Goal: Task Accomplishment & Management: Manage account settings

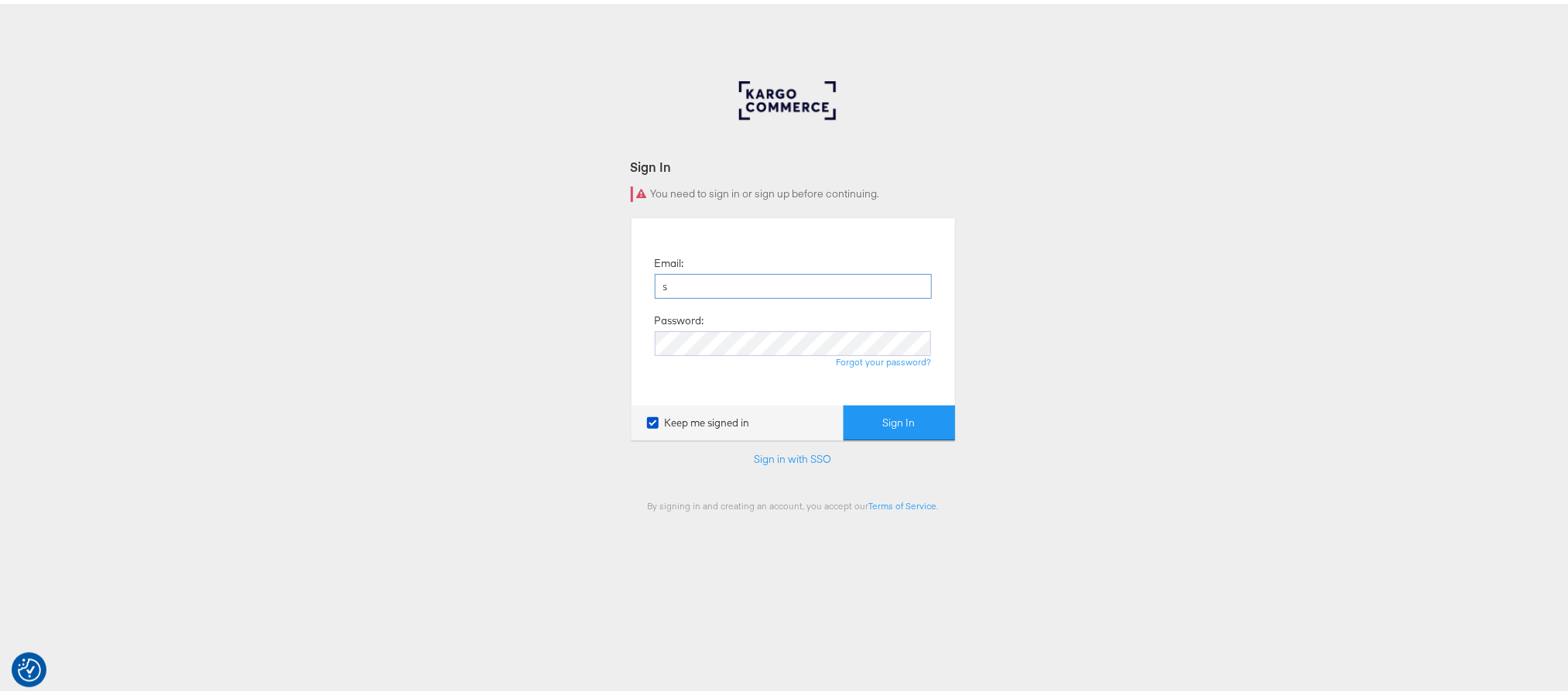
type input "sanjana.pradhan@kargo.com"
click at [843, 401] on button "Sign In" at bounding box center [899, 418] width 111 height 35
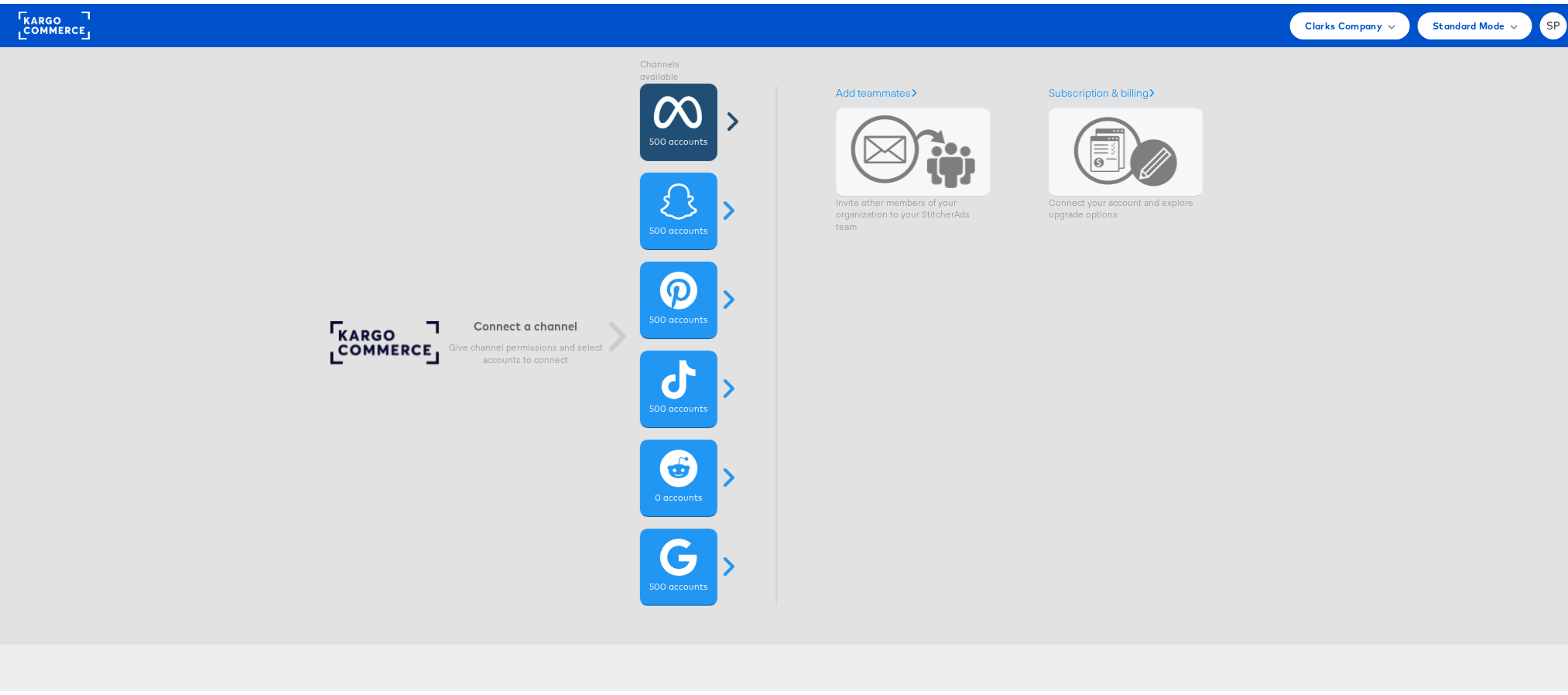
click at [678, 128] on div "500 accounts" at bounding box center [678, 118] width 77 height 77
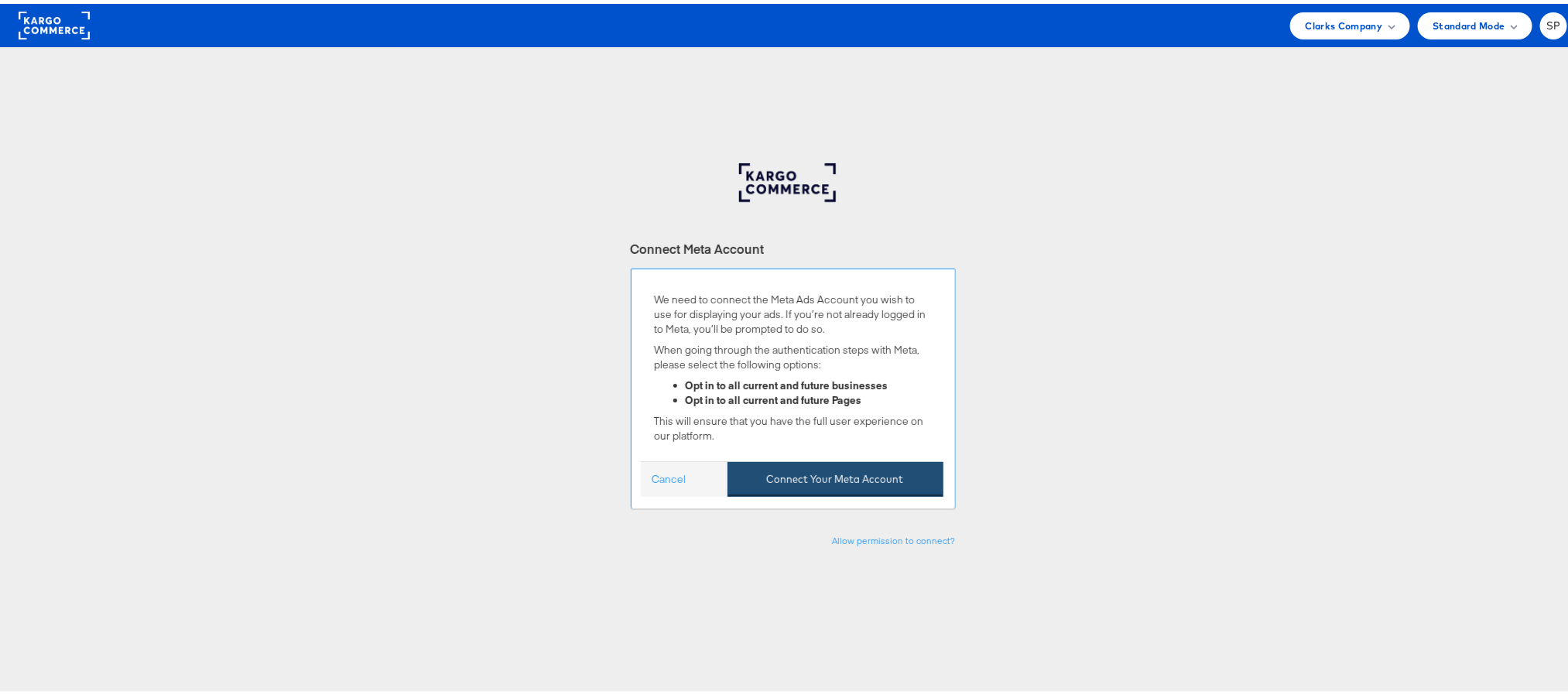
click at [794, 484] on button "Connect Your Meta Account" at bounding box center [835, 475] width 215 height 35
click at [660, 483] on link "Cancel" at bounding box center [669, 475] width 34 height 15
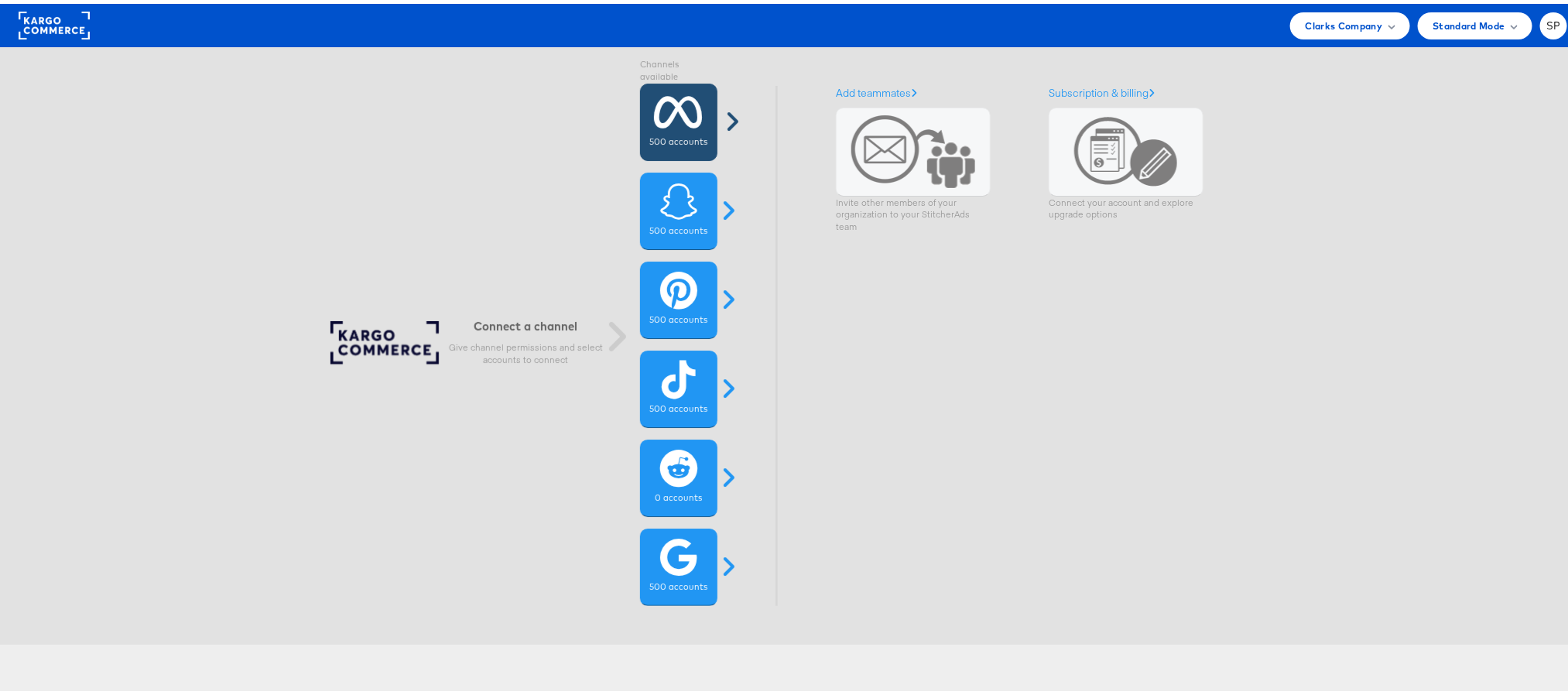
click at [664, 139] on label "500 accounts" at bounding box center [679, 138] width 58 height 12
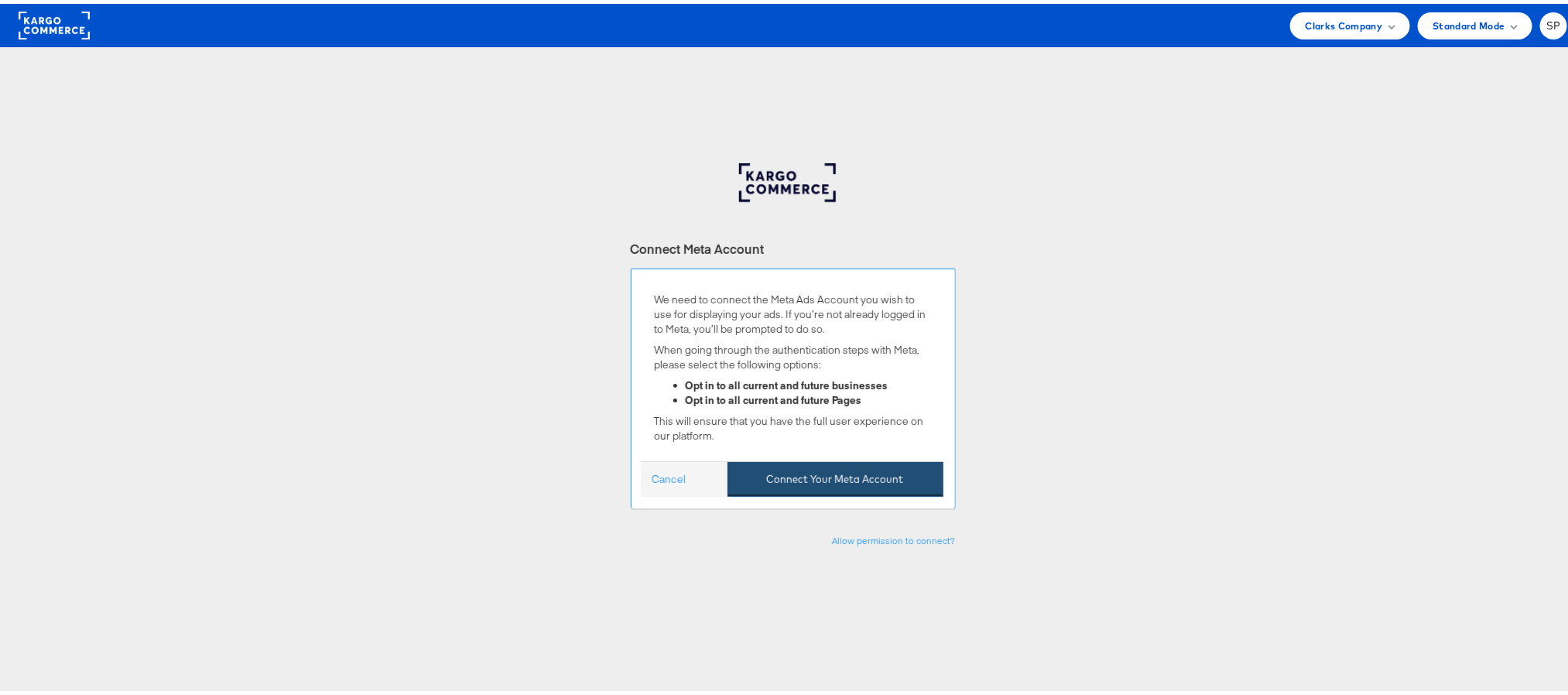
click at [798, 476] on button "Connect Your Meta Account" at bounding box center [835, 475] width 215 height 35
click at [1315, 17] on span "Clarks Company" at bounding box center [1345, 22] width 77 height 16
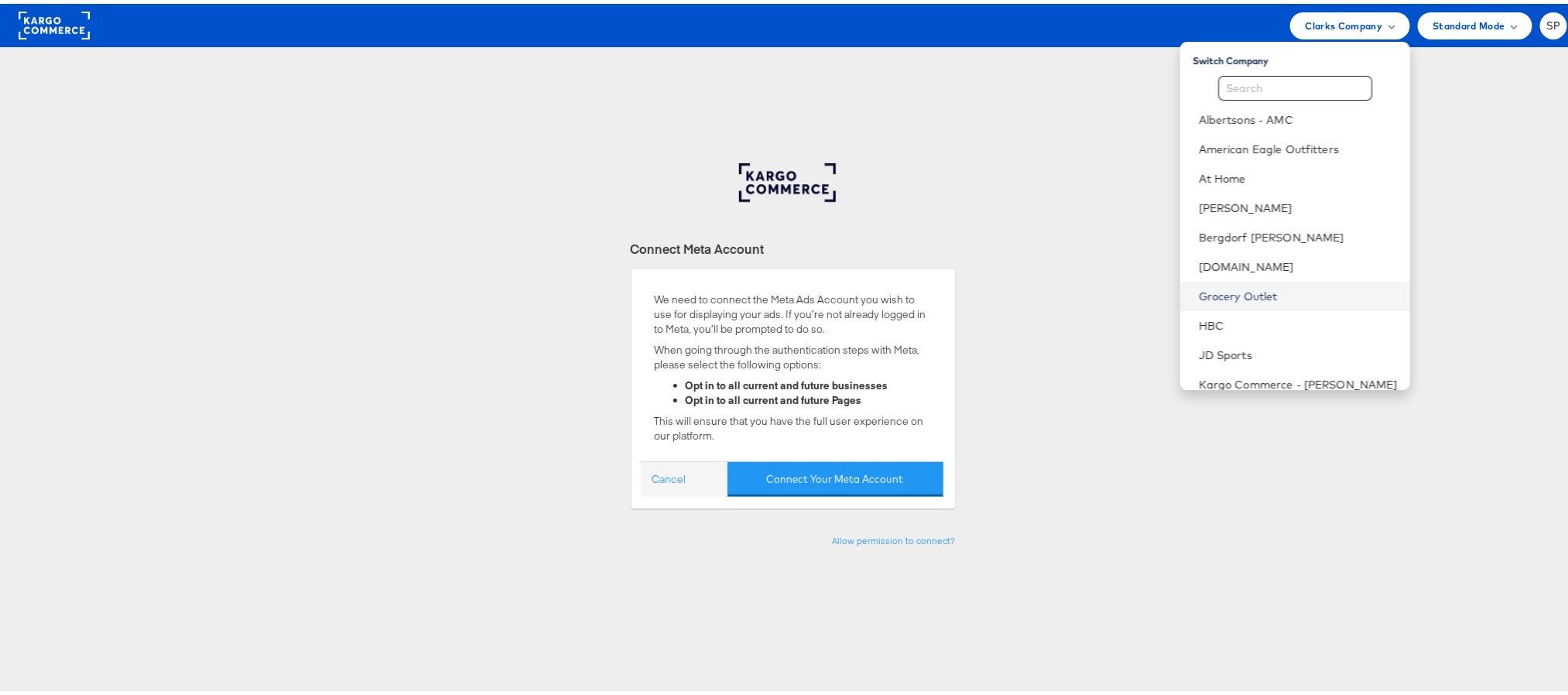
click at [1208, 291] on link "Grocery Outlet" at bounding box center [1298, 293] width 199 height 16
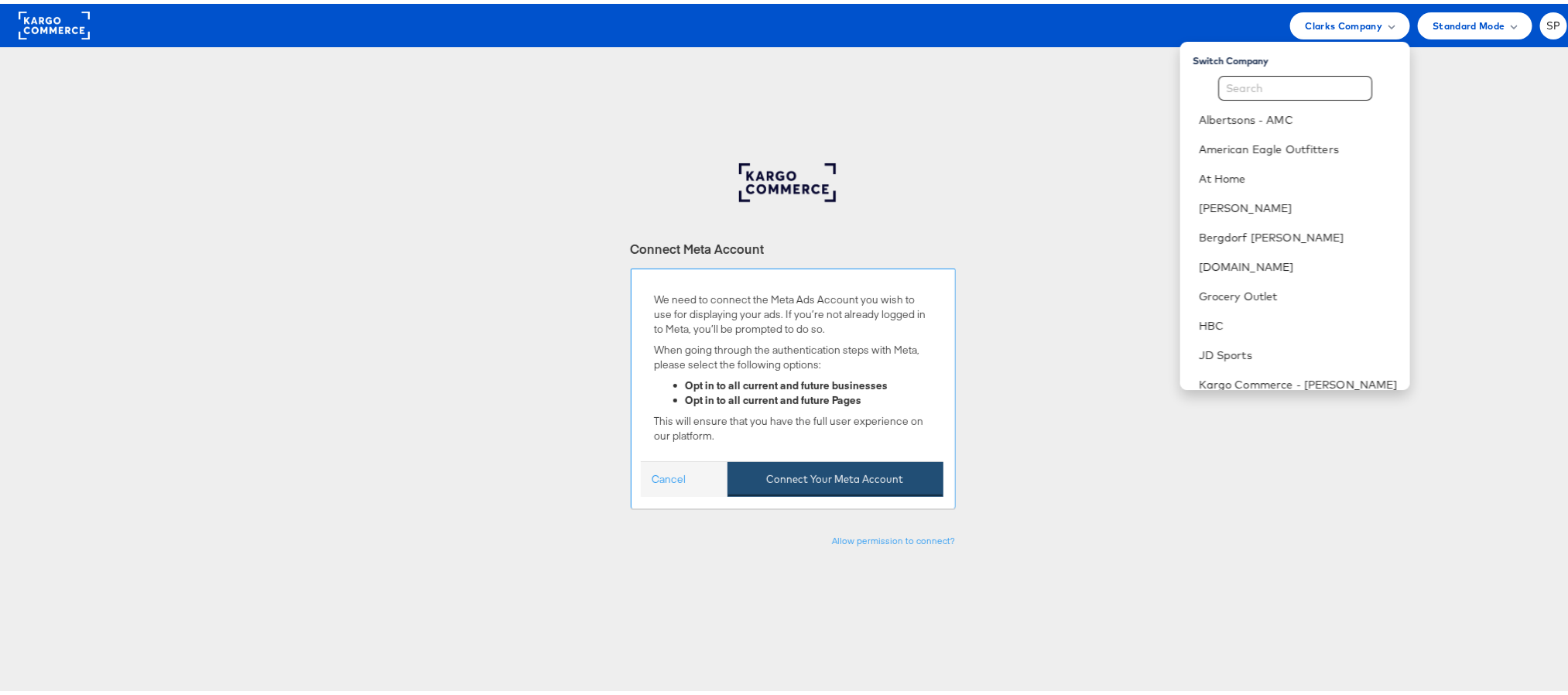
click at [798, 481] on button "Connect Your Meta Account" at bounding box center [835, 475] width 215 height 35
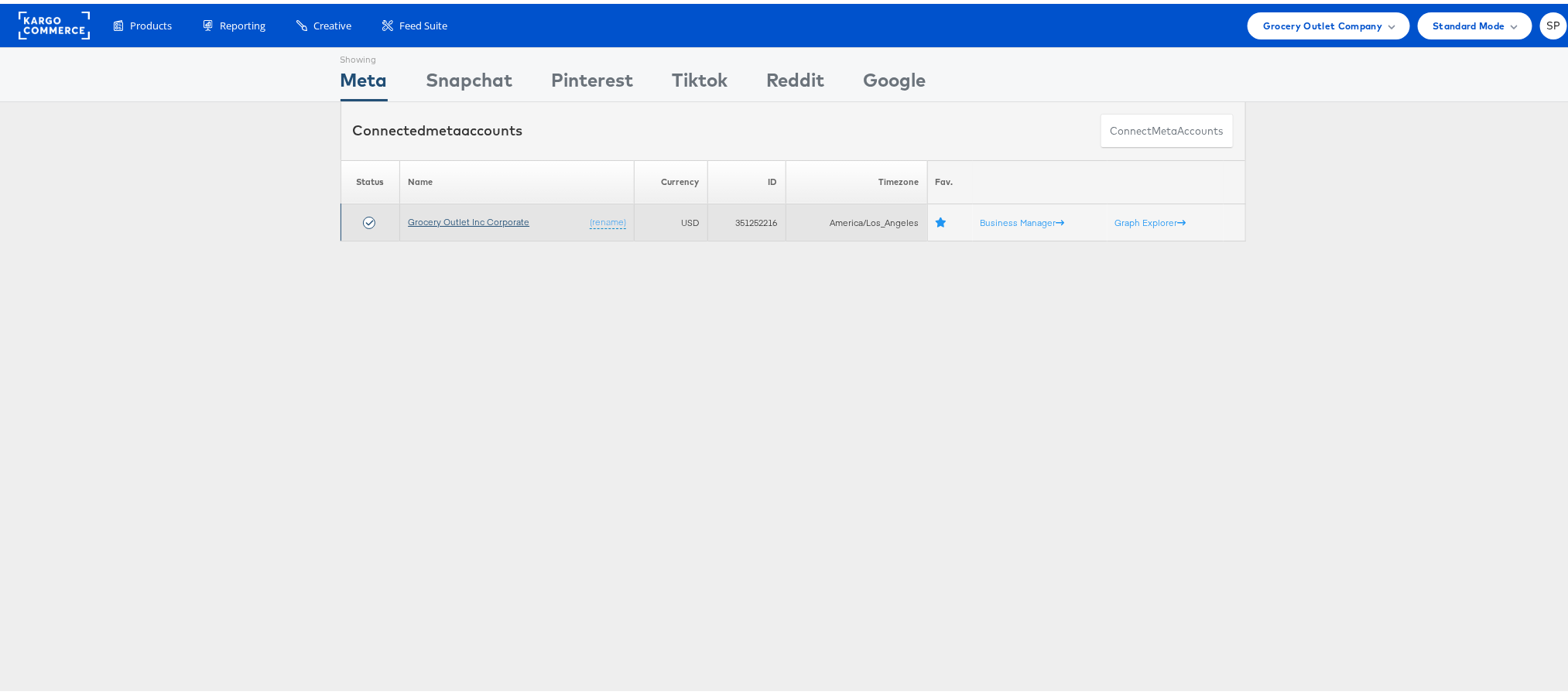
click at [441, 219] on link "Grocery Outlet Inc Corporate" at bounding box center [469, 218] width 121 height 12
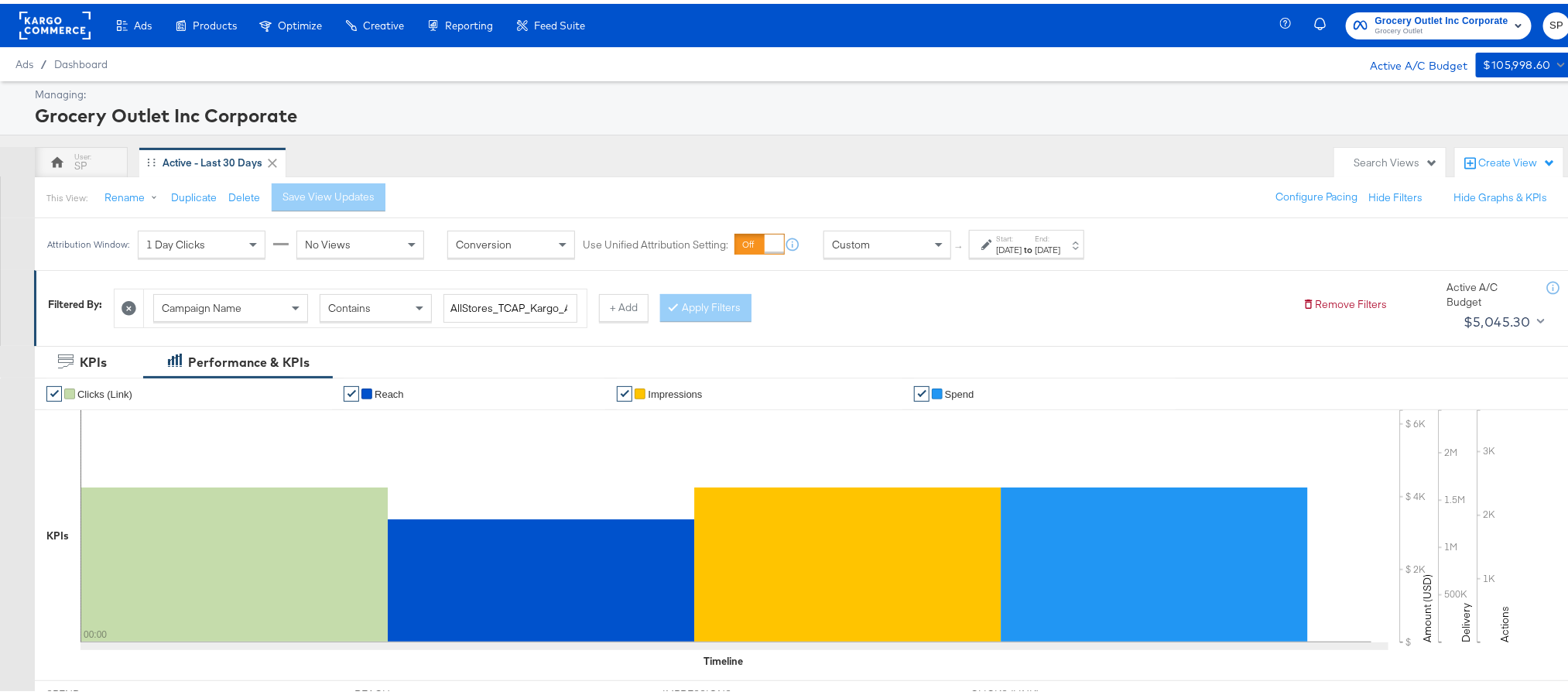
click at [1022, 246] on div "Oct 1st 2025" at bounding box center [1009, 246] width 26 height 12
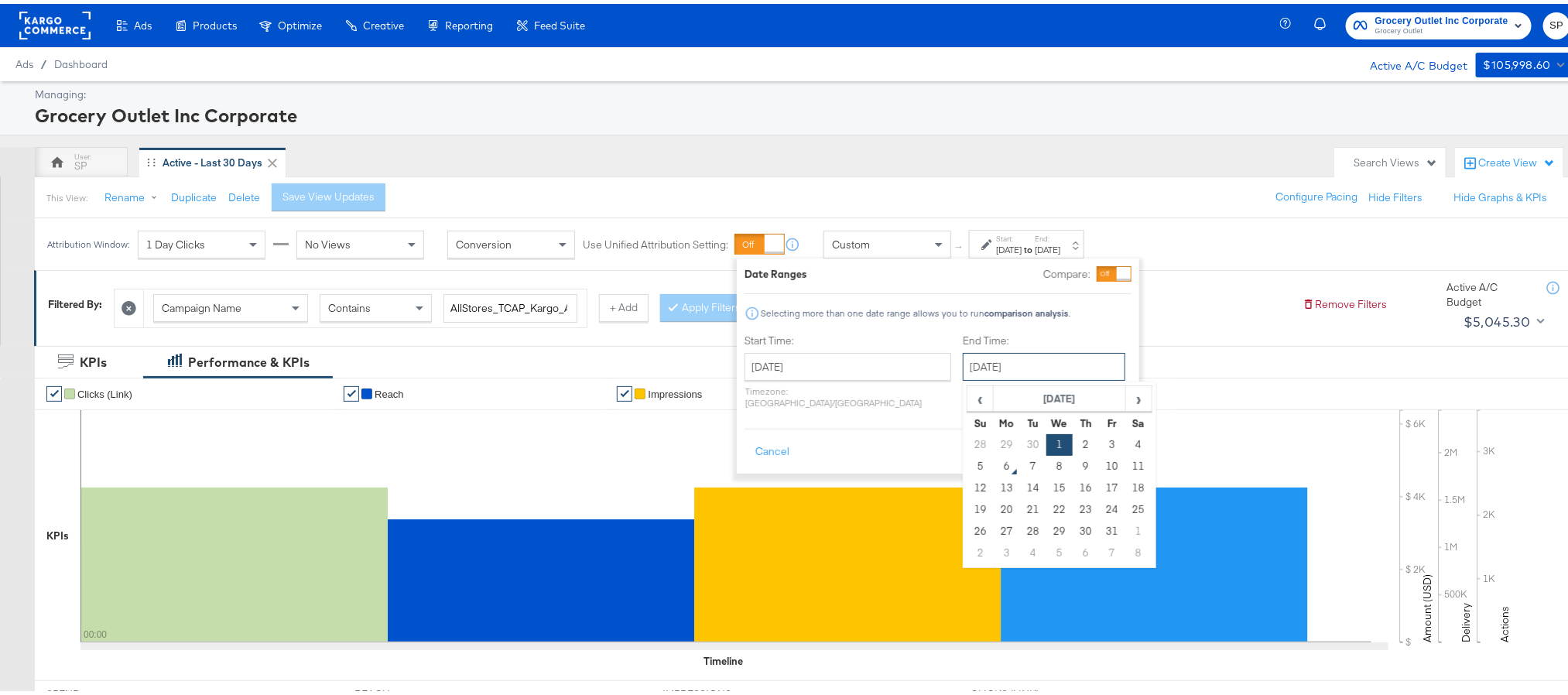
click at [987, 362] on input "[DATE]" at bounding box center [1044, 362] width 163 height 28
click at [967, 463] on td "5" at bounding box center [980, 463] width 26 height 22
type input "October 5th 2025"
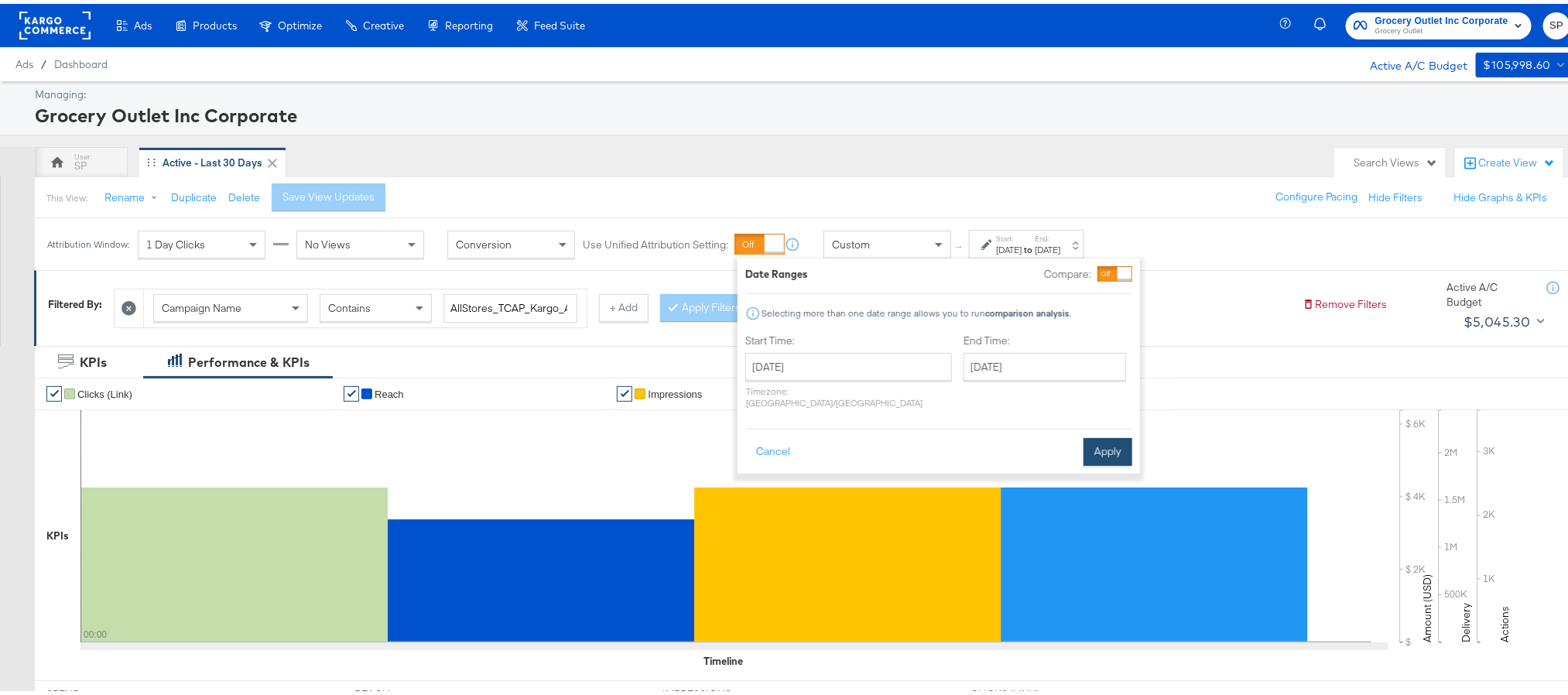
click at [1114, 437] on button "Apply" at bounding box center [1107, 448] width 49 height 28
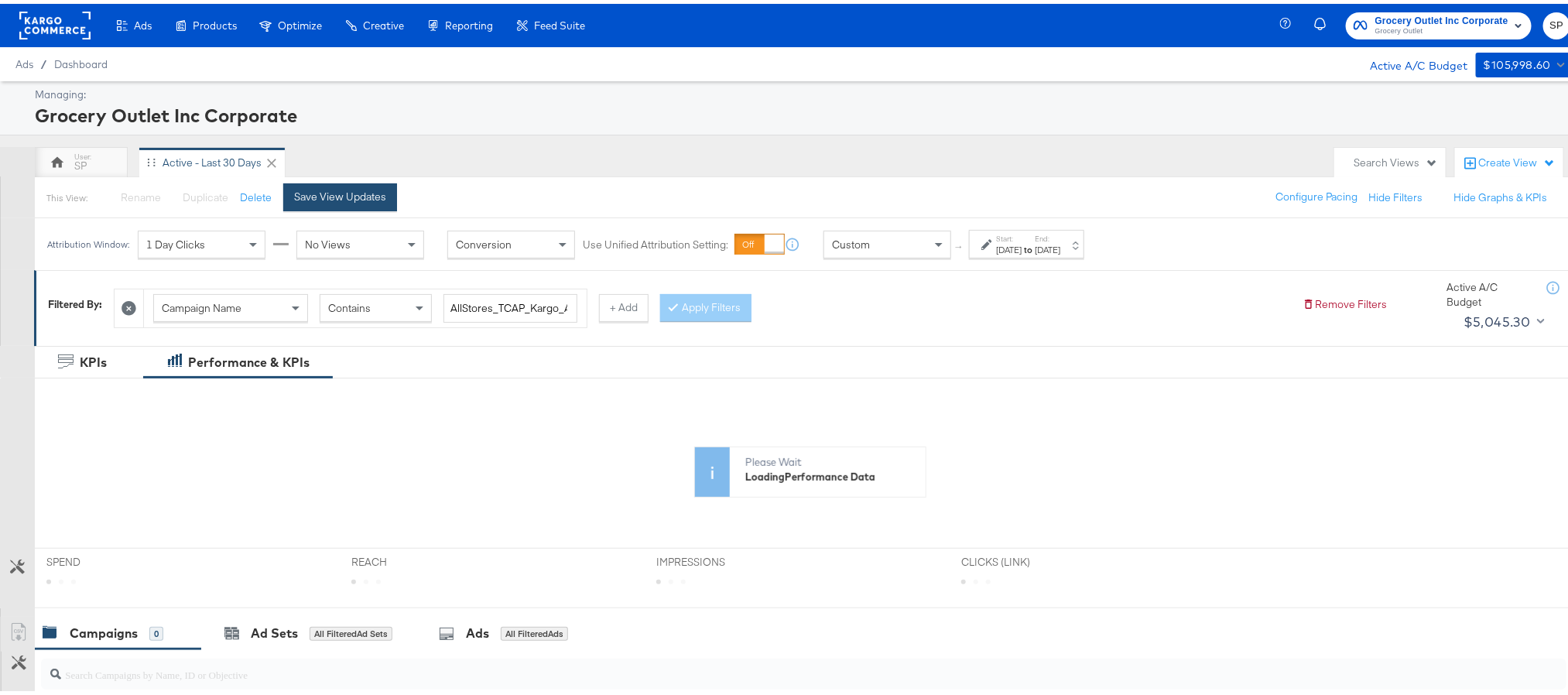
click at [373, 201] on div "Save View Updates" at bounding box center [340, 193] width 92 height 15
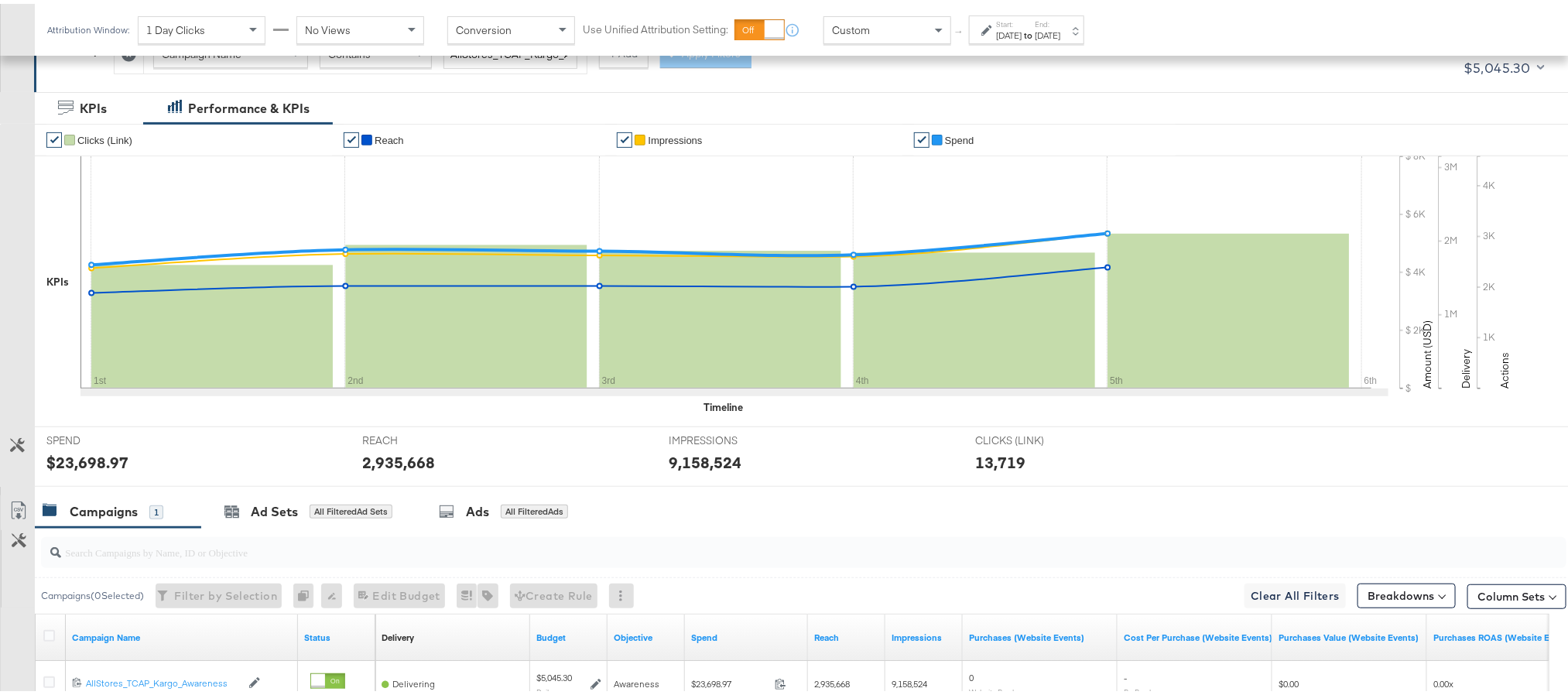
scroll to position [426, 0]
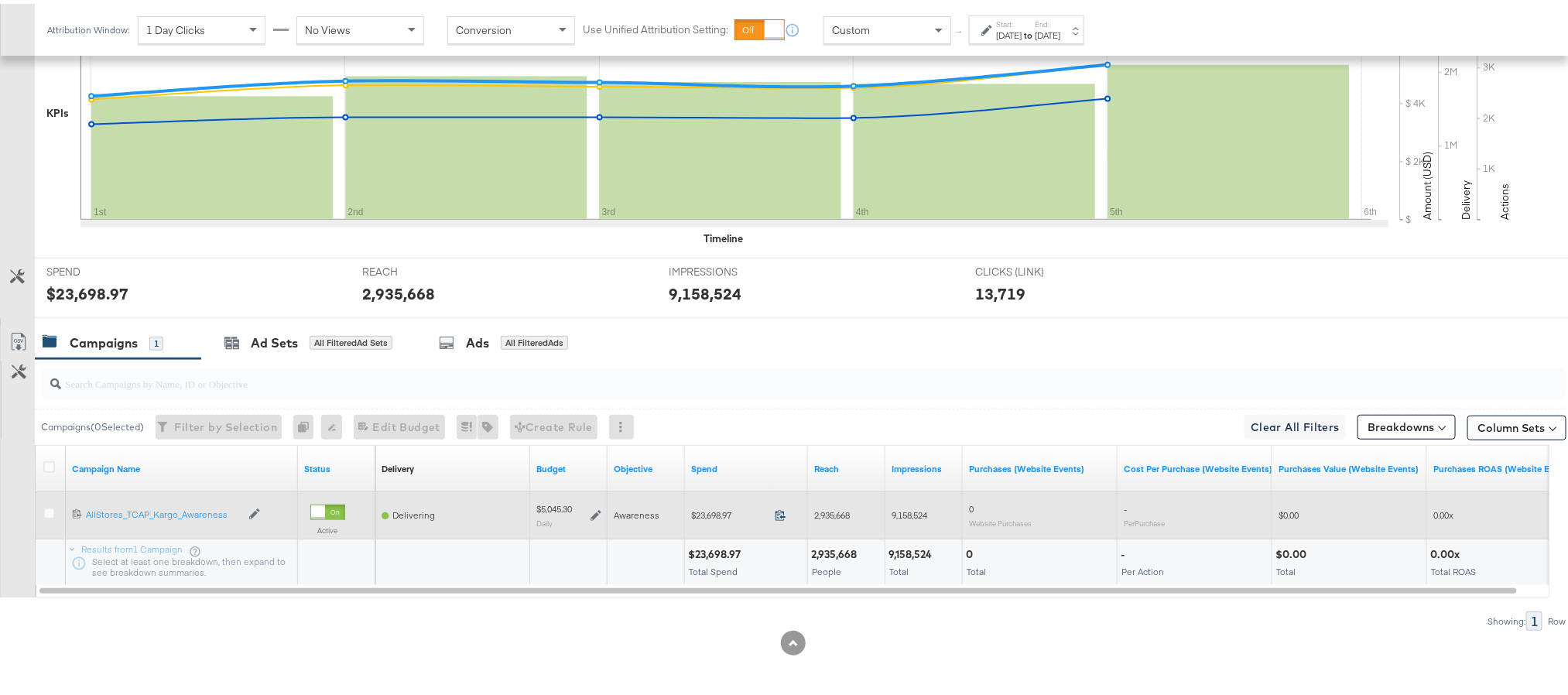
click at [779, 515] on icon at bounding box center [781, 511] width 12 height 12
click at [602, 508] on icon at bounding box center [596, 511] width 11 height 11
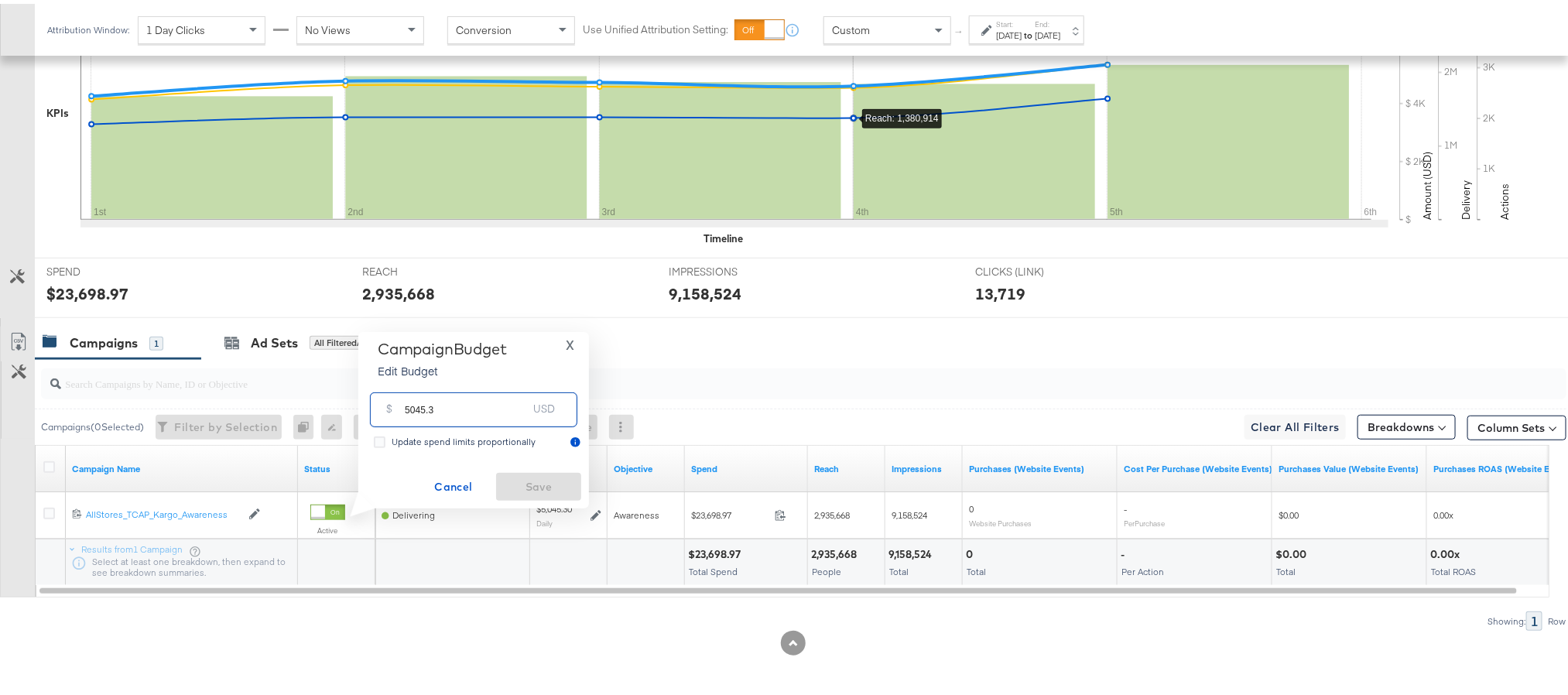
click at [501, 404] on input "5045.3" at bounding box center [466, 400] width 122 height 34
paste input "$5,050.04"
type input "5050.04"
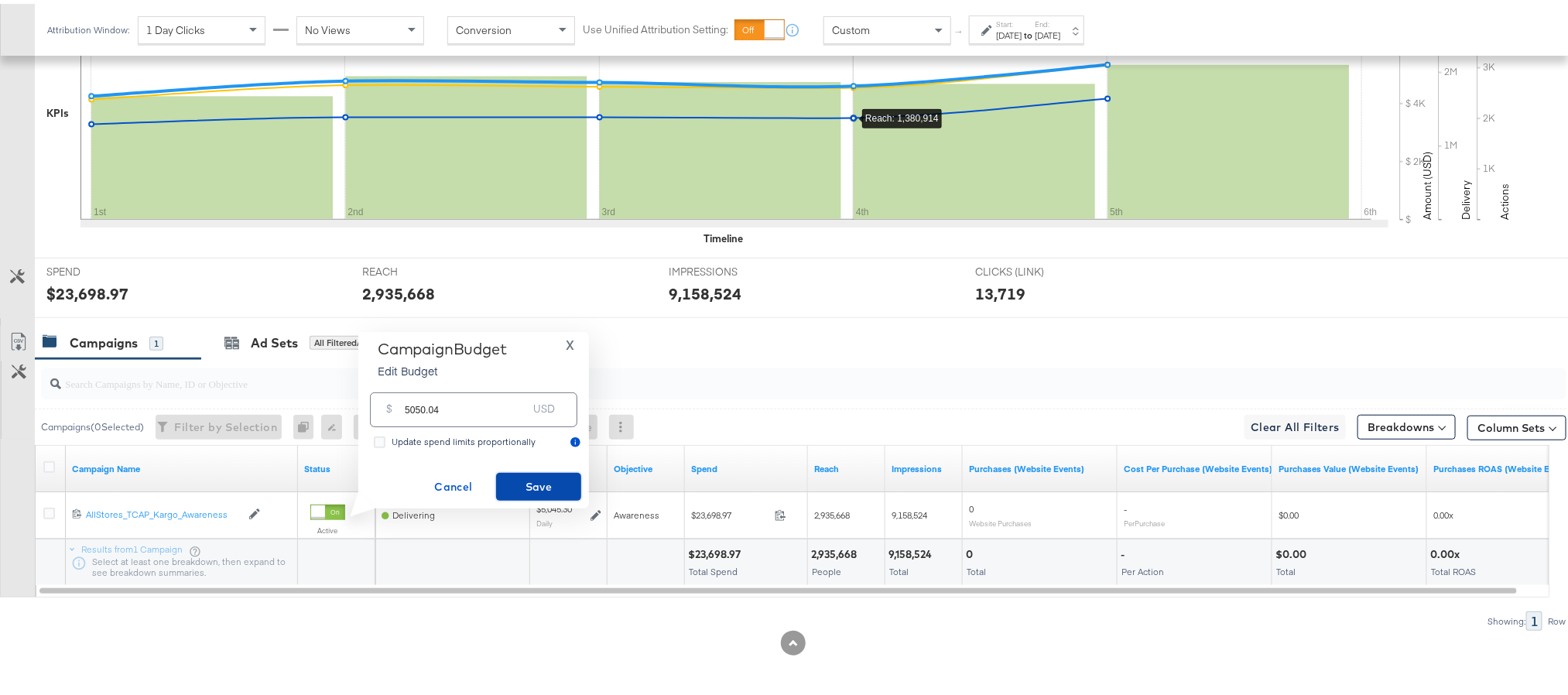
click at [520, 476] on span "Save" at bounding box center [538, 483] width 72 height 19
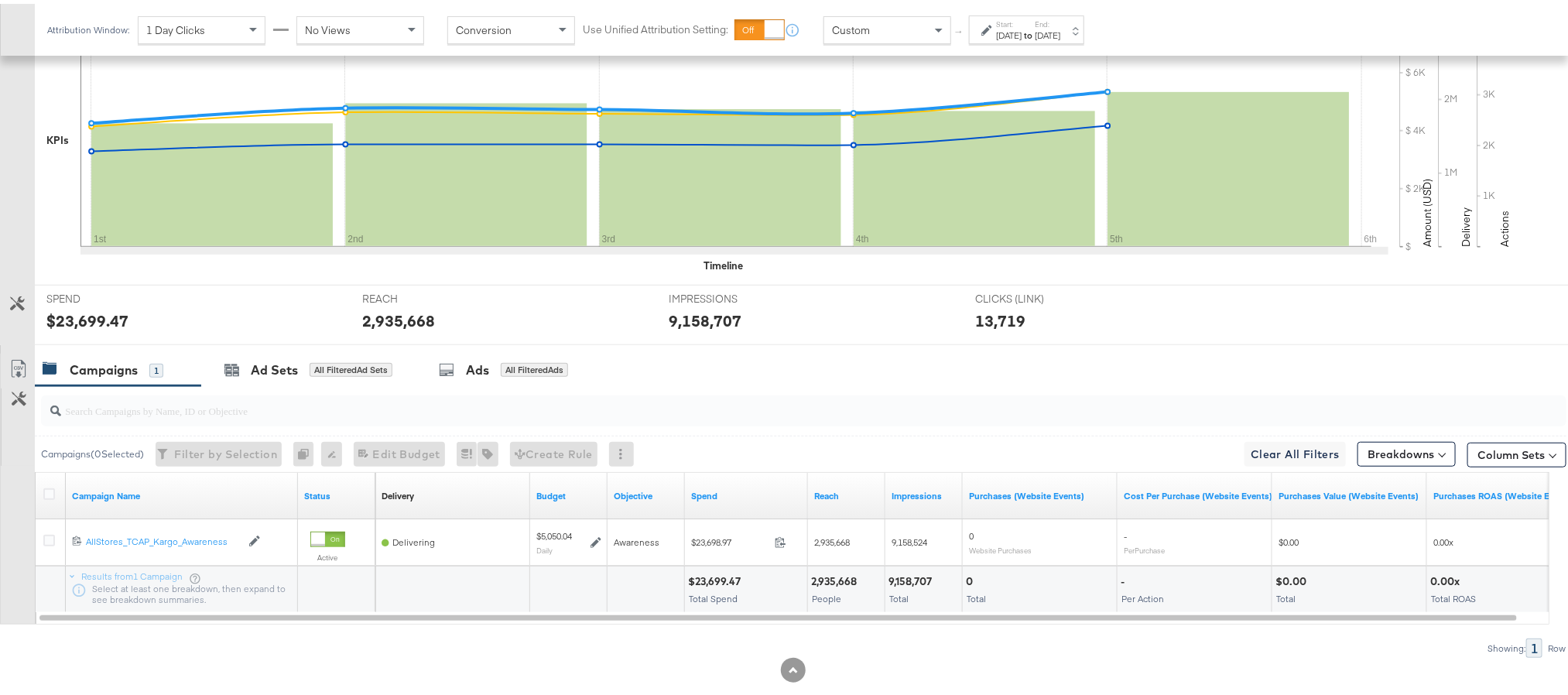
scroll to position [398, 0]
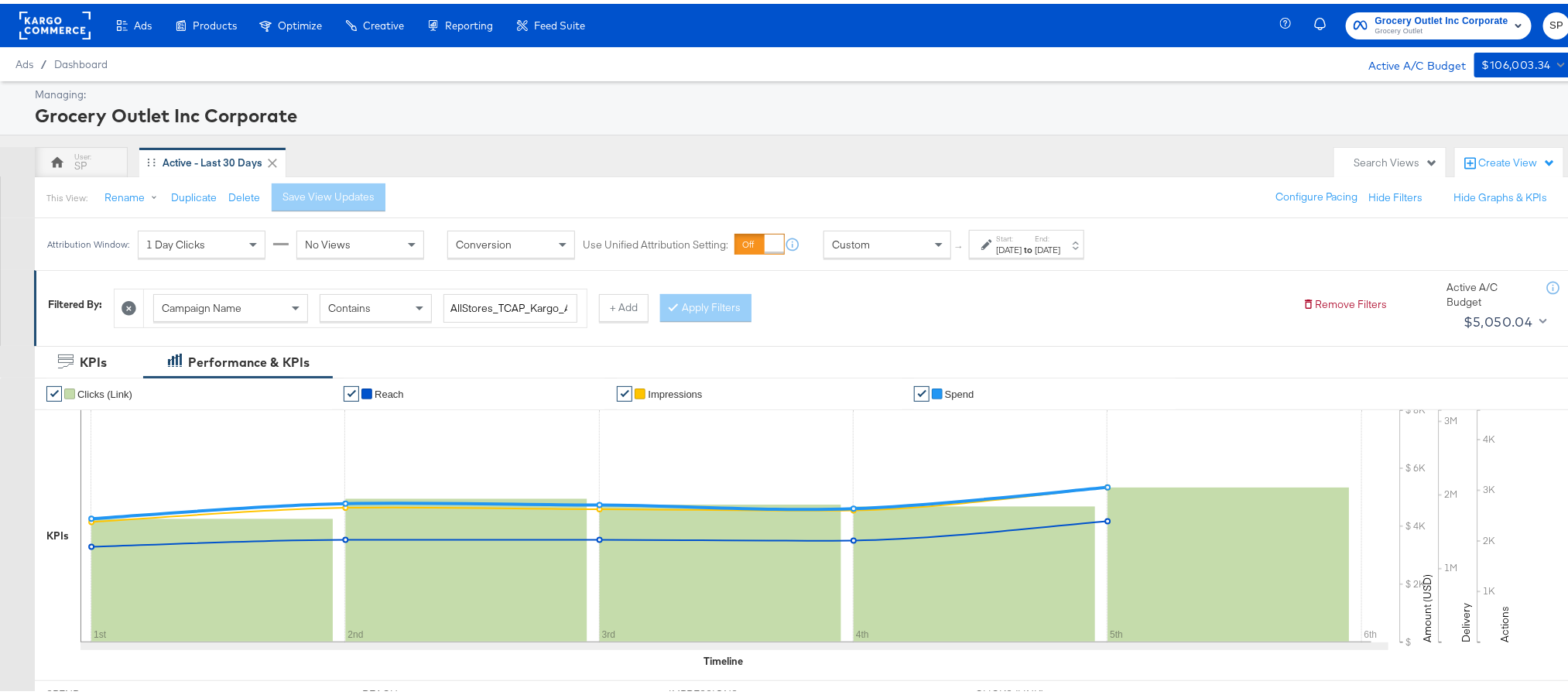
click at [1022, 234] on label "Start:" at bounding box center [1009, 234] width 26 height 10
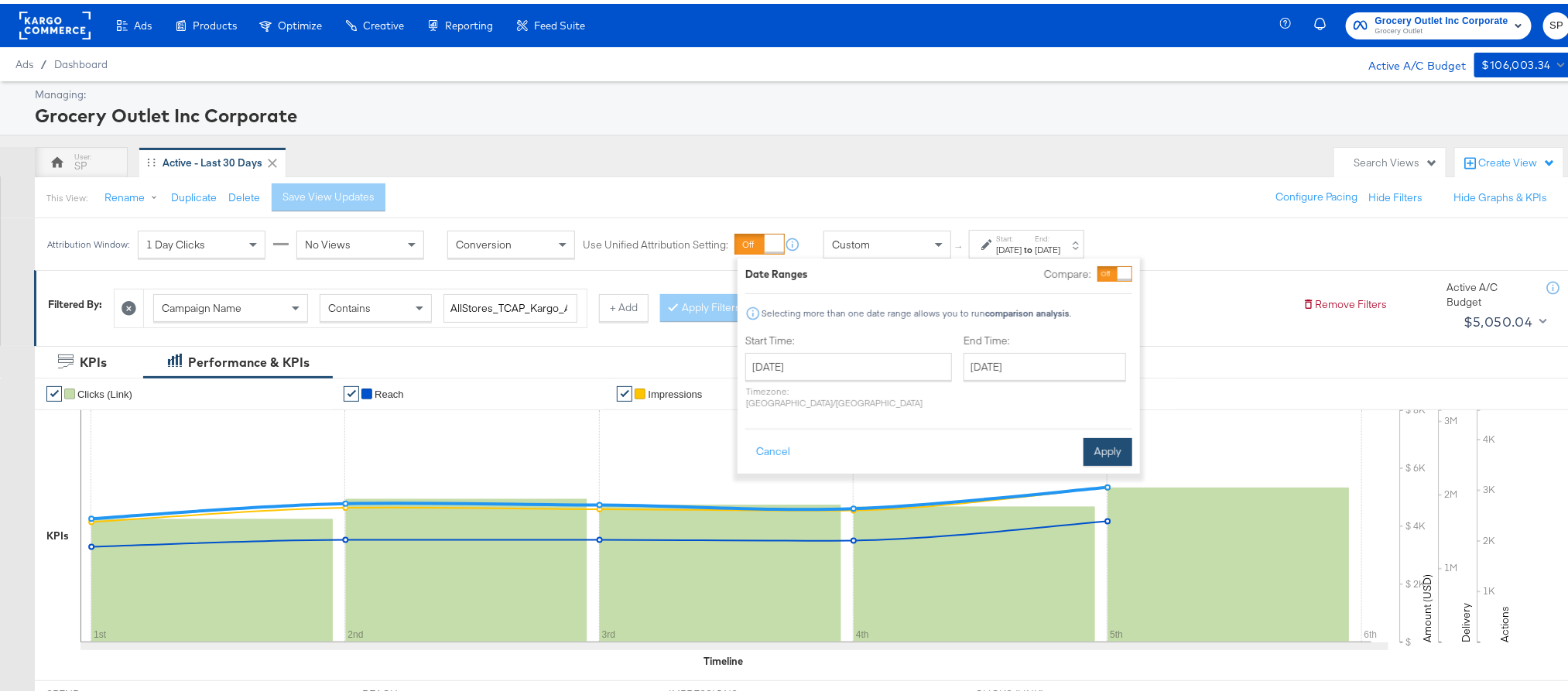
click at [1095, 439] on button "Apply" at bounding box center [1107, 448] width 49 height 28
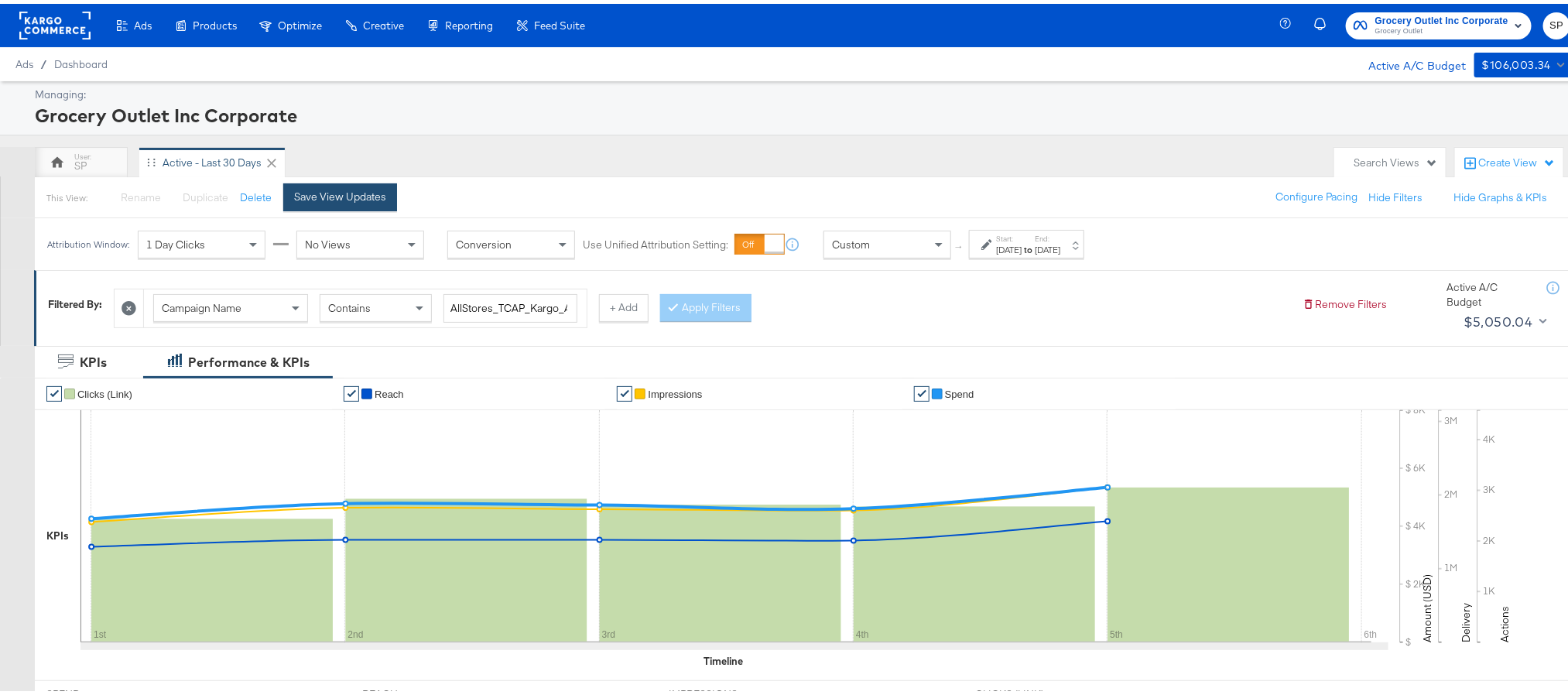
click at [380, 193] on div "Save View Updates" at bounding box center [340, 193] width 92 height 15
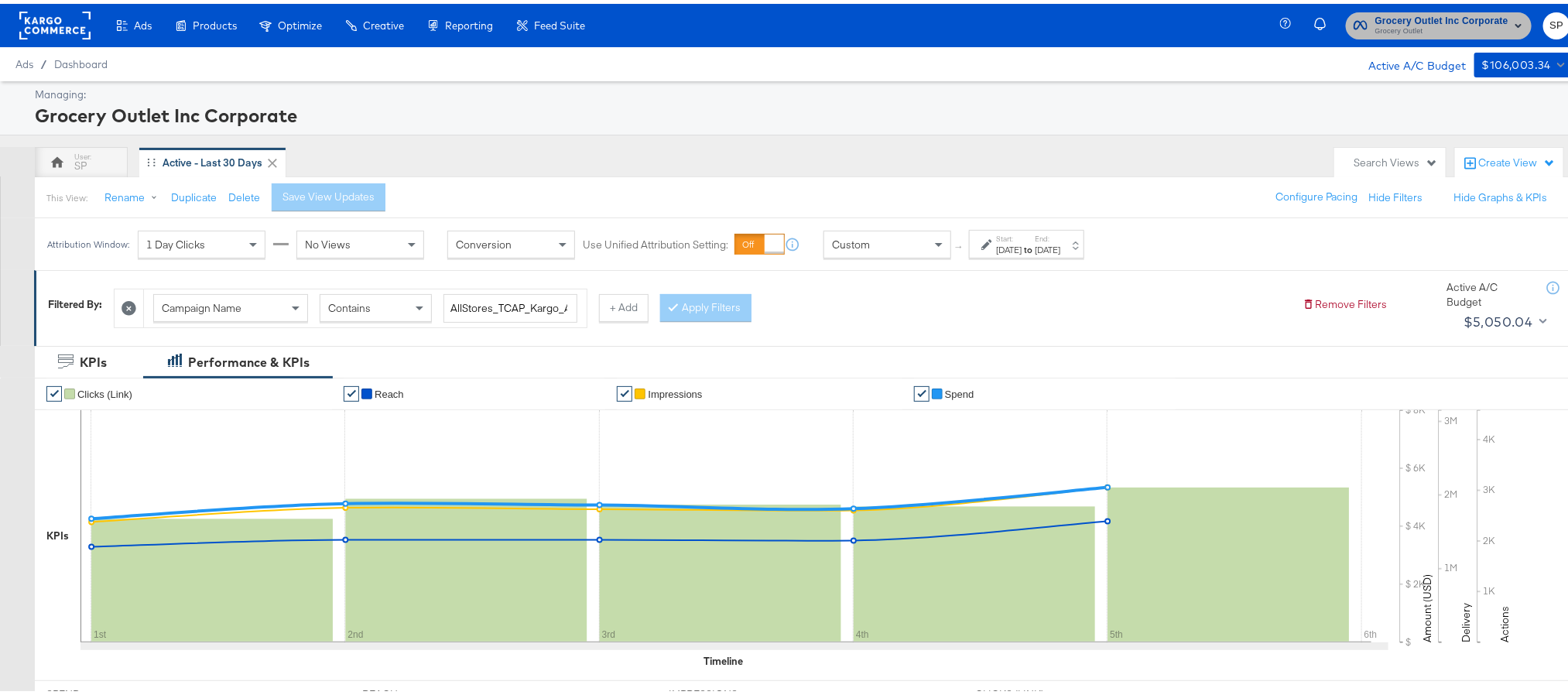
click at [1445, 29] on span "Grocery Outlet" at bounding box center [1442, 28] width 133 height 12
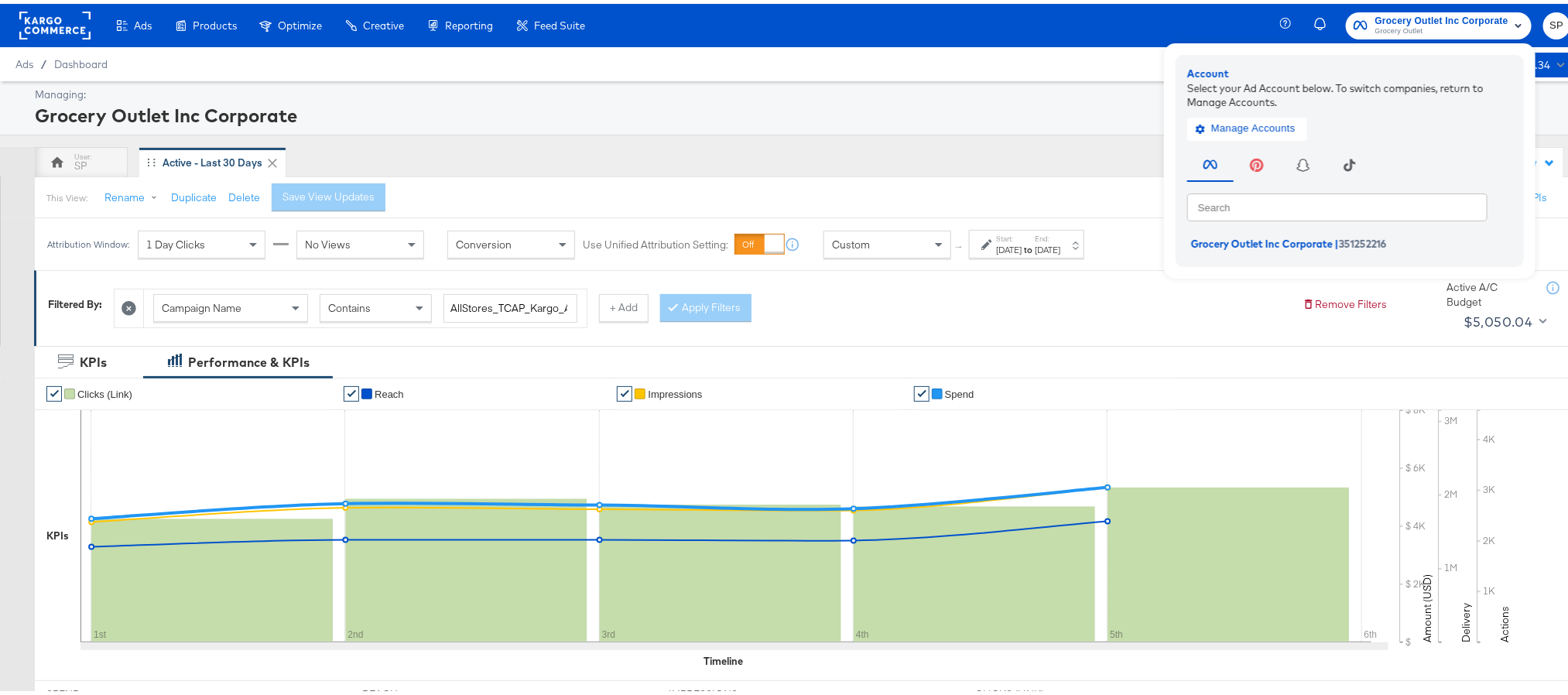
click at [33, 33] on rect at bounding box center [55, 22] width 71 height 28
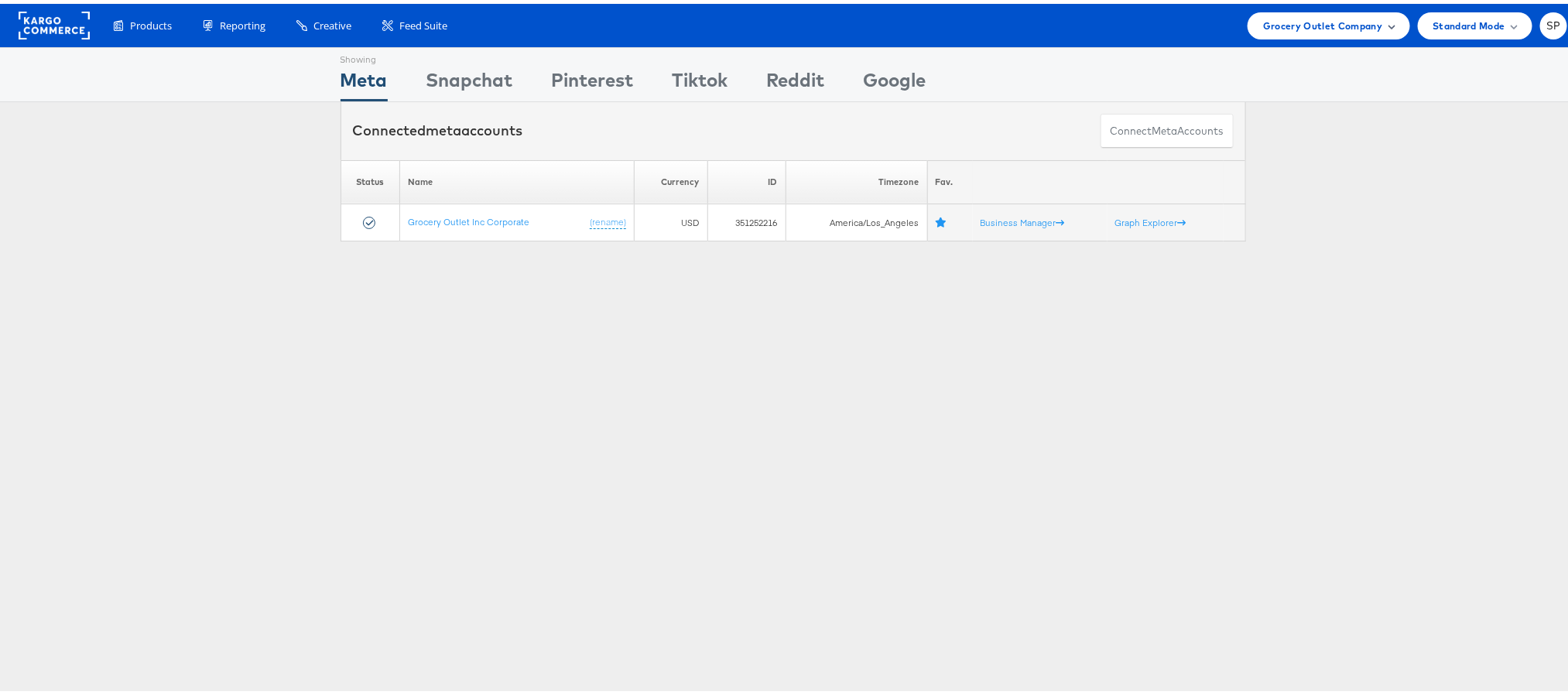
click at [1328, 19] on span "Grocery Outlet Company" at bounding box center [1323, 22] width 120 height 16
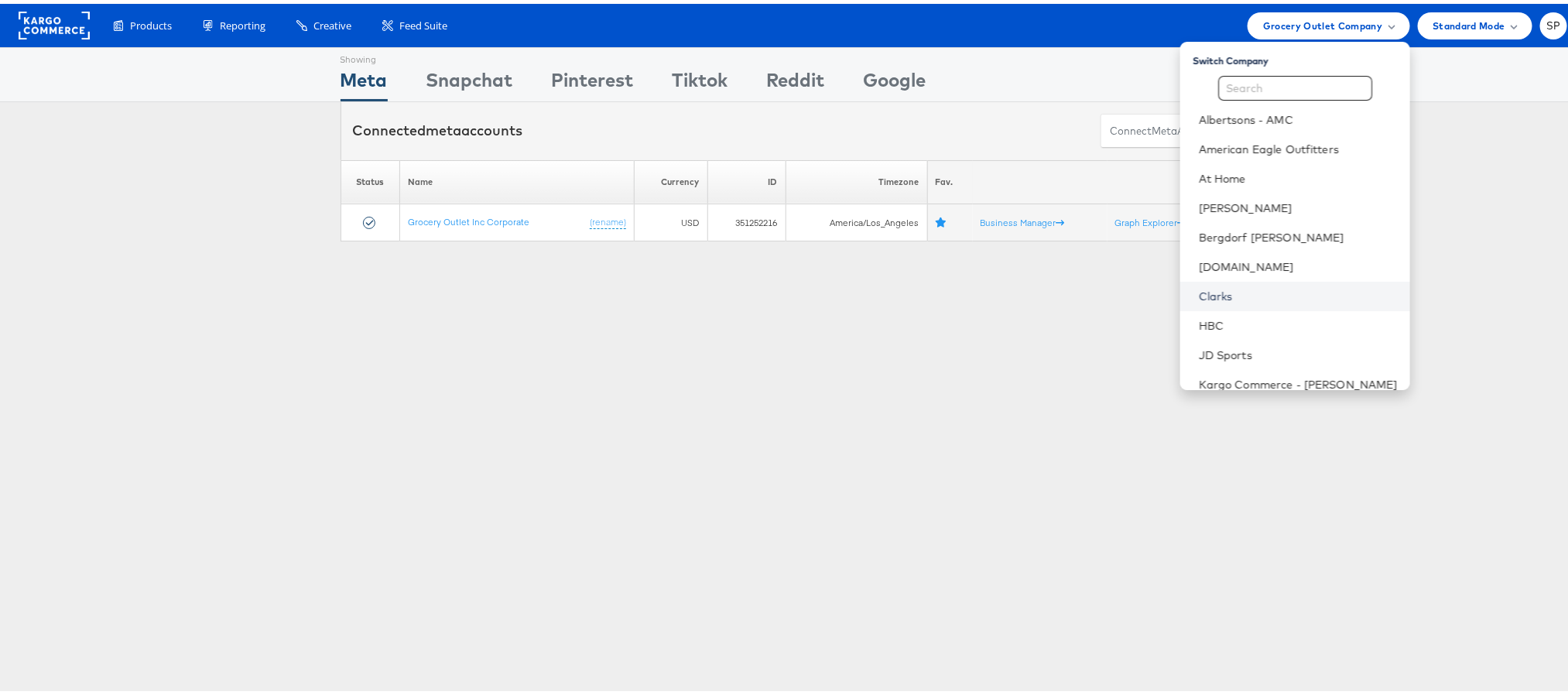
click at [1199, 298] on link "Clarks" at bounding box center [1298, 293] width 199 height 16
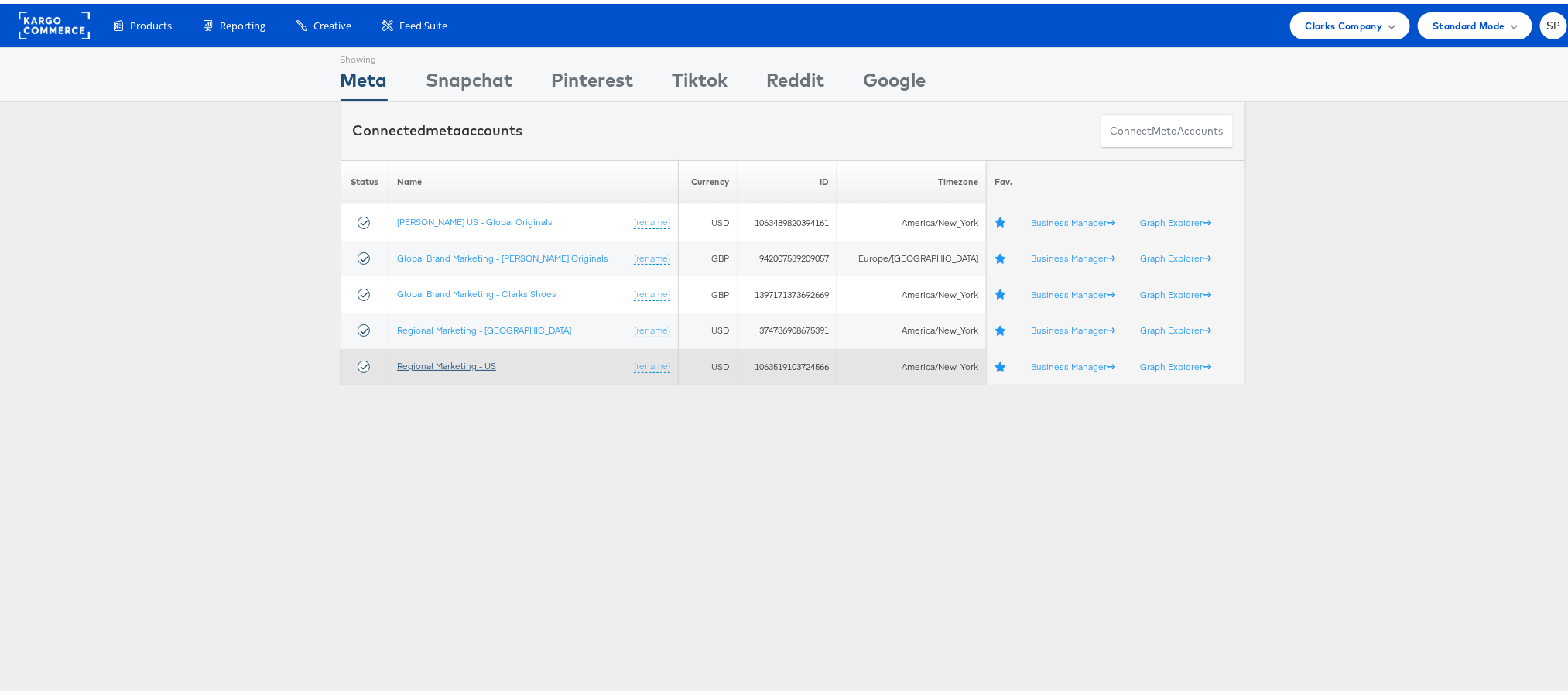
click at [455, 362] on link "Regional Marketing - US" at bounding box center [447, 361] width 99 height 12
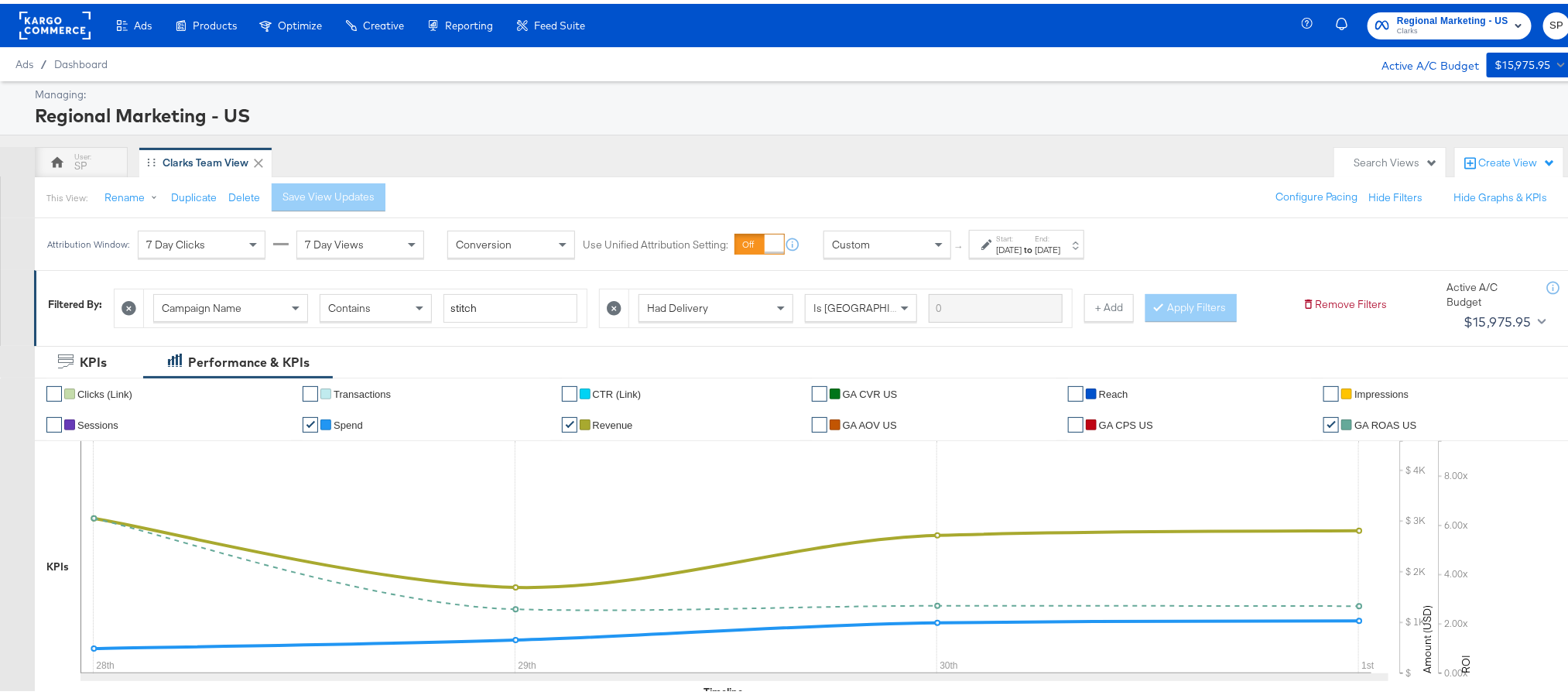
click at [1061, 247] on div "[DATE]" at bounding box center [1048, 246] width 26 height 12
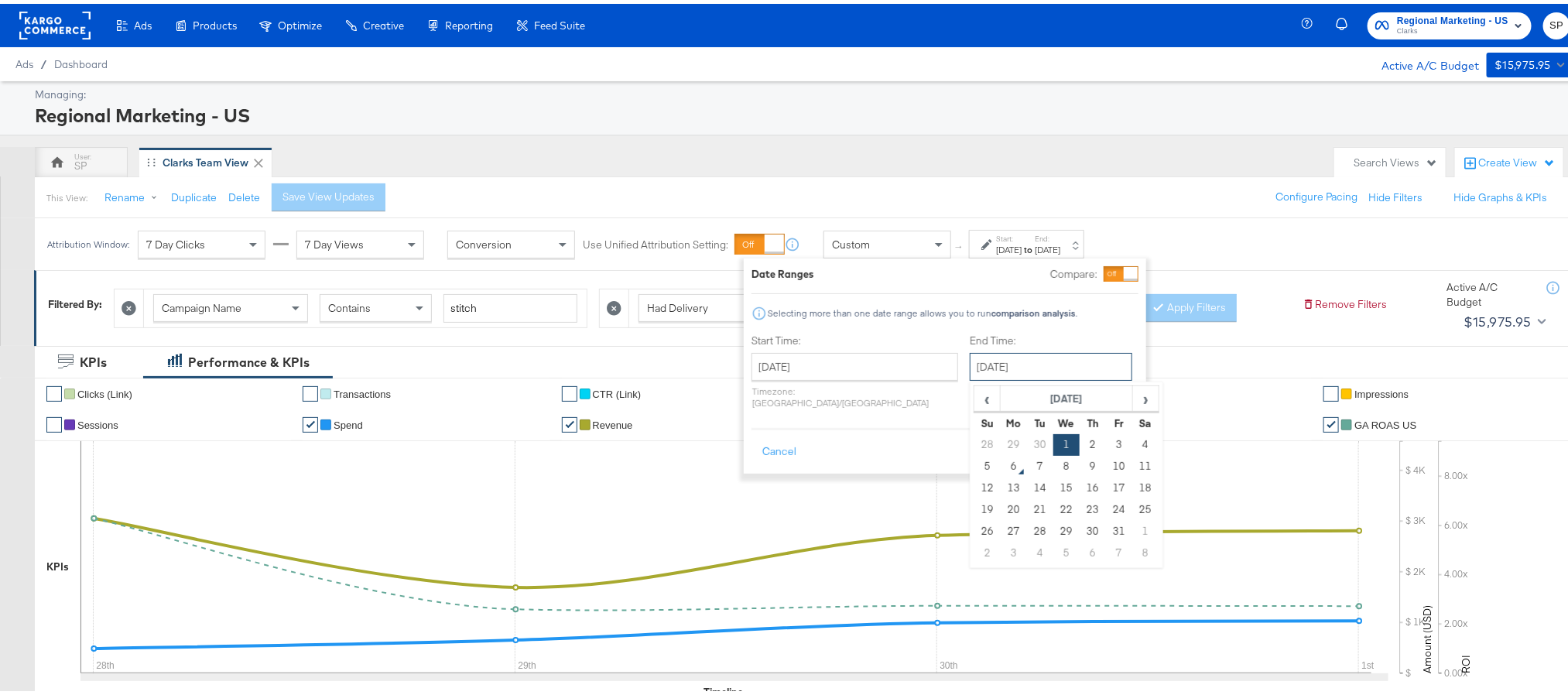
click at [982, 364] on input "[DATE]" at bounding box center [1051, 362] width 163 height 28
click at [974, 465] on td "5" at bounding box center [987, 463] width 26 height 22
type input "[DATE]"
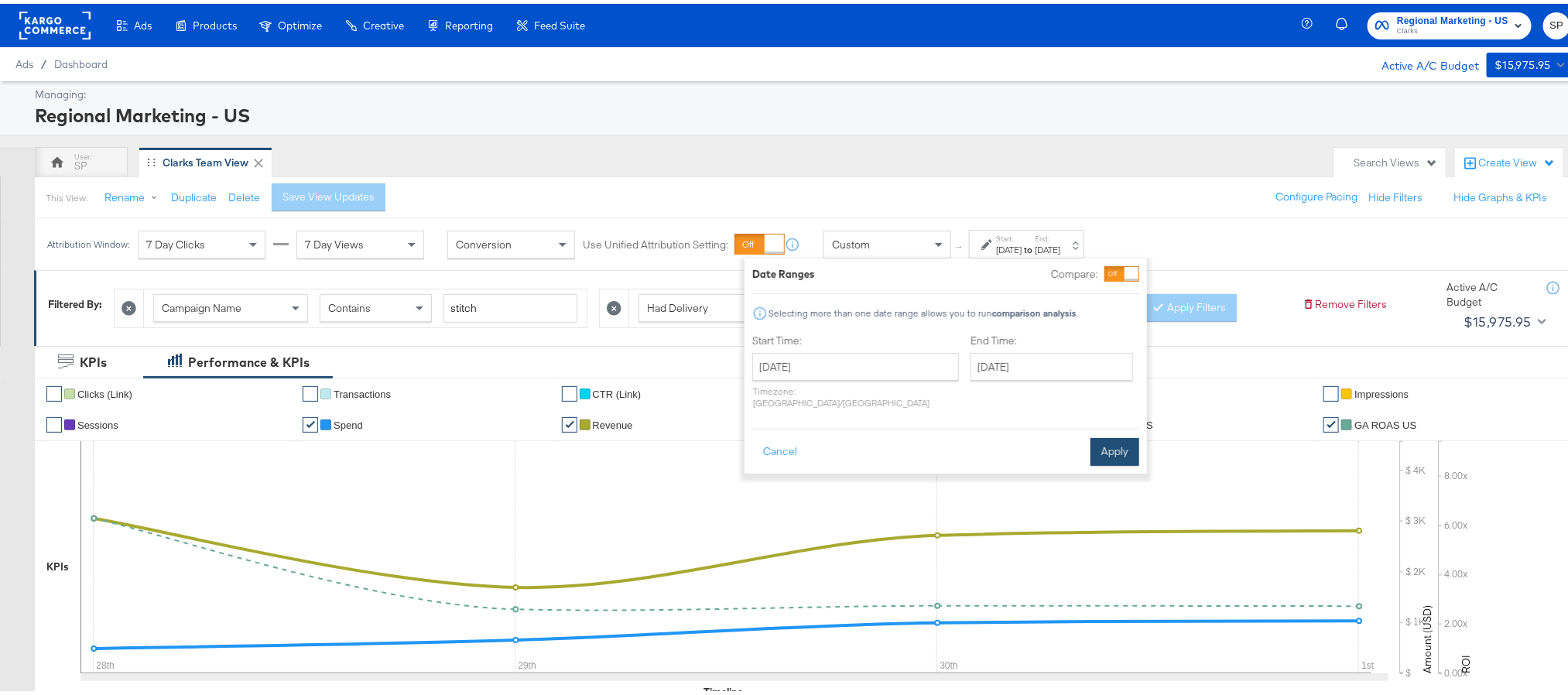
click at [1093, 444] on button "Apply" at bounding box center [1114, 448] width 49 height 28
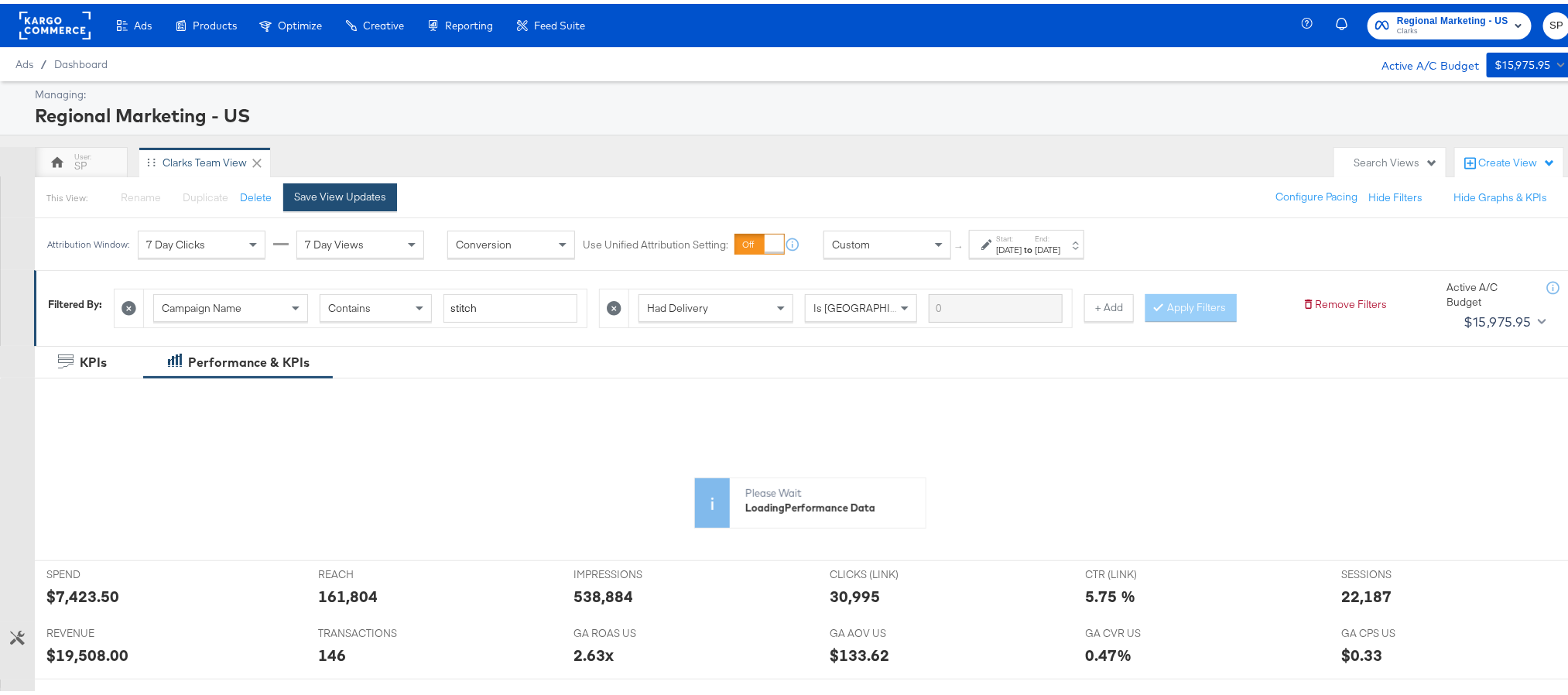
click at [366, 200] on div "Save View Updates" at bounding box center [340, 193] width 92 height 15
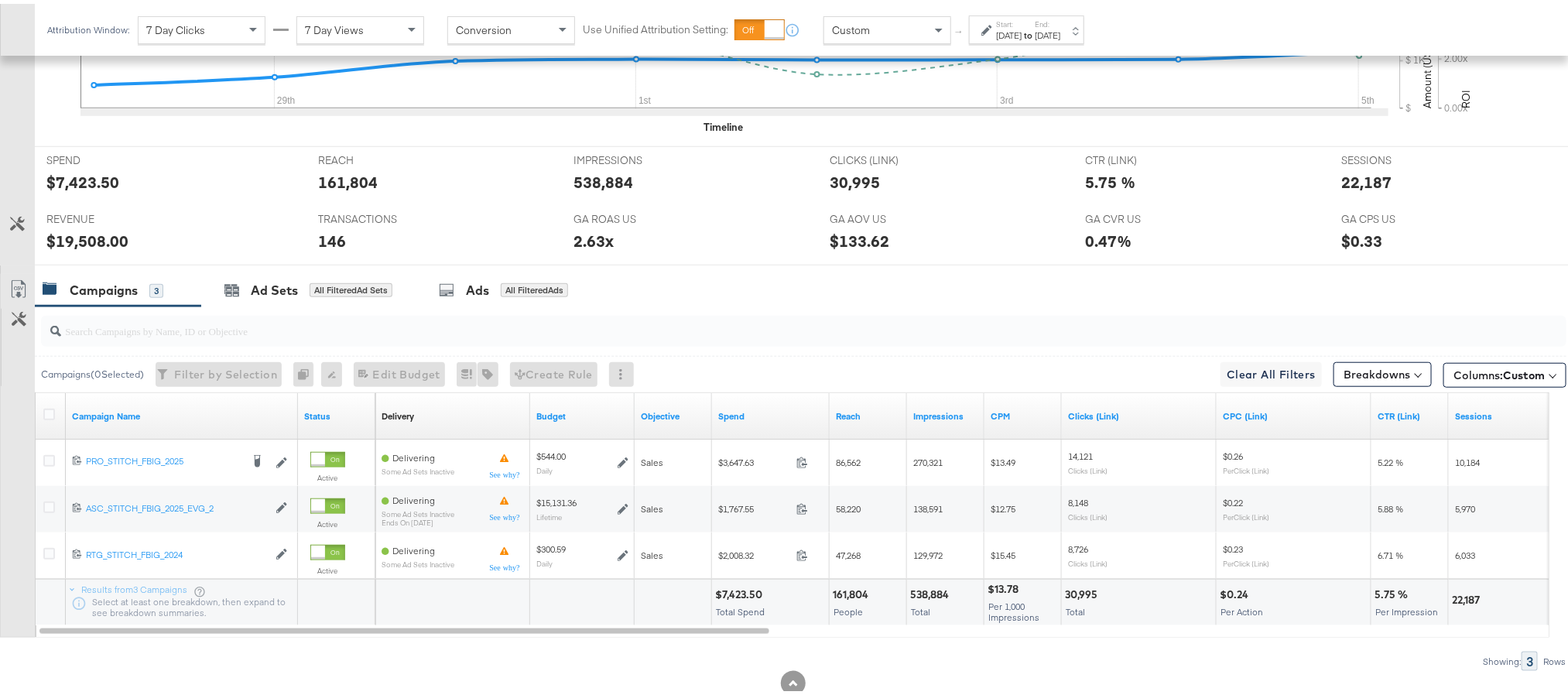
scroll to position [609, 0]
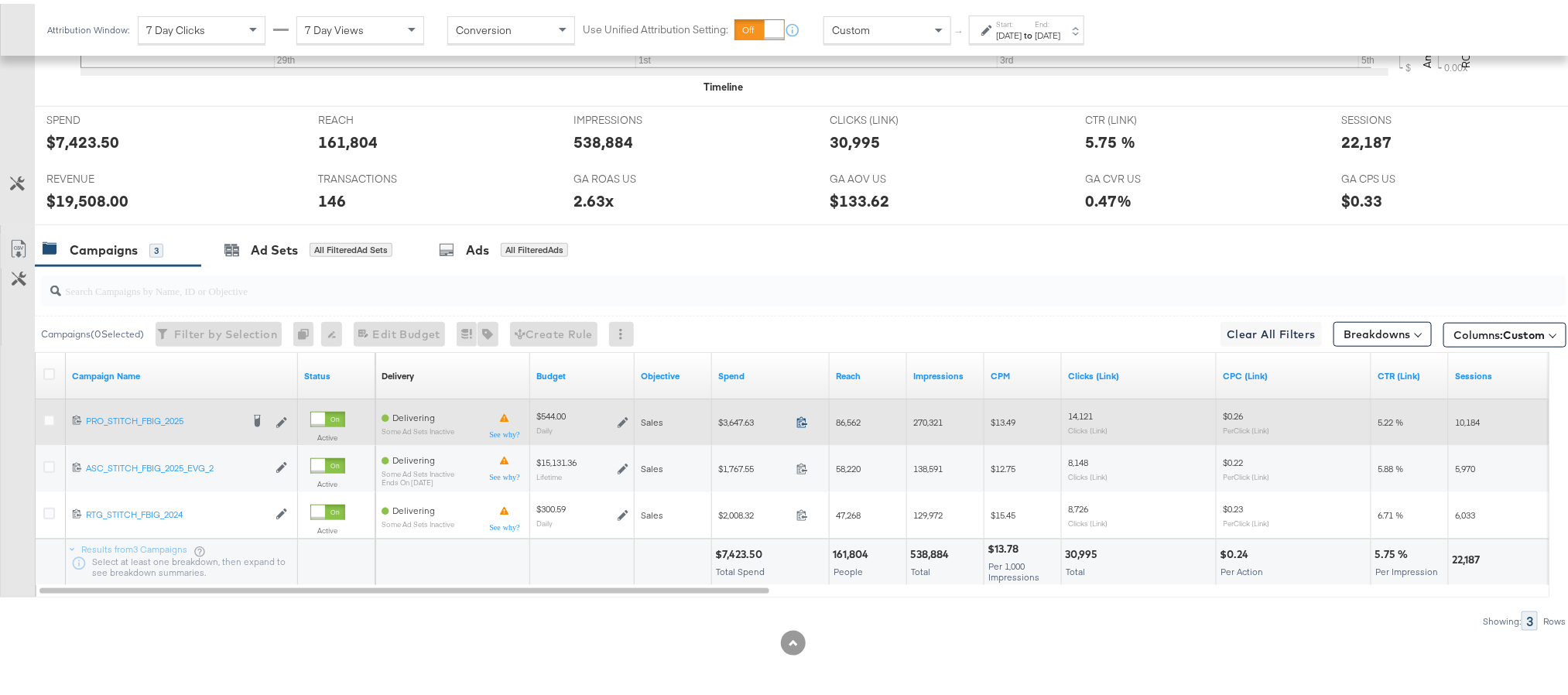
click at [798, 418] on icon at bounding box center [802, 418] width 12 height 12
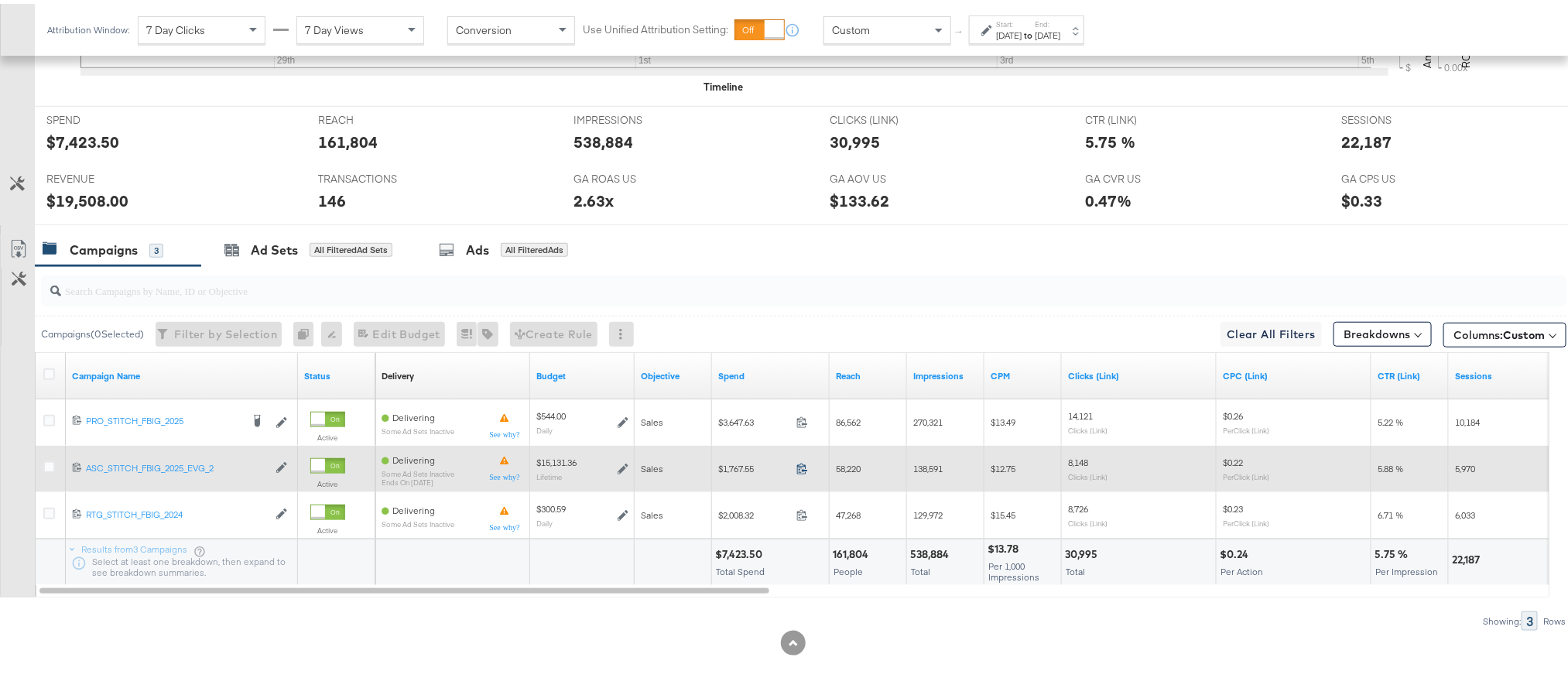
click at [797, 465] on icon at bounding box center [802, 465] width 12 height 12
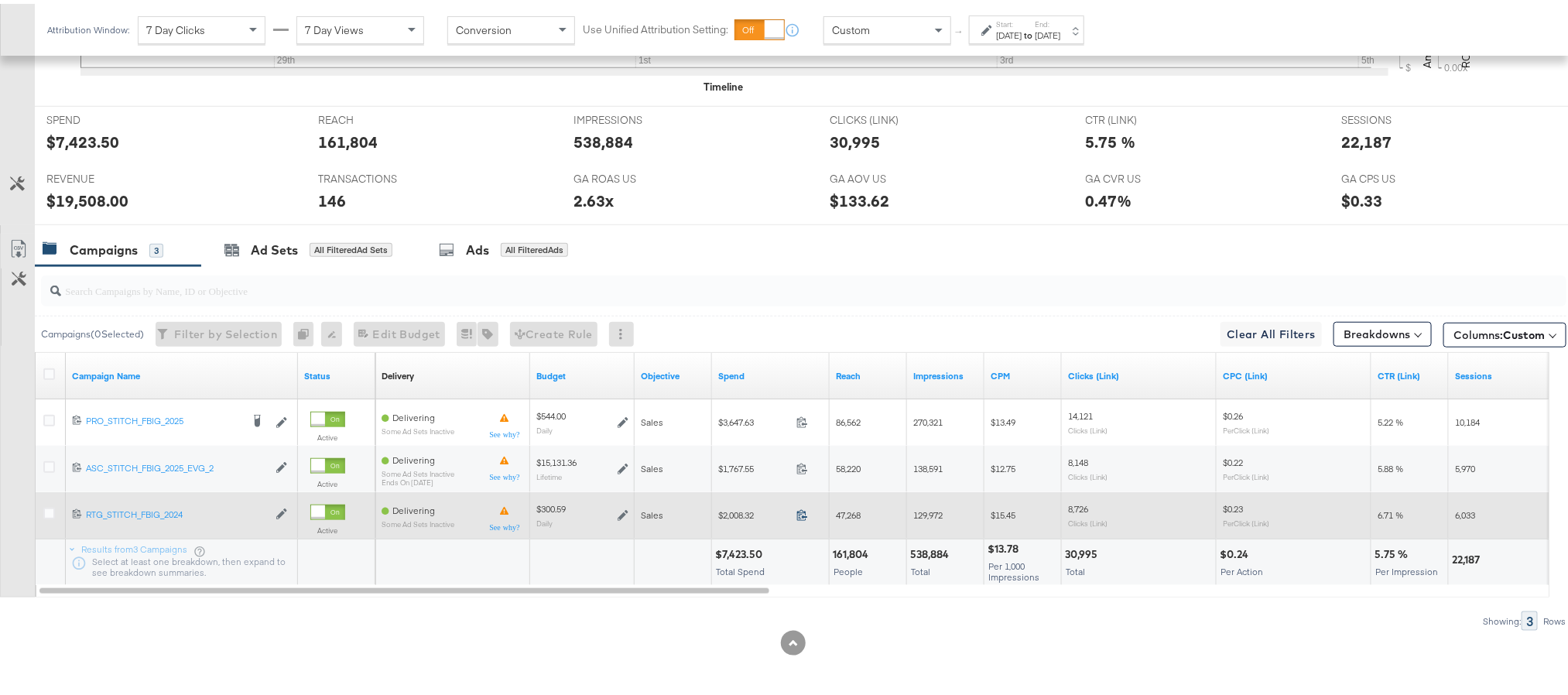
click at [801, 509] on icon at bounding box center [802, 511] width 12 height 12
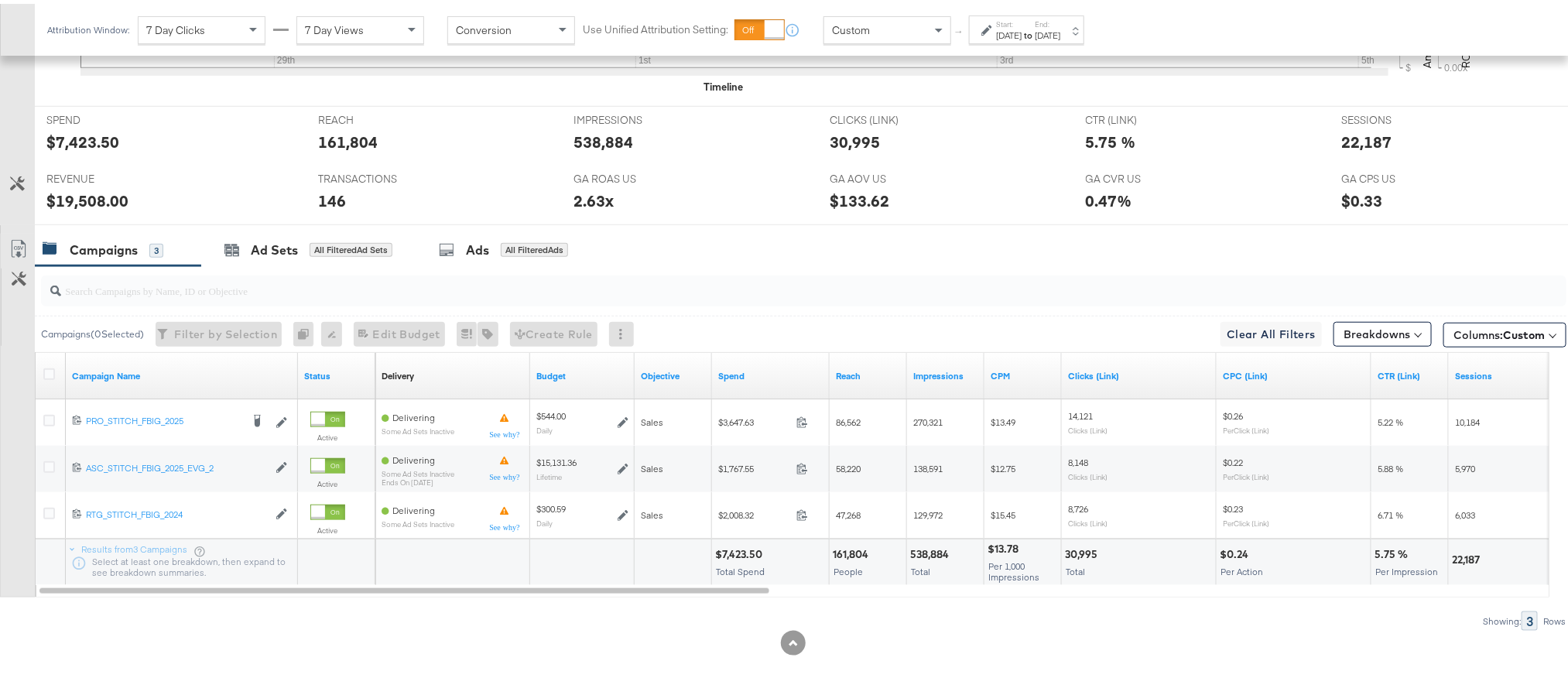
click at [76, 194] on div "$19,508.00" at bounding box center [87, 197] width 82 height 23
copy div "19,508.00"
click at [574, 196] on div "2.63x" at bounding box center [593, 197] width 41 height 23
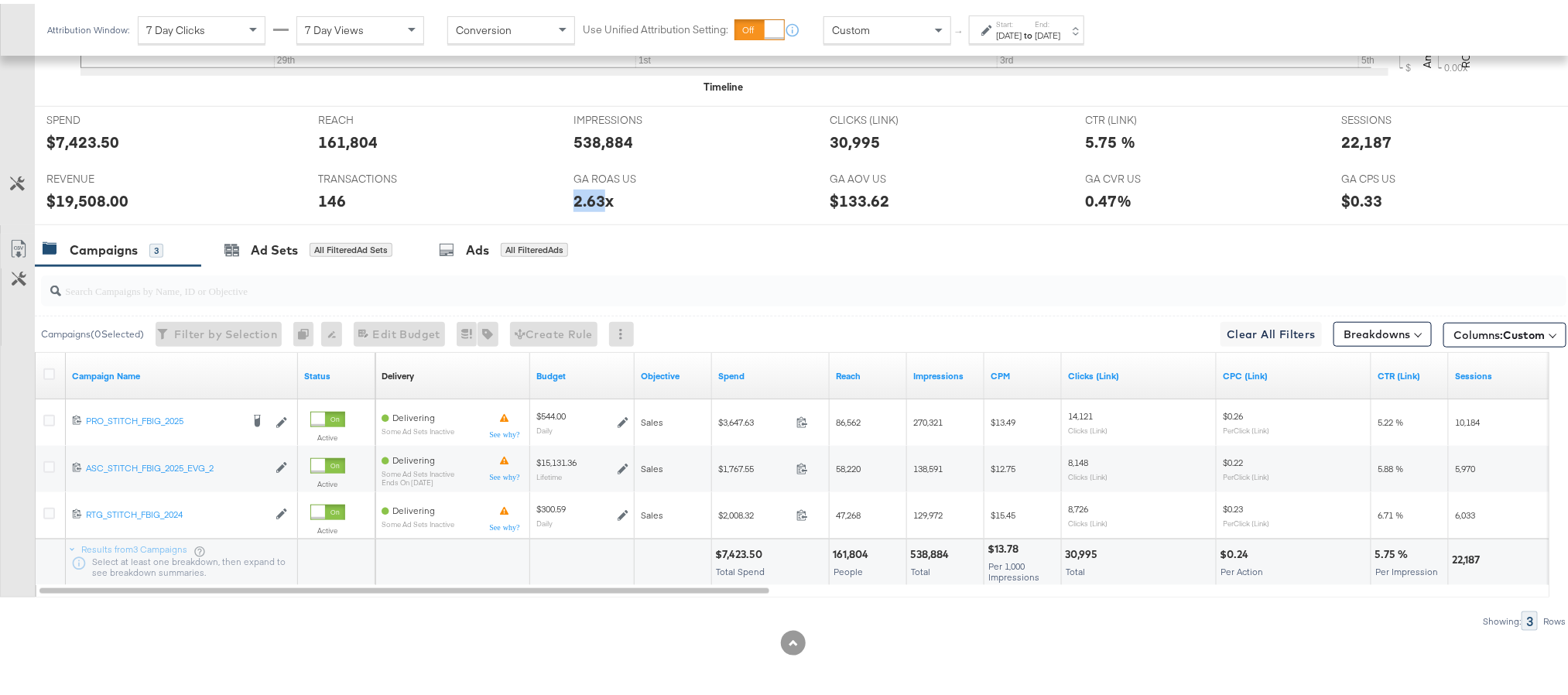
copy div "2.63"
click at [1341, 138] on div "22,187" at bounding box center [1365, 138] width 51 height 23
copy div "22,187"
click at [1022, 35] on div "Sep 28th 2025" at bounding box center [1009, 32] width 26 height 12
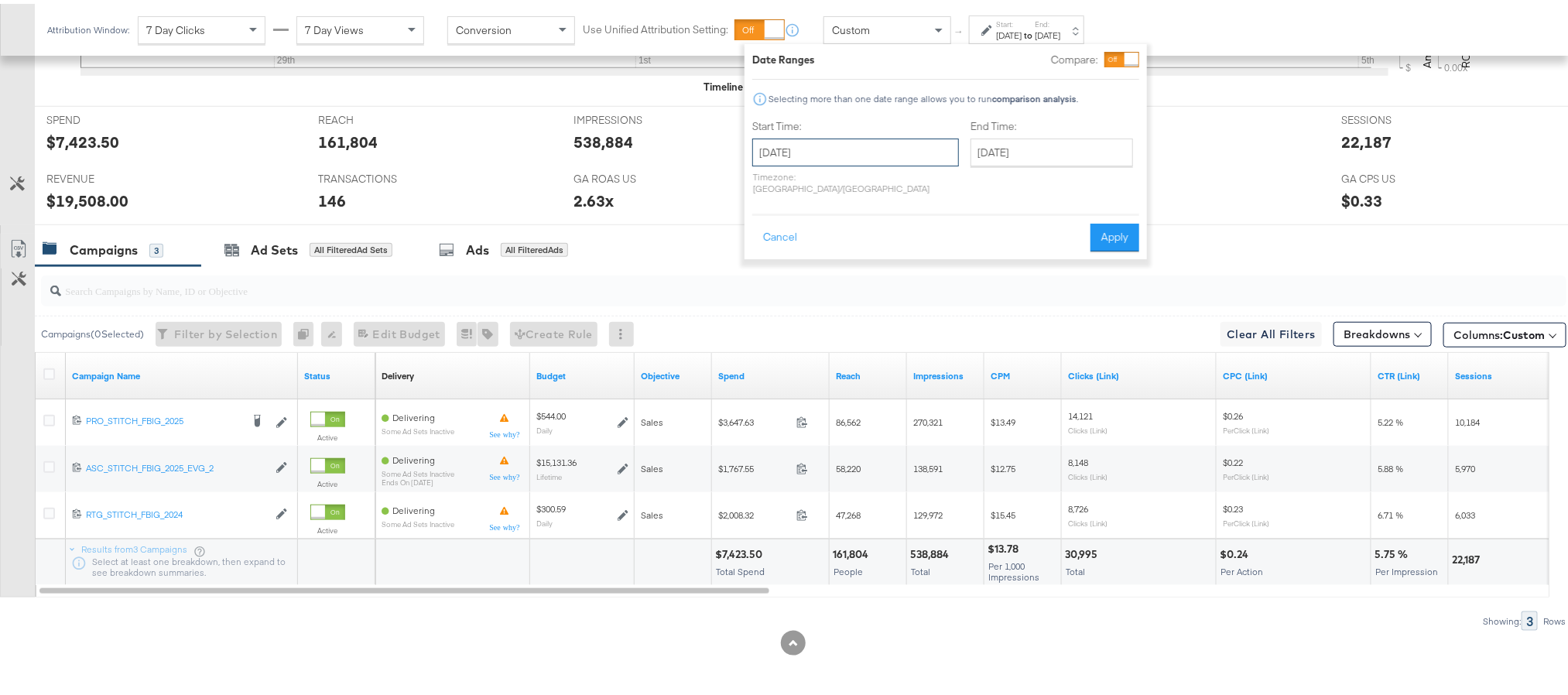
click at [853, 154] on input "[DATE]" at bounding box center [855, 149] width 207 height 28
click at [928, 174] on span "›" at bounding box center [928, 180] width 24 height 23
click at [899, 227] on td "3" at bounding box center [902, 226] width 26 height 22
type input "October 3rd 2025"
click at [1005, 142] on input "[DATE]" at bounding box center [1047, 149] width 163 height 28
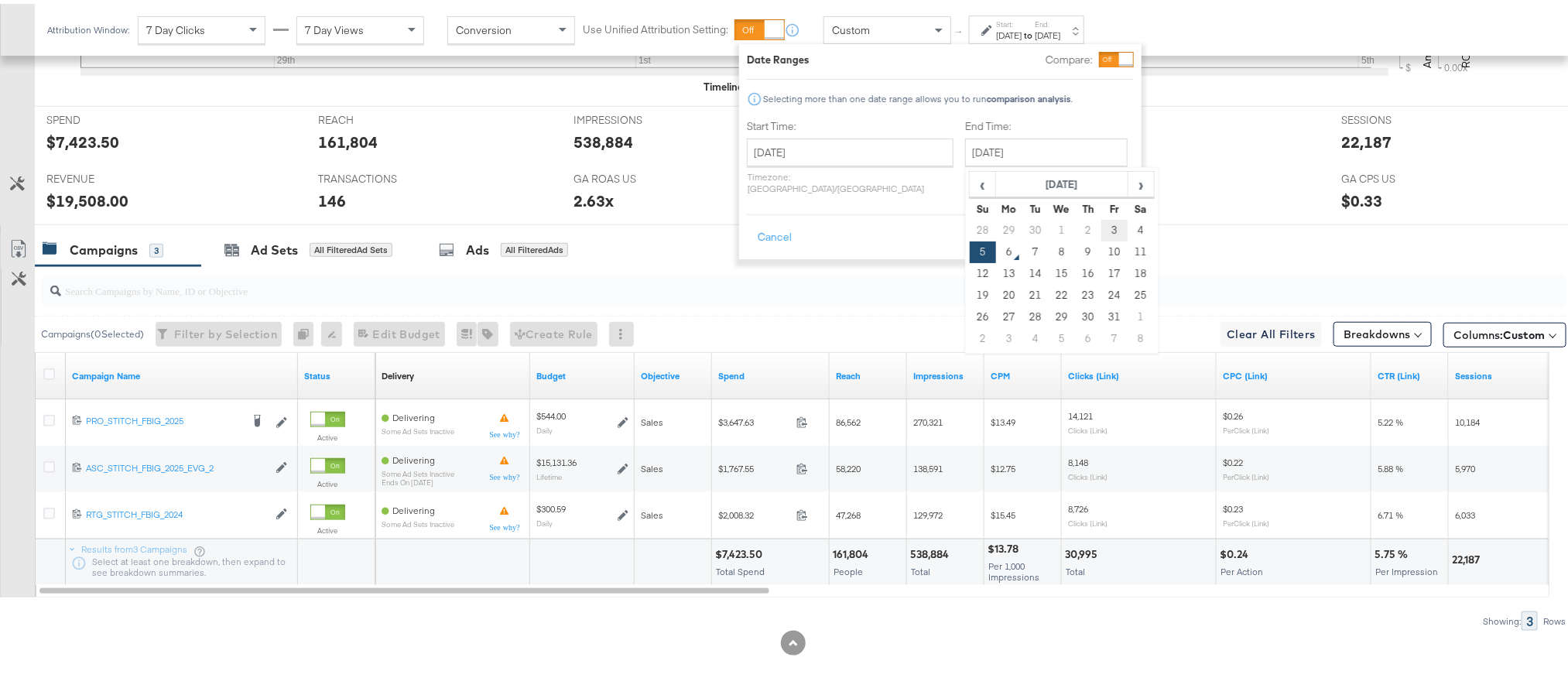
click at [1101, 225] on td "3" at bounding box center [1114, 226] width 26 height 22
type input "October 3rd 2025"
click at [1100, 223] on button "Apply" at bounding box center [1109, 233] width 49 height 28
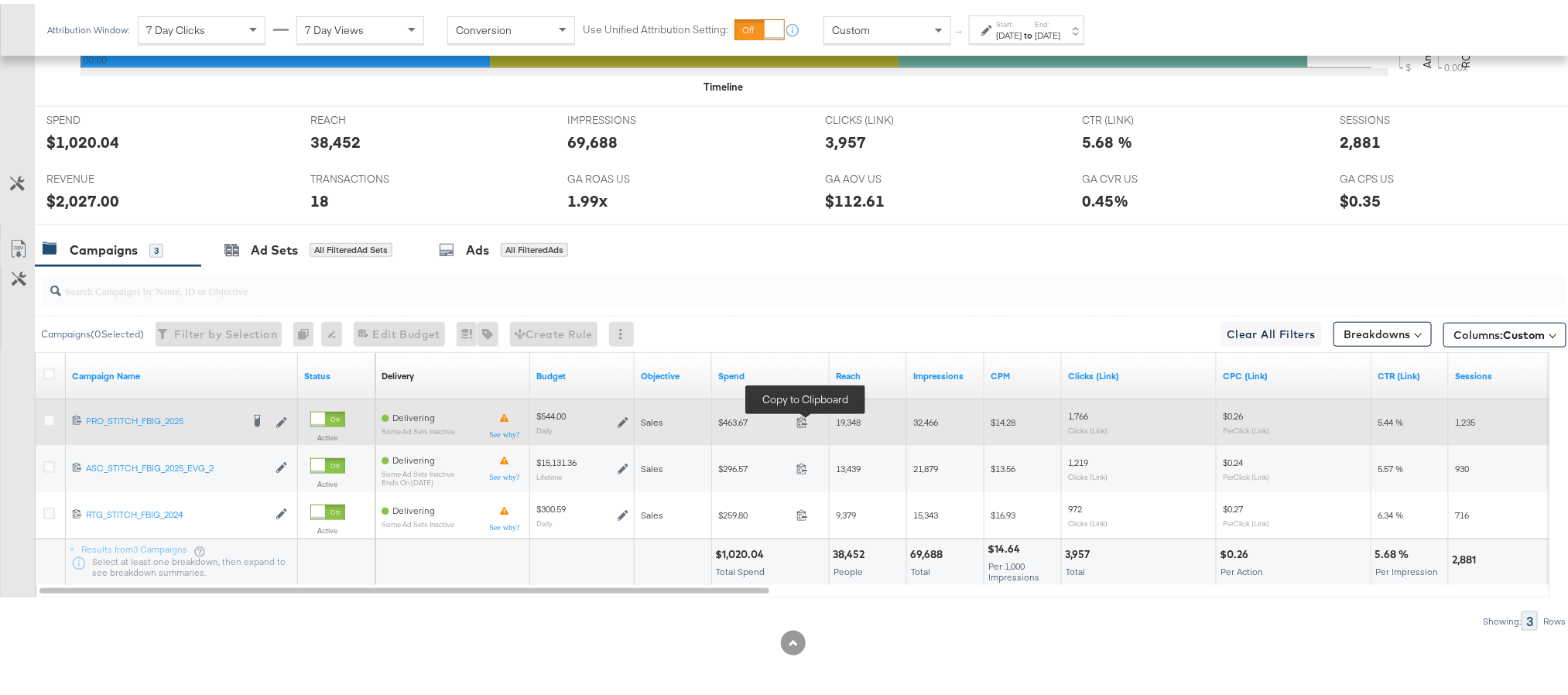
click at [803, 426] on span at bounding box center [807, 421] width 34 height 12
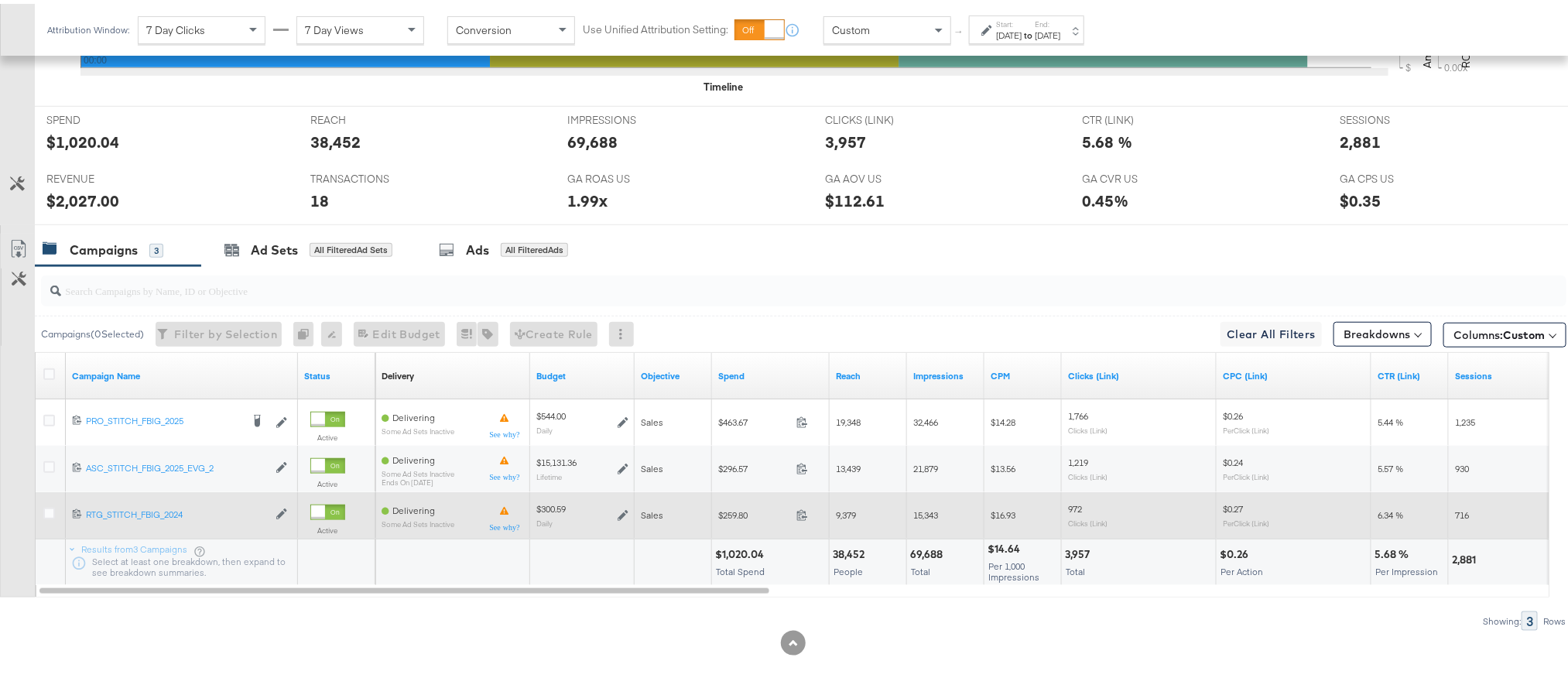
click at [798, 517] on span at bounding box center [807, 513] width 34 height 12
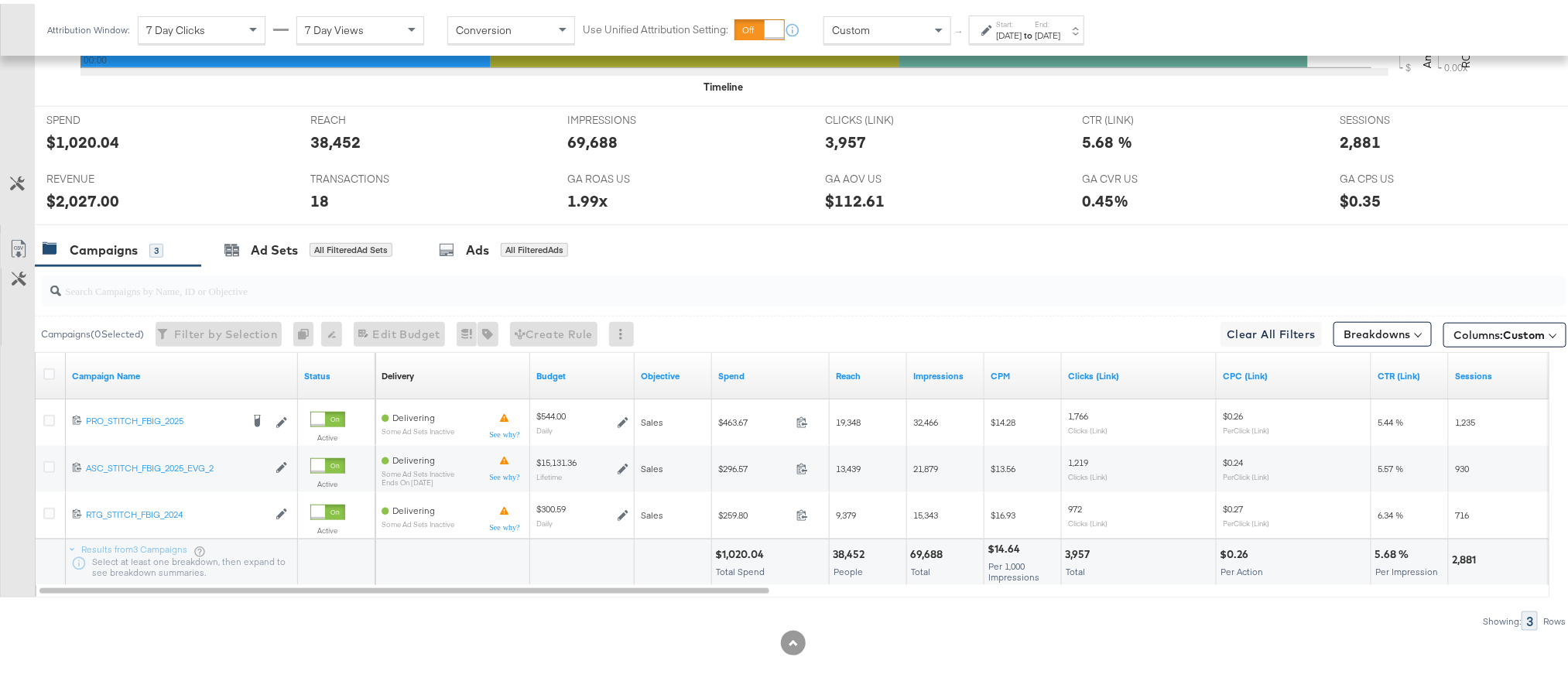
click at [753, 550] on div "$1,020.04" at bounding box center [742, 550] width 54 height 15
copy div "1,020.04"
click at [71, 196] on div "$2,027.00" at bounding box center [82, 197] width 72 height 23
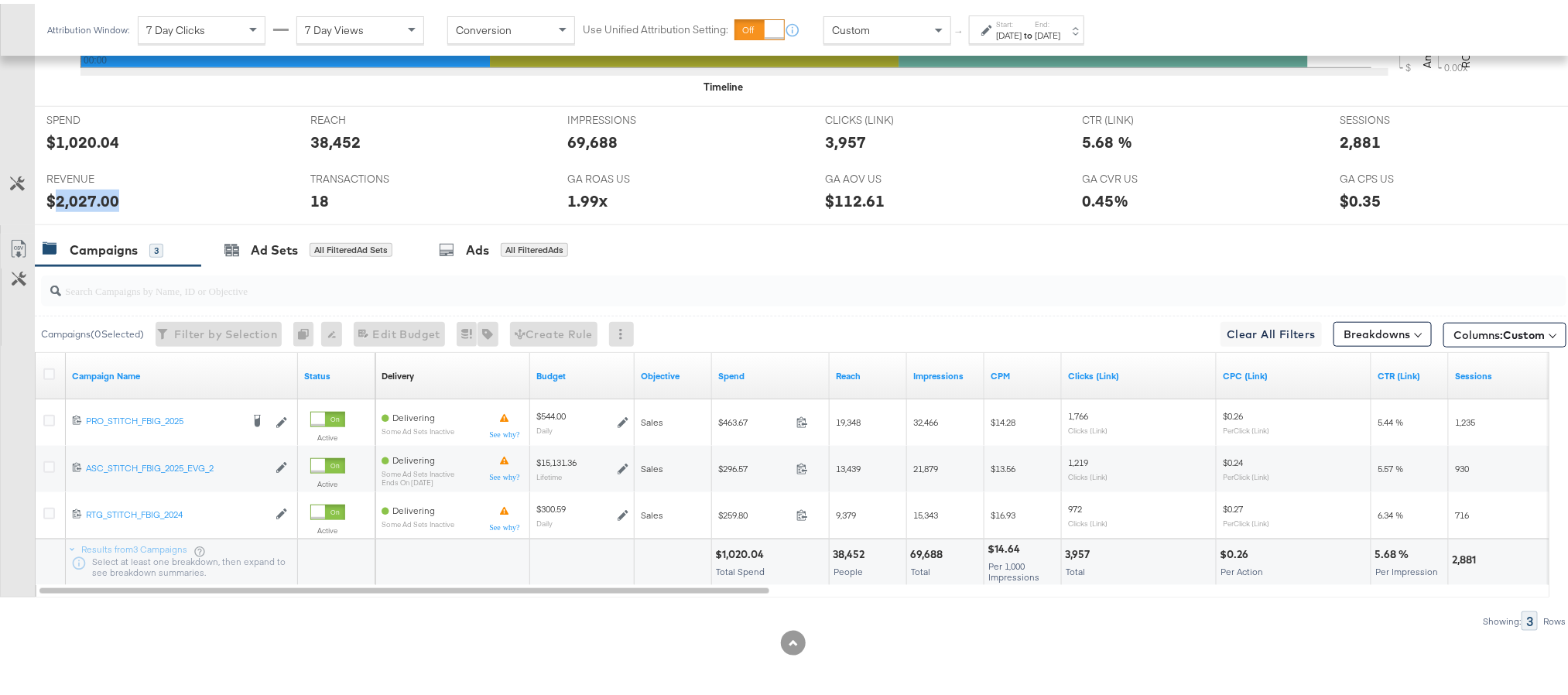
copy div "2,027.00"
click at [1061, 31] on div "Oct 3rd 2025" at bounding box center [1048, 32] width 26 height 12
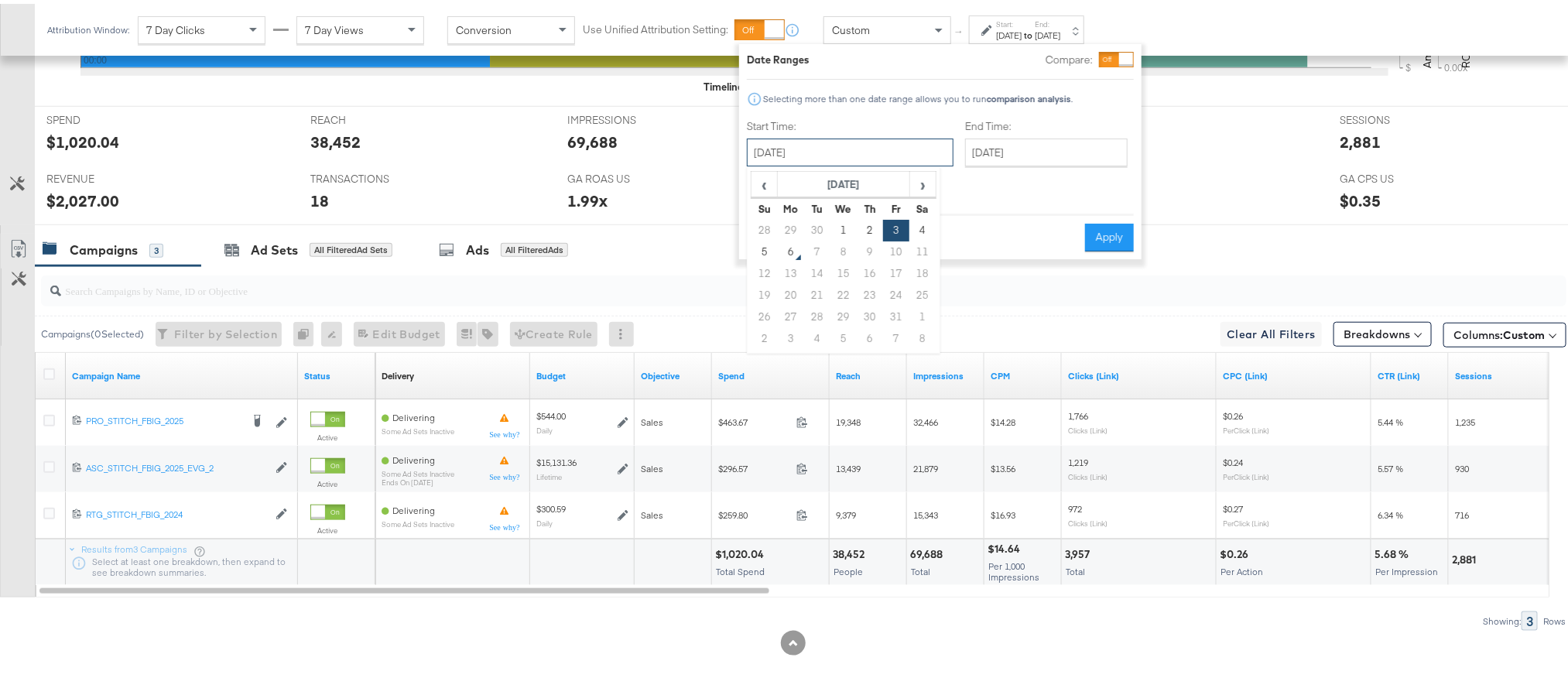
click at [857, 144] on input "October 3rd 2025" at bounding box center [850, 149] width 207 height 28
click at [917, 228] on td "4" at bounding box center [923, 226] width 26 height 22
type input "October 4th 2025"
click at [1124, 221] on button "Apply" at bounding box center [1108, 233] width 49 height 28
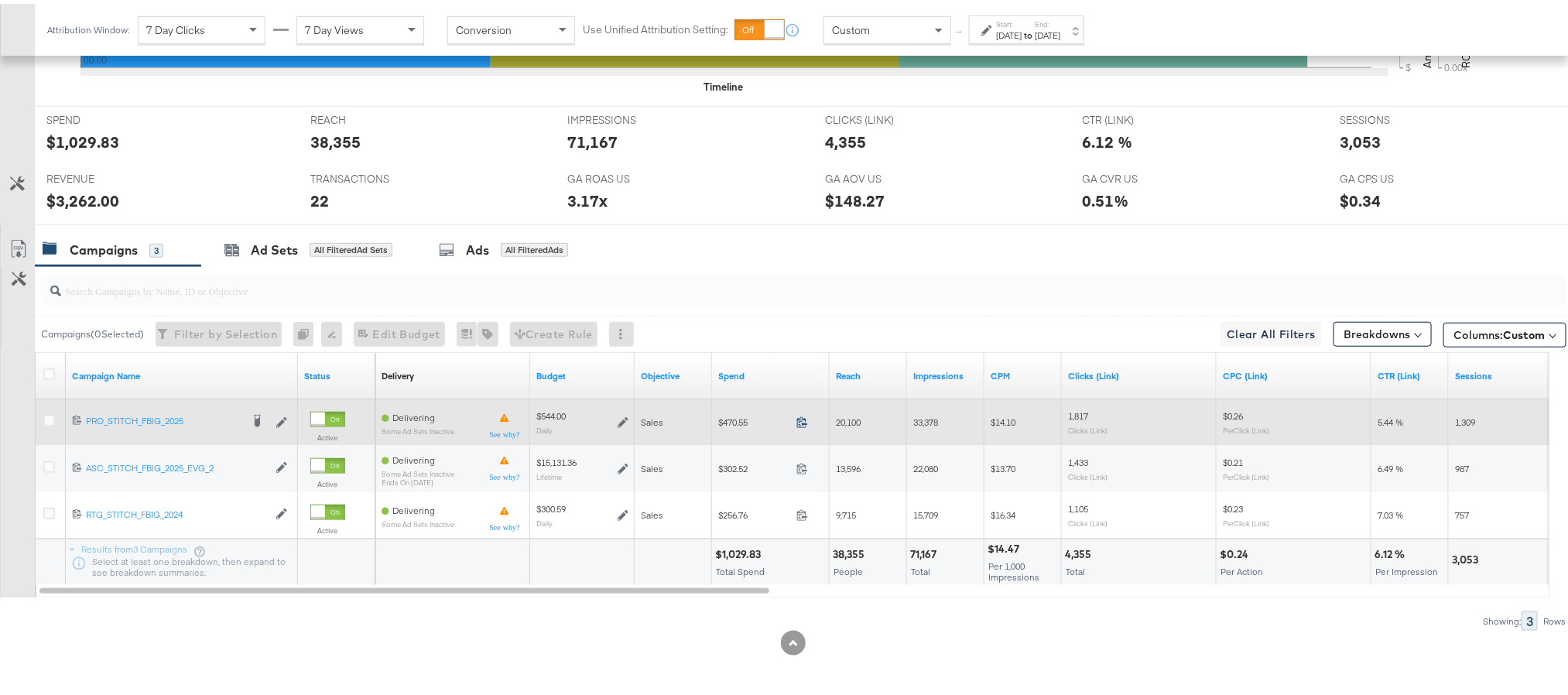
click at [799, 422] on icon at bounding box center [802, 418] width 12 height 12
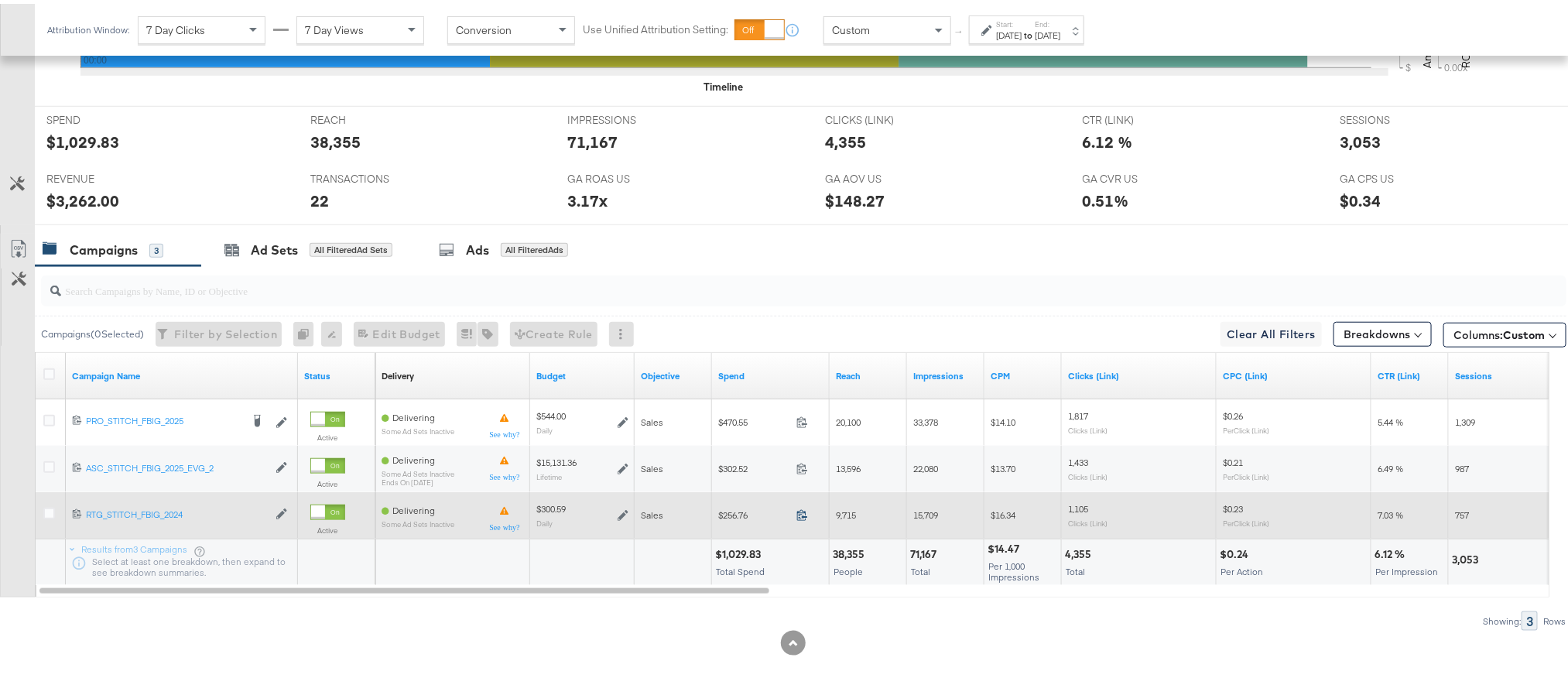
click at [801, 510] on icon at bounding box center [802, 511] width 12 height 12
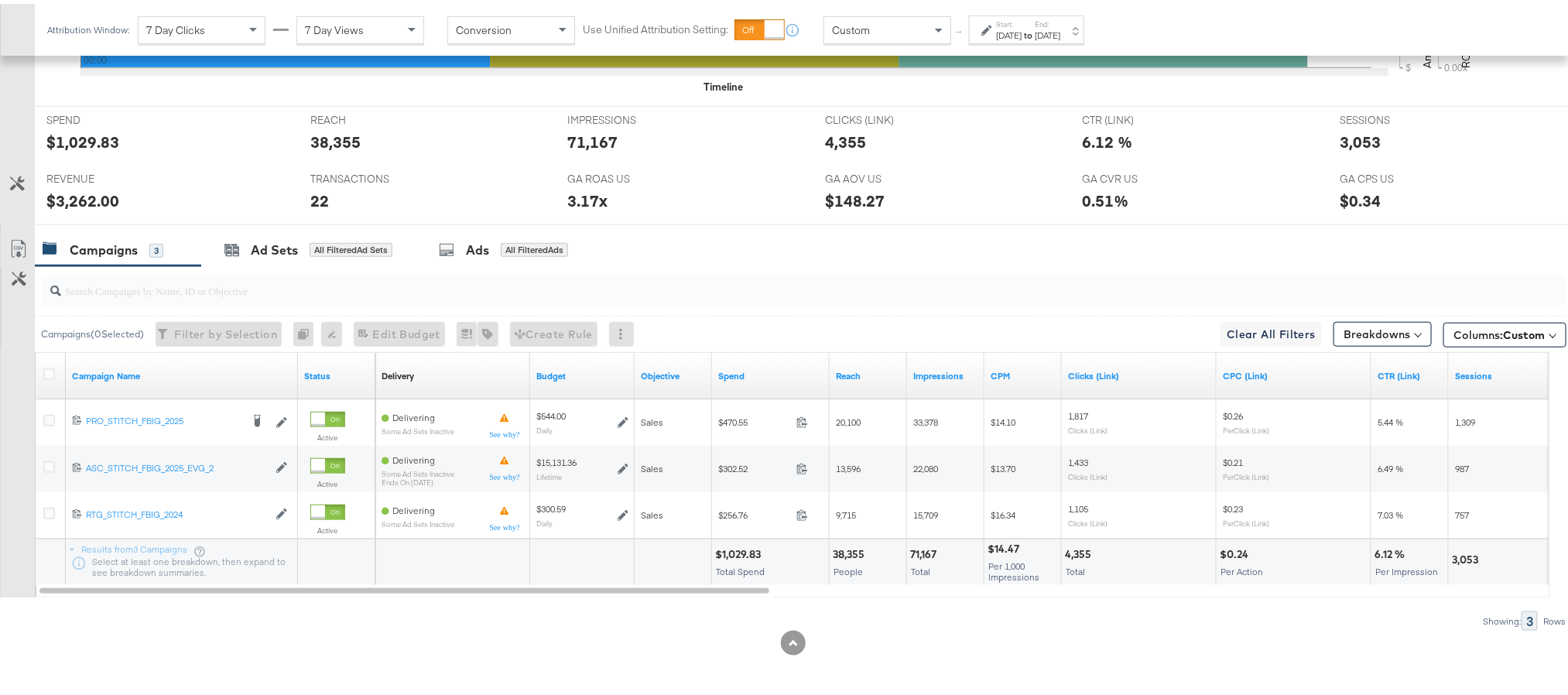
click at [732, 549] on div "$1,029.83" at bounding box center [740, 550] width 51 height 15
copy div "1,029.83"
click at [82, 194] on div "$3,262.00" at bounding box center [82, 197] width 72 height 23
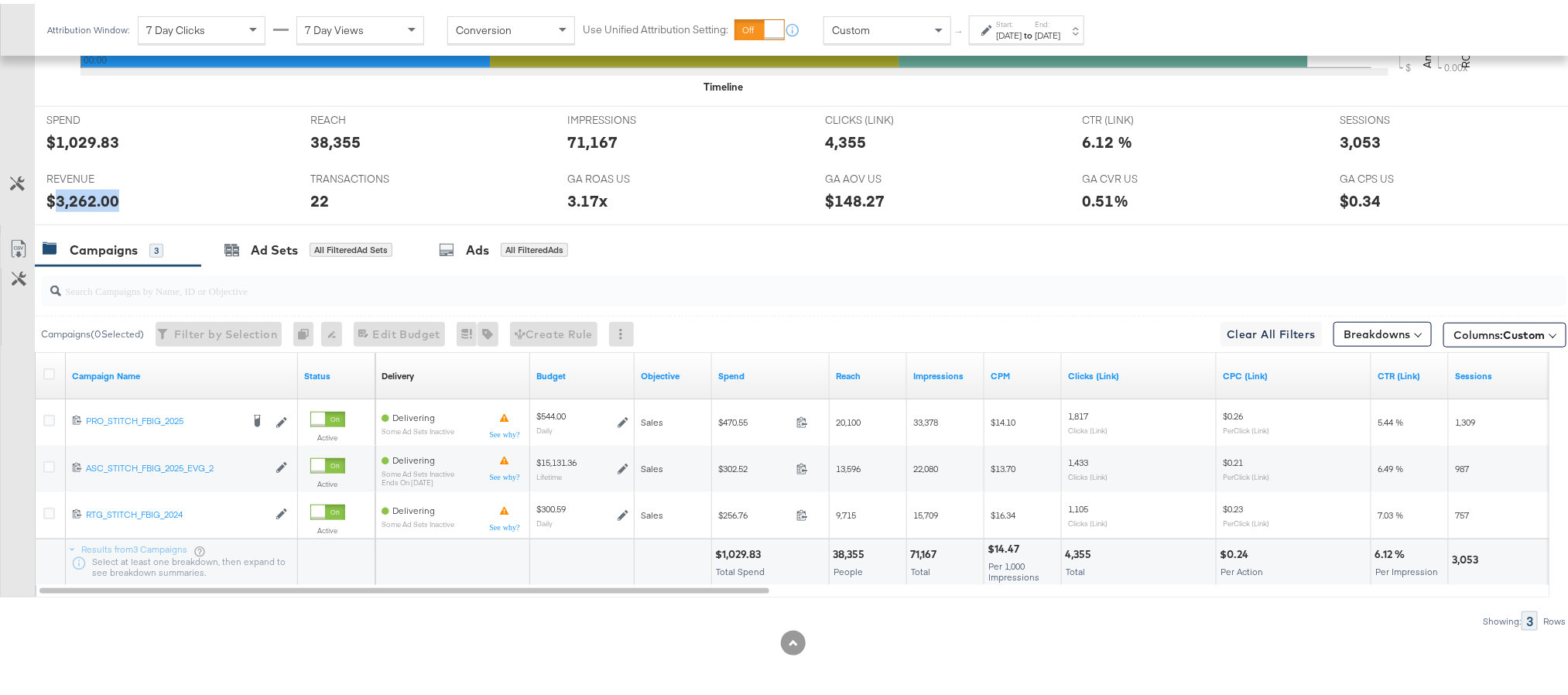
copy div "3,262.00"
click at [1035, 28] on strong "to" at bounding box center [1028, 32] width 13 height 12
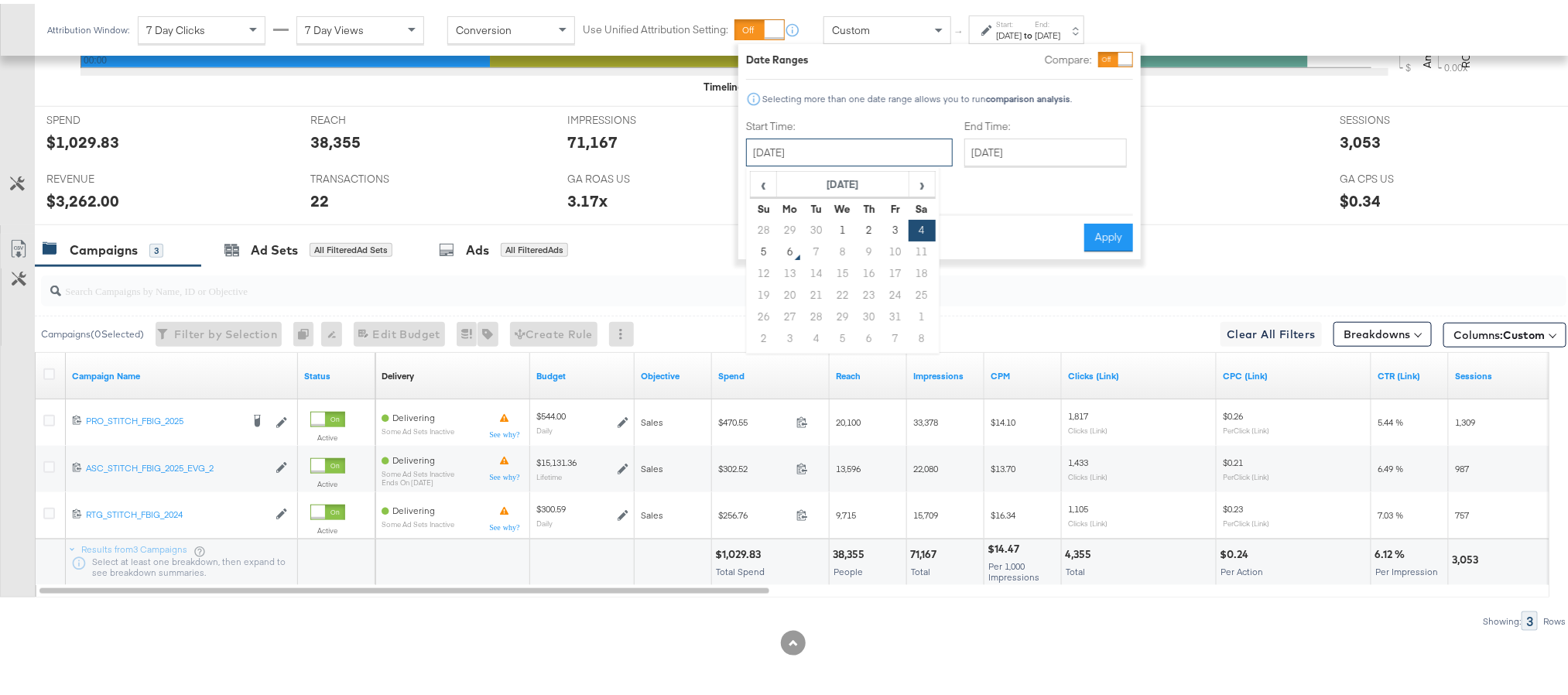
click at [883, 139] on input "October 4th 2025" at bounding box center [849, 149] width 207 height 28
click at [767, 240] on td "5" at bounding box center [764, 248] width 26 height 22
type input "October 5th 2025"
click at [1102, 222] on button "Apply" at bounding box center [1108, 233] width 49 height 28
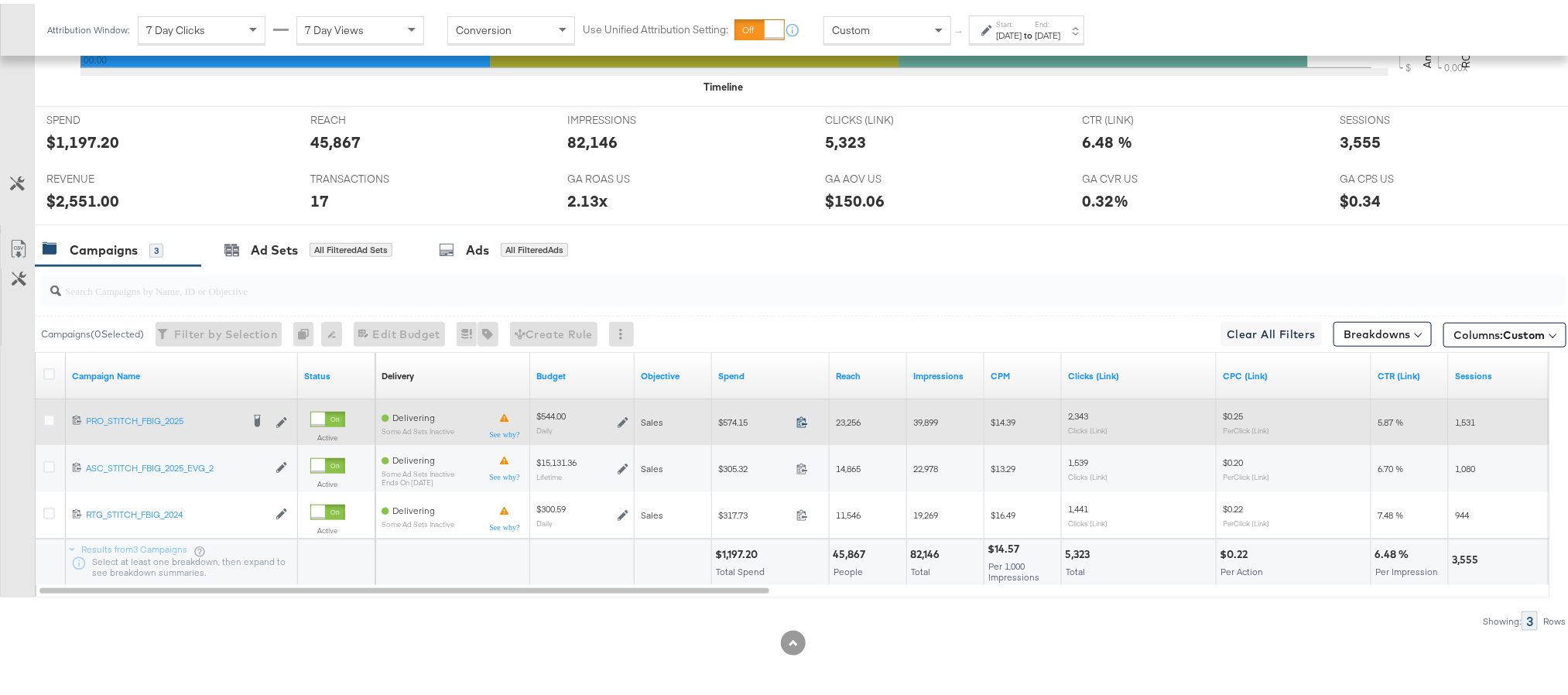
click at [798, 420] on icon at bounding box center [802, 418] width 12 height 12
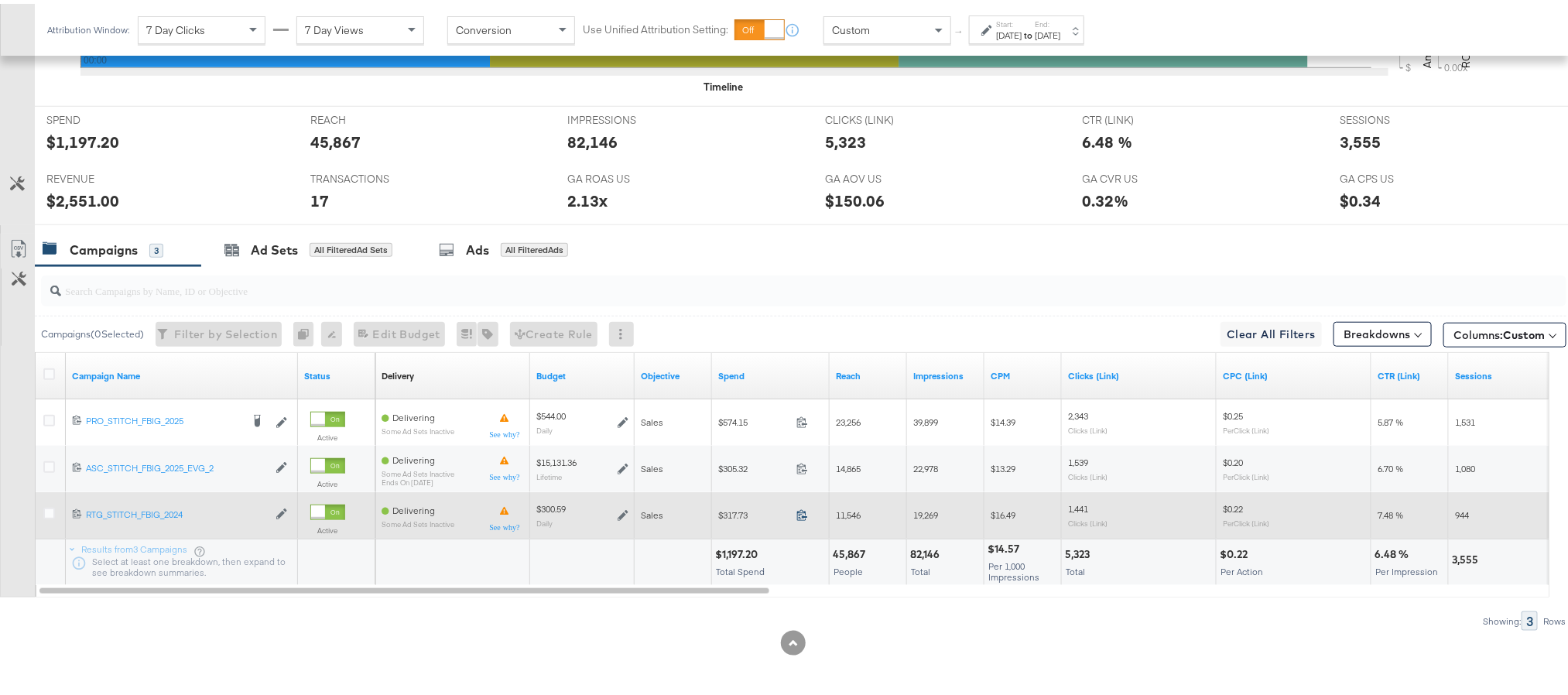
click at [799, 513] on icon at bounding box center [802, 511] width 12 height 12
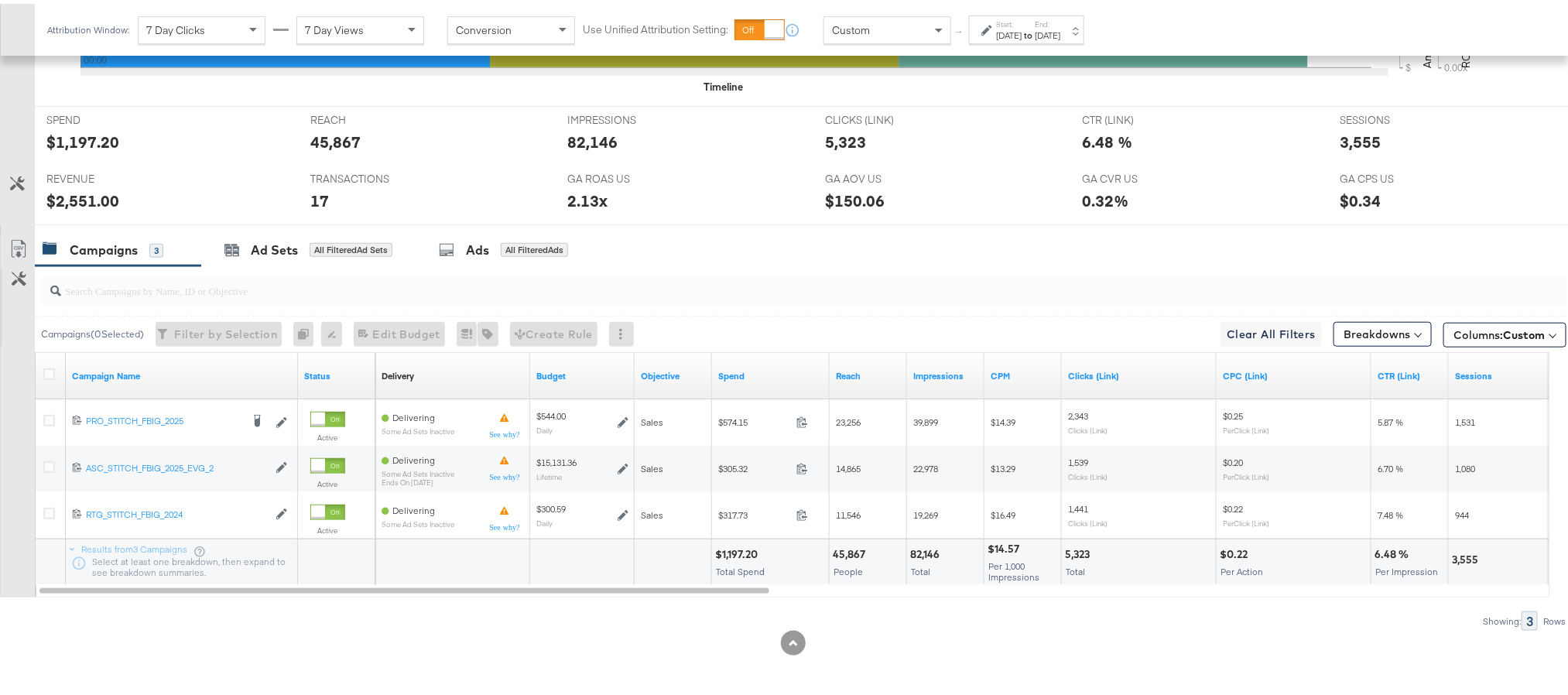
click at [735, 551] on div "$1,197.20" at bounding box center [739, 550] width 48 height 15
copy div "1,197.20"
click at [735, 551] on div "$1,197.20" at bounding box center [739, 550] width 48 height 15
click at [71, 196] on div "$2,551.00" at bounding box center [82, 197] width 72 height 23
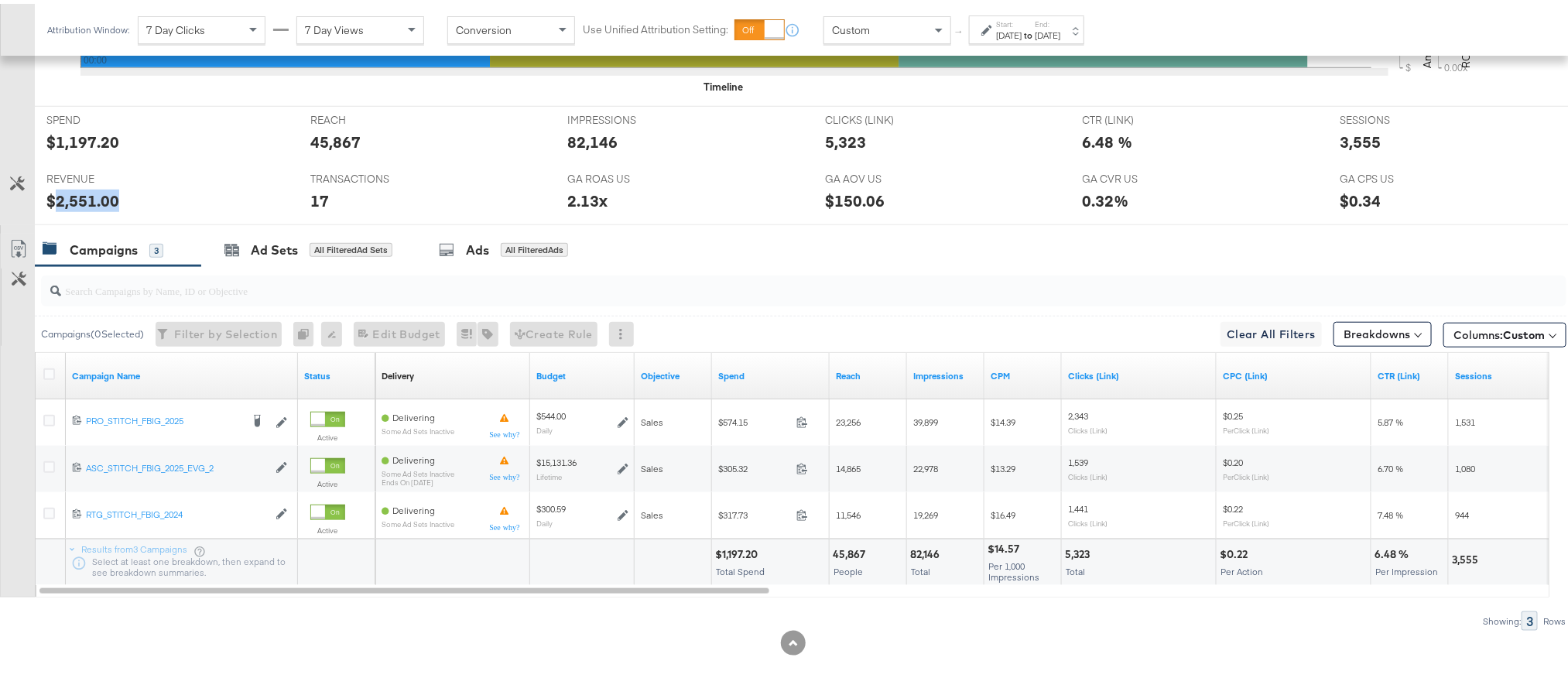
copy div "2,551.00"
click at [1022, 23] on label "Start:" at bounding box center [1009, 21] width 26 height 10
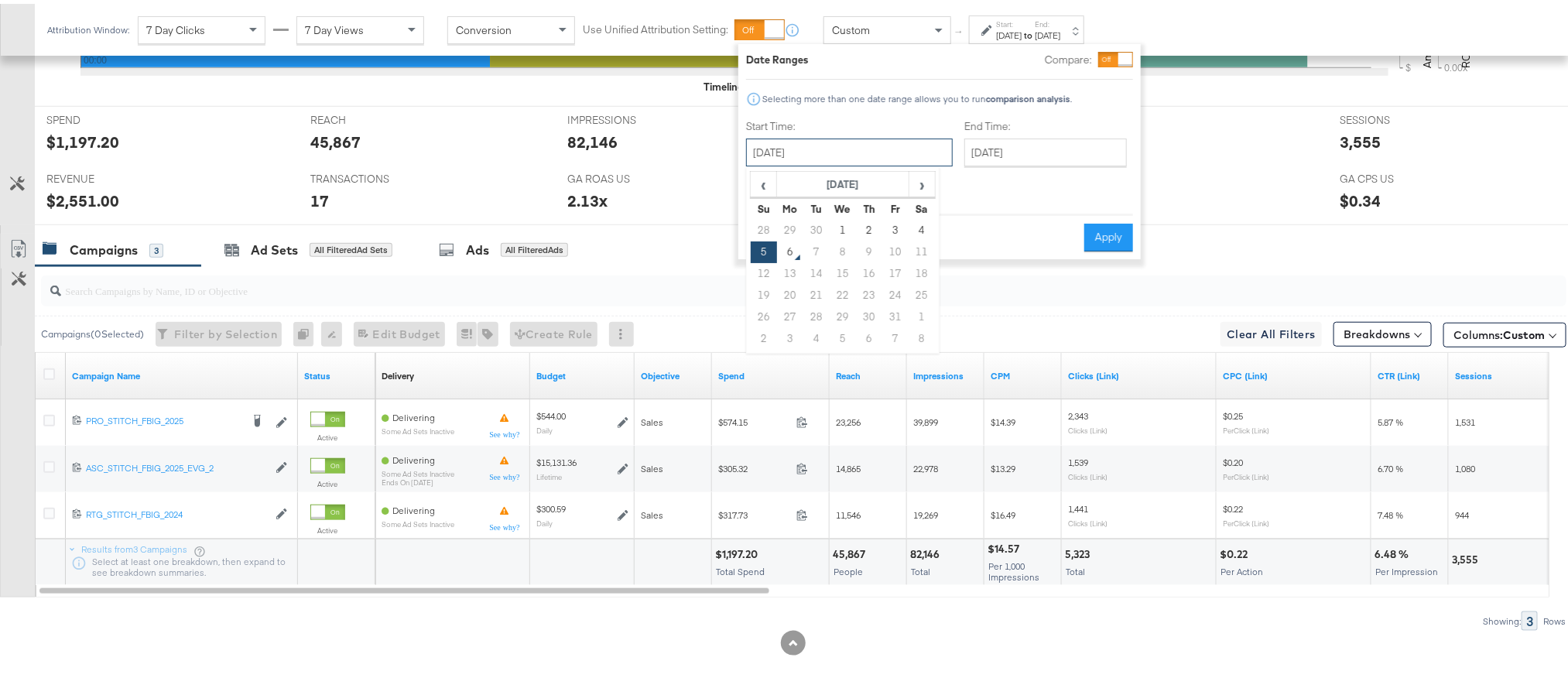
click at [867, 151] on input "[DATE]" at bounding box center [849, 149] width 207 height 28
click at [864, 229] on td "2" at bounding box center [869, 226] width 26 height 22
type input "October 2nd 2025"
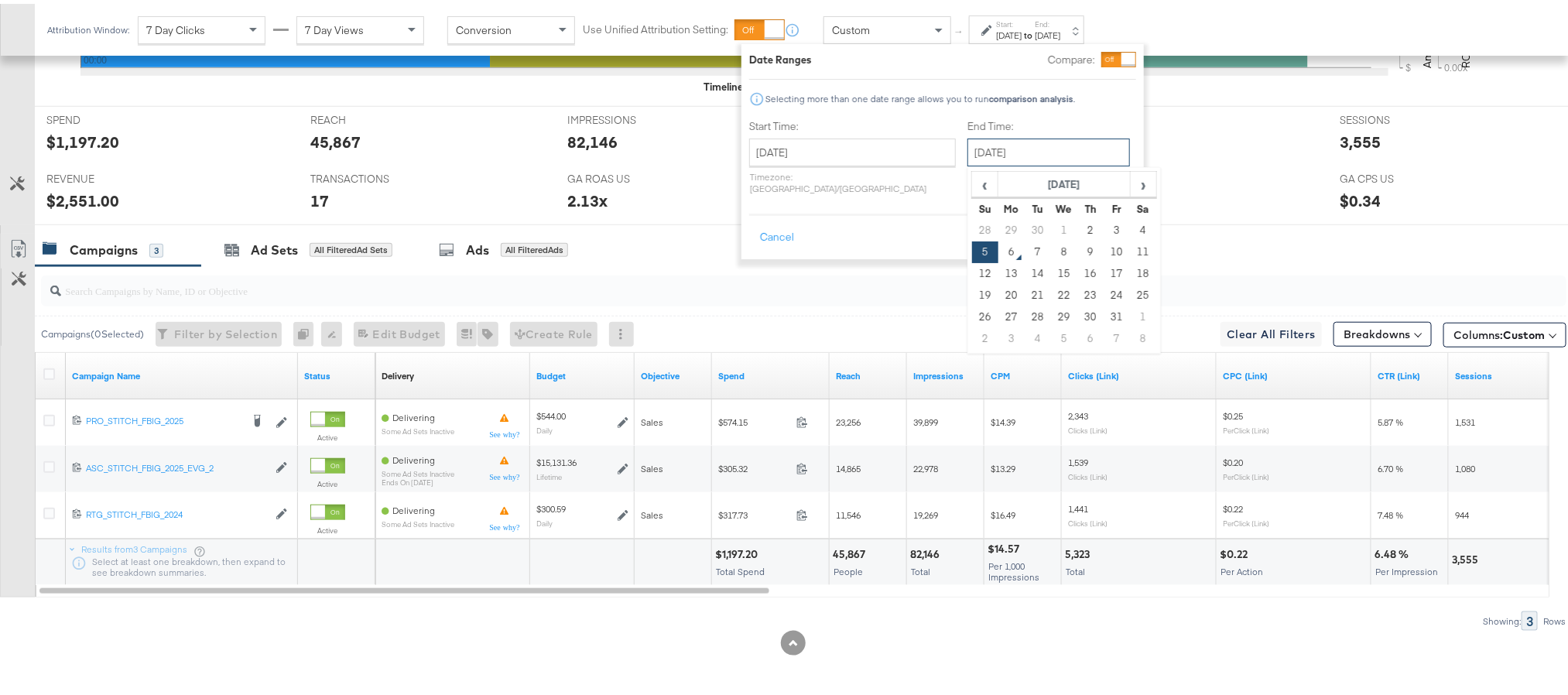
click at [1003, 139] on input "[DATE]" at bounding box center [1049, 149] width 163 height 28
click at [1077, 219] on td "2" at bounding box center [1090, 226] width 26 height 22
type input "October 2nd 2025"
click at [1099, 226] on button "Apply" at bounding box center [1113, 233] width 49 height 28
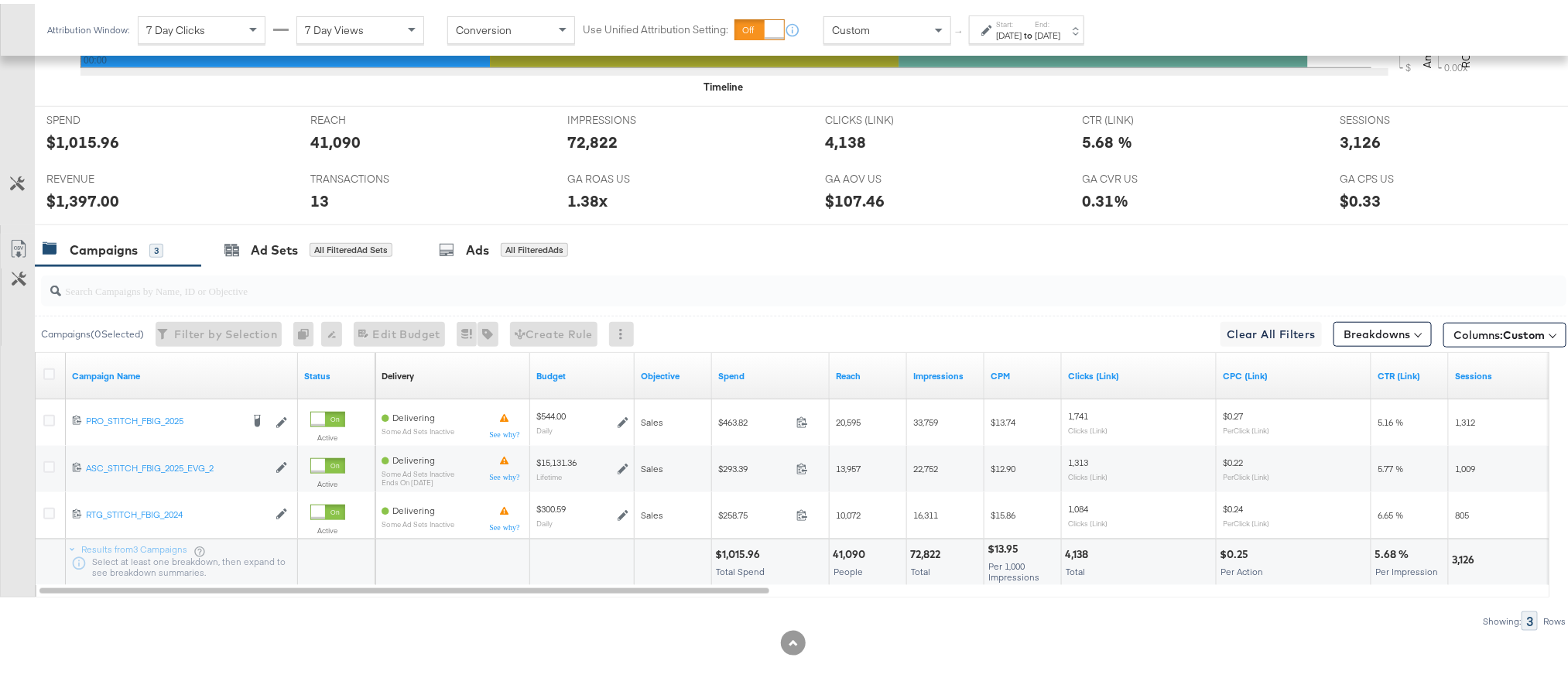
click at [1053, 22] on div "Start: Oct 2nd 2025 to End: Oct 2nd 2025" at bounding box center [1028, 27] width 65 height 23
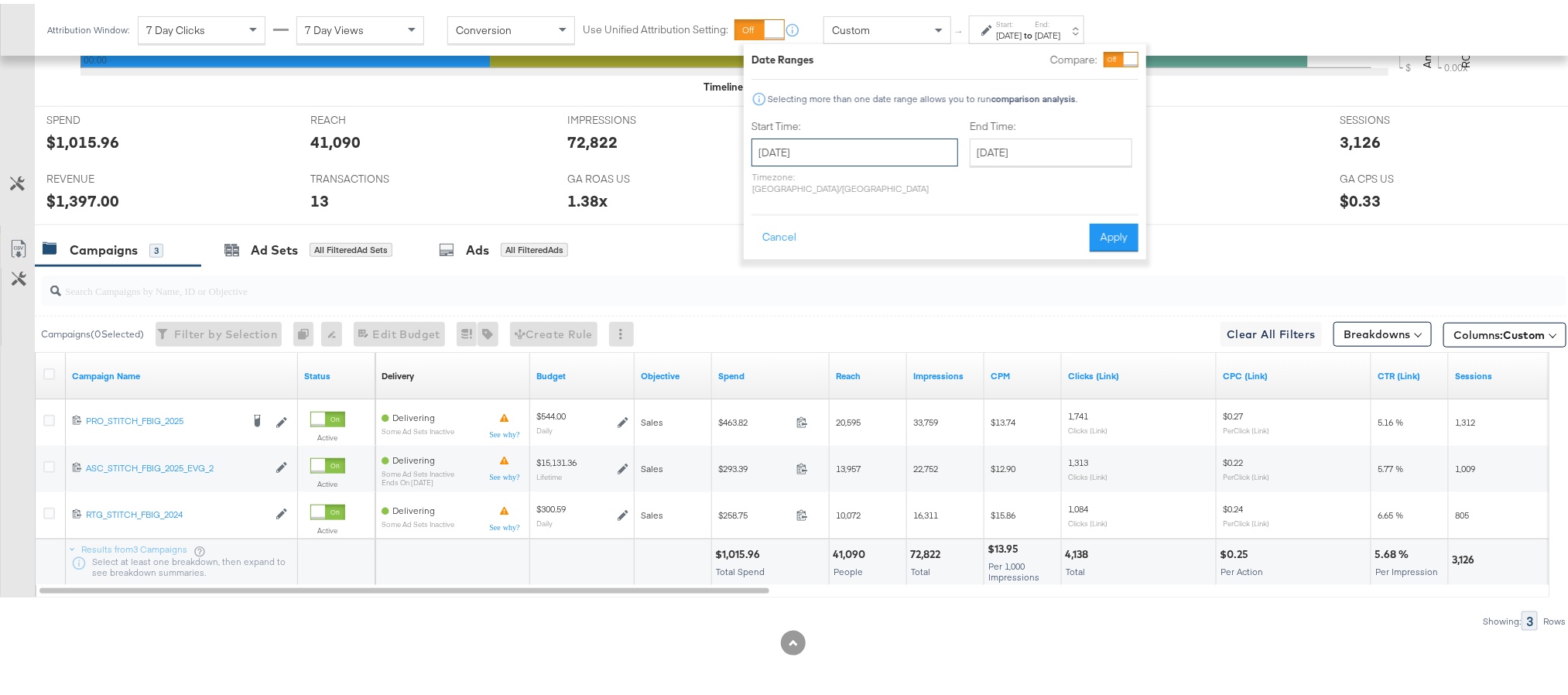
click at [857, 139] on input "October 2nd 2025" at bounding box center [855, 149] width 207 height 28
click at [771, 249] on td "5" at bounding box center [769, 248] width 26 height 22
type input "[DATE]"
click at [1096, 226] on button "Apply" at bounding box center [1108, 233] width 49 height 28
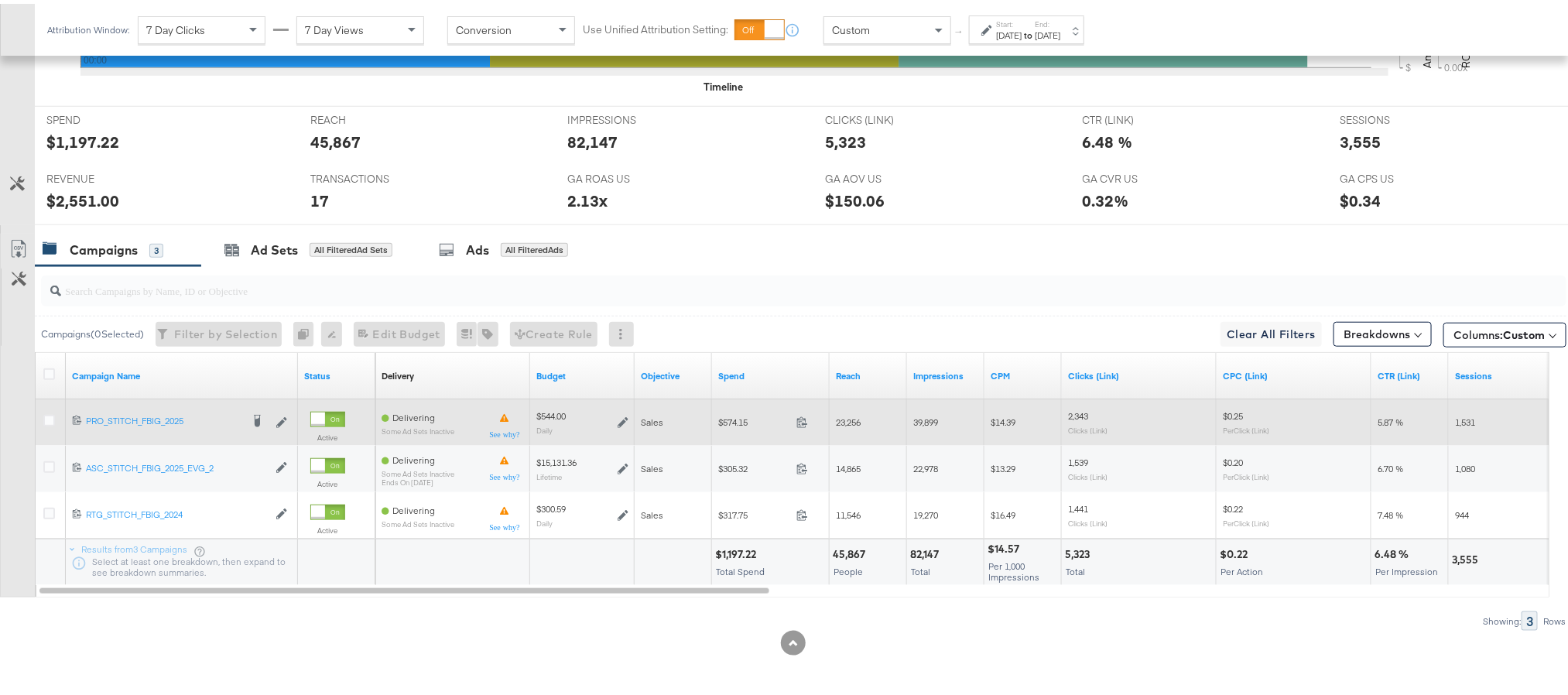
click at [628, 421] on icon at bounding box center [623, 418] width 11 height 11
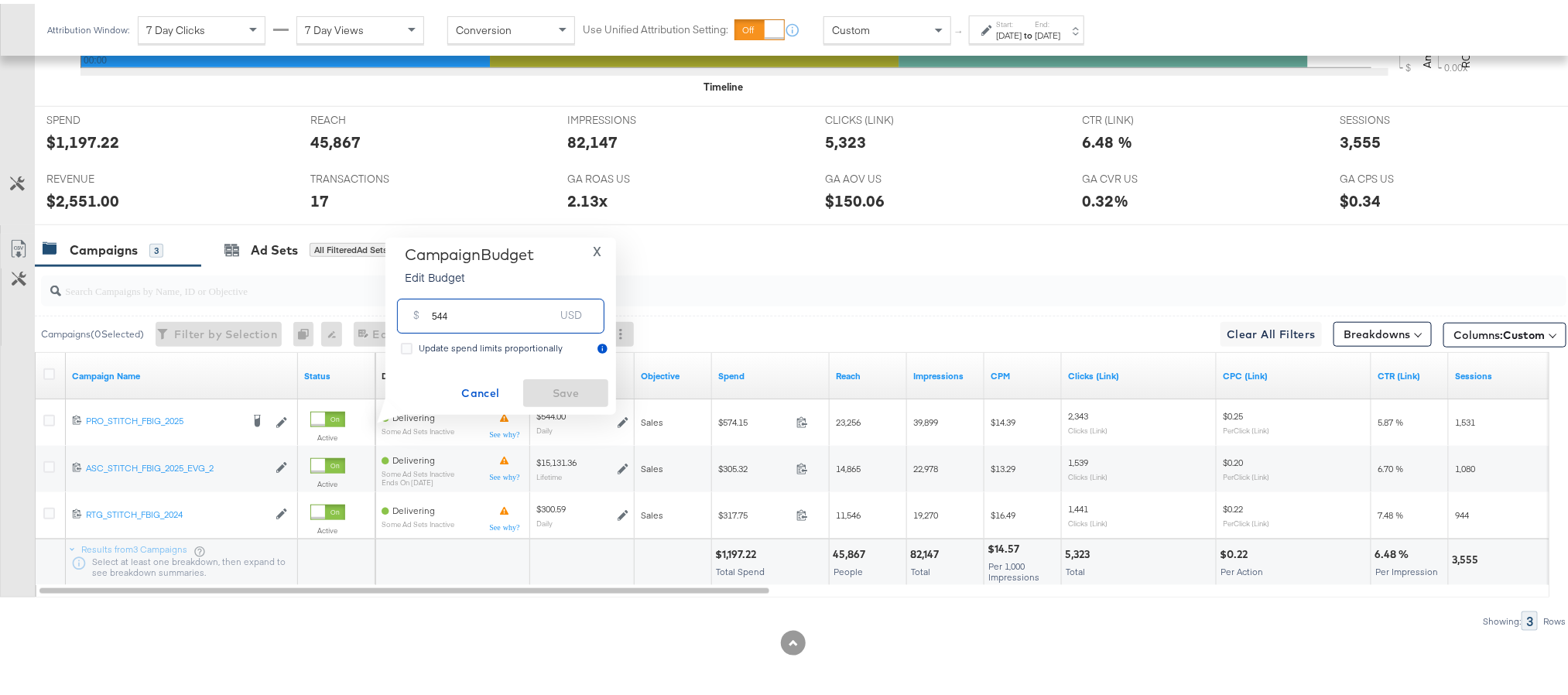
click at [534, 316] on input "544" at bounding box center [493, 306] width 122 height 34
paste input "$496.00"
type input "496.00"
click at [539, 378] on button "Save" at bounding box center [566, 389] width 85 height 28
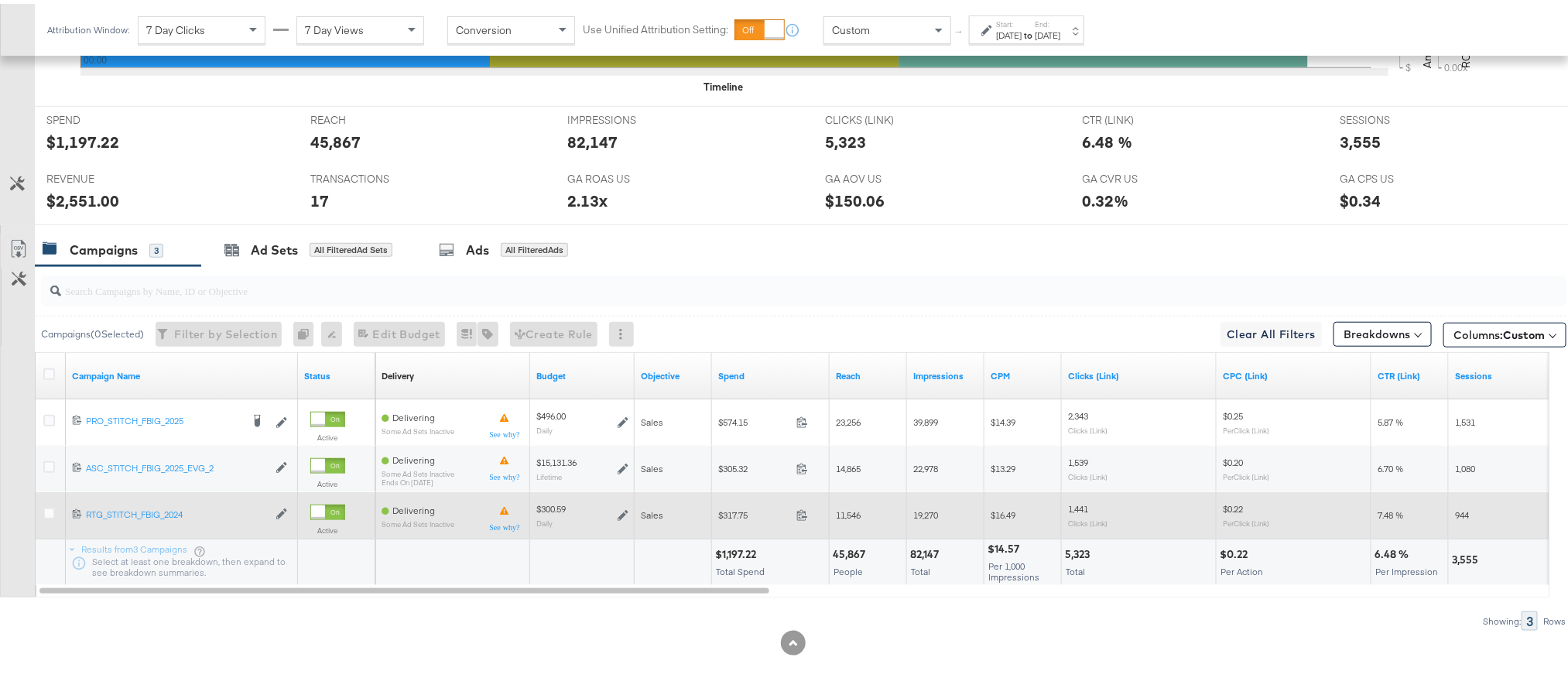
click at [625, 508] on icon at bounding box center [623, 511] width 11 height 11
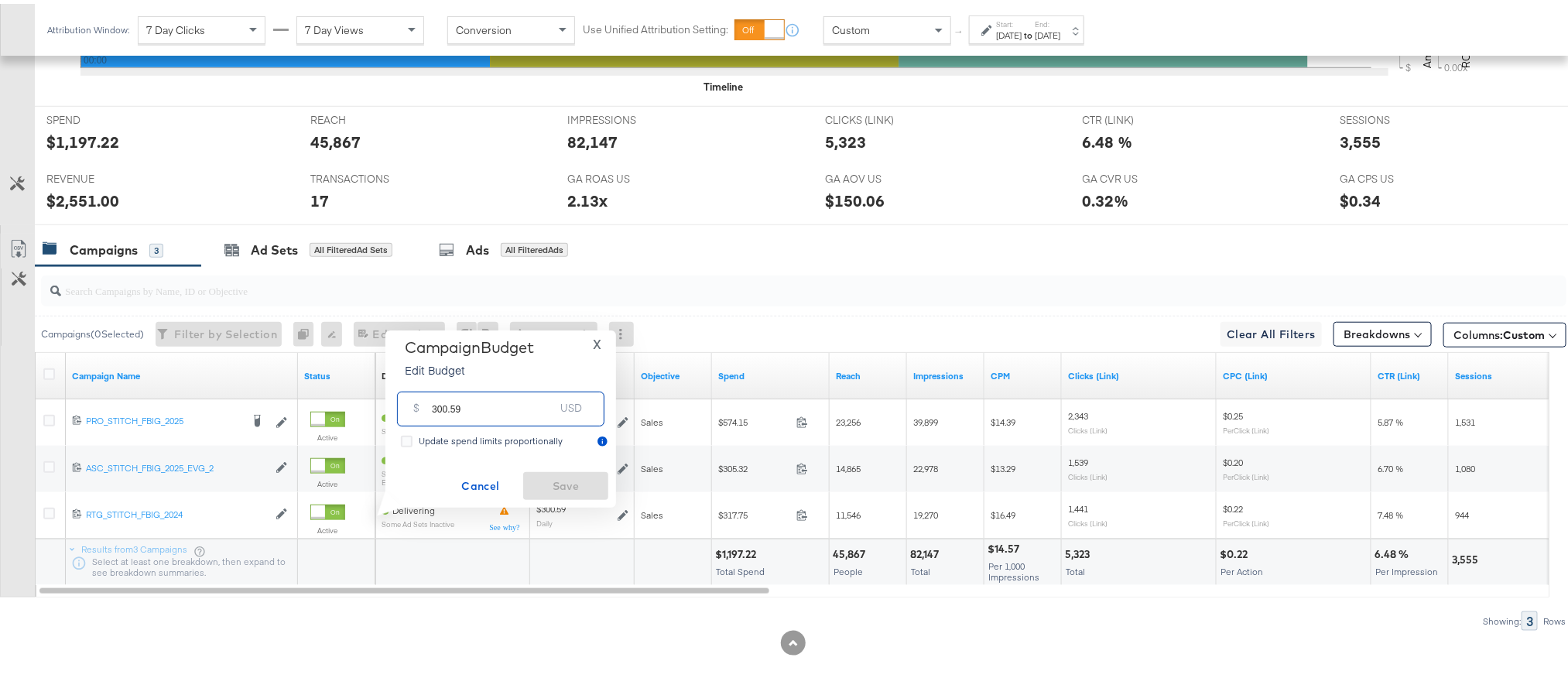
click at [486, 408] on input "300.59" at bounding box center [493, 399] width 122 height 34
paste input "$274.07"
type input "274.07"
click at [538, 477] on span "Save" at bounding box center [565, 482] width 72 height 19
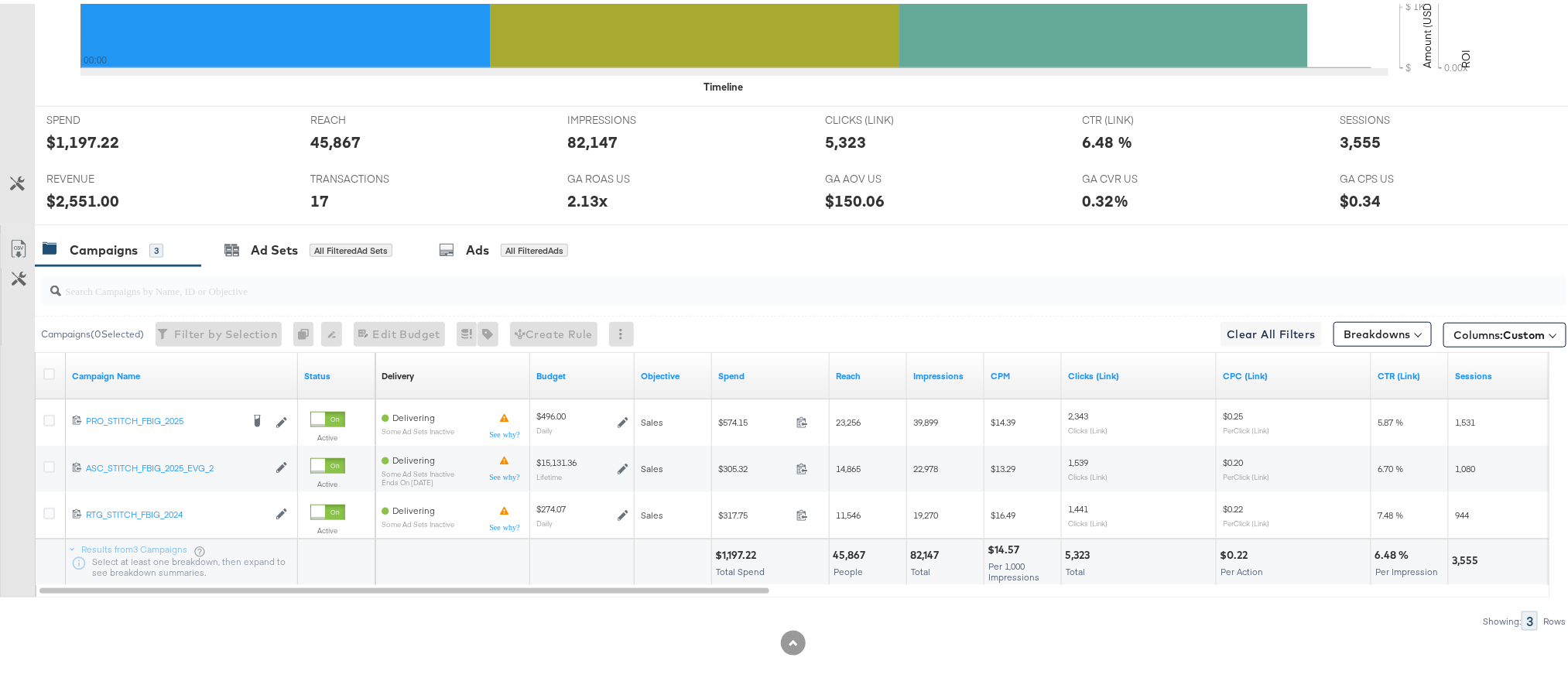
scroll to position [0, 0]
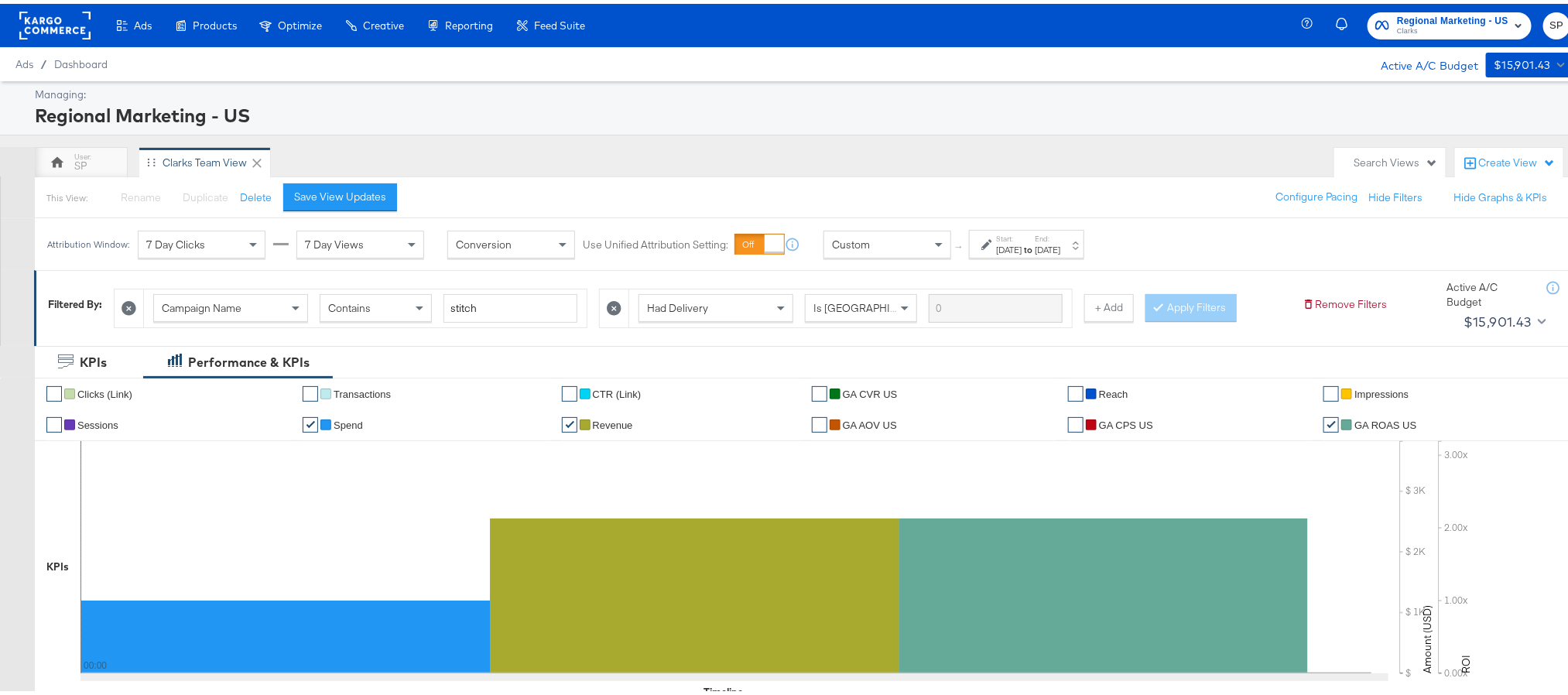
click at [1418, 36] on div "Regional Marketing - US Clarks SP" at bounding box center [1446, 22] width 279 height 44
click at [1418, 19] on span "Regional Marketing - US" at bounding box center [1453, 17] width 111 height 16
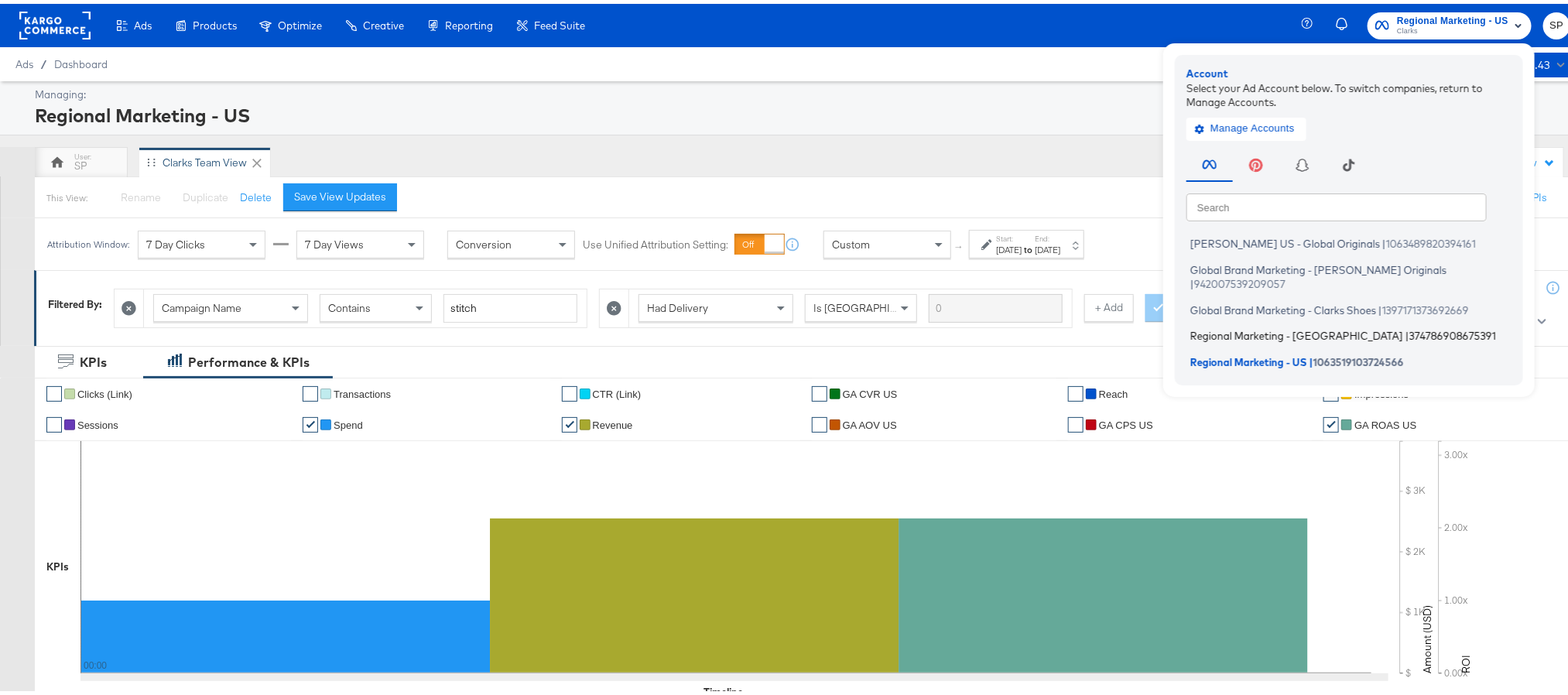
click at [1242, 326] on span "Regional Marketing - CA" at bounding box center [1297, 332] width 213 height 12
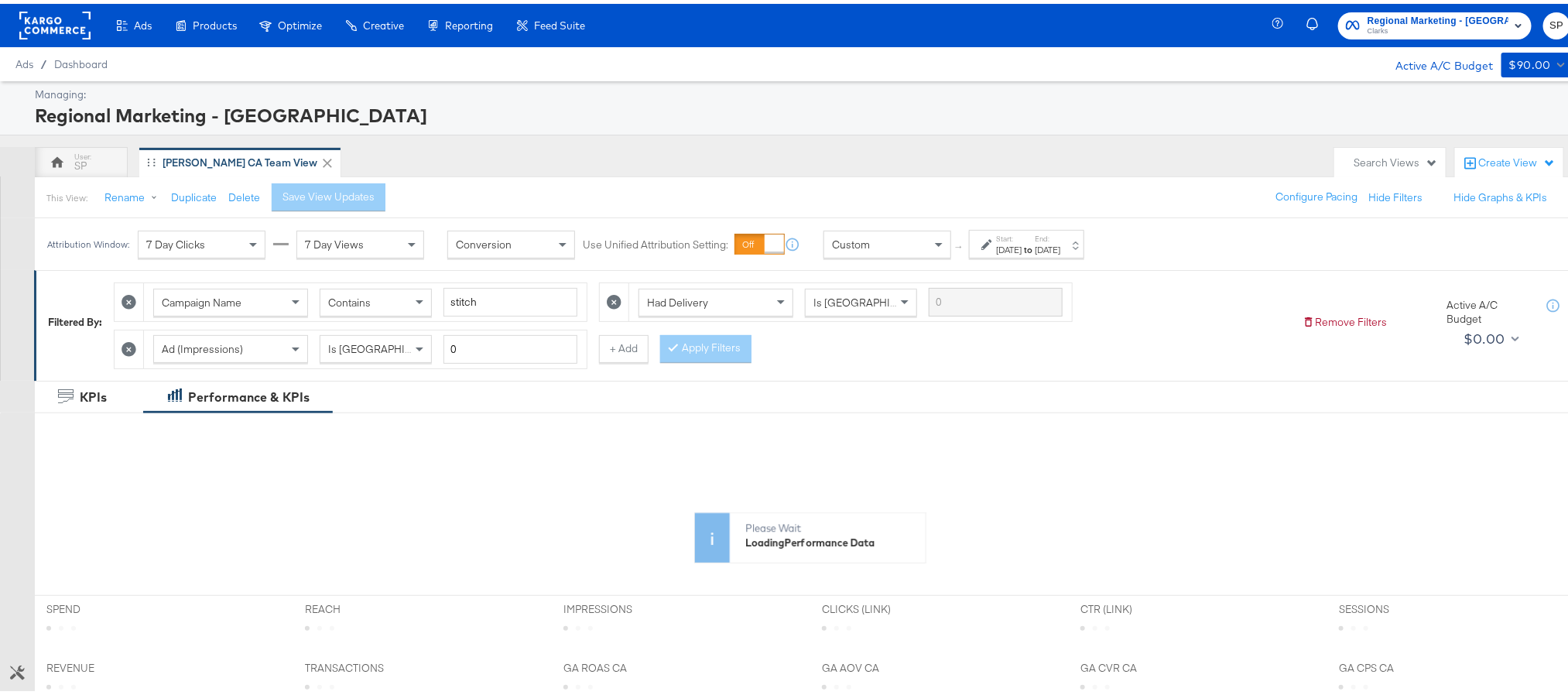
click at [1061, 247] on div "[DATE]" at bounding box center [1048, 246] width 26 height 12
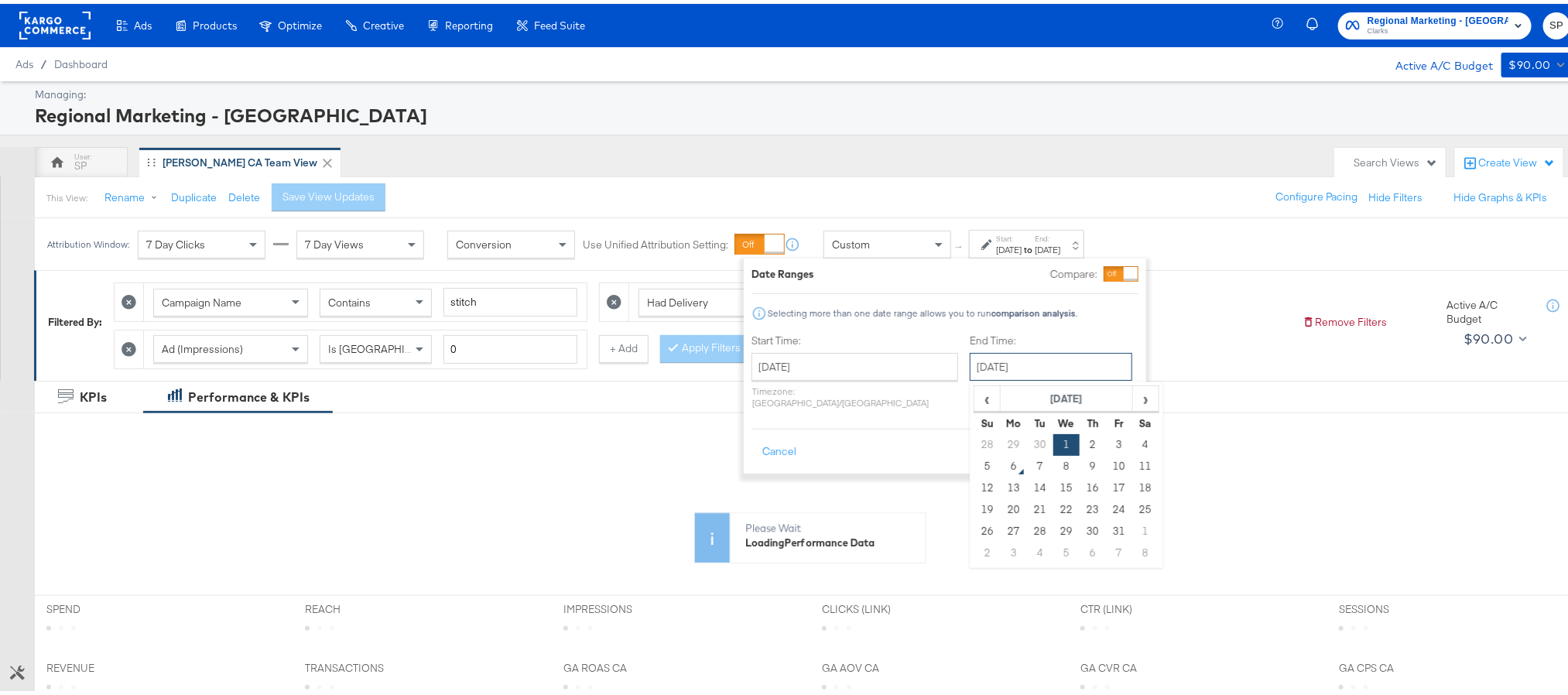
click at [1015, 352] on input "[DATE]" at bounding box center [1051, 362] width 163 height 28
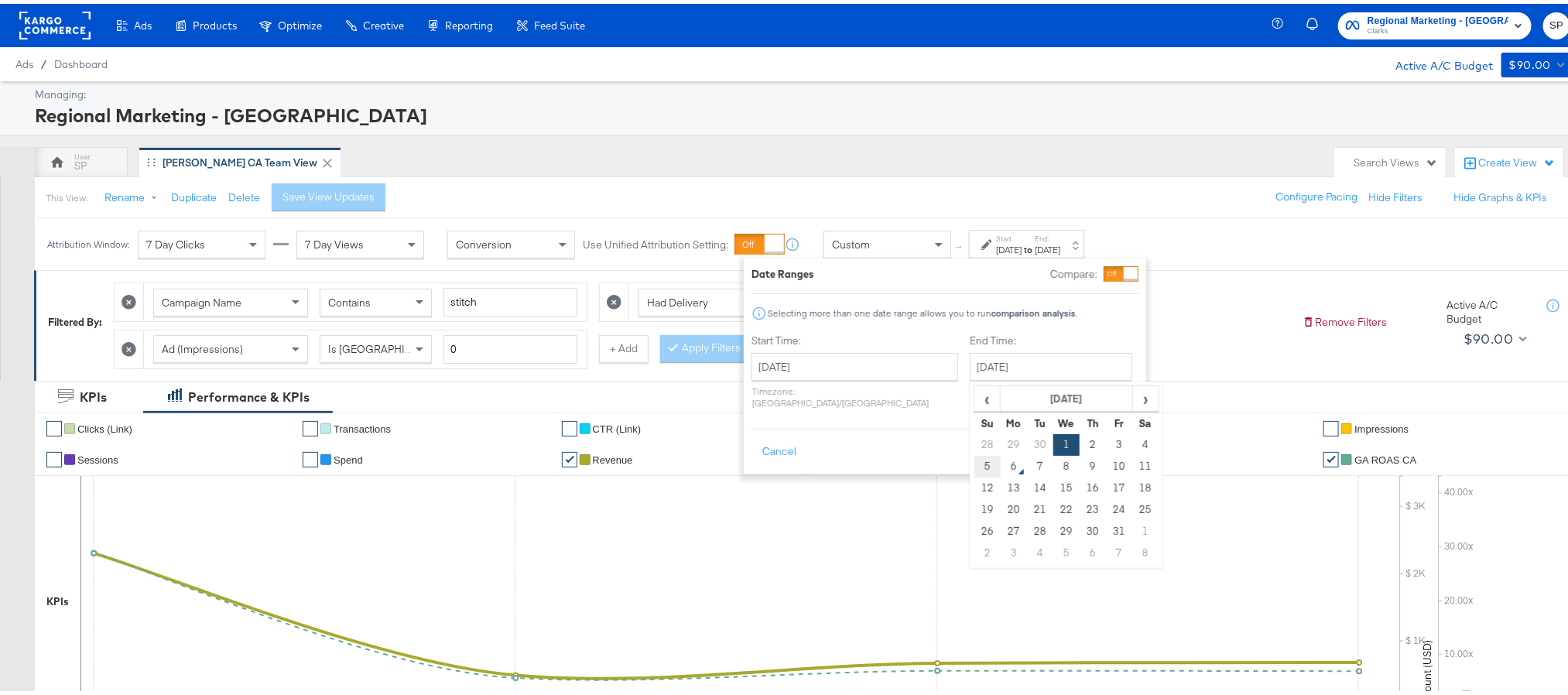
click at [974, 465] on td "5" at bounding box center [987, 463] width 26 height 22
type input "[DATE]"
click at [1122, 434] on button "Apply" at bounding box center [1114, 448] width 49 height 28
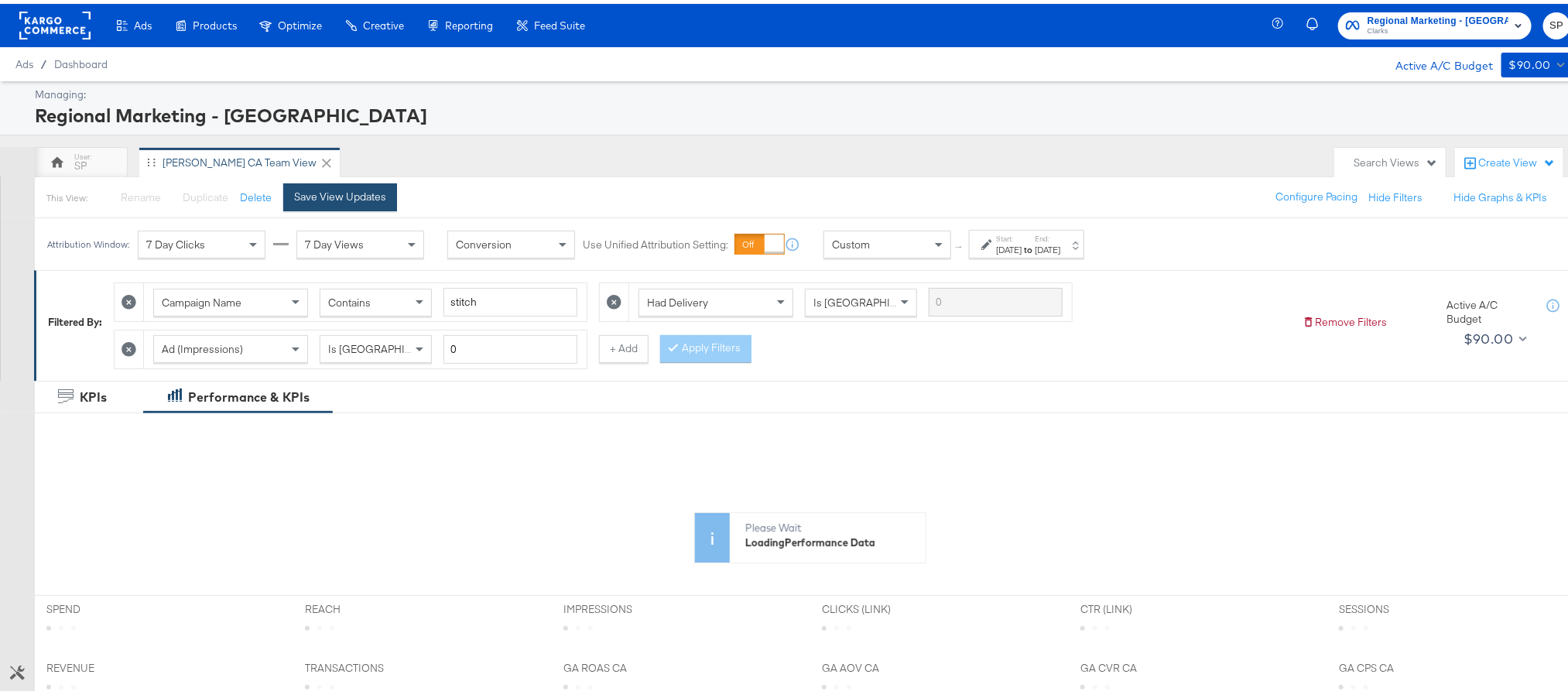
click at [366, 198] on div "Save View Updates" at bounding box center [340, 193] width 92 height 15
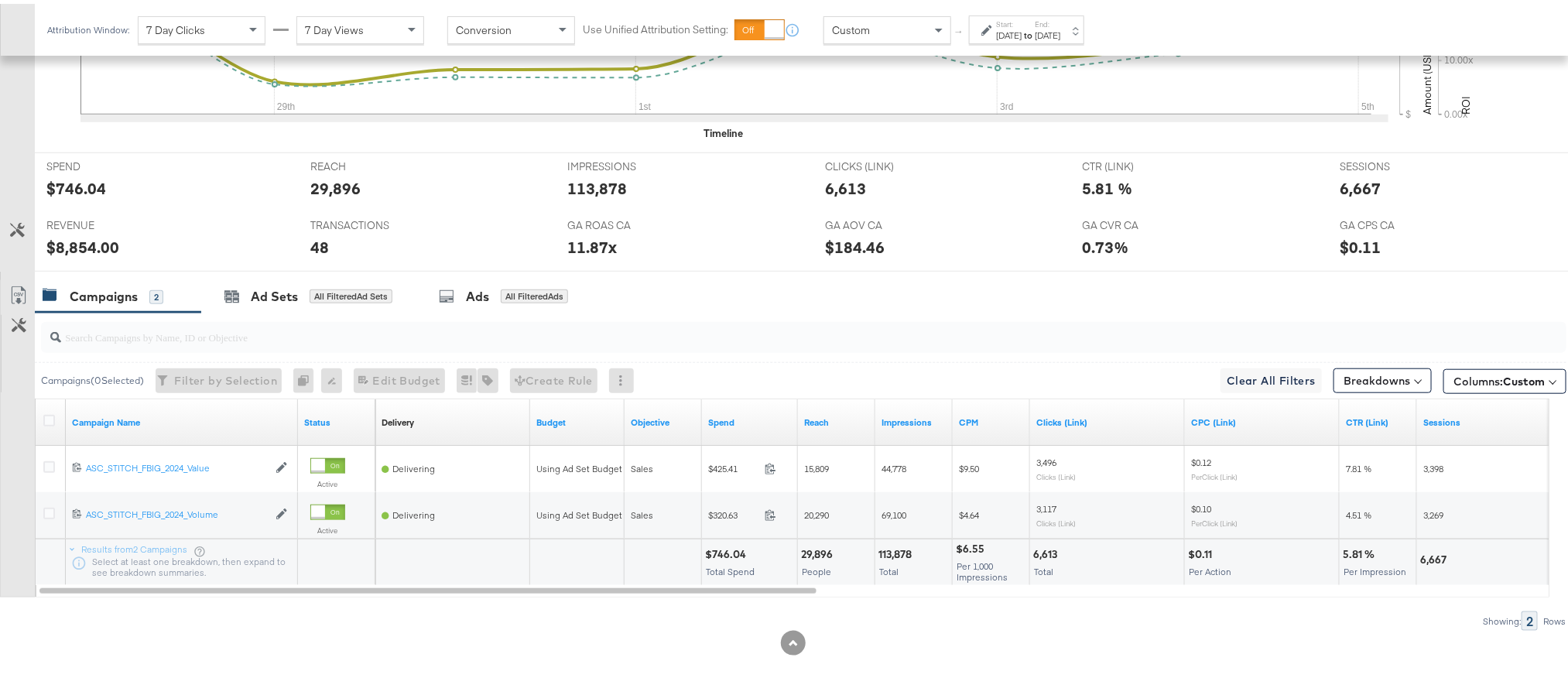
scroll to position [600, 0]
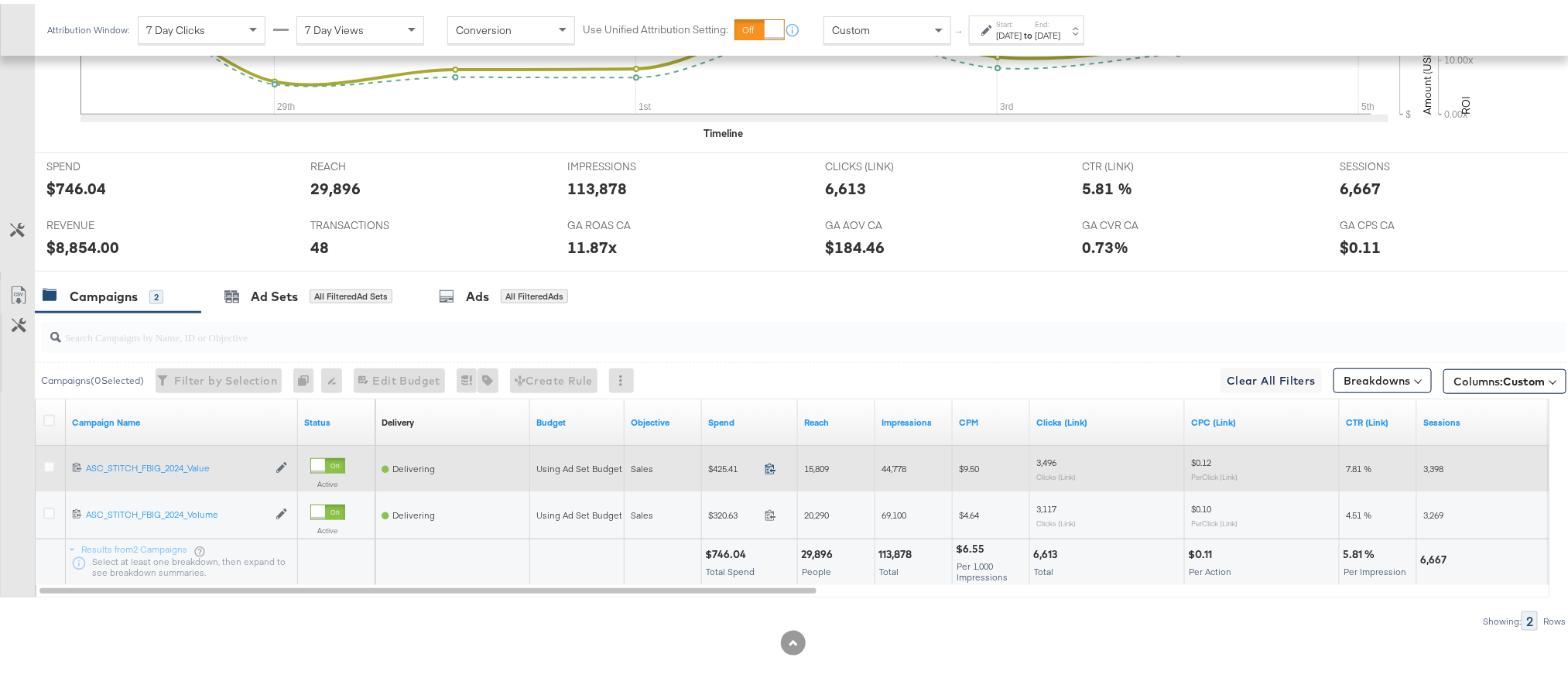
click at [771, 465] on icon at bounding box center [771, 465] width 12 height 12
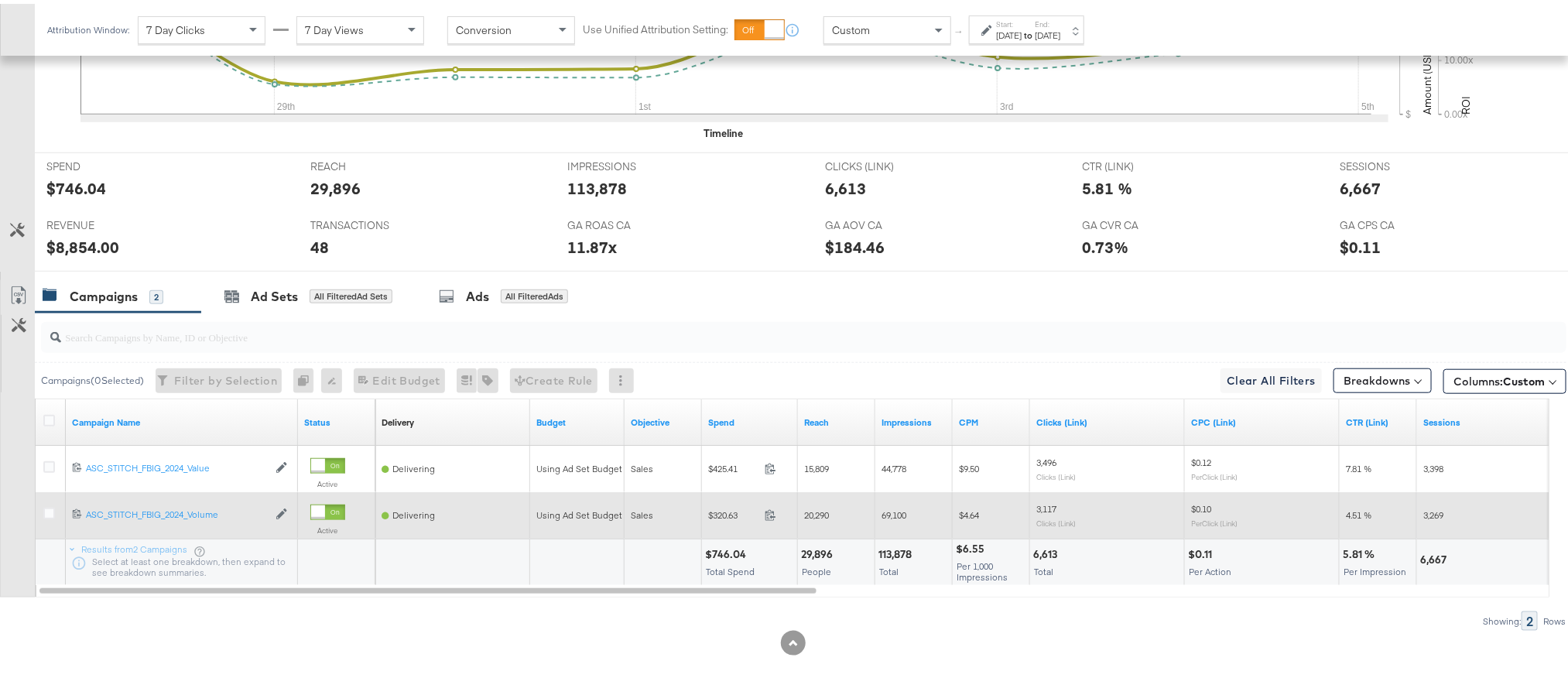
click at [772, 518] on span at bounding box center [776, 513] width 34 height 12
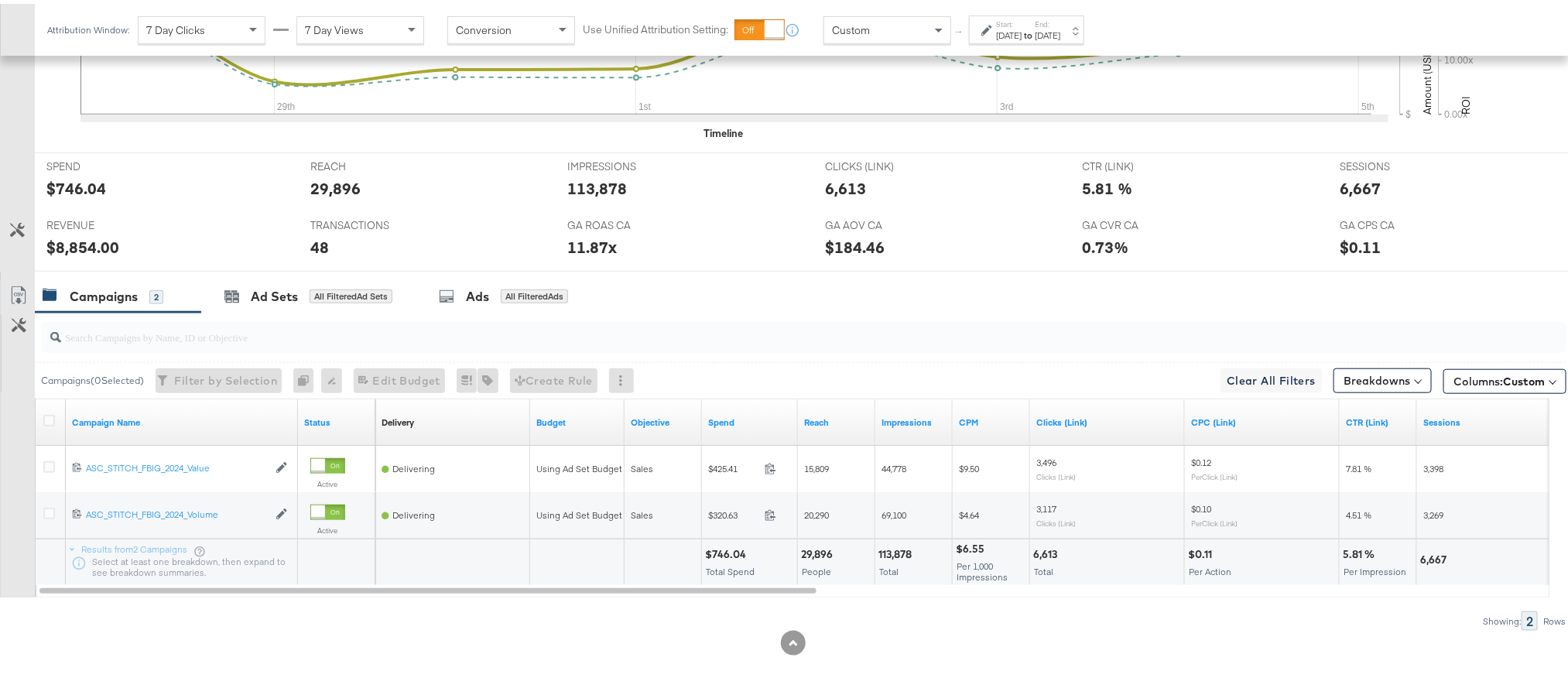
click at [72, 235] on div "$8,854.00" at bounding box center [82, 243] width 72 height 23
copy div "8,854.00"
click at [1035, 26] on strong "to" at bounding box center [1028, 32] width 13 height 12
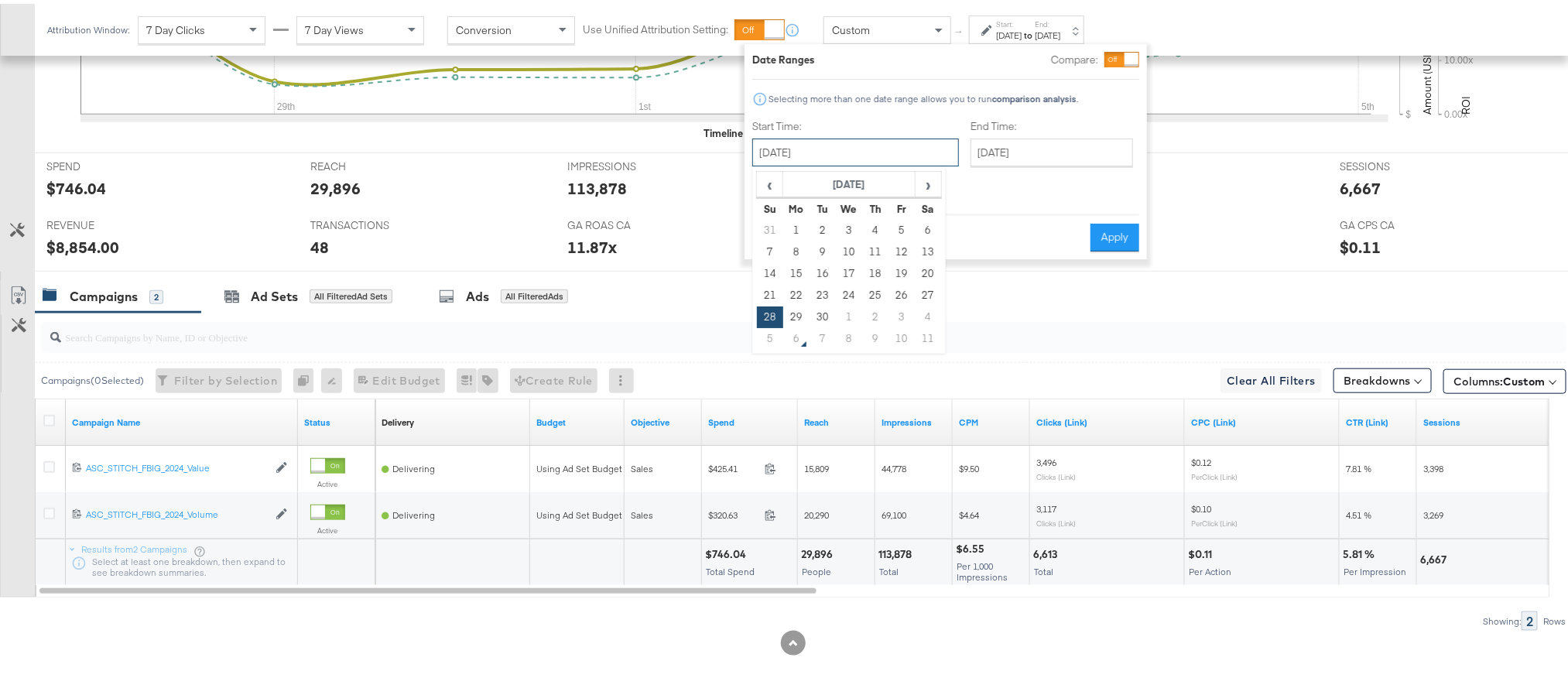
click at [871, 149] on input "[DATE]" at bounding box center [855, 149] width 207 height 28
click at [931, 189] on span "›" at bounding box center [928, 180] width 24 height 23
click at [871, 226] on td "2" at bounding box center [875, 226] width 26 height 22
type input "October 2nd 2025"
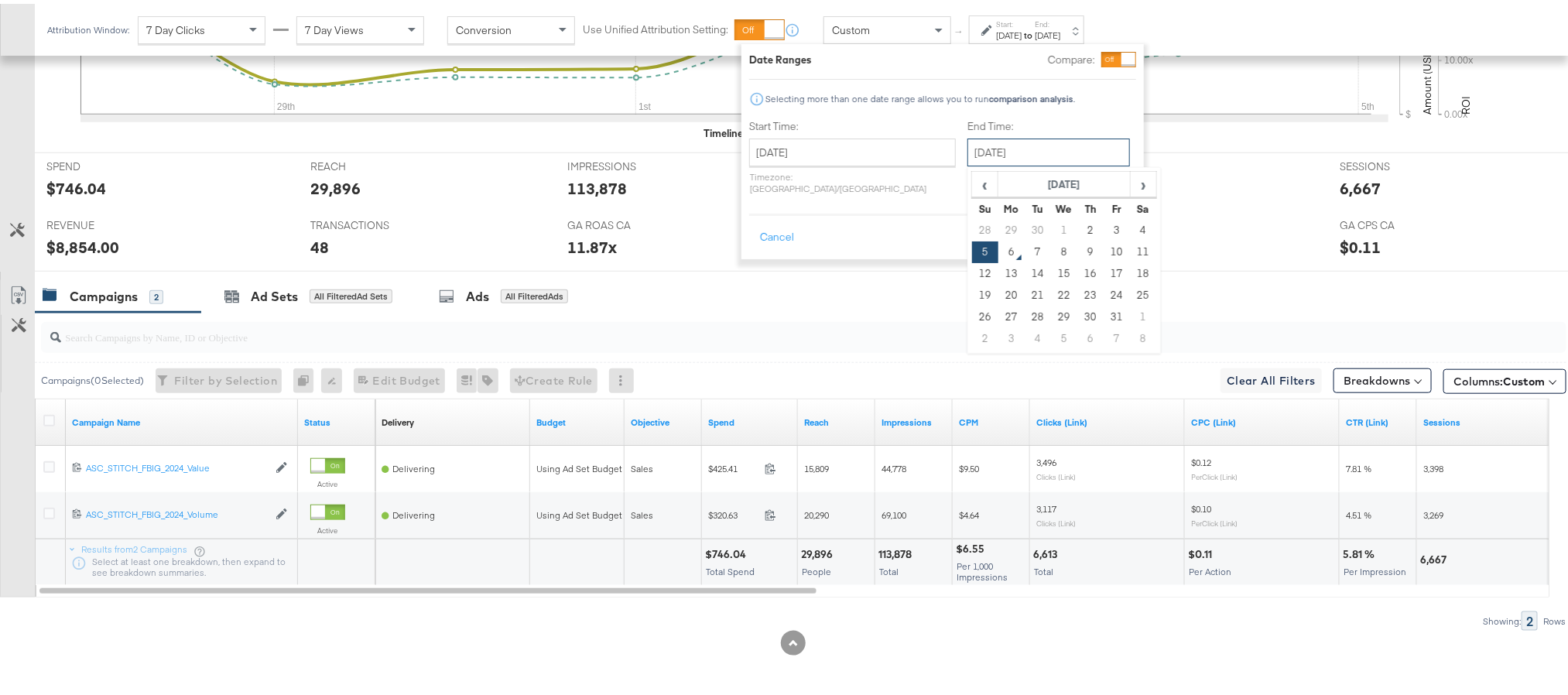
click at [1036, 135] on input "[DATE]" at bounding box center [1049, 149] width 163 height 28
click at [1077, 229] on td "2" at bounding box center [1090, 226] width 26 height 22
type input "October 2nd 2025"
click at [1124, 234] on button "Apply" at bounding box center [1113, 233] width 49 height 28
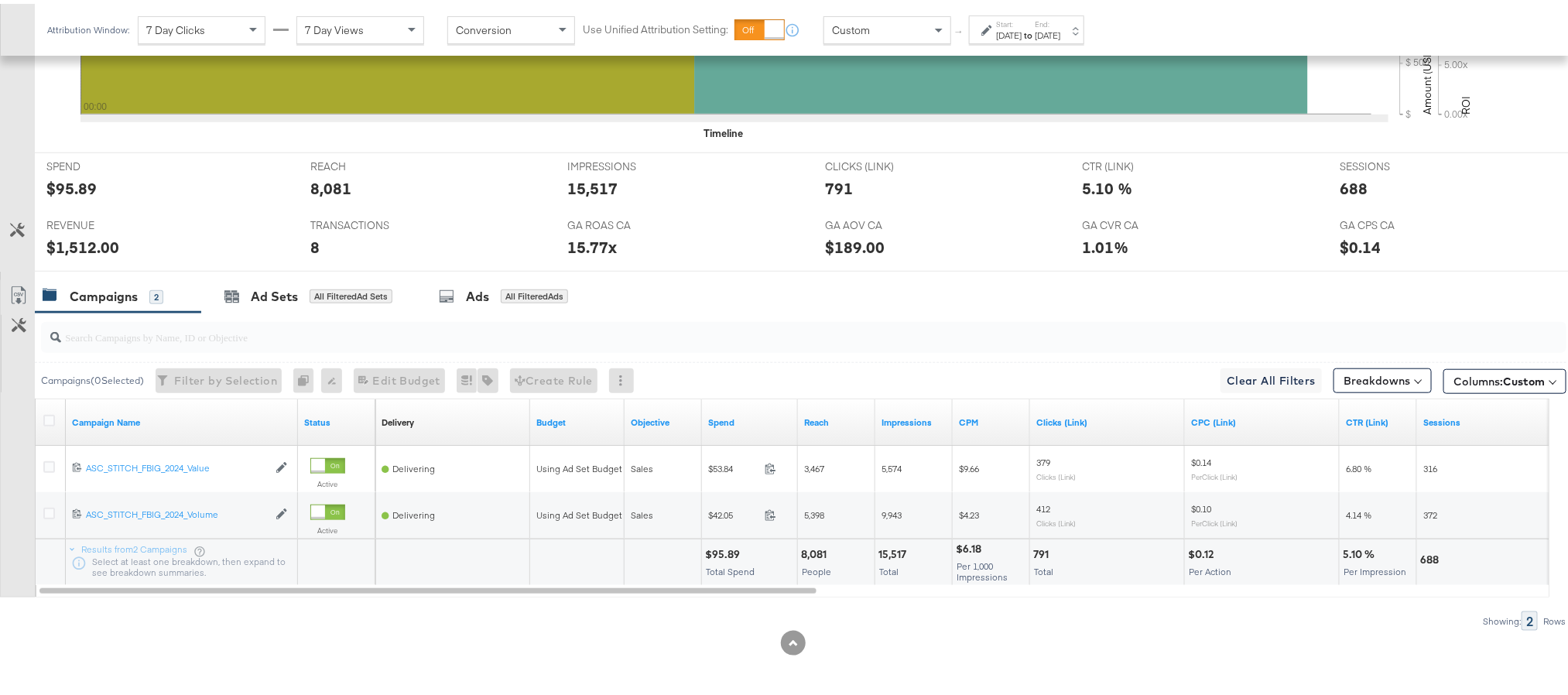
click at [1022, 23] on label "Start:" at bounding box center [1009, 21] width 26 height 10
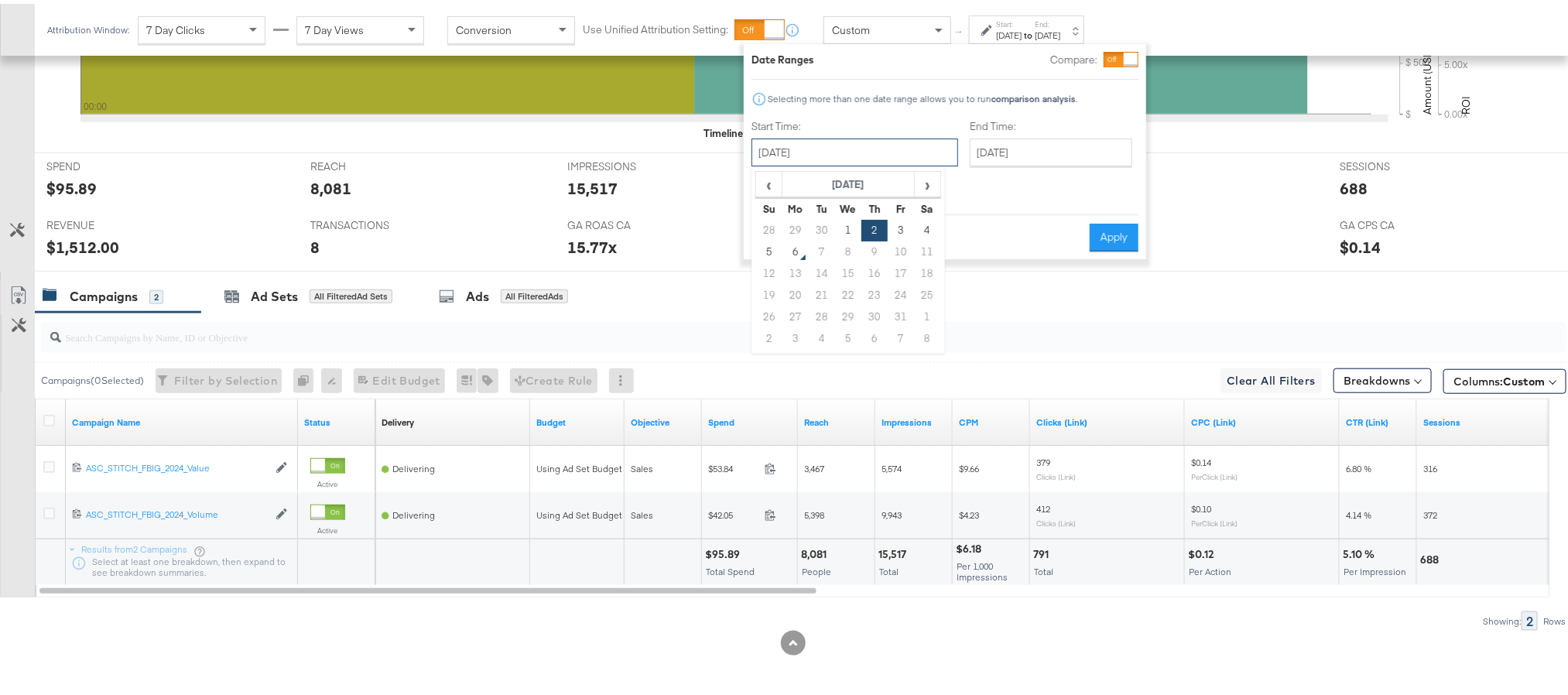
click at [875, 142] on input "October 2nd 2025" at bounding box center [855, 149] width 207 height 28
click at [897, 230] on td "3" at bounding box center [901, 226] width 26 height 22
type input "October 3rd 2025"
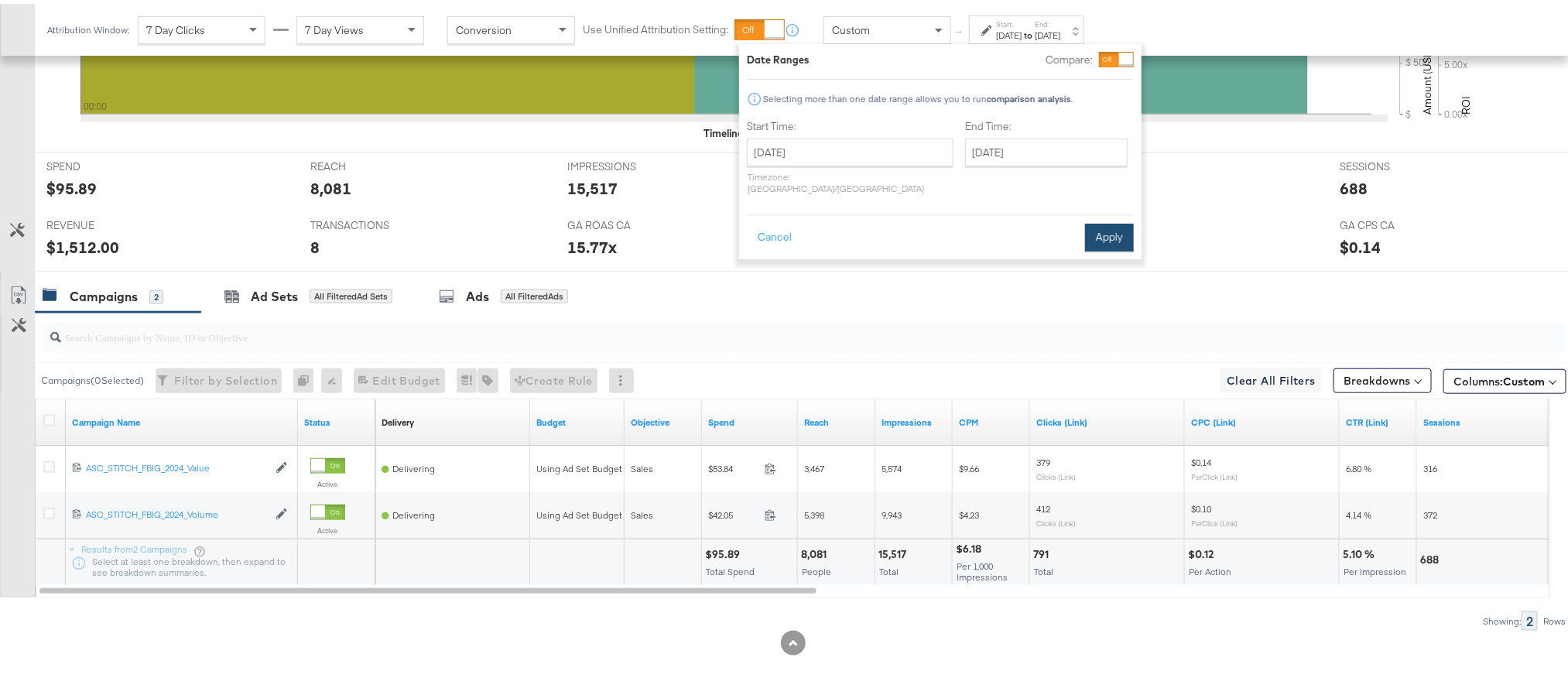
click at [1092, 227] on button "Apply" at bounding box center [1109, 233] width 49 height 28
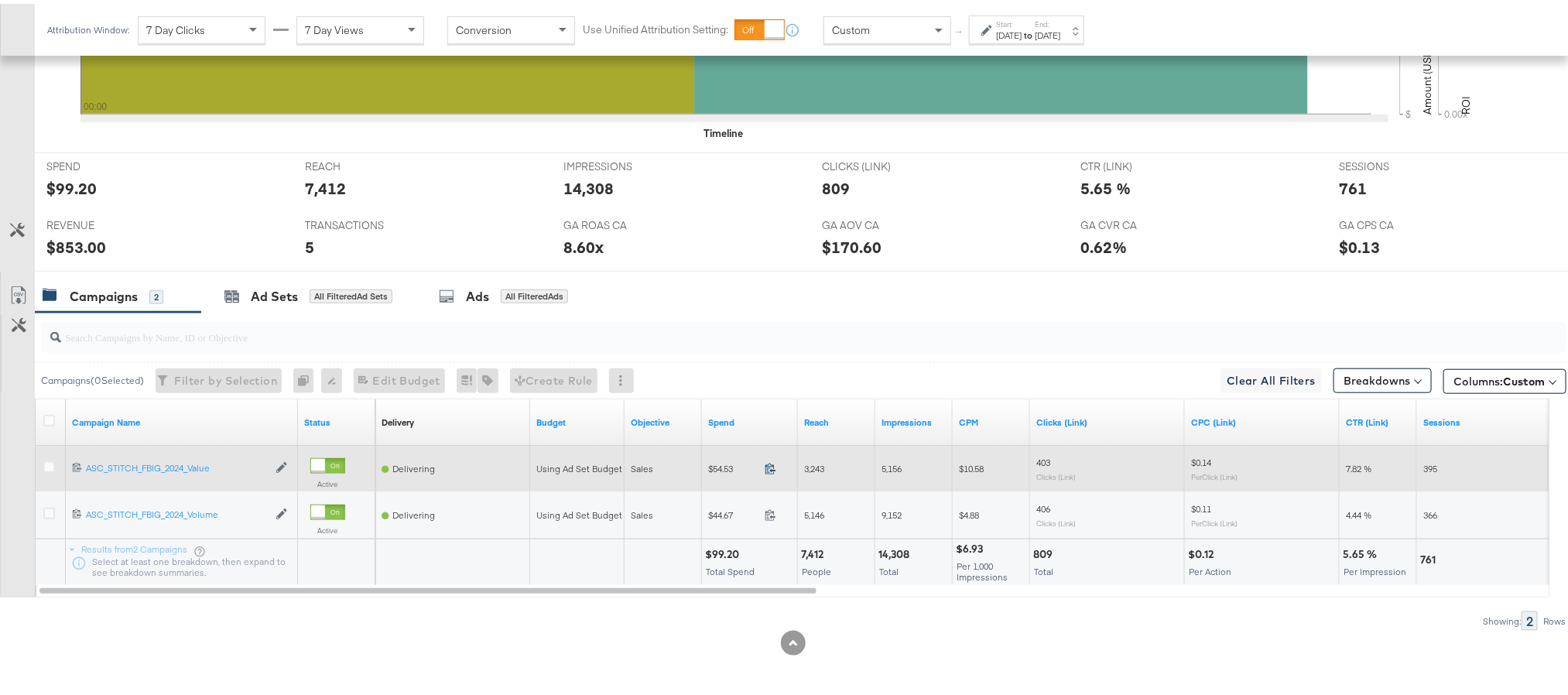
click at [770, 463] on icon at bounding box center [771, 465] width 12 height 12
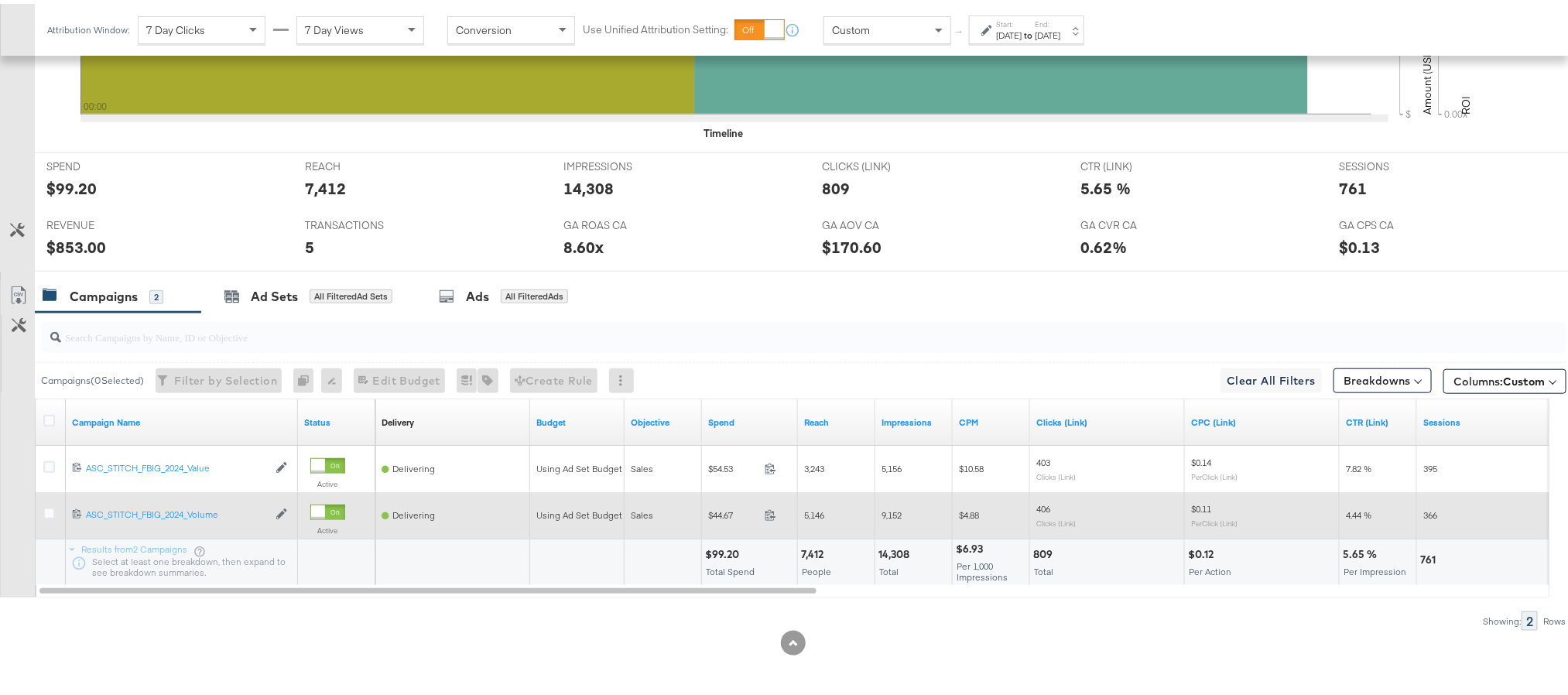
click at [762, 507] on span at bounding box center [776, 513] width 34 height 12
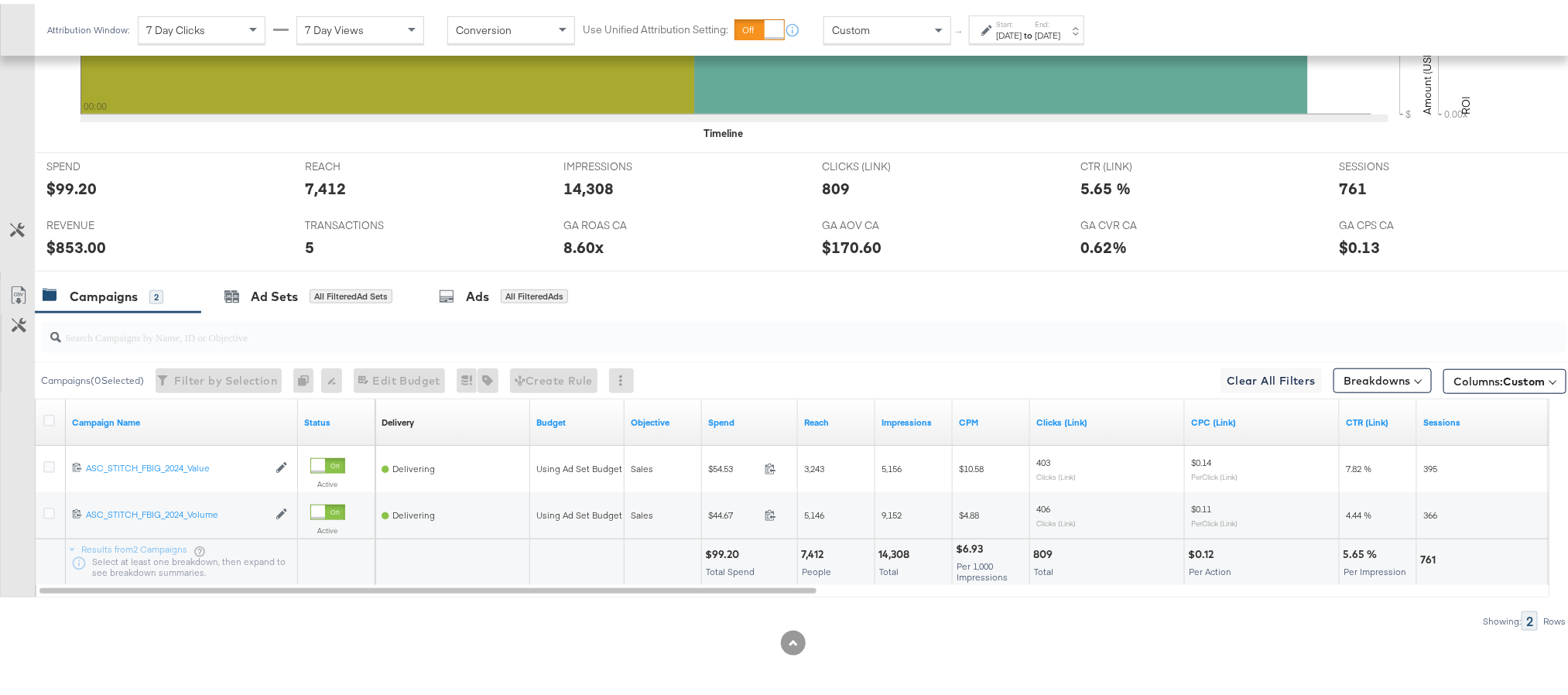
click at [715, 545] on div "$99.20" at bounding box center [724, 550] width 39 height 15
copy div "99.20"
click at [69, 240] on div "$853.00" at bounding box center [76, 243] width 60 height 23
copy div "853.00"
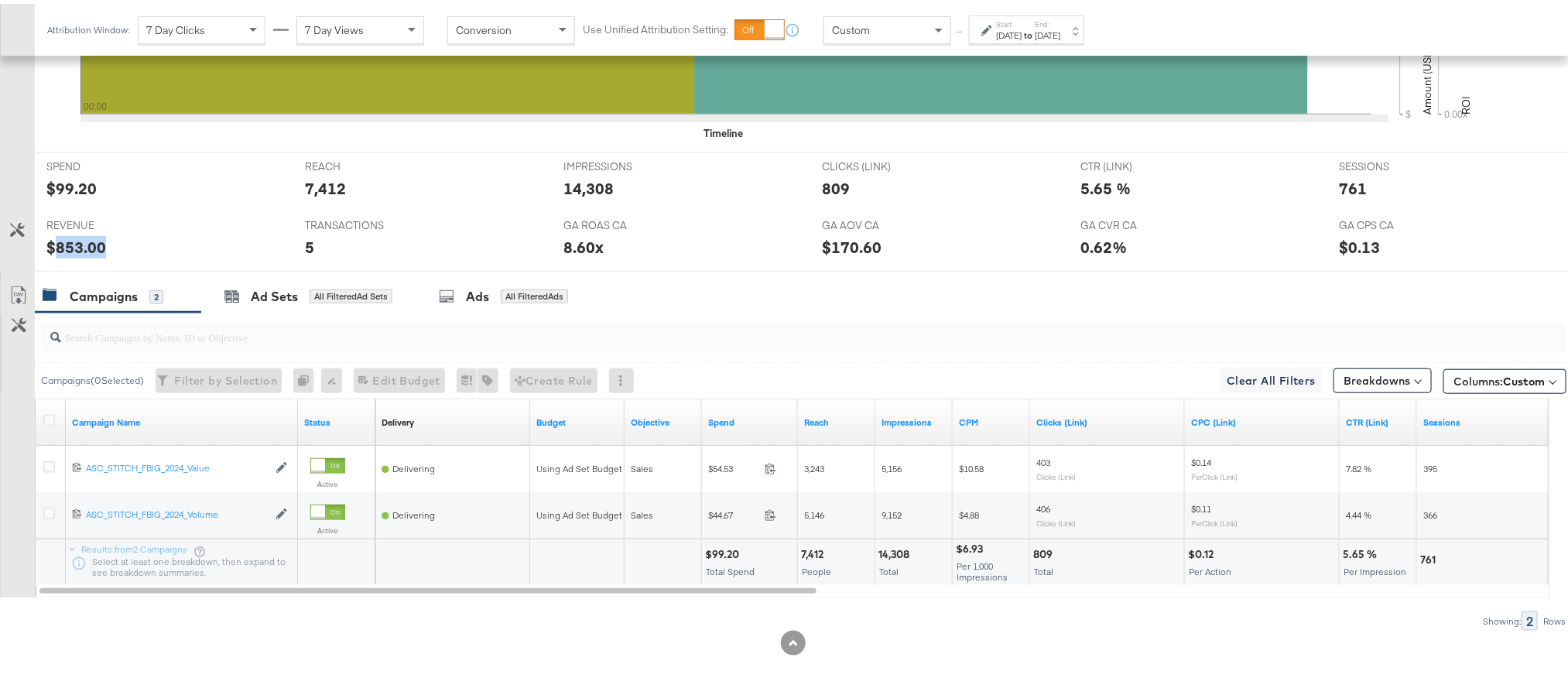
click at [69, 240] on div "$853.00" at bounding box center [76, 243] width 60 height 23
click at [1022, 26] on div "Oct 3rd 2025" at bounding box center [1009, 32] width 26 height 12
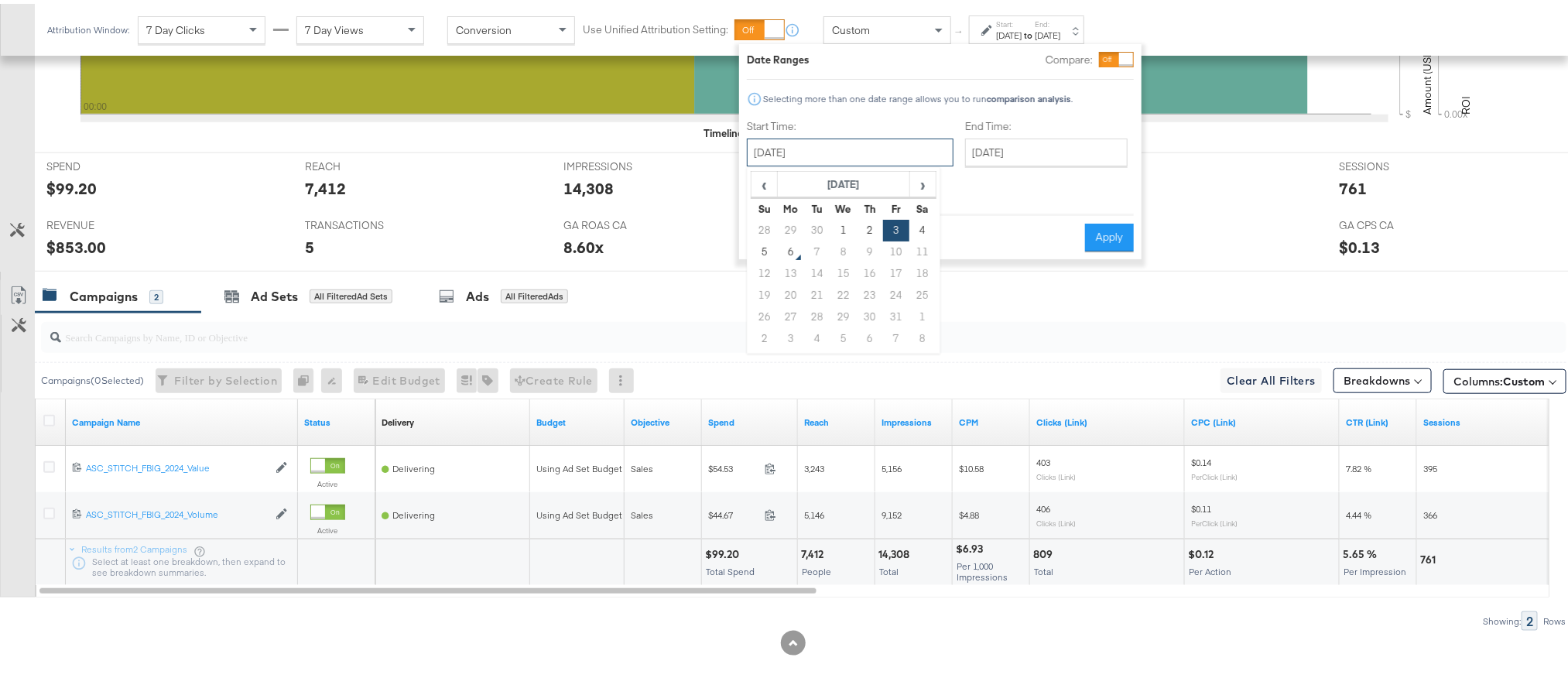
click at [834, 154] on input "October 3rd 2025" at bounding box center [850, 149] width 207 height 28
click at [924, 225] on td "4" at bounding box center [923, 226] width 26 height 22
type input "October 4th 2025"
click at [1107, 223] on button "Apply" at bounding box center [1108, 233] width 49 height 28
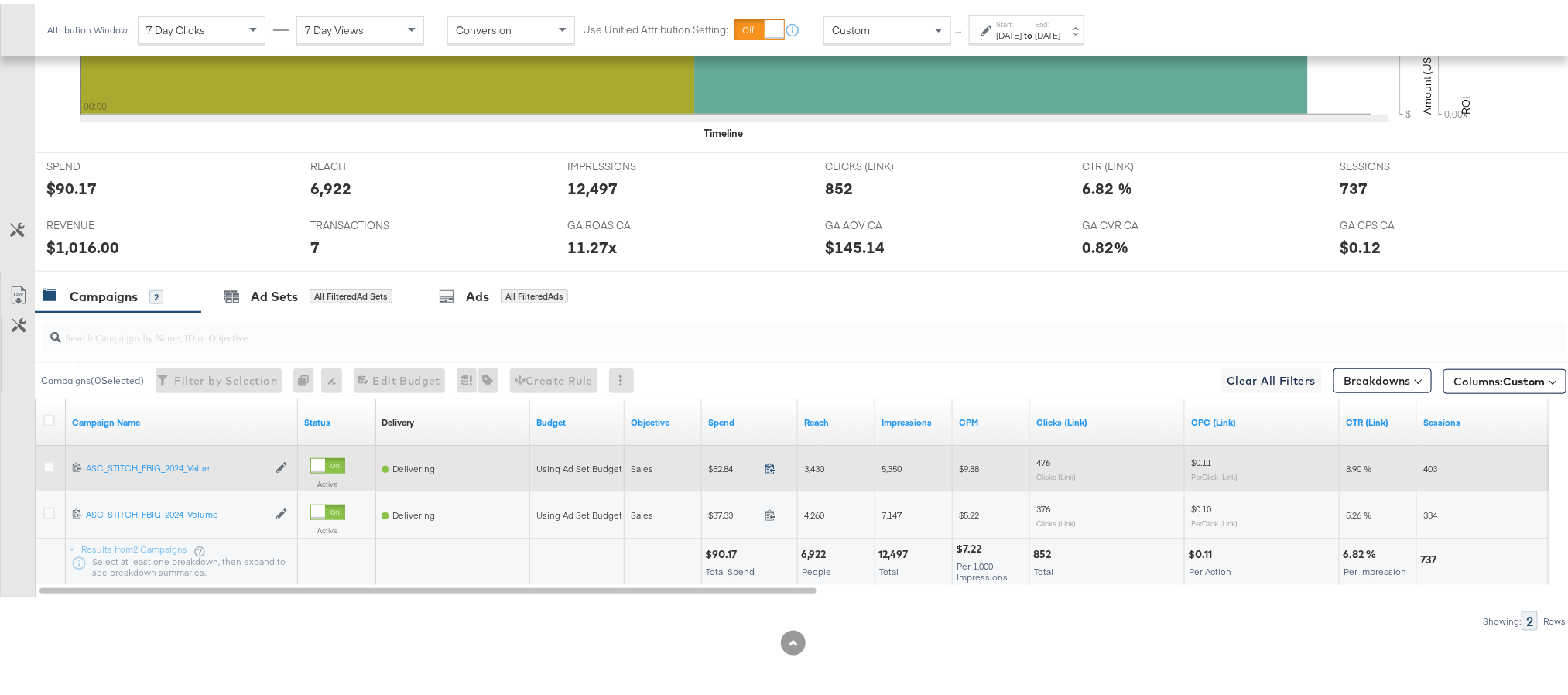
click at [774, 467] on icon at bounding box center [771, 465] width 12 height 12
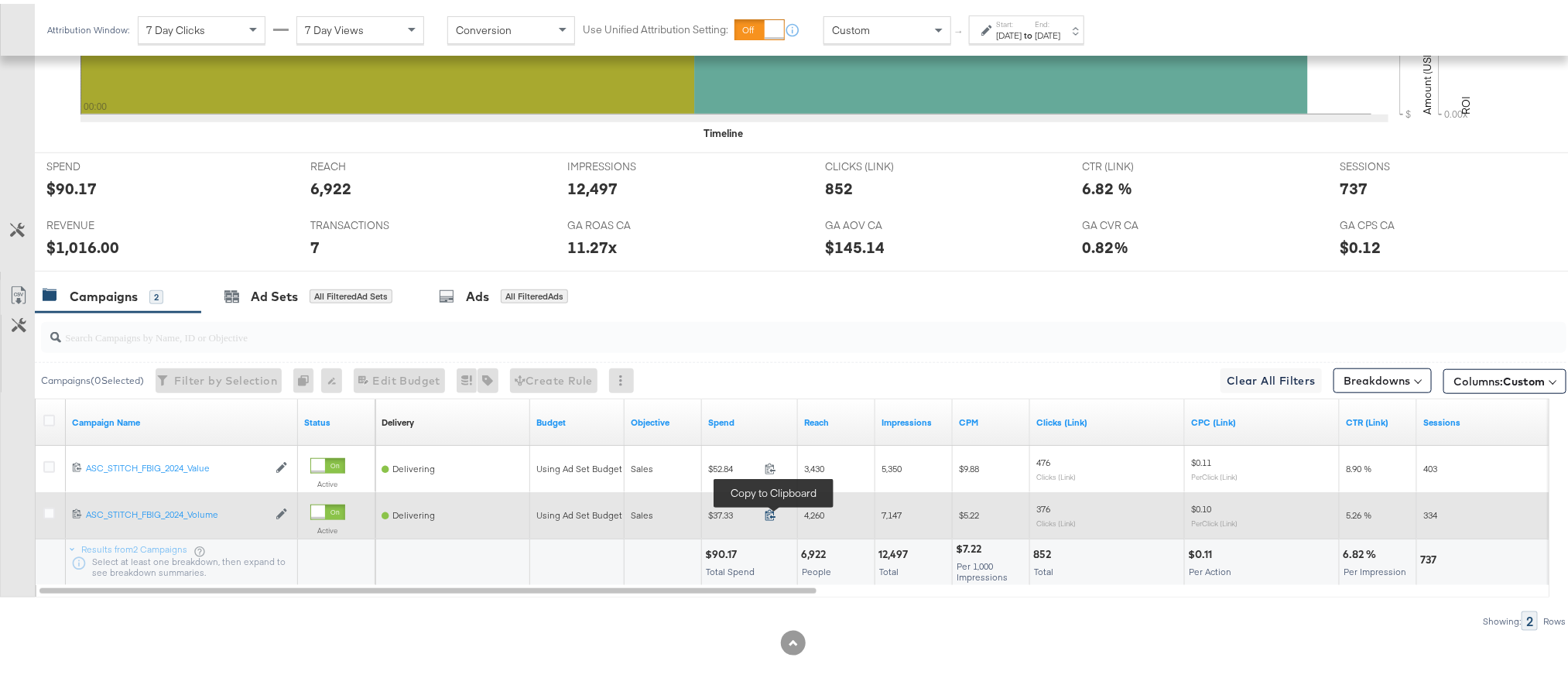
click at [770, 513] on icon at bounding box center [771, 511] width 12 height 12
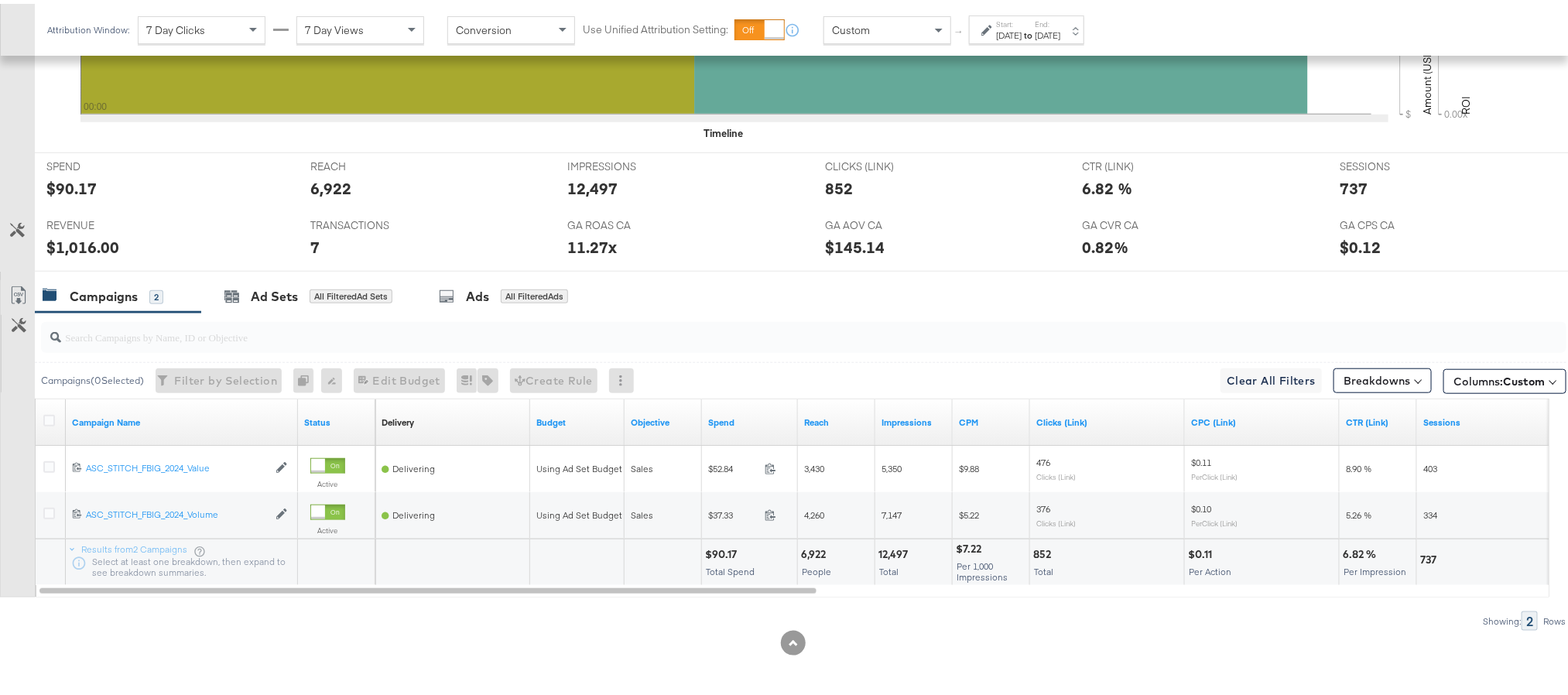
click at [723, 550] on div "$90.17" at bounding box center [723, 550] width 37 height 15
copy div "90.17"
click at [723, 550] on div "$90.17" at bounding box center [723, 550] width 37 height 15
click at [82, 243] on div "$1,016.00" at bounding box center [82, 243] width 72 height 23
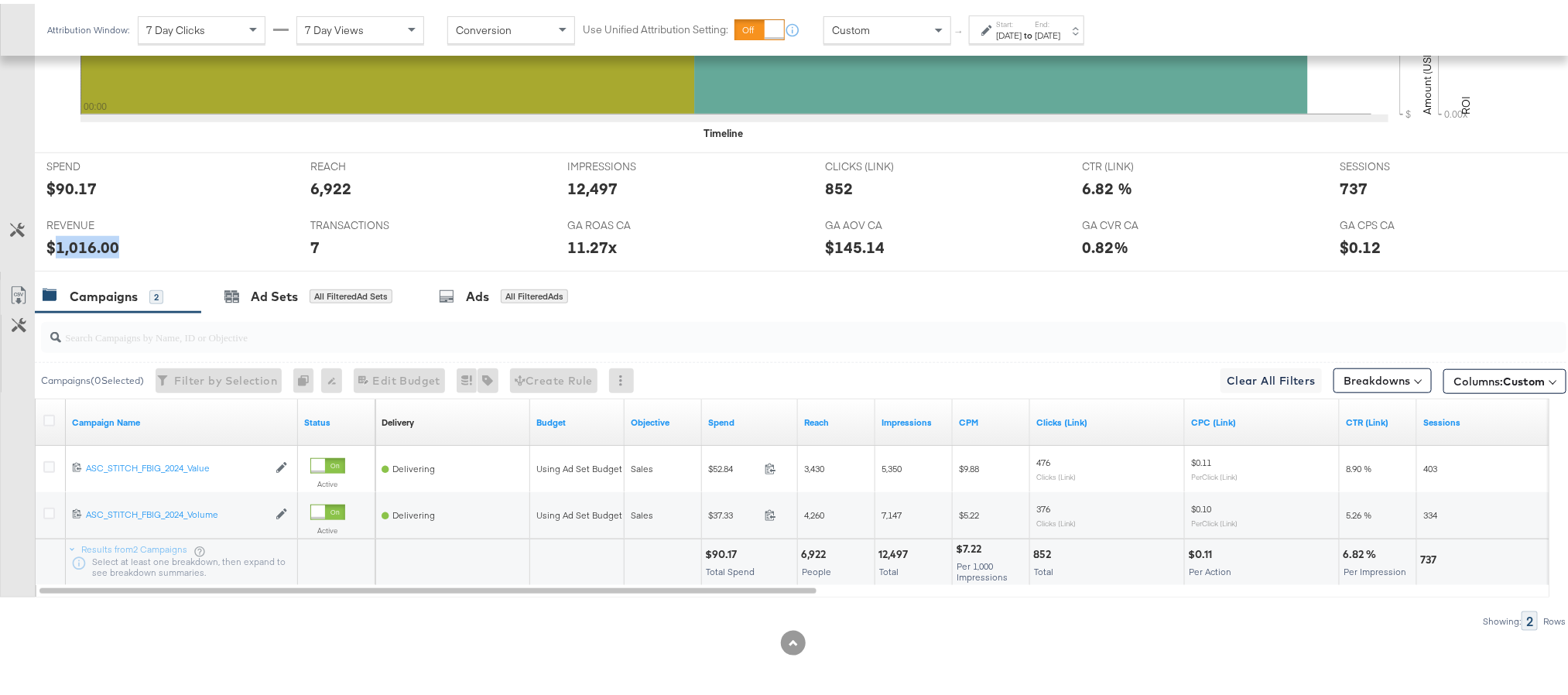
copy div "1,016.00"
click at [1061, 17] on label "End:" at bounding box center [1048, 21] width 26 height 10
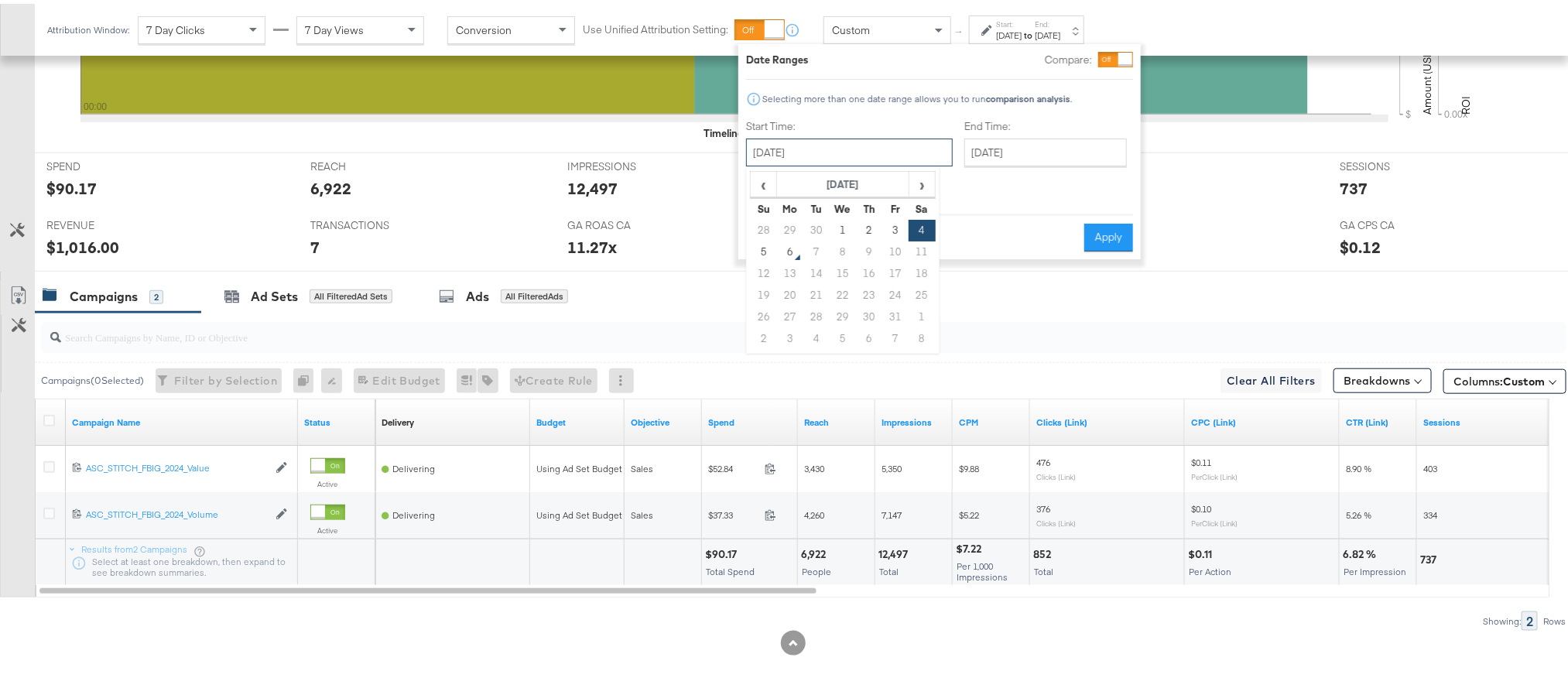
click at [847, 142] on input "[DATE]" at bounding box center [849, 149] width 207 height 28
click at [756, 253] on td "5" at bounding box center [764, 248] width 26 height 22
type input "[DATE]"
click at [1120, 223] on button "Apply" at bounding box center [1108, 233] width 49 height 28
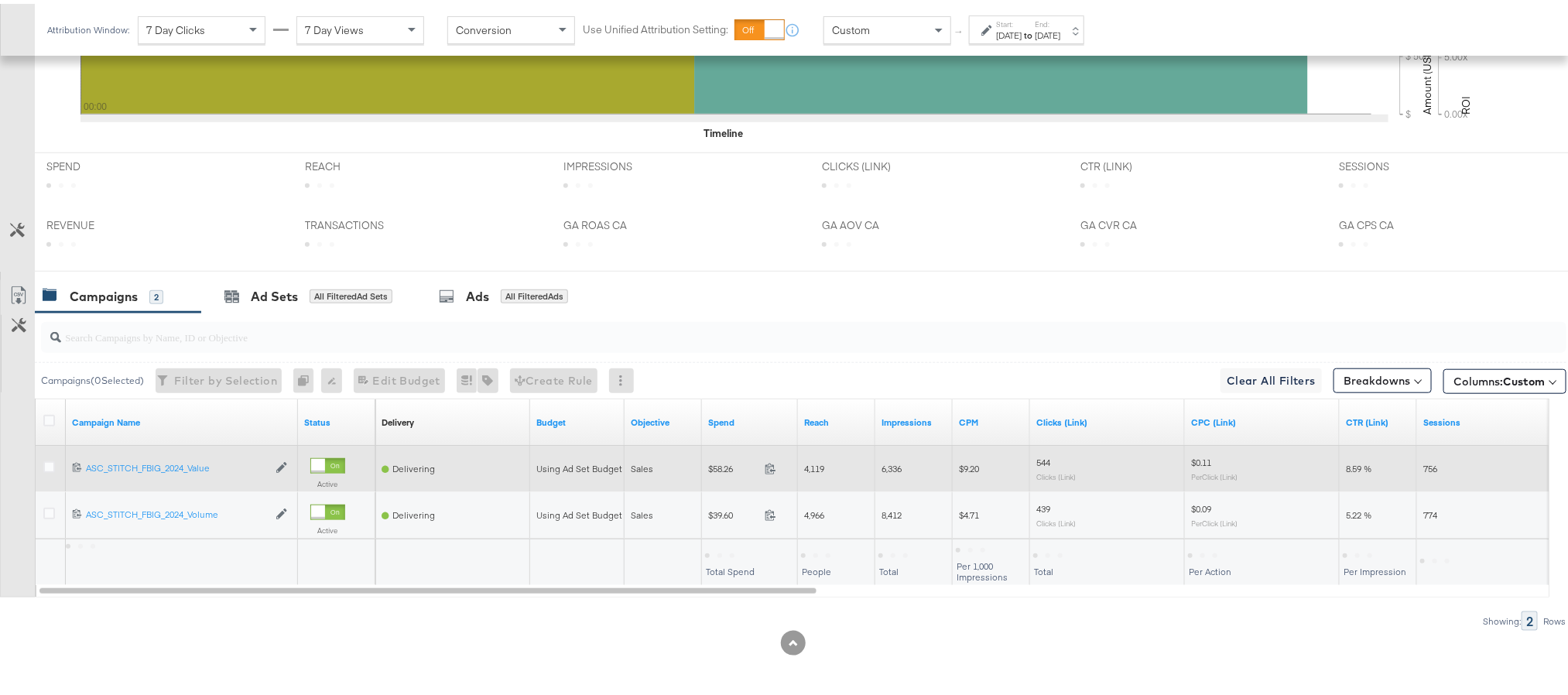
click at [777, 461] on span at bounding box center [776, 467] width 34 height 12
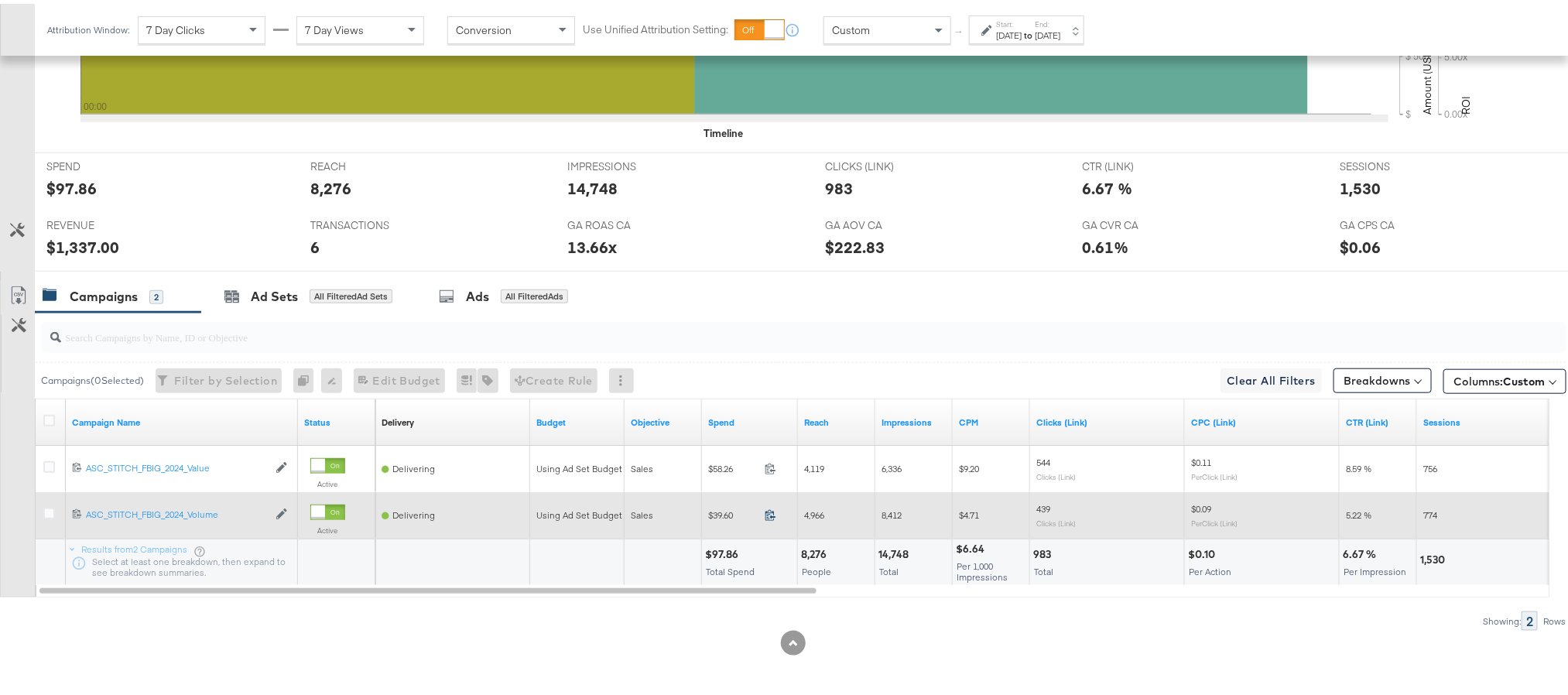
click at [765, 513] on icon at bounding box center [771, 511] width 12 height 12
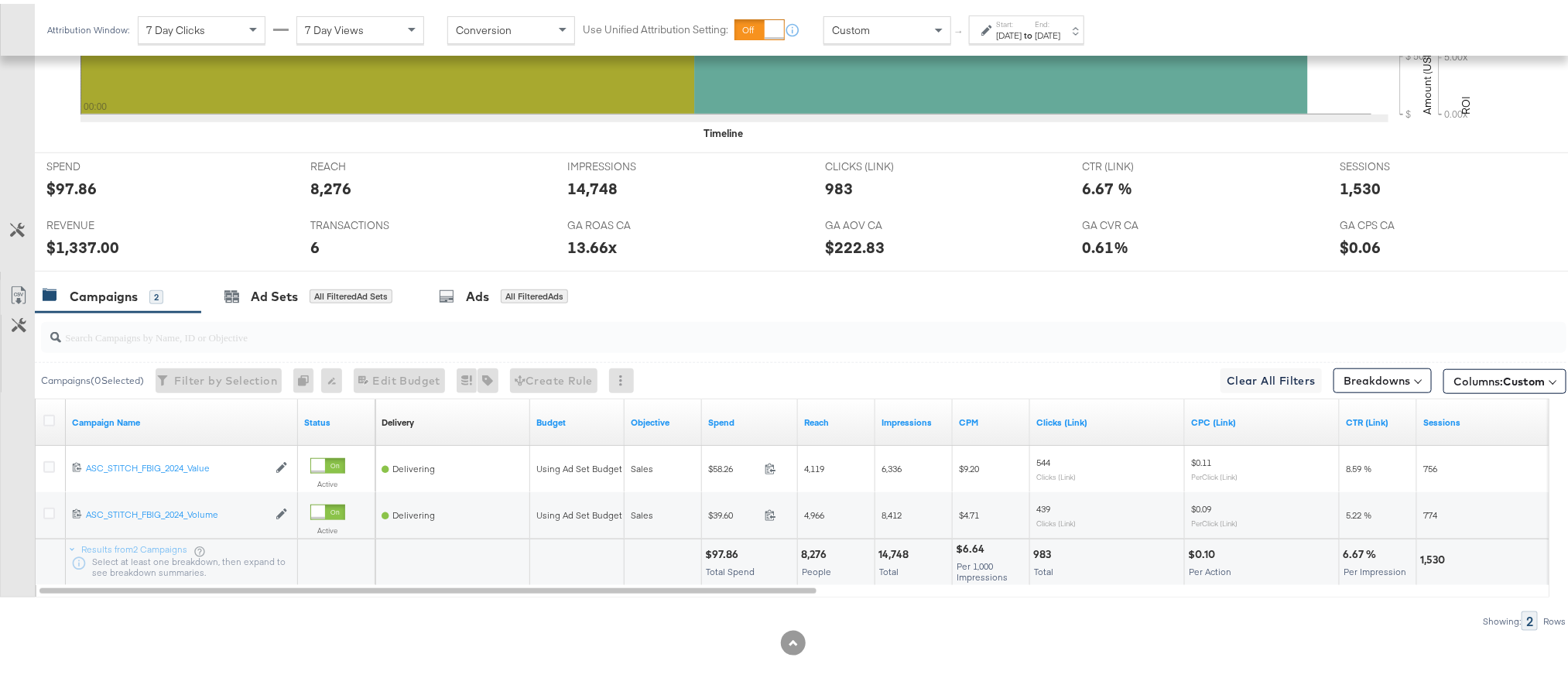
click at [728, 546] on div "$97.86" at bounding box center [724, 550] width 38 height 15
copy div "97.86"
click at [78, 244] on div "$1,337.00" at bounding box center [82, 243] width 72 height 23
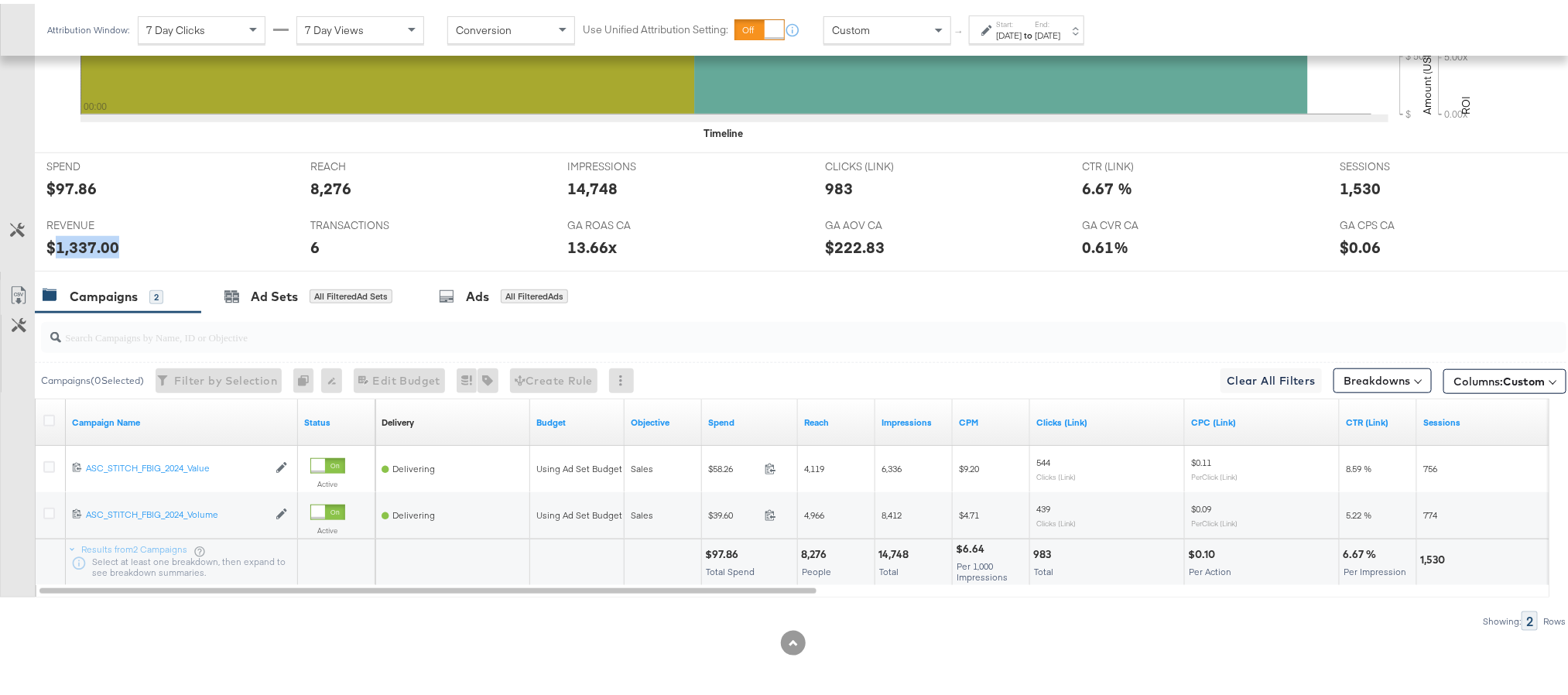
copy div "1,337.00"
click at [253, 293] on div "Ad Sets" at bounding box center [274, 293] width 48 height 18
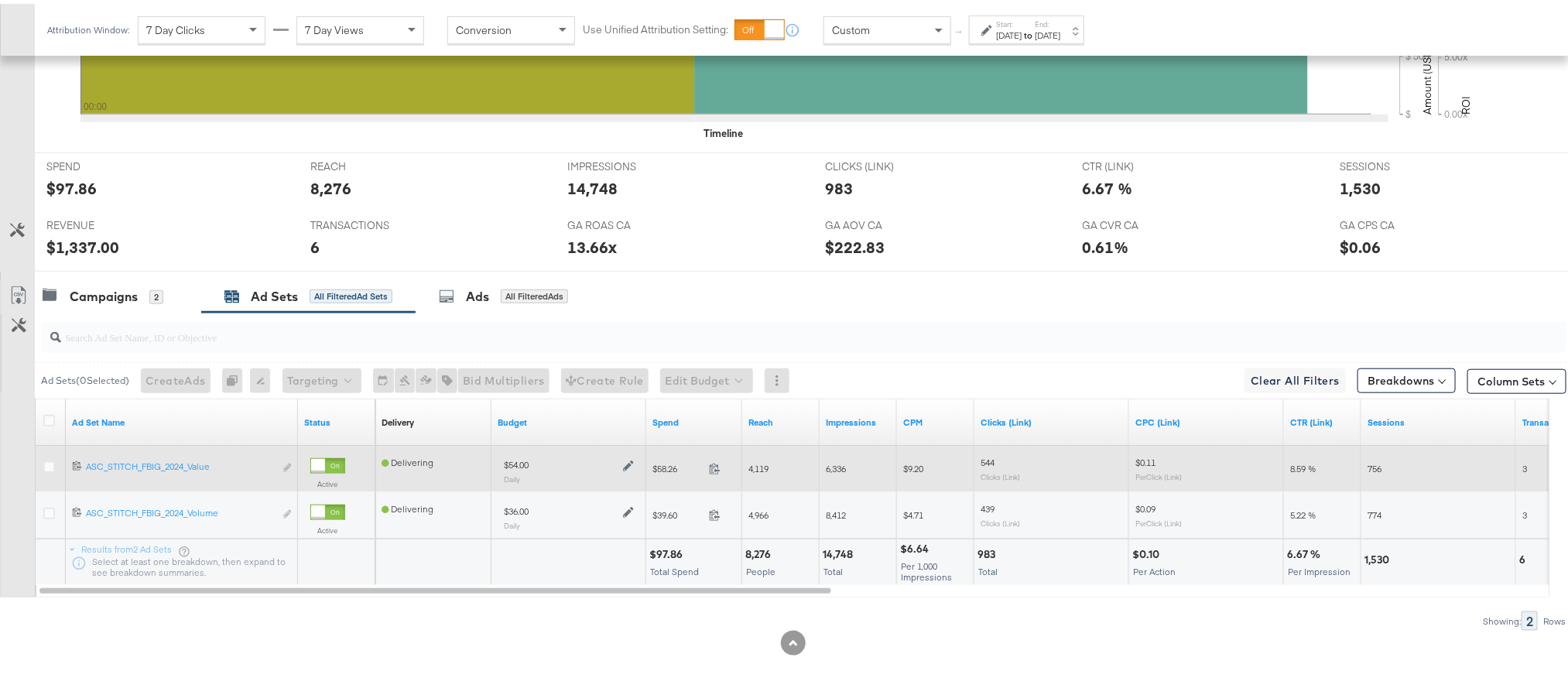
click at [623, 461] on icon at bounding box center [628, 462] width 11 height 11
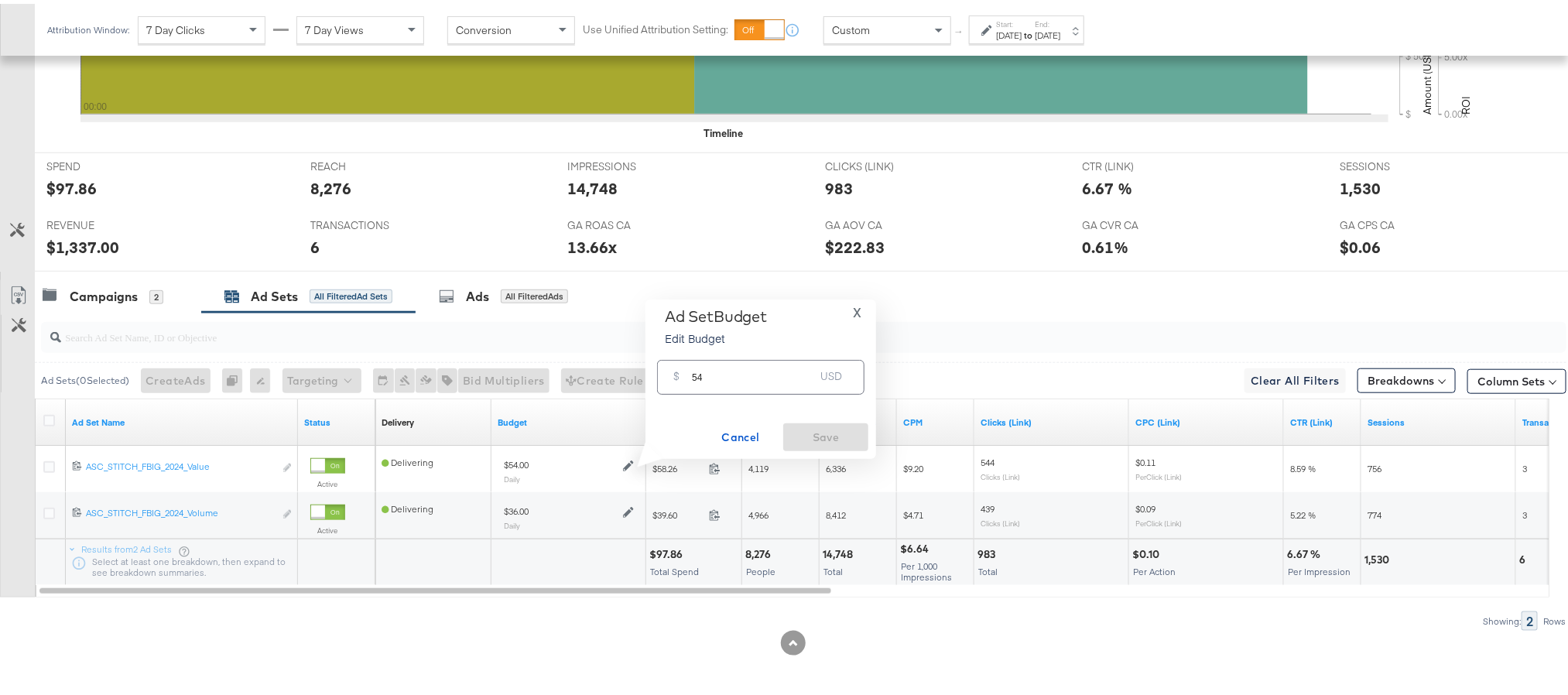
click at [731, 362] on input "54" at bounding box center [753, 367] width 122 height 34
paste input "$55.9"
type input "55.94"
click at [839, 439] on span "Save" at bounding box center [825, 433] width 72 height 19
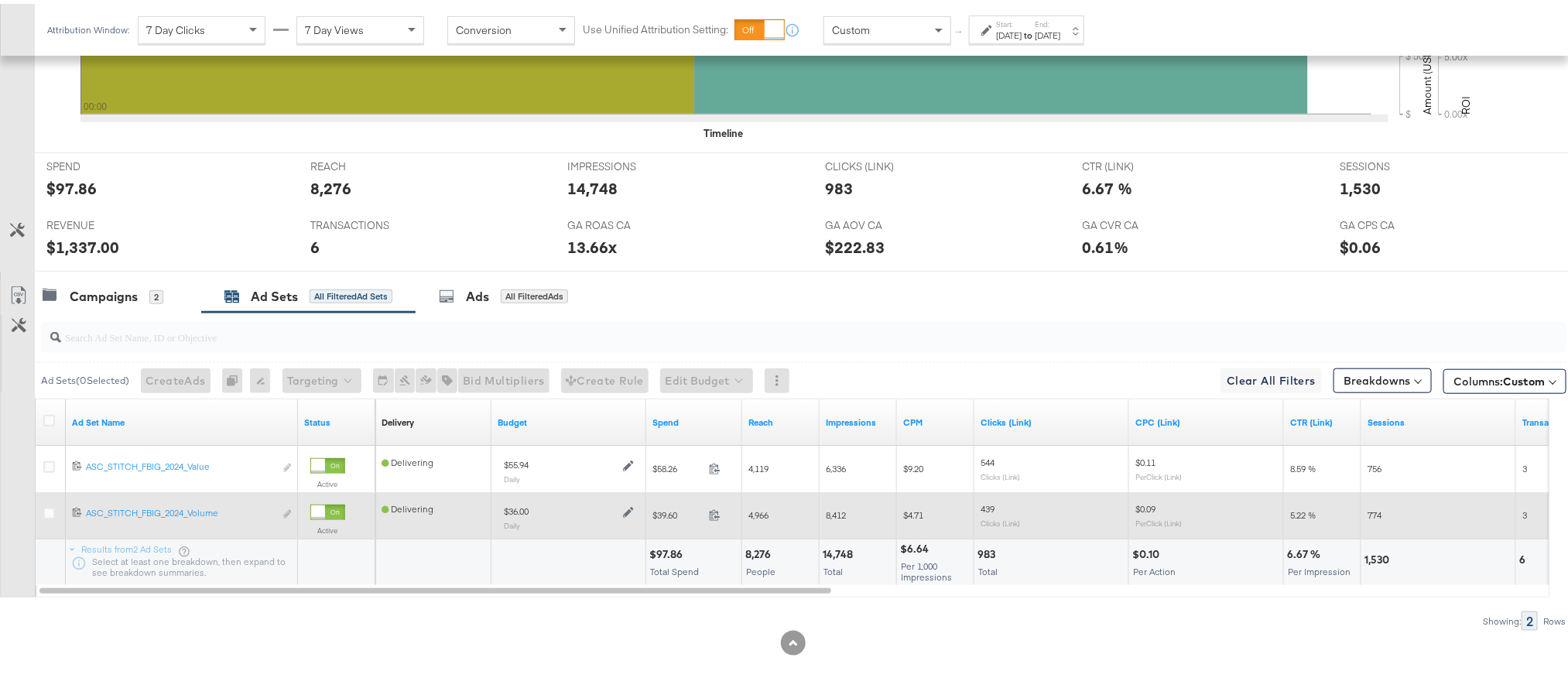
click at [630, 504] on icon at bounding box center [628, 508] width 11 height 11
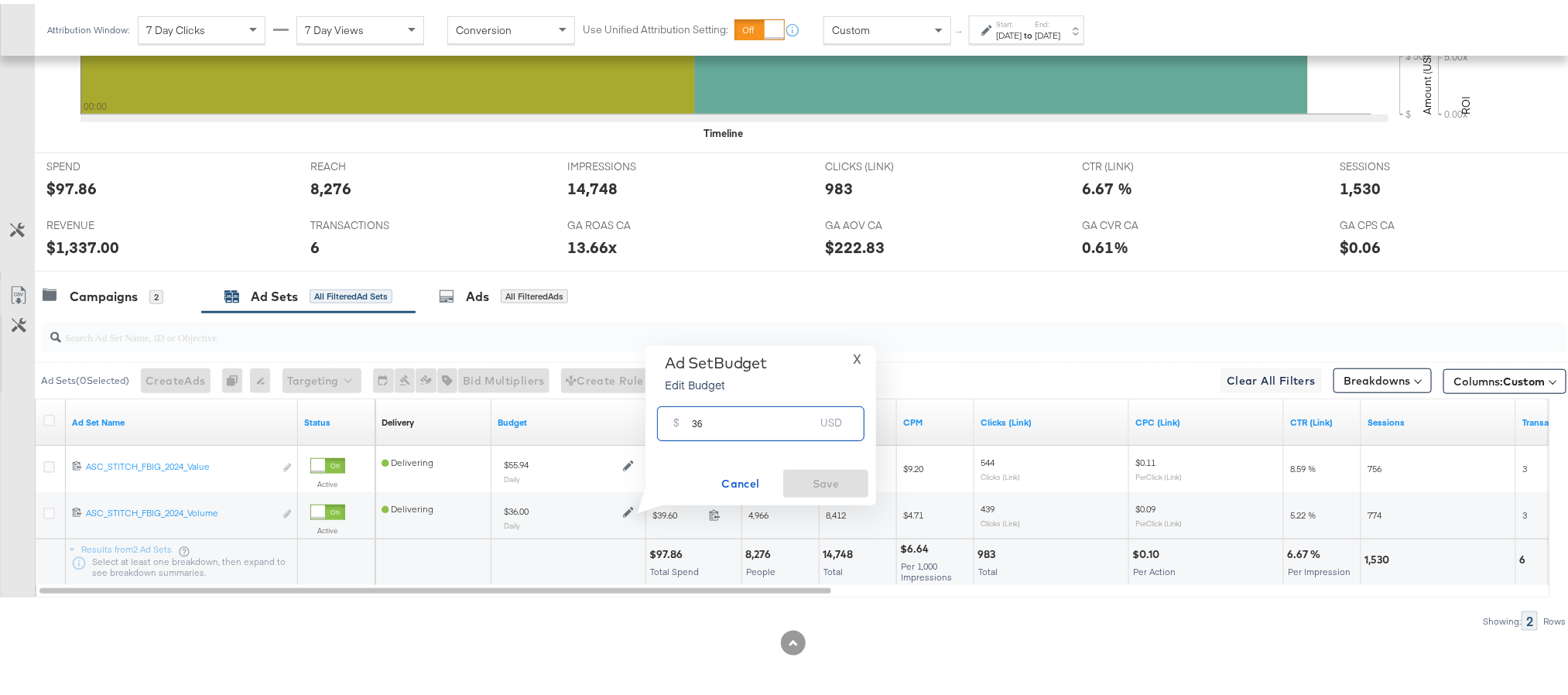
click at [718, 419] on input "36" at bounding box center [753, 414] width 122 height 34
paste input "$42.90"
type input "42.90"
click at [806, 486] on span "Save" at bounding box center [825, 480] width 72 height 19
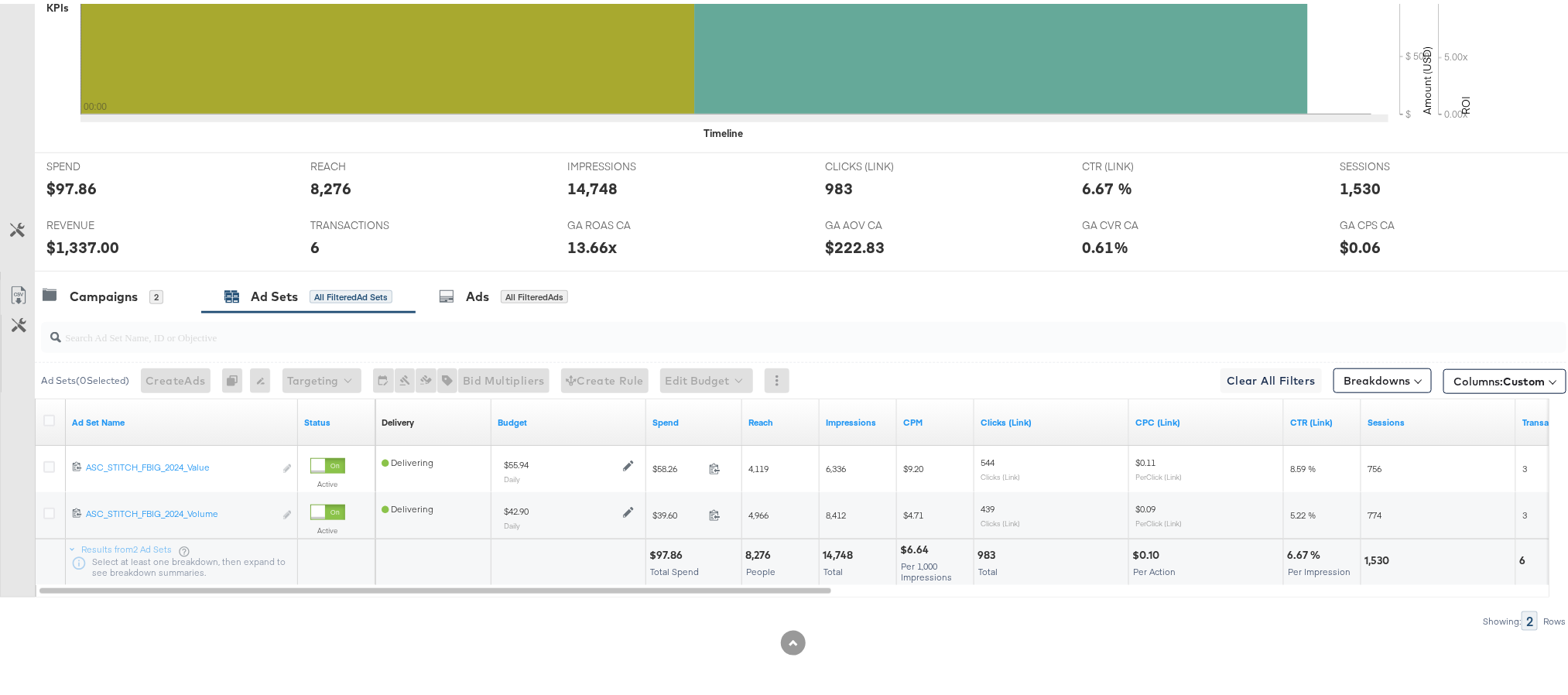
scroll to position [0, 0]
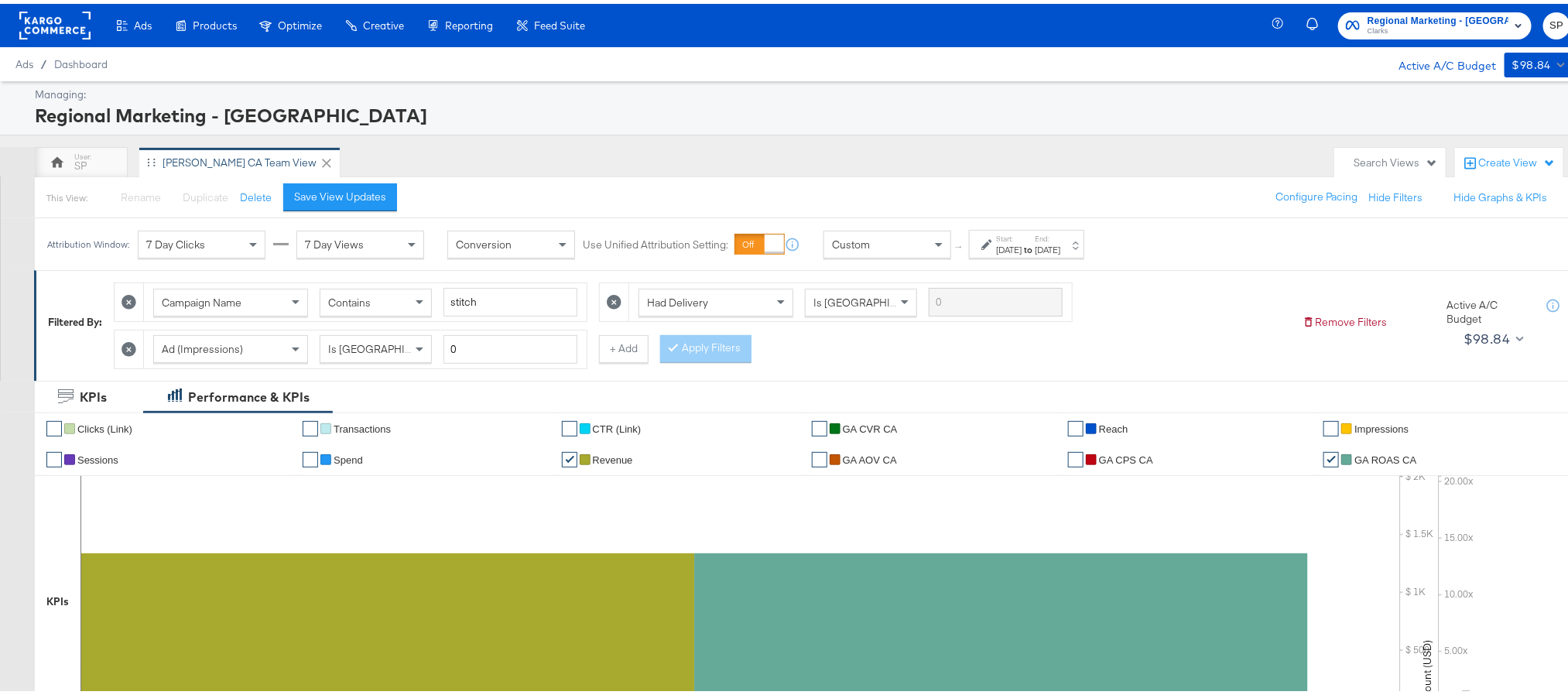
click at [1466, 7] on div "Regional Marketing - CA Clarks SP" at bounding box center [1432, 22] width 308 height 44
click at [1465, 26] on span "Clarks" at bounding box center [1438, 28] width 141 height 12
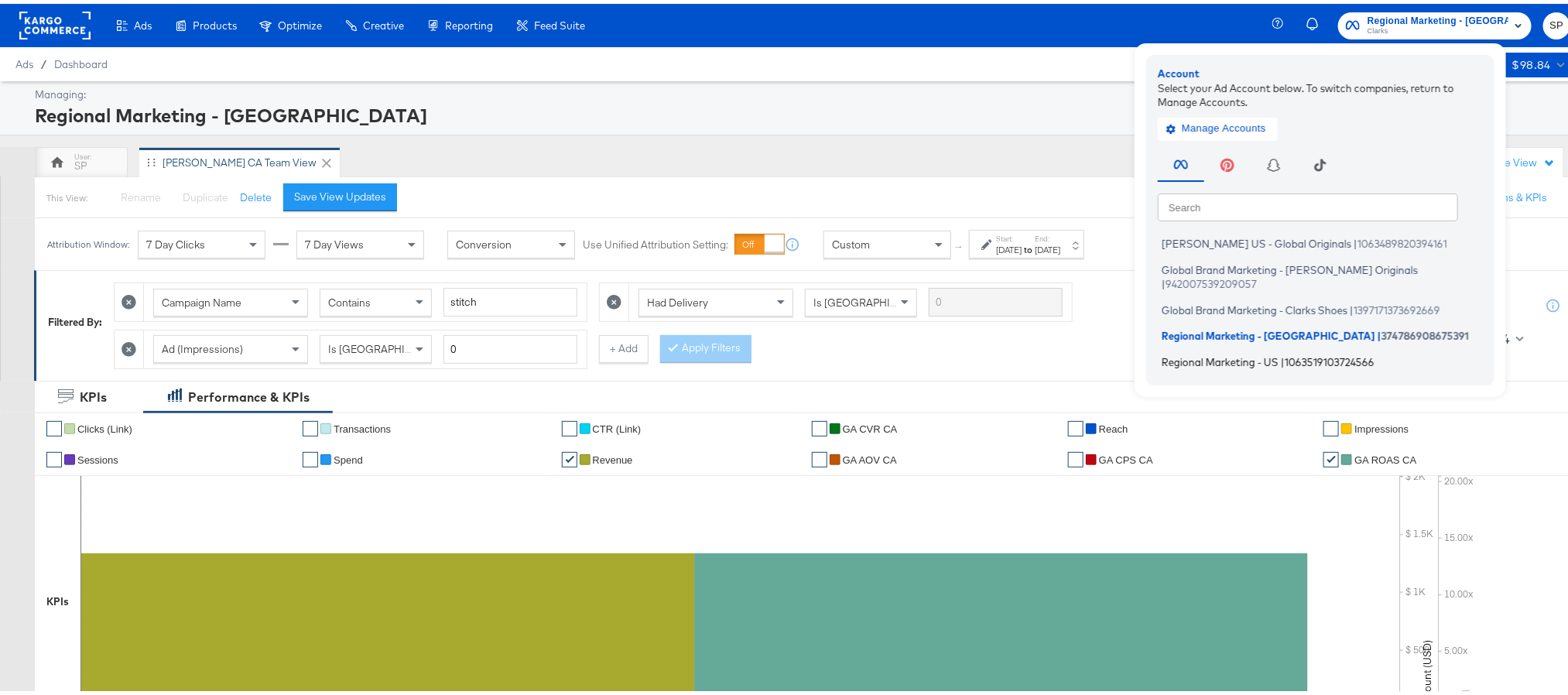
click at [1292, 347] on li "Regional Marketing - US | 1063519103724566" at bounding box center [1324, 357] width 333 height 23
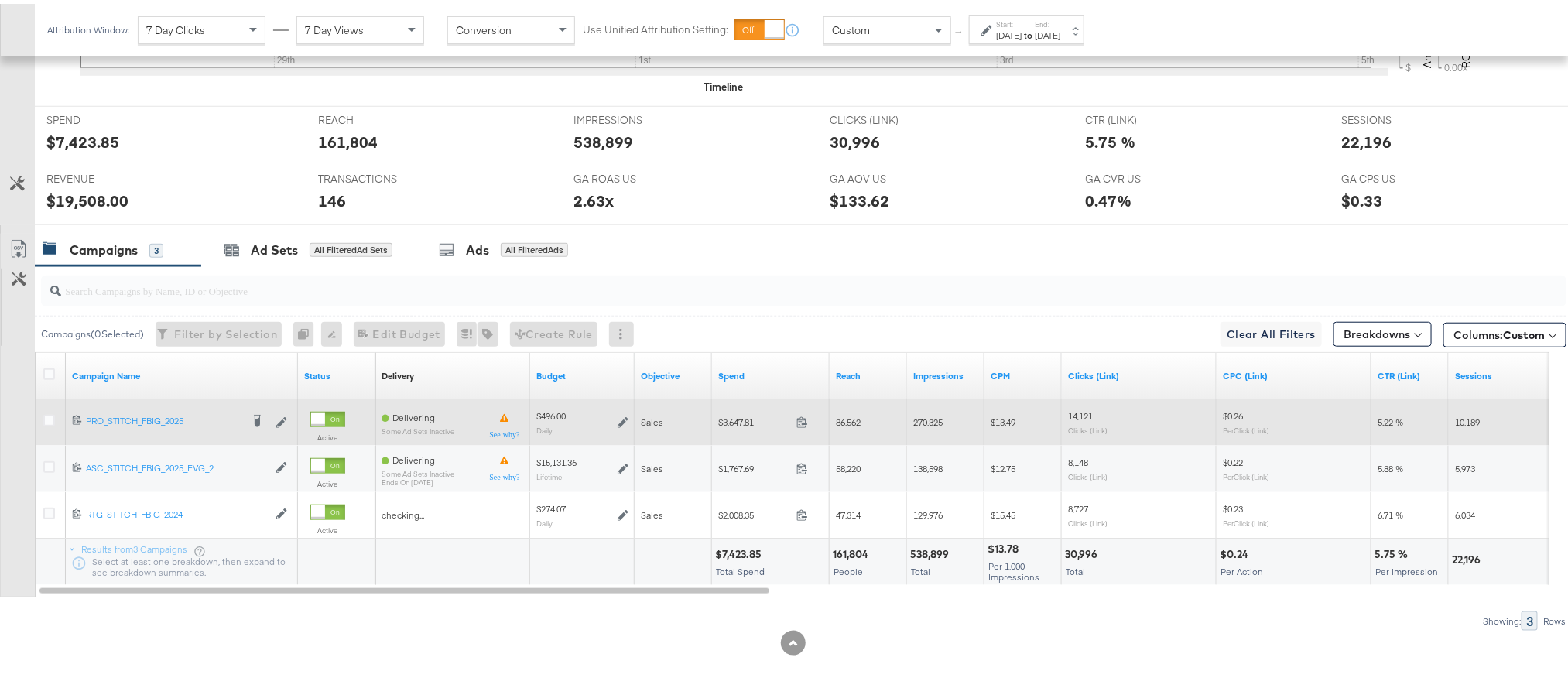
click at [627, 418] on icon at bounding box center [623, 418] width 11 height 11
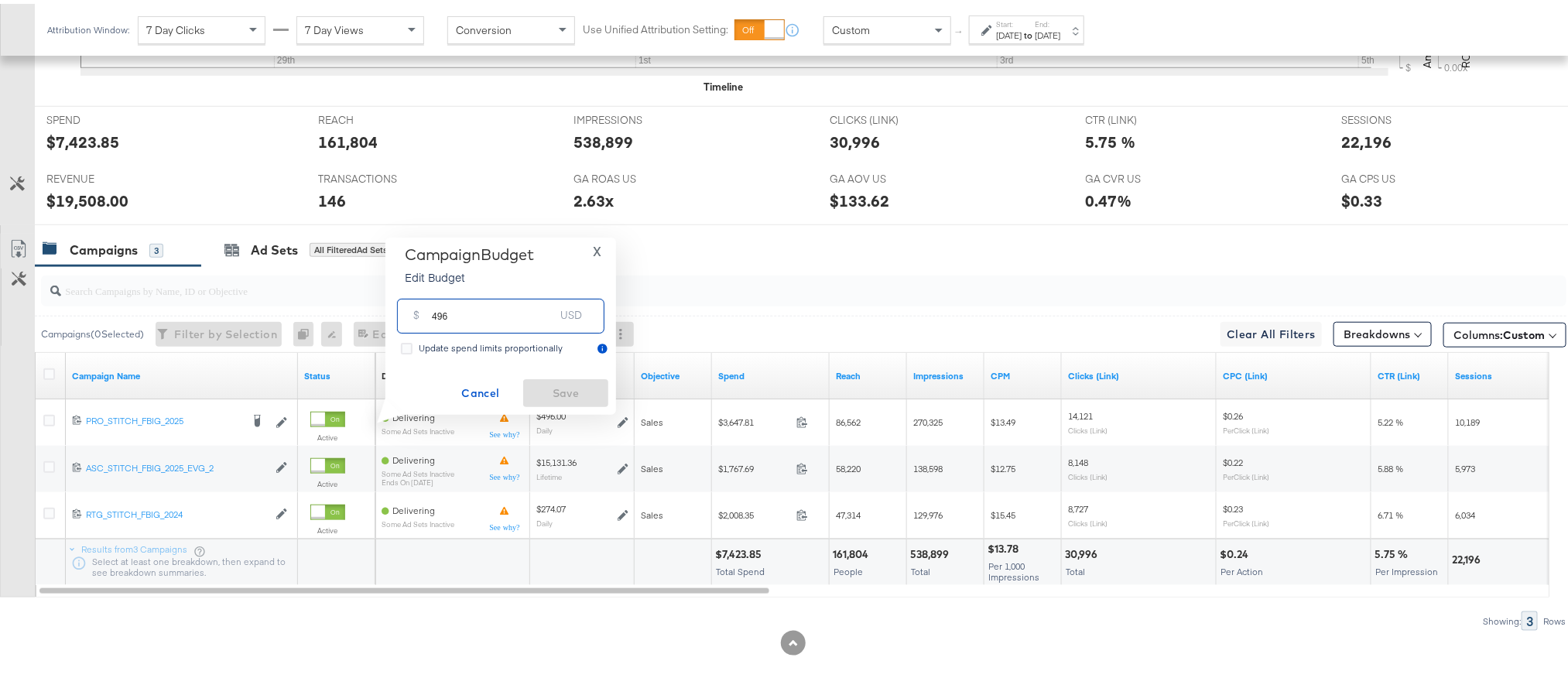
click at [498, 314] on input "496" at bounding box center [493, 306] width 122 height 34
paste input "$646.00"
type input "646.00"
click at [546, 381] on span "Save" at bounding box center [565, 389] width 72 height 19
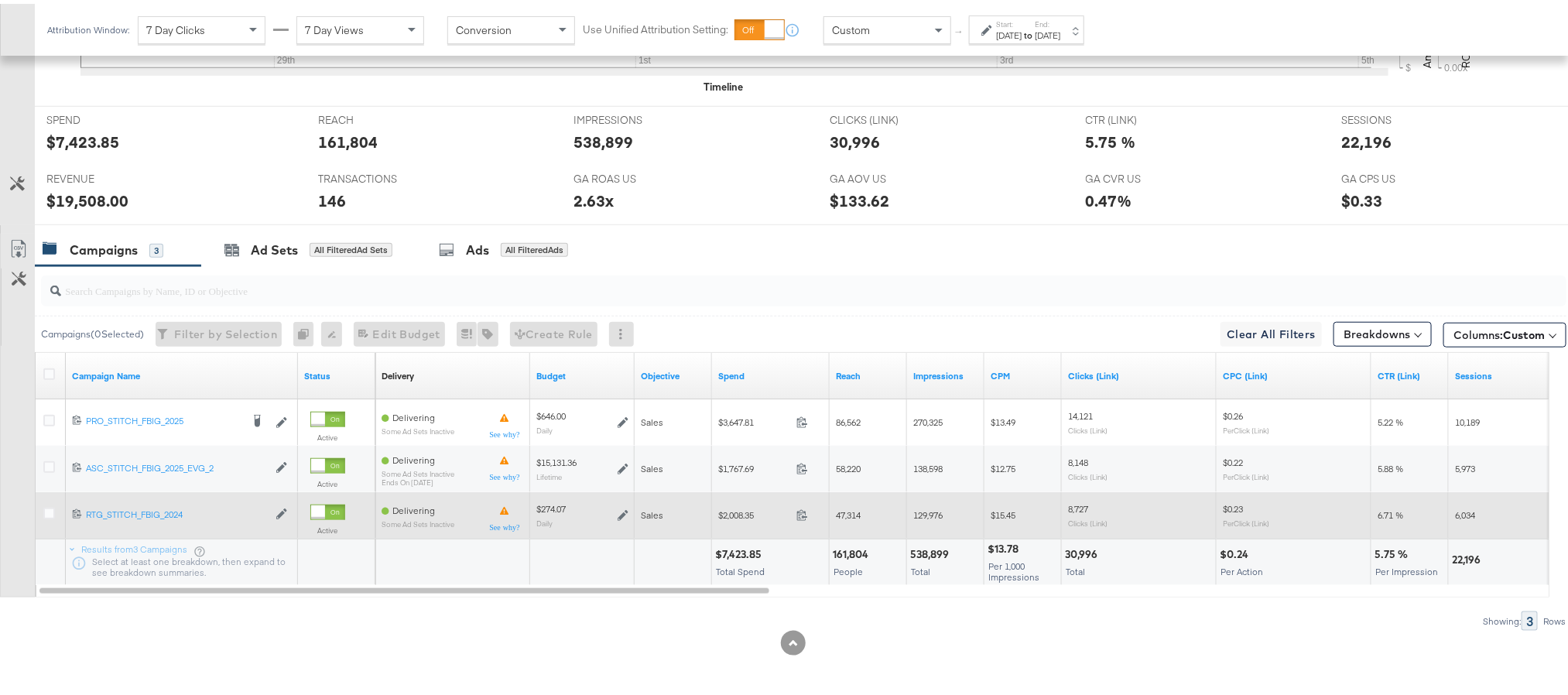
click at [623, 511] on icon at bounding box center [623, 511] width 11 height 11
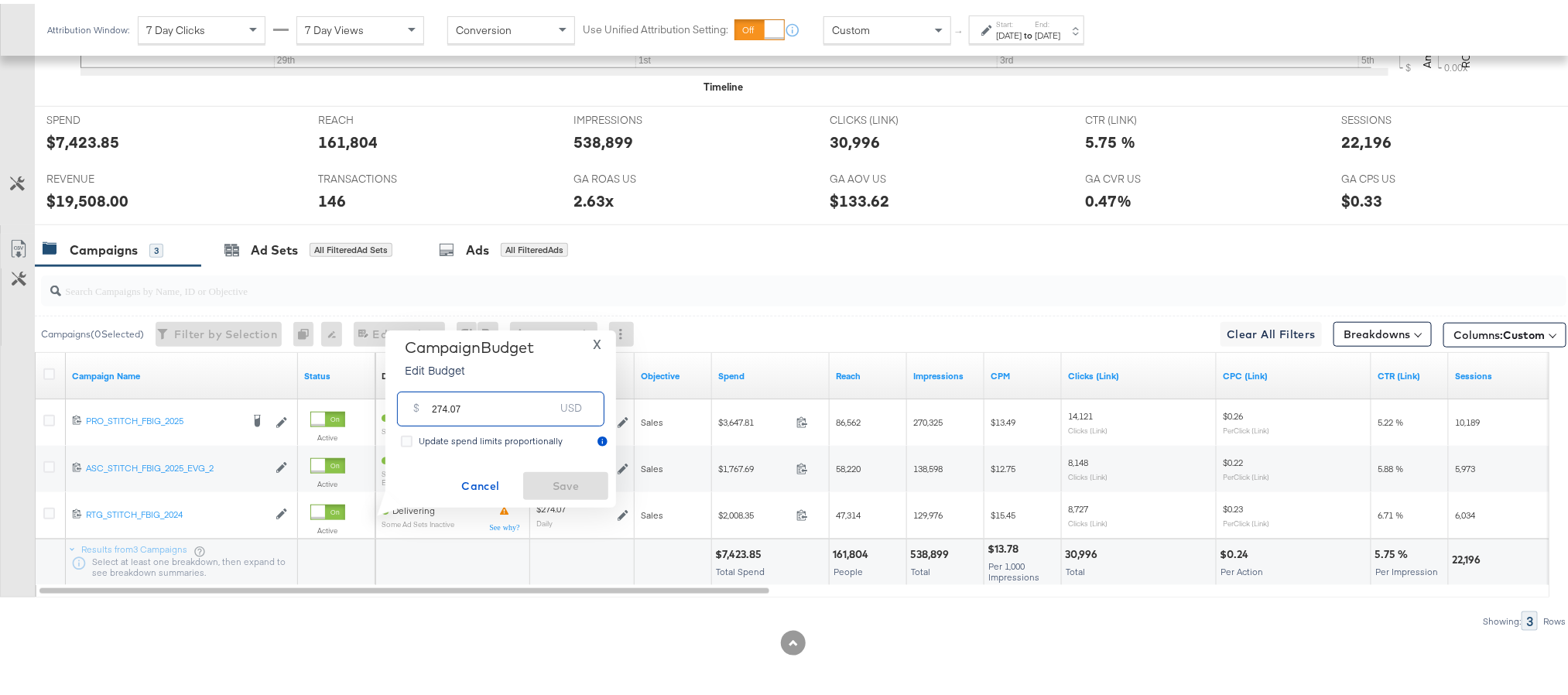
click at [508, 394] on input "274.07" at bounding box center [493, 399] width 122 height 34
paste input "$42"
type input "424.07"
click at [546, 482] on span "Save" at bounding box center [565, 482] width 72 height 19
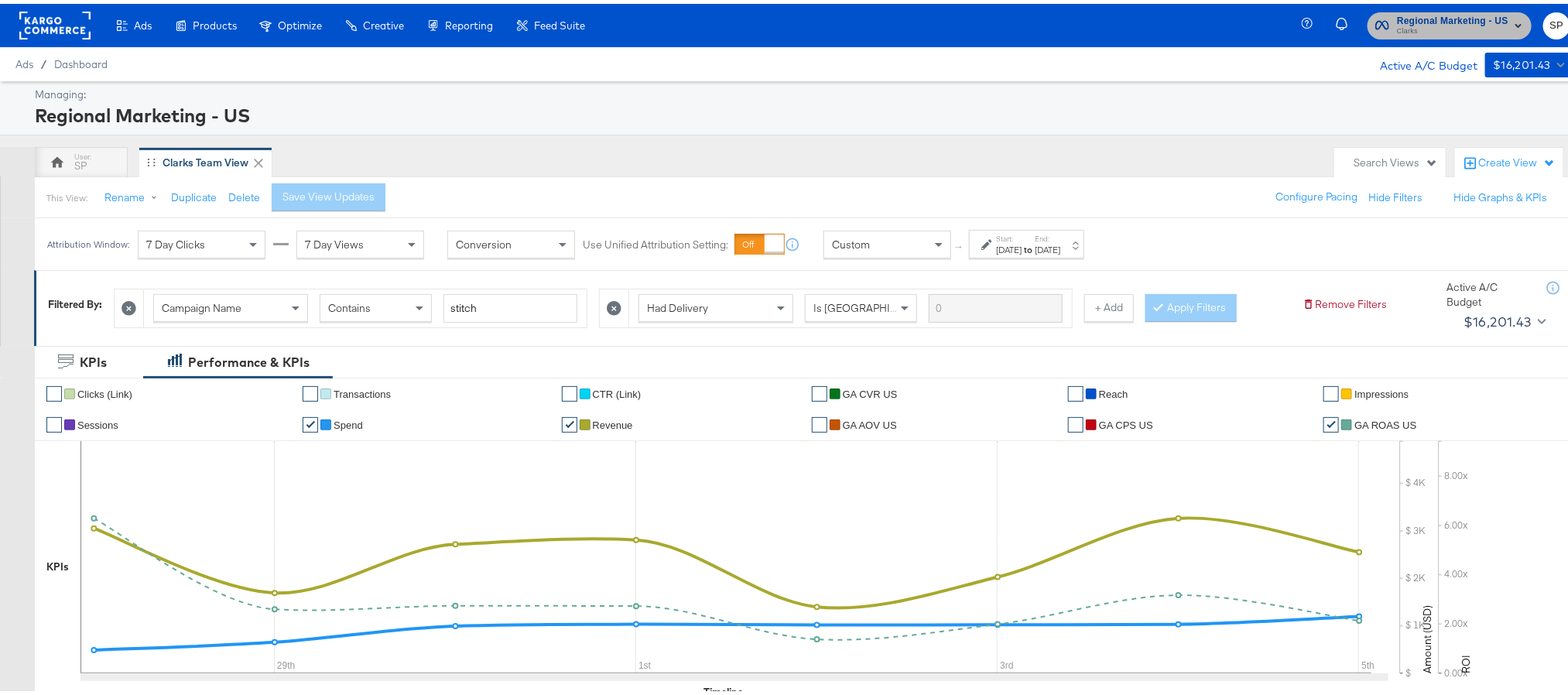
click at [1451, 24] on span "Clarks" at bounding box center [1453, 28] width 111 height 12
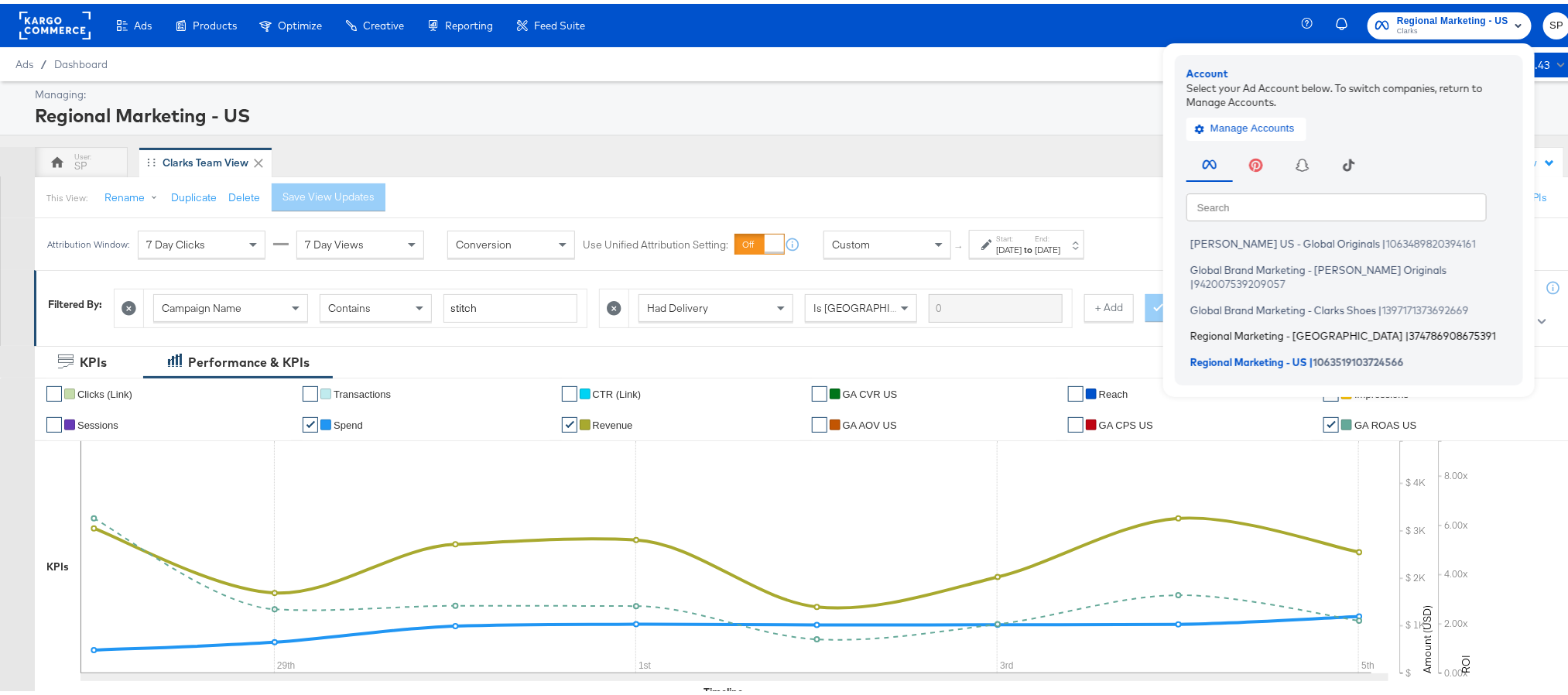
click at [1285, 326] on span "Regional Marketing - CA" at bounding box center [1297, 332] width 213 height 12
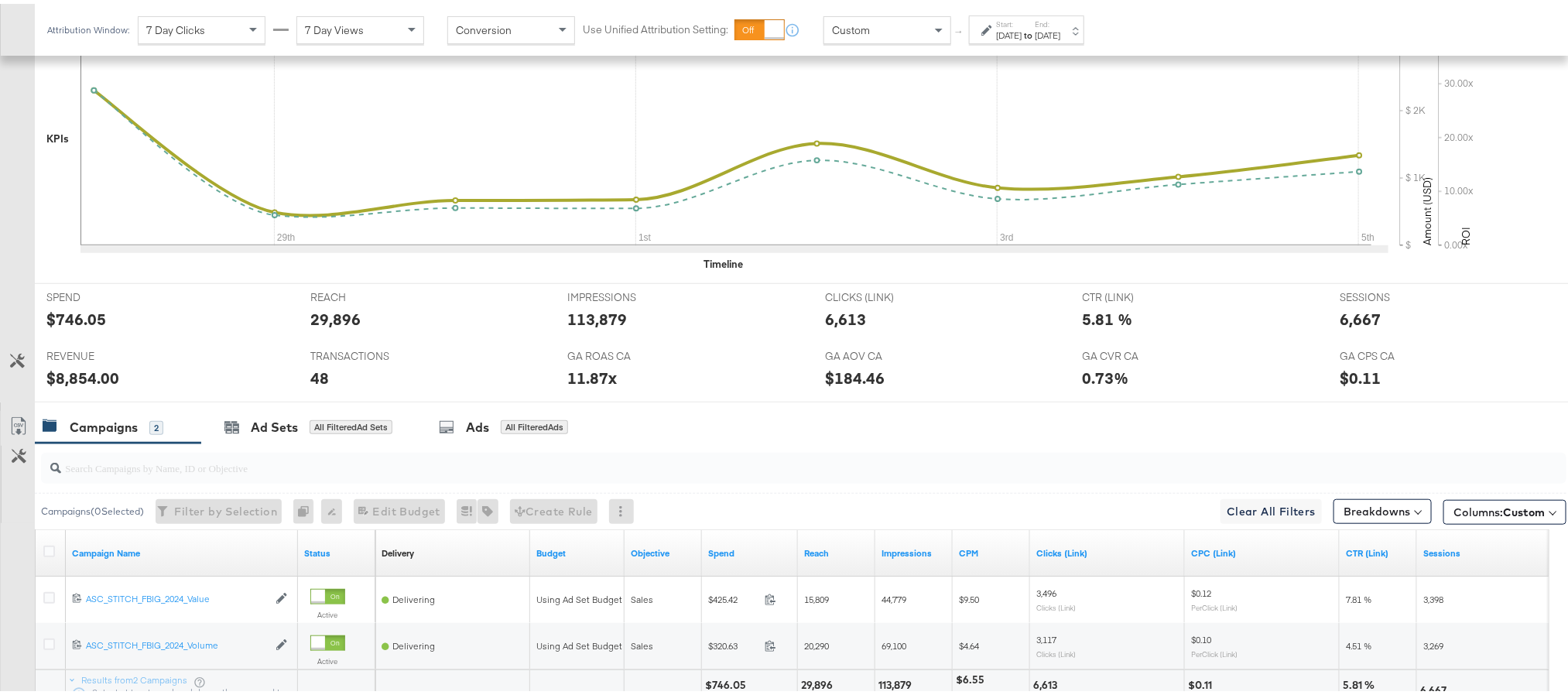
scroll to position [600, 0]
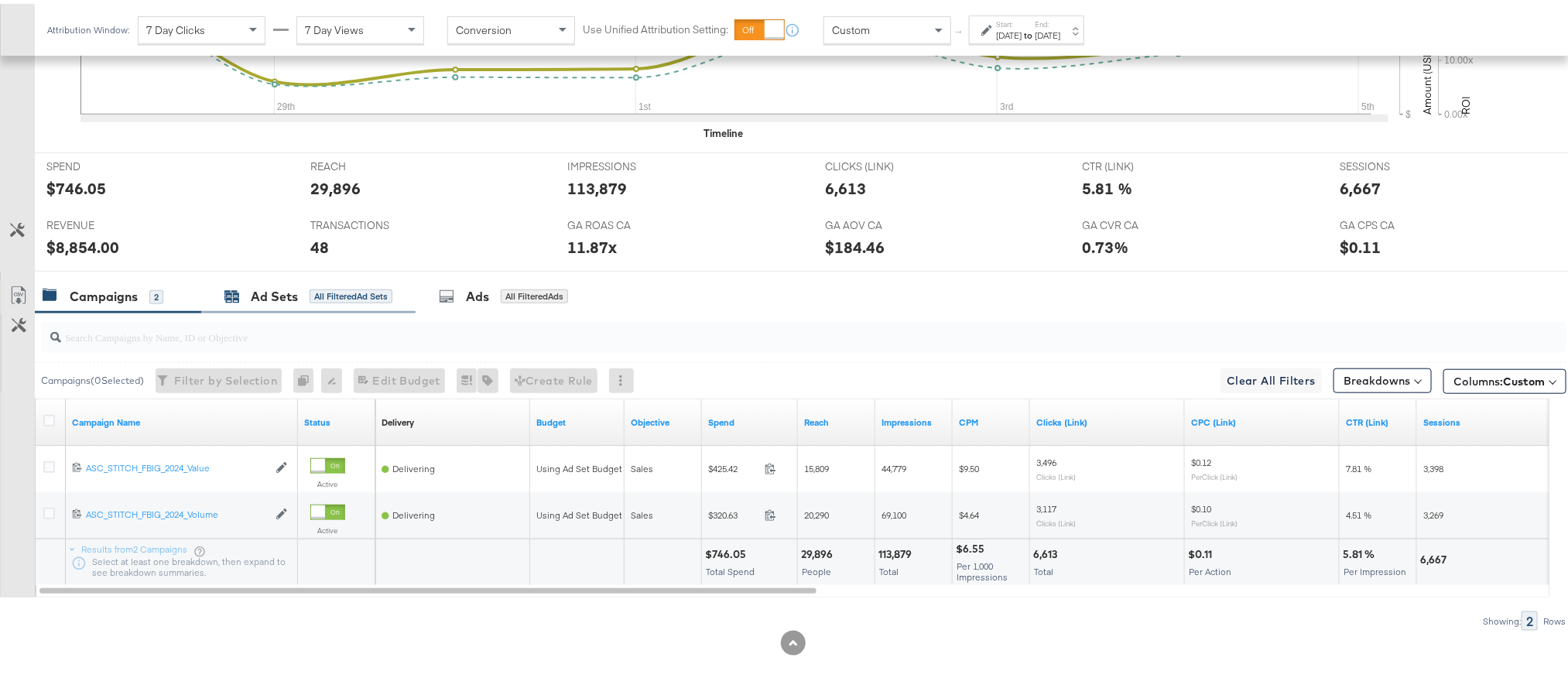
click at [286, 295] on div "Ad Sets" at bounding box center [274, 293] width 48 height 18
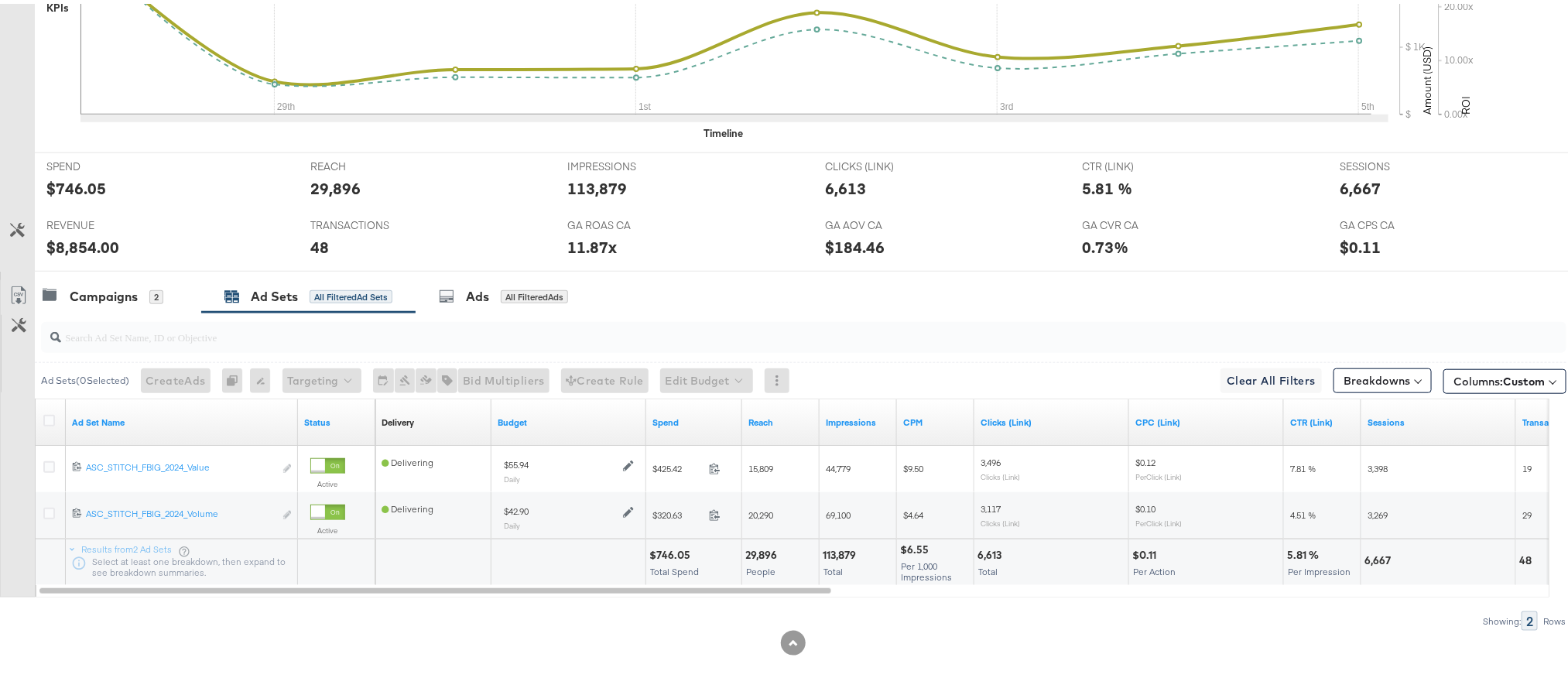
scroll to position [0, 0]
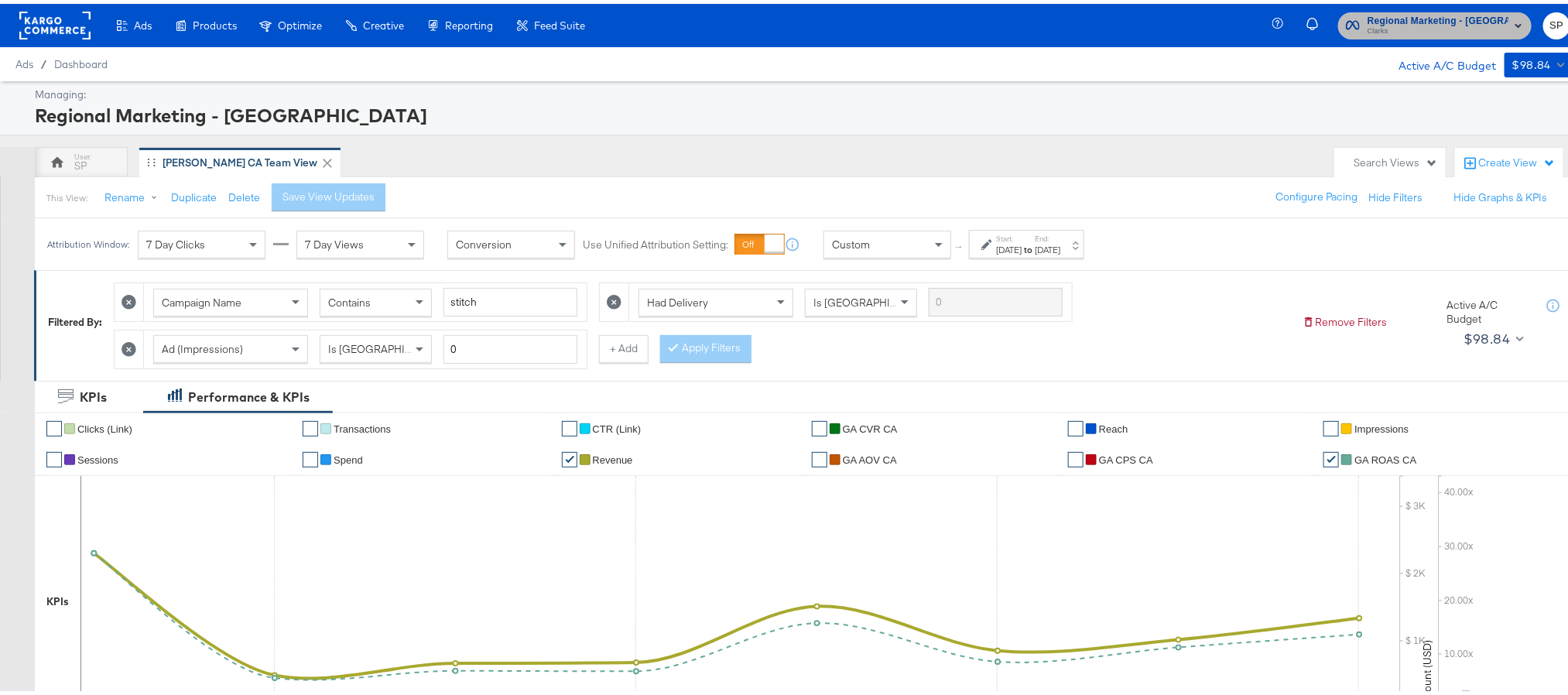
click at [1461, 19] on span "Regional Marketing - [GEOGRAPHIC_DATA]" at bounding box center [1438, 17] width 141 height 16
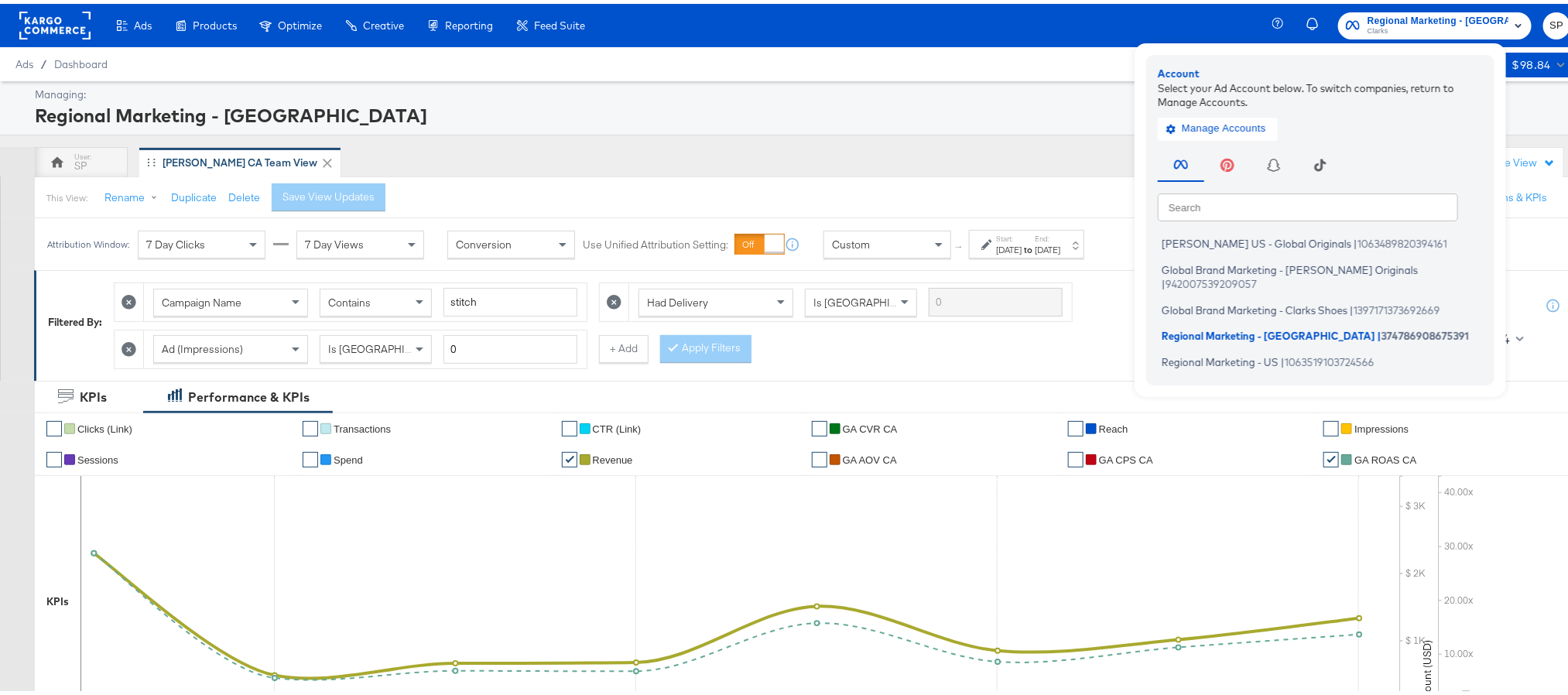
click at [50, 24] on rect at bounding box center [55, 22] width 71 height 28
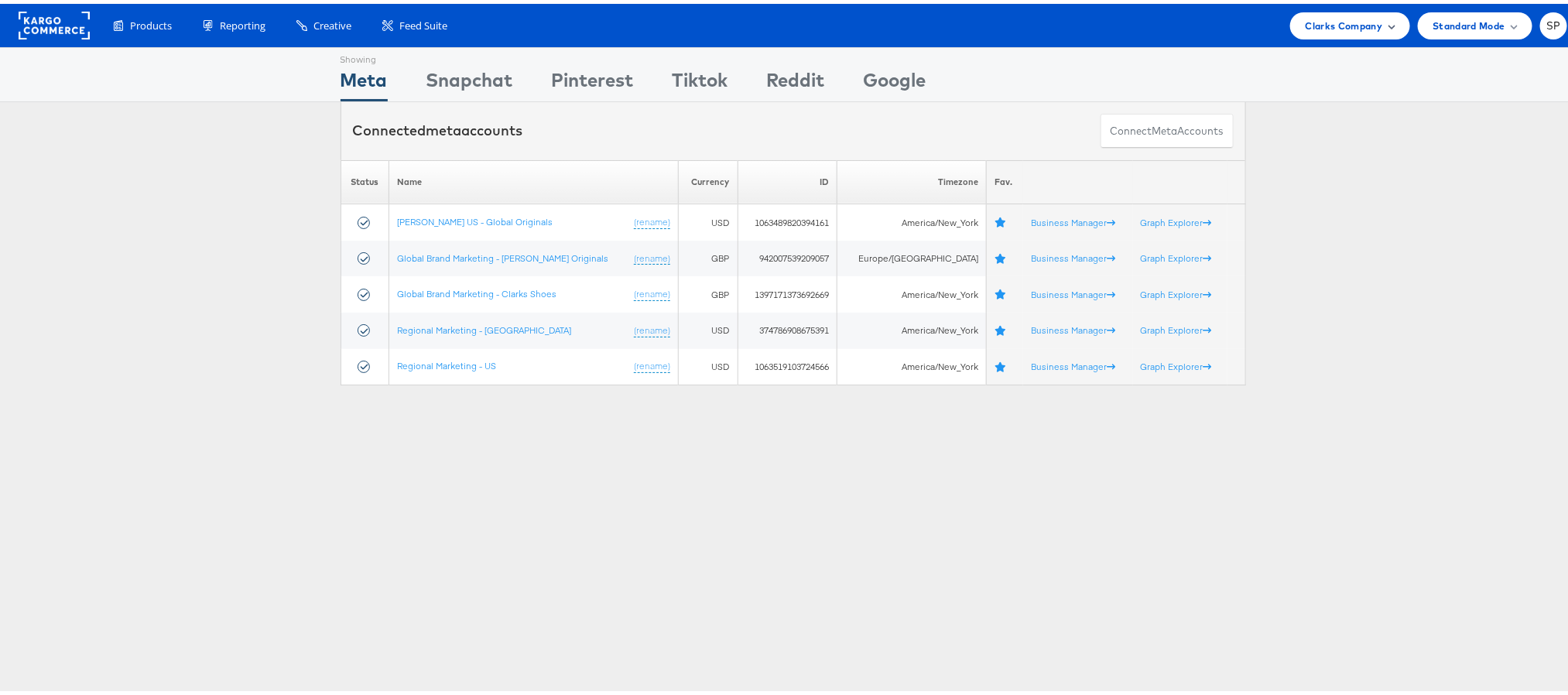
click at [1335, 19] on span "Clarks Company" at bounding box center [1345, 22] width 77 height 16
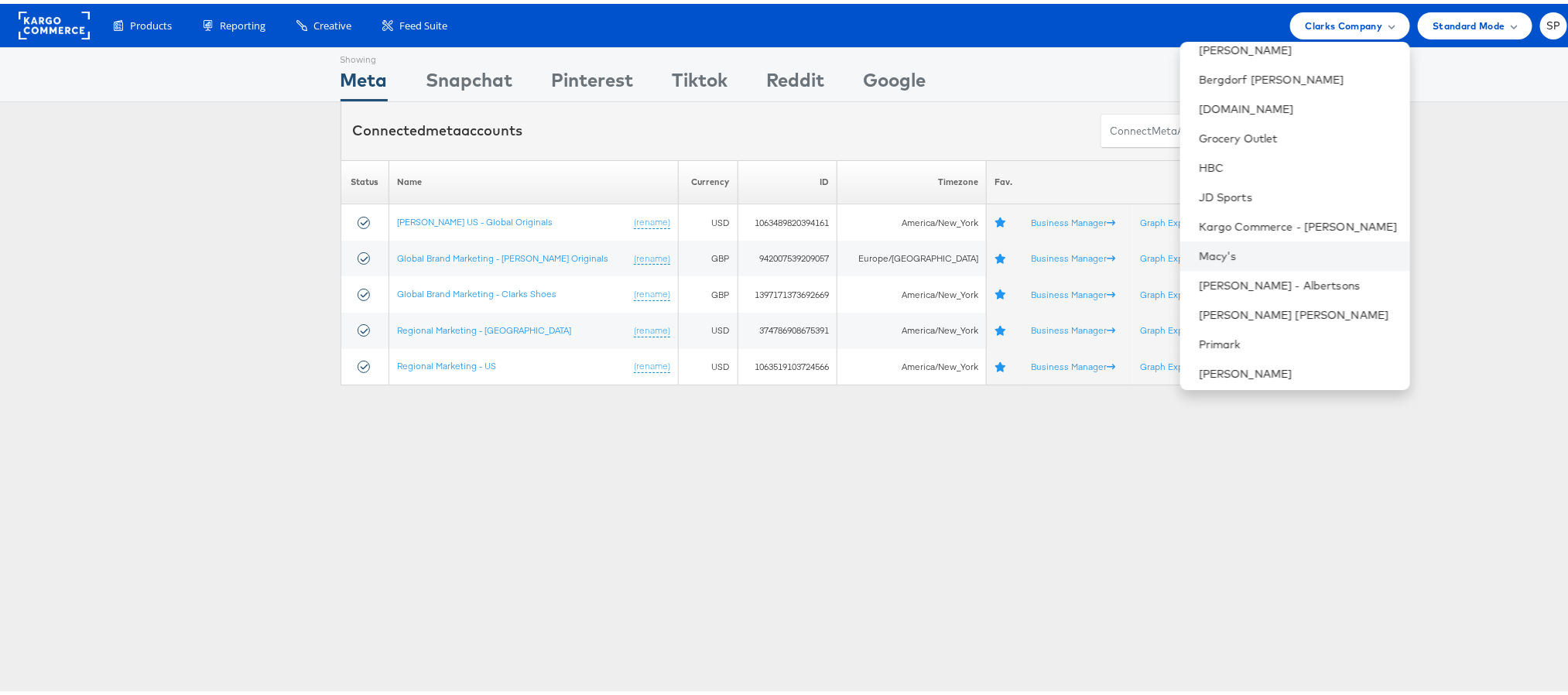
scroll to position [191, 0]
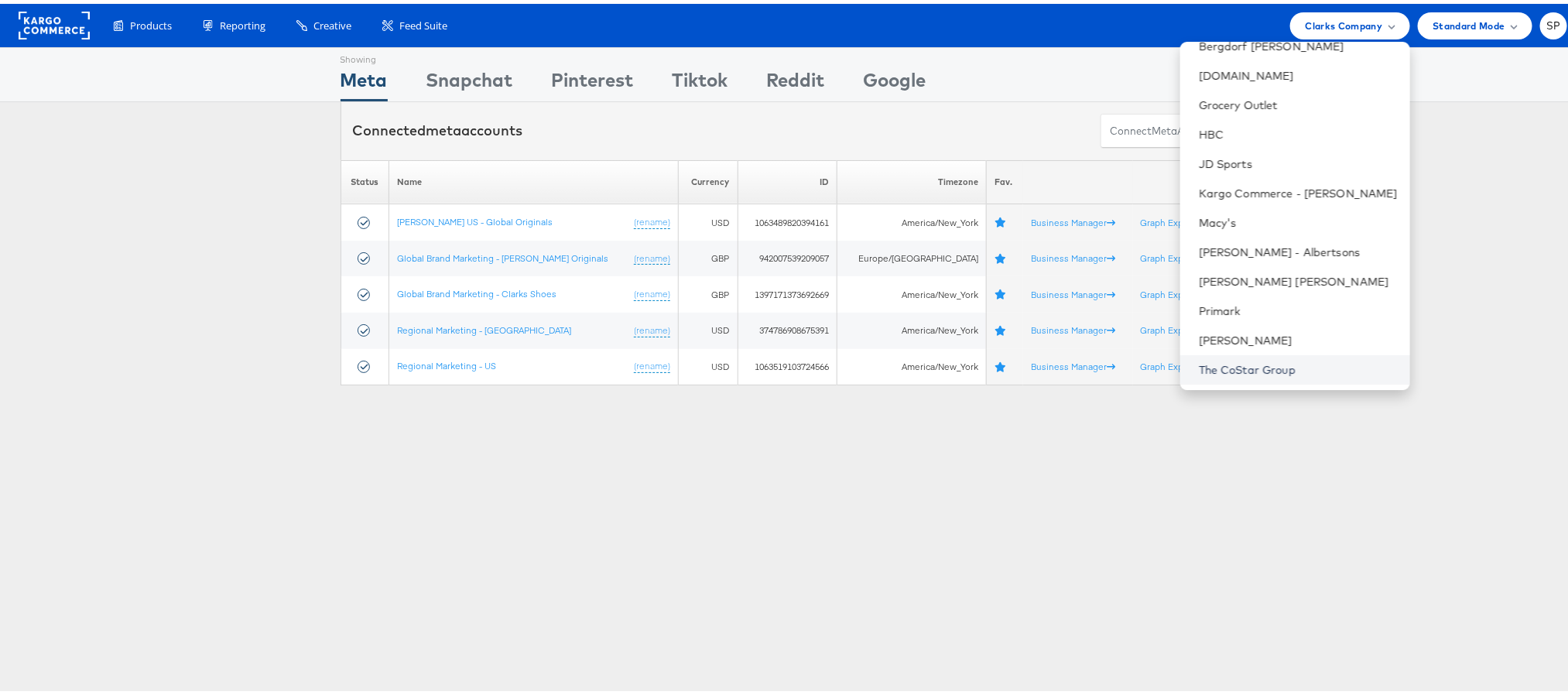
click at [1214, 360] on link "The CoStar Group" at bounding box center [1298, 366] width 199 height 16
click at [1242, 367] on link "The CoStar Group" at bounding box center [1298, 366] width 199 height 16
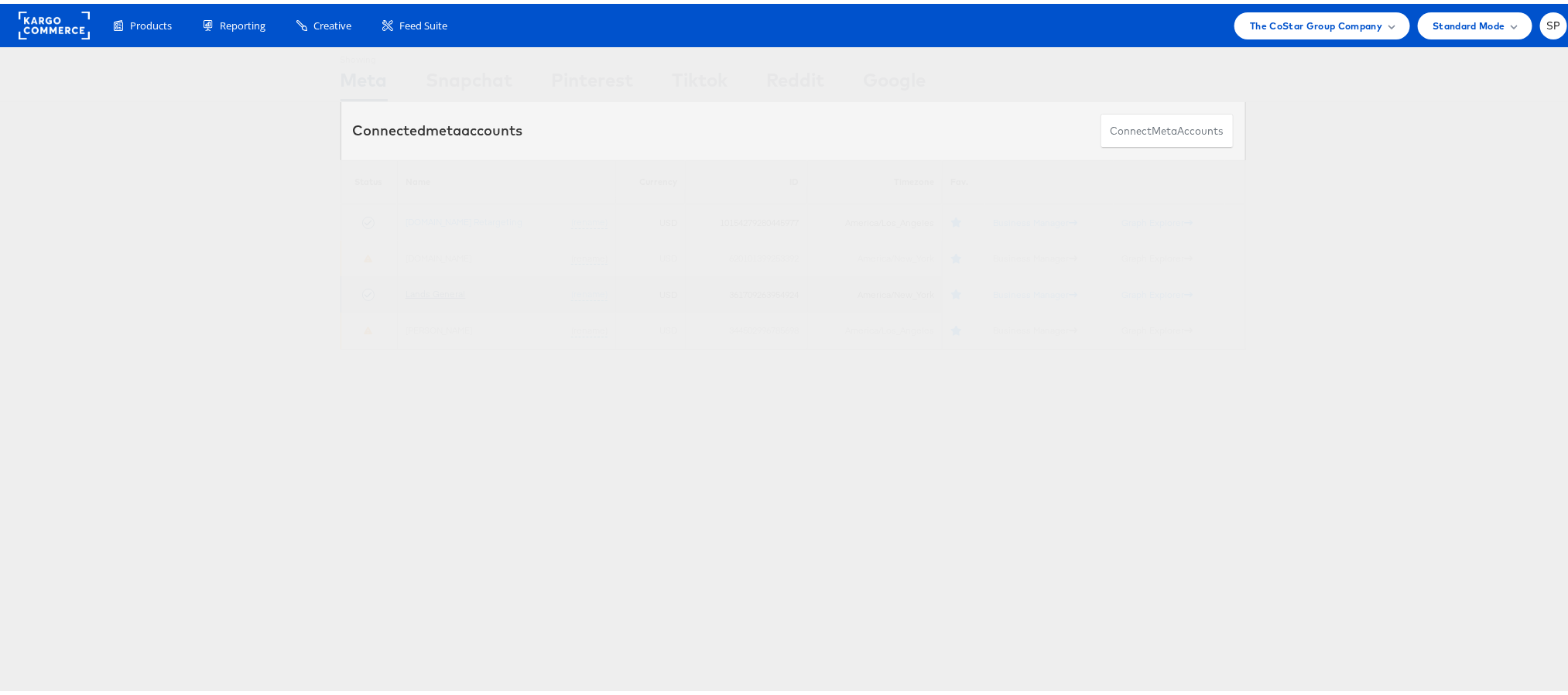
click at [425, 289] on link "Lands General" at bounding box center [435, 290] width 61 height 12
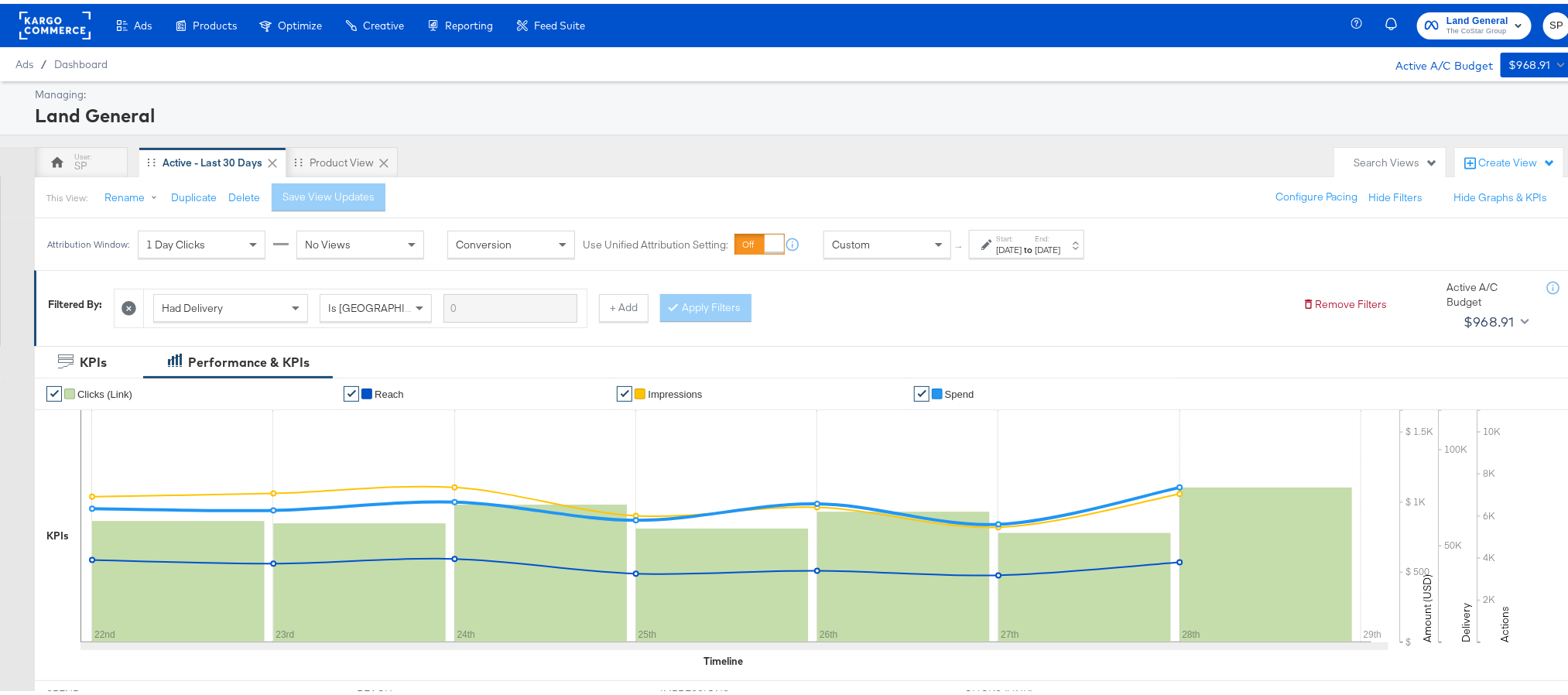
click at [1061, 243] on div "[DATE]" at bounding box center [1048, 246] width 26 height 12
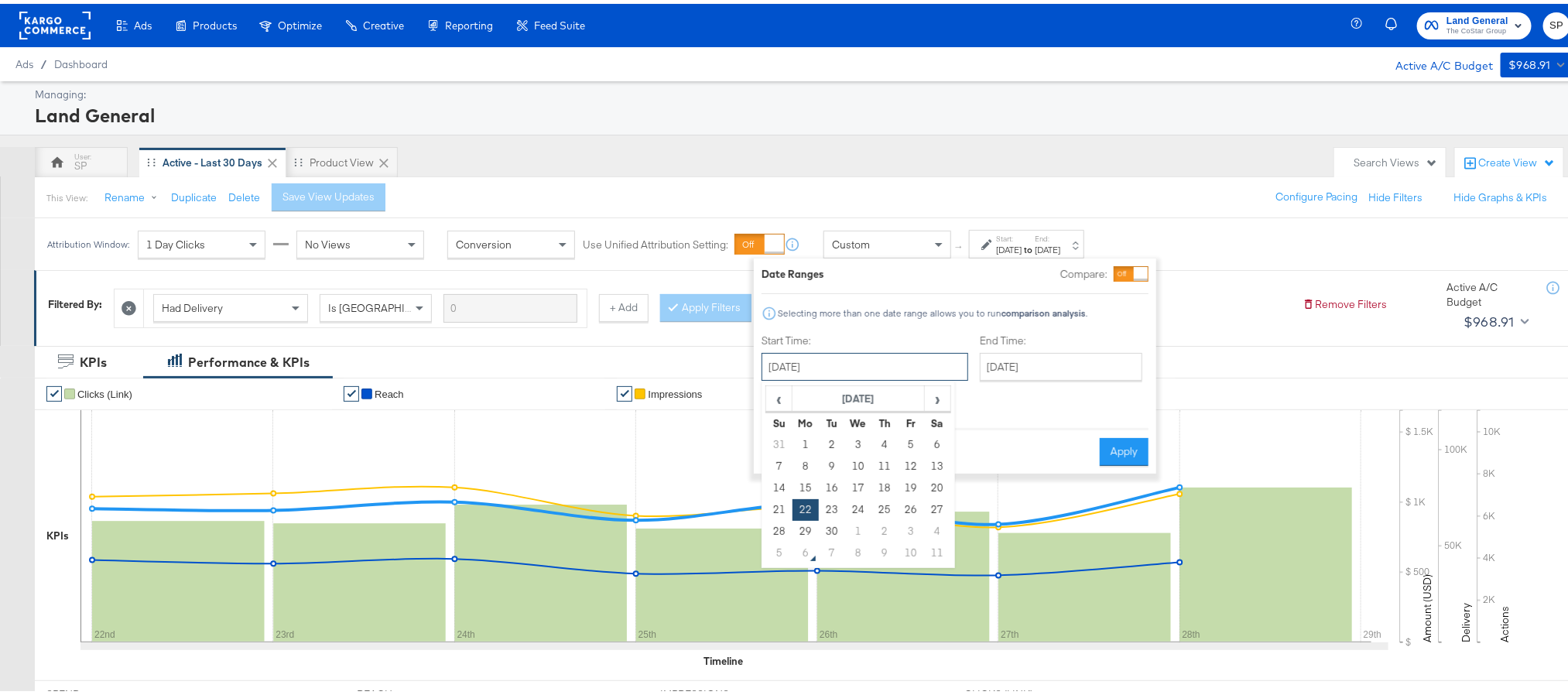
click at [846, 362] on input "[DATE]" at bounding box center [865, 362] width 207 height 28
click at [801, 527] on td "29" at bounding box center [805, 528] width 26 height 22
type input "[DATE]"
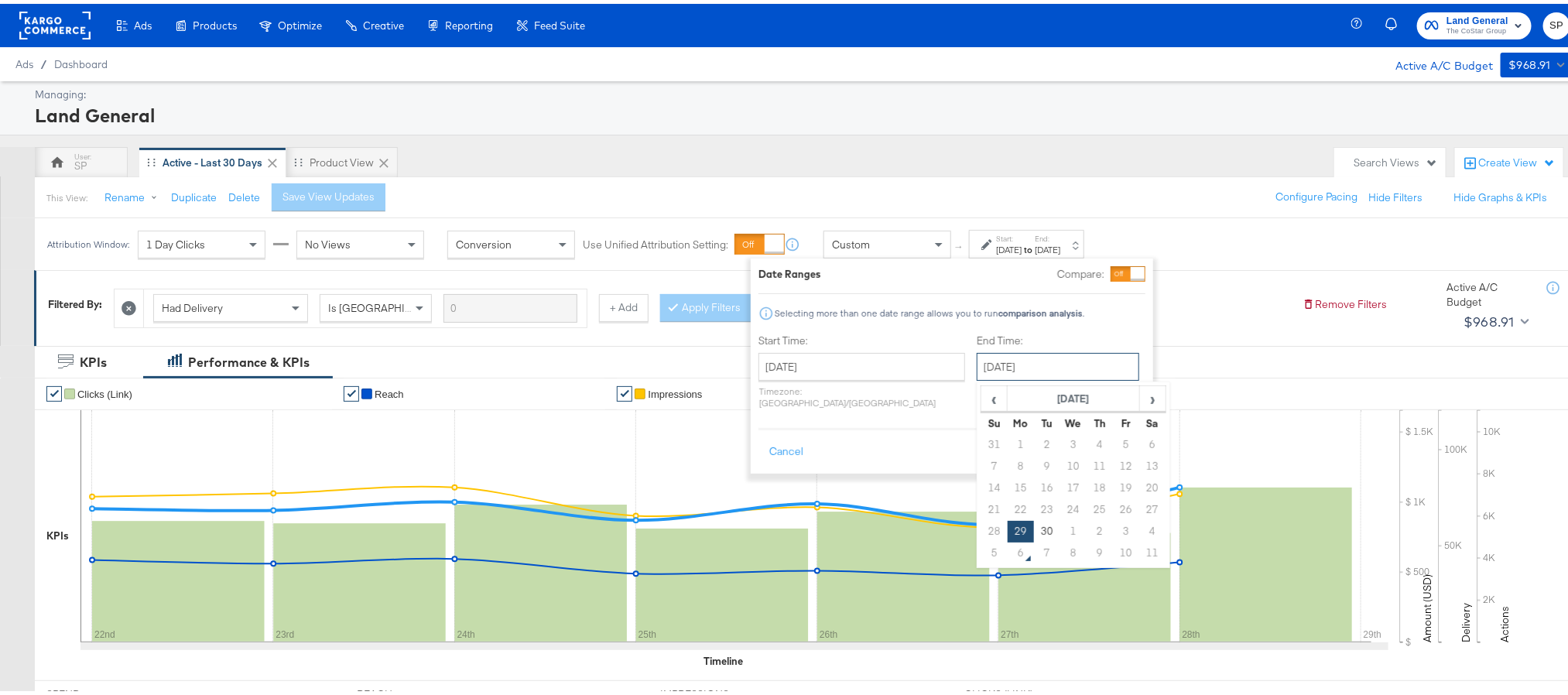
click at [1022, 369] on input "[DATE]" at bounding box center [1058, 362] width 163 height 28
click at [981, 557] on td "5" at bounding box center [994, 549] width 26 height 22
type input "[DATE]"
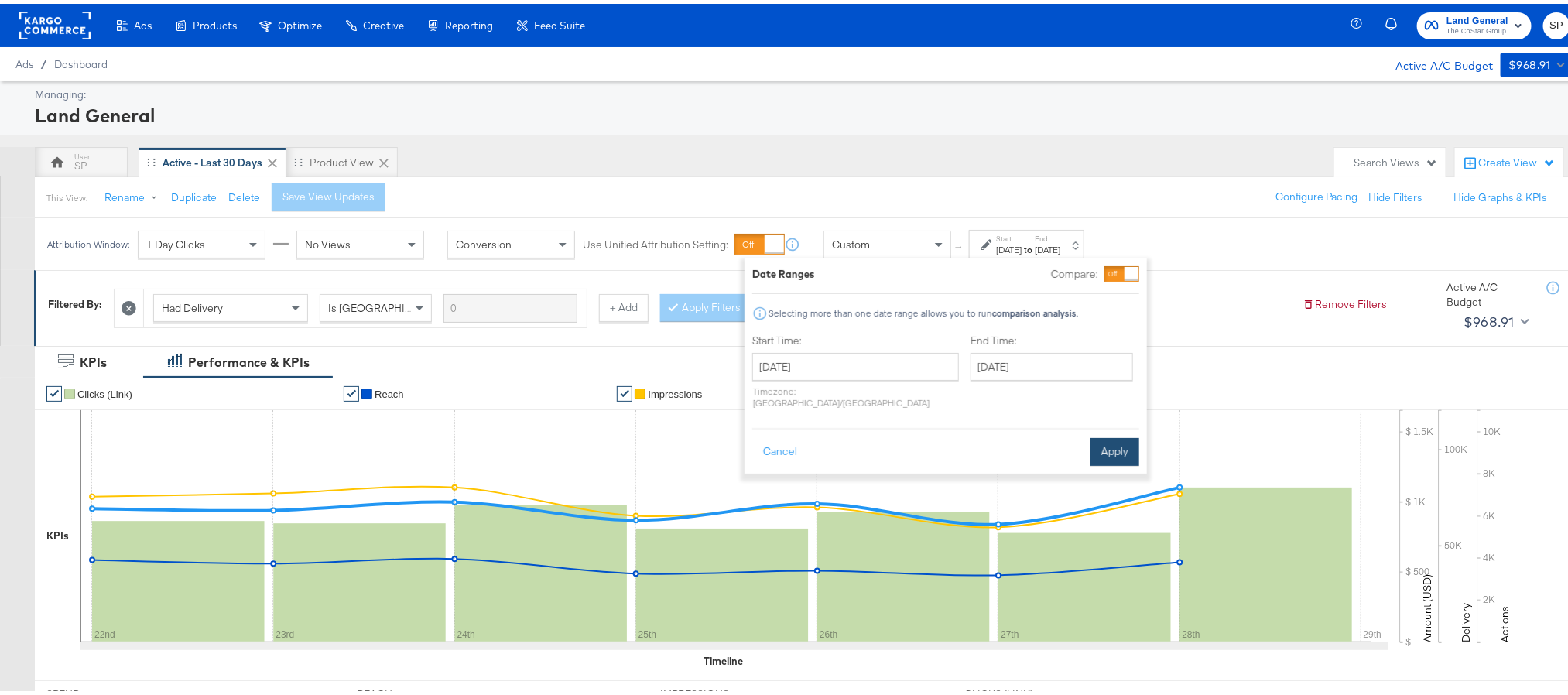
click at [1122, 439] on button "Apply" at bounding box center [1114, 448] width 49 height 28
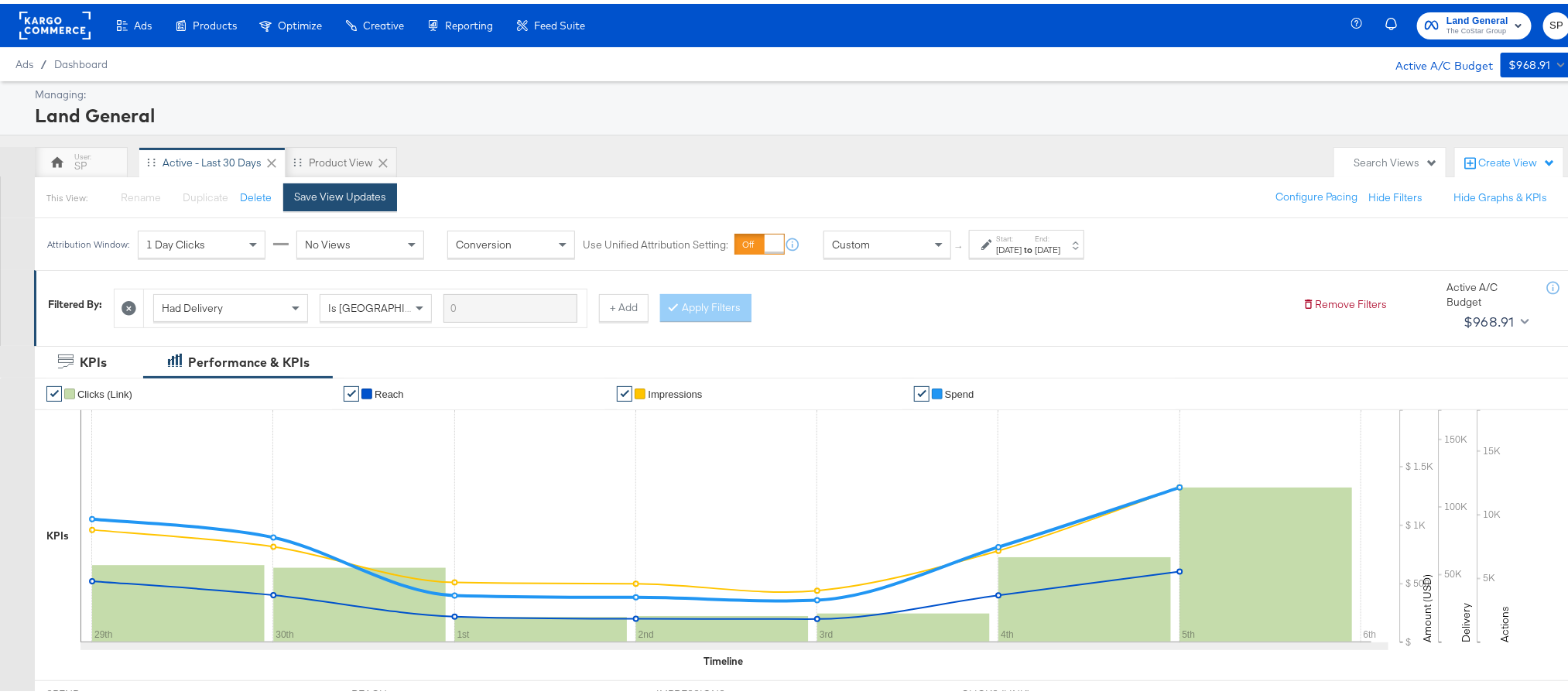
click at [344, 186] on button "Save View Updates" at bounding box center [340, 194] width 114 height 28
click at [316, 154] on div "Product View" at bounding box center [342, 159] width 65 height 15
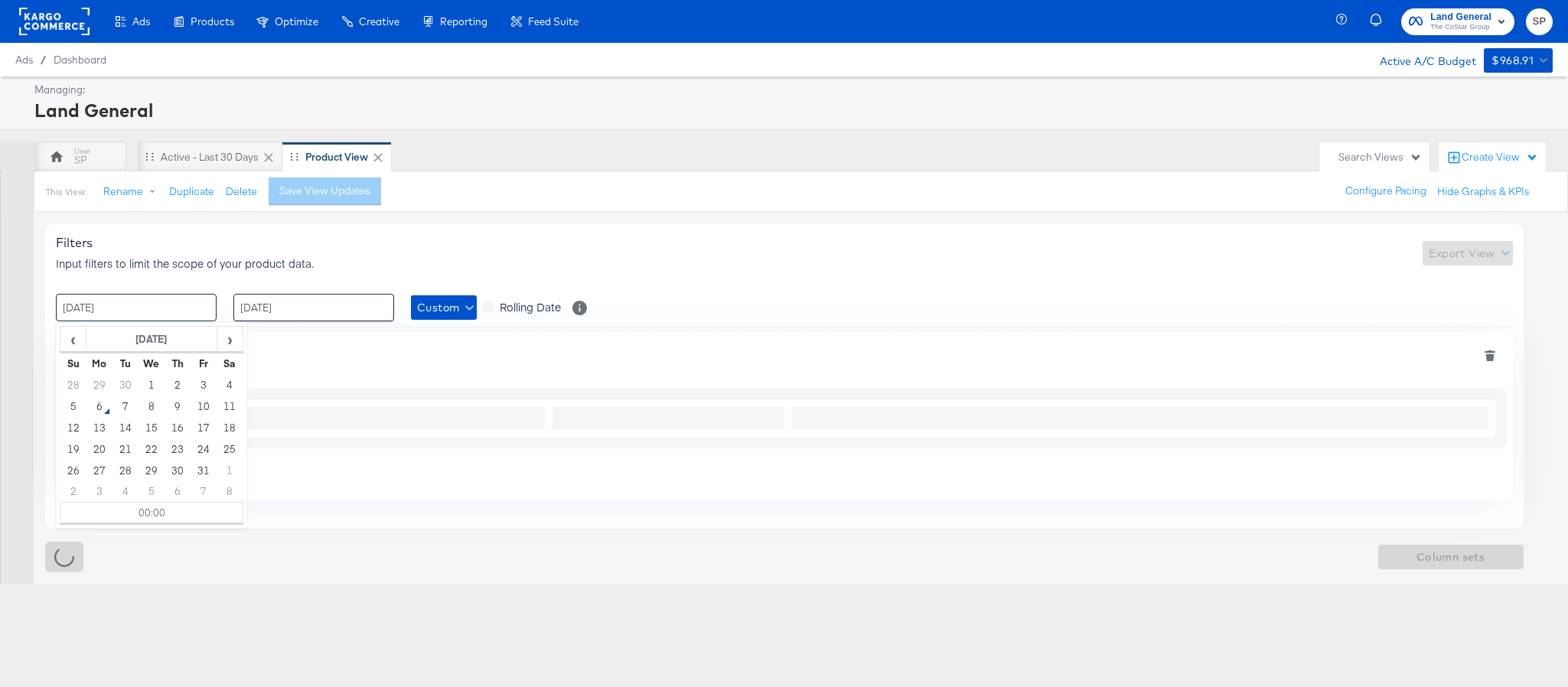
click at [140, 314] on input "[DATE]" at bounding box center [136, 307] width 161 height 27
click at [102, 390] on td "29" at bounding box center [99, 385] width 26 height 22
type input "[DATE] 00:00"
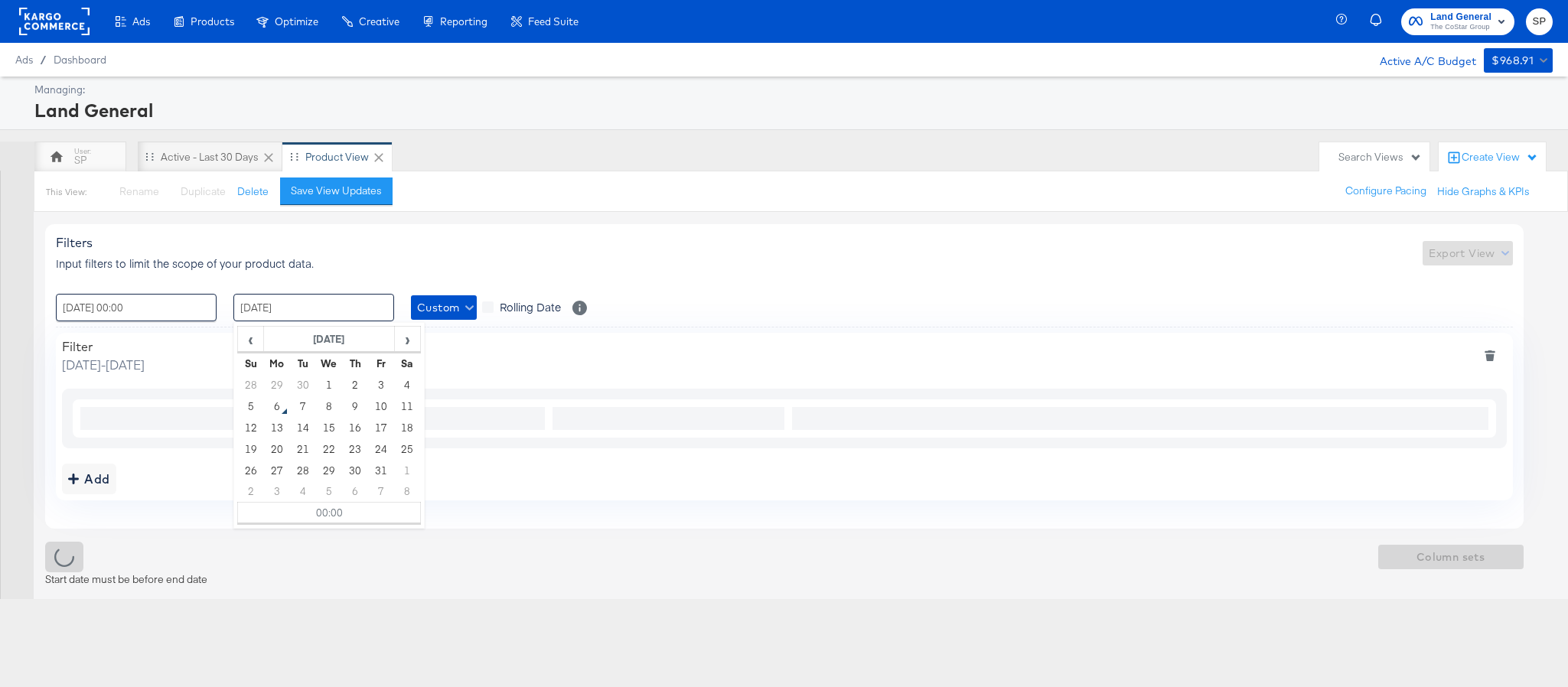
click at [295, 313] on input "[DATE]" at bounding box center [314, 307] width 161 height 27
click at [244, 404] on td "5" at bounding box center [250, 406] width 26 height 22
type input "[DATE] 00:00"
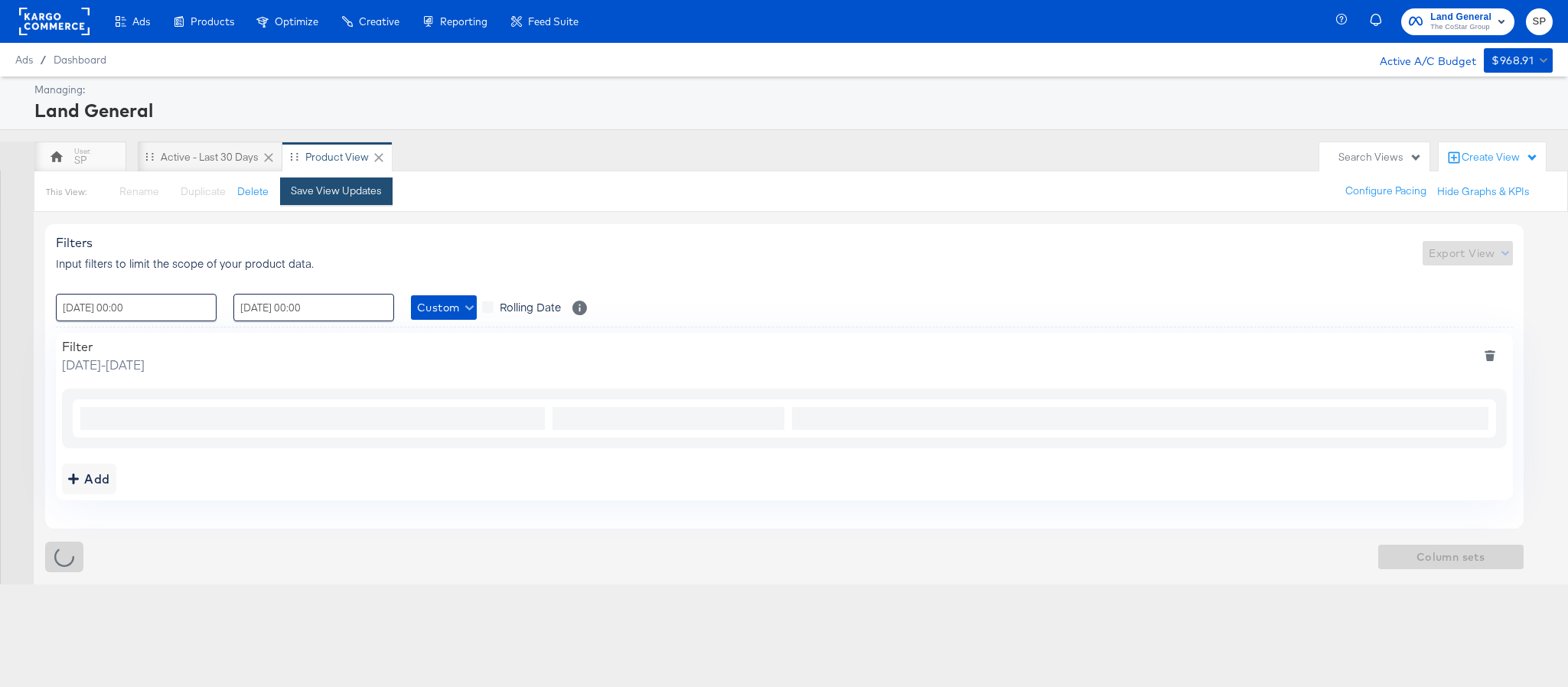
click at [362, 202] on button "Save View Updates" at bounding box center [336, 191] width 113 height 27
click at [221, 152] on div "Active - Last 30 Days" at bounding box center [210, 157] width 98 height 15
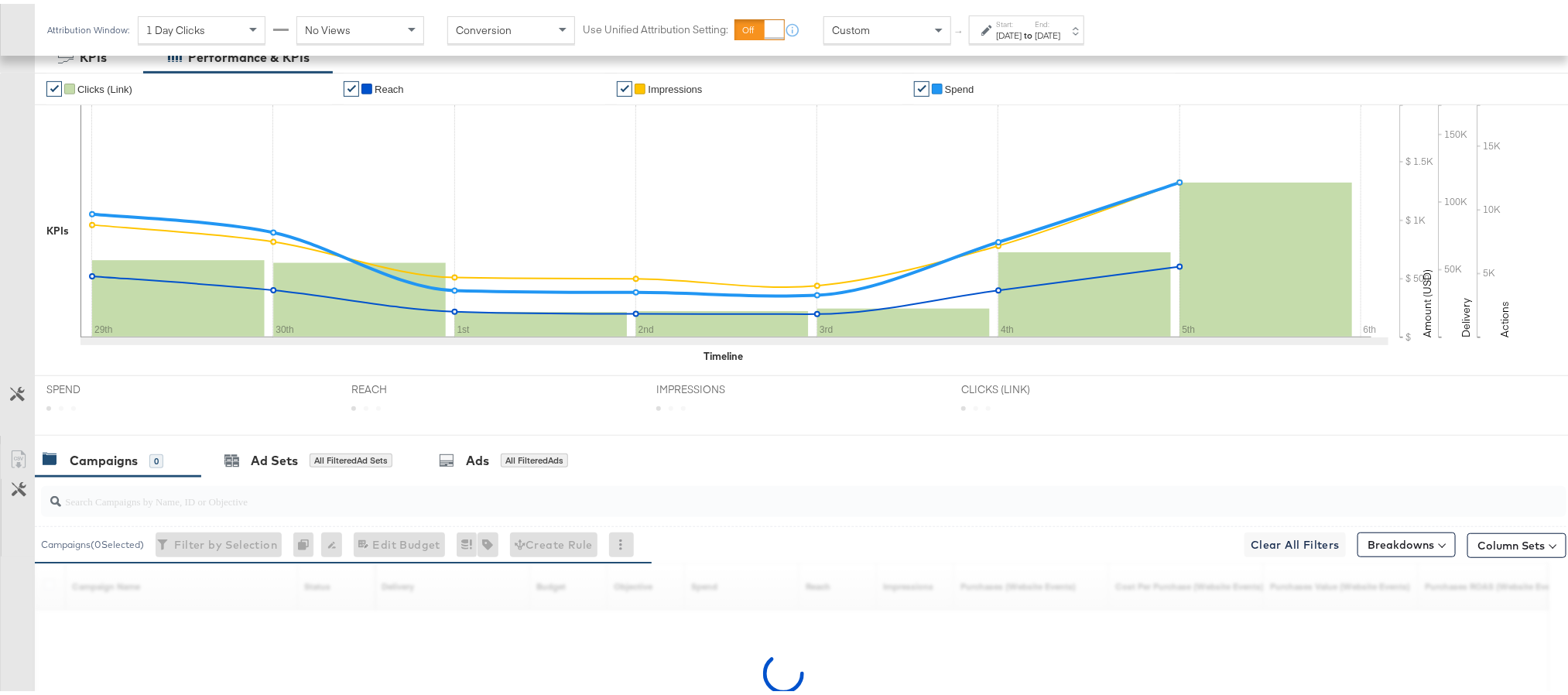
scroll to position [307, 0]
click at [135, 499] on input "search" at bounding box center [744, 489] width 1364 height 30
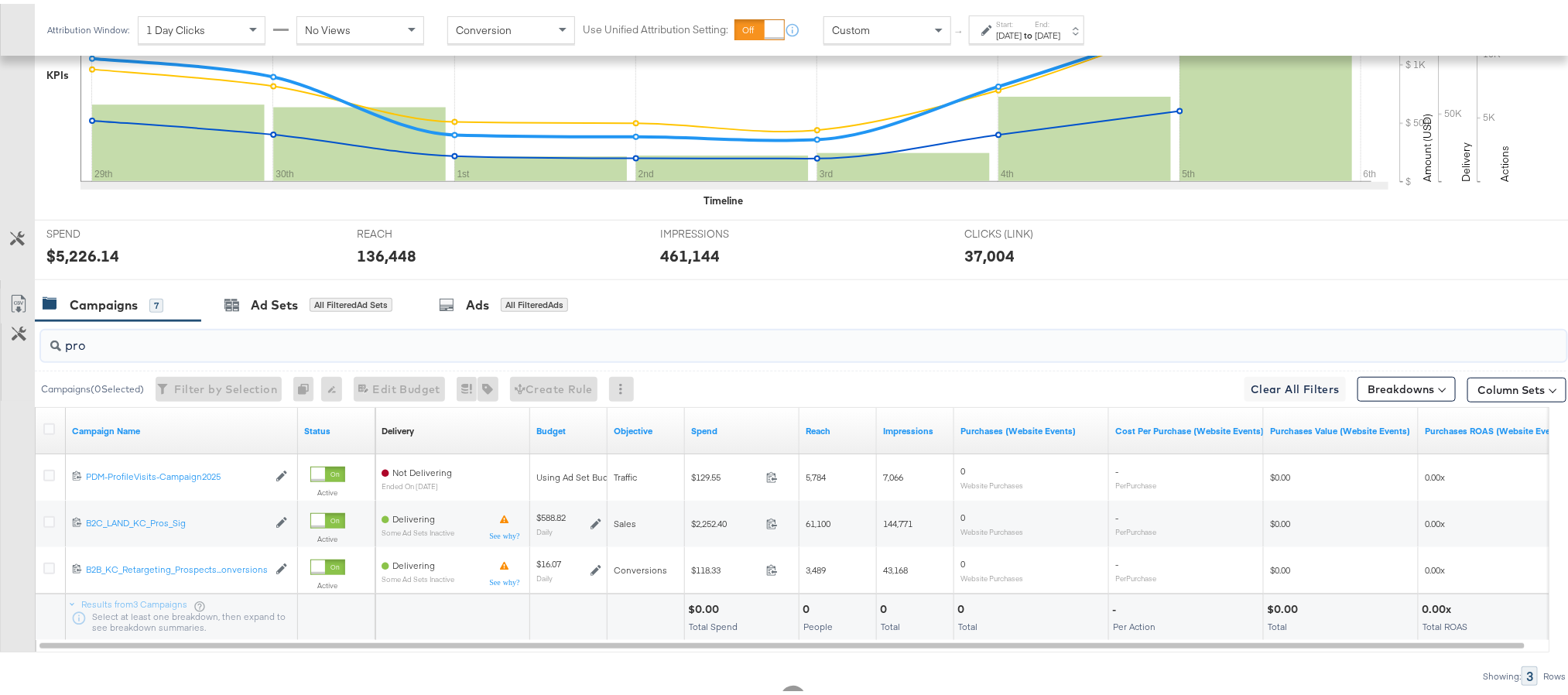
scroll to position [465, 0]
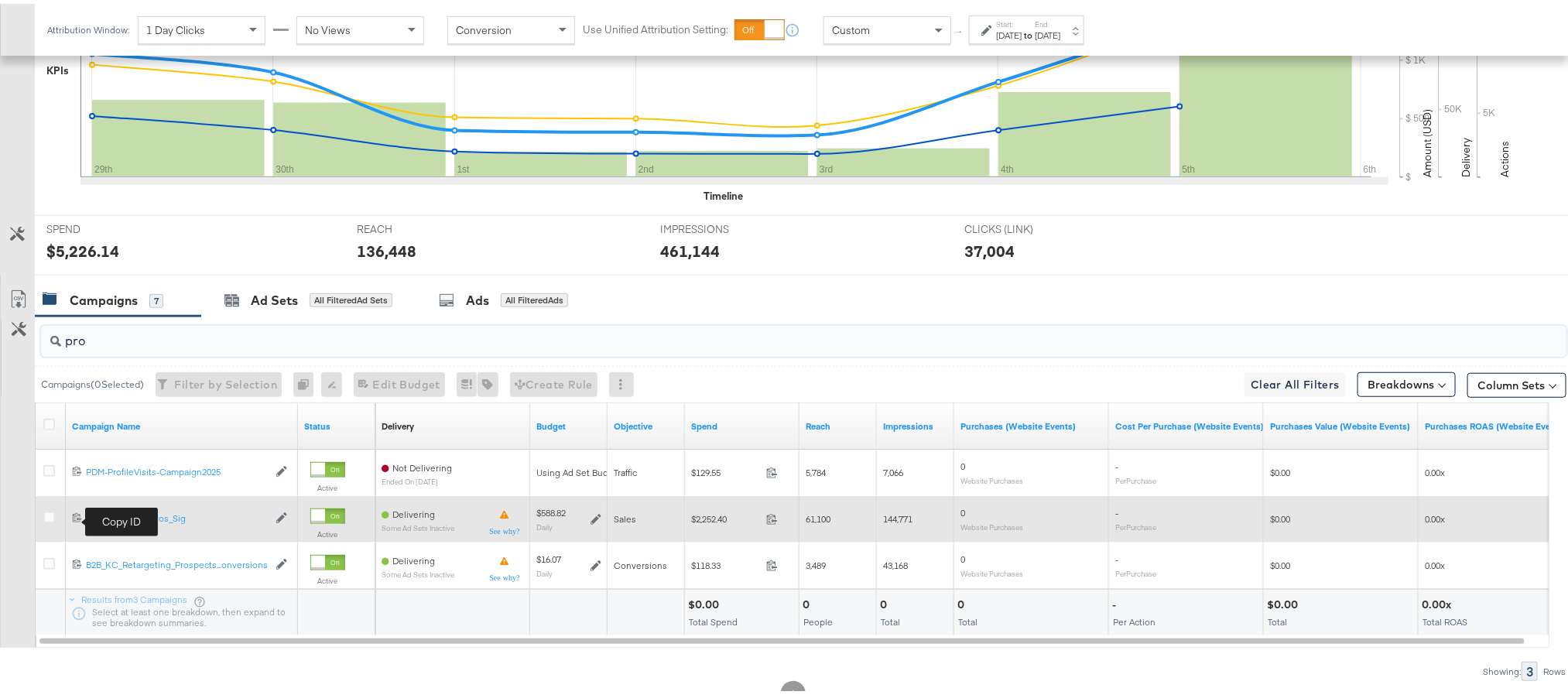
type input "pro"
click at [71, 515] on icon at bounding box center [76, 513] width 10 height 10
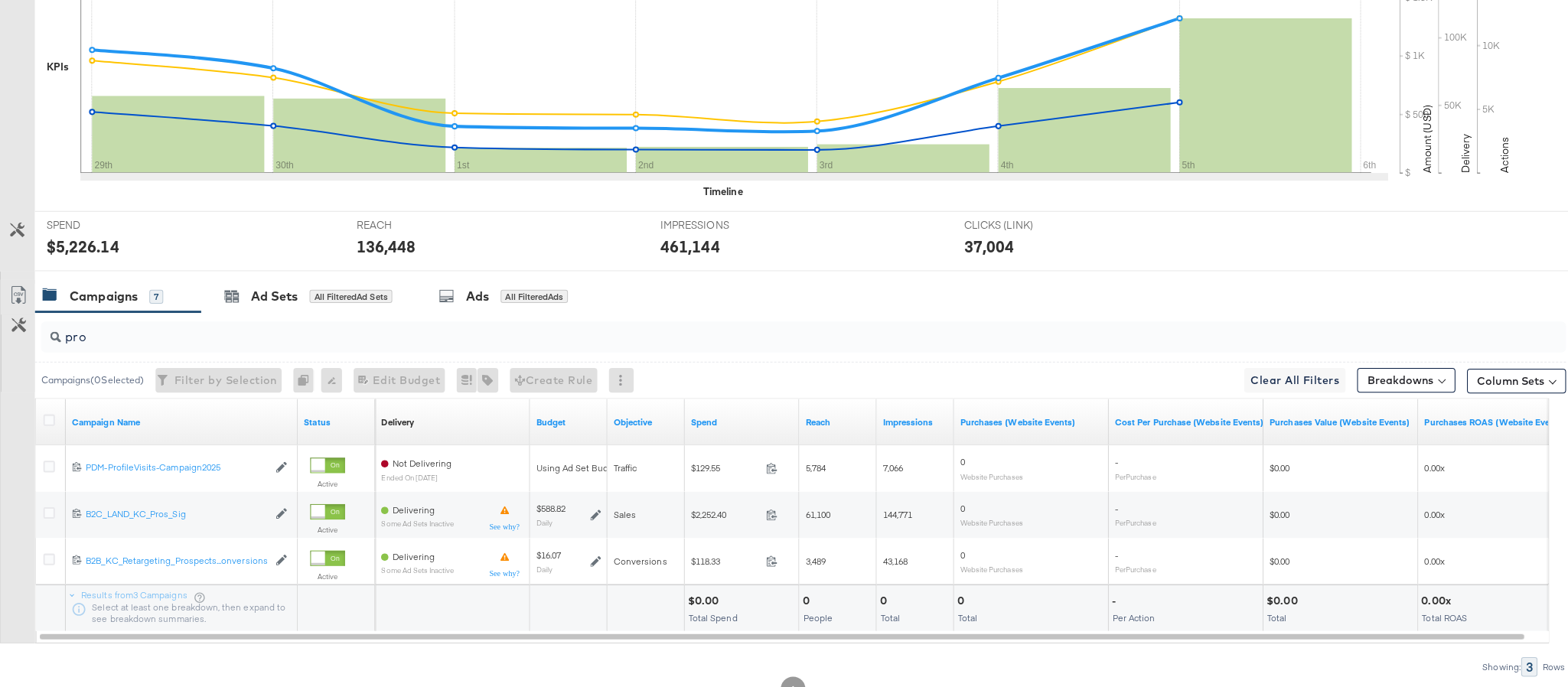
scroll to position [0, 0]
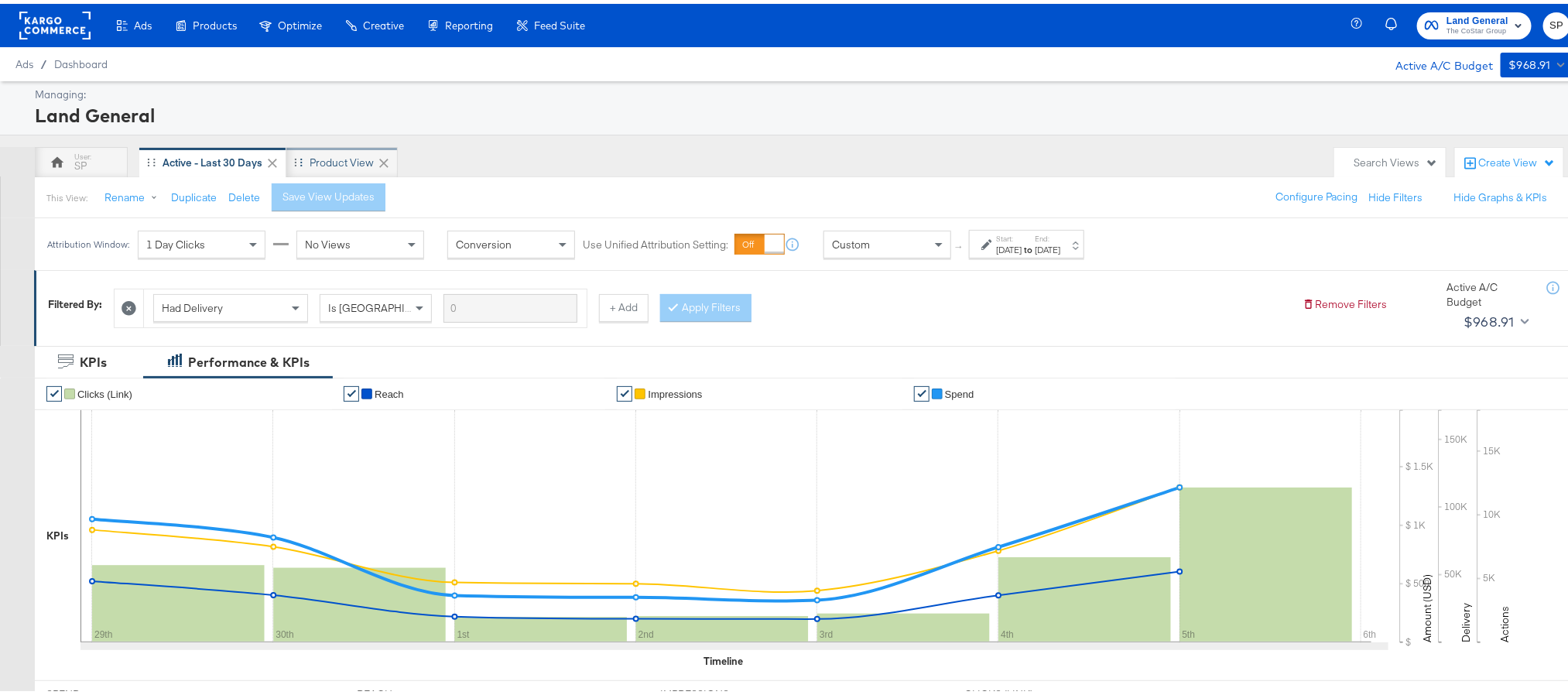
click at [342, 163] on div "Product View" at bounding box center [342, 159] width 65 height 15
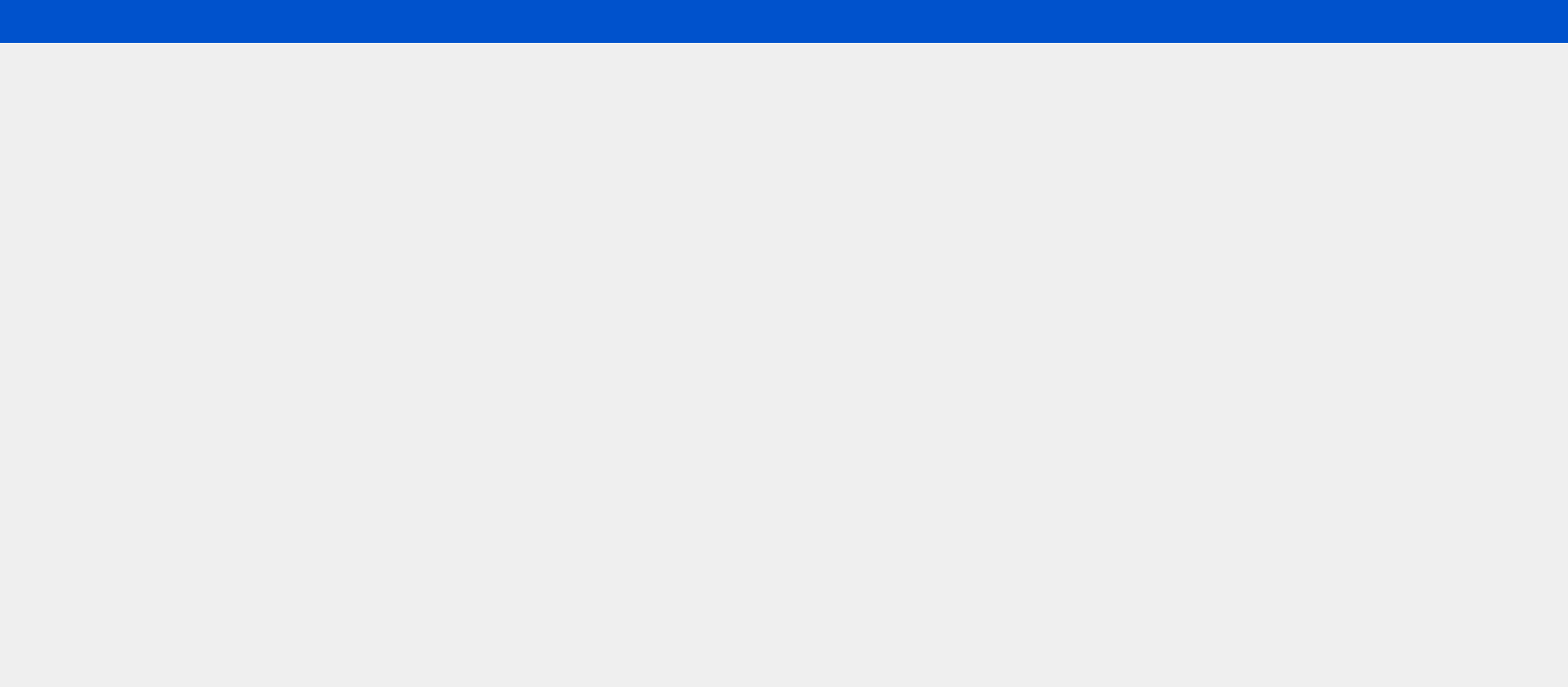
click at [976, 490] on html at bounding box center [784, 344] width 1568 height 687
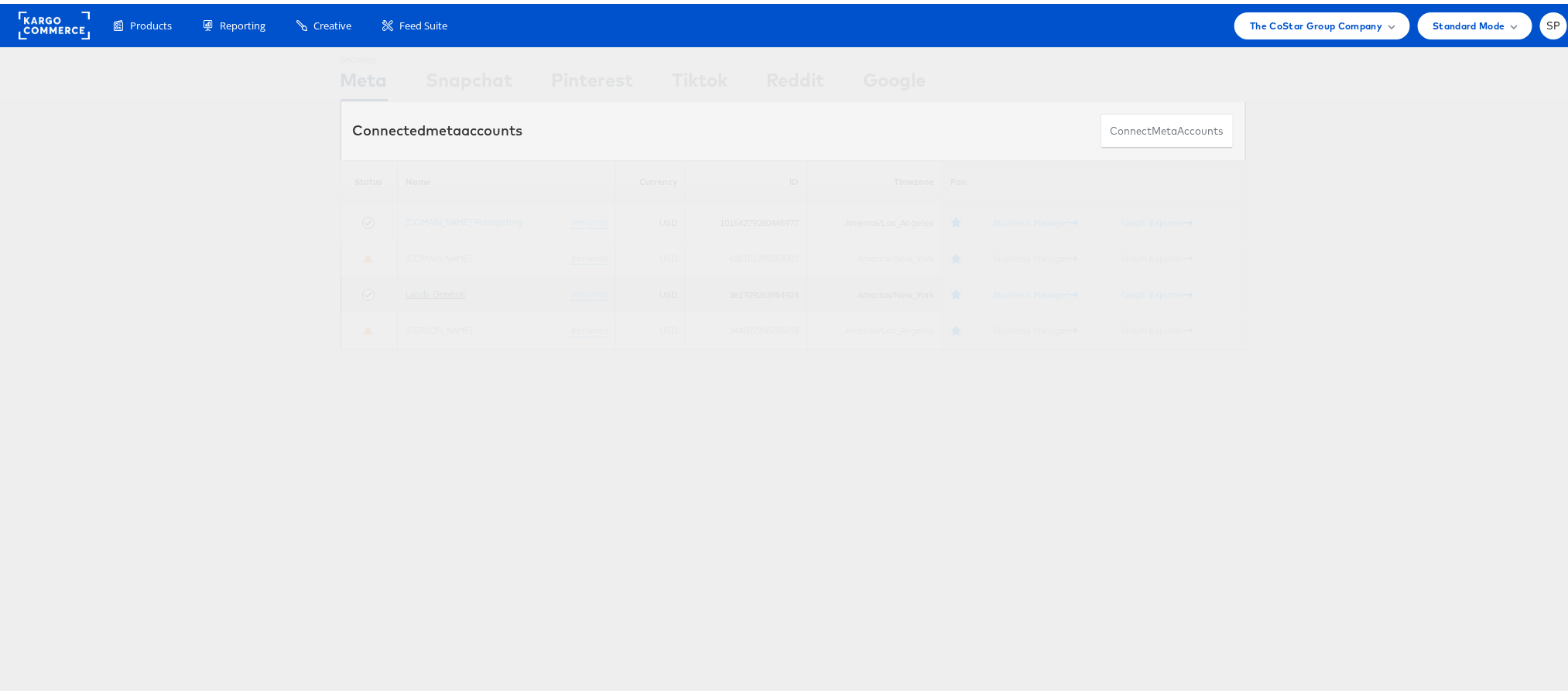
click at [423, 293] on link "Lands General" at bounding box center [435, 290] width 61 height 12
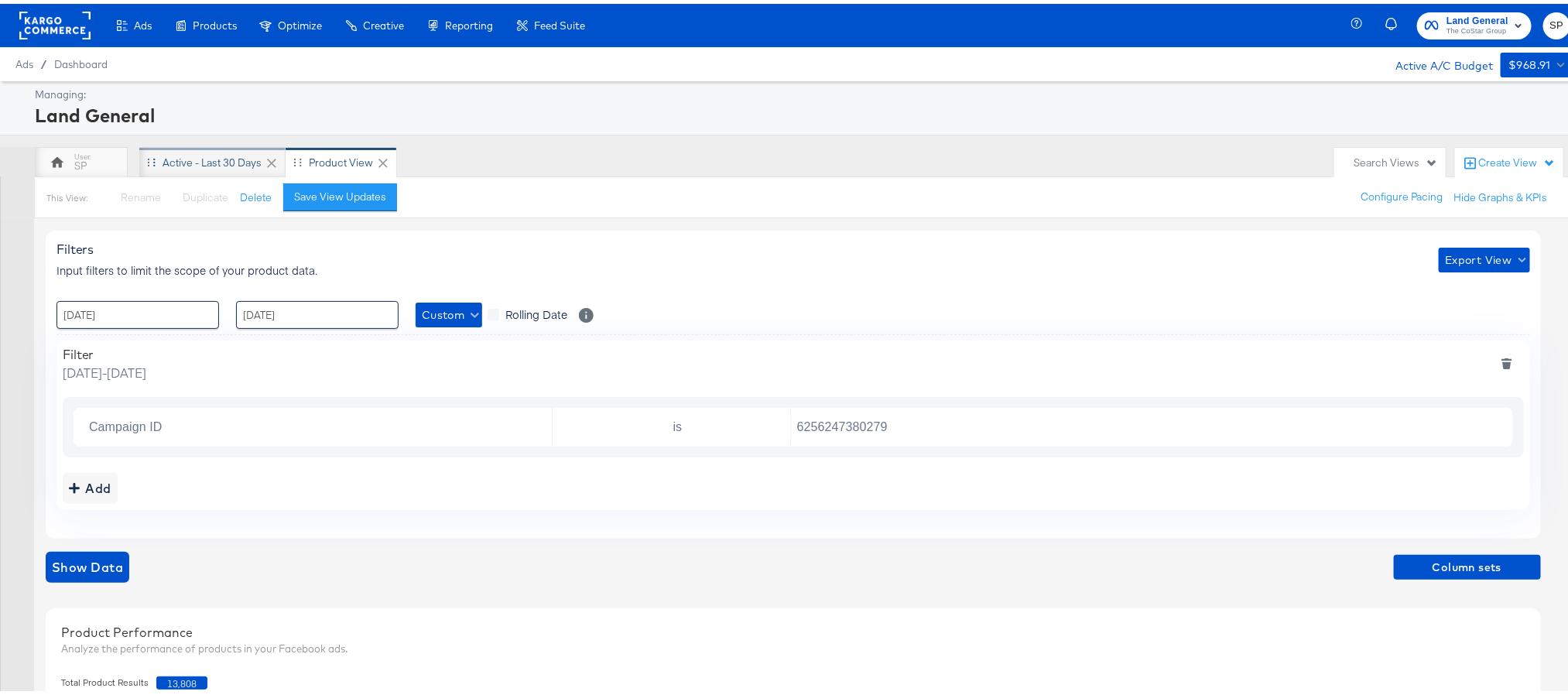
click at [237, 153] on div "Active - Last 30 Days" at bounding box center [213, 159] width 99 height 15
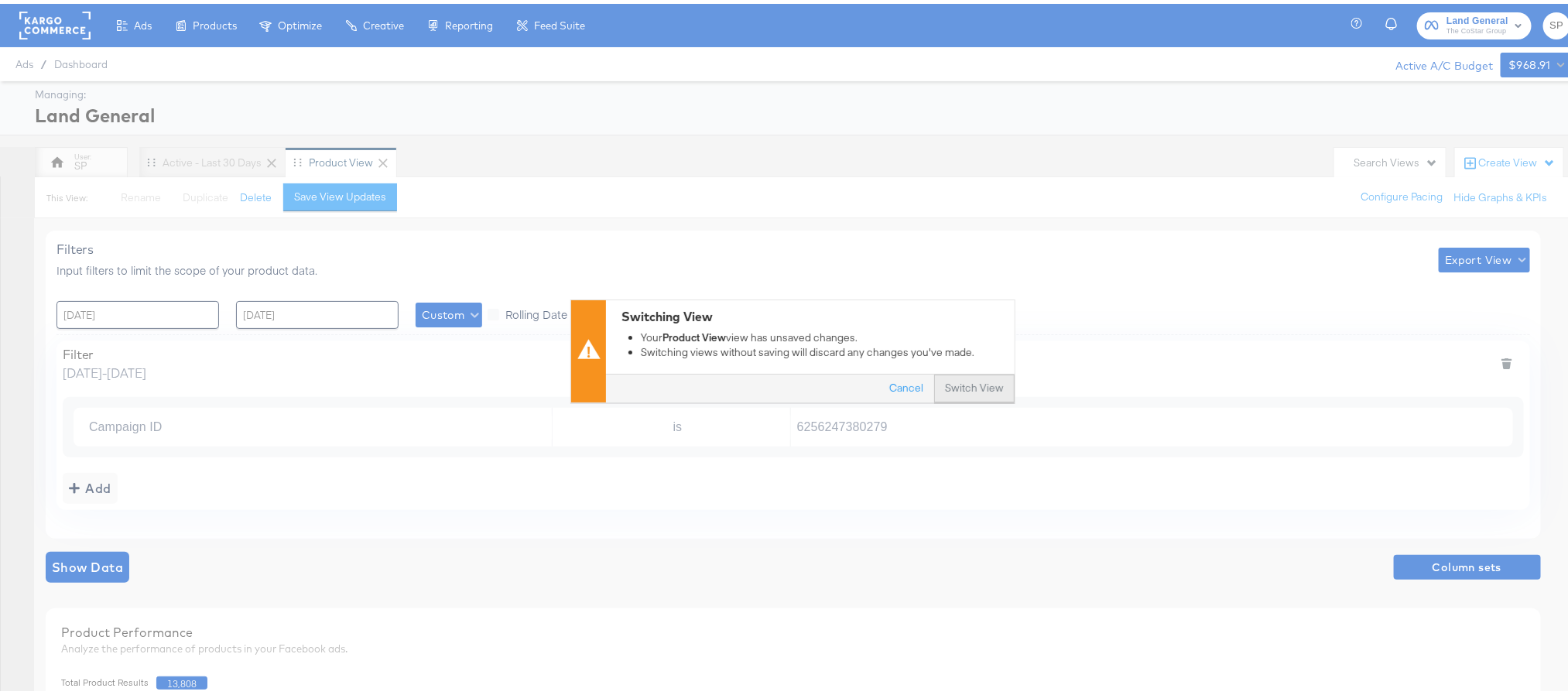
click at [963, 385] on button "Switch View" at bounding box center [974, 385] width 80 height 28
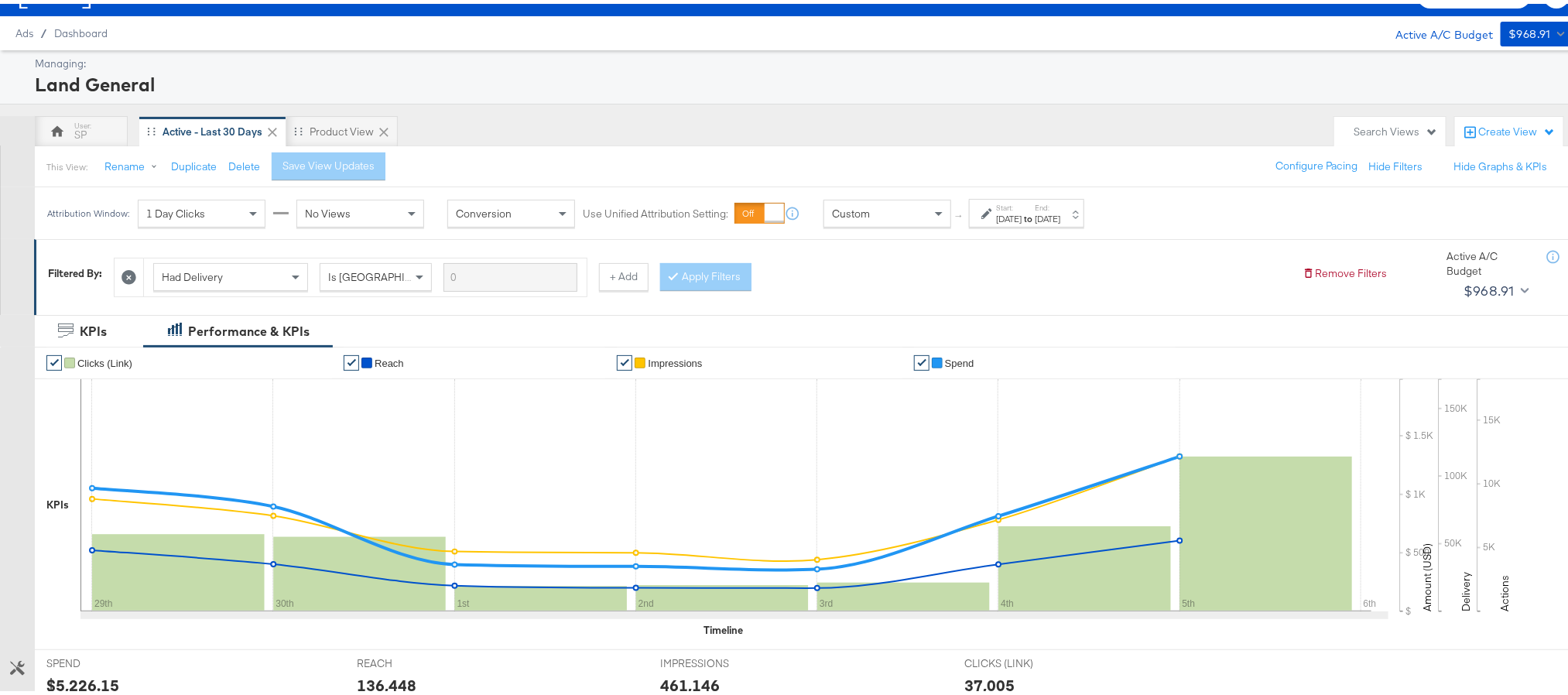
scroll to position [202, 0]
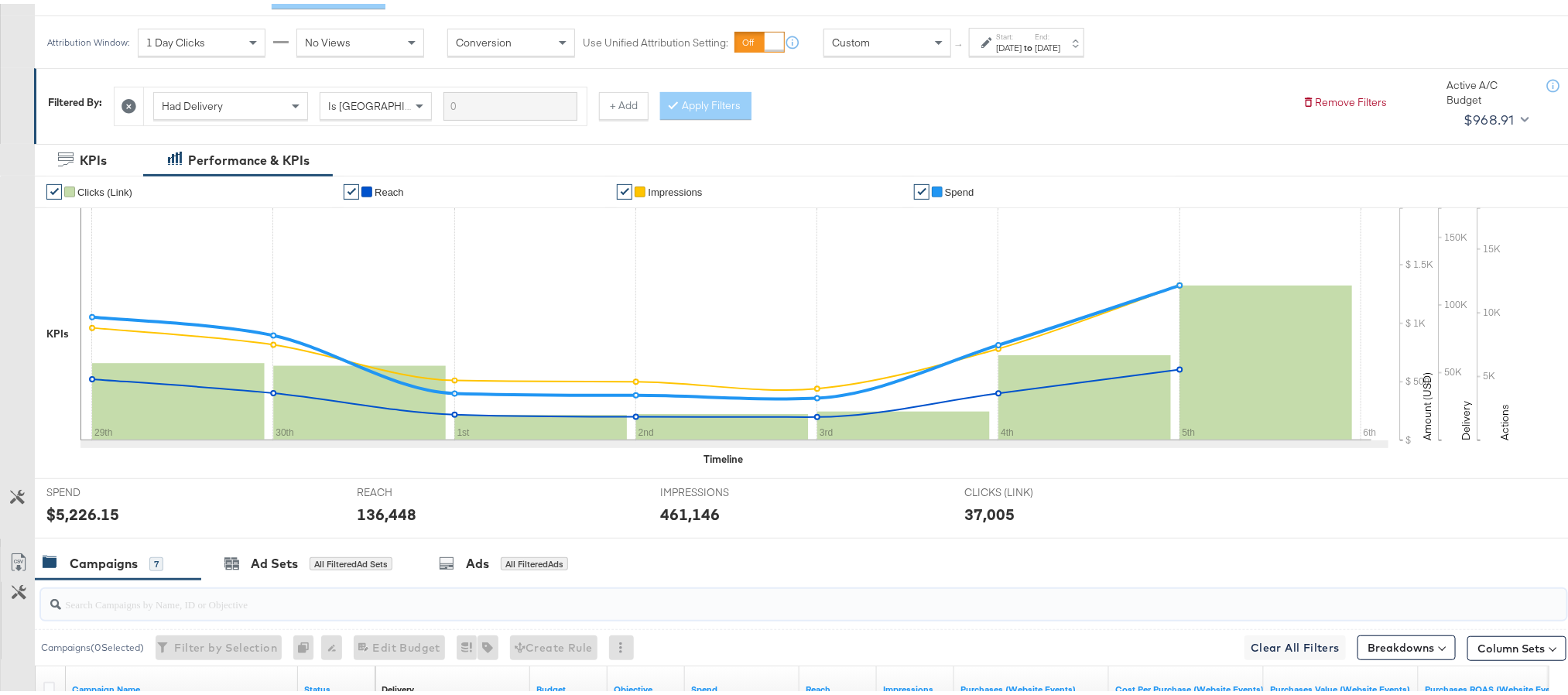
click at [214, 605] on input "search" at bounding box center [744, 594] width 1364 height 30
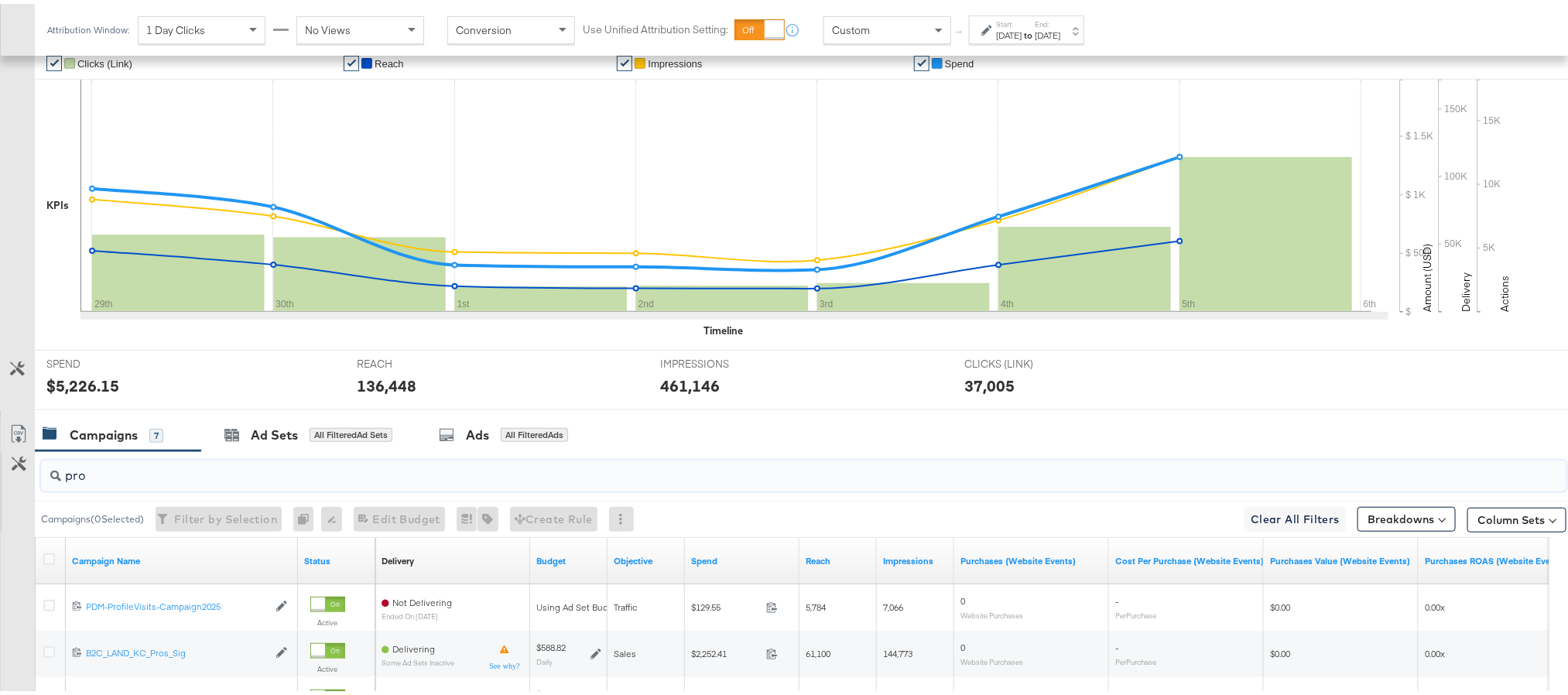
scroll to position [518, 0]
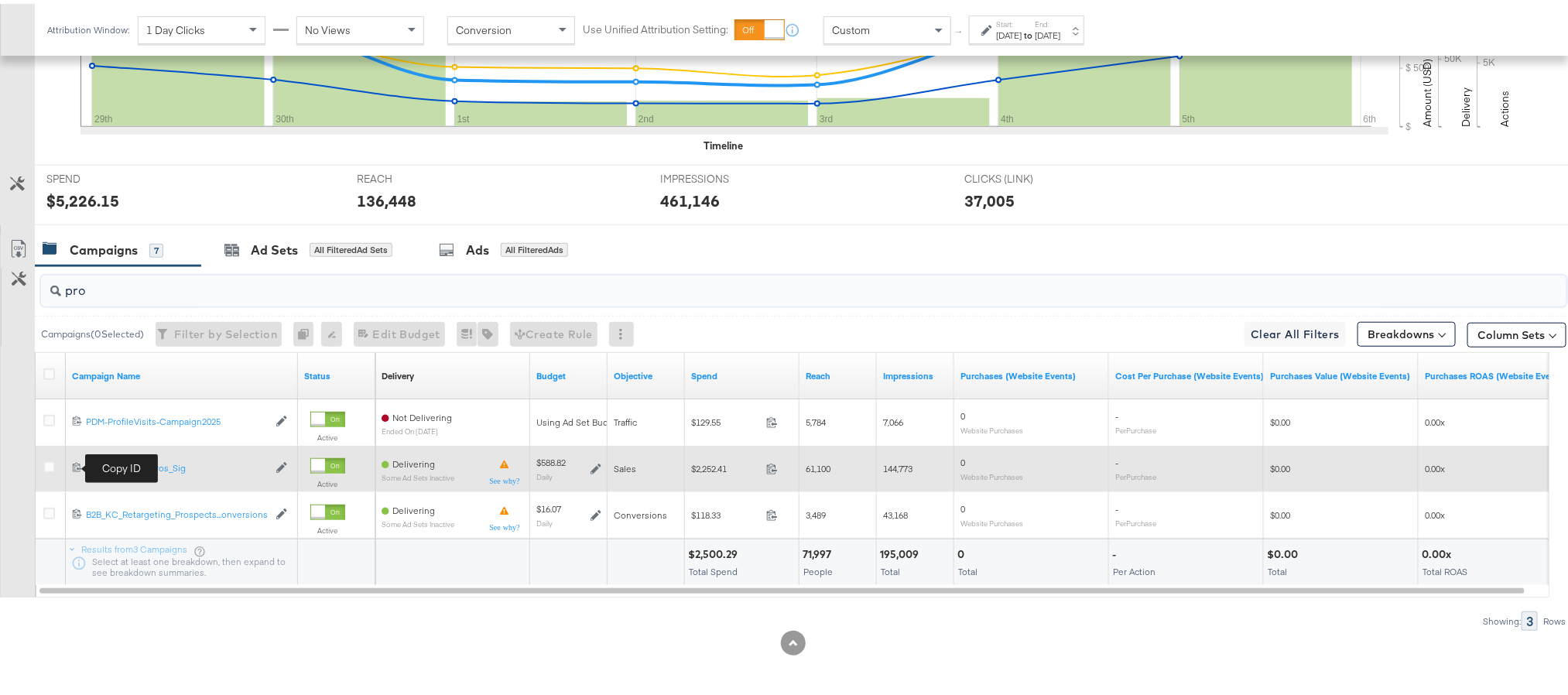
type input "pro"
click at [72, 470] on span at bounding box center [78, 465] width 14 height 12
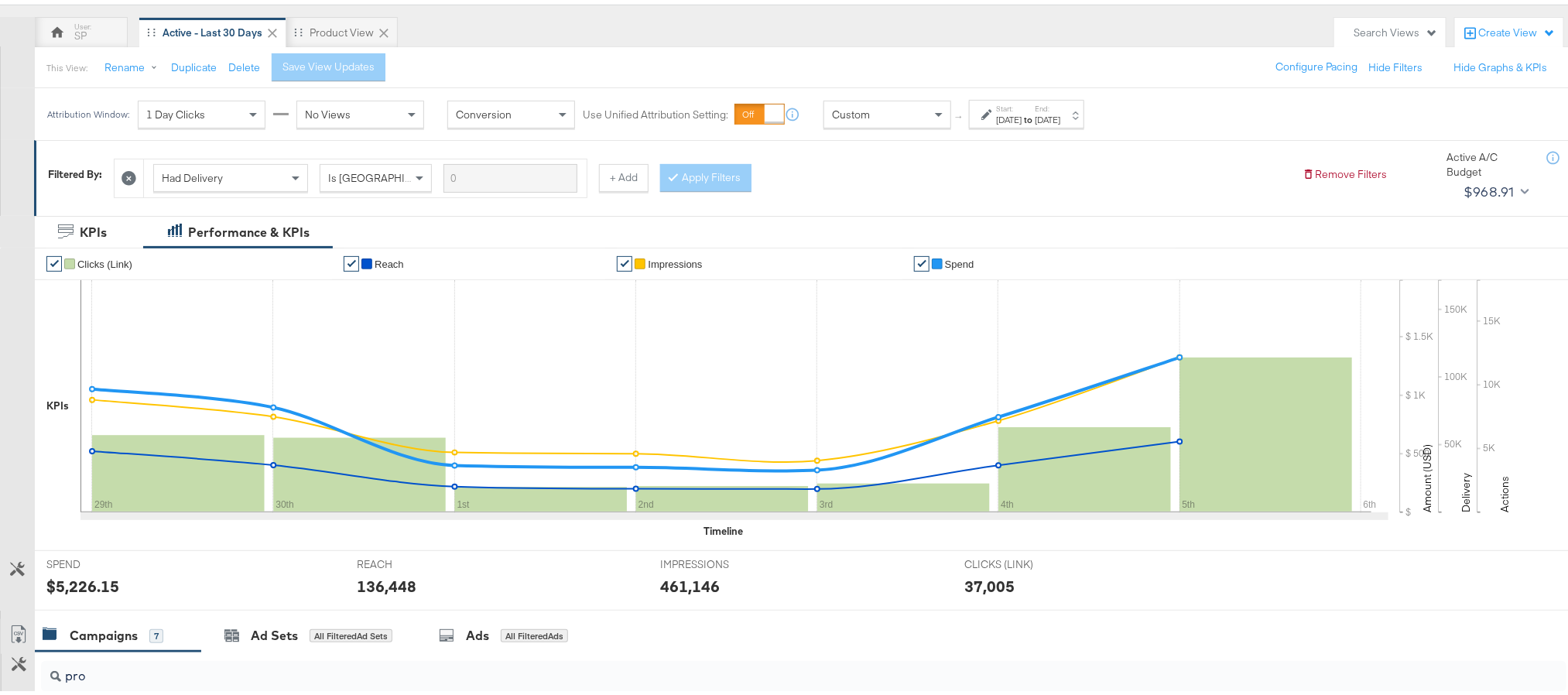
scroll to position [0, 0]
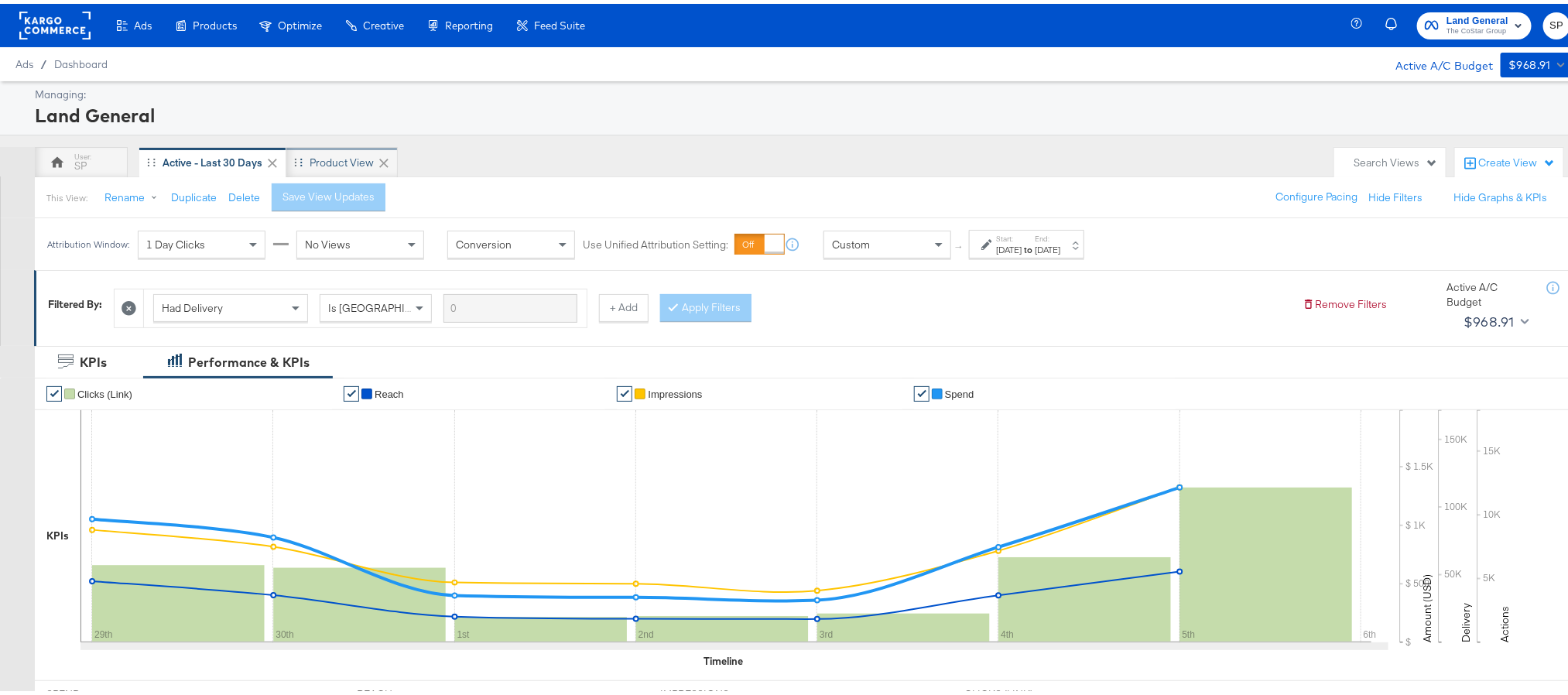
click at [342, 166] on div "Product View" at bounding box center [342, 159] width 65 height 15
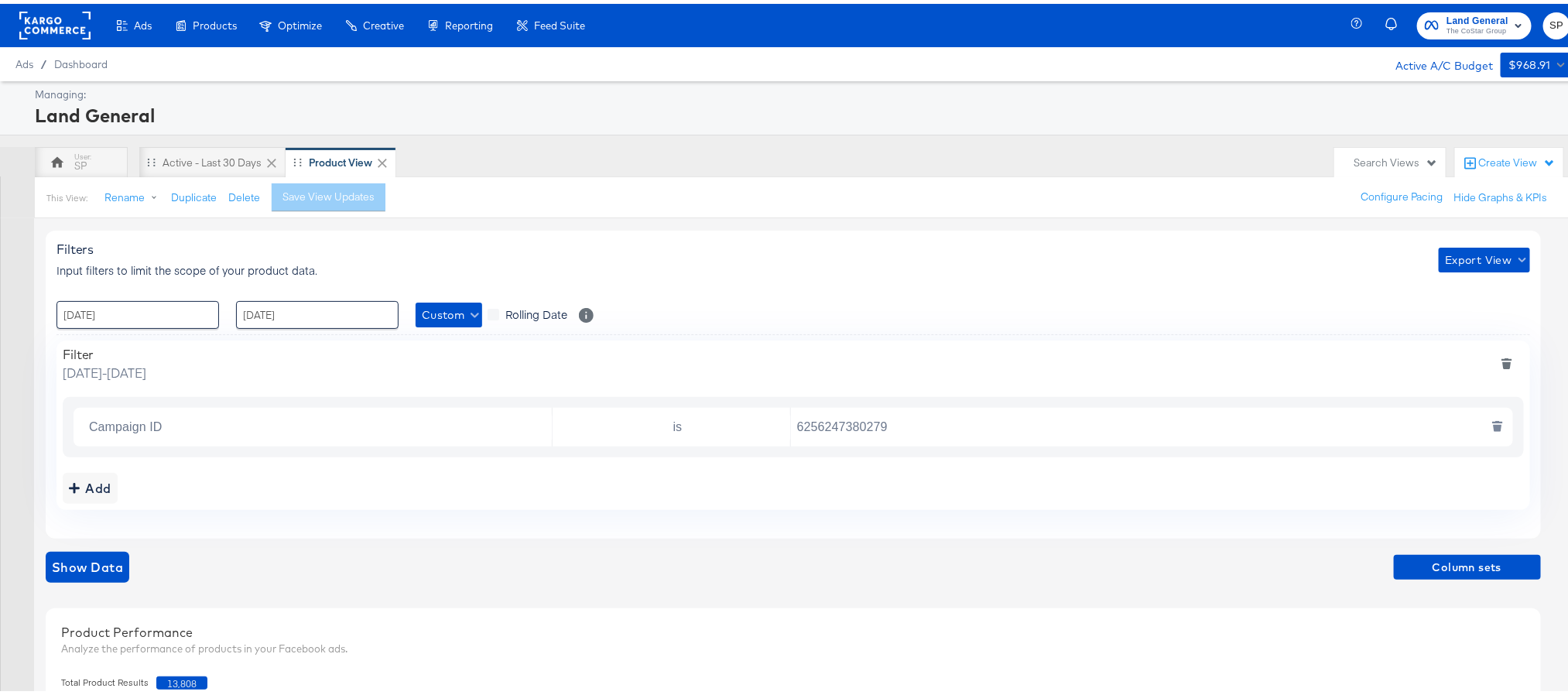
click at [860, 426] on input "6256247380279" at bounding box center [1147, 424] width 714 height 32
click at [1440, 562] on span "Column sets" at bounding box center [1468, 563] width 135 height 19
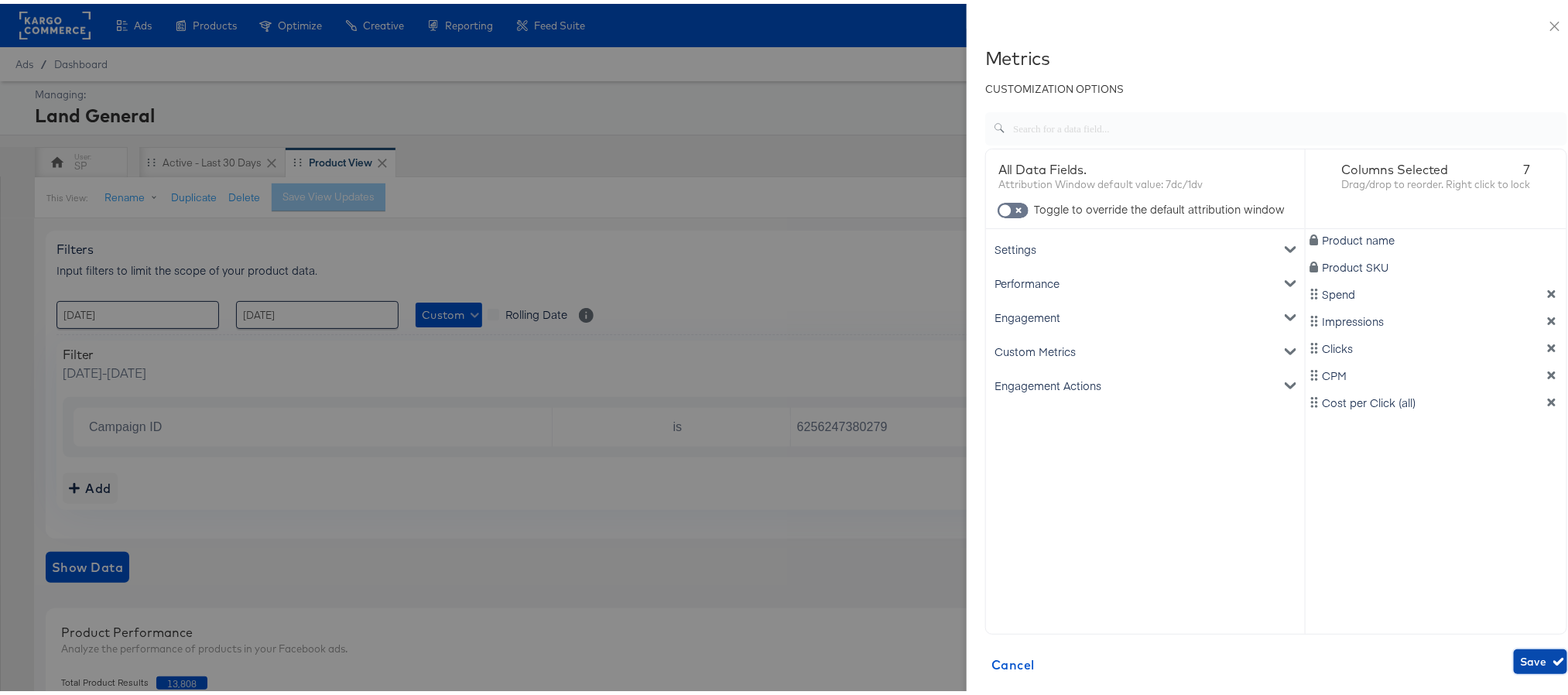
click at [1520, 657] on span "Save" at bounding box center [1540, 657] width 41 height 19
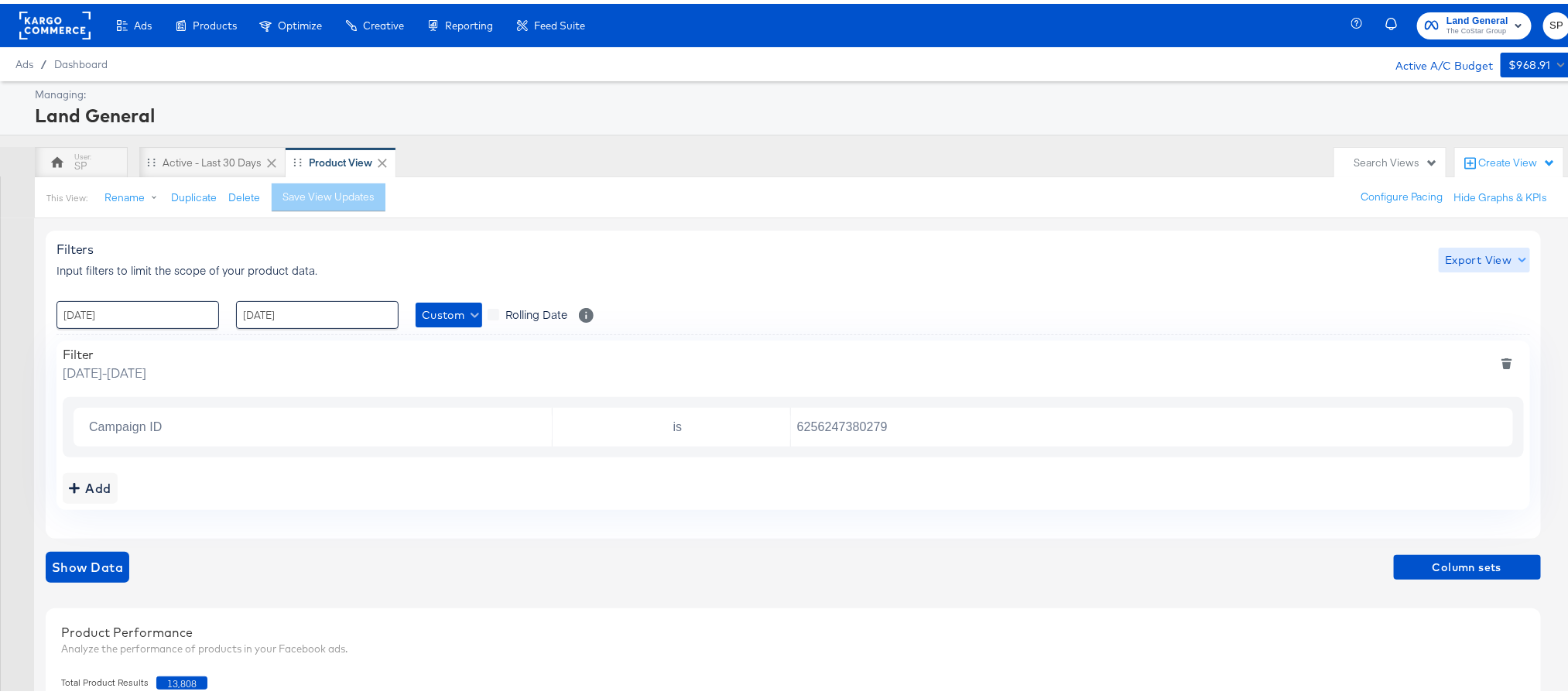
click at [1468, 256] on span "Export View" at bounding box center [1484, 256] width 78 height 19
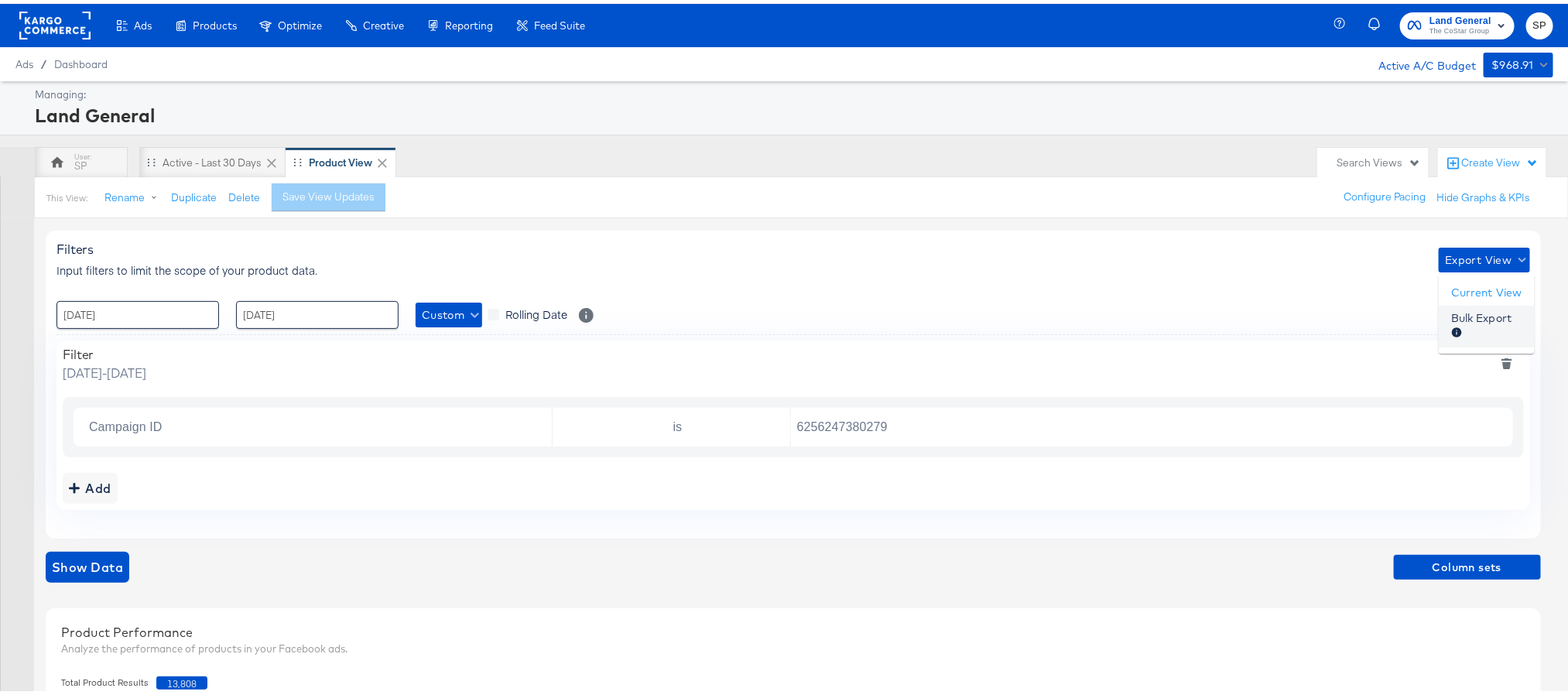
click at [1468, 317] on span "Bulk Export" at bounding box center [1481, 323] width 61 height 33
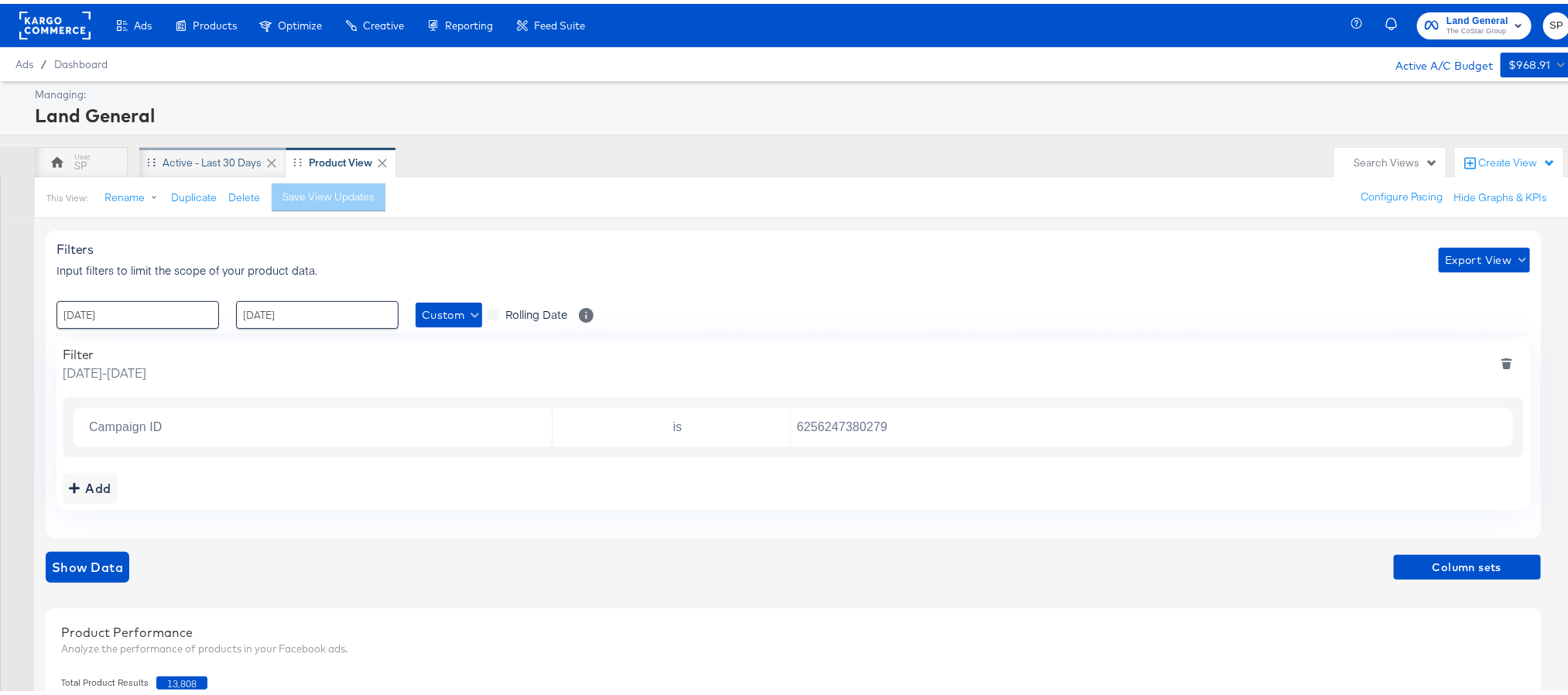
click at [218, 159] on div "Active - Last 30 Days" at bounding box center [213, 159] width 99 height 15
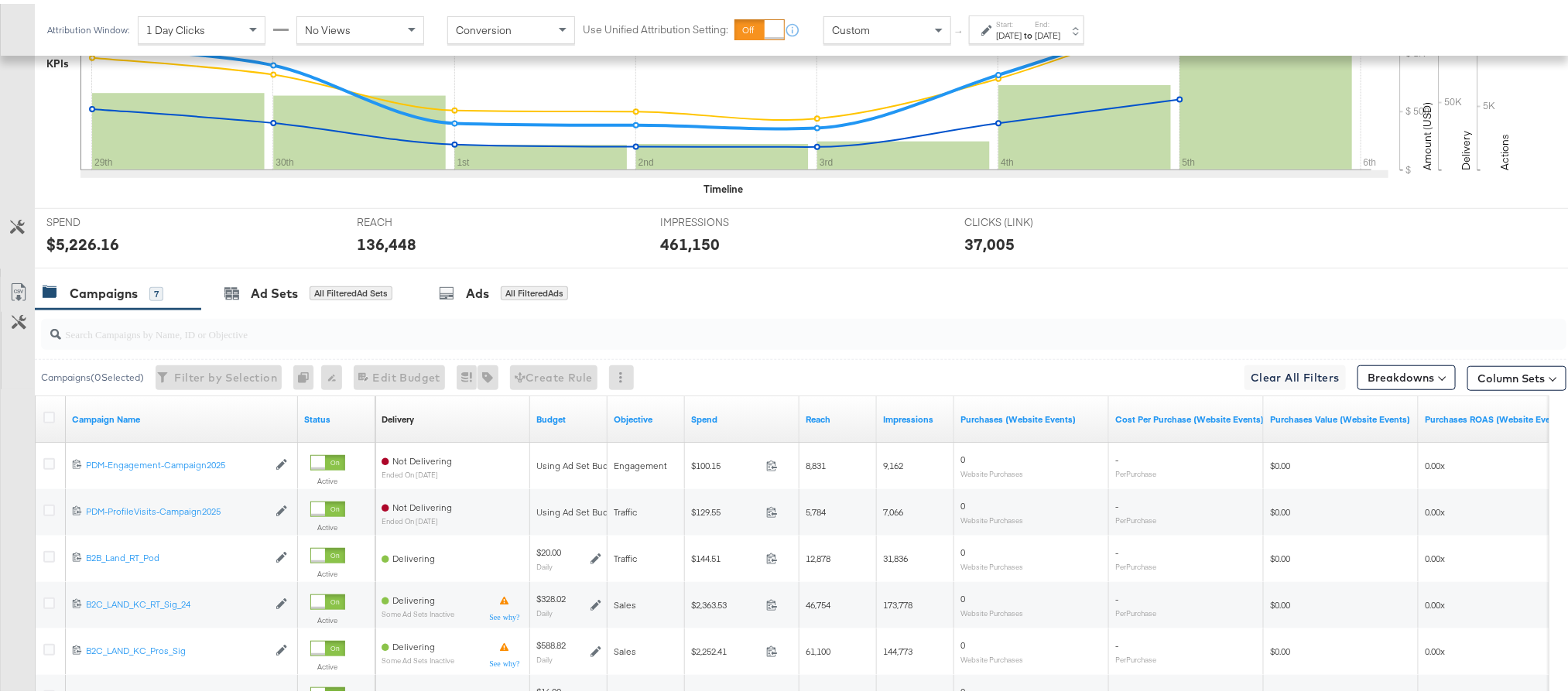
scroll to position [474, 0]
click at [175, 331] on input "search" at bounding box center [744, 322] width 1364 height 30
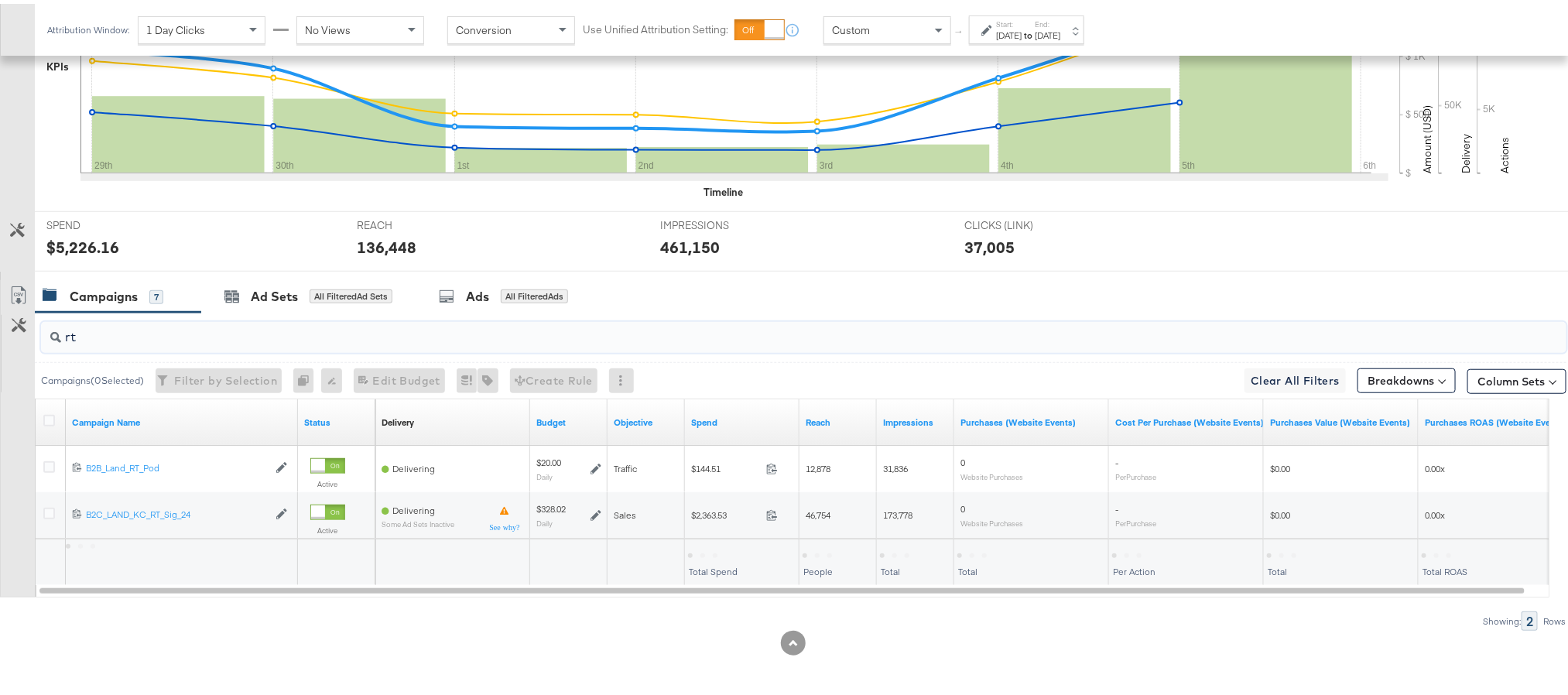
scroll to position [472, 0]
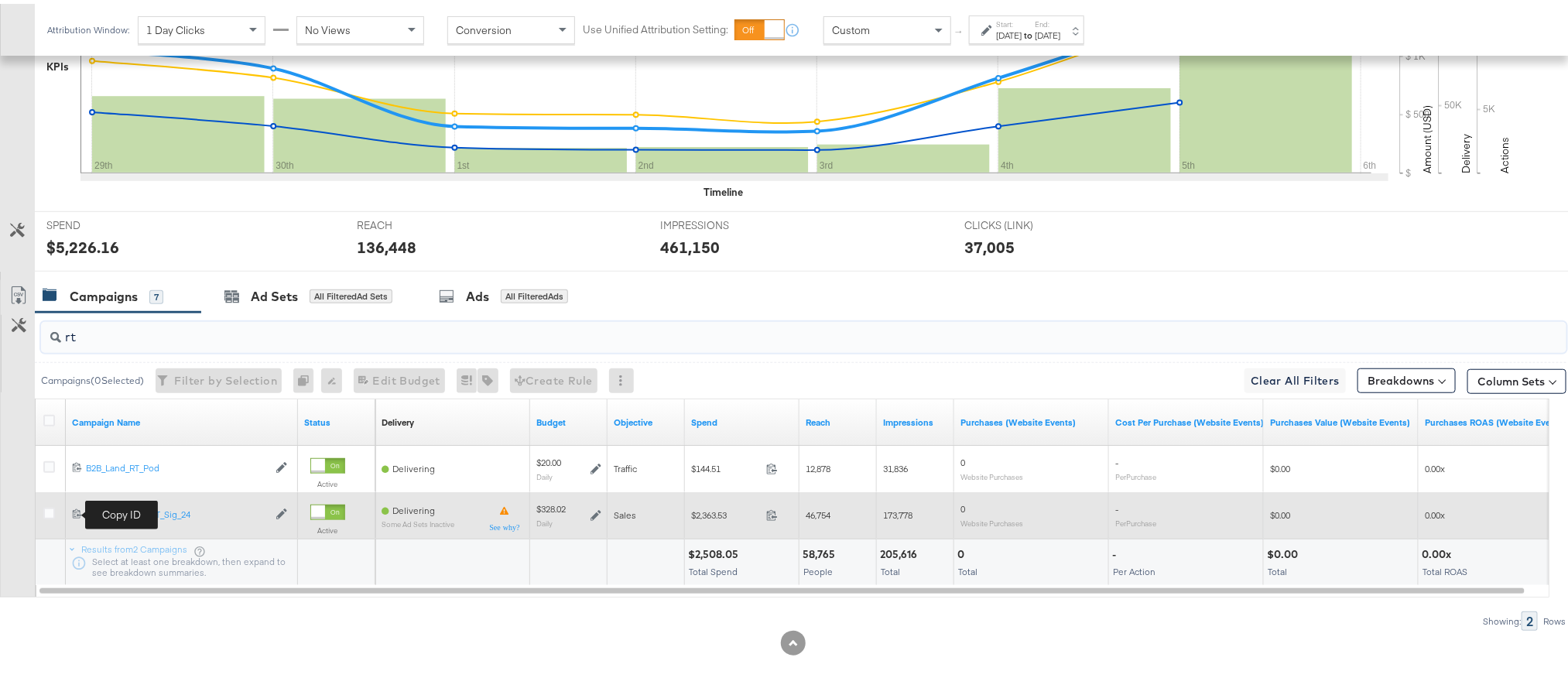
type input "rt"
click at [77, 511] on icon at bounding box center [76, 509] width 10 height 10
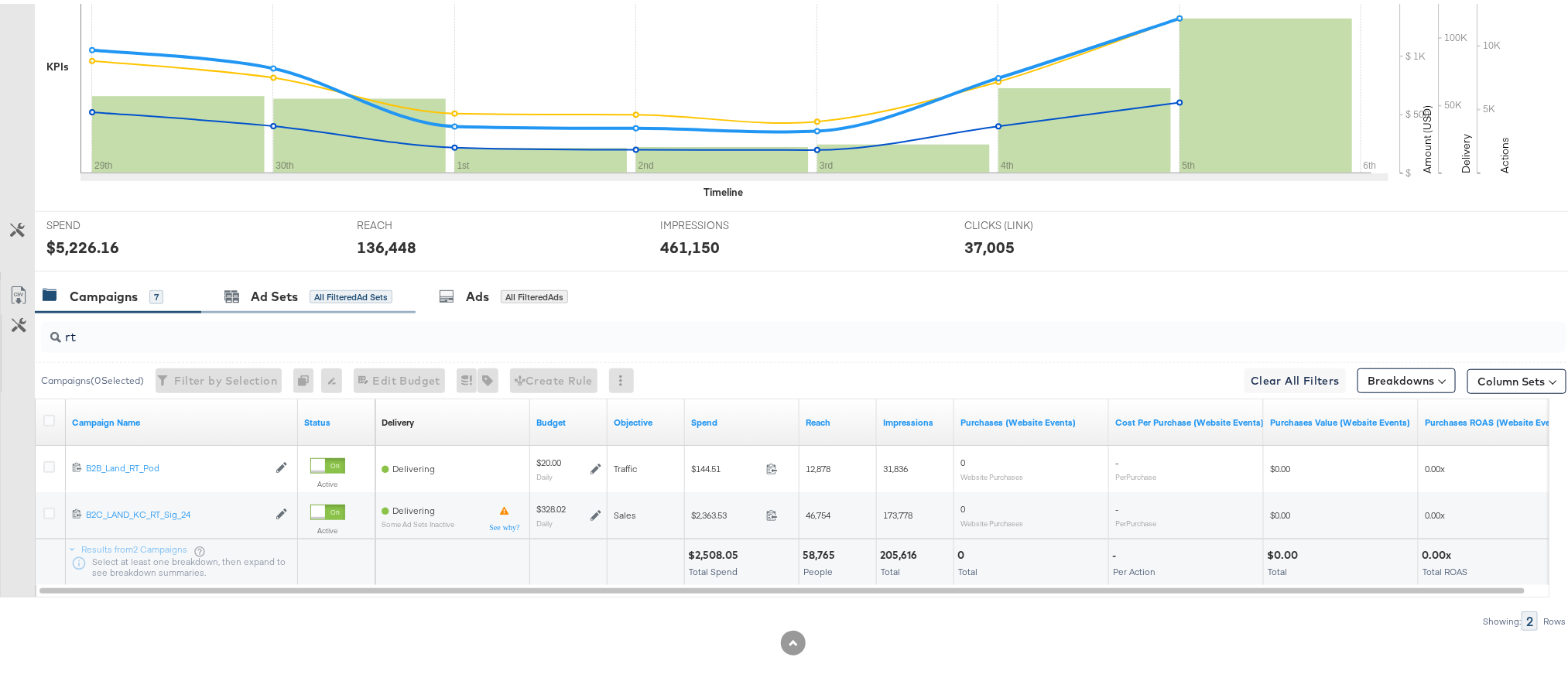
scroll to position [0, 0]
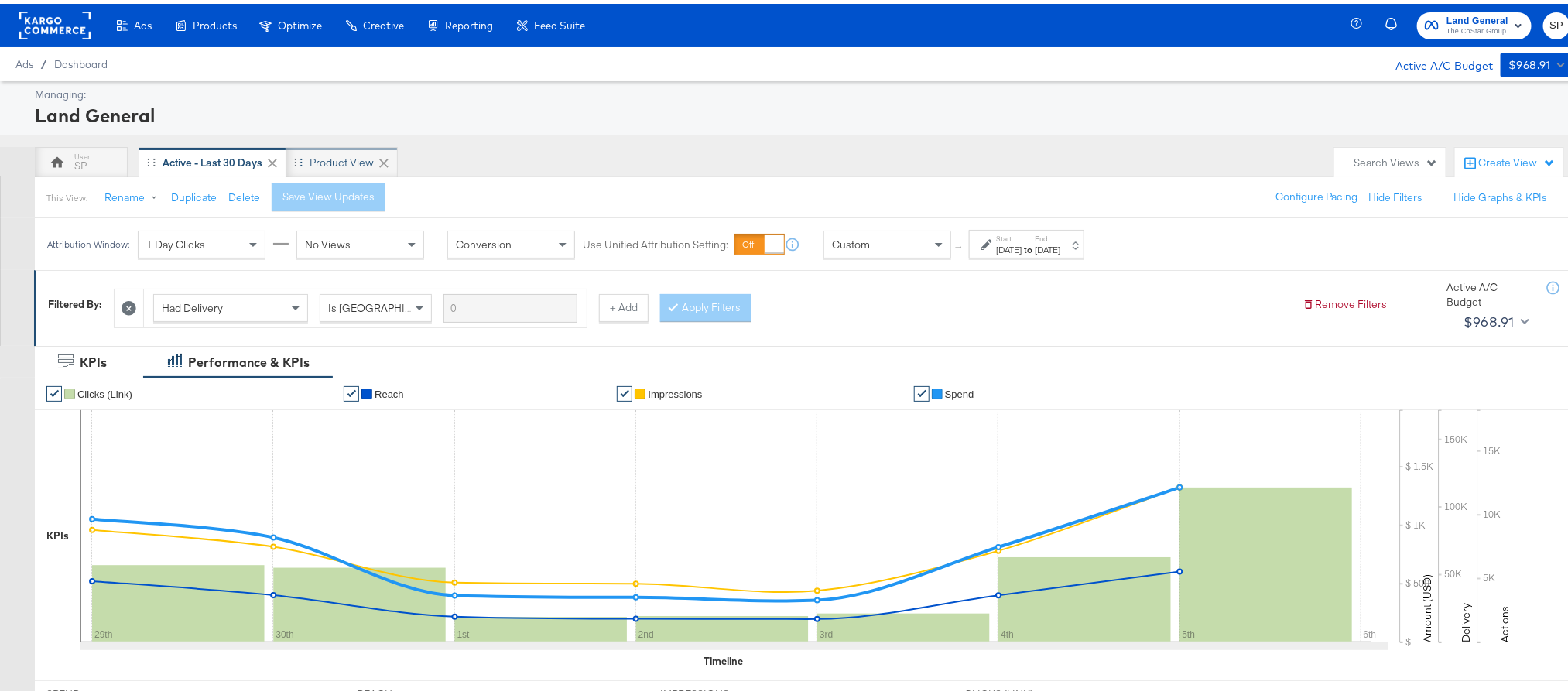
click at [342, 156] on div "Product View" at bounding box center [342, 159] width 65 height 15
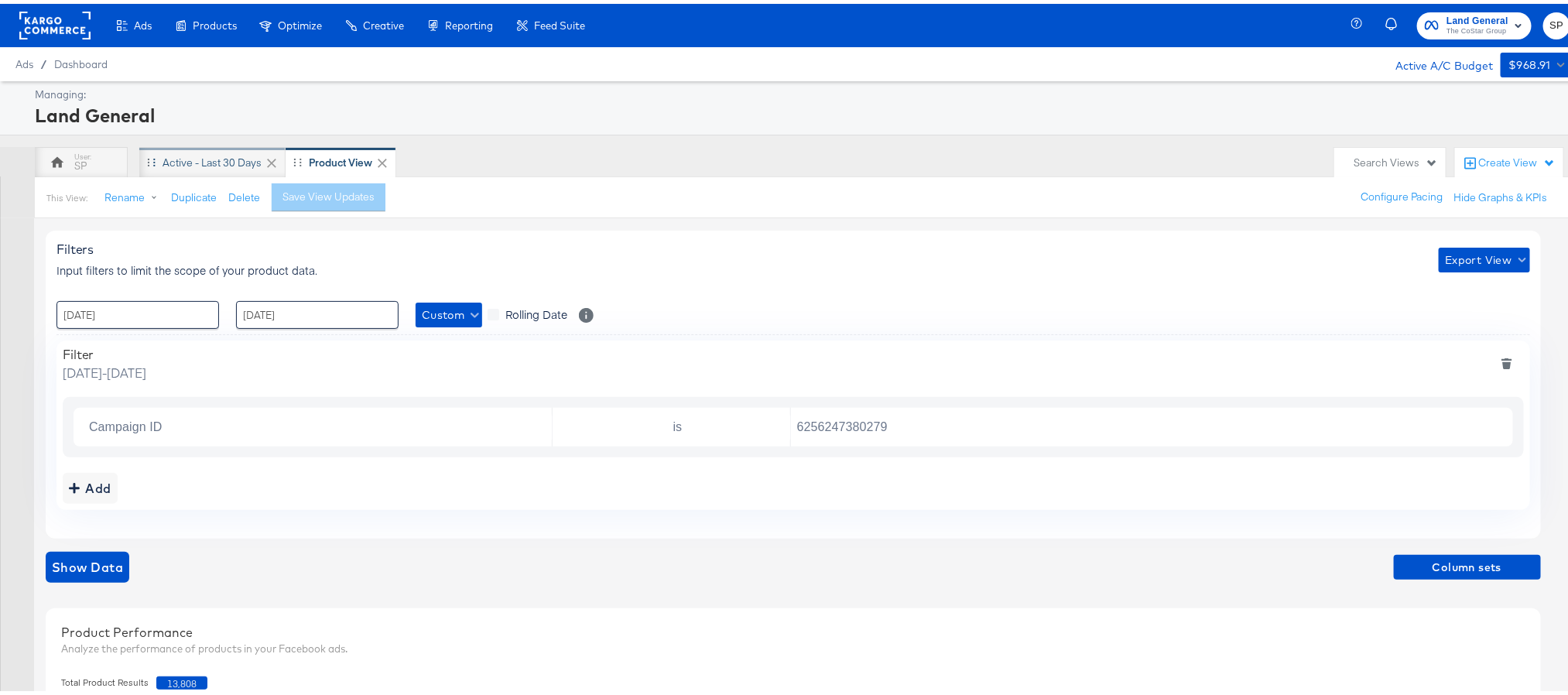
click at [216, 165] on div "Active - Last 30 Days" at bounding box center [213, 159] width 99 height 15
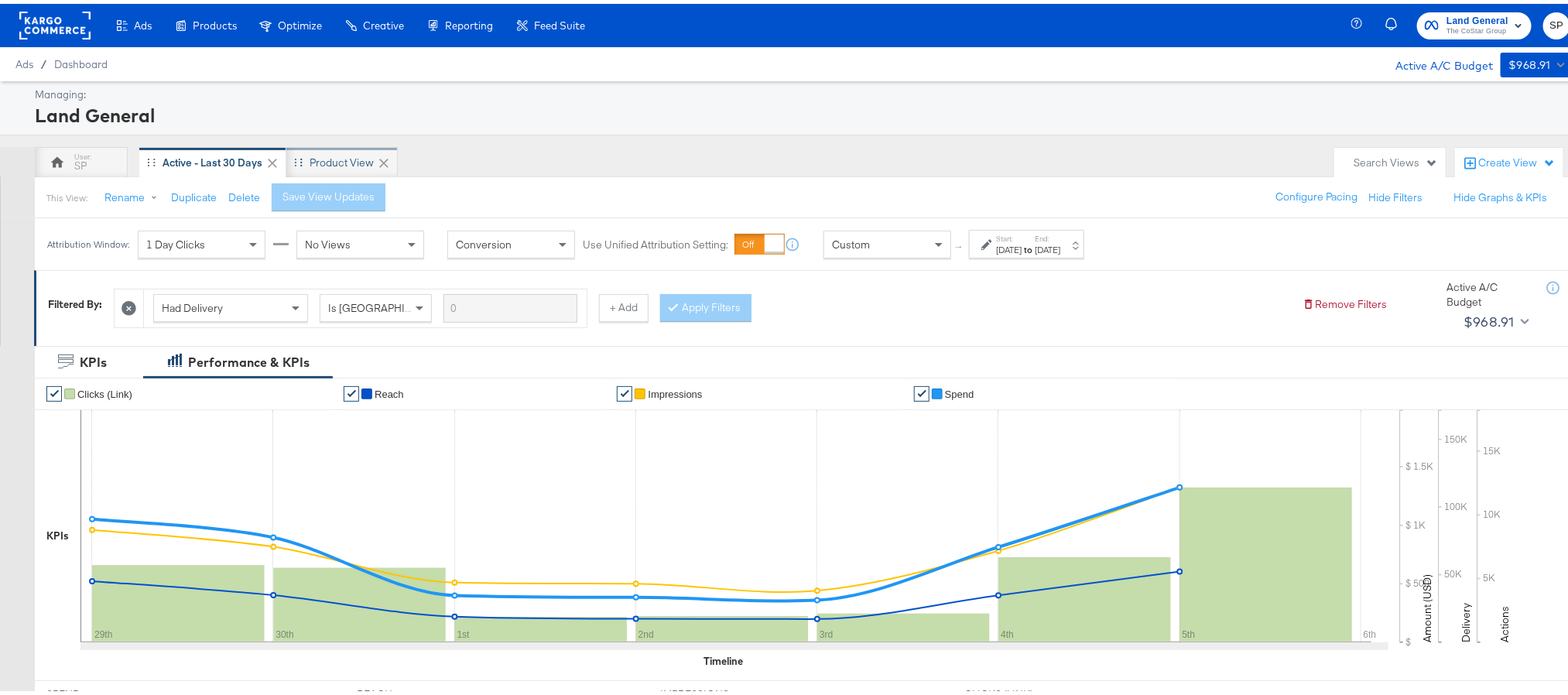
click at [328, 173] on div "Product View" at bounding box center [342, 158] width 111 height 31
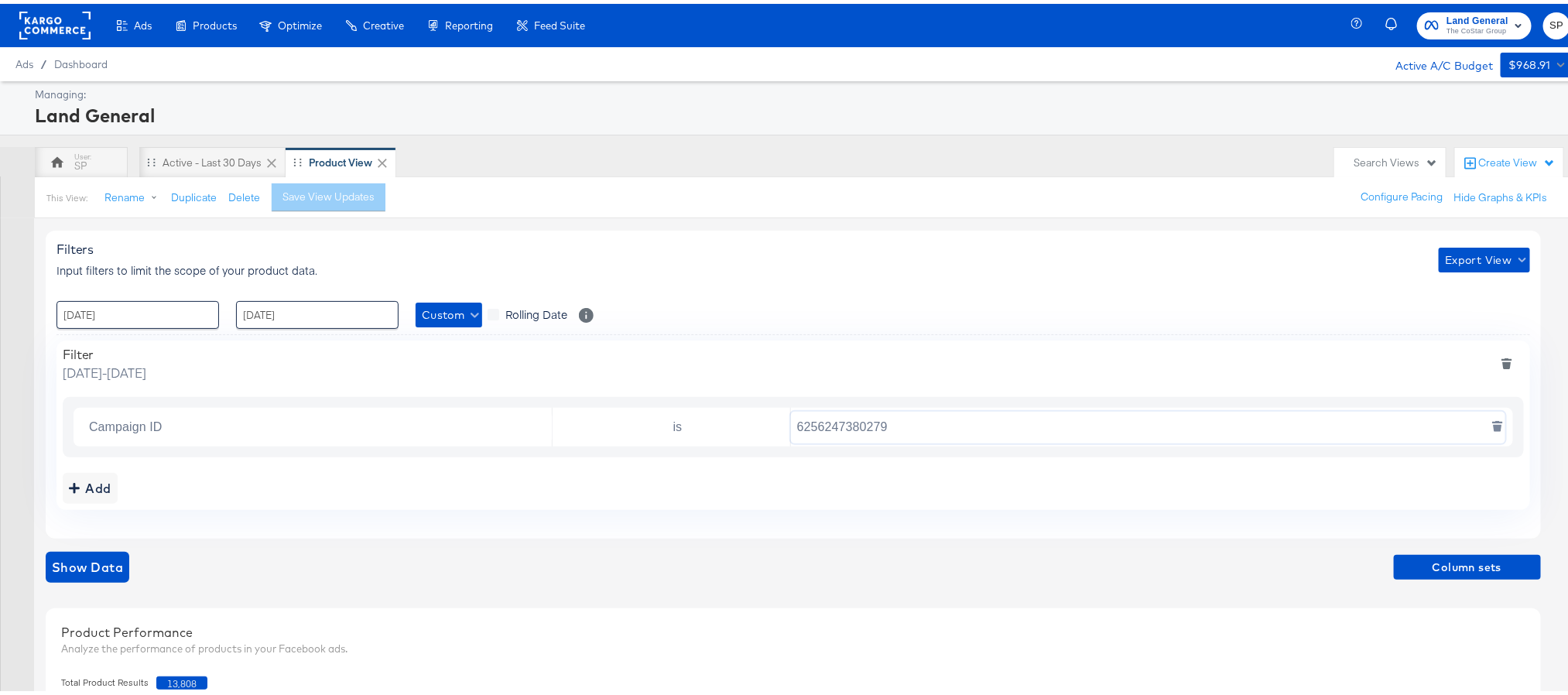
click at [843, 425] on input "6256247380279" at bounding box center [1147, 424] width 714 height 32
paste input "5070393826"
type input "6507039382679"
click at [1451, 571] on span "Column sets" at bounding box center [1468, 563] width 135 height 19
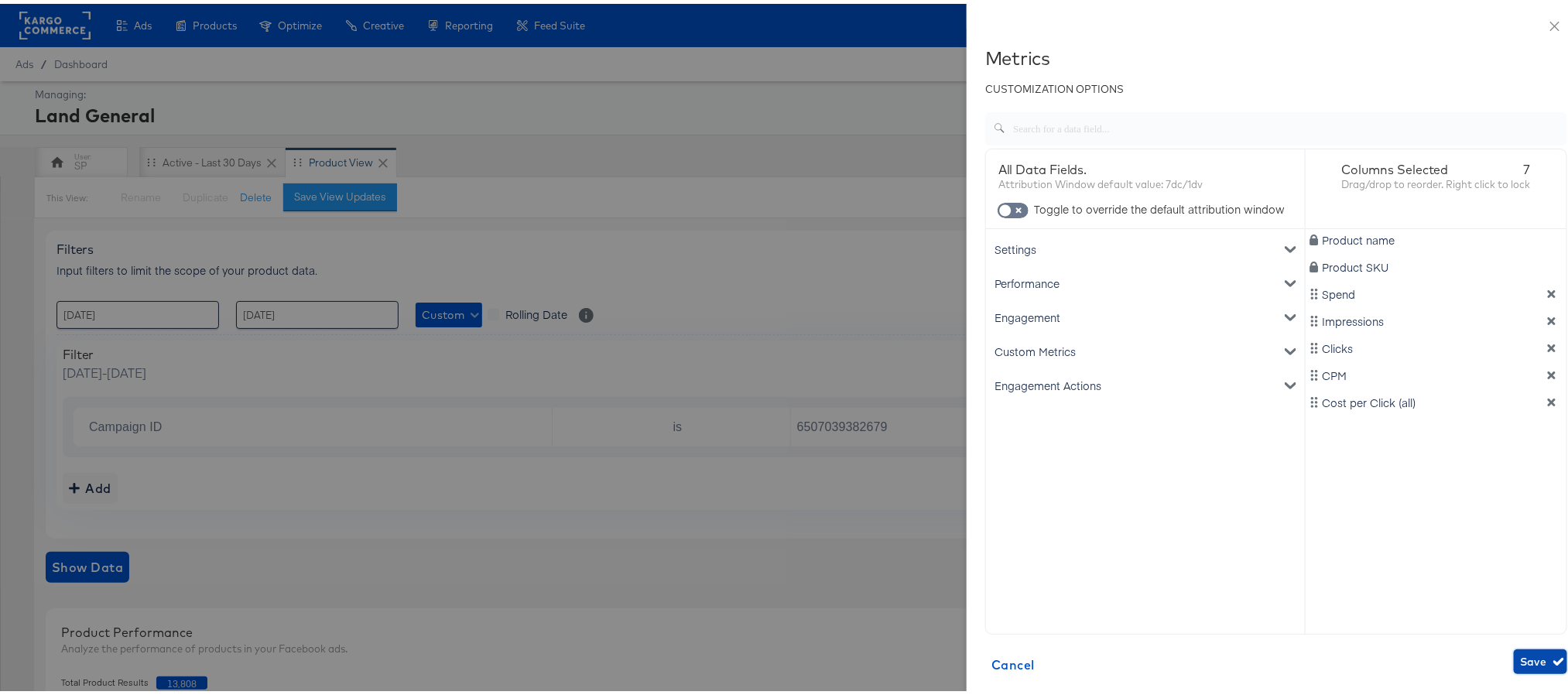
click at [1520, 650] on span "Save" at bounding box center [1540, 657] width 41 height 19
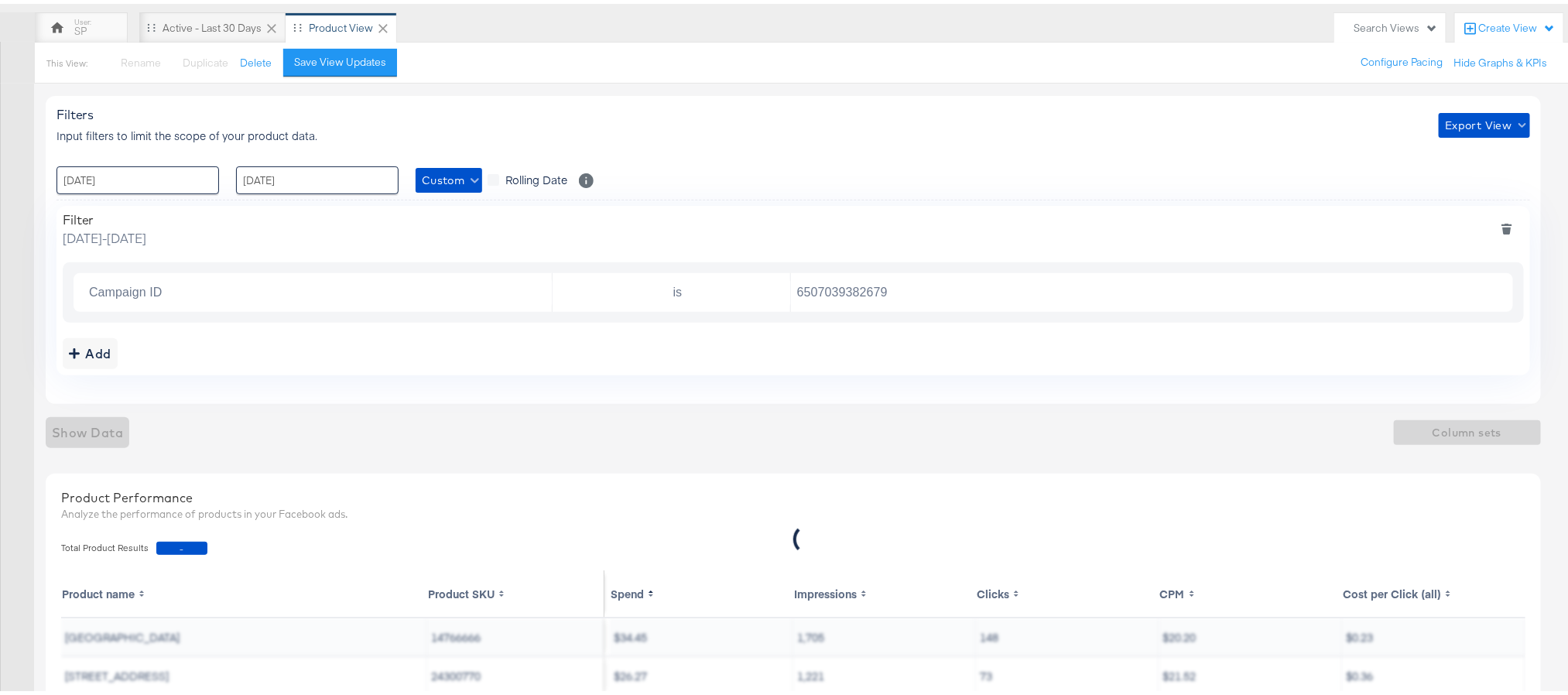
scroll to position [138, 0]
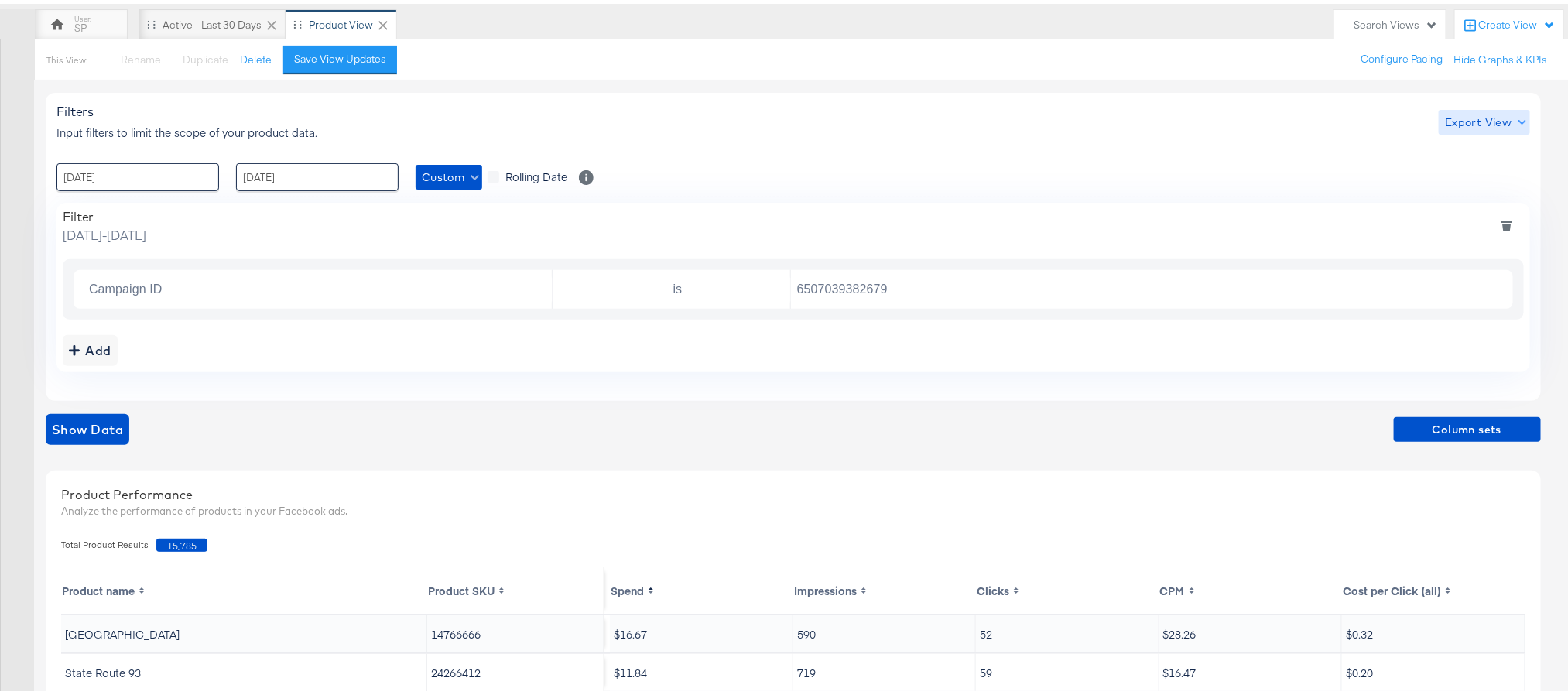
click at [1472, 114] on span "Export View" at bounding box center [1484, 118] width 78 height 19
click at [1482, 172] on span "Bulk Export" at bounding box center [1481, 184] width 61 height 33
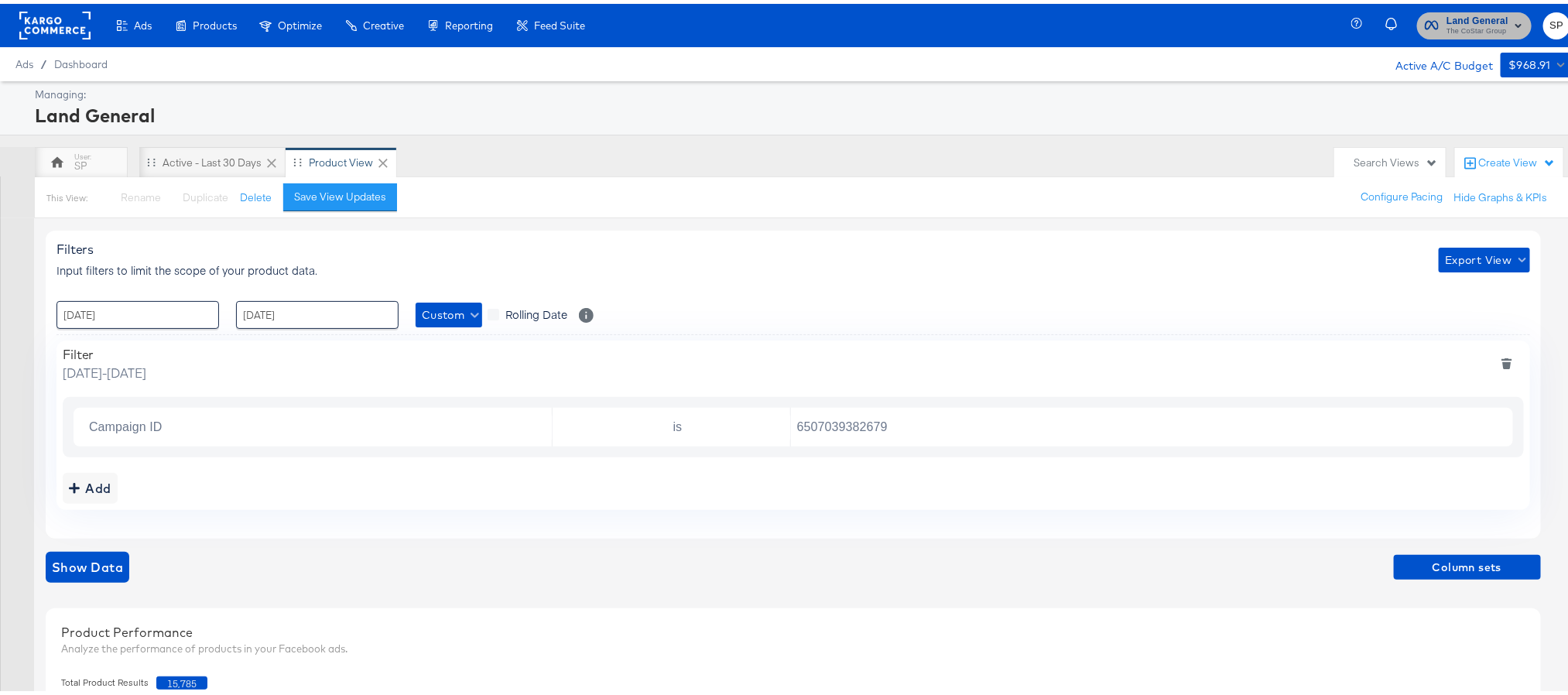
click at [1468, 24] on span "The CoStar Group" at bounding box center [1477, 28] width 62 height 12
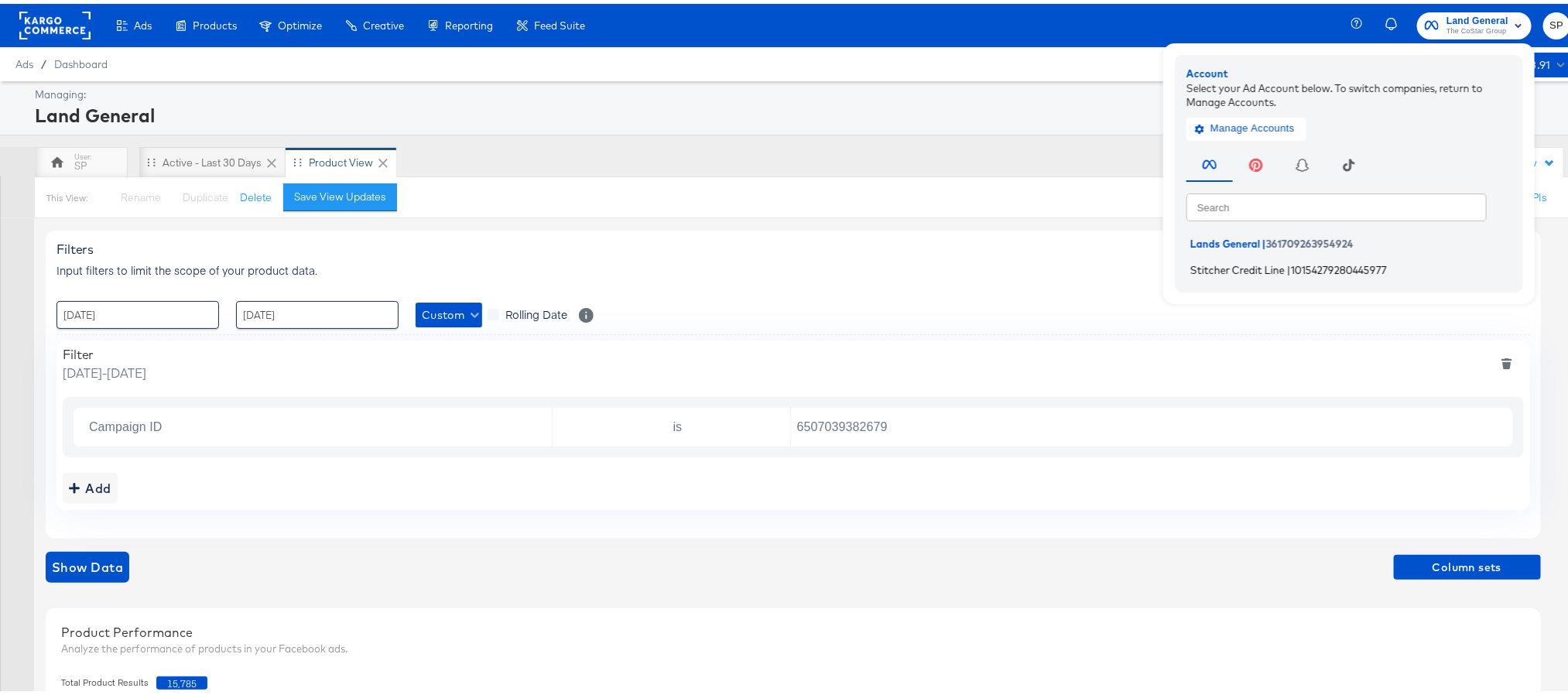
click at [1235, 263] on span "Stitcher Credit Line" at bounding box center [1237, 265] width 94 height 12
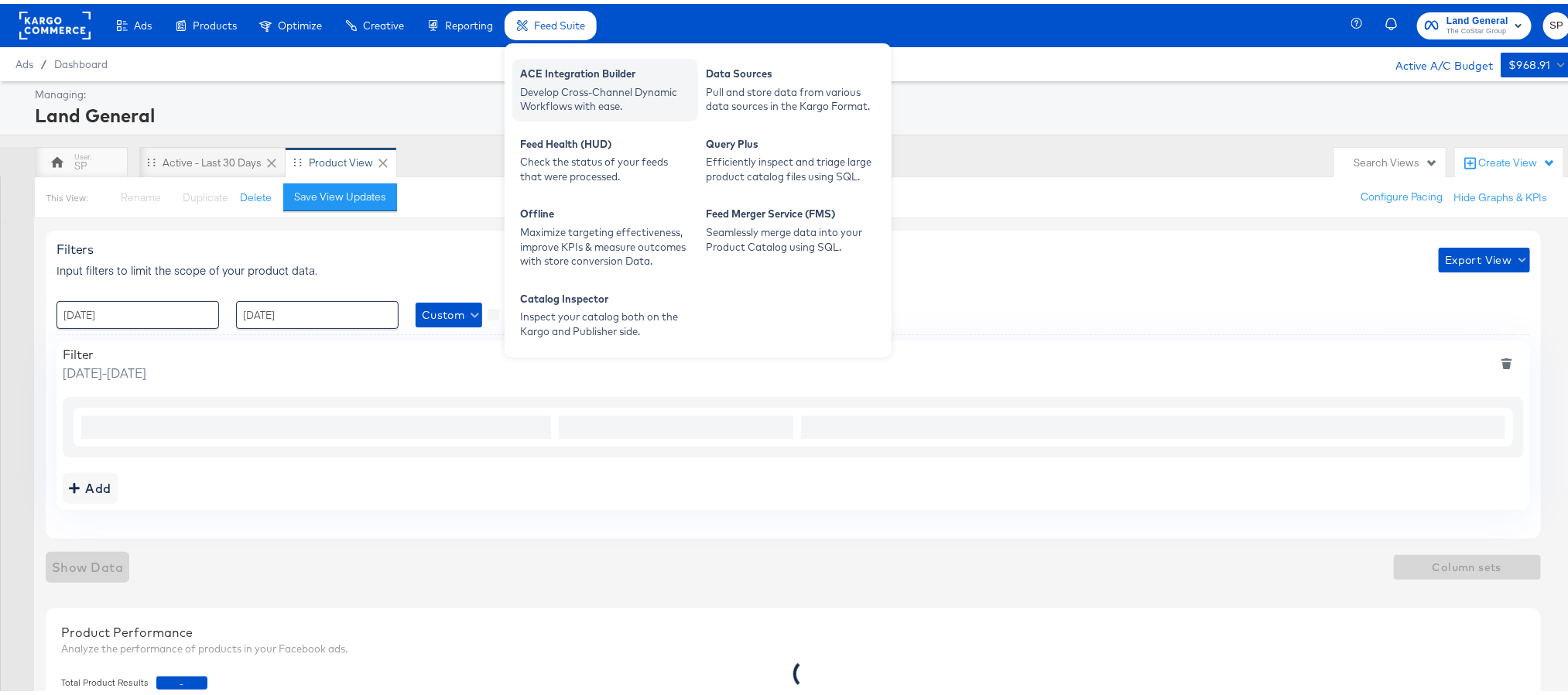
click at [553, 69] on div "ACE Integration Builder" at bounding box center [605, 71] width 170 height 19
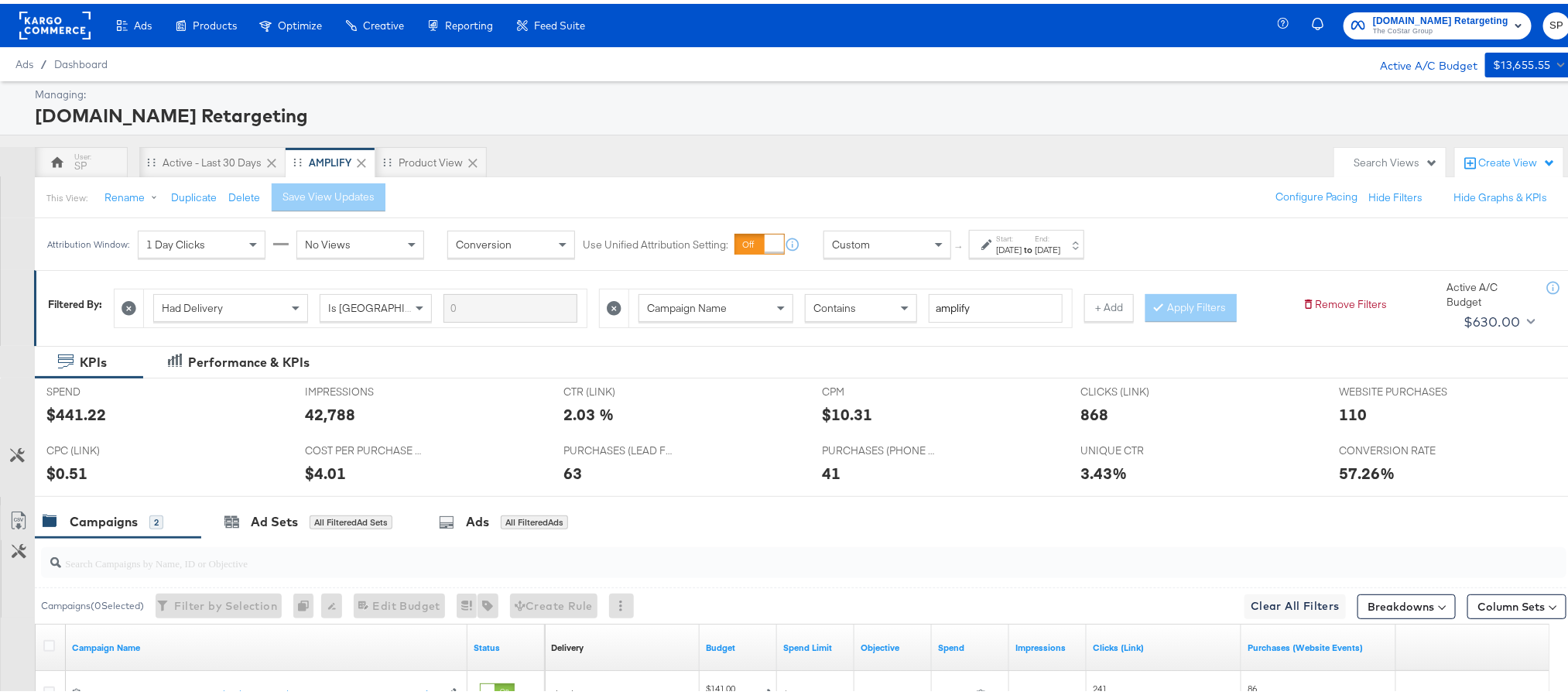
click at [1035, 250] on strong "to" at bounding box center [1028, 246] width 13 height 12
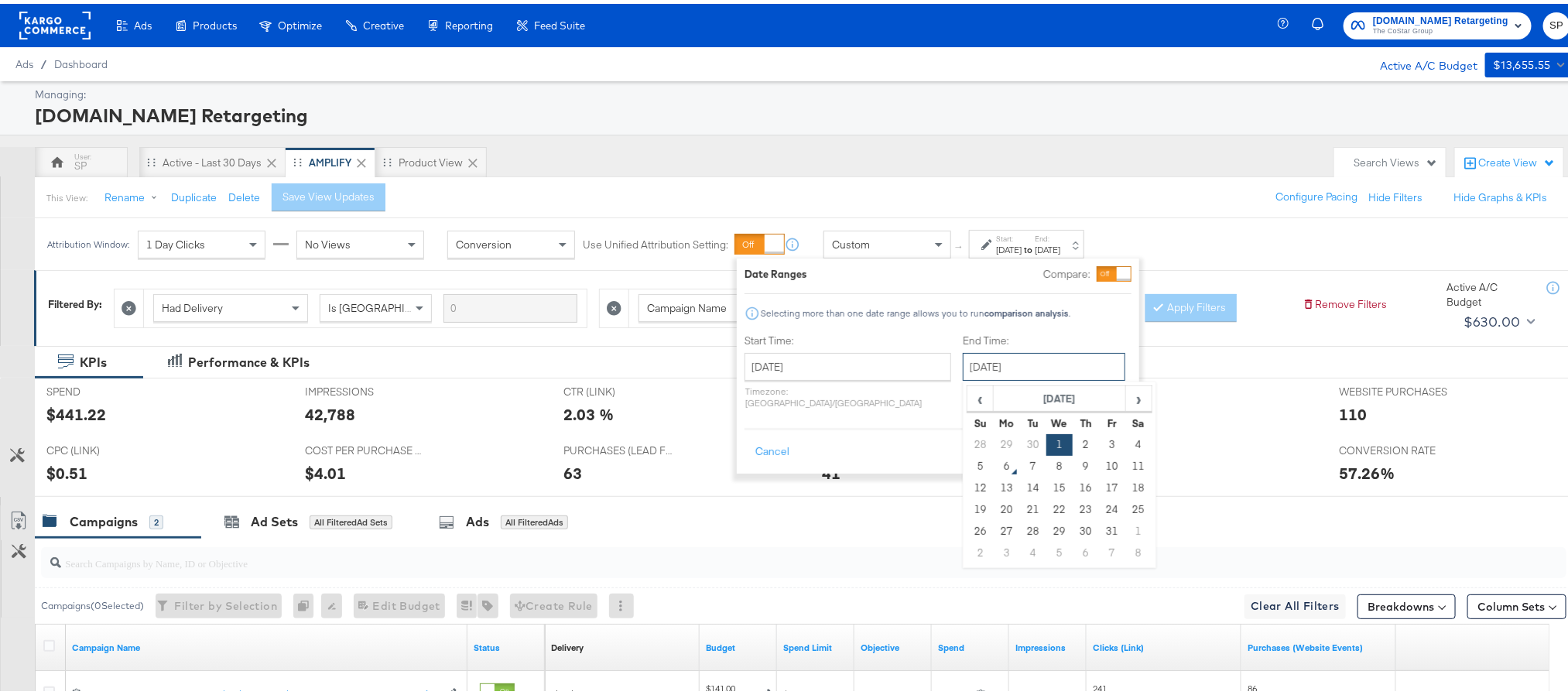
click at [1018, 362] on input "[DATE]" at bounding box center [1044, 362] width 163 height 28
click at [967, 468] on td "5" at bounding box center [980, 463] width 26 height 22
type input "[DATE]"
click at [1098, 440] on button "Apply" at bounding box center [1107, 448] width 49 height 28
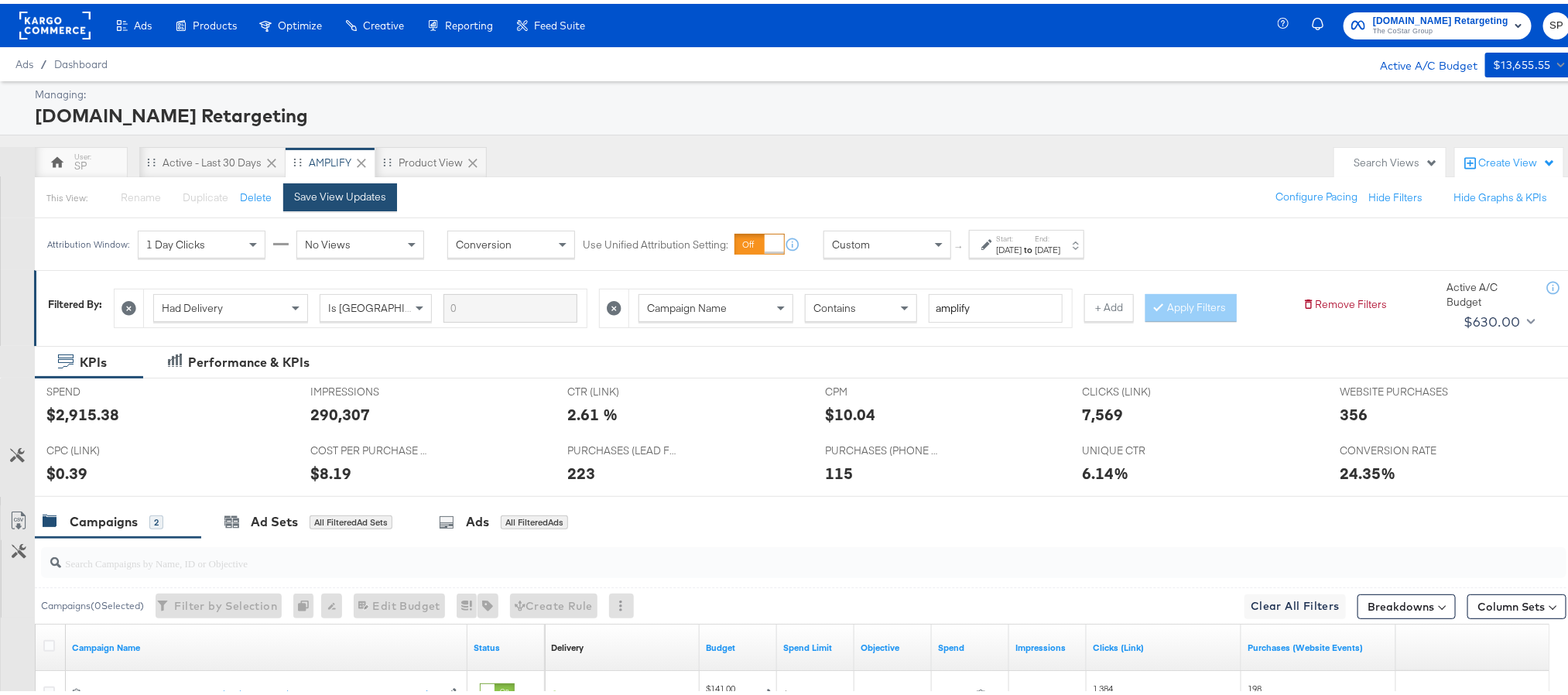
click at [342, 191] on div "Save View Updates" at bounding box center [340, 193] width 92 height 15
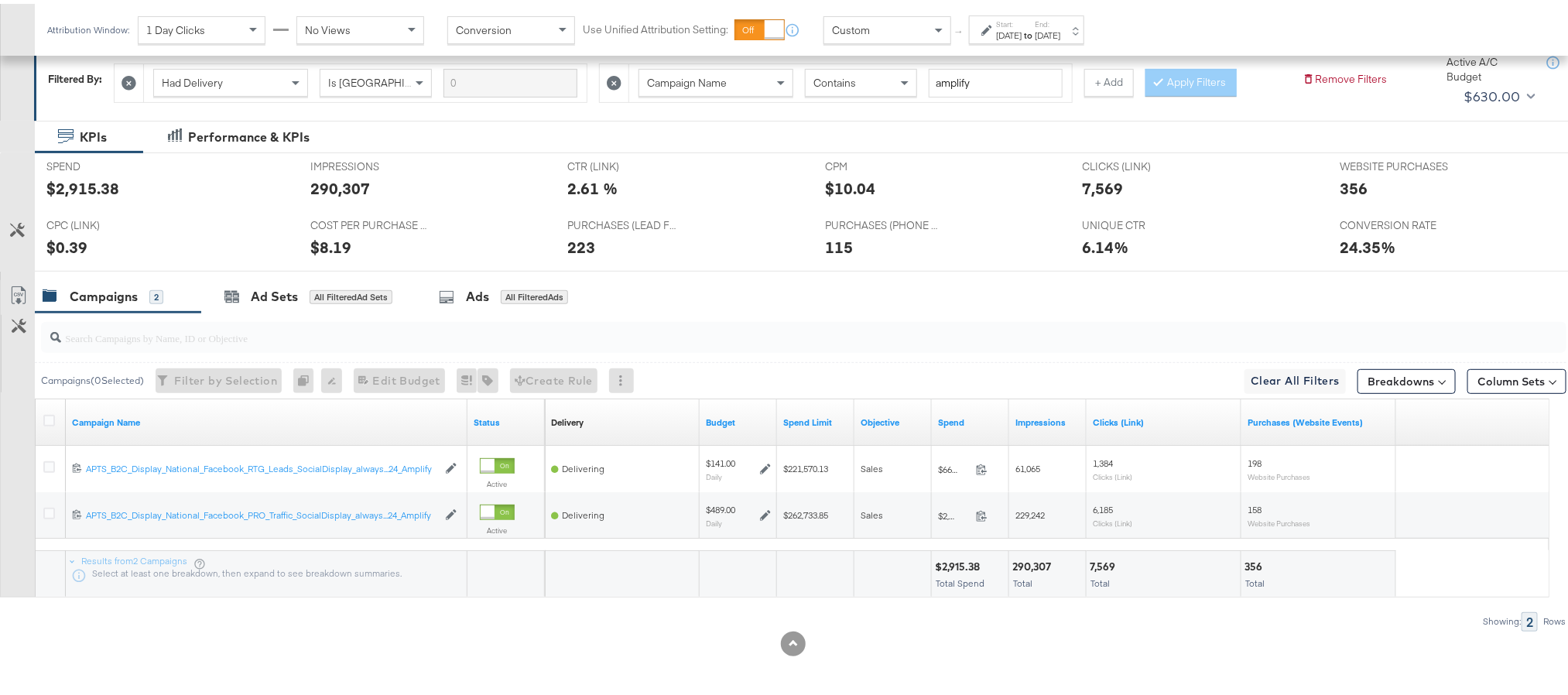
scroll to position [228, 0]
click at [1379, 376] on button "Breakdowns" at bounding box center [1406, 377] width 98 height 25
click at [1354, 437] on link "Delivery" at bounding box center [1369, 446] width 170 height 26
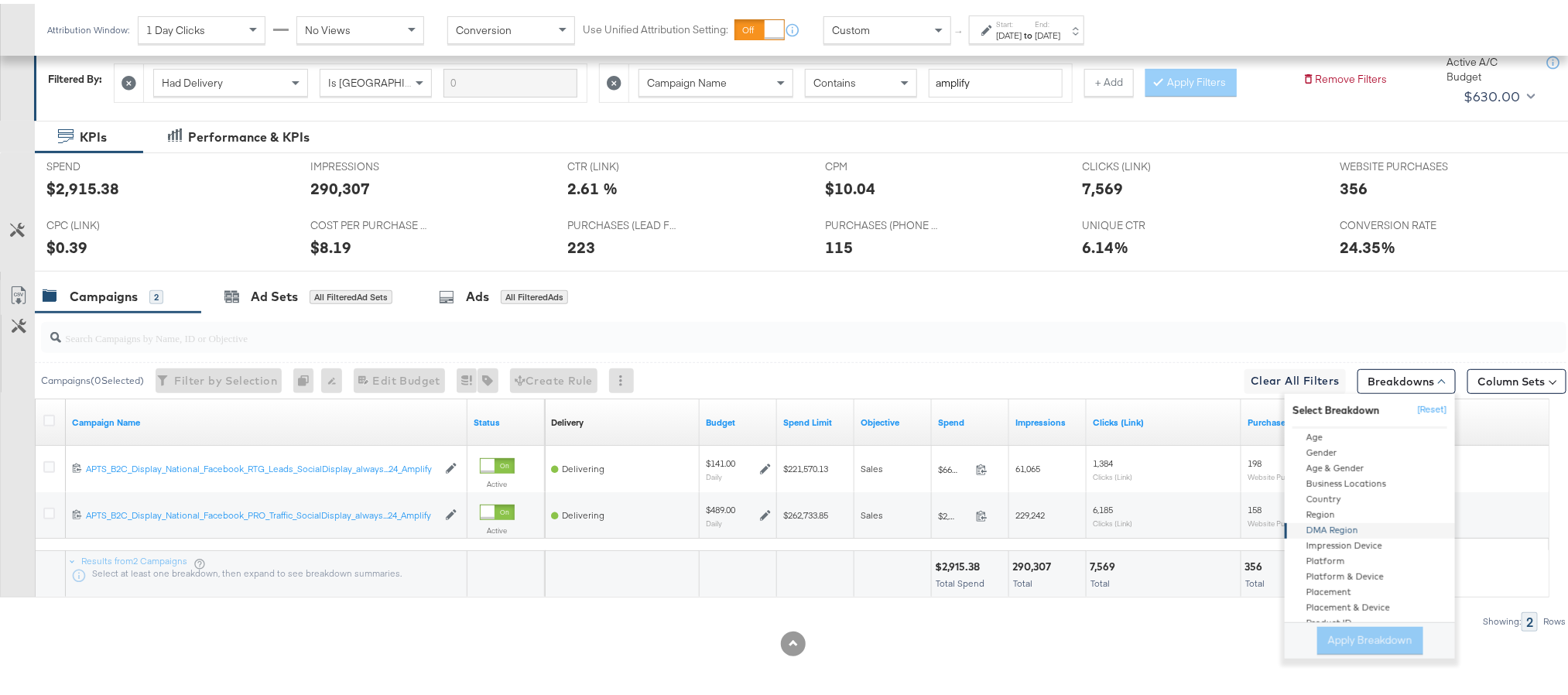
scroll to position [52, 0]
click at [1326, 616] on div "Product ID" at bounding box center [1370, 618] width 168 height 16
click at [1333, 640] on button "Apply Breakdown" at bounding box center [1369, 636] width 106 height 28
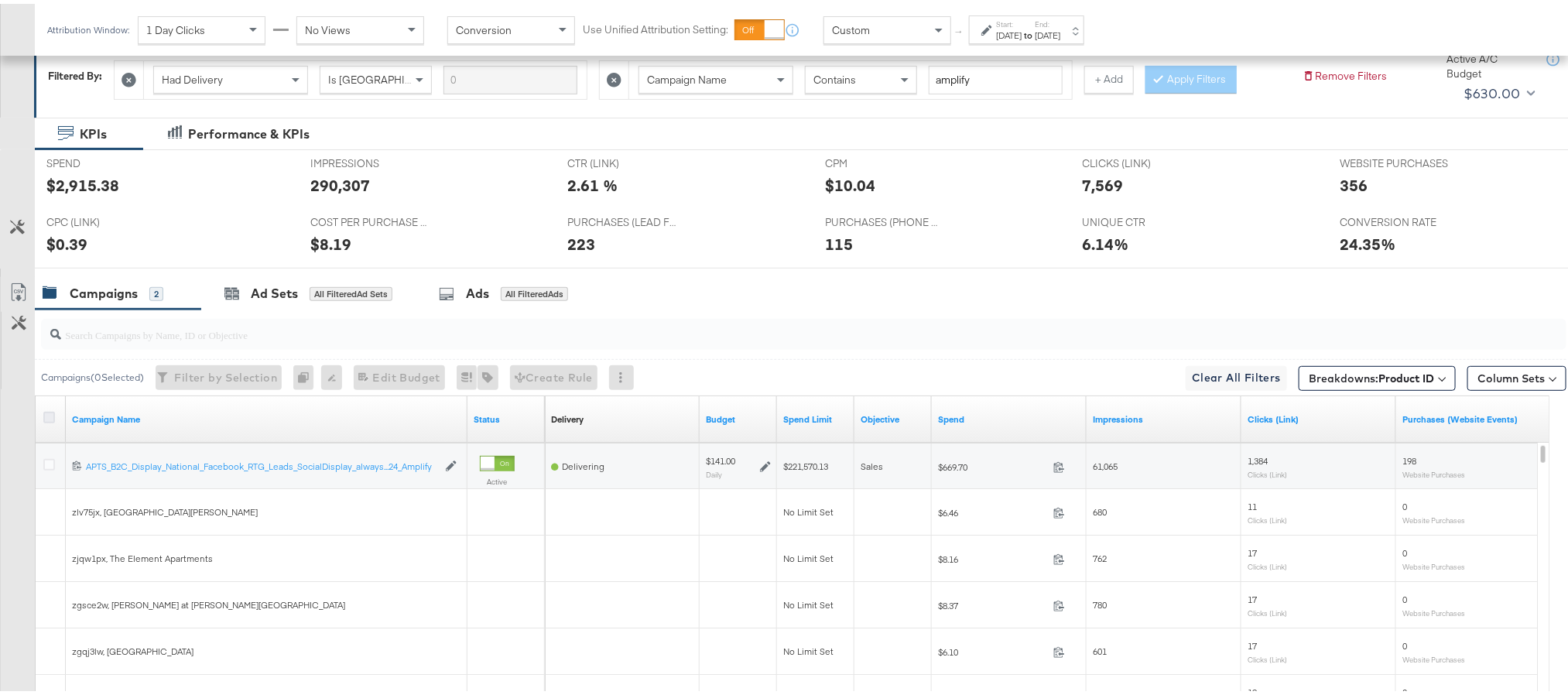
click at [48, 416] on icon at bounding box center [50, 414] width 12 height 12
click at [0, 0] on input "checkbox" at bounding box center [0, 0] width 0 height 0
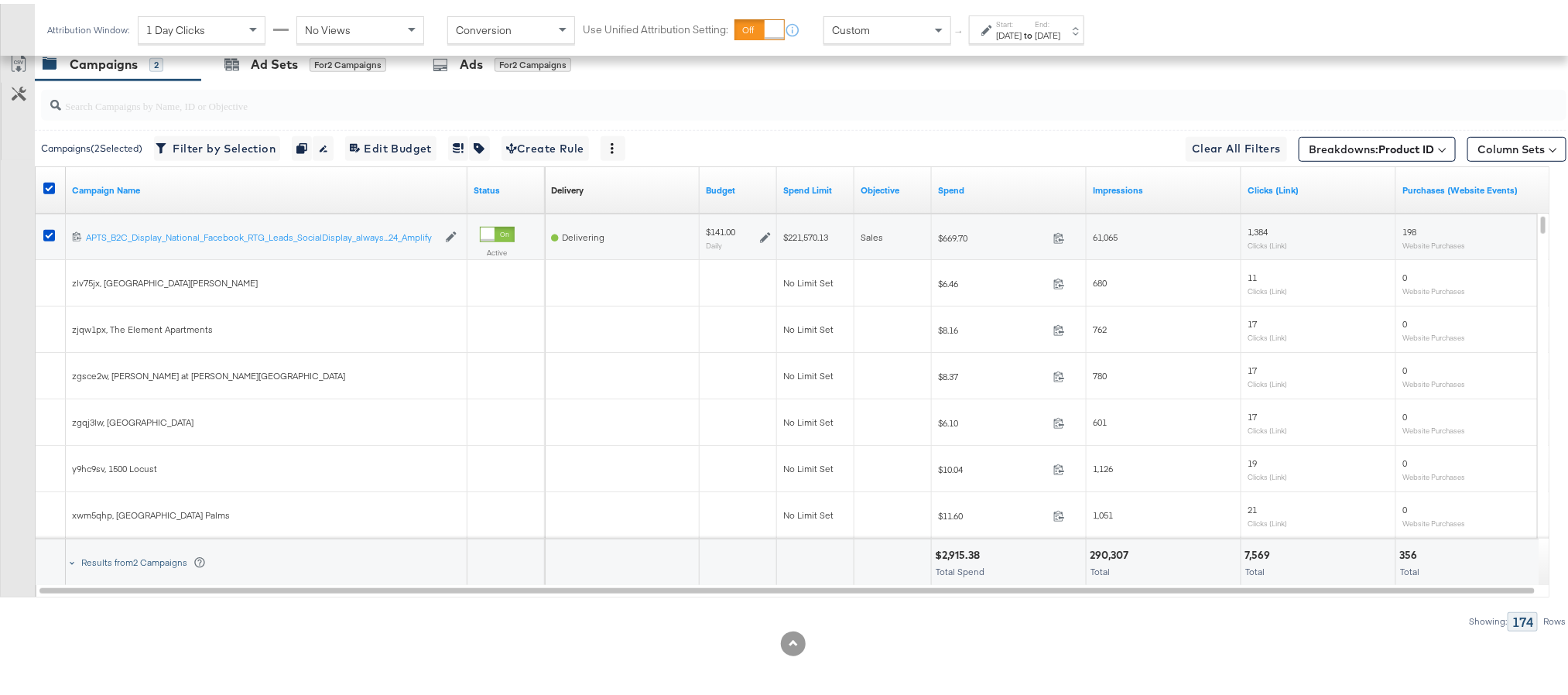
click at [118, 557] on div "Results from 2 Campaigns" at bounding box center [143, 558] width 124 height 12
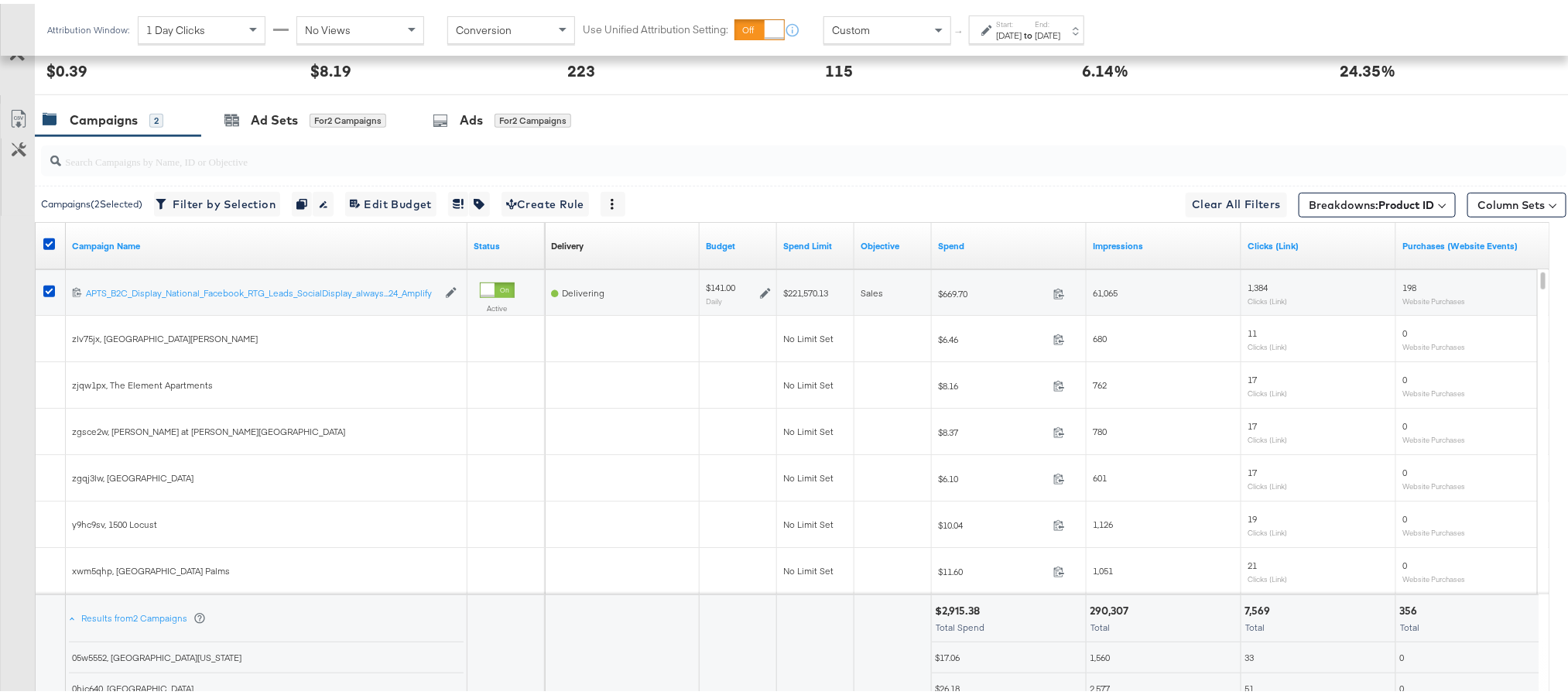
scroll to position [399, 0]
click at [24, 116] on icon at bounding box center [18, 117] width 14 height 18
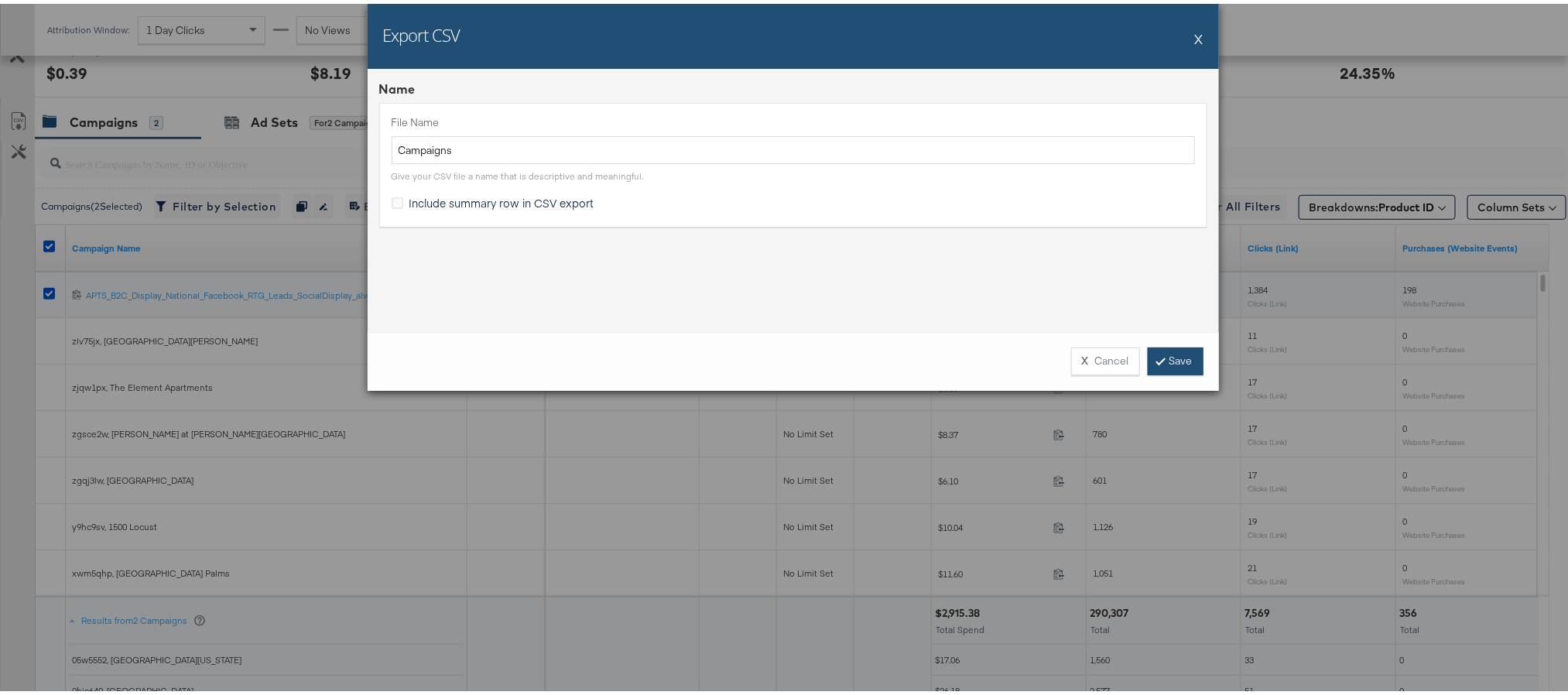
click at [1187, 350] on link "Save" at bounding box center [1176, 357] width 56 height 28
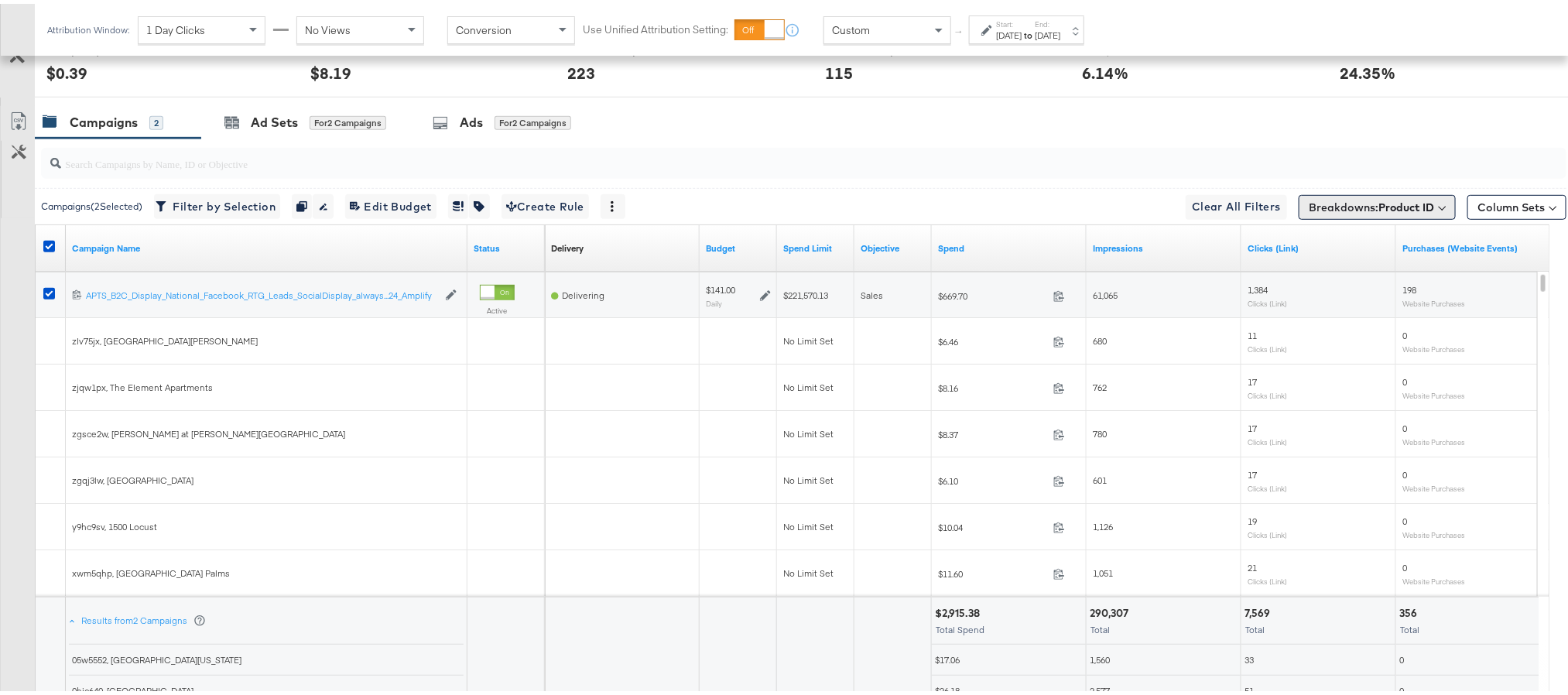
click at [1378, 202] on b "Product ID" at bounding box center [1406, 204] width 56 height 14
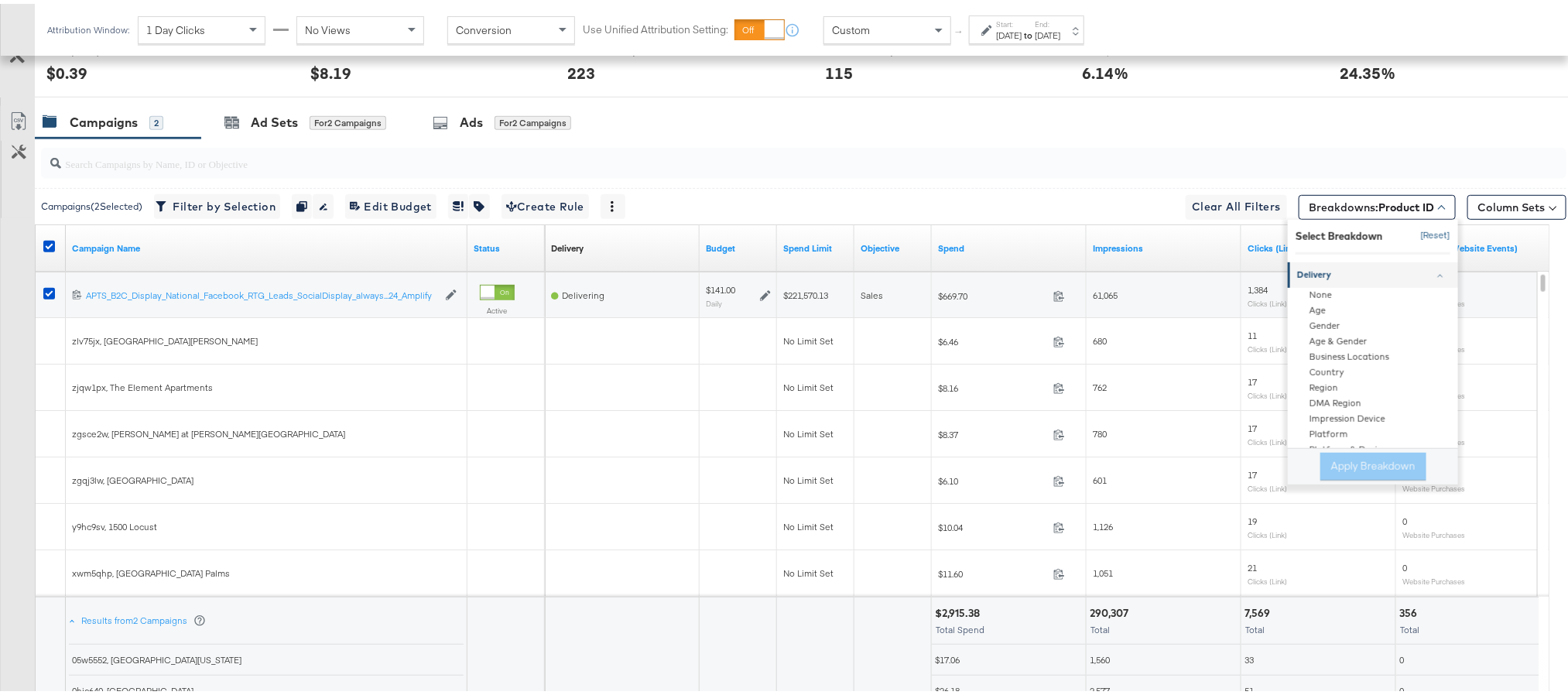
click at [1411, 233] on button "[Reset]" at bounding box center [1430, 231] width 39 height 25
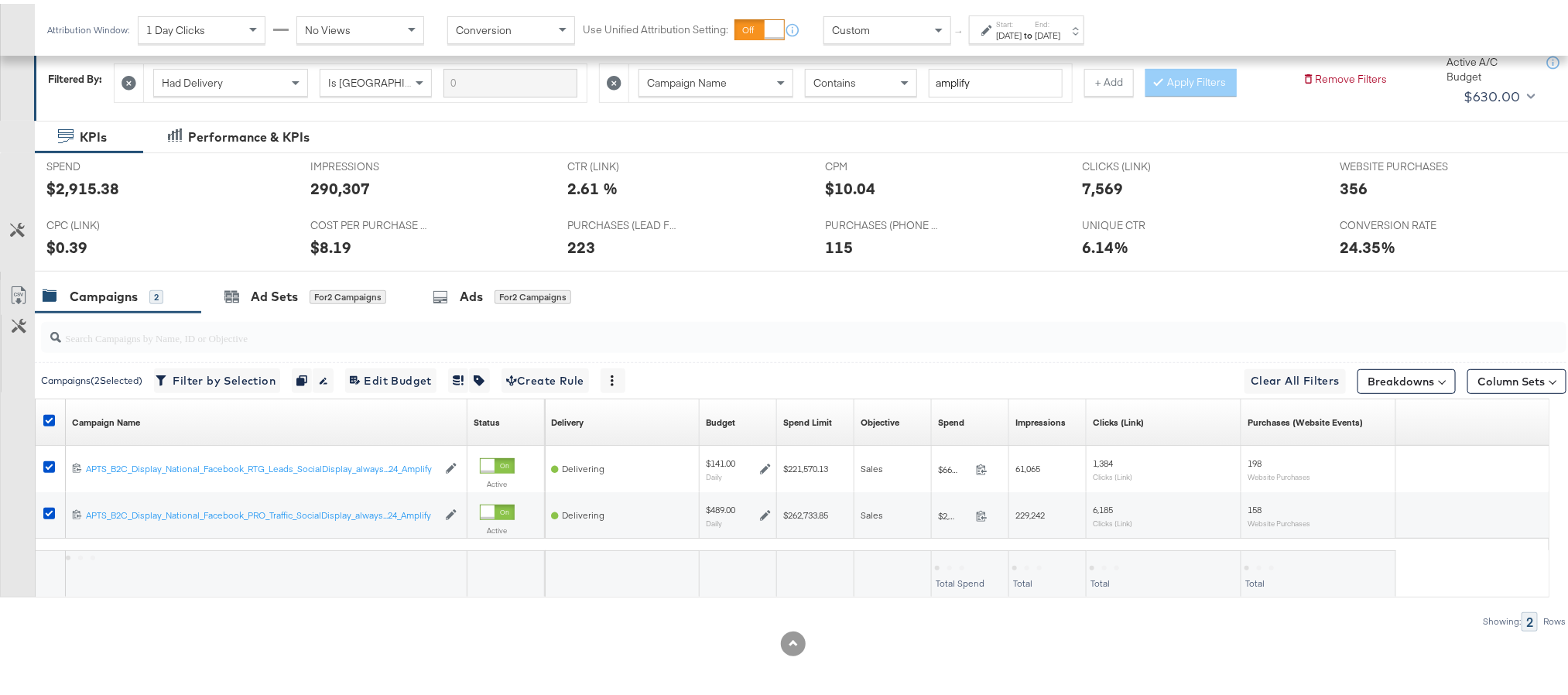
scroll to position [228, 0]
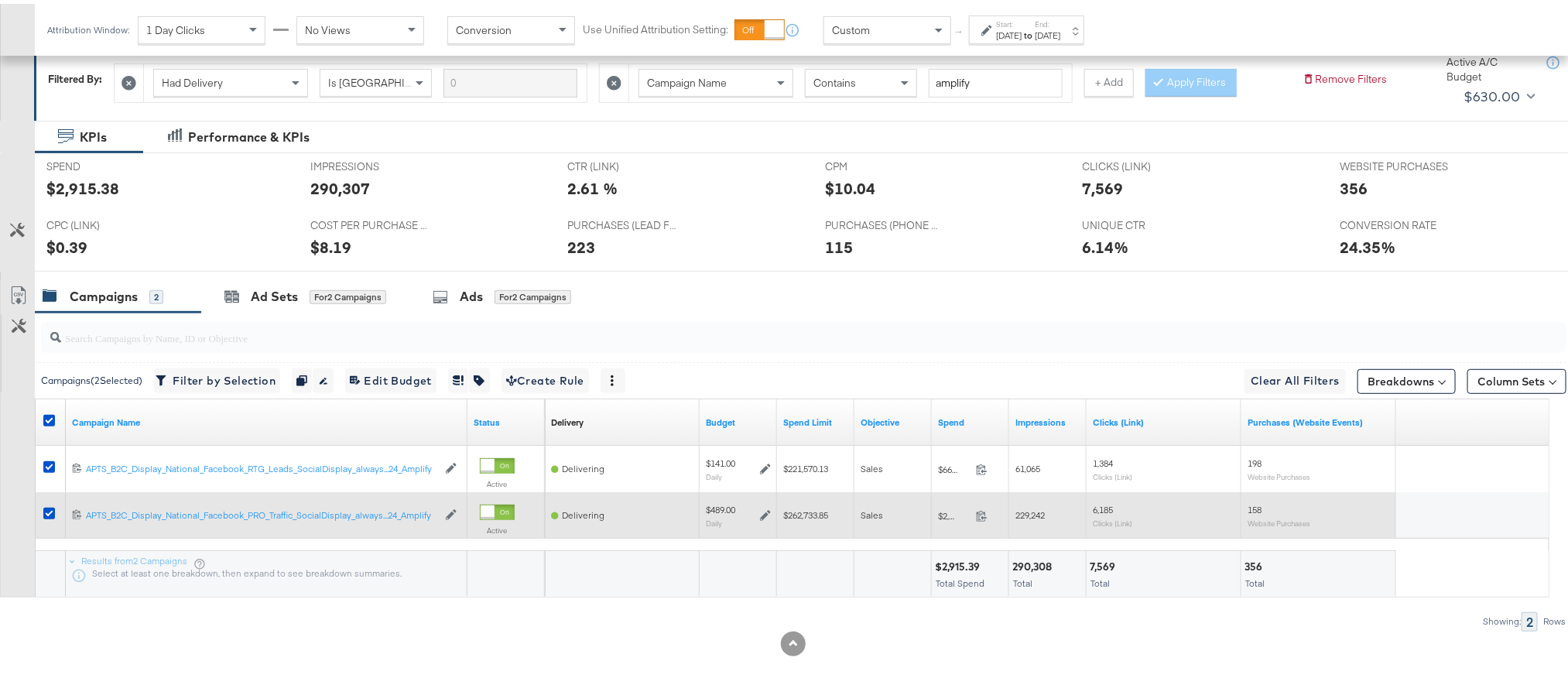
click at [764, 515] on icon at bounding box center [765, 511] width 11 height 11
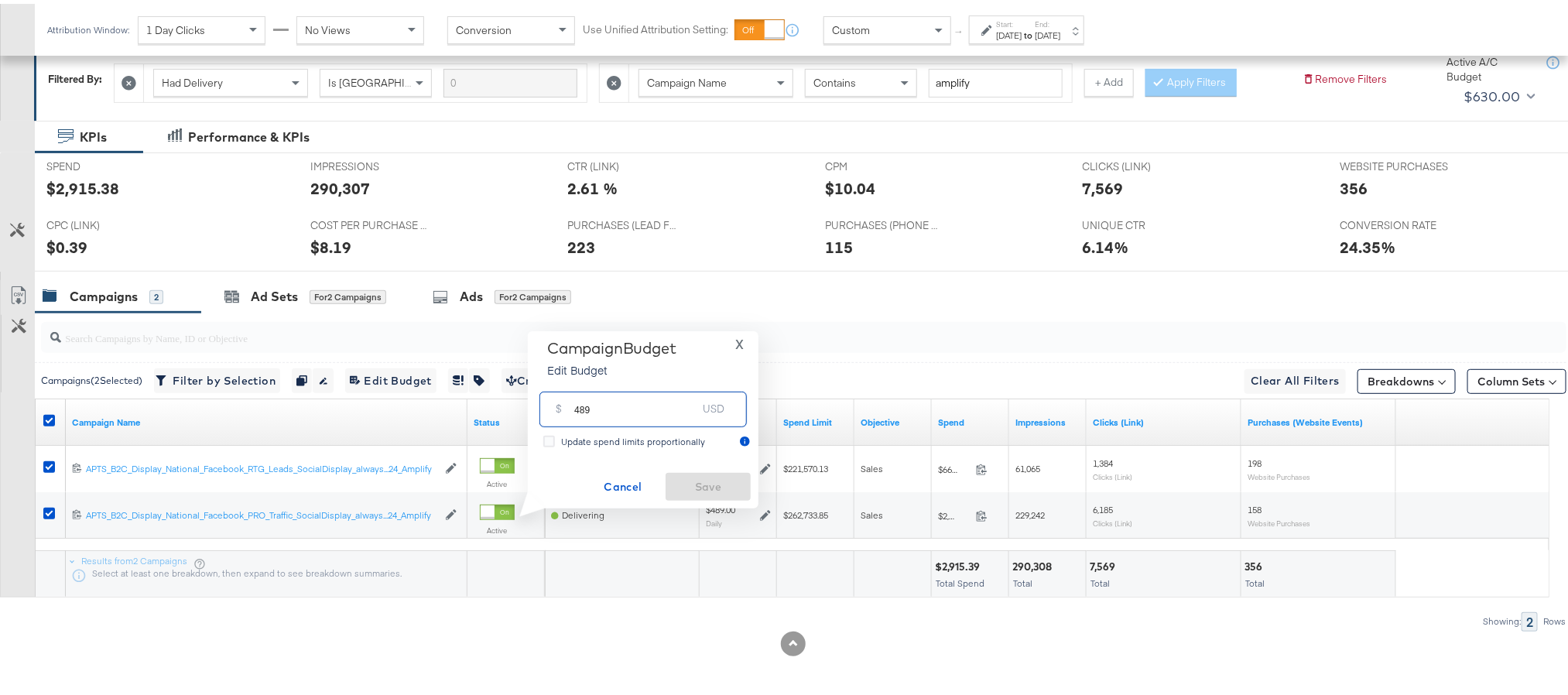
click at [688, 407] on input "489" at bounding box center [635, 399] width 122 height 34
type input "490"
click at [696, 487] on span "Save" at bounding box center [707, 483] width 72 height 19
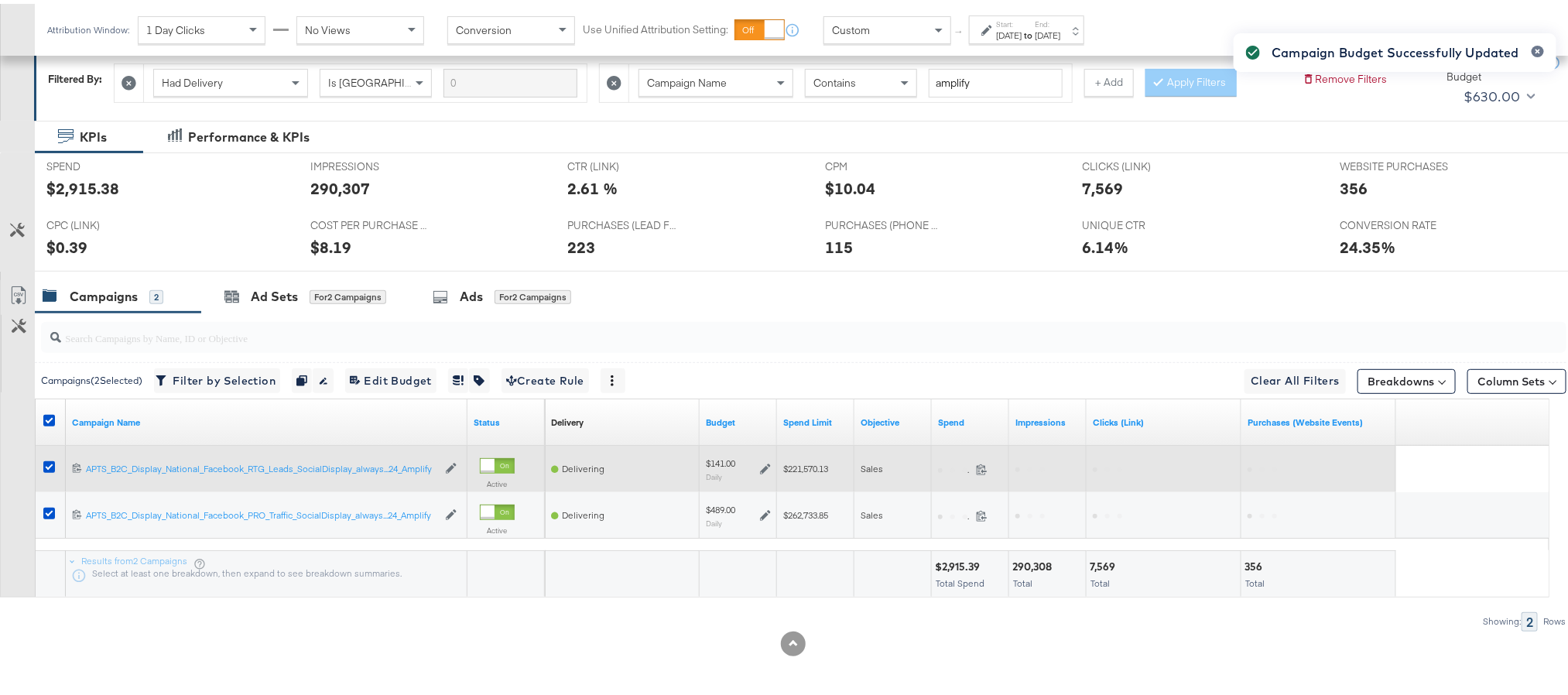
click at [767, 463] on icon at bounding box center [765, 465] width 11 height 11
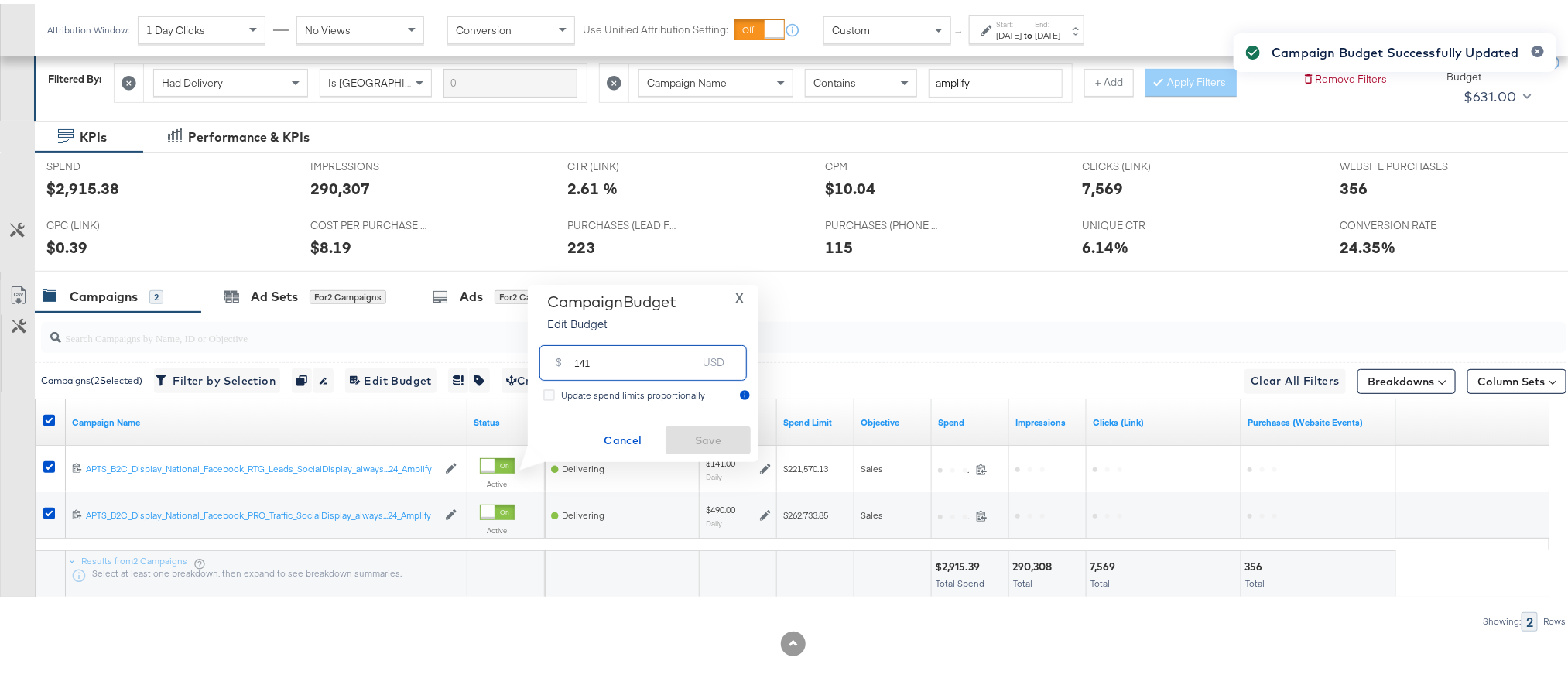
click at [657, 355] on input "141" at bounding box center [635, 352] width 122 height 34
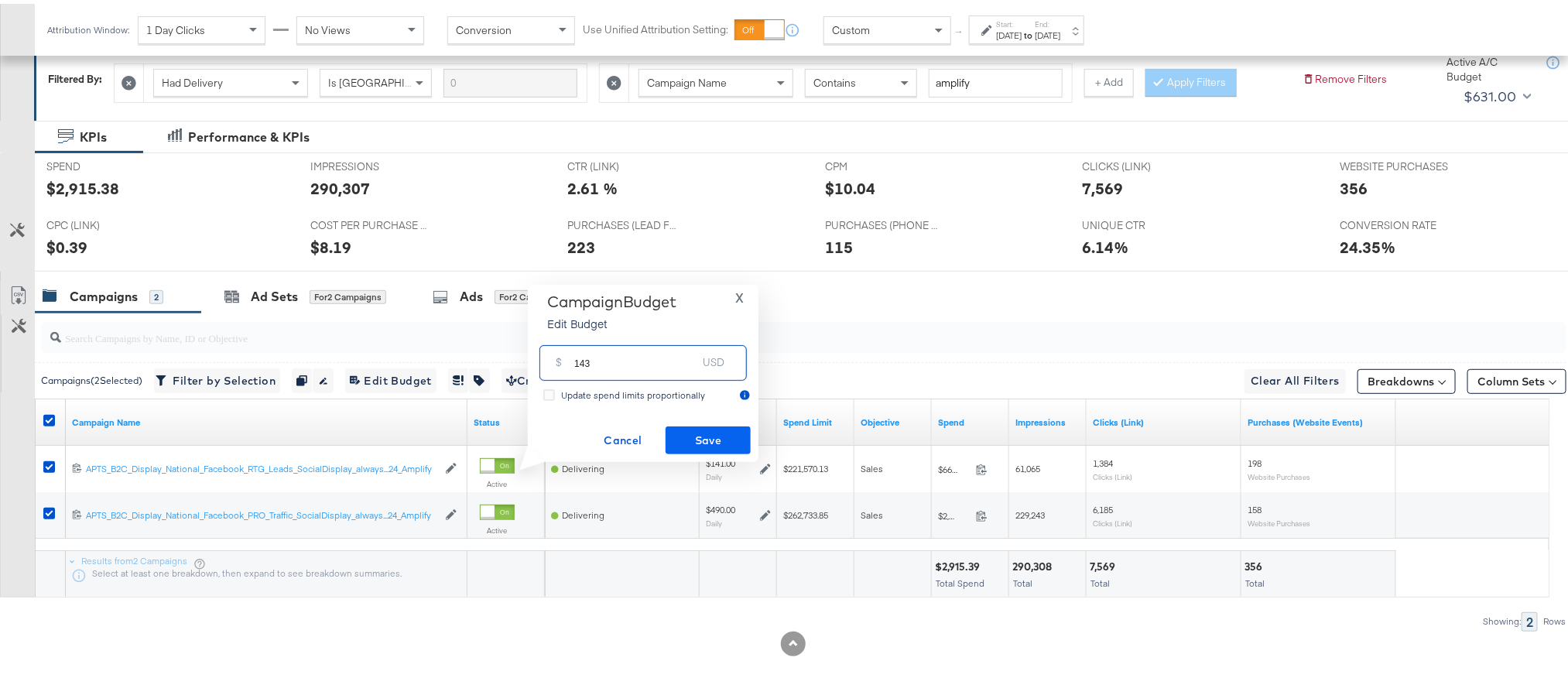
type input "143"
click at [695, 440] on span "Save" at bounding box center [707, 436] width 72 height 19
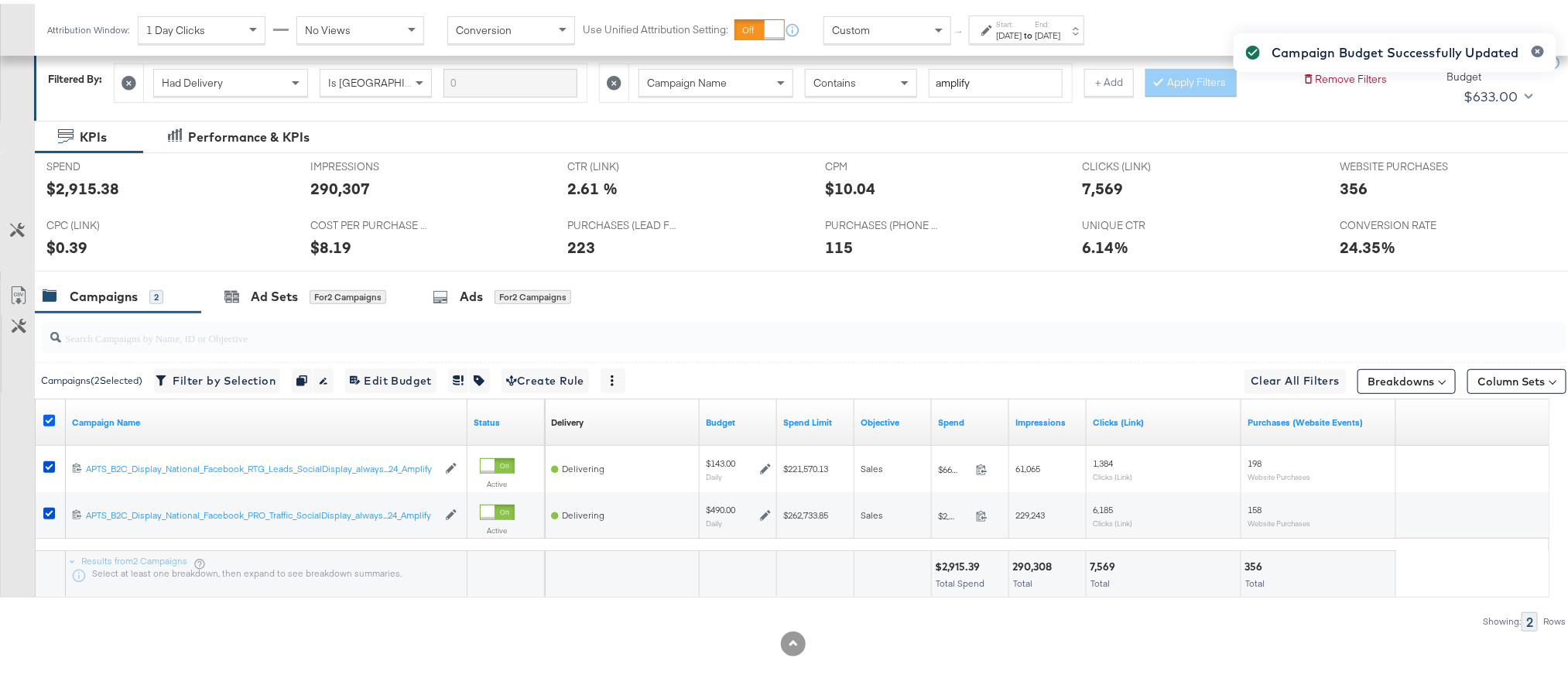
click at [48, 414] on icon at bounding box center [50, 417] width 12 height 12
click at [0, 0] on input "checkbox" at bounding box center [0, 0] width 0 height 0
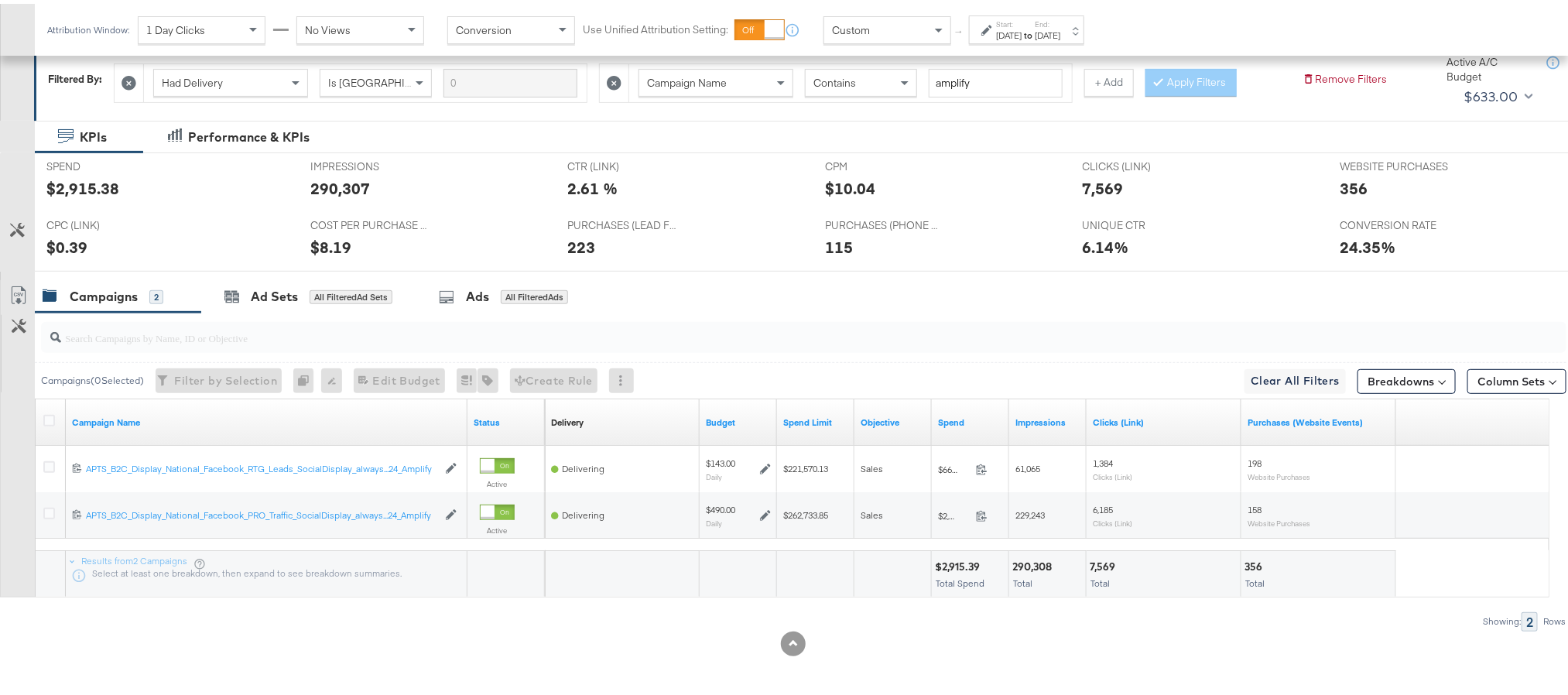
click at [128, 425] on div "Campaign Name" at bounding box center [266, 418] width 401 height 25
click at [128, 419] on link "Campaign Name" at bounding box center [266, 418] width 389 height 12
click at [128, 419] on link "Campaign Name ↓" at bounding box center [266, 418] width 389 height 12
click at [47, 414] on icon at bounding box center [50, 417] width 12 height 12
click at [0, 0] on input "checkbox" at bounding box center [0, 0] width 0 height 0
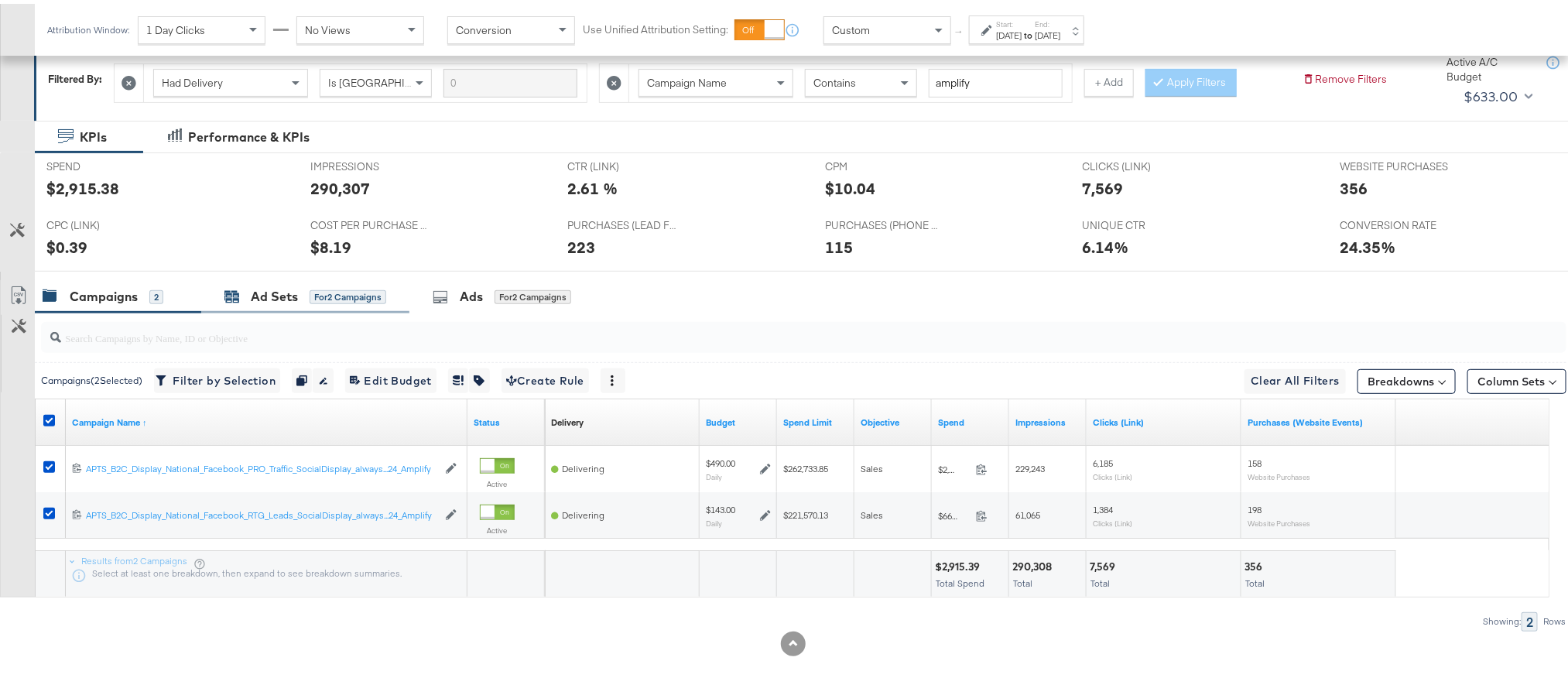
click at [250, 286] on div "Ad Sets" at bounding box center [274, 293] width 48 height 18
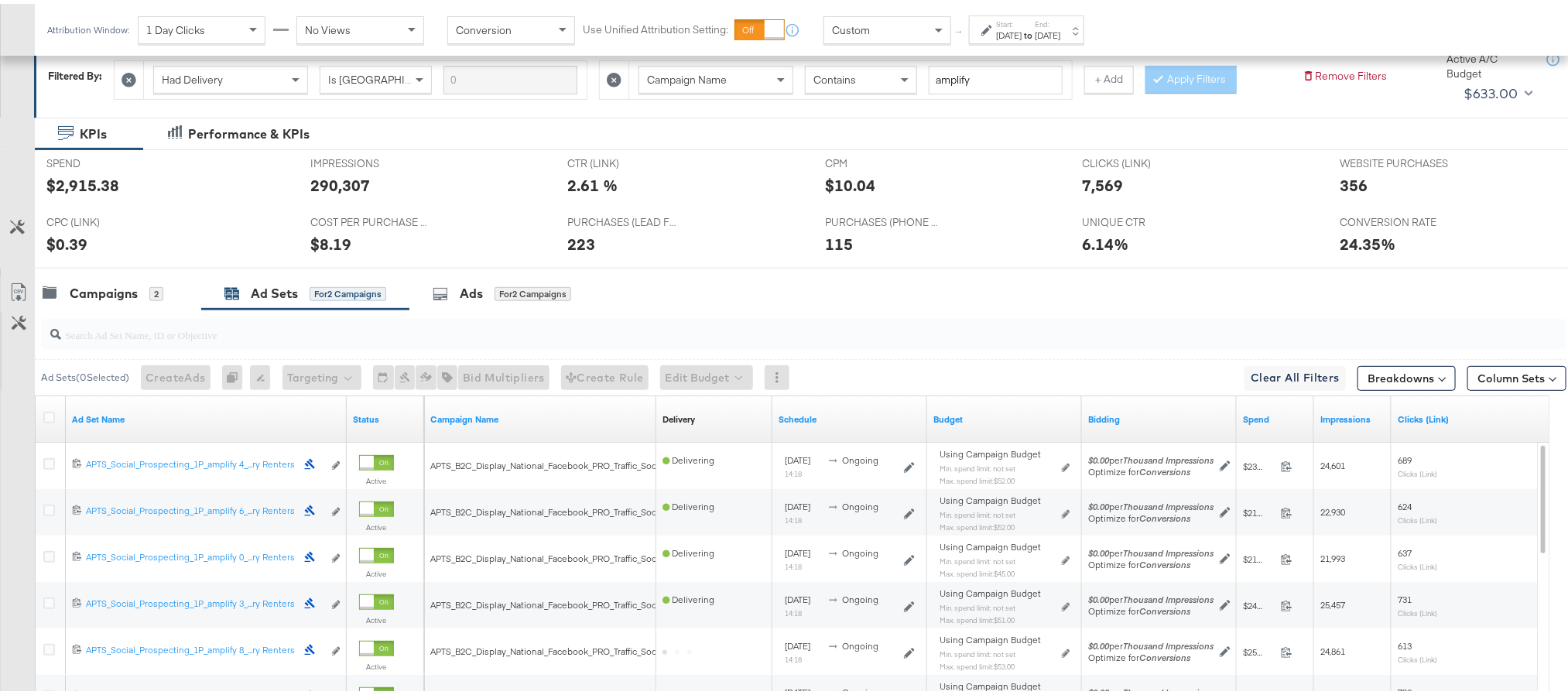
click at [91, 425] on div "Ad Set Name" at bounding box center [206, 415] width 281 height 25
click at [98, 420] on link "Ad Set Name" at bounding box center [206, 415] width 268 height 12
click at [98, 420] on link "Ad Set Name ↓" at bounding box center [206, 415] width 268 height 12
click at [49, 416] on icon at bounding box center [50, 414] width 12 height 12
click at [0, 0] on input "checkbox" at bounding box center [0, 0] width 0 height 0
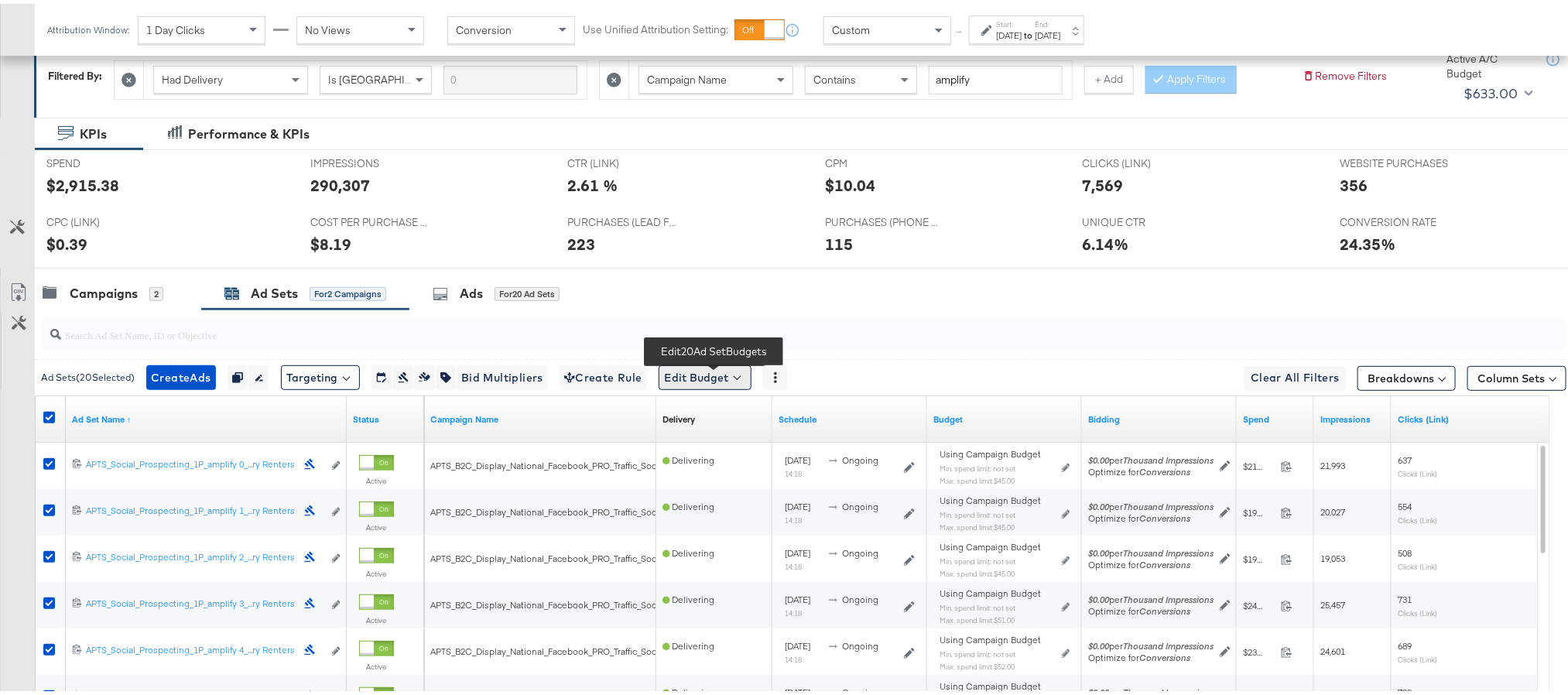
click at [713, 369] on button "Edit Budget" at bounding box center [705, 373] width 93 height 25
click at [730, 453] on span "Edit Ad Set Spend Limits" at bounding box center [722, 445] width 114 height 20
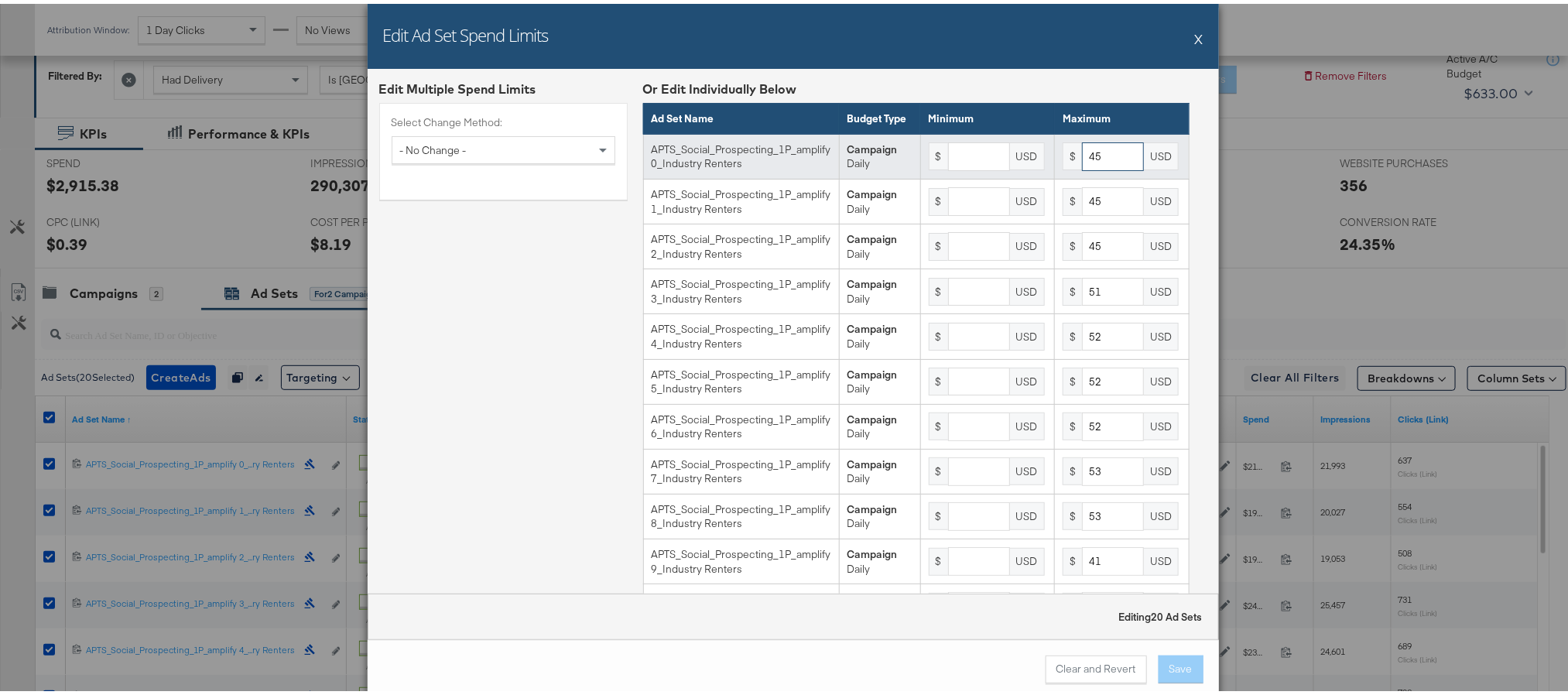
click at [1081, 167] on input "45" at bounding box center [1112, 152] width 62 height 29
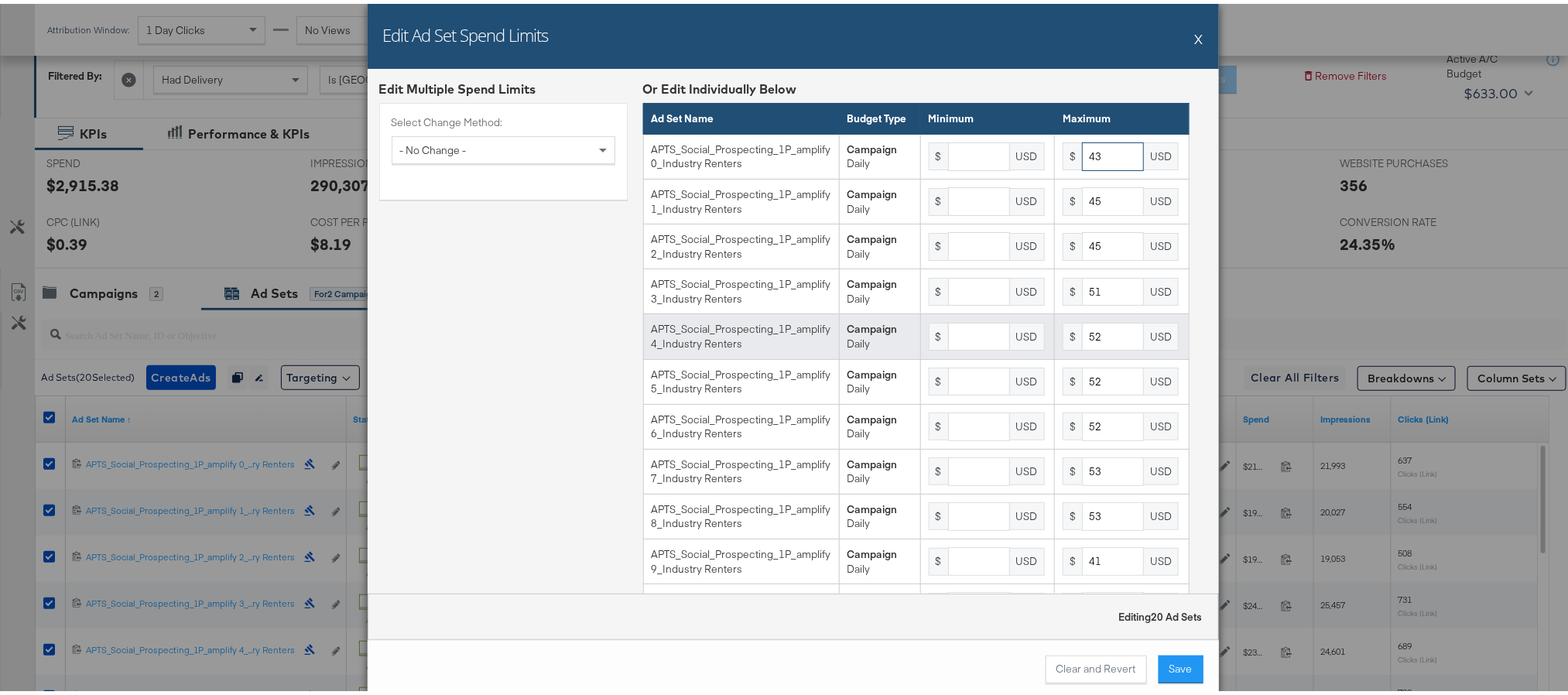
type input "43"
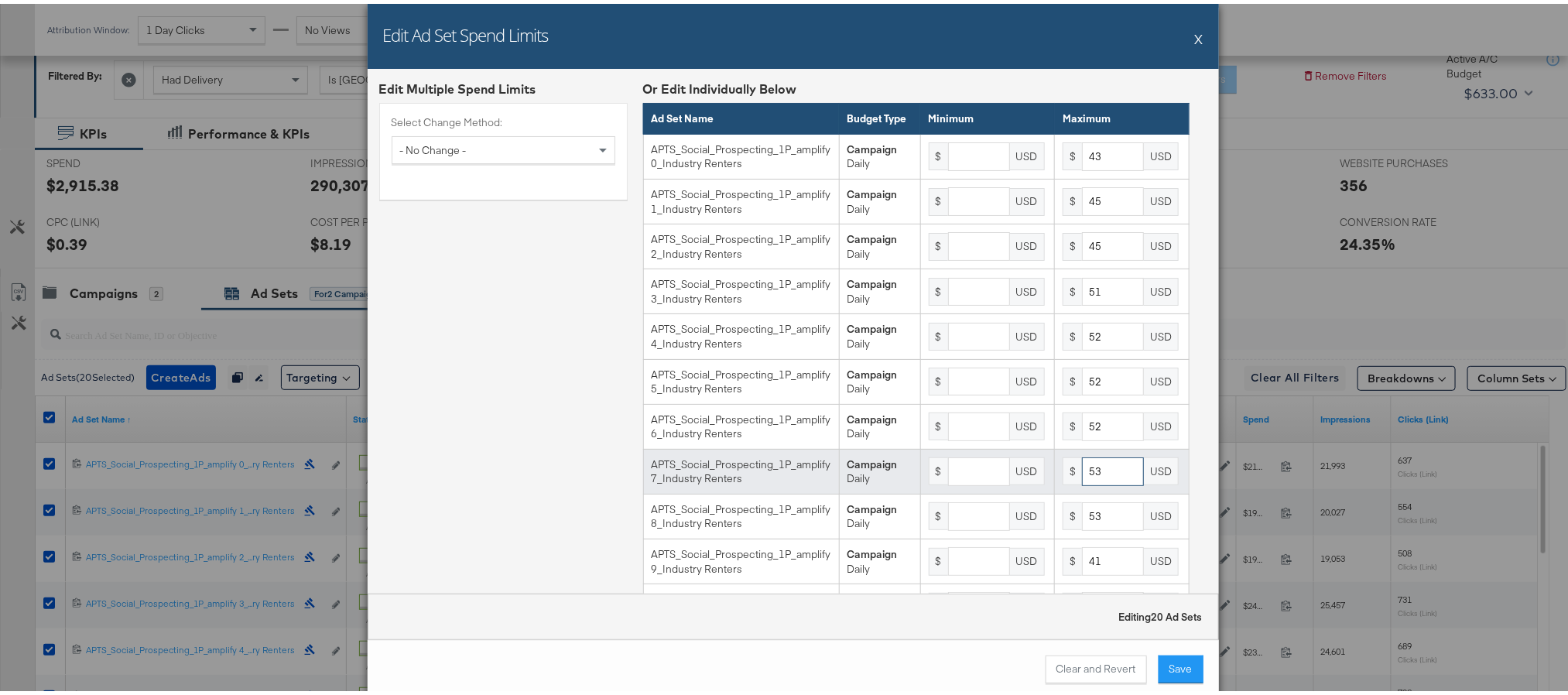
click at [1088, 482] on input "53" at bounding box center [1112, 468] width 62 height 29
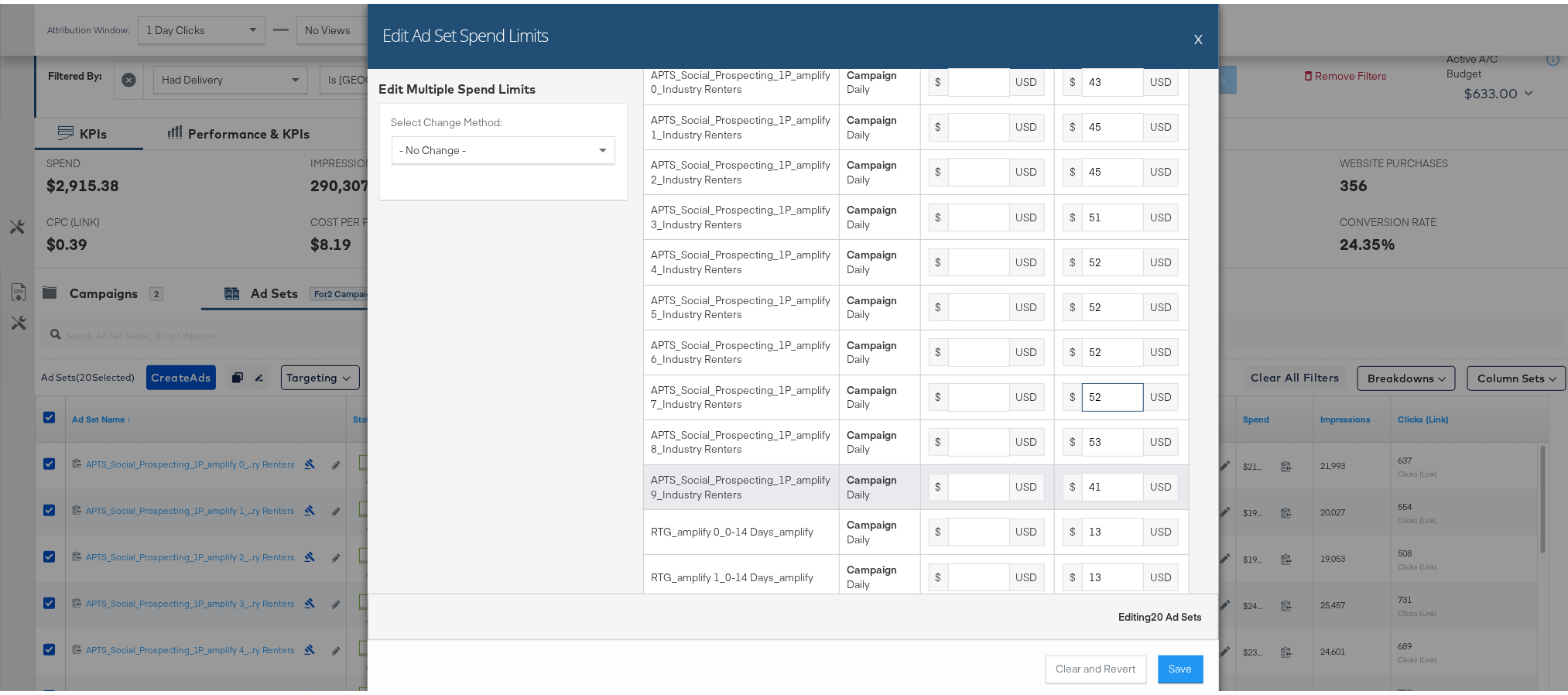
scroll to position [77, 0]
type input "53"
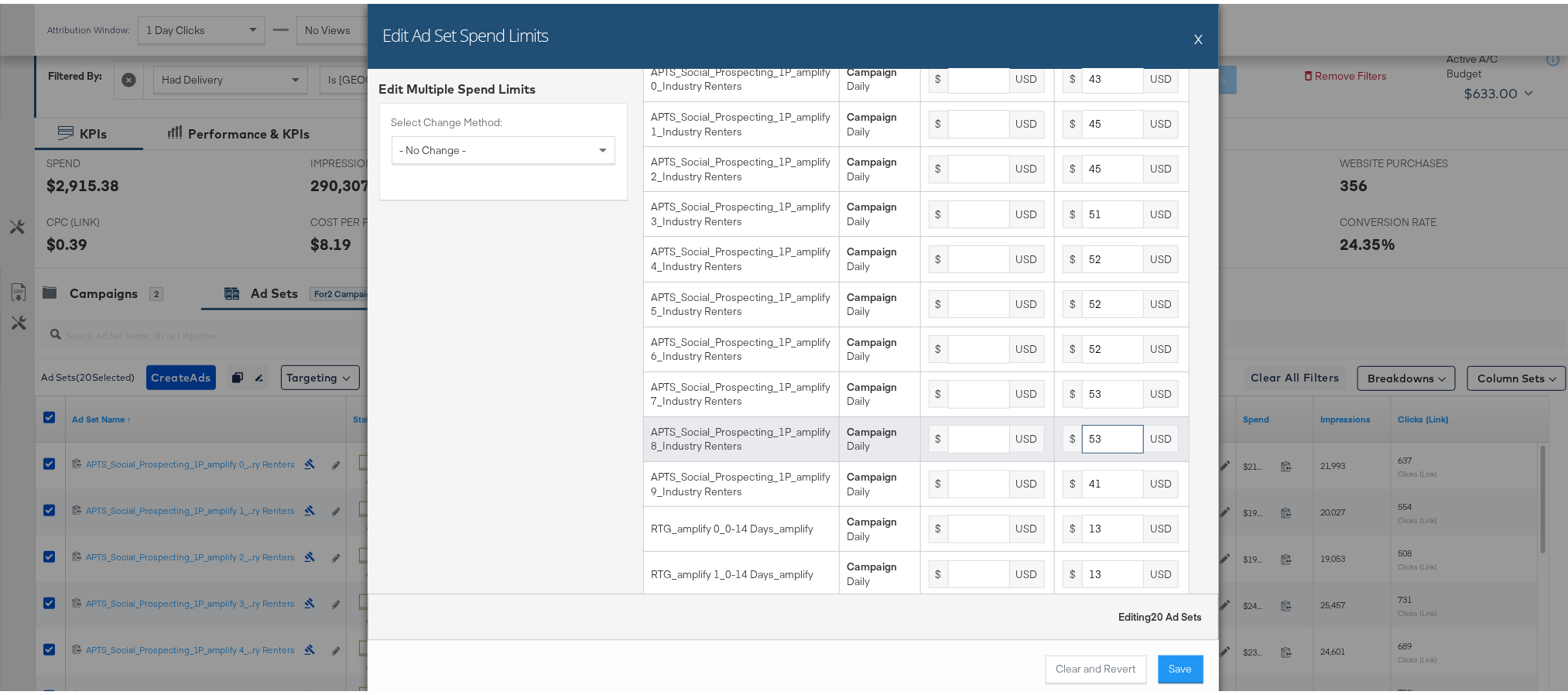
click at [1100, 450] on input "53" at bounding box center [1112, 435] width 62 height 29
type input "54"
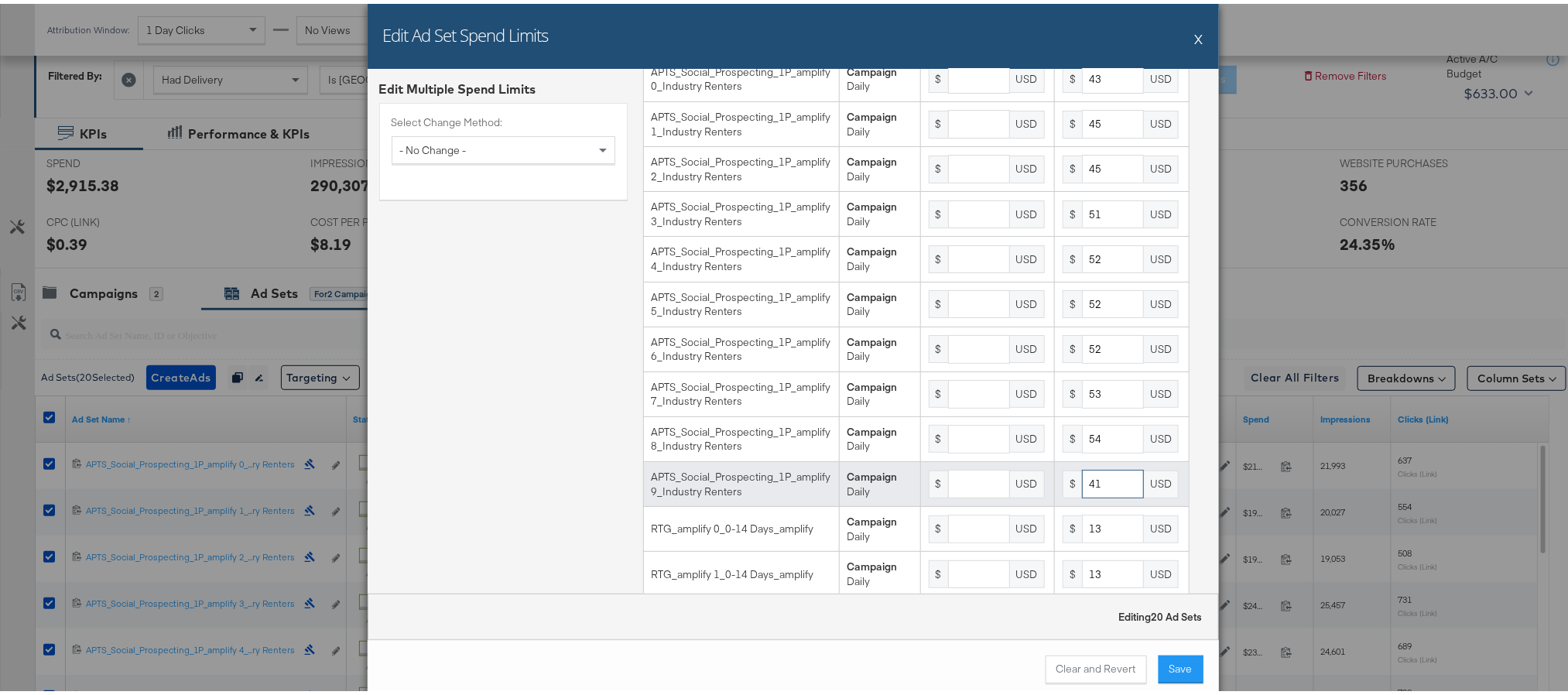
click at [1096, 492] on input "41" at bounding box center [1112, 480] width 62 height 29
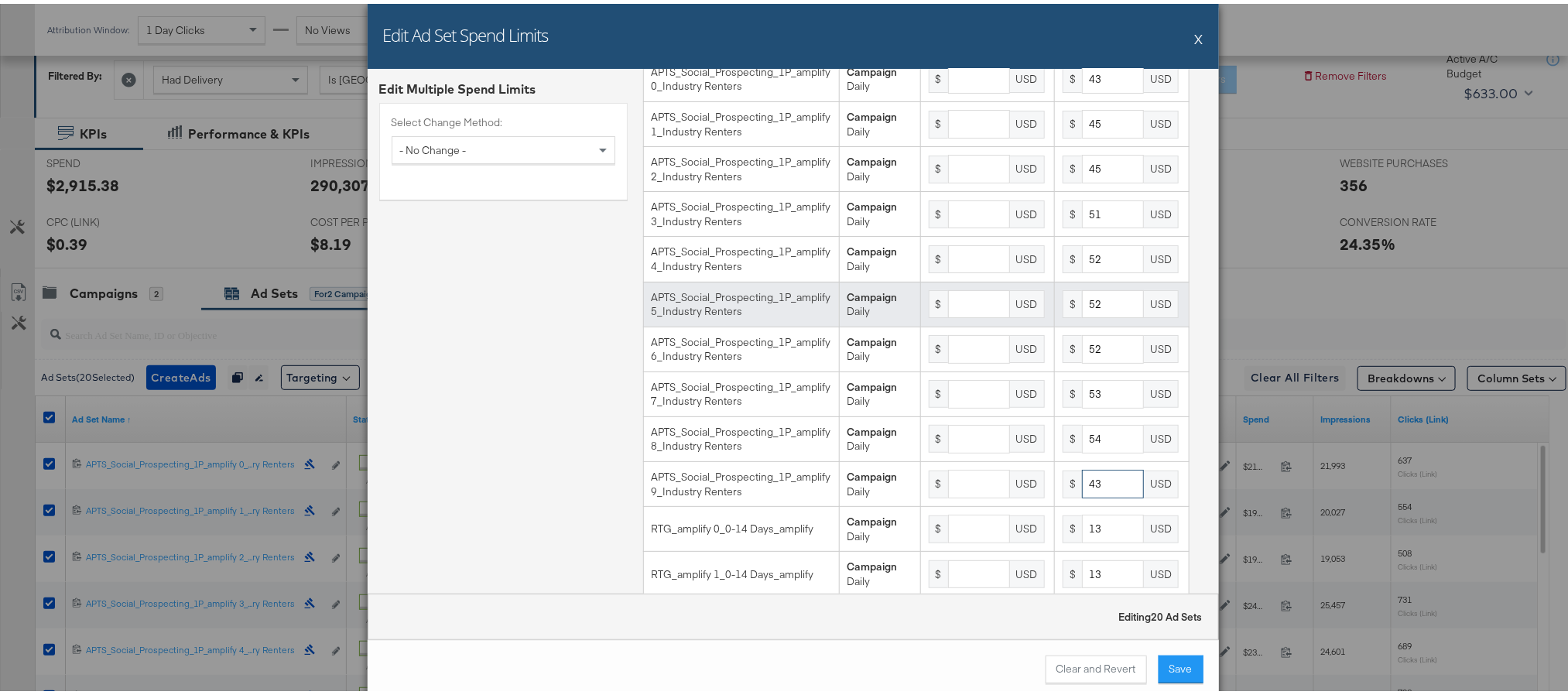
scroll to position [0, 0]
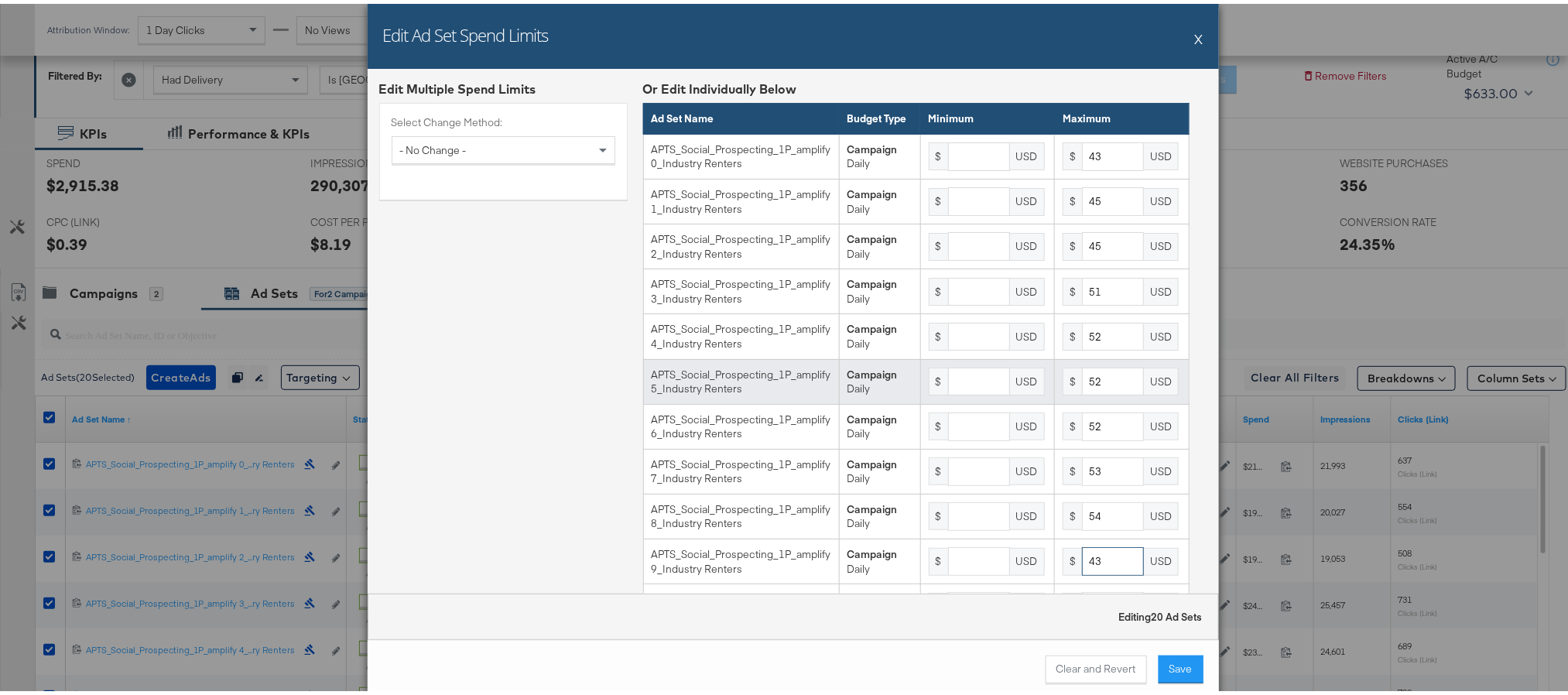
type input "43"
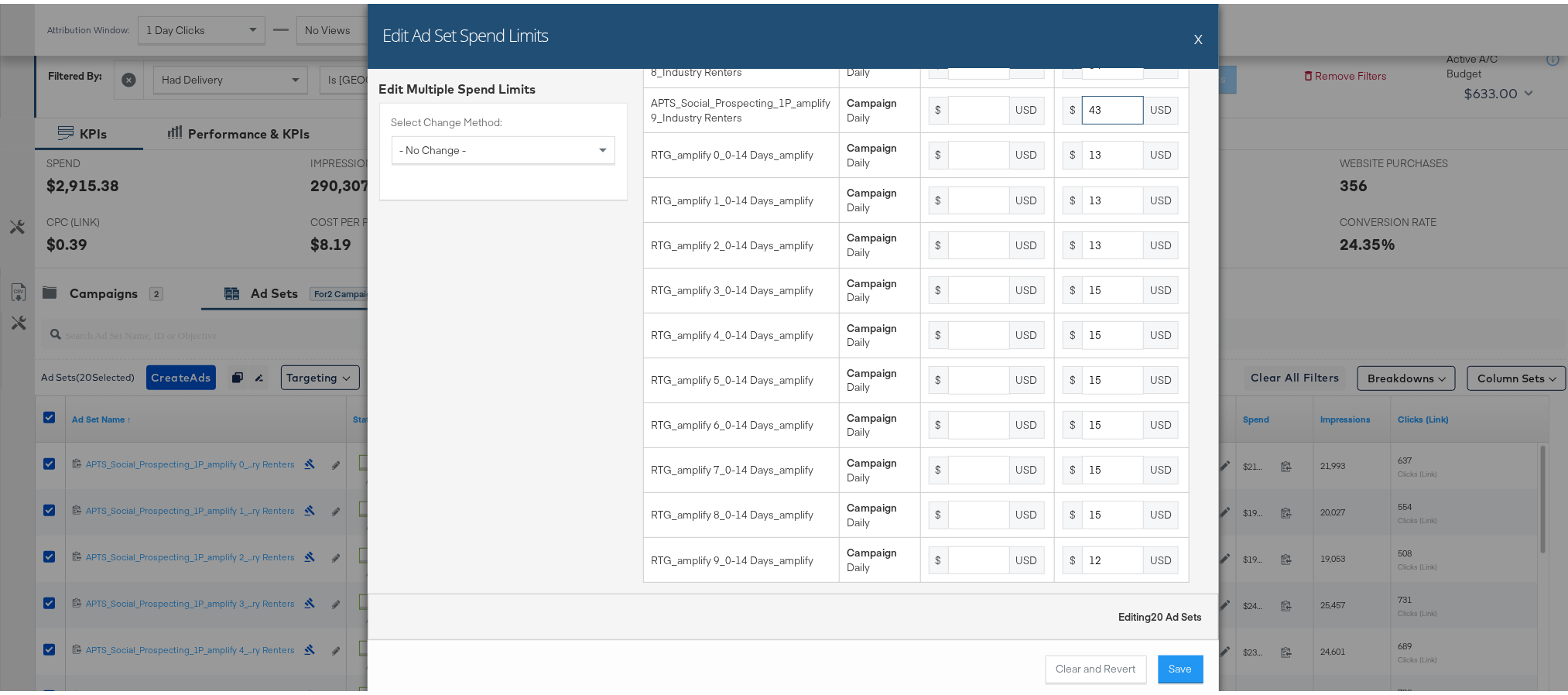
scroll to position [517, 0]
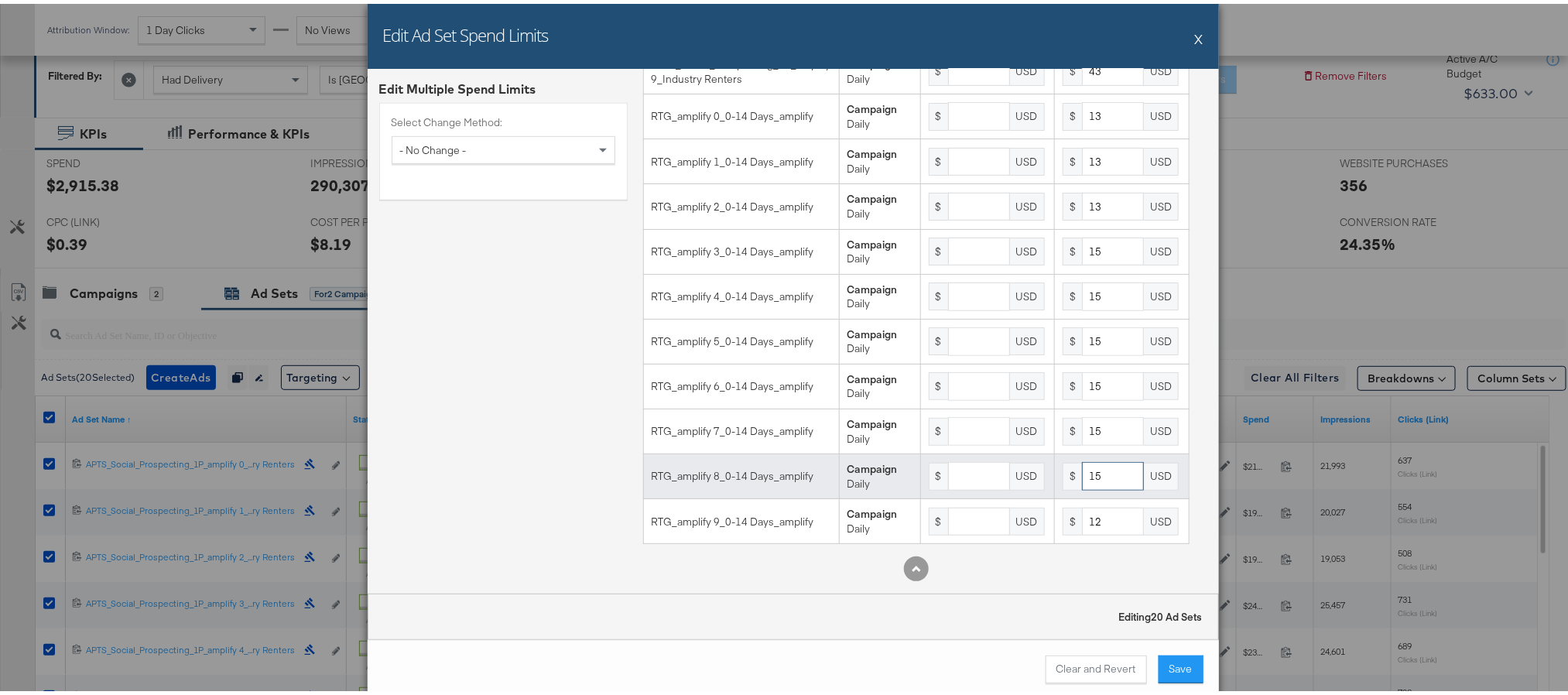
click at [1086, 470] on input "15" at bounding box center [1112, 472] width 62 height 29
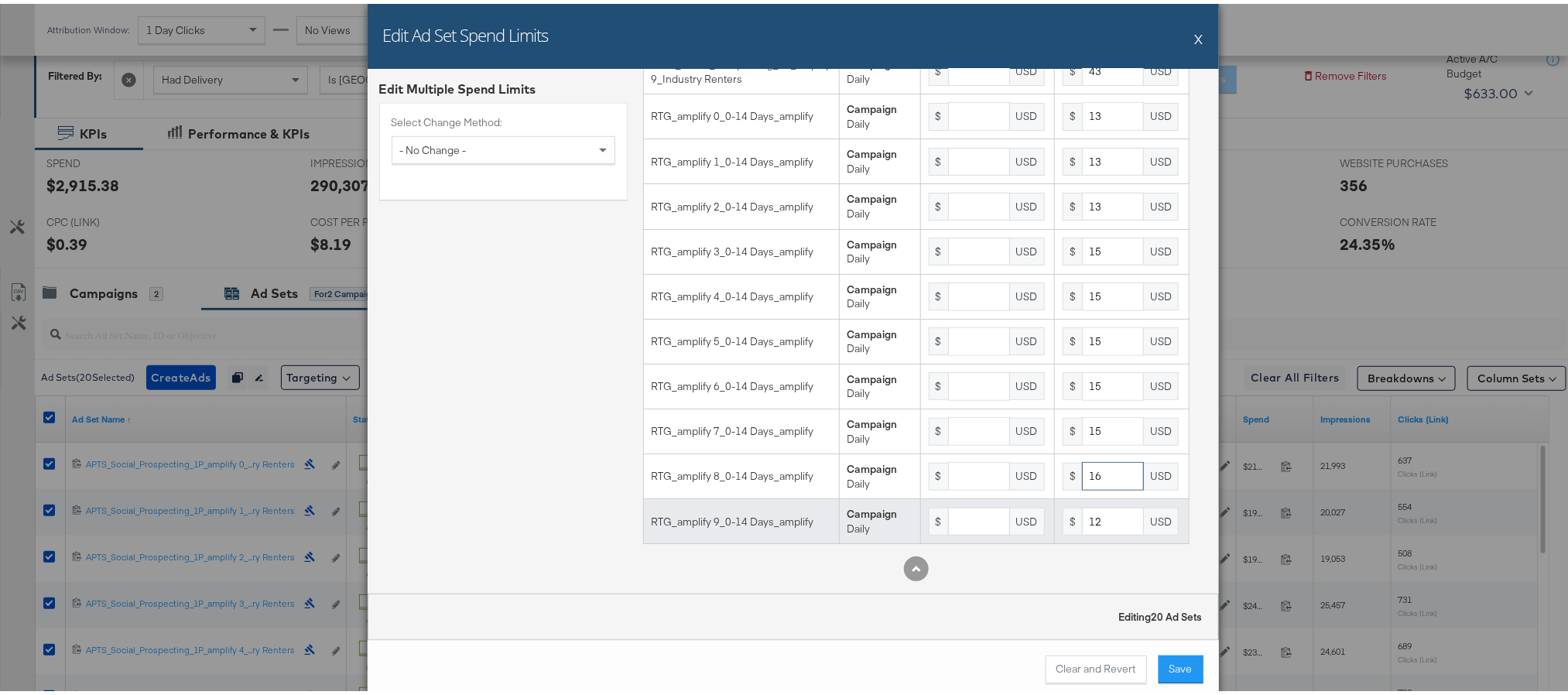
type input "16"
click at [1085, 508] on input "12" at bounding box center [1112, 517] width 62 height 29
type input "13"
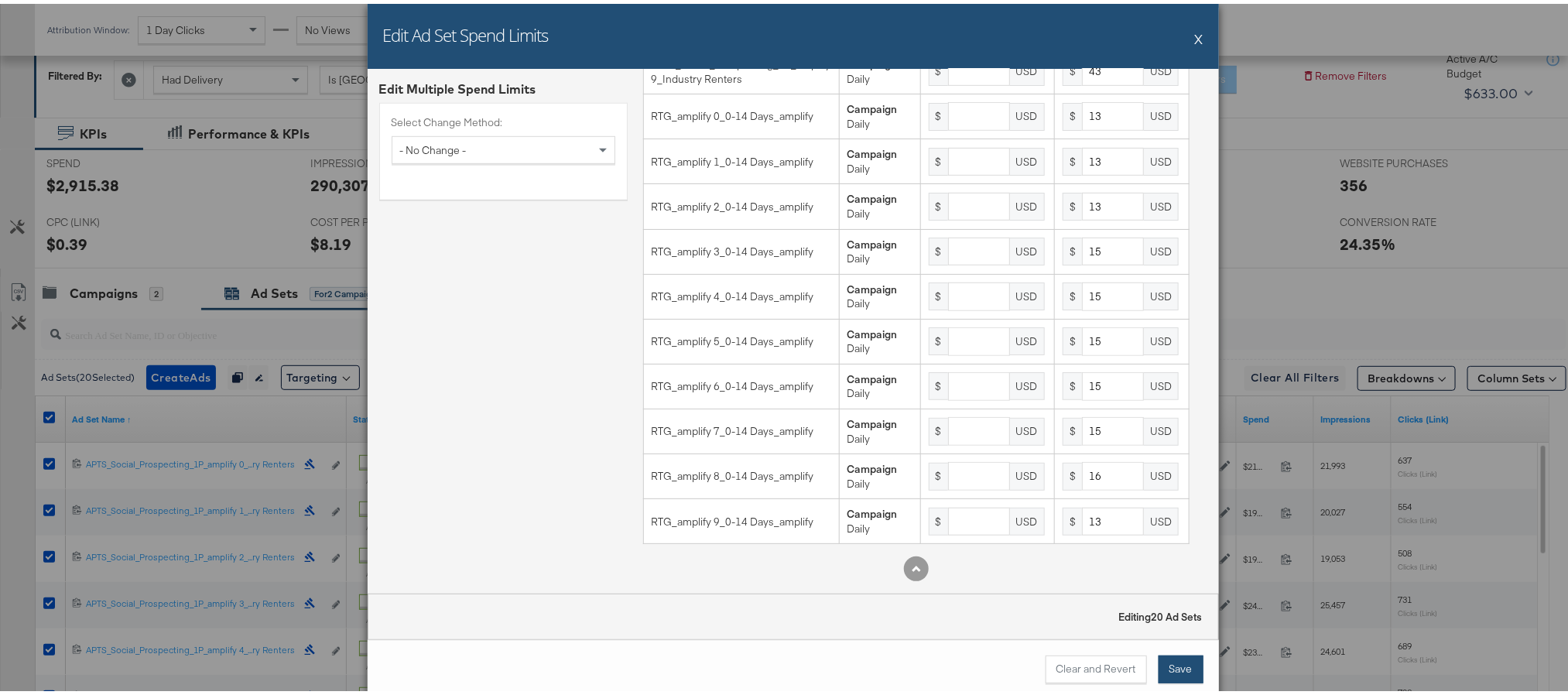
click at [1178, 662] on button "Save" at bounding box center [1181, 665] width 45 height 28
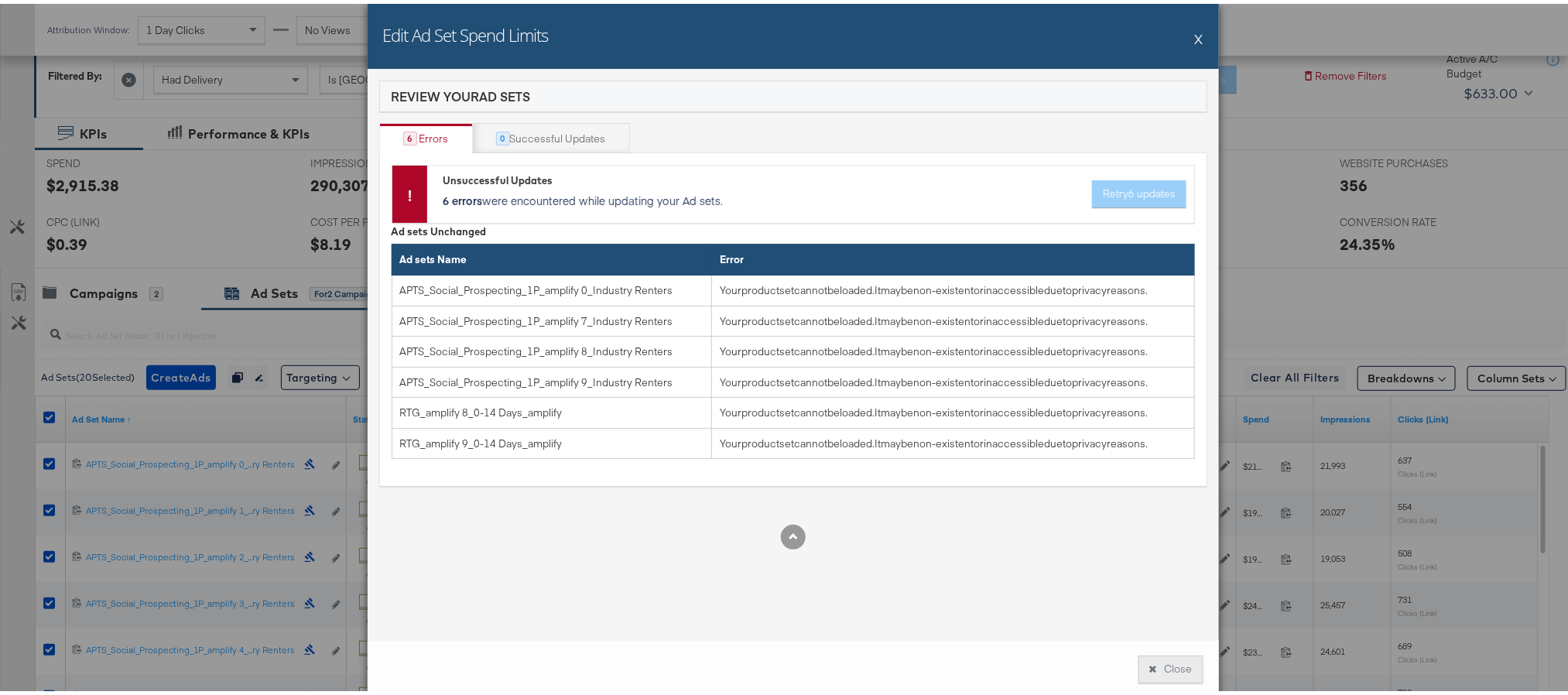
click at [1154, 661] on button "Close" at bounding box center [1170, 665] width 65 height 28
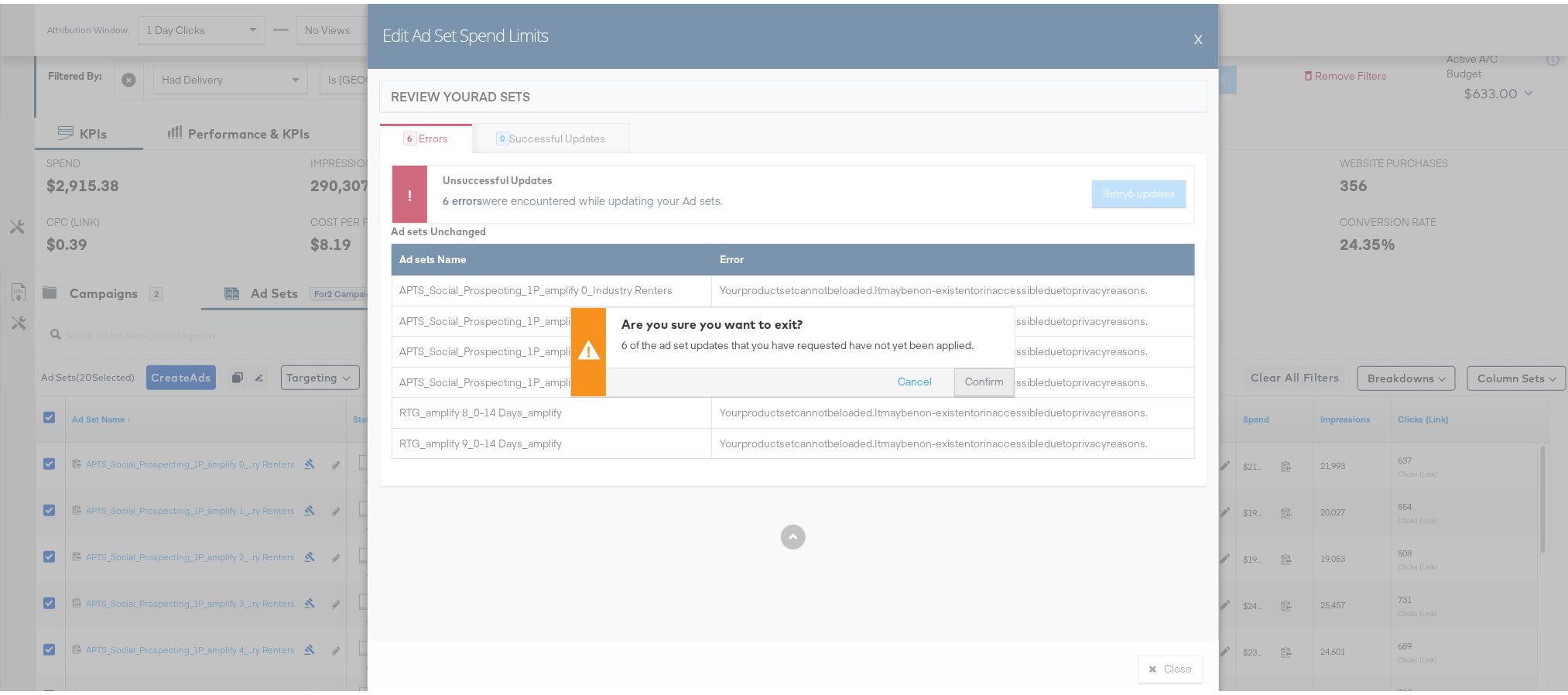
click at [976, 384] on button "Confirm" at bounding box center [984, 377] width 61 height 28
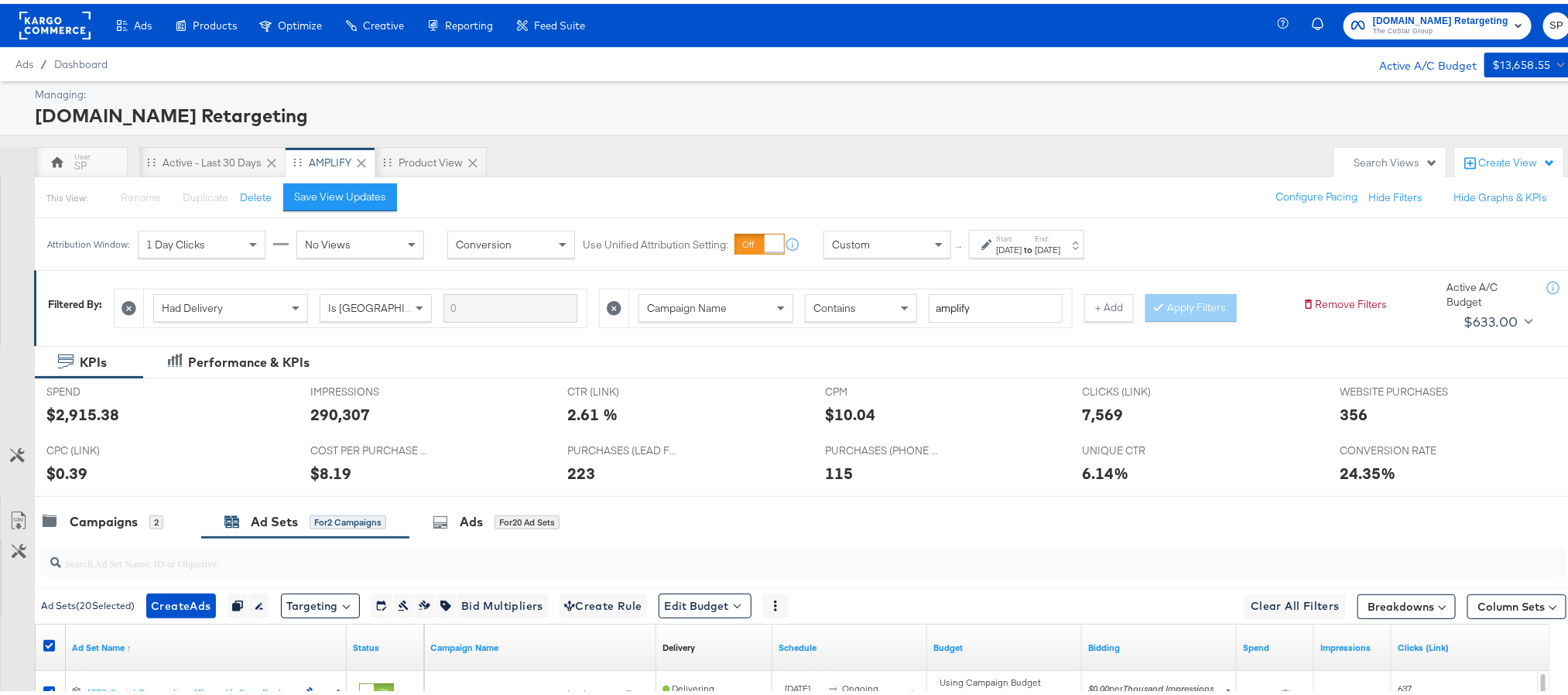
click at [62, 30] on rect at bounding box center [55, 22] width 71 height 28
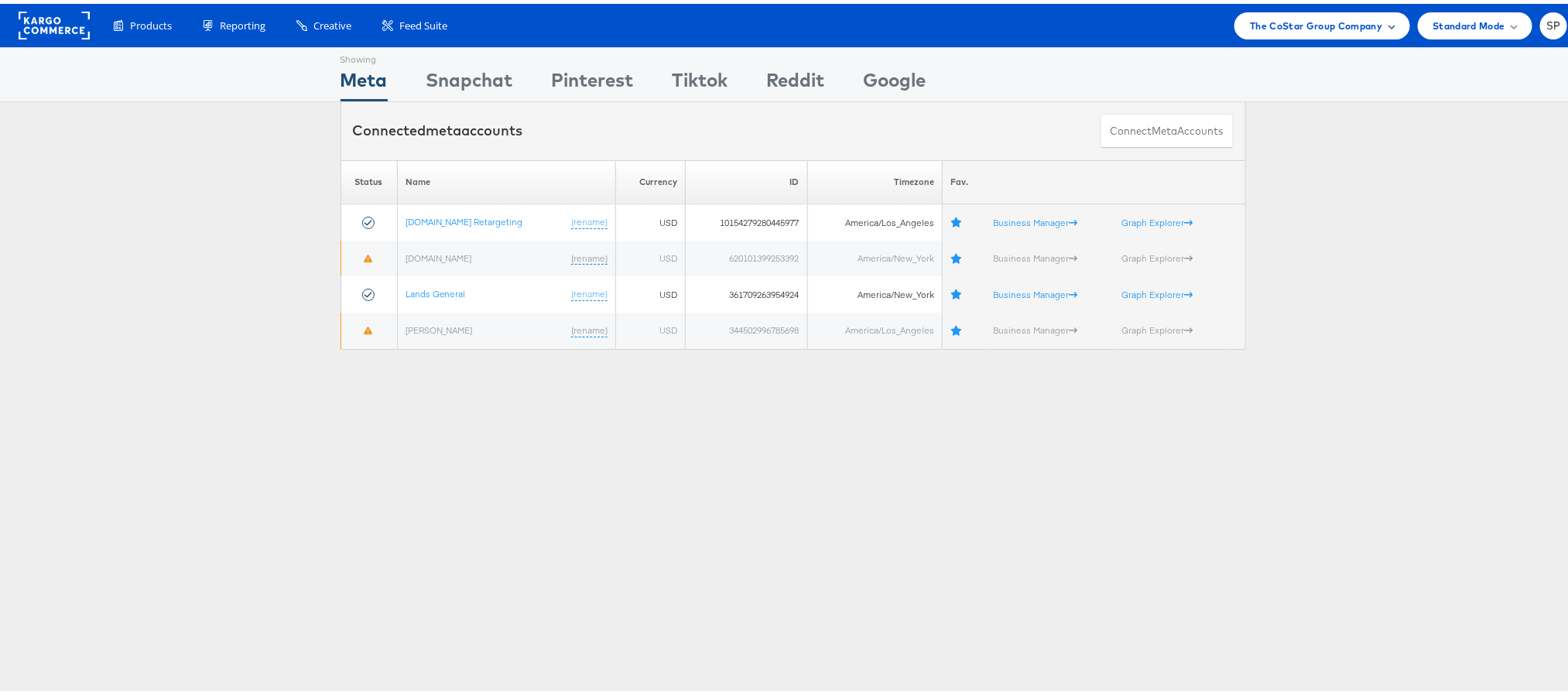
click at [1306, 16] on span "The CoStar Group Company" at bounding box center [1316, 22] width 132 height 16
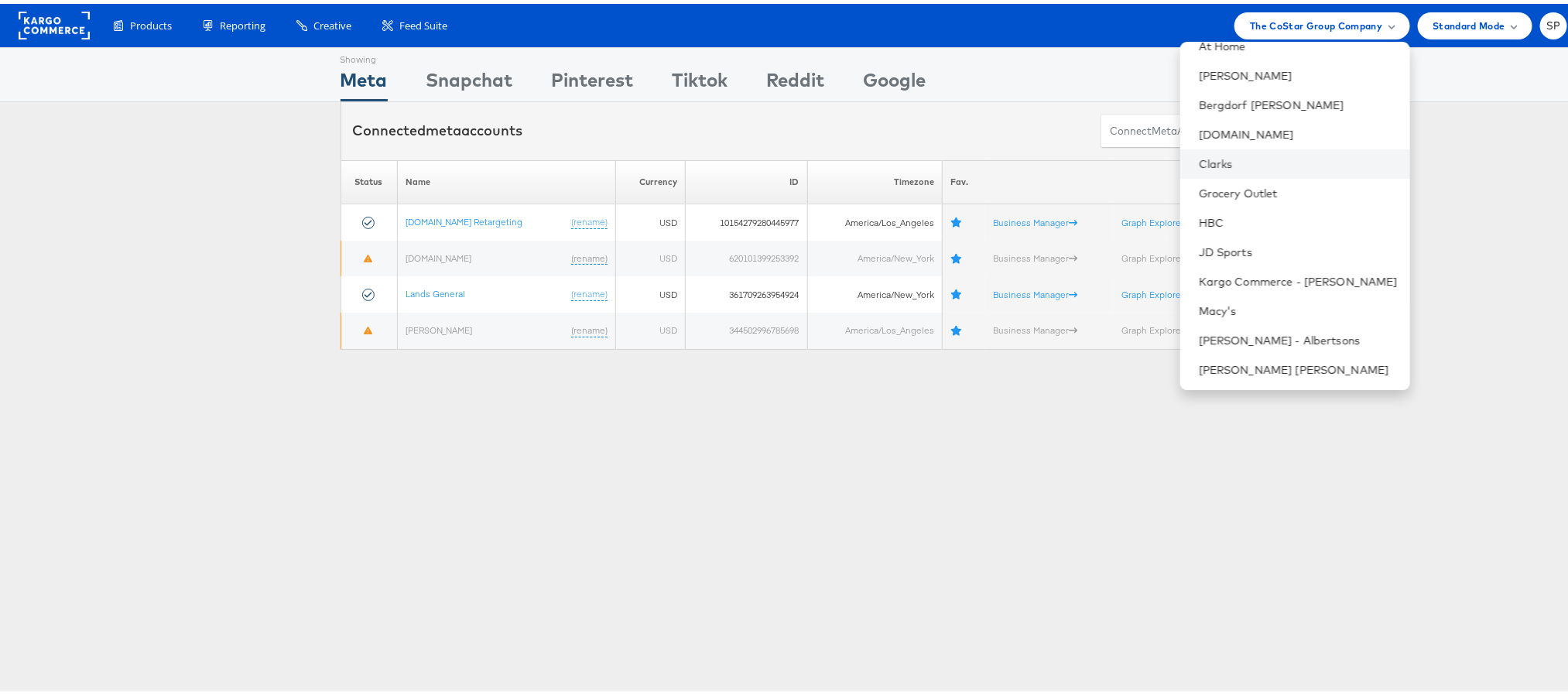
scroll to position [191, 0]
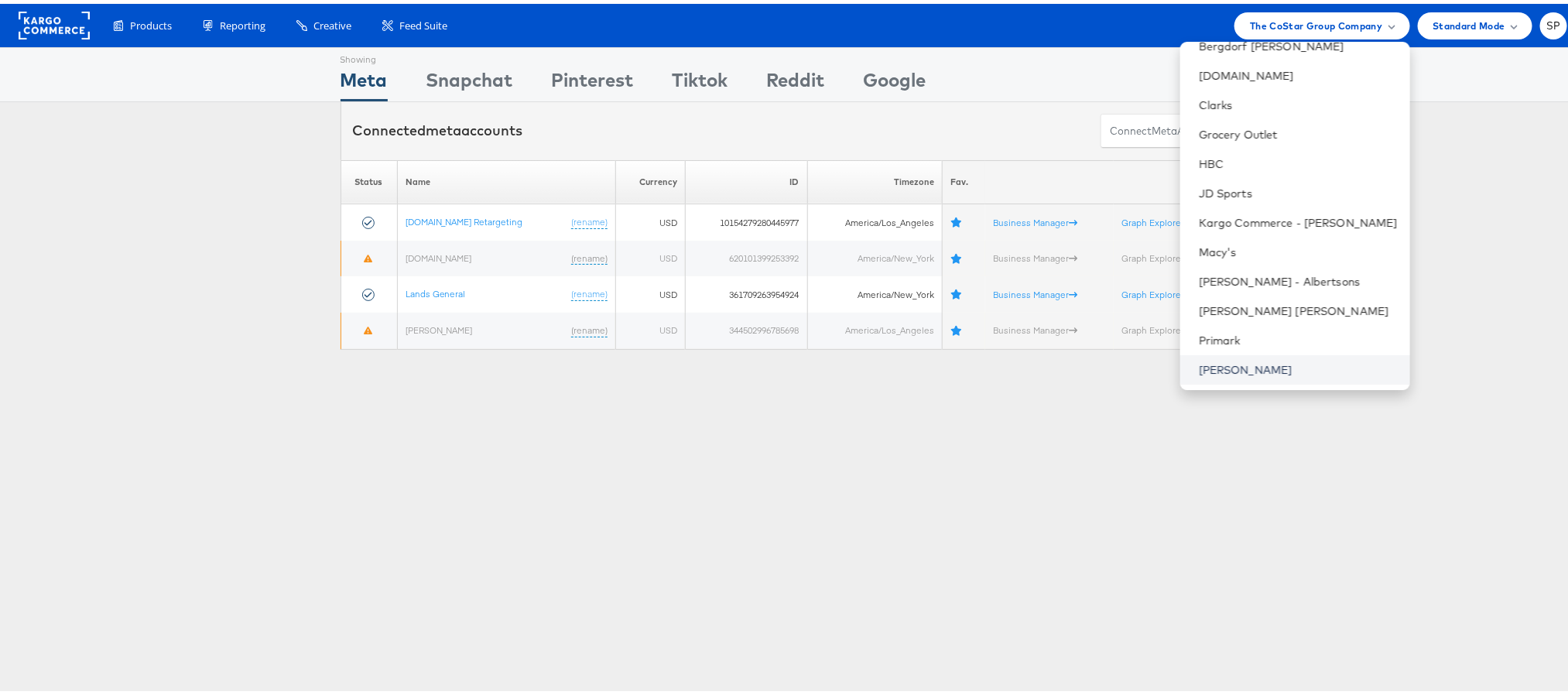
click at [1199, 362] on link "[PERSON_NAME]" at bounding box center [1298, 366] width 199 height 16
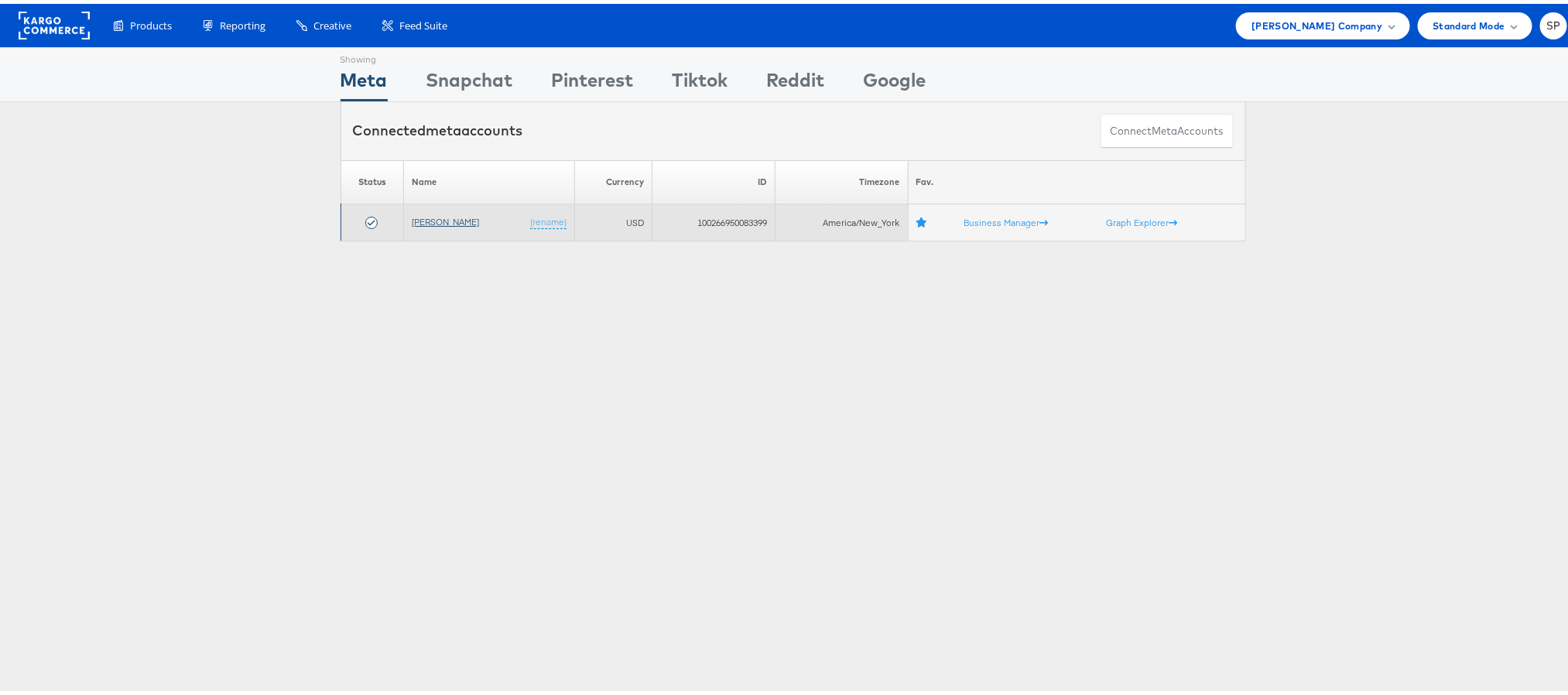
click at [422, 220] on link "[PERSON_NAME]" at bounding box center [446, 218] width 68 height 12
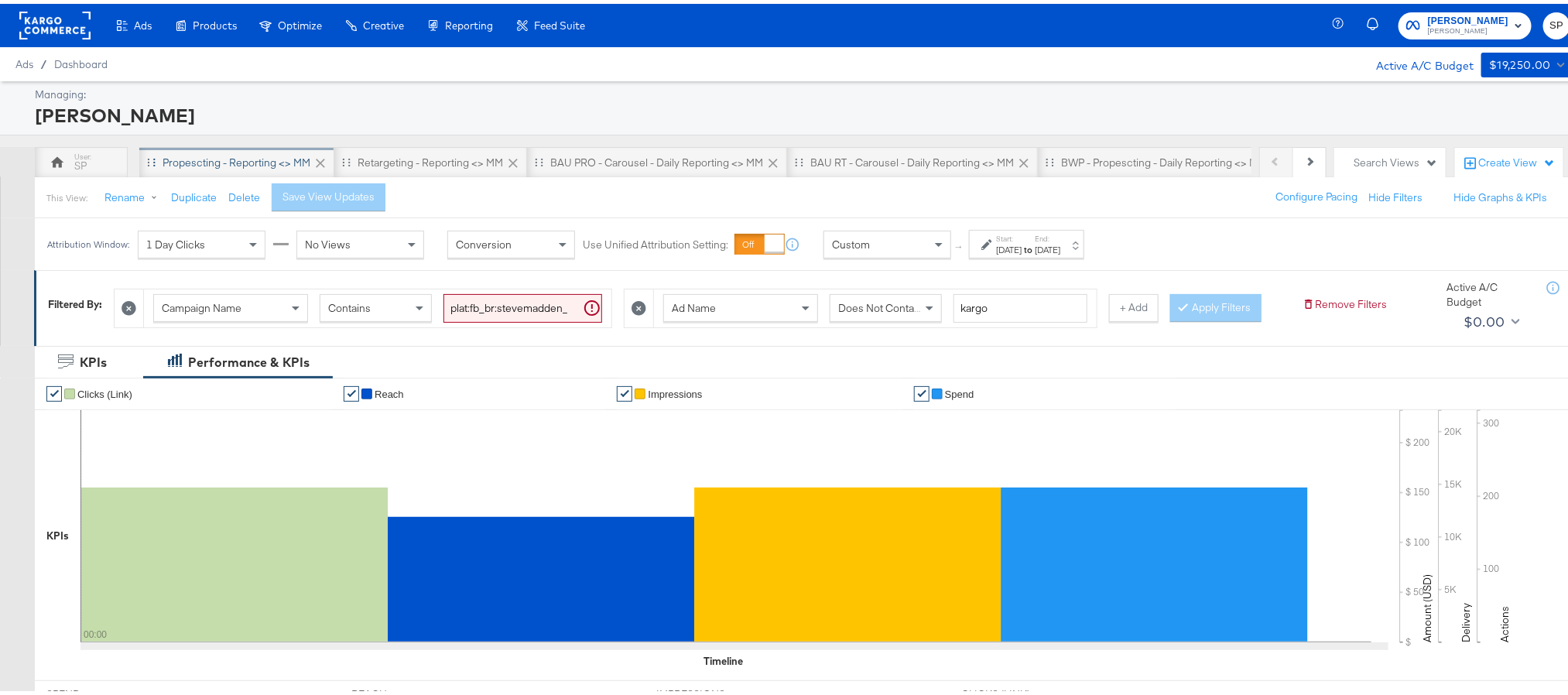
click at [290, 156] on div "Propescting - Reporting <> MM" at bounding box center [236, 159] width 148 height 15
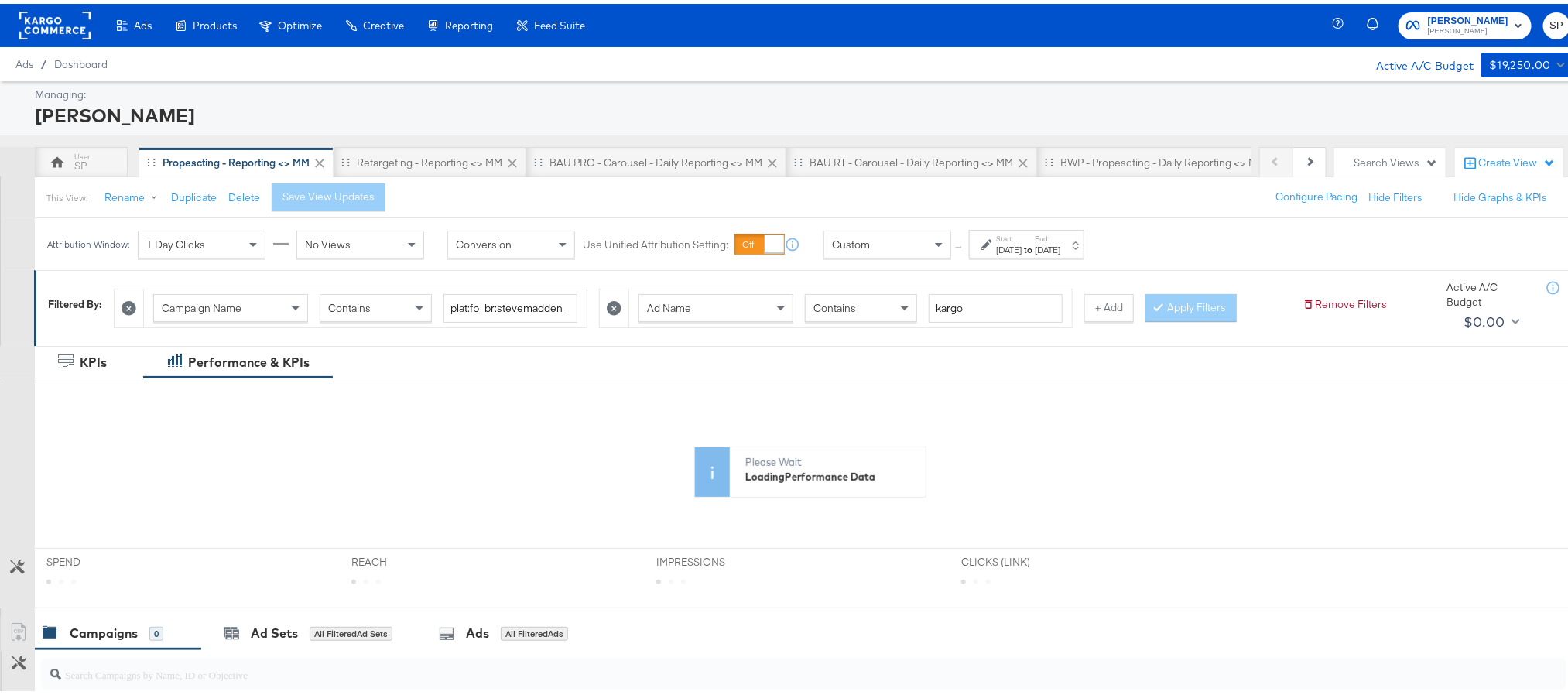
click at [1022, 242] on div "[DATE]" at bounding box center [1009, 246] width 26 height 12
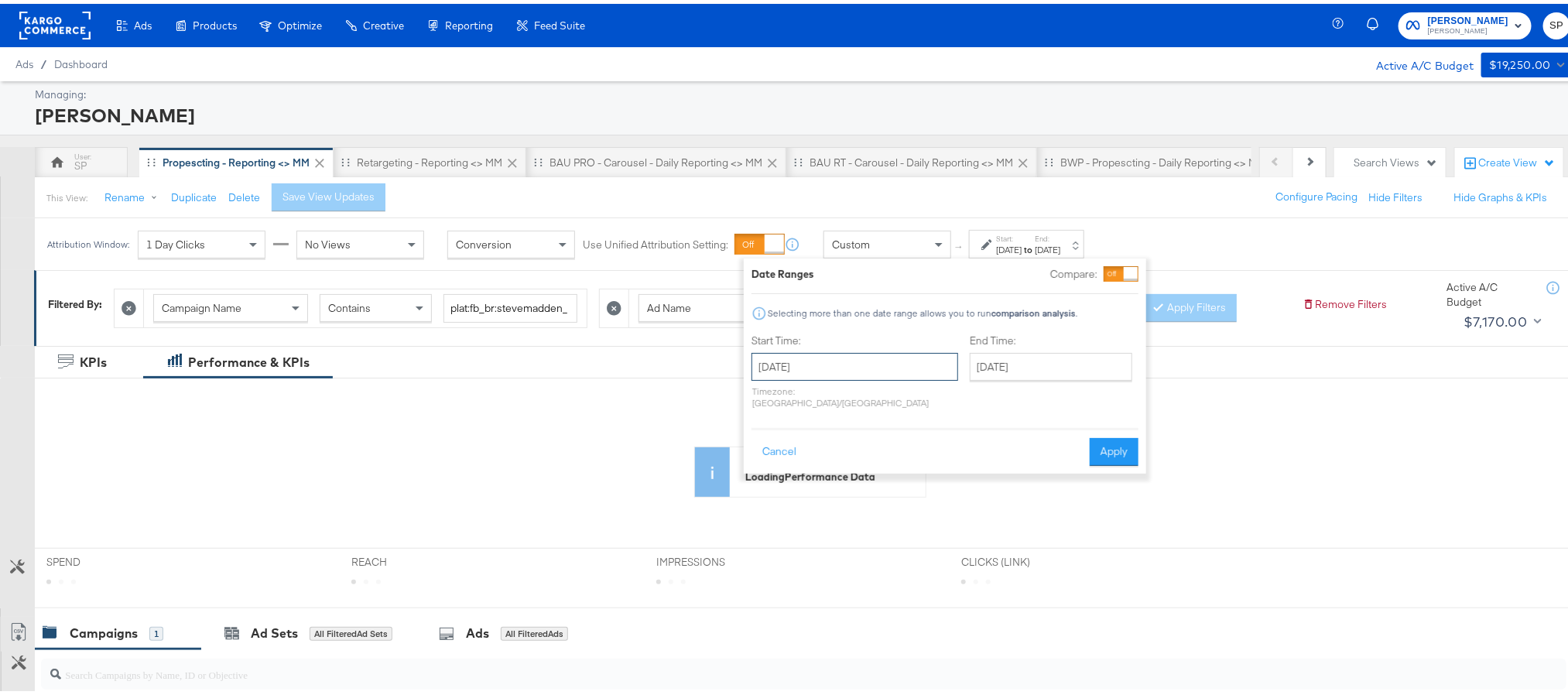
click at [875, 376] on input "[DATE]" at bounding box center [855, 362] width 207 height 28
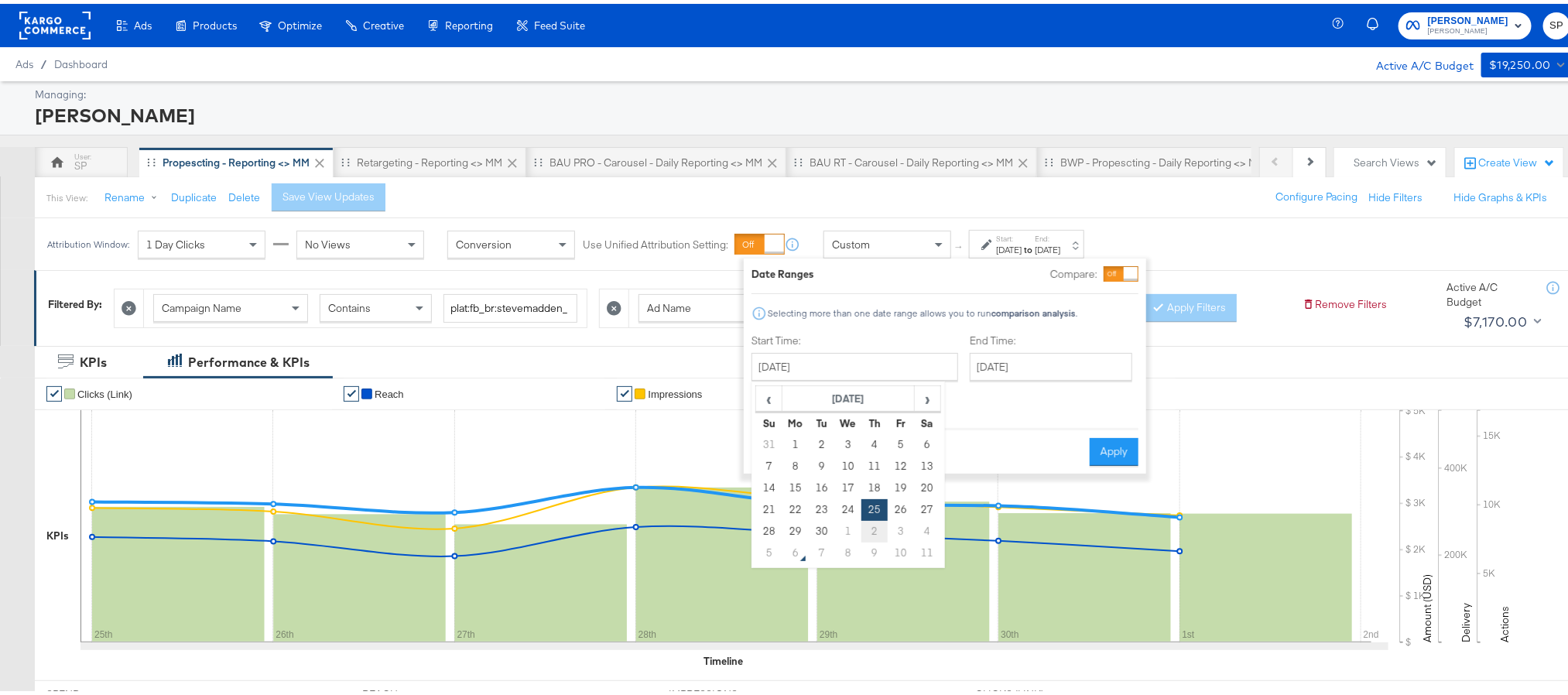
click at [868, 527] on td "2" at bounding box center [874, 528] width 26 height 22
type input "[DATE]"
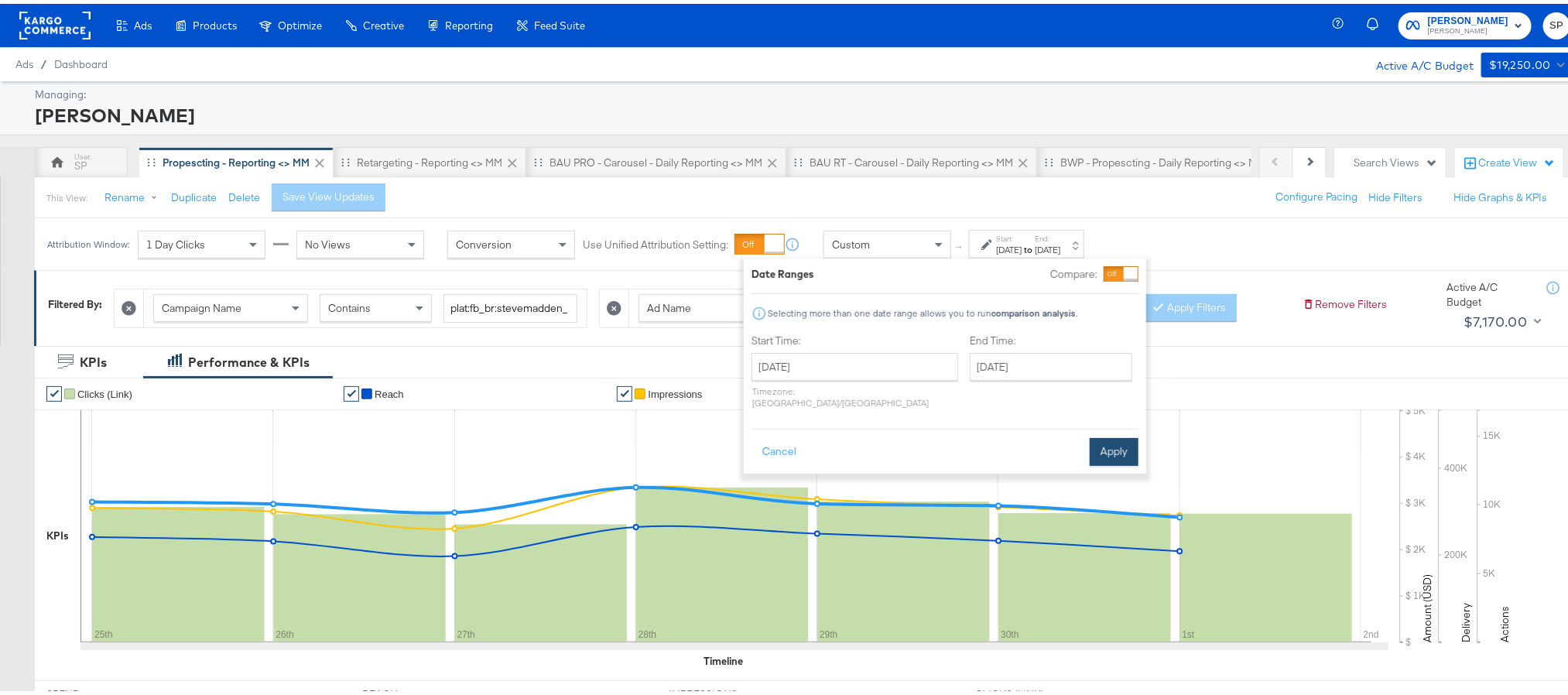
click at [1114, 440] on button "Apply" at bounding box center [1113, 448] width 49 height 28
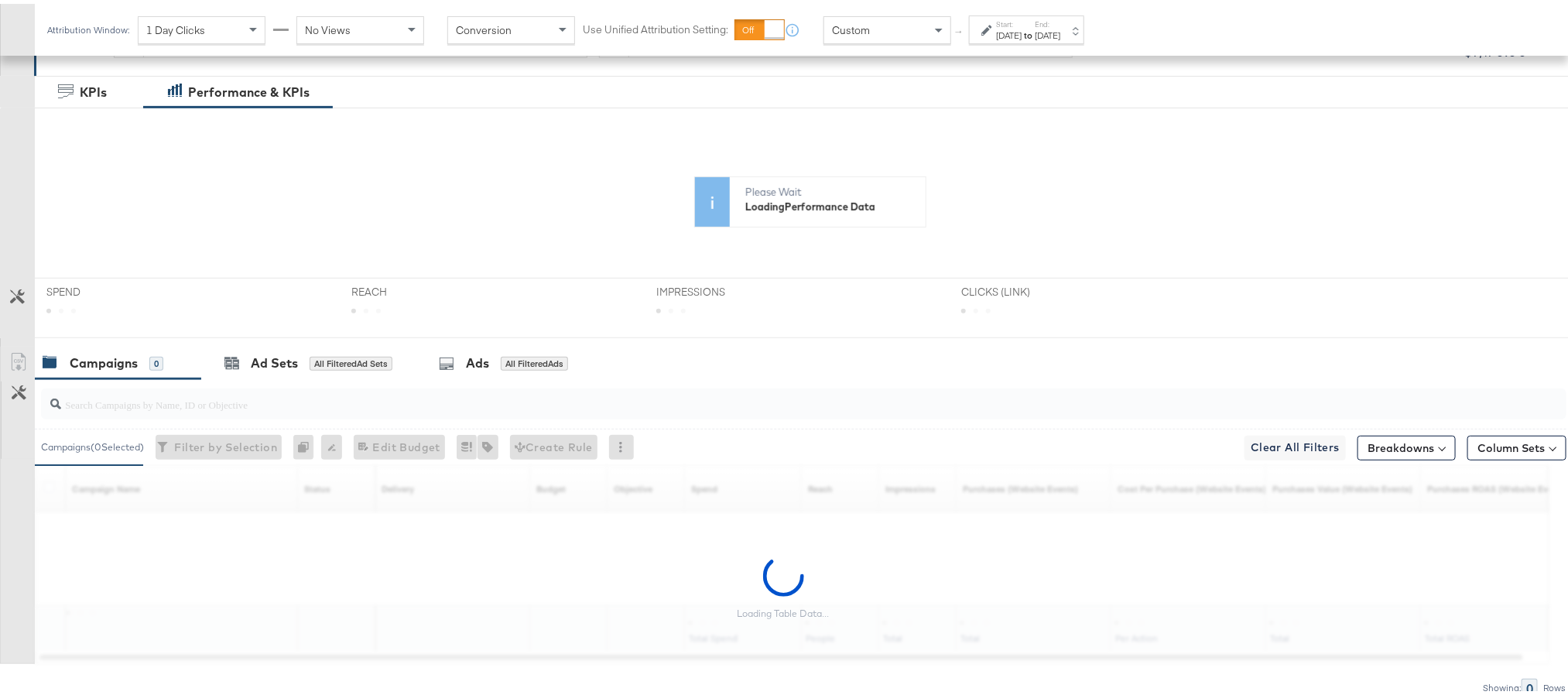
scroll to position [272, 0]
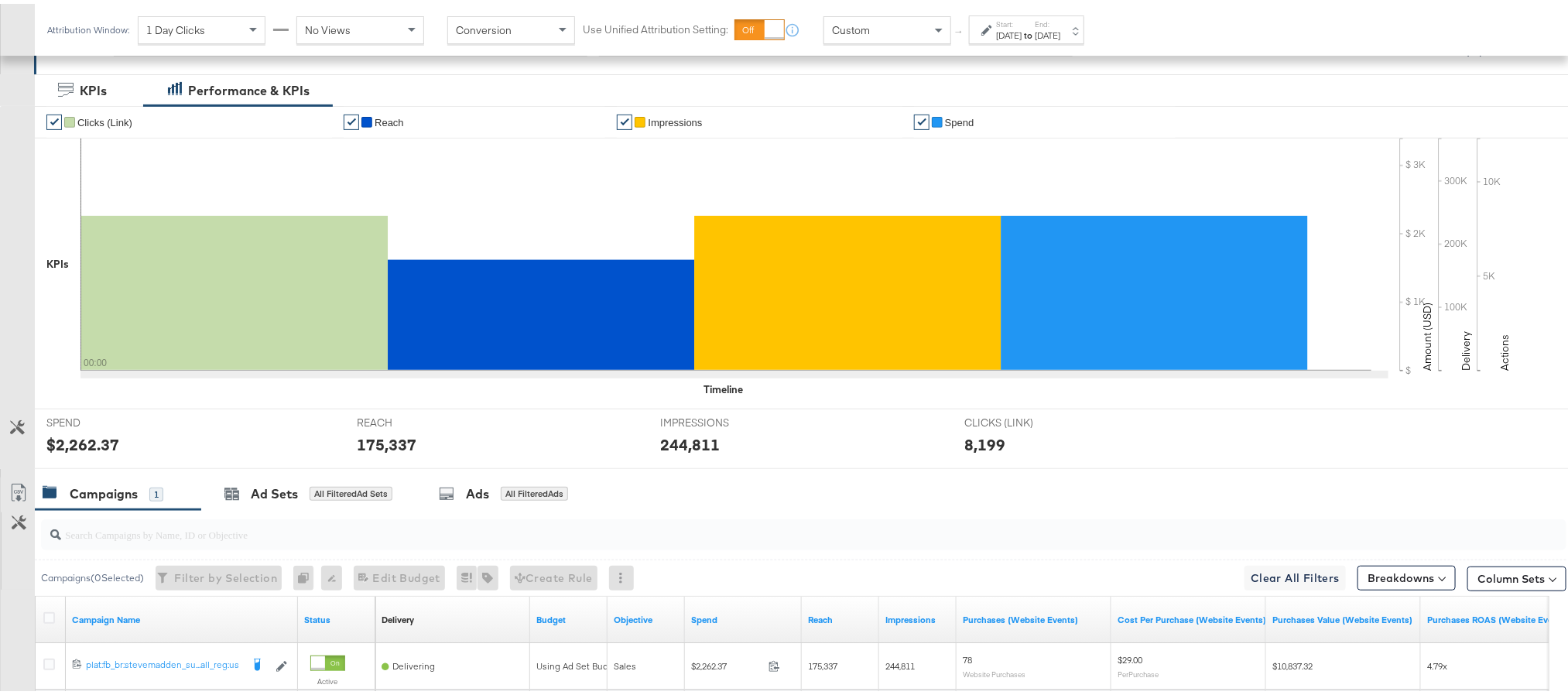
click at [86, 444] on div "$2,262.37" at bounding box center [82, 441] width 72 height 23
copy div "2,262.37"
click at [1061, 22] on div "Start: [DATE] to End: [DATE]" at bounding box center [1028, 27] width 65 height 23
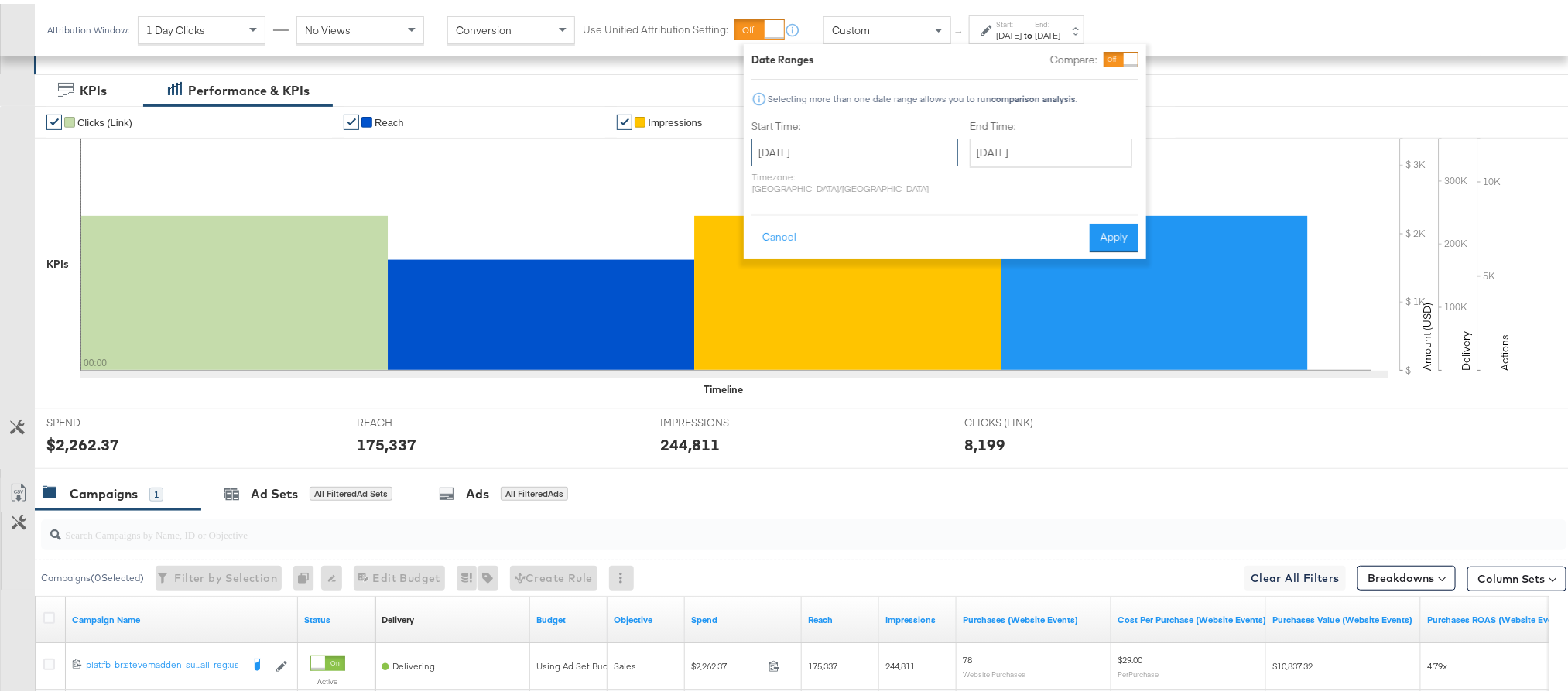
click at [893, 139] on input "[DATE]" at bounding box center [855, 149] width 207 height 28
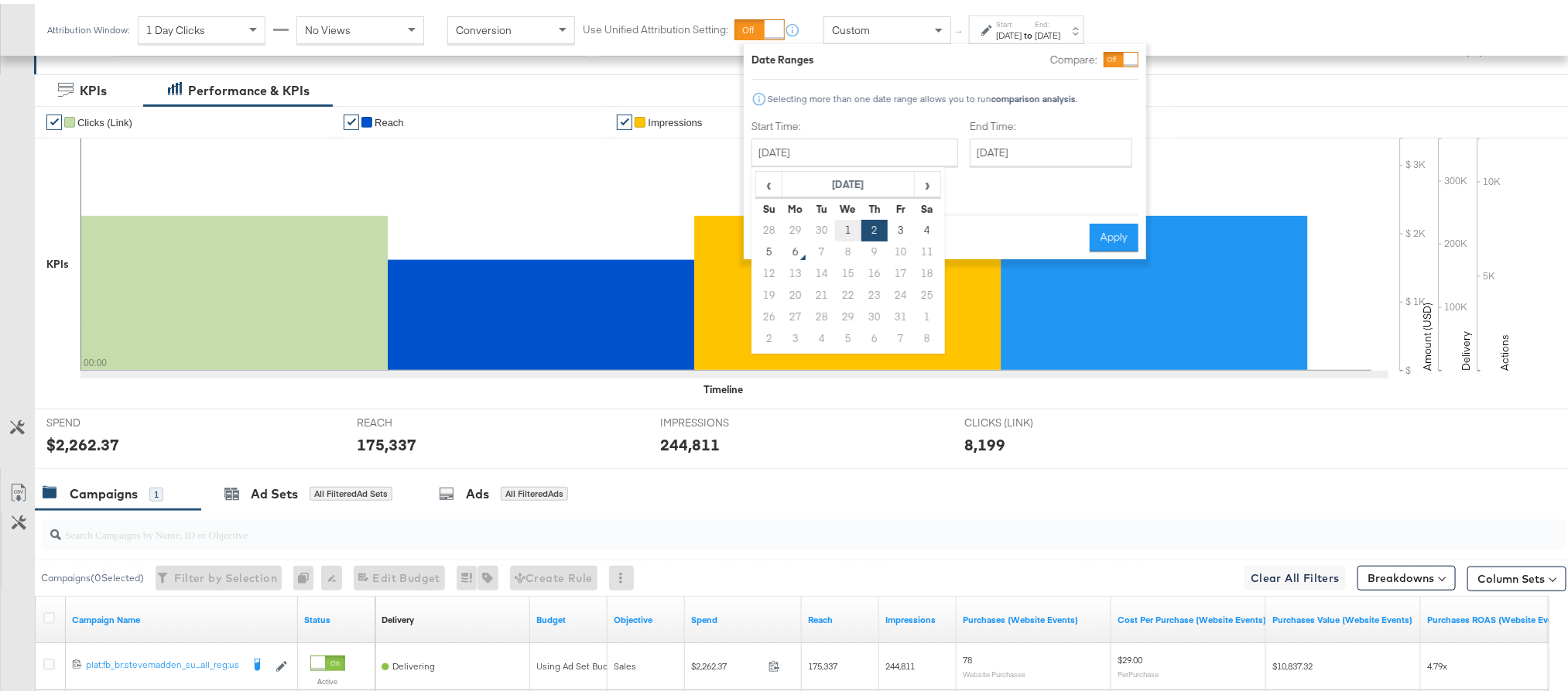
click at [850, 220] on td "1" at bounding box center [848, 226] width 26 height 22
type input "[DATE]"
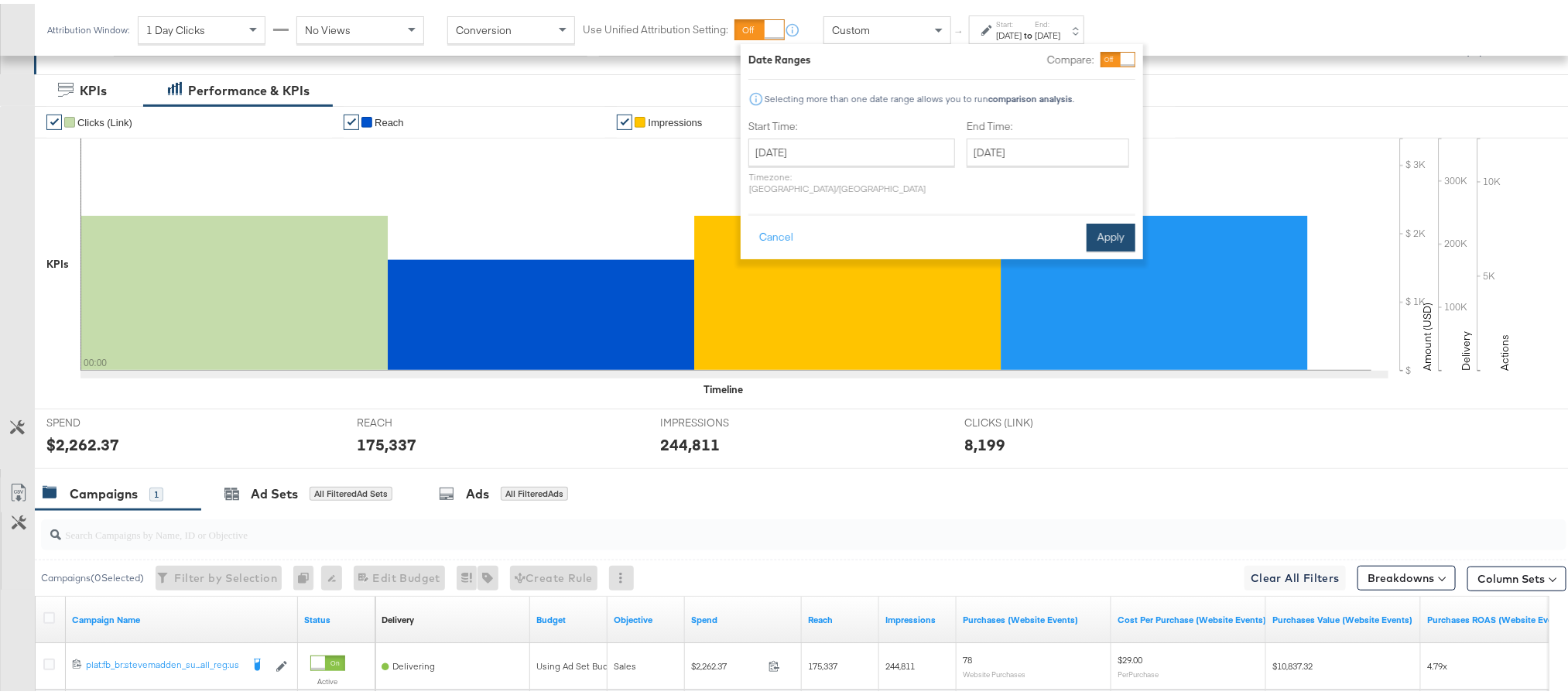
click at [1121, 226] on button "Apply" at bounding box center [1110, 233] width 49 height 28
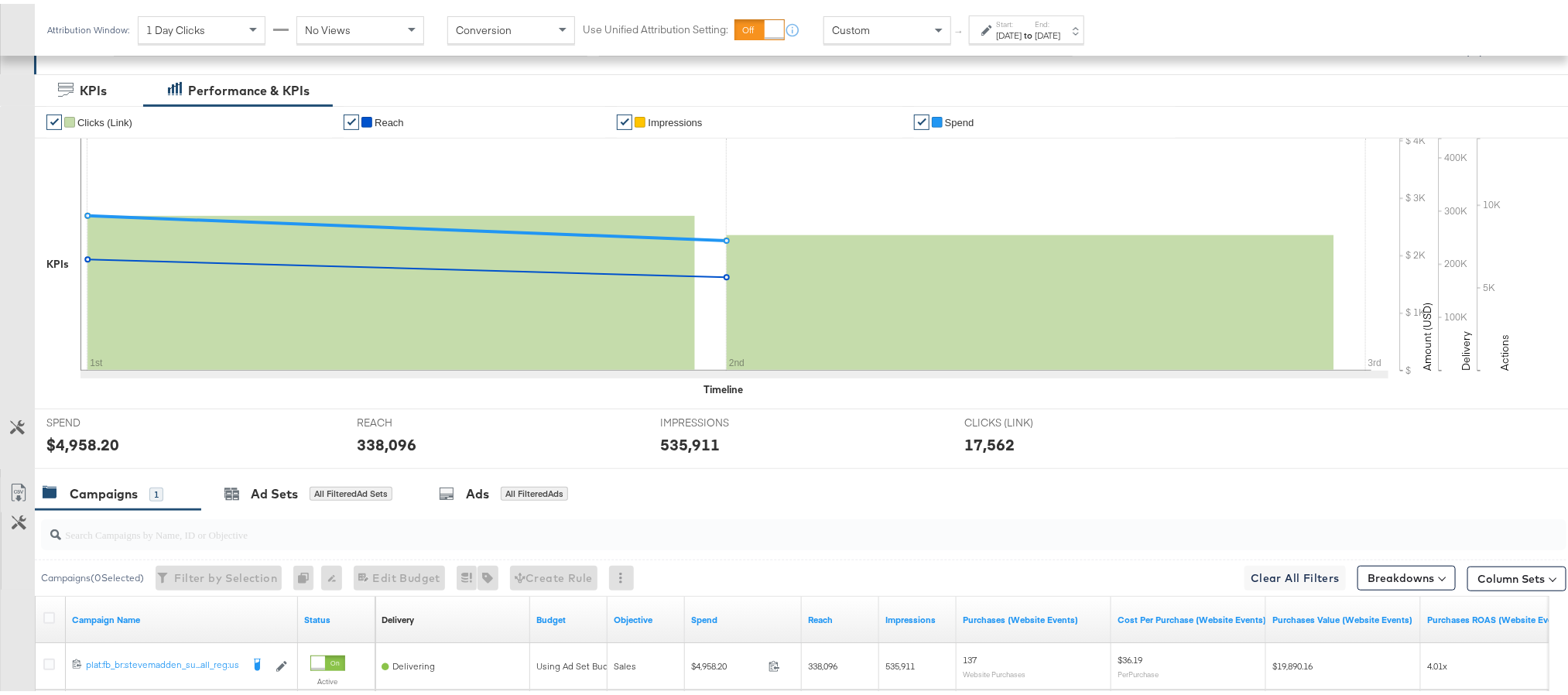
click at [78, 447] on div "$4,958.20" at bounding box center [82, 441] width 72 height 23
copy div "4,958.20"
click at [1061, 38] on div "Start: [DATE] to End: [DATE]" at bounding box center [1027, 26] width 115 height 29
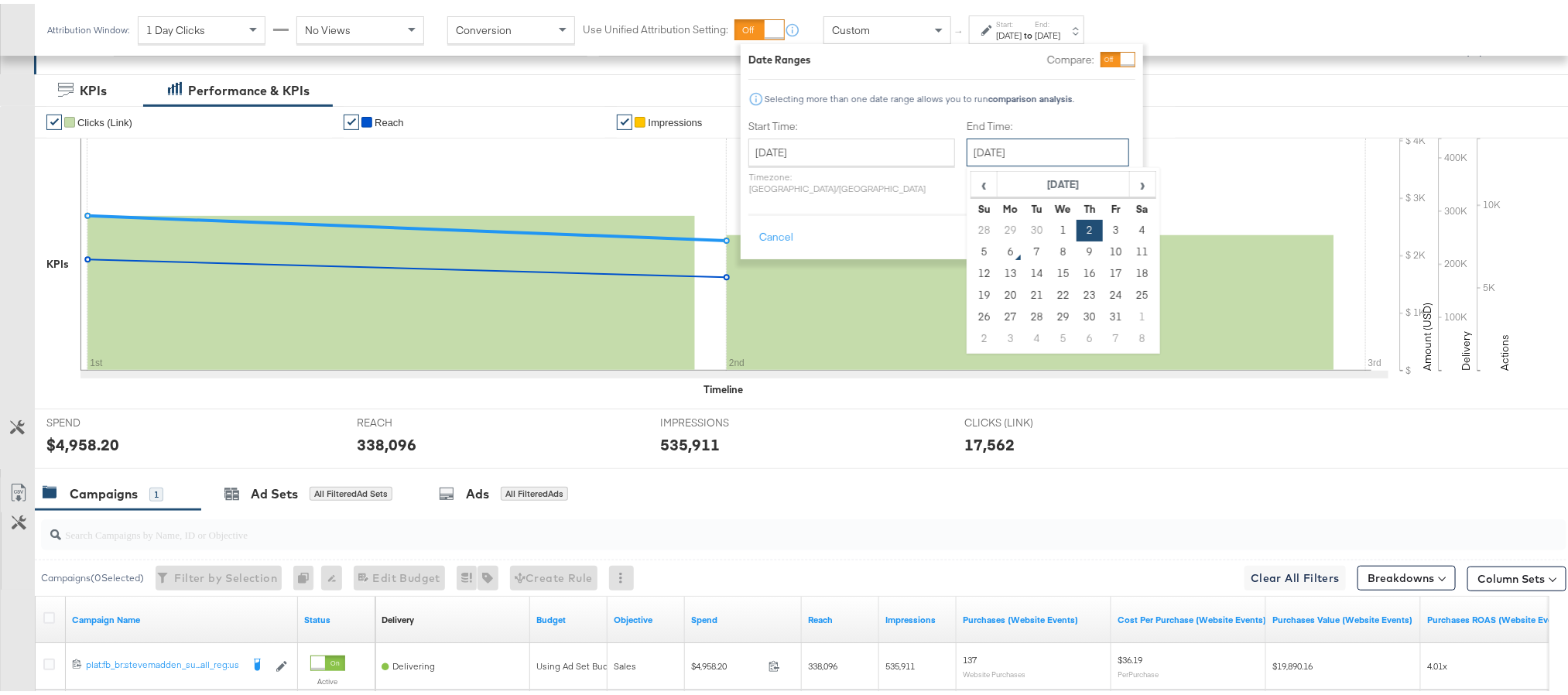
click at [980, 151] on input "[DATE]" at bounding box center [1048, 149] width 163 height 28
click at [1050, 226] on td "1" at bounding box center [1063, 226] width 26 height 22
type input "[DATE]"
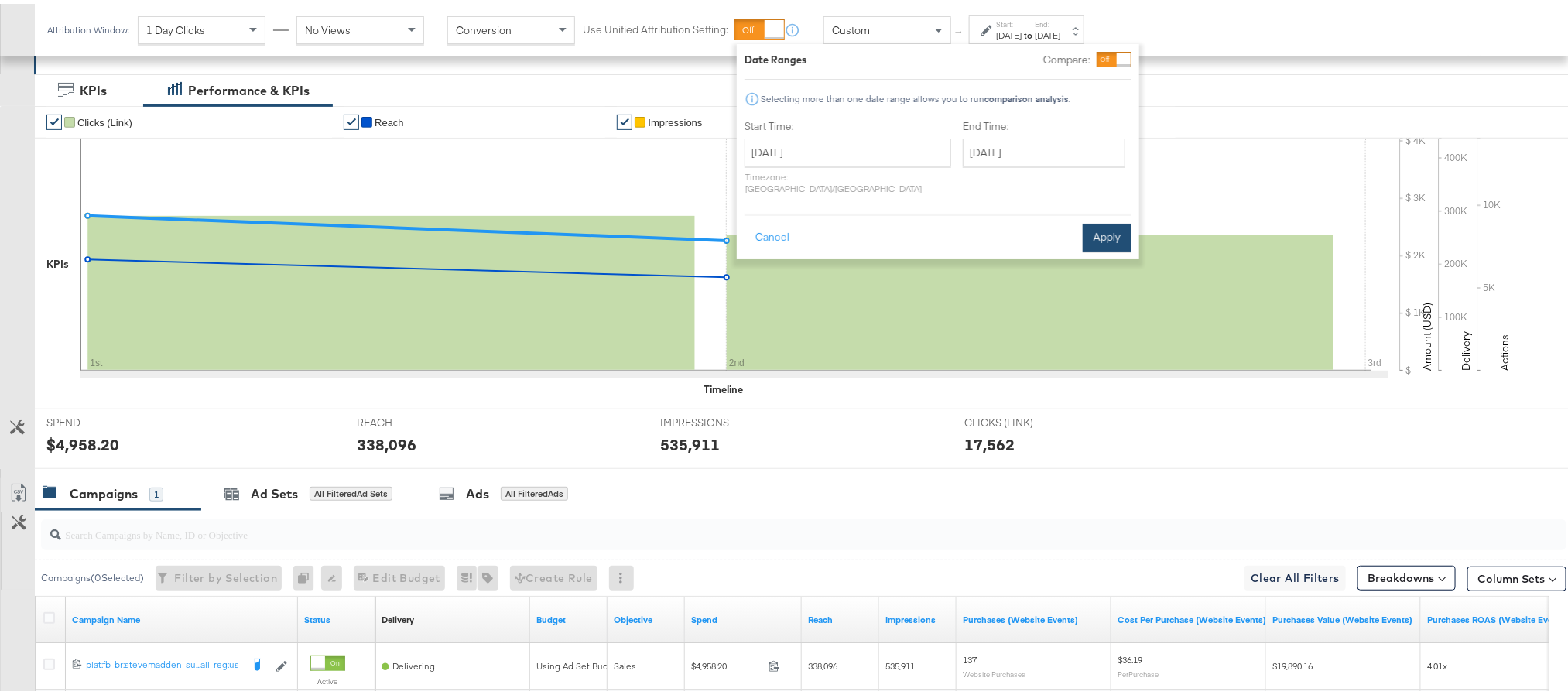
click at [1093, 226] on button "Apply" at bounding box center [1106, 233] width 49 height 28
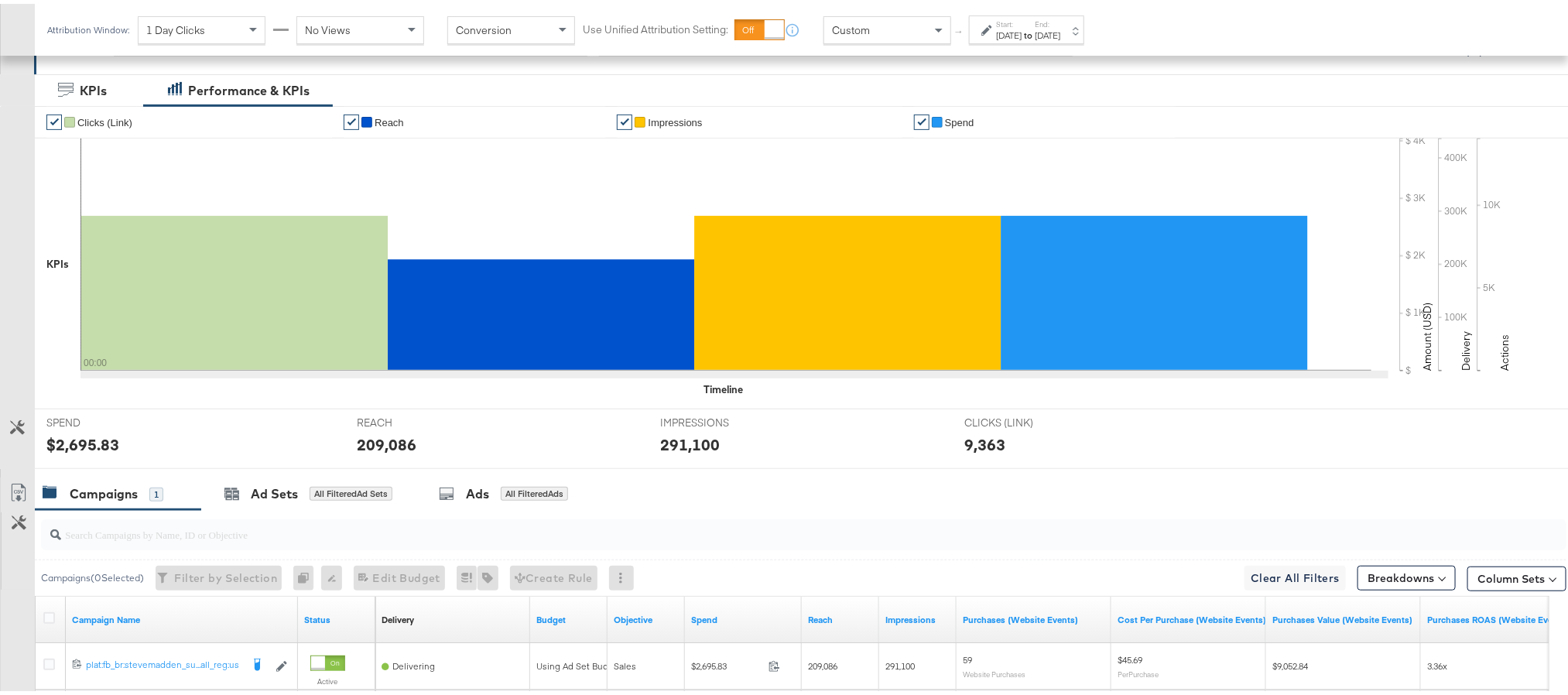
click at [96, 435] on div "$2,695.83" at bounding box center [82, 441] width 72 height 23
copy div "2,695.83"
click at [394, 444] on div "209,086" at bounding box center [386, 441] width 60 height 23
copy div "209,086"
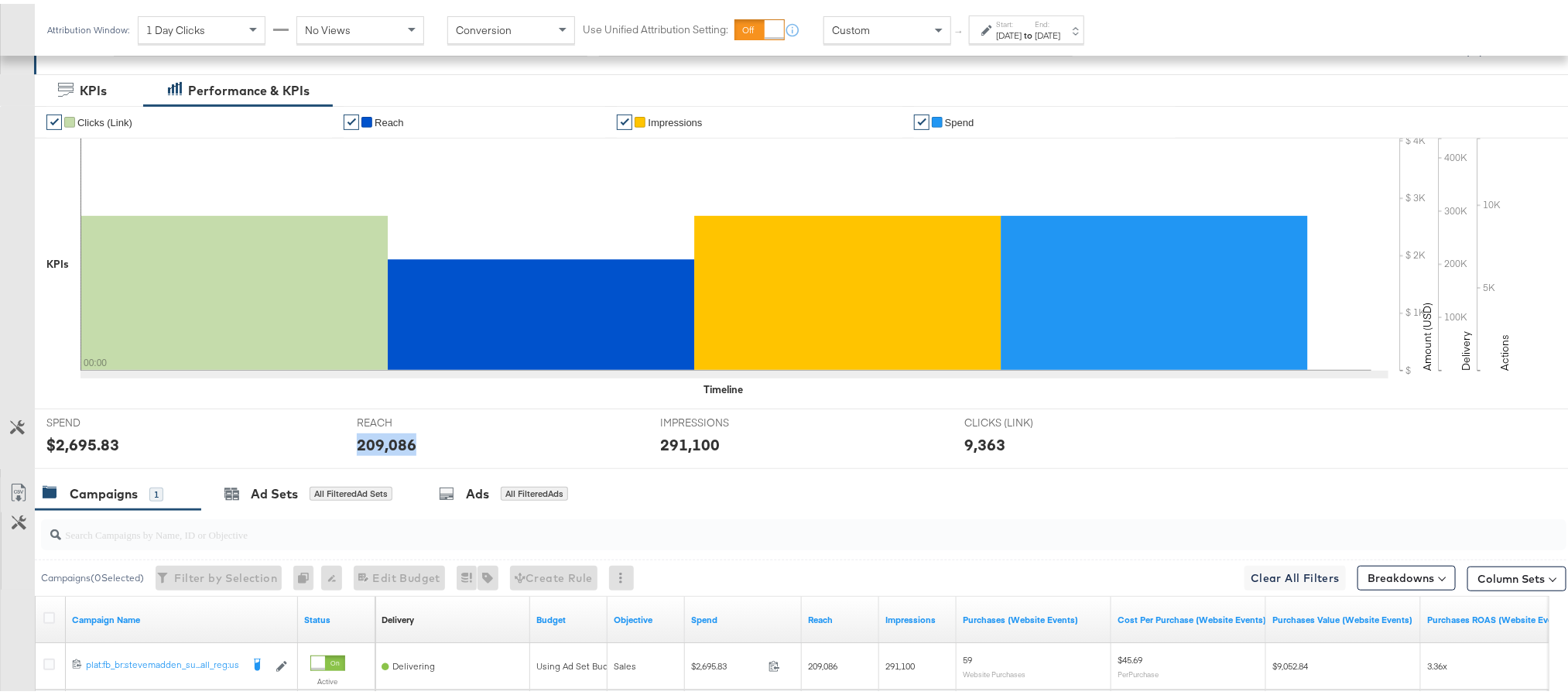
click at [394, 444] on div "209,086" at bounding box center [386, 441] width 60 height 23
click at [1022, 21] on label "Start:" at bounding box center [1009, 21] width 26 height 10
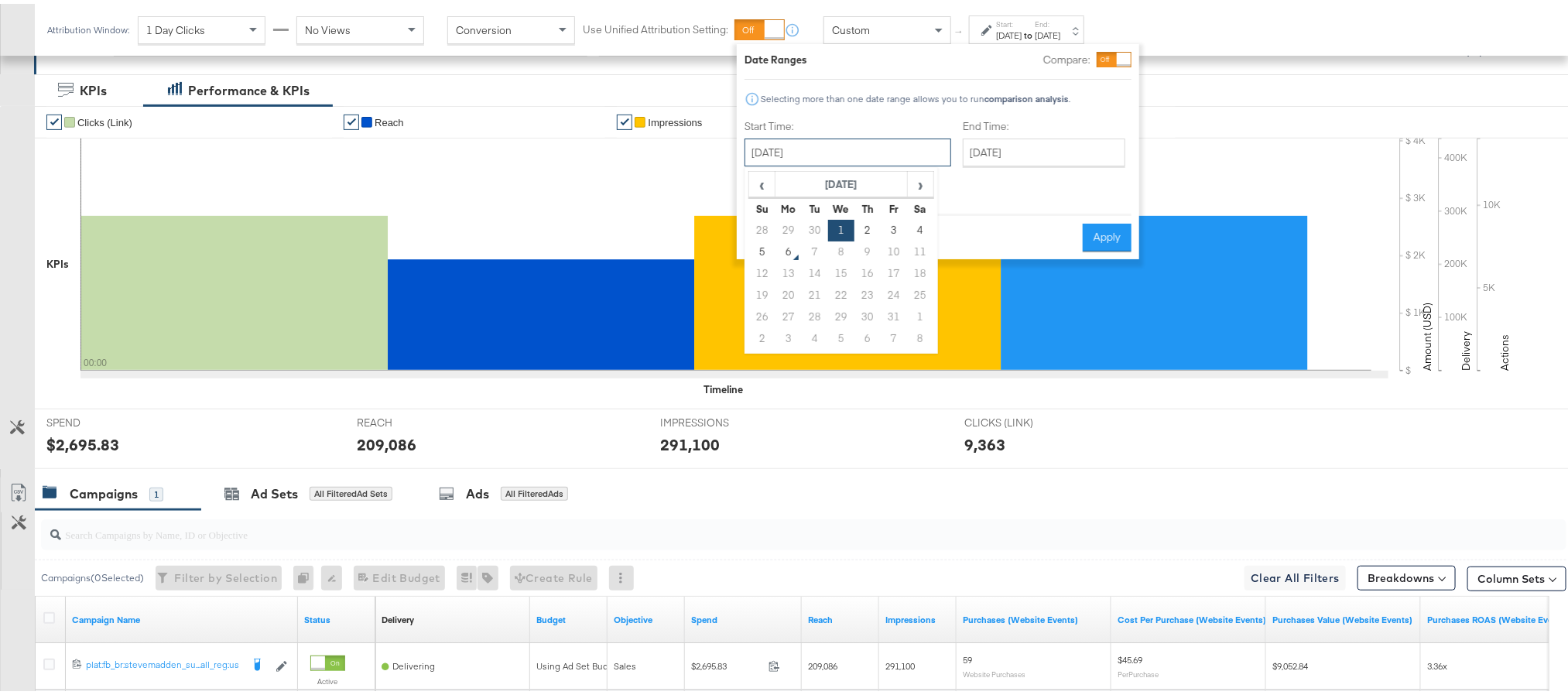
click at [854, 144] on input "[DATE]" at bounding box center [848, 149] width 207 height 28
click at [861, 227] on td "2" at bounding box center [867, 226] width 26 height 22
type input "[DATE]"
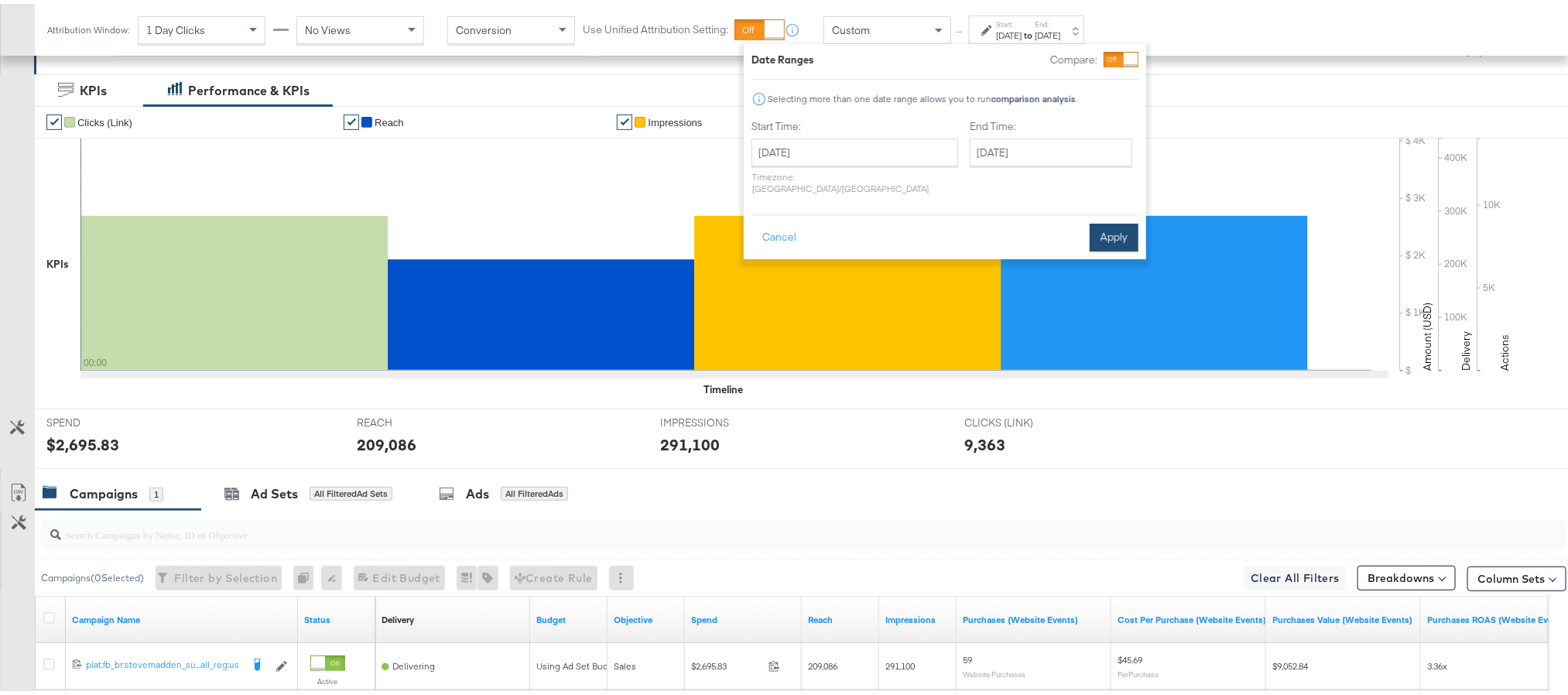
click at [1107, 226] on button "Apply" at bounding box center [1113, 233] width 49 height 28
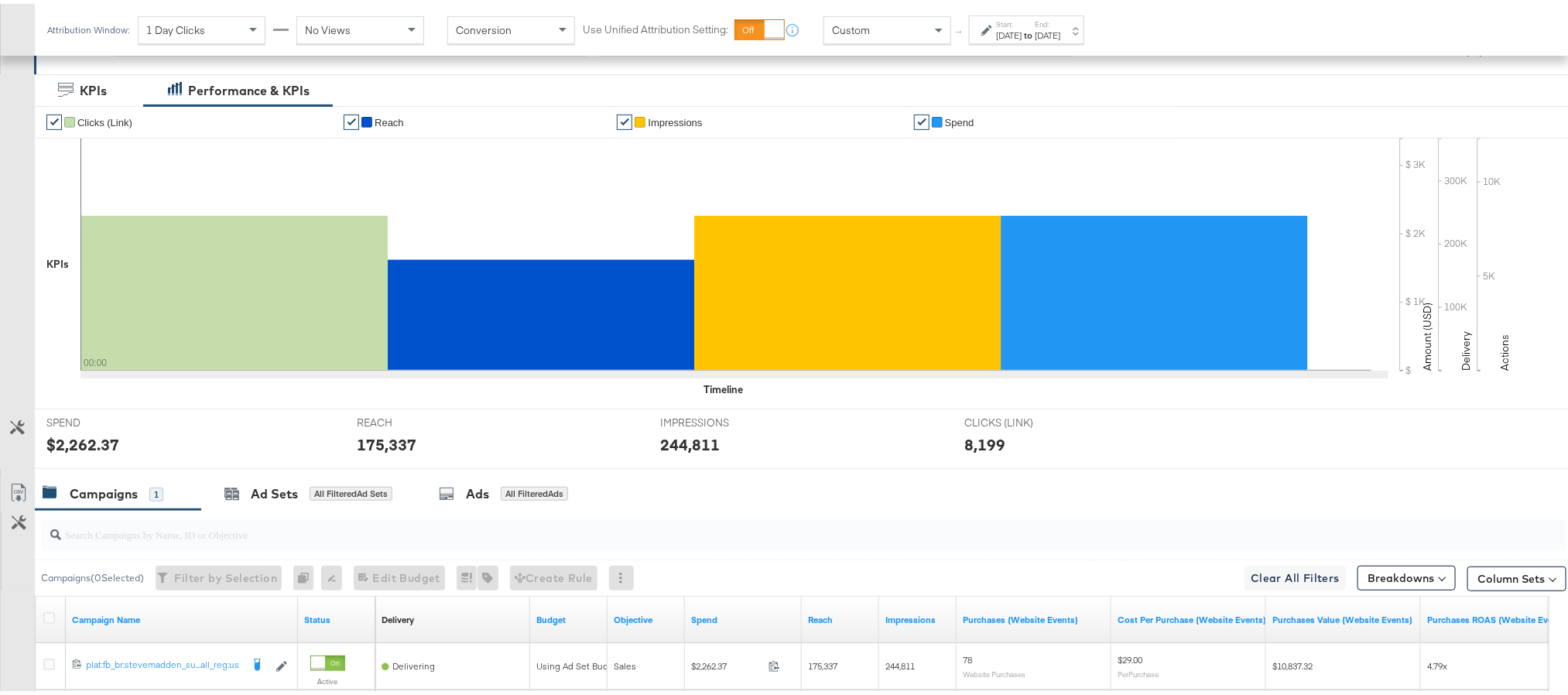
click at [90, 444] on div "$2,262.37" at bounding box center [82, 441] width 72 height 23
copy div "2,262.37"
click at [391, 440] on div "175,337" at bounding box center [386, 441] width 60 height 23
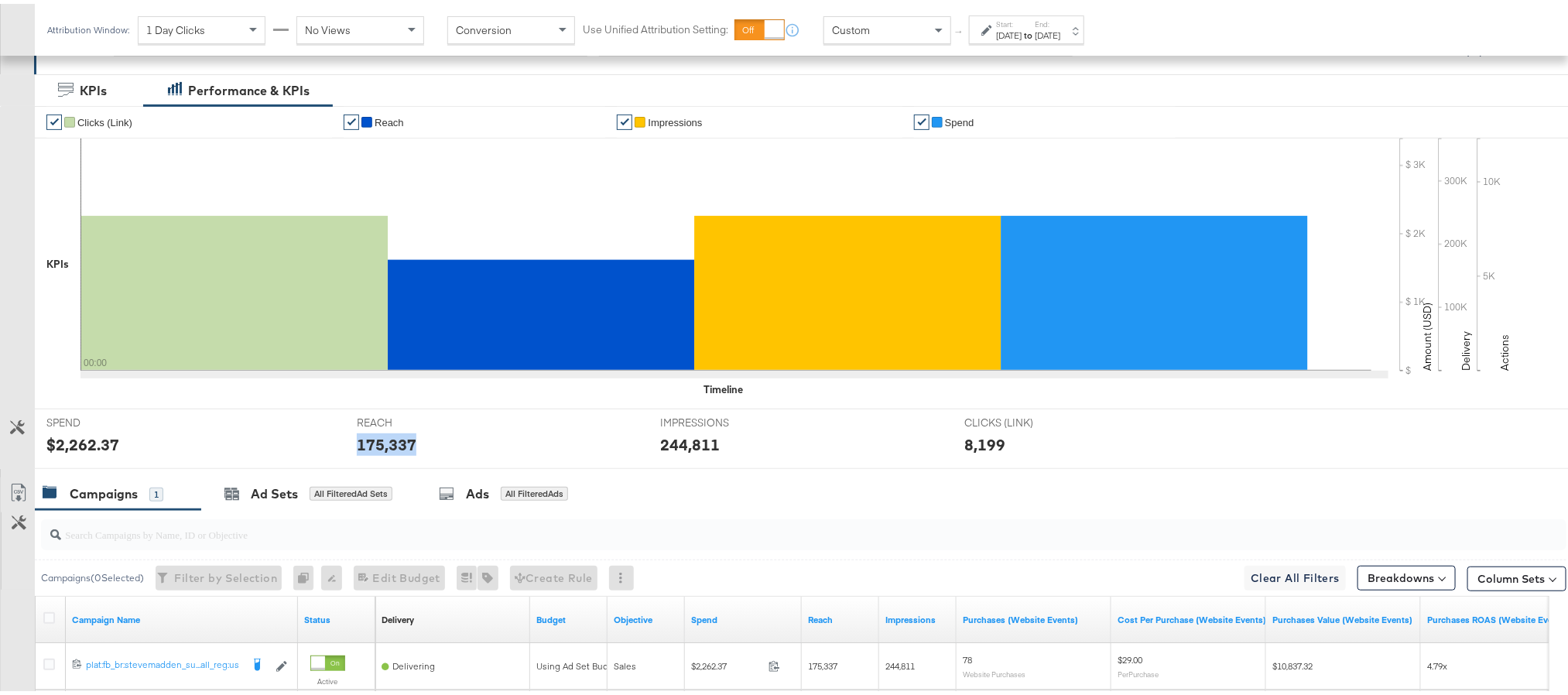
copy div "175,337"
click at [689, 433] on div "244,811" at bounding box center [690, 441] width 60 height 23
copy div "244,811"
click at [1022, 24] on label "Start:" at bounding box center [1009, 21] width 26 height 10
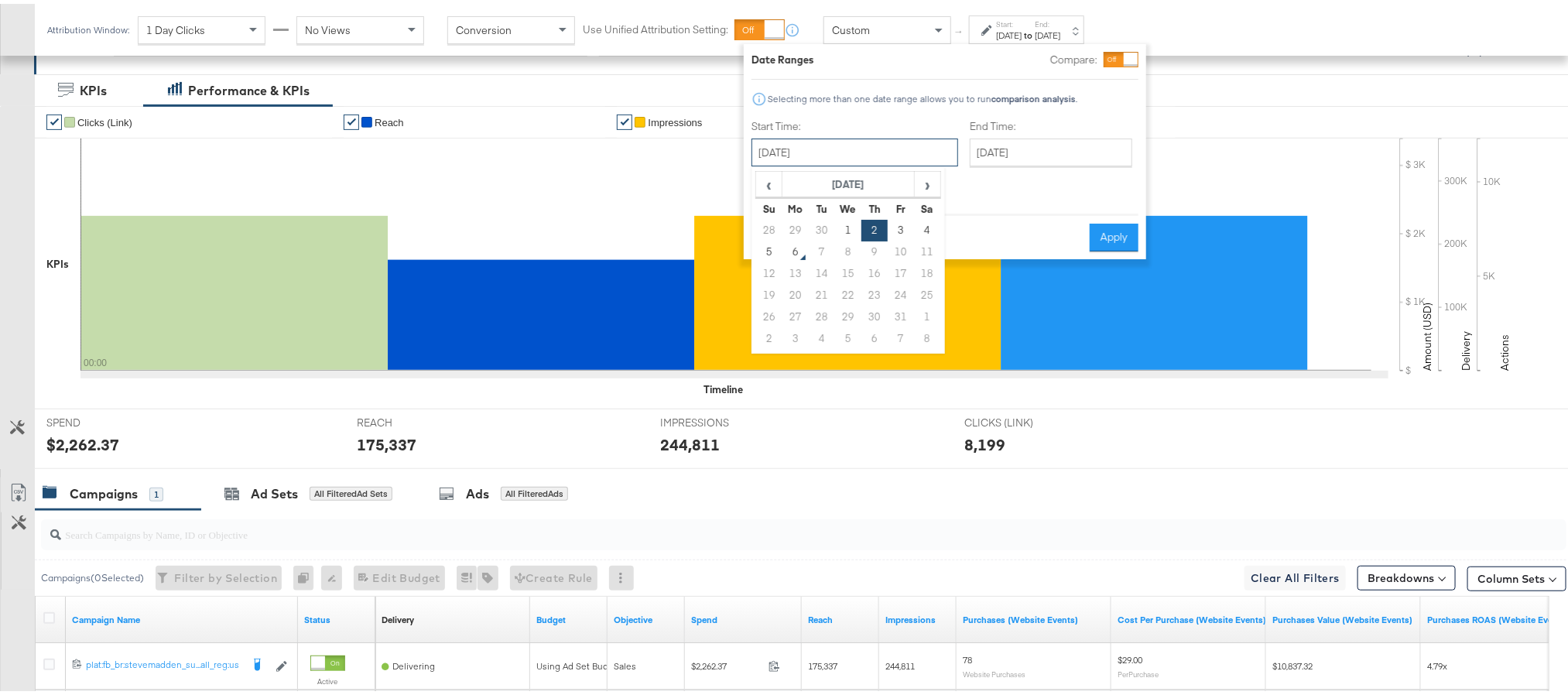
click at [860, 146] on input "[DATE]" at bounding box center [855, 149] width 207 height 28
click at [892, 228] on td "3" at bounding box center [901, 226] width 26 height 22
type input "[DATE]"
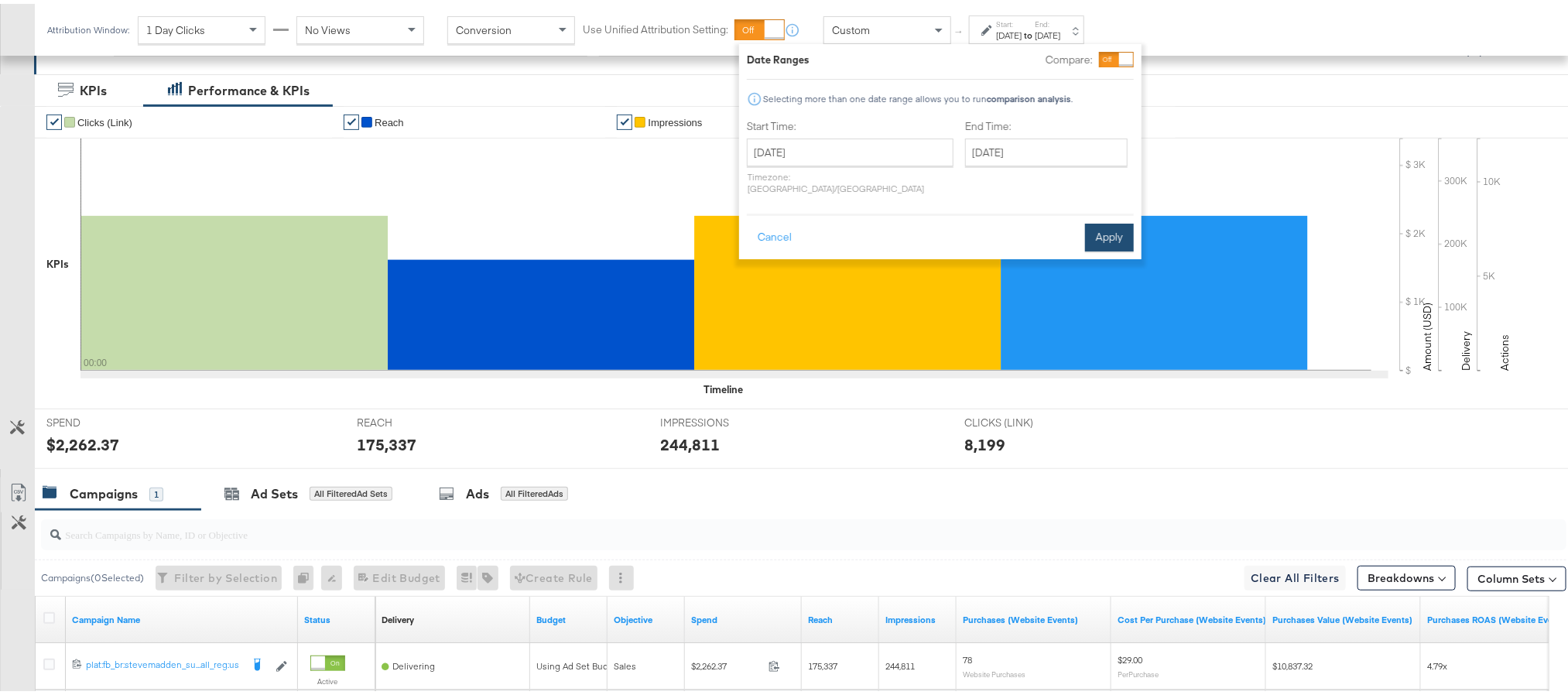
click at [1098, 227] on button "Apply" at bounding box center [1109, 233] width 49 height 28
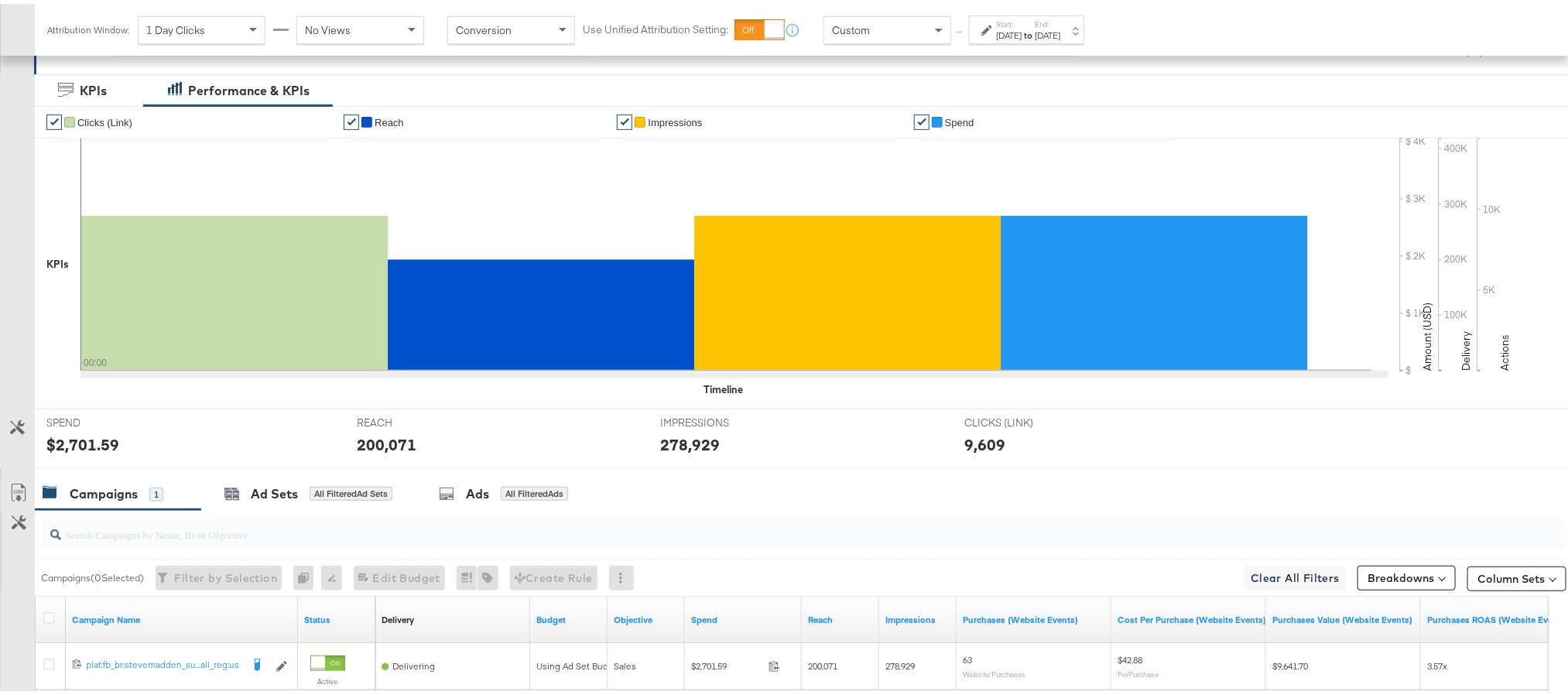
click at [90, 441] on div "$2,701.59" at bounding box center [82, 441] width 72 height 23
copy div "2,701.59"
click at [391, 444] on div "200,071" at bounding box center [386, 441] width 60 height 23
copy div "200,071"
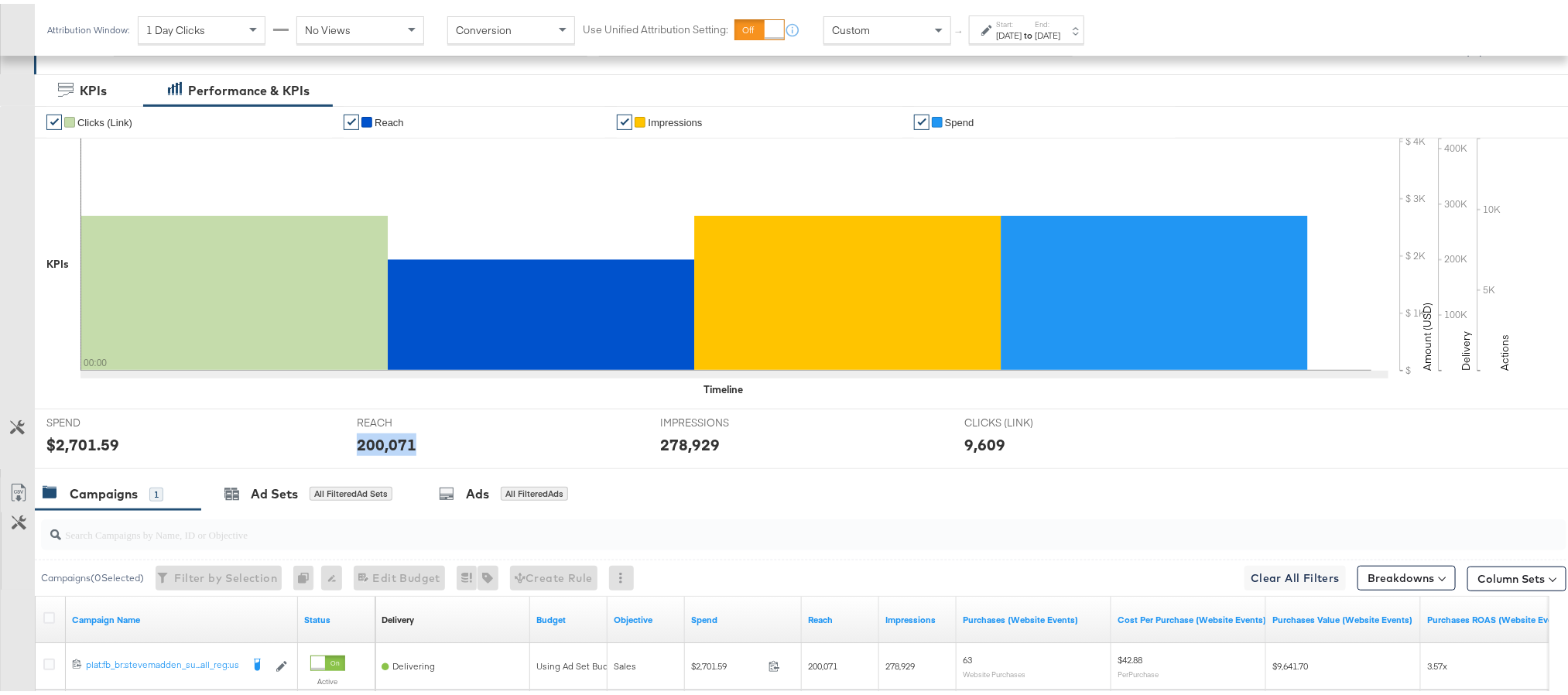
click at [391, 444] on div "200,071" at bounding box center [386, 441] width 60 height 23
click at [685, 451] on div "278,929" at bounding box center [690, 441] width 60 height 23
copy div "278,929"
click at [1022, 26] on div "[DATE]" at bounding box center [1009, 32] width 26 height 12
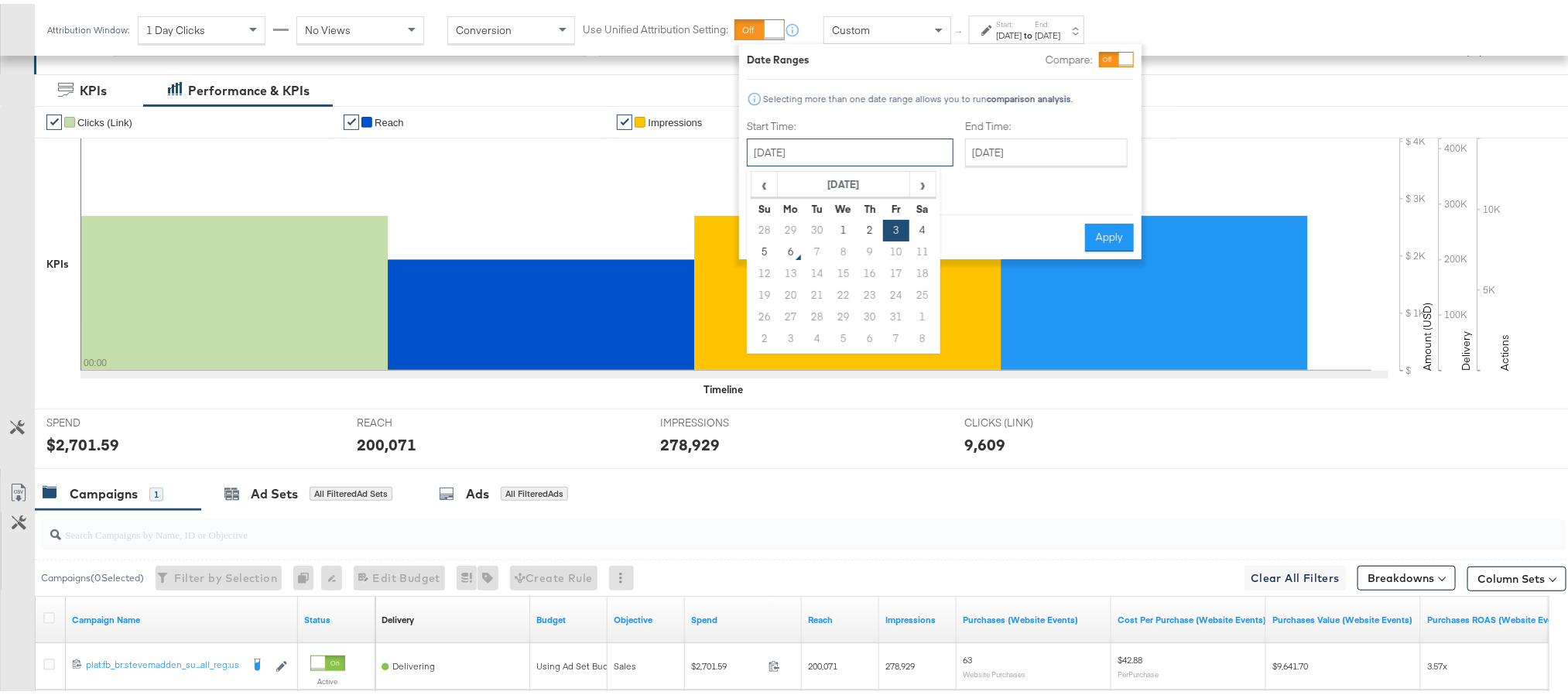
click at [885, 142] on input "October 3rd 2025" at bounding box center [850, 149] width 207 height 28
click at [927, 226] on td "4" at bounding box center [923, 226] width 26 height 22
type input "October 4th 2025"
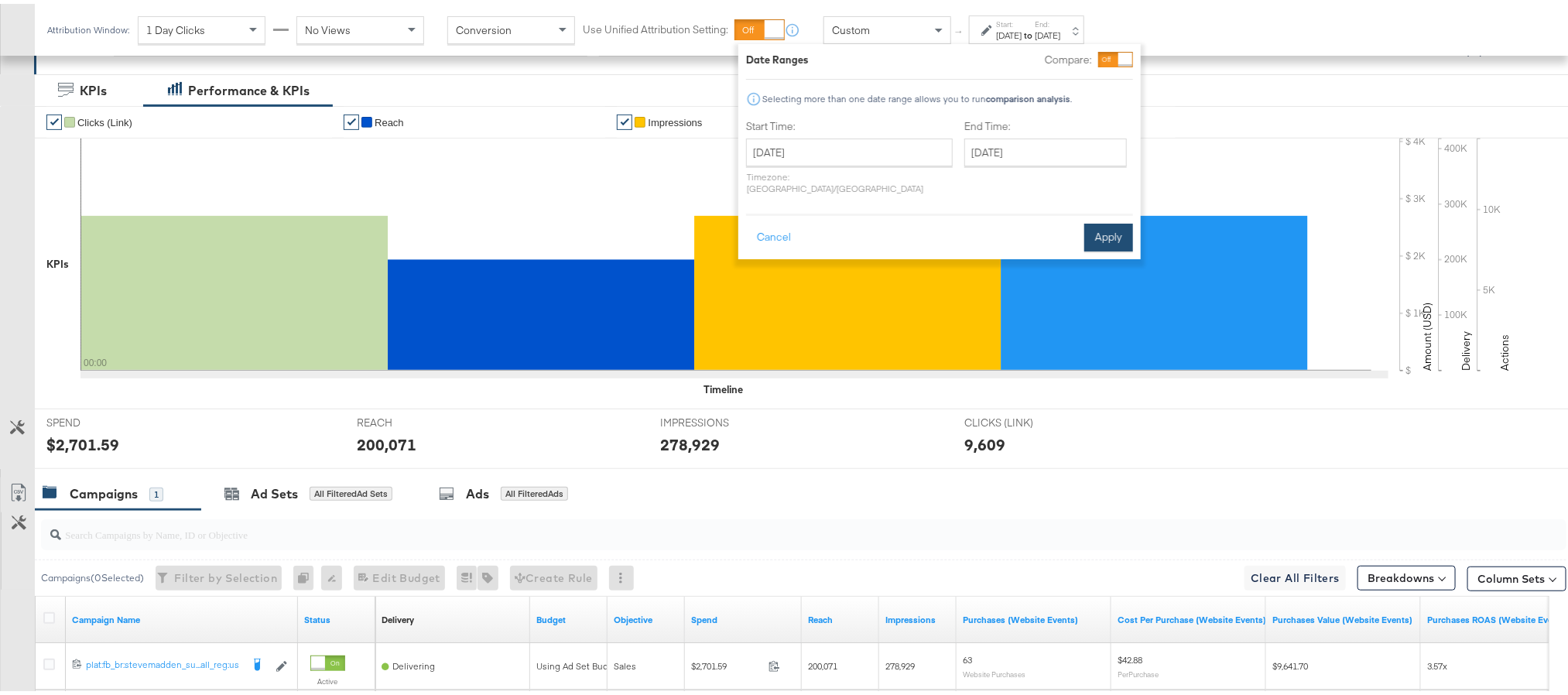
click at [1112, 219] on button "Apply" at bounding box center [1108, 233] width 49 height 28
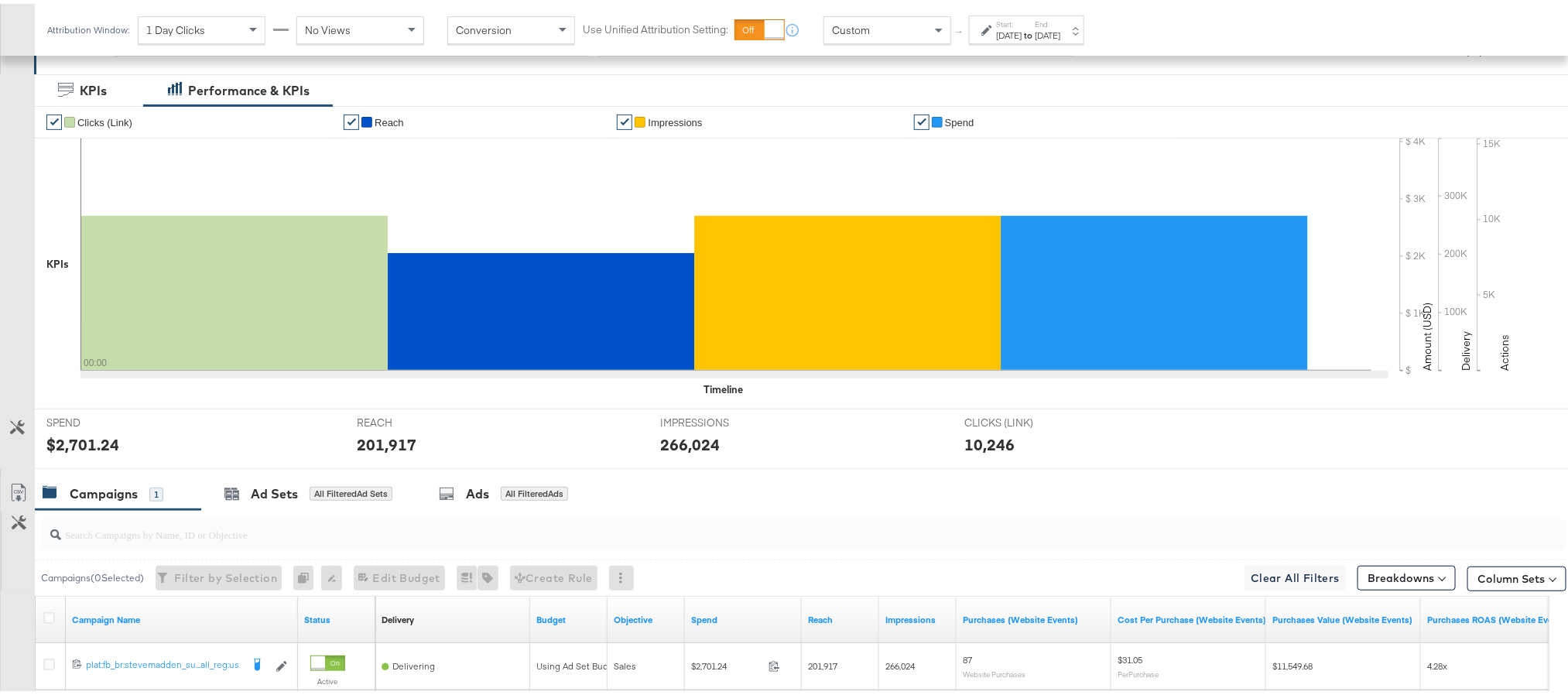
click at [63, 439] on div "$2,701.24" at bounding box center [82, 441] width 72 height 23
click at [395, 437] on div "201,917" at bounding box center [386, 441] width 60 height 23
click at [676, 441] on div "266,024" at bounding box center [690, 441] width 60 height 23
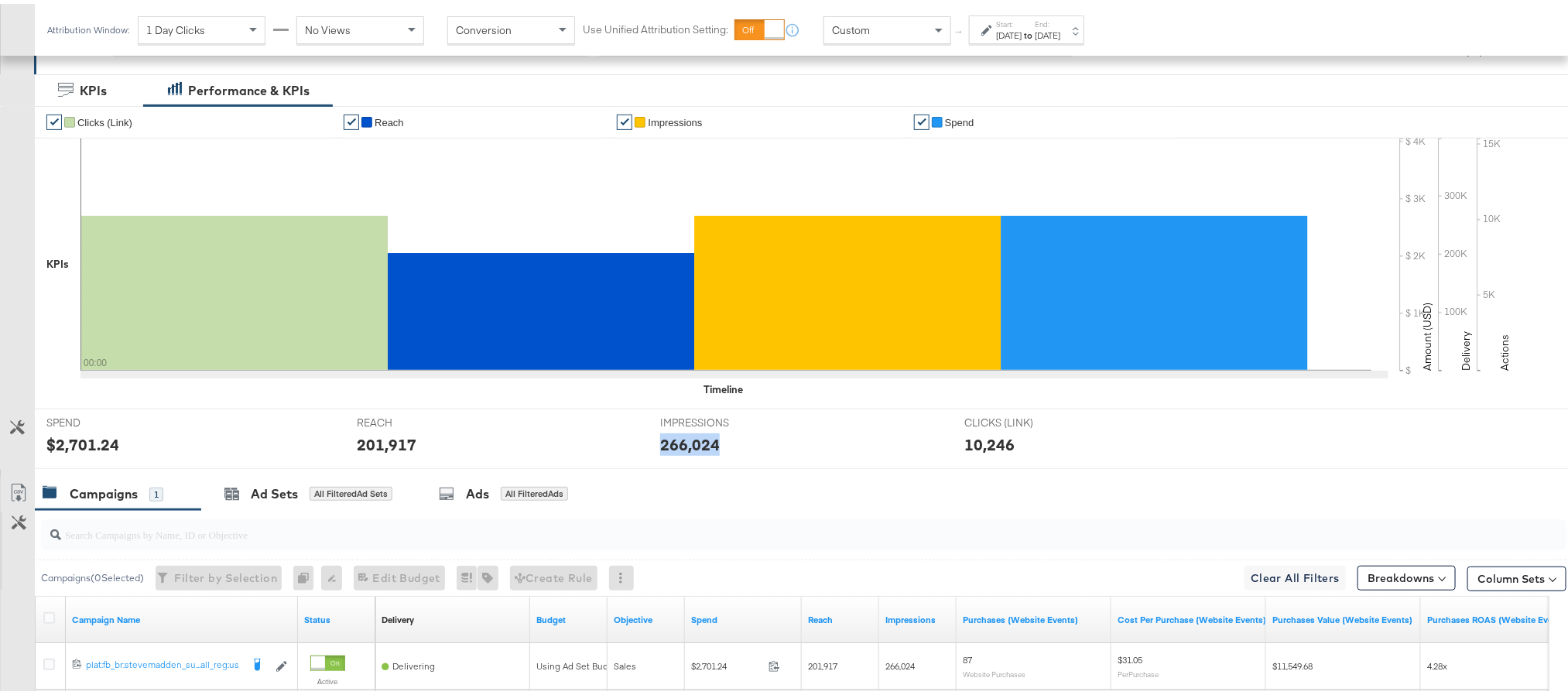
click at [676, 441] on div "266,024" at bounding box center [690, 441] width 60 height 23
click at [1015, 37] on div "Oct 4th 2025" at bounding box center [1009, 32] width 26 height 12
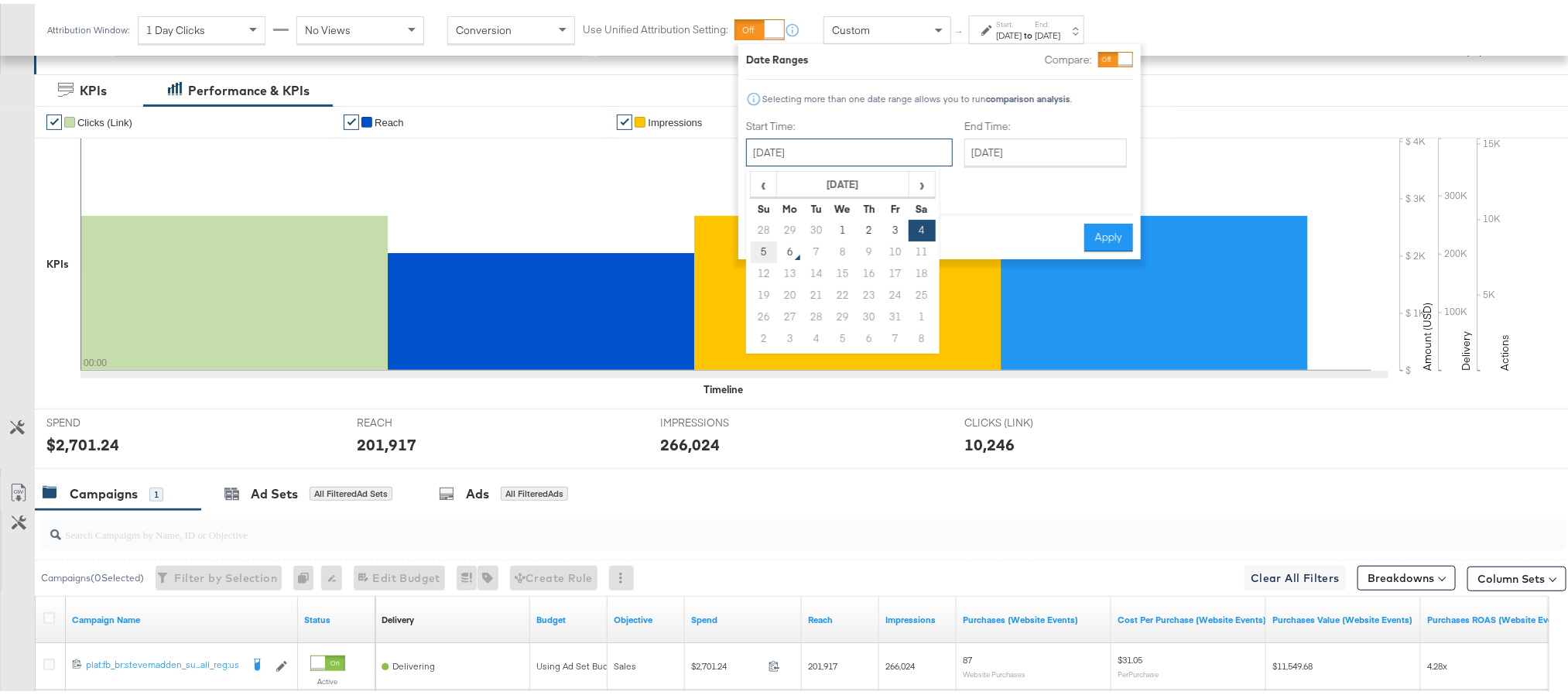
drag, startPoint x: 861, startPoint y: 144, endPoint x: 767, endPoint y: 251, distance: 142.4
click at [767, 163] on div "October 4th 2025 ‹ October 2025 › Su Mo Tu We Th Fr Sa 28 29 30 1 2 3 4 5 6 7 8…" at bounding box center [849, 149] width 207 height 28
click at [767, 251] on td "5" at bounding box center [764, 248] width 26 height 22
type input "October 5th 2025"
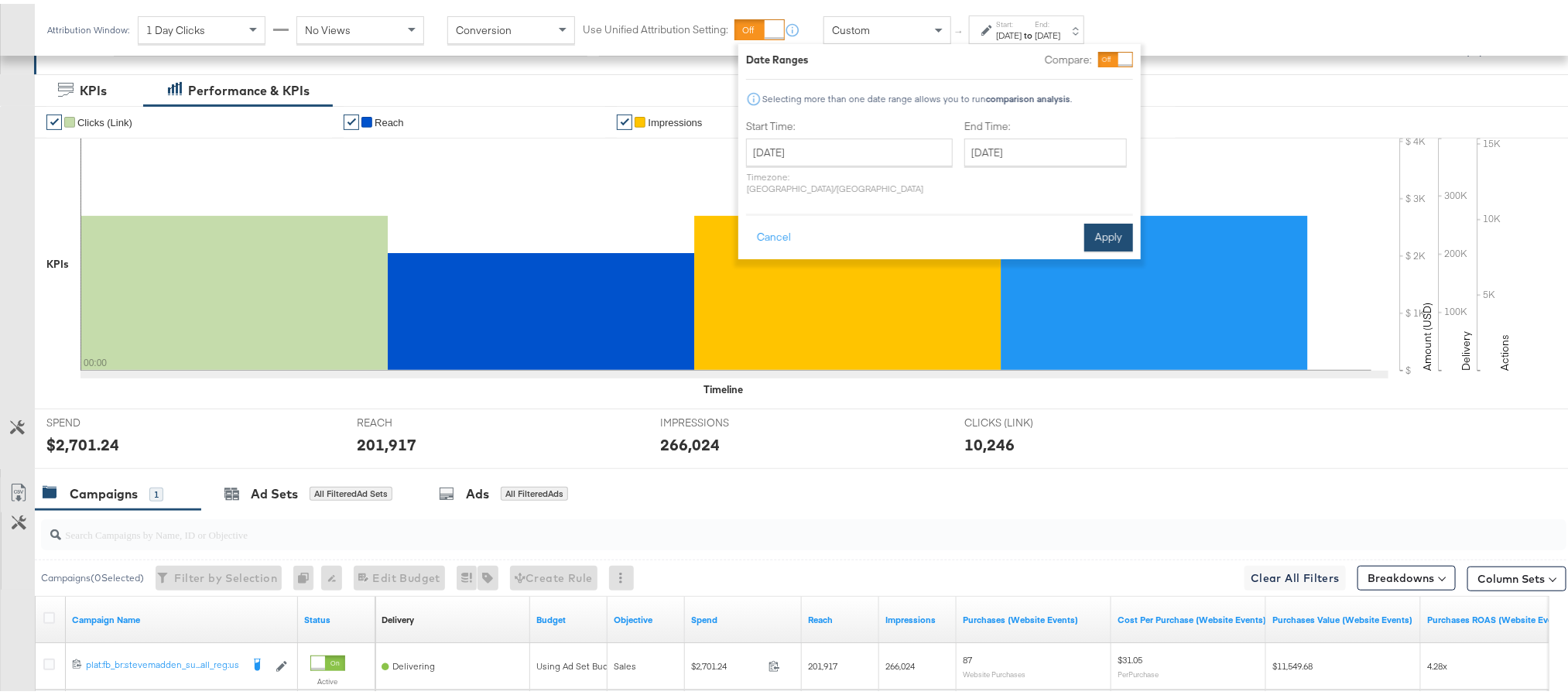
click at [1093, 225] on button "Apply" at bounding box center [1108, 233] width 49 height 28
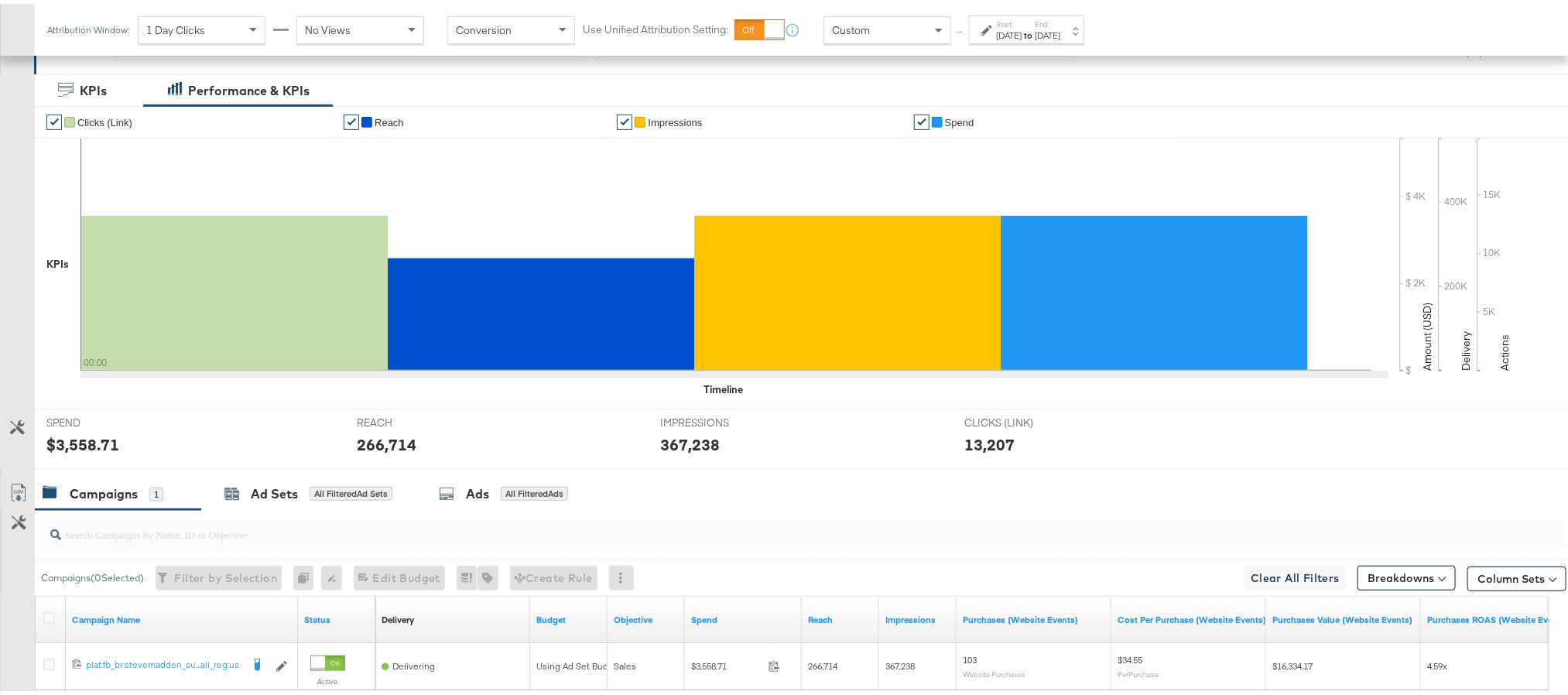
click at [71, 446] on div "$3,558.71" at bounding box center [82, 441] width 72 height 23
click at [380, 437] on div "266,714" at bounding box center [386, 441] width 60 height 23
click at [673, 441] on div "367,238" at bounding box center [690, 441] width 60 height 23
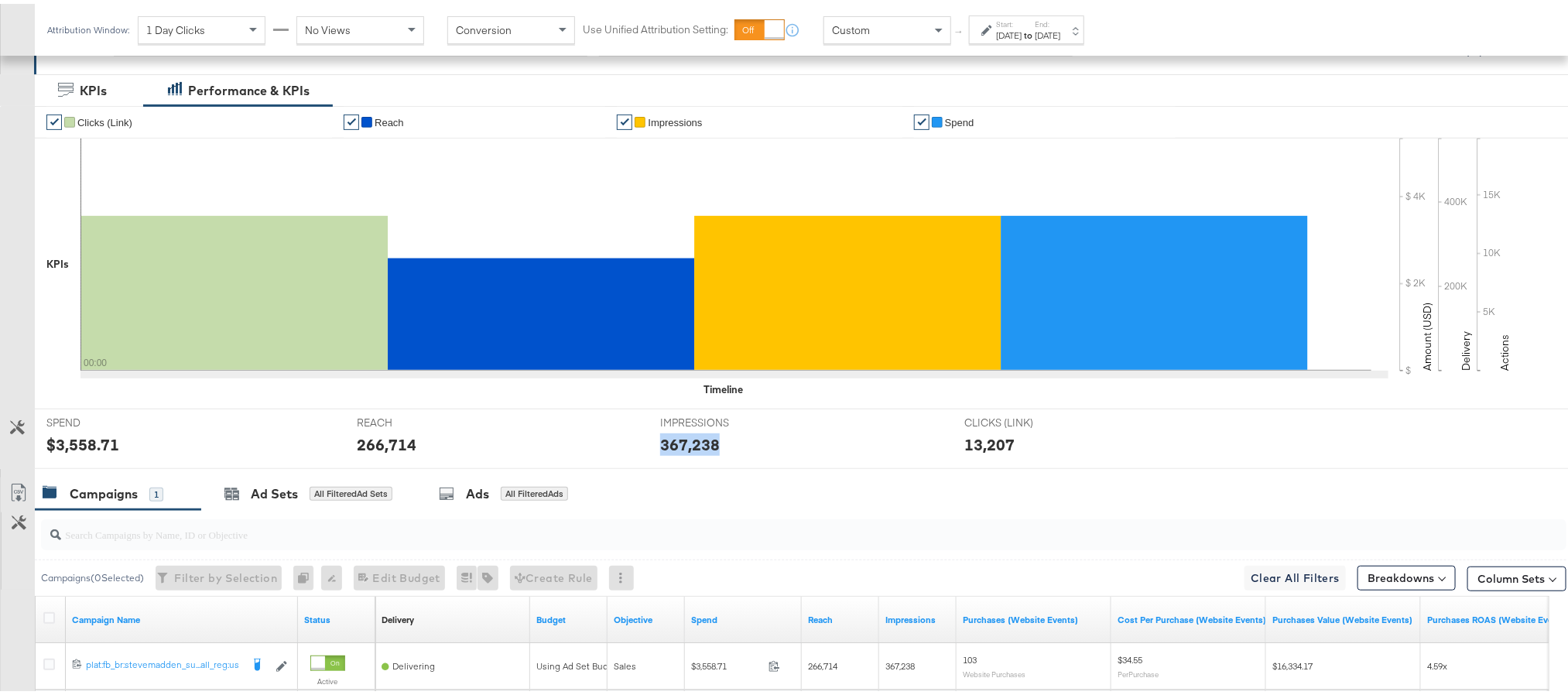
click at [673, 441] on div "367,238" at bounding box center [690, 441] width 60 height 23
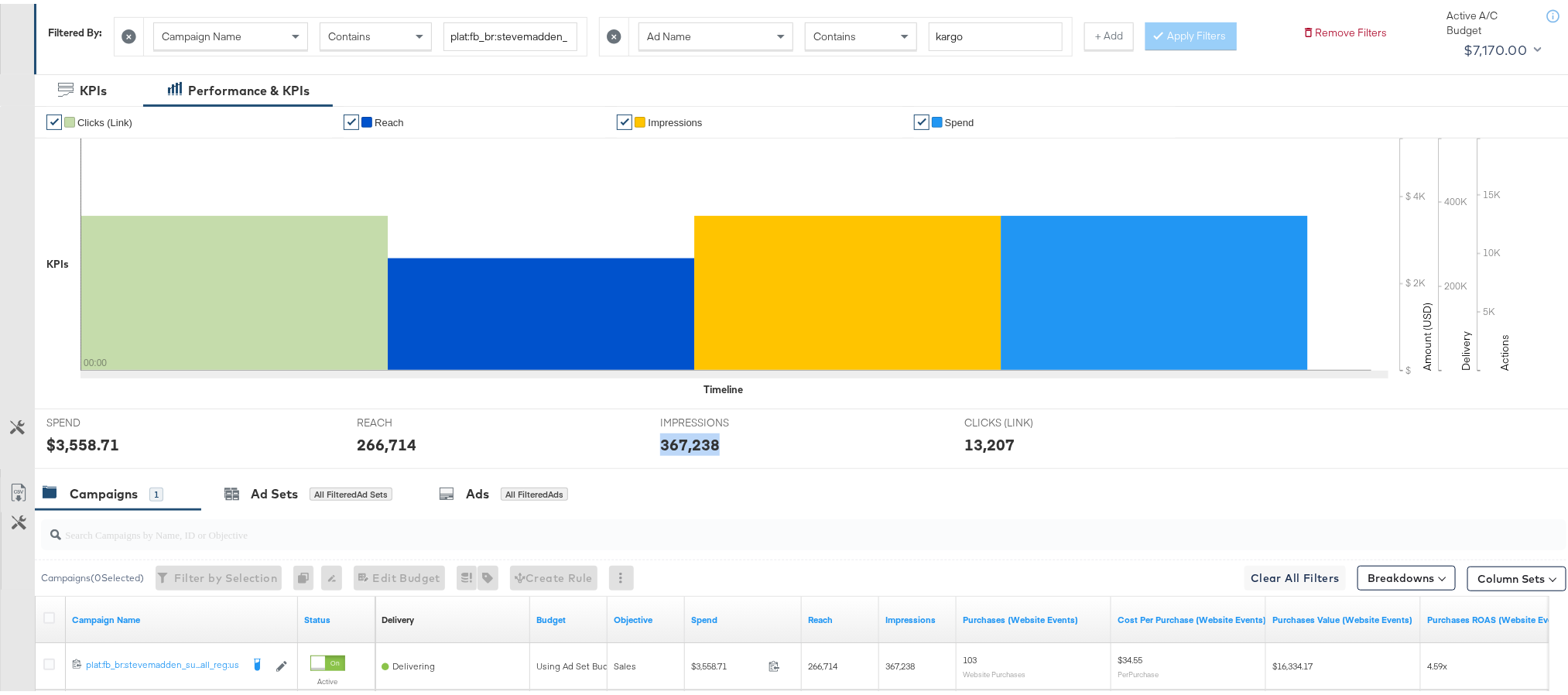
scroll to position [0, 0]
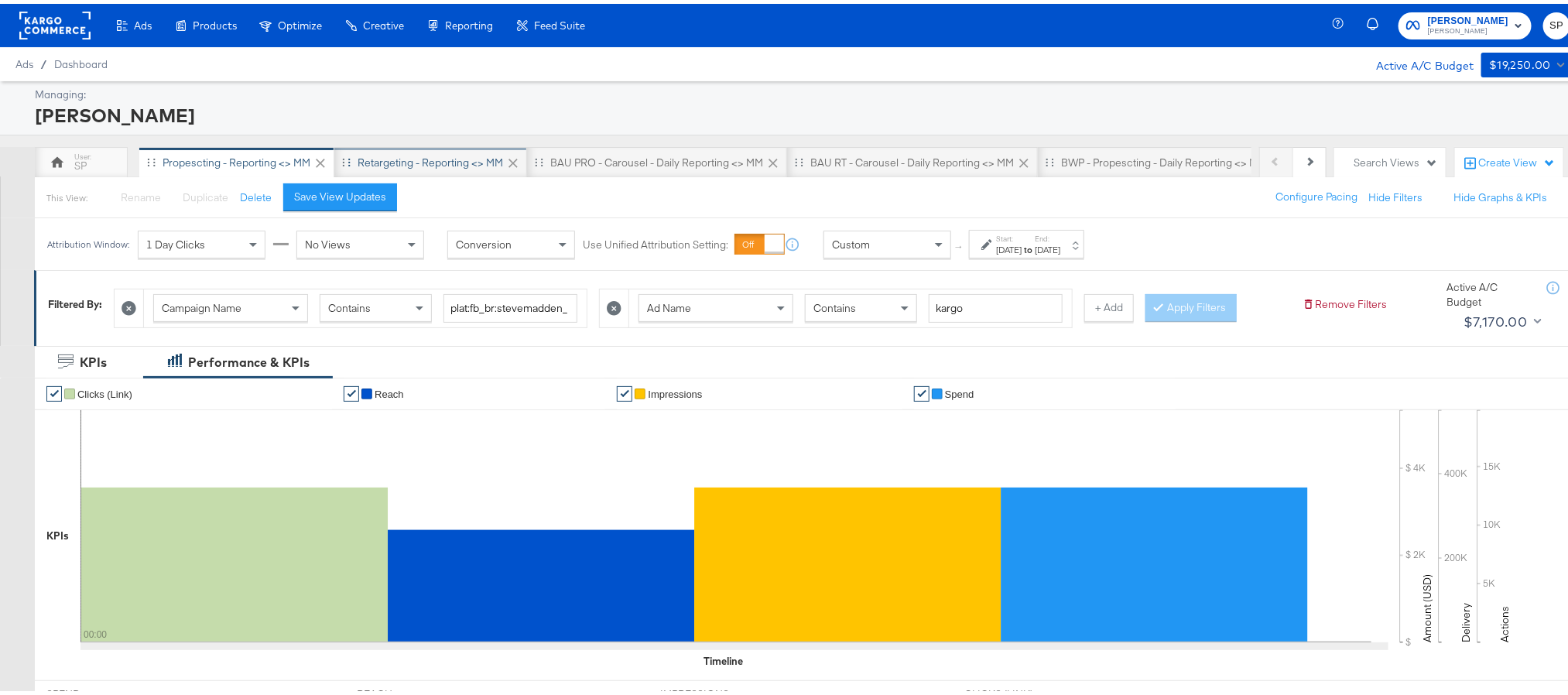
click at [470, 163] on div "Retargeting - Reporting <> MM" at bounding box center [430, 159] width 146 height 15
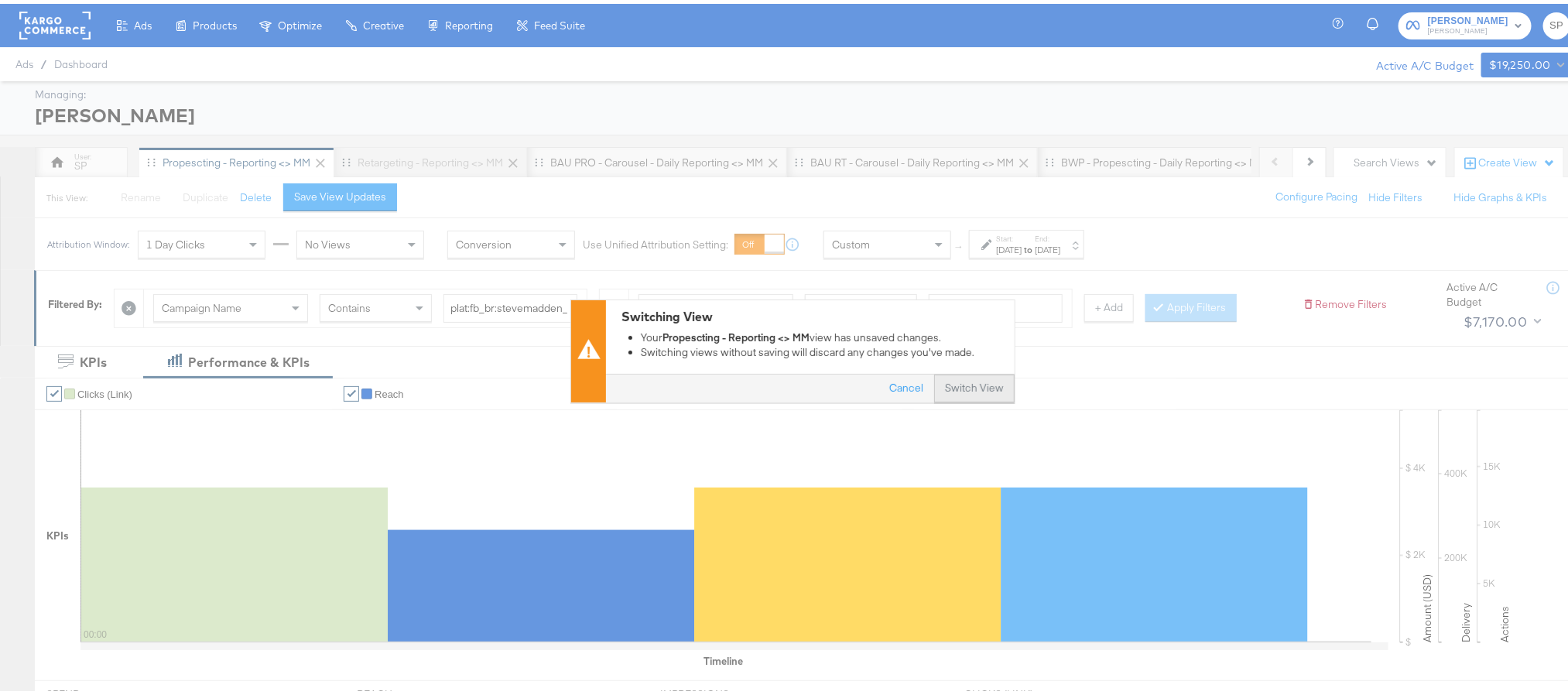
click at [961, 393] on button "Switch View" at bounding box center [974, 385] width 80 height 28
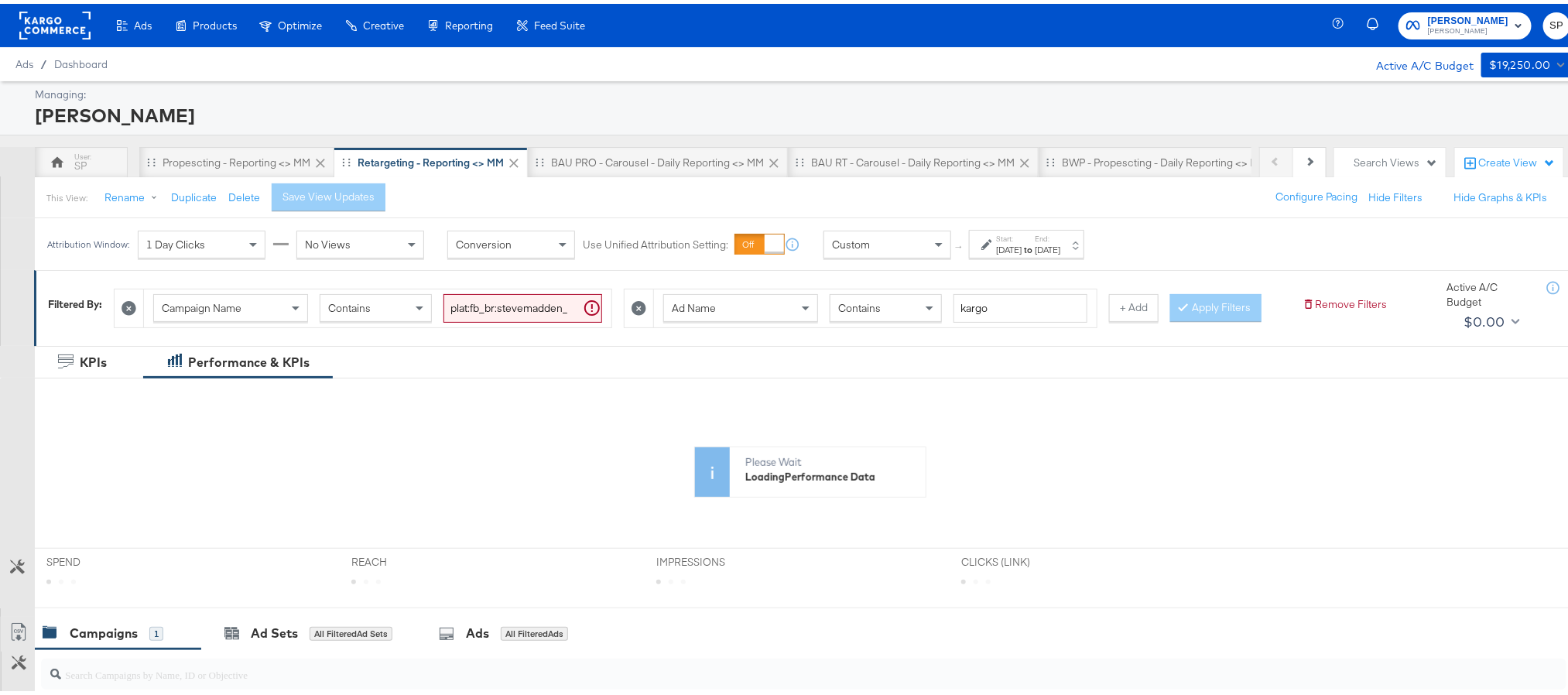
click at [1022, 243] on div "Sep 25th 2025" at bounding box center [1009, 246] width 26 height 12
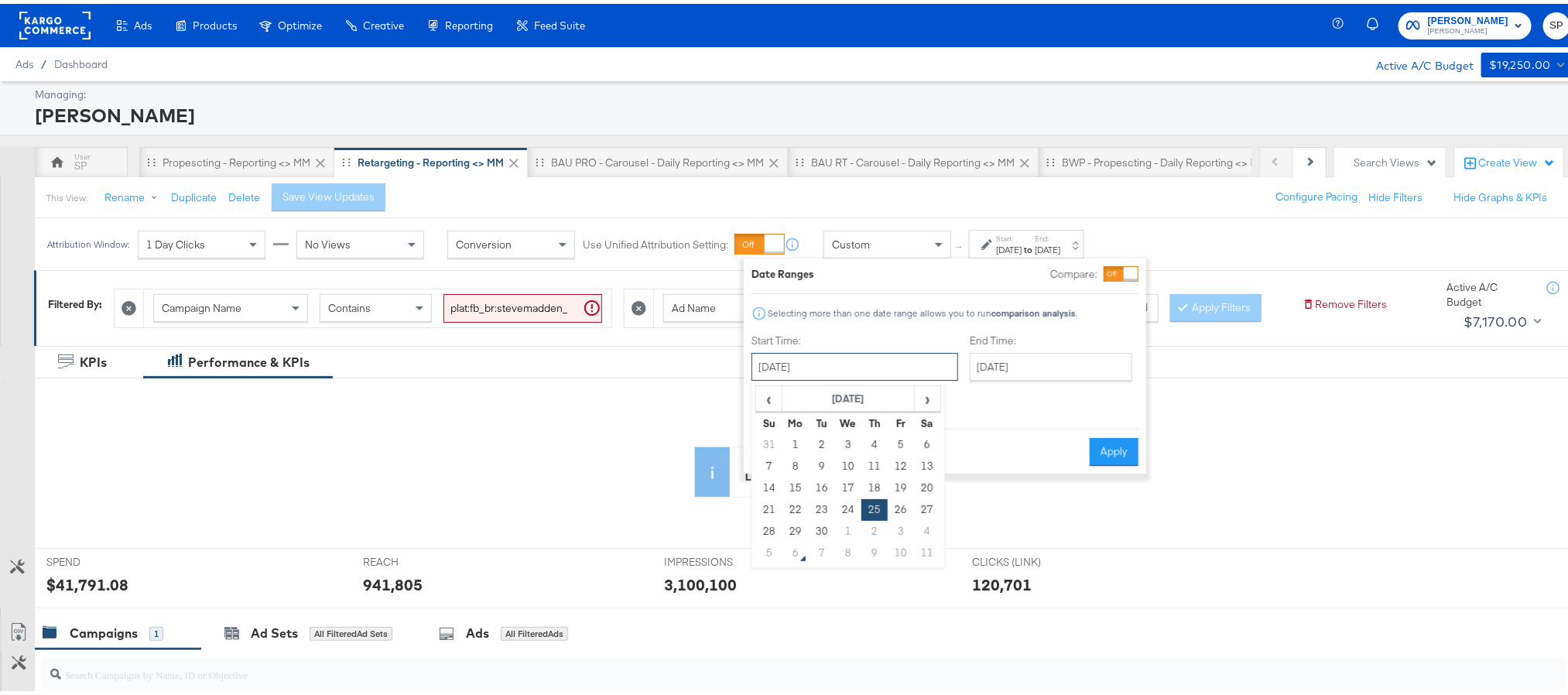
click at [869, 369] on input "September 25th 2025" at bounding box center [855, 362] width 207 height 28
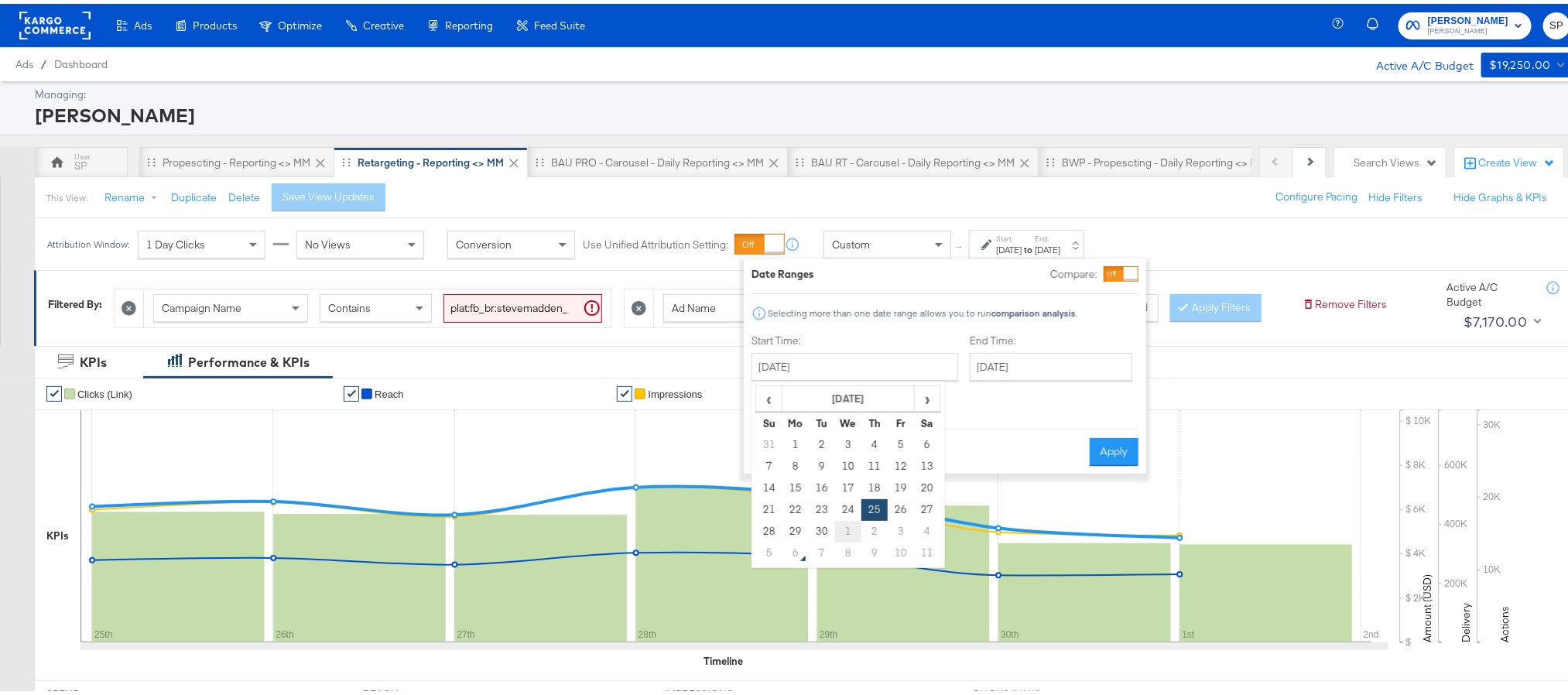
click at [852, 523] on td "1" at bounding box center [848, 528] width 26 height 22
type input "October 1st 2025"
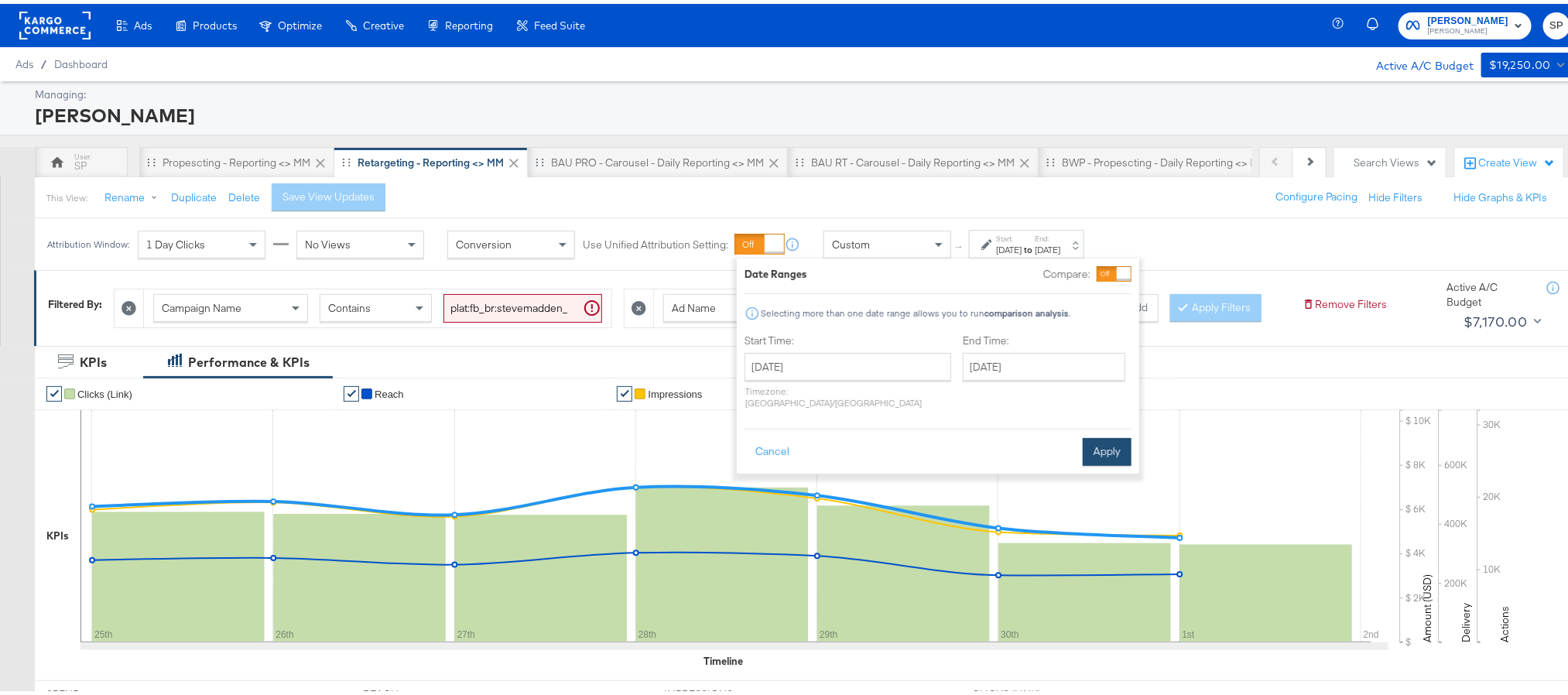
click at [1100, 439] on button "Apply" at bounding box center [1106, 448] width 49 height 28
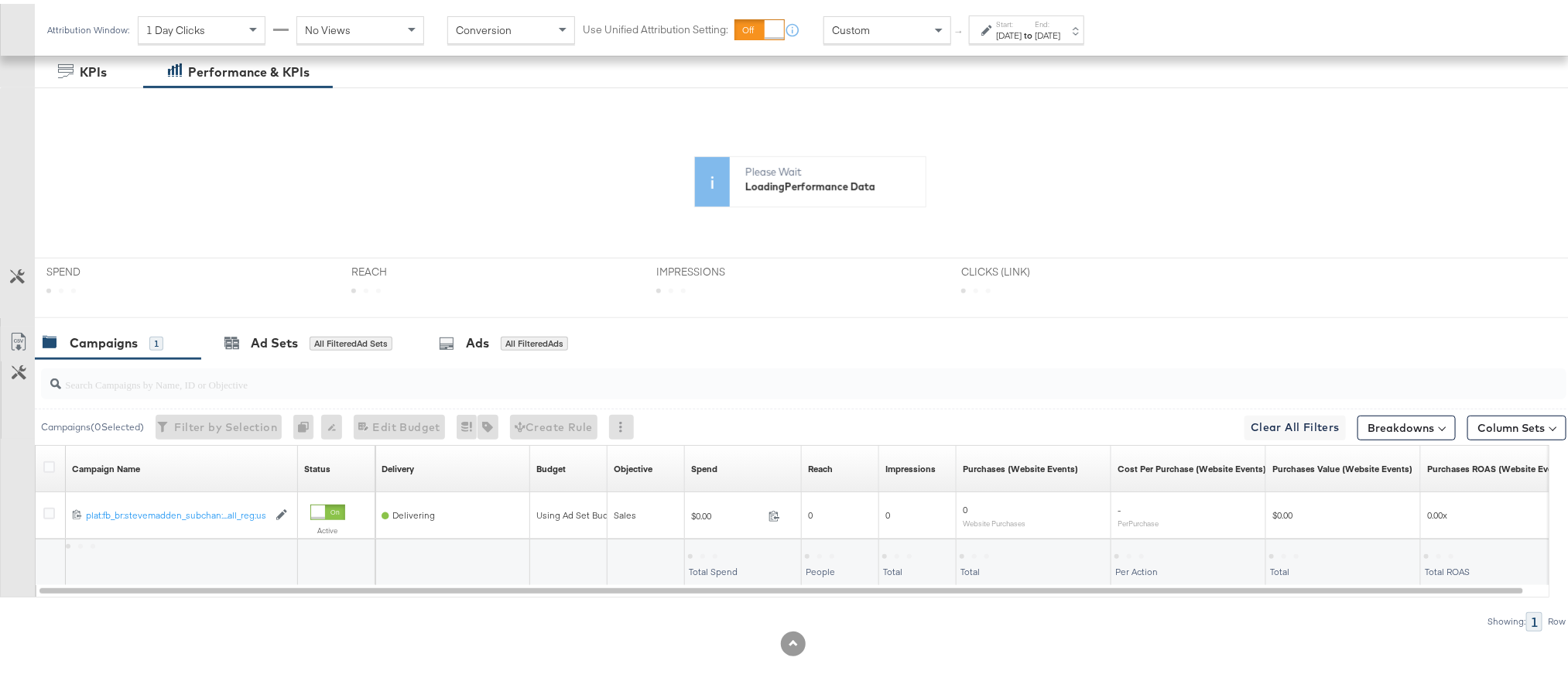
scroll to position [295, 0]
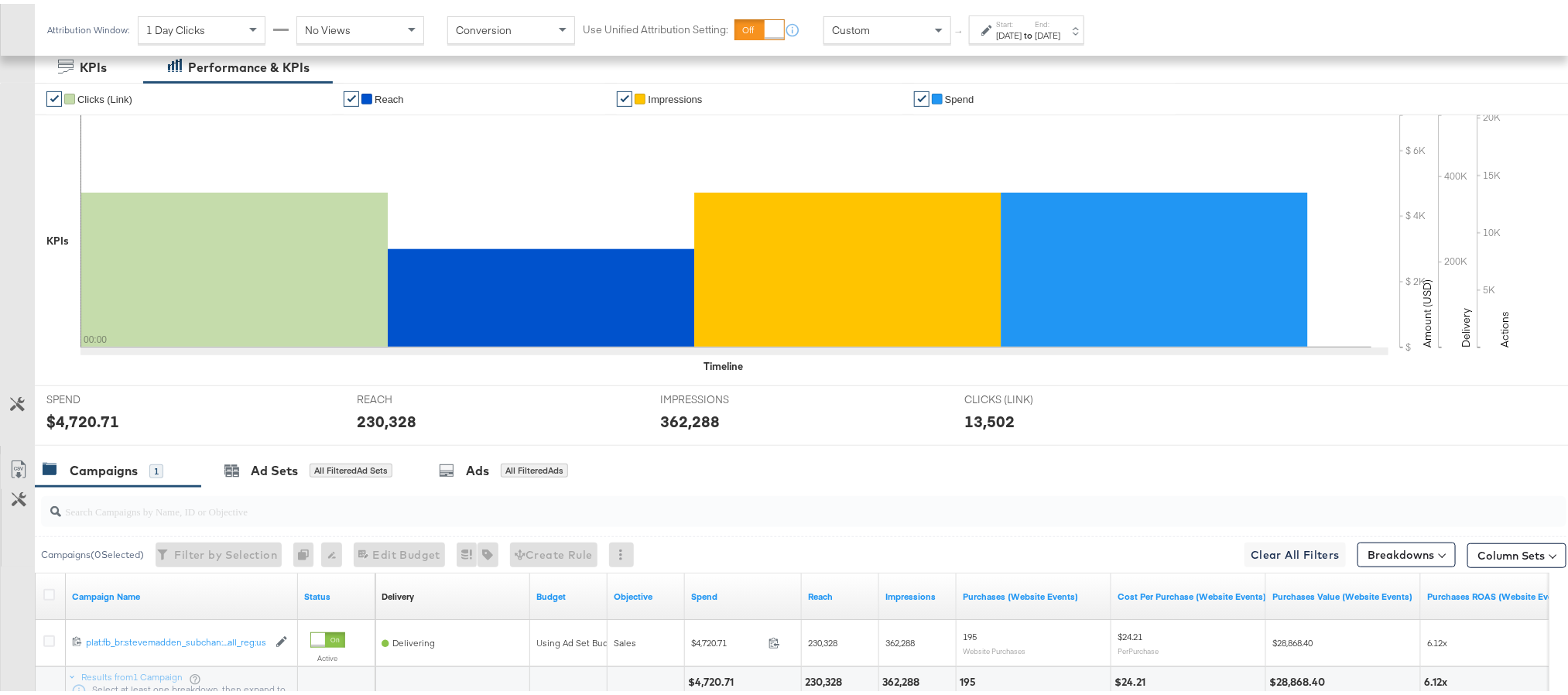
click at [83, 429] on div "$4,720.71" at bounding box center [82, 417] width 72 height 23
click at [1061, 29] on div "Oct 1st 2025" at bounding box center [1048, 32] width 26 height 12
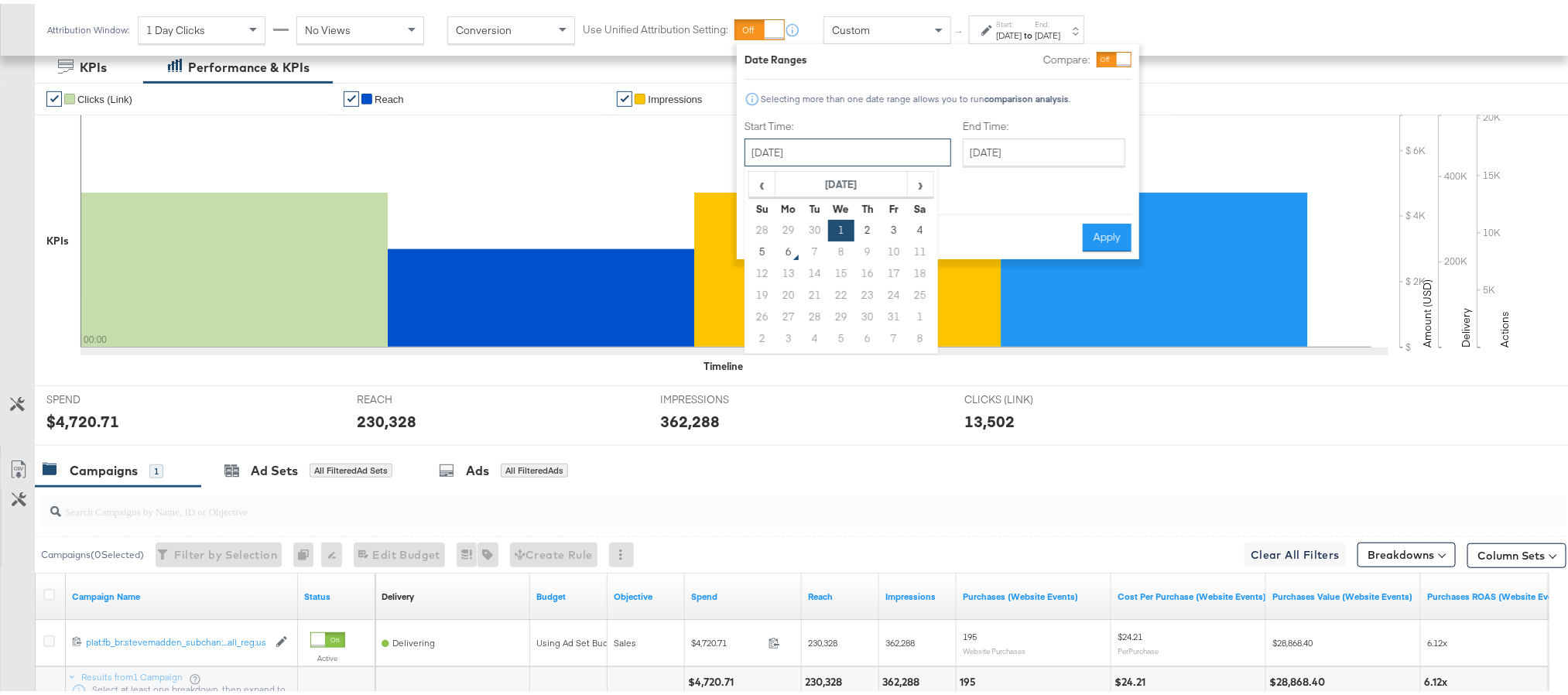
click at [850, 154] on input "October 1st 2025" at bounding box center [848, 149] width 207 height 28
click at [868, 233] on td "2" at bounding box center [867, 226] width 26 height 22
type input "October 2nd 2025"
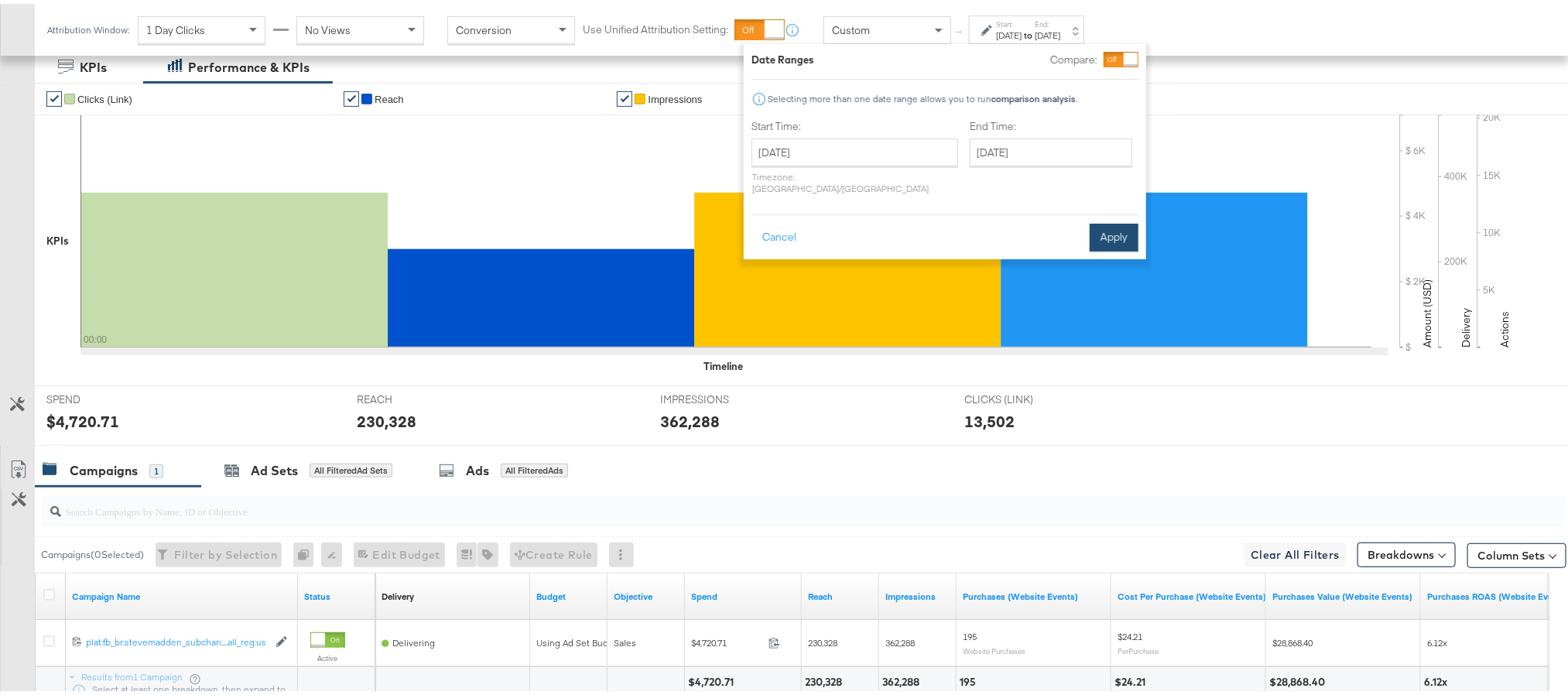
click at [1112, 223] on button "Apply" at bounding box center [1113, 233] width 49 height 28
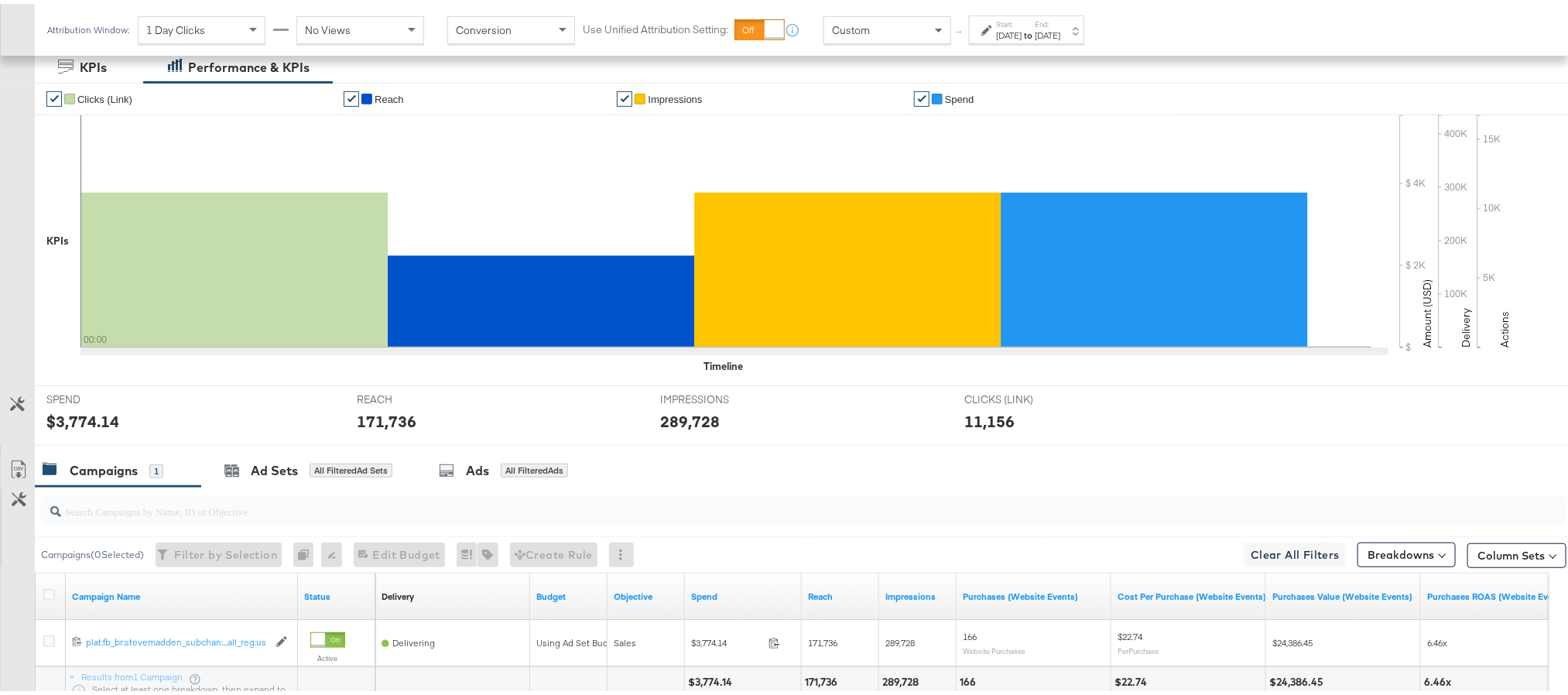
click at [93, 429] on div "$3,774.14" at bounding box center [82, 417] width 72 height 23
click at [392, 429] on div "171,736" at bounding box center [386, 417] width 60 height 23
click at [682, 429] on div "289,728" at bounding box center [690, 417] width 60 height 23
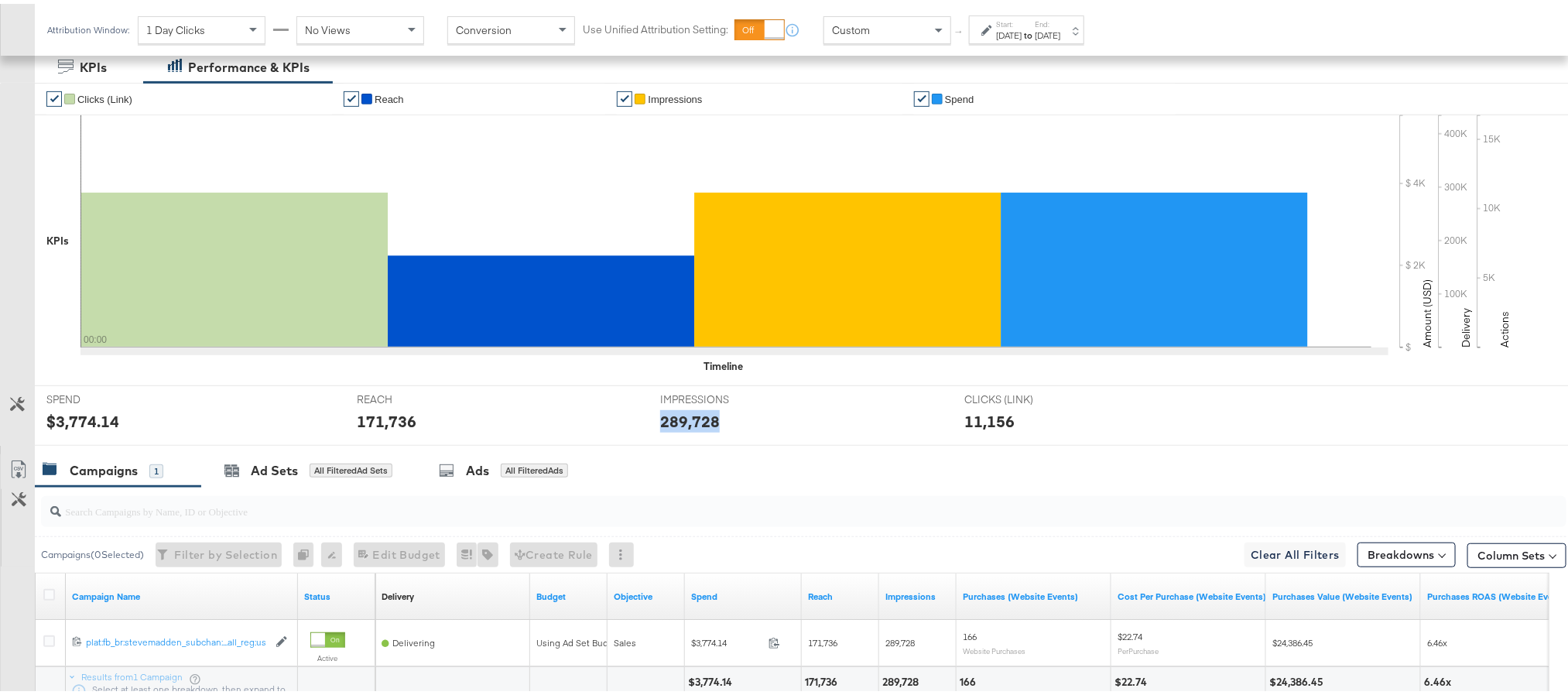
click at [682, 429] on div "289,728" at bounding box center [690, 417] width 60 height 23
click at [1061, 34] on div "Oct 2nd 2025" at bounding box center [1048, 32] width 26 height 12
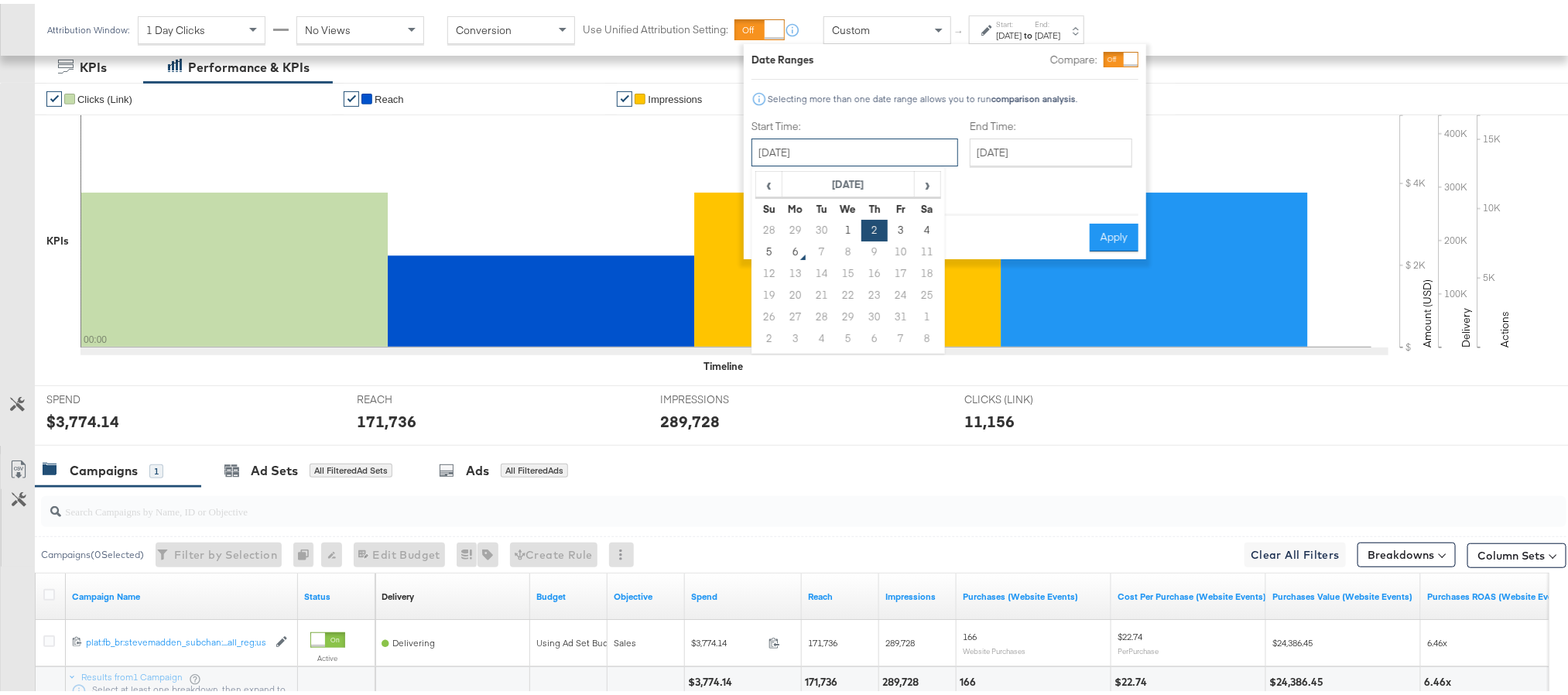
click at [850, 135] on input "October 2nd 2025" at bounding box center [855, 149] width 207 height 28
click at [900, 218] on td "3" at bounding box center [901, 226] width 26 height 22
type input "October 3rd 2025"
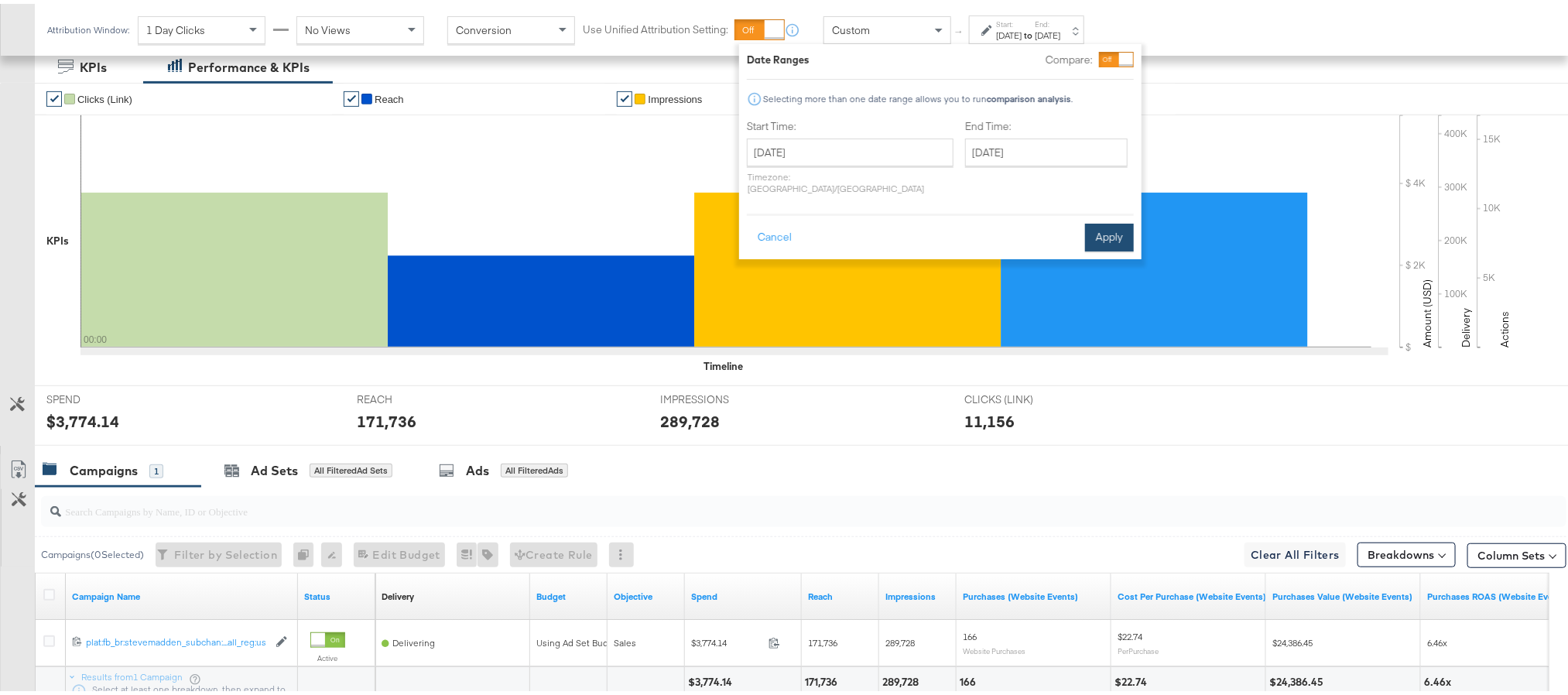
click at [1106, 220] on button "Apply" at bounding box center [1109, 233] width 49 height 28
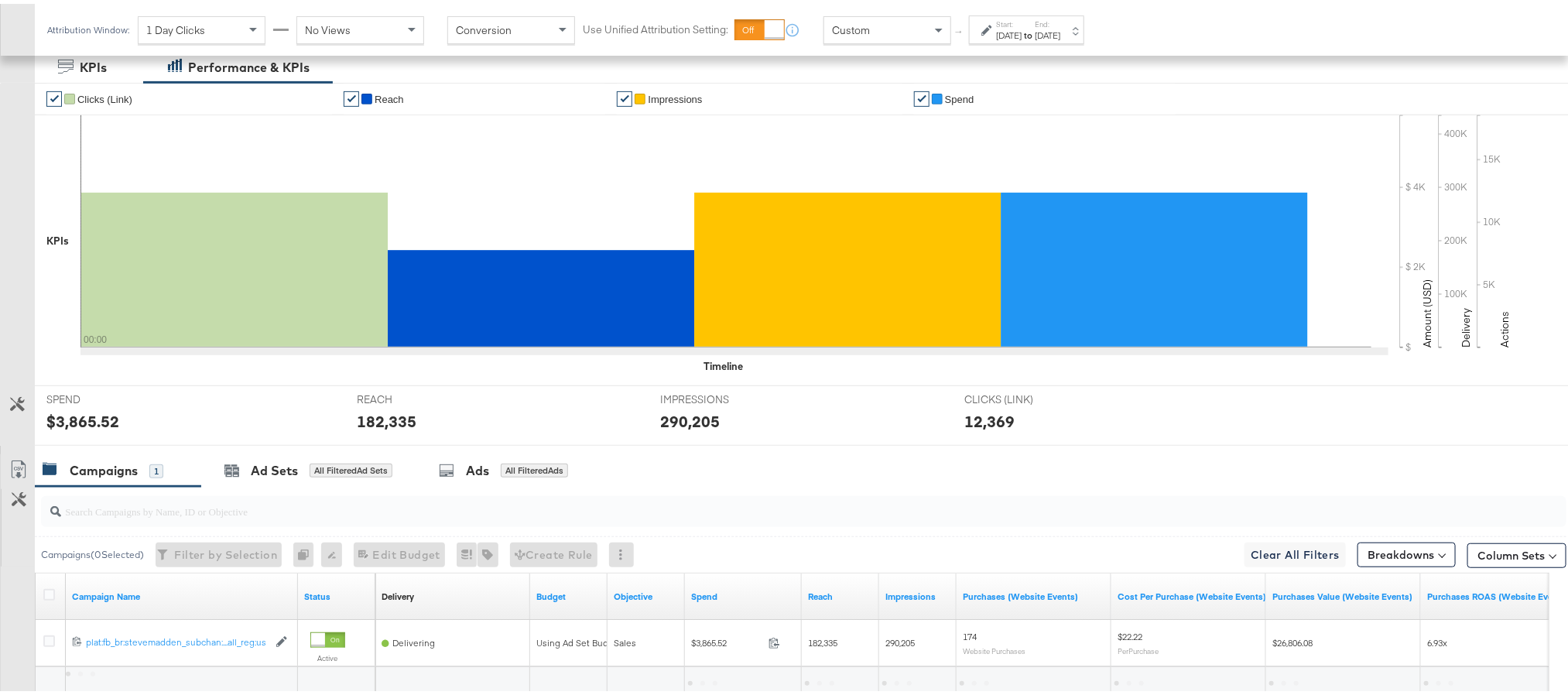
click at [86, 429] on div "$3,865.52" at bounding box center [82, 417] width 72 height 23
click at [383, 429] on div "182,335" at bounding box center [386, 417] width 60 height 23
click at [683, 429] on div "290,205" at bounding box center [690, 417] width 60 height 23
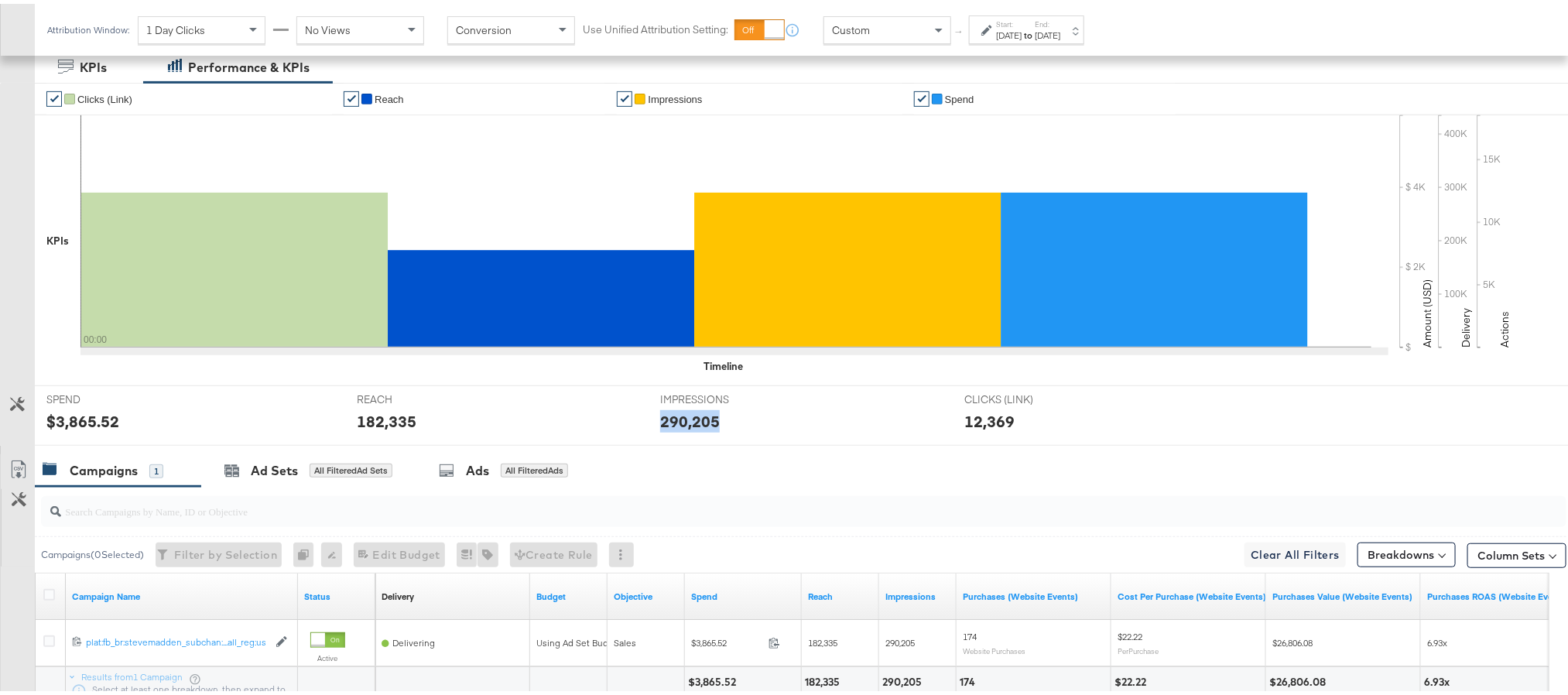
click at [683, 429] on div "290,205" at bounding box center [690, 417] width 60 height 23
click at [1061, 28] on div "Oct 3rd 2025" at bounding box center [1048, 32] width 26 height 12
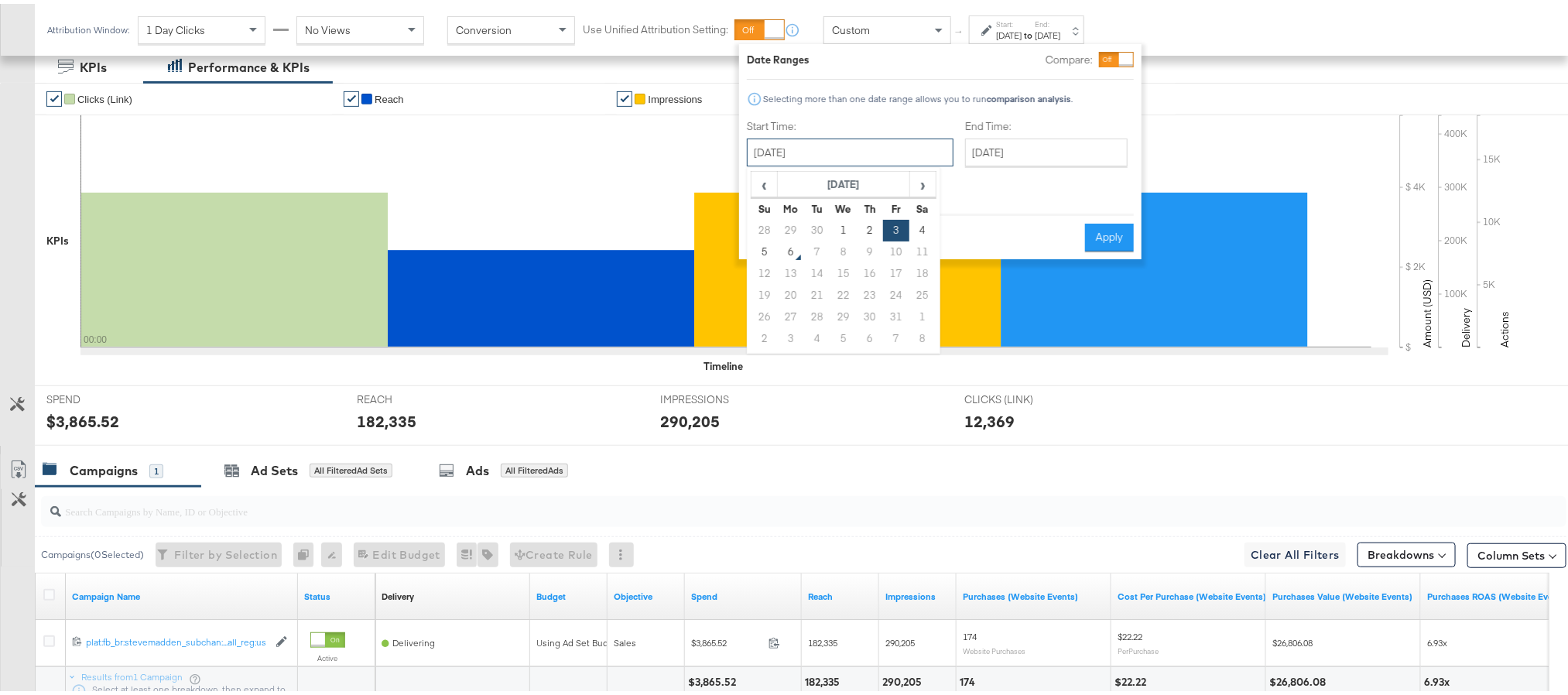
click at [889, 152] on input "October 3rd 2025" at bounding box center [850, 149] width 207 height 28
click at [928, 222] on td "4" at bounding box center [923, 226] width 26 height 22
type input "October 4th 2025"
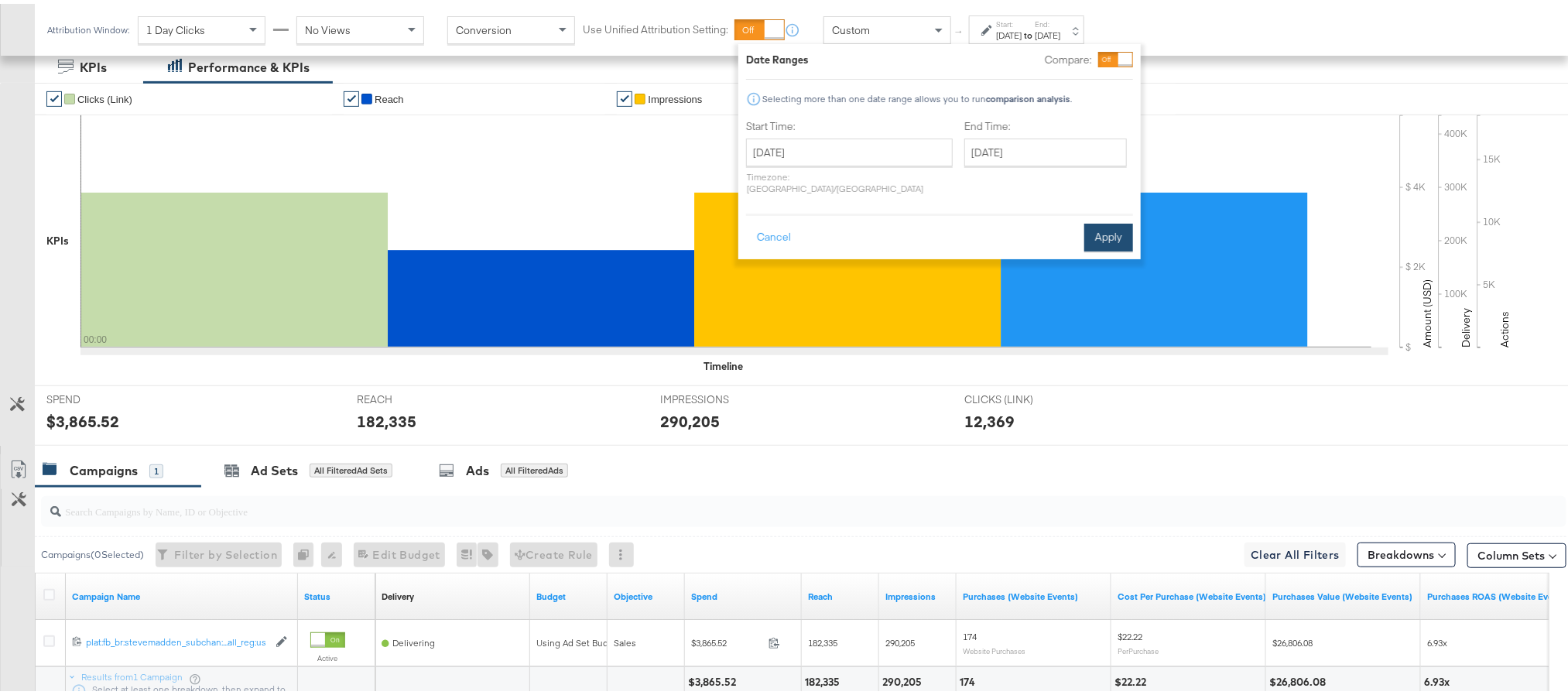
click at [1088, 234] on button "Apply" at bounding box center [1108, 233] width 49 height 28
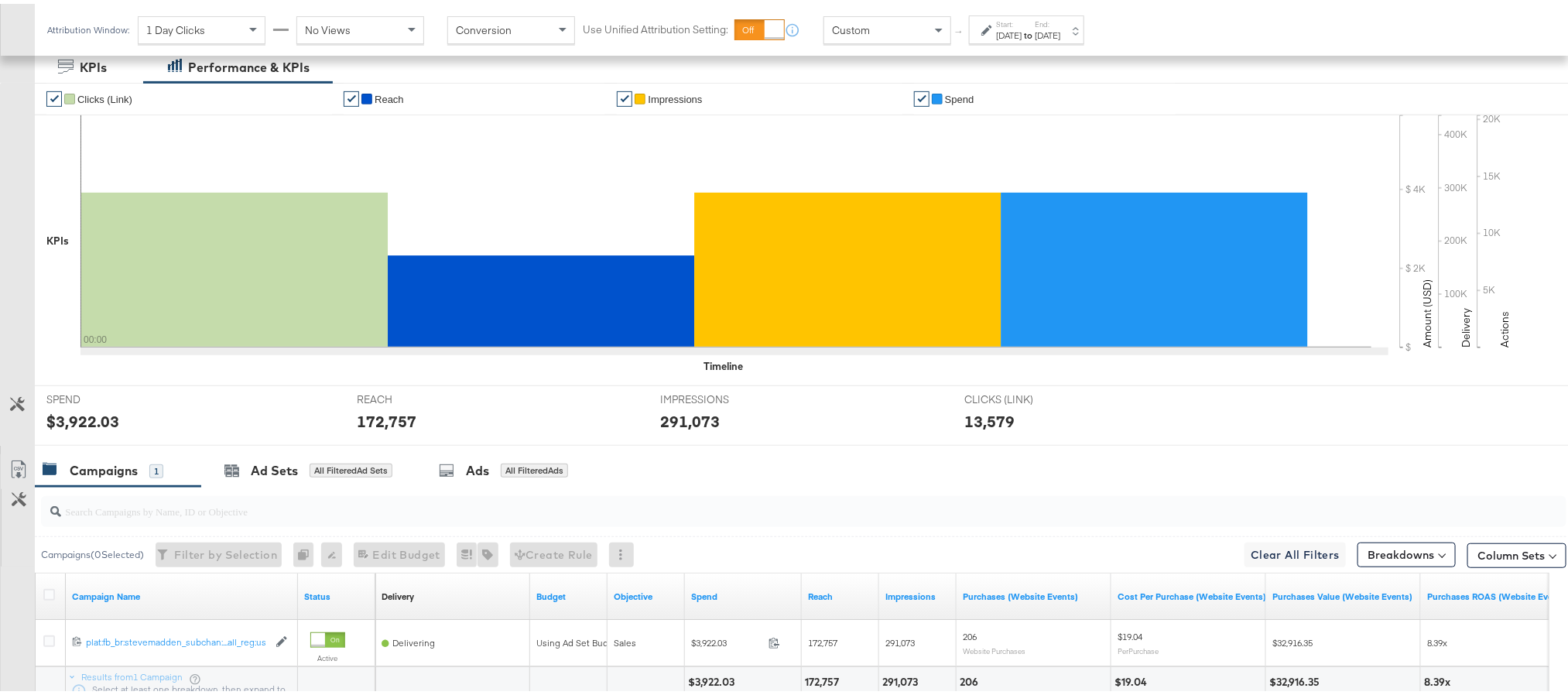
click at [82, 429] on div "$3,922.03" at bounding box center [82, 417] width 72 height 23
click at [383, 429] on div "172,757" at bounding box center [386, 417] width 60 height 23
click at [689, 429] on div "291,073" at bounding box center [690, 417] width 60 height 23
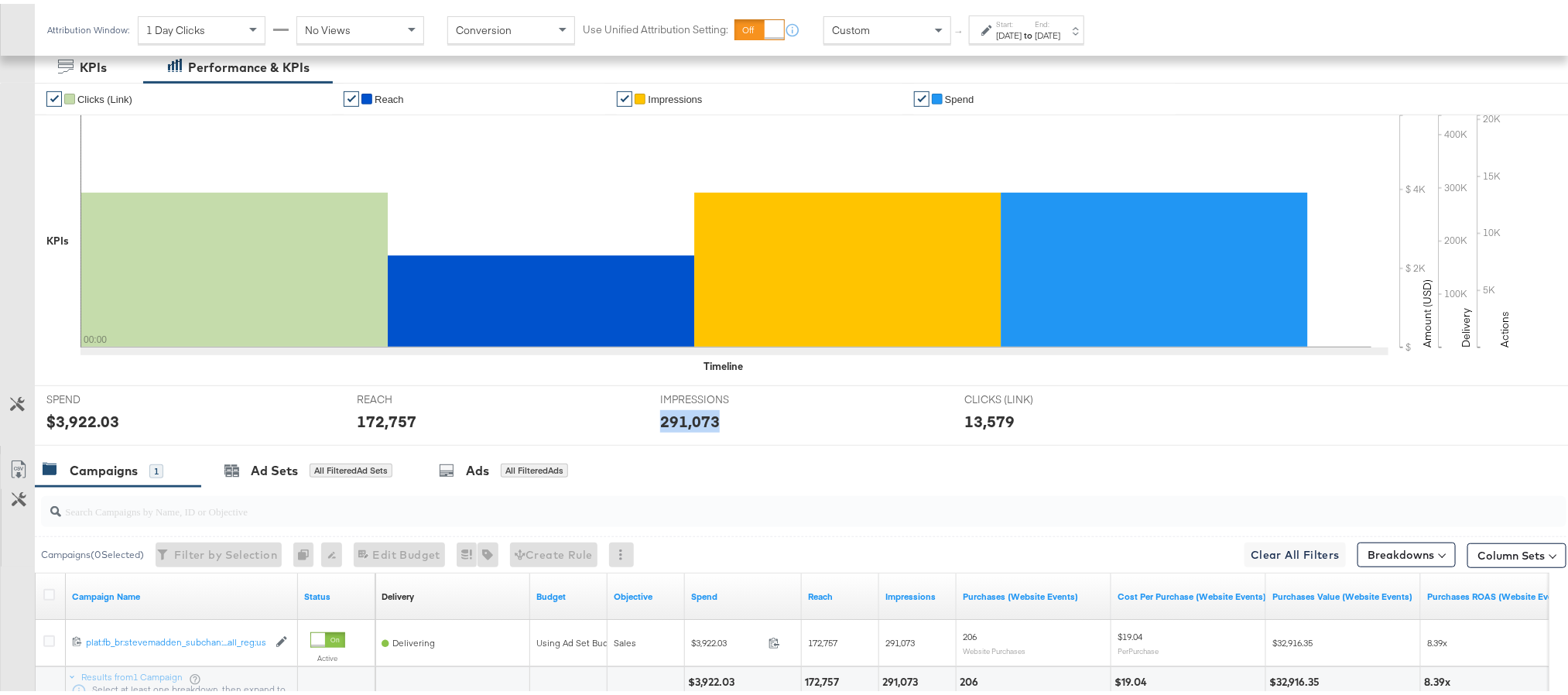
click at [689, 429] on div "291,073" at bounding box center [690, 417] width 60 height 23
click at [1061, 21] on label "End:" at bounding box center [1048, 21] width 26 height 10
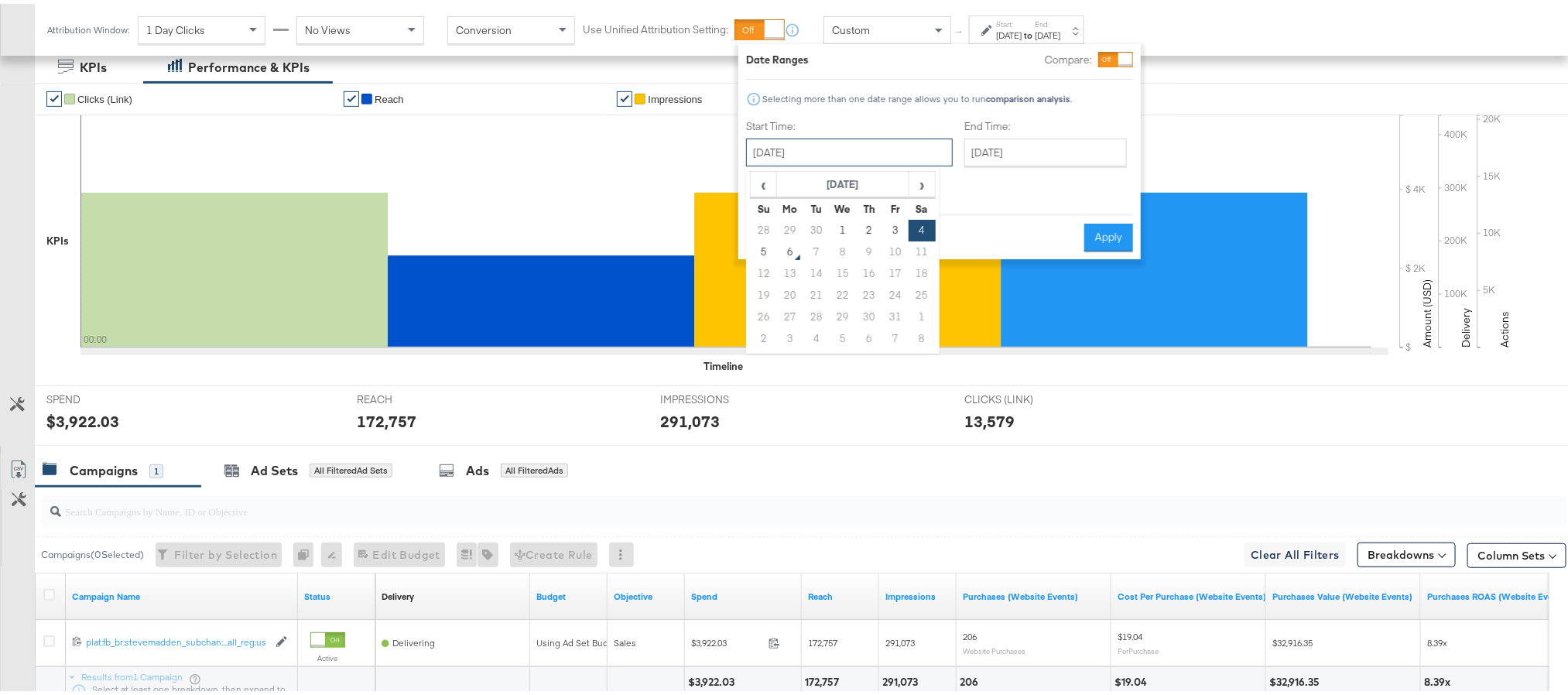
click at [864, 142] on input "October 4th 2025" at bounding box center [849, 149] width 207 height 28
click at [771, 242] on td "5" at bounding box center [764, 248] width 26 height 22
type input "October 5th 2025"
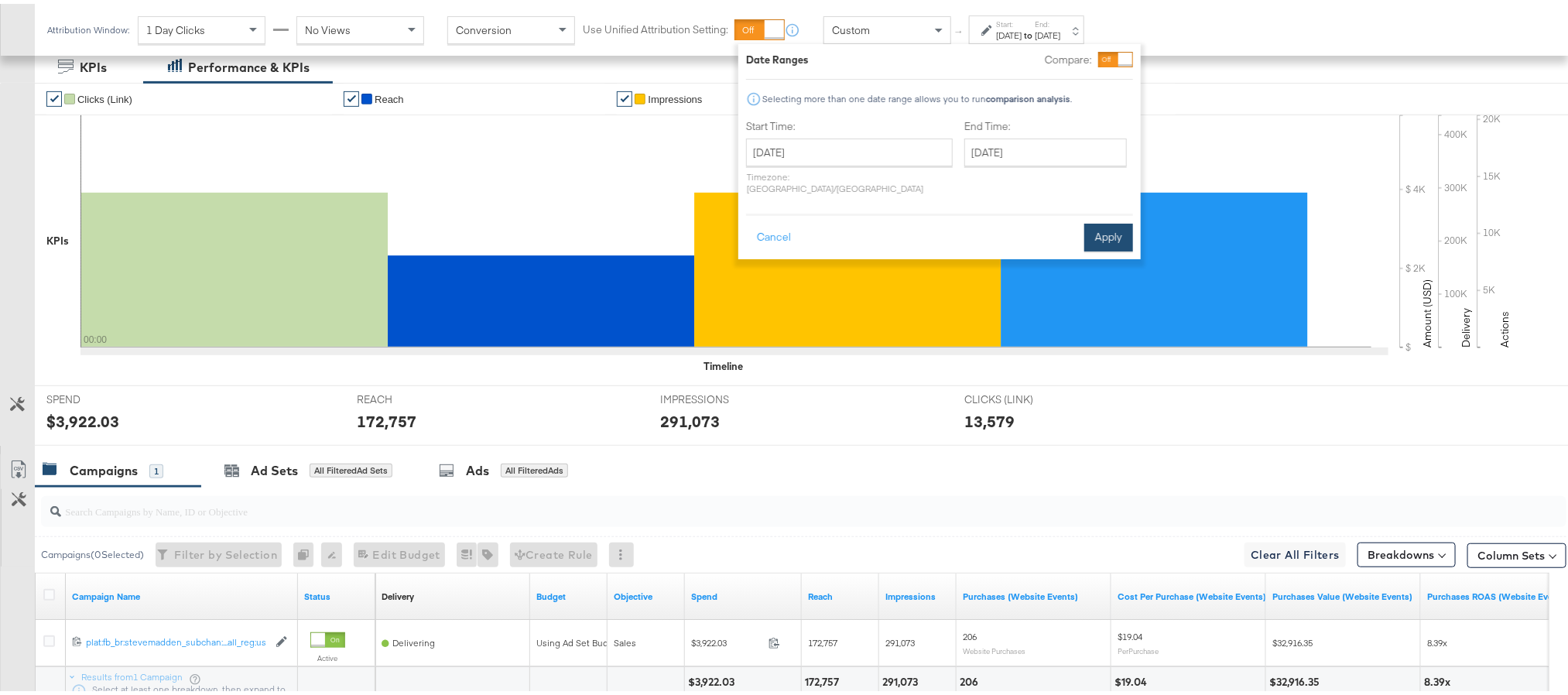
click at [1099, 219] on button "Apply" at bounding box center [1108, 233] width 49 height 28
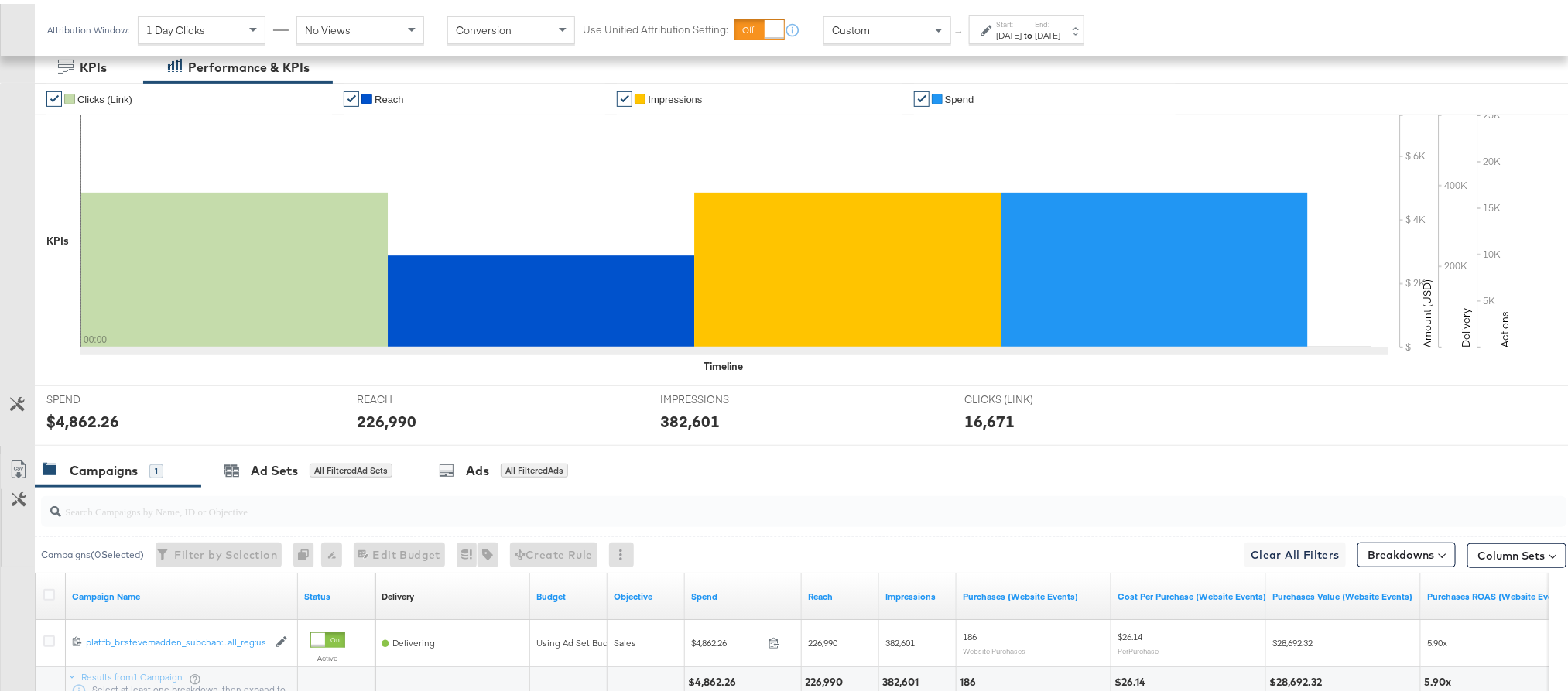
click at [72, 429] on div "$4,862.26" at bounding box center [82, 417] width 72 height 23
click at [397, 429] on div "226,990" at bounding box center [386, 417] width 60 height 23
click at [678, 429] on div "382,601" at bounding box center [690, 417] width 60 height 23
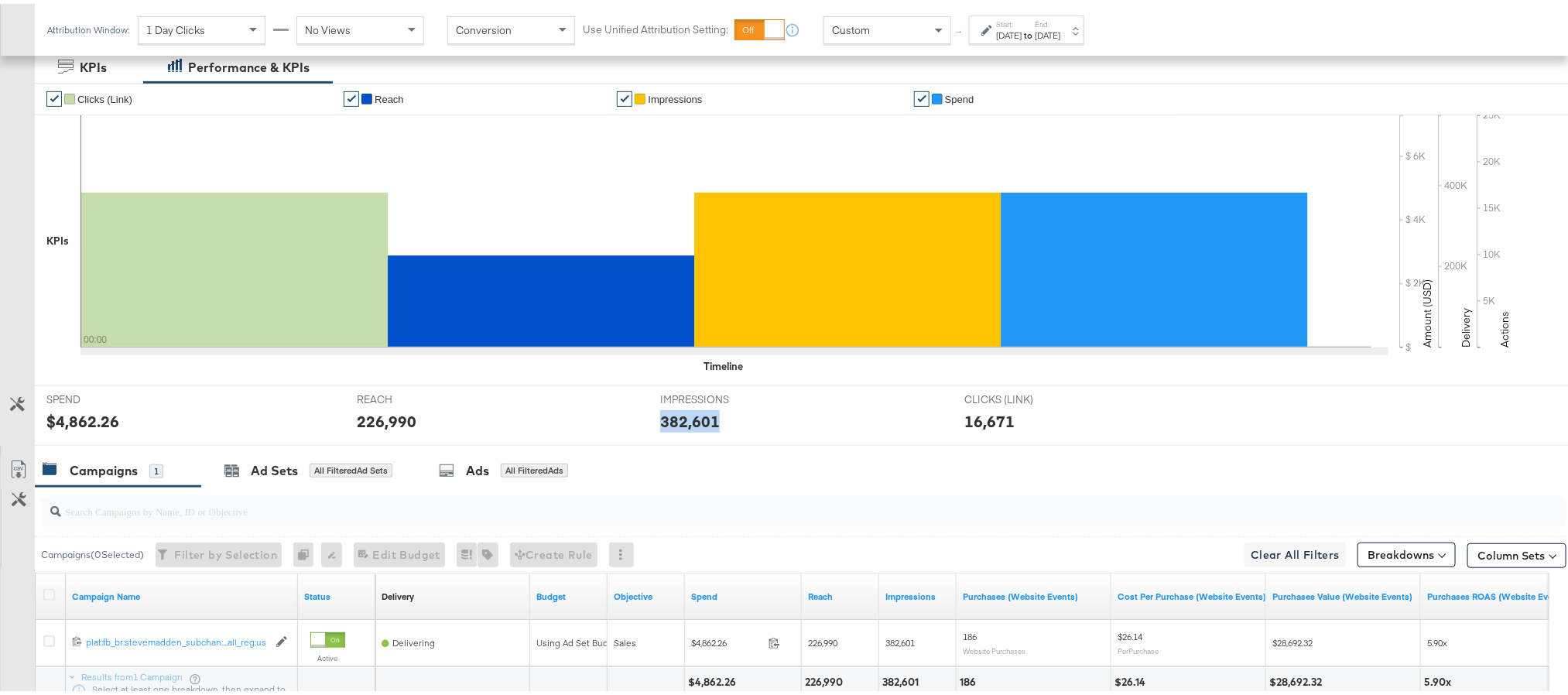
click at [678, 429] on div "382,601" at bounding box center [690, 417] width 60 height 23
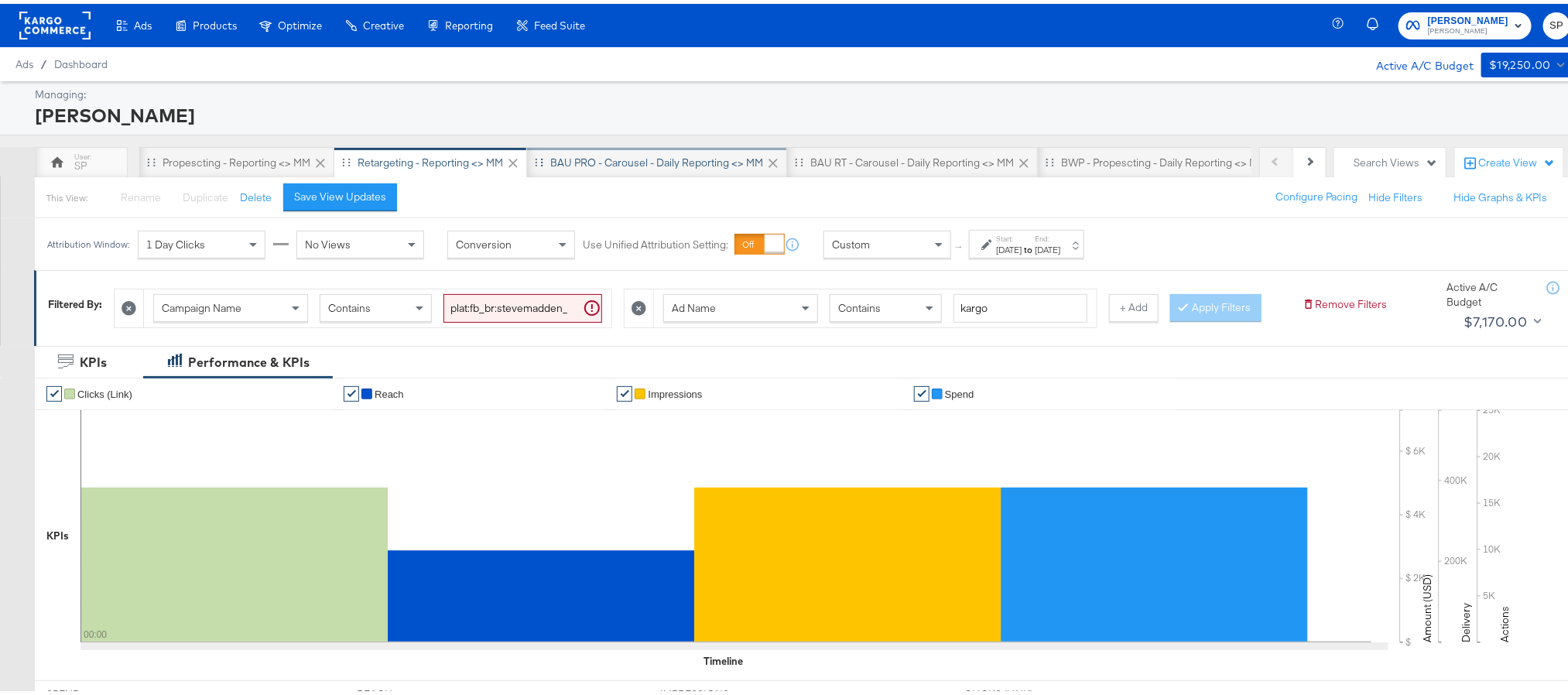
click at [633, 149] on div "BAU PRO - Carousel - Daily Reporting <> MM" at bounding box center [657, 158] width 260 height 31
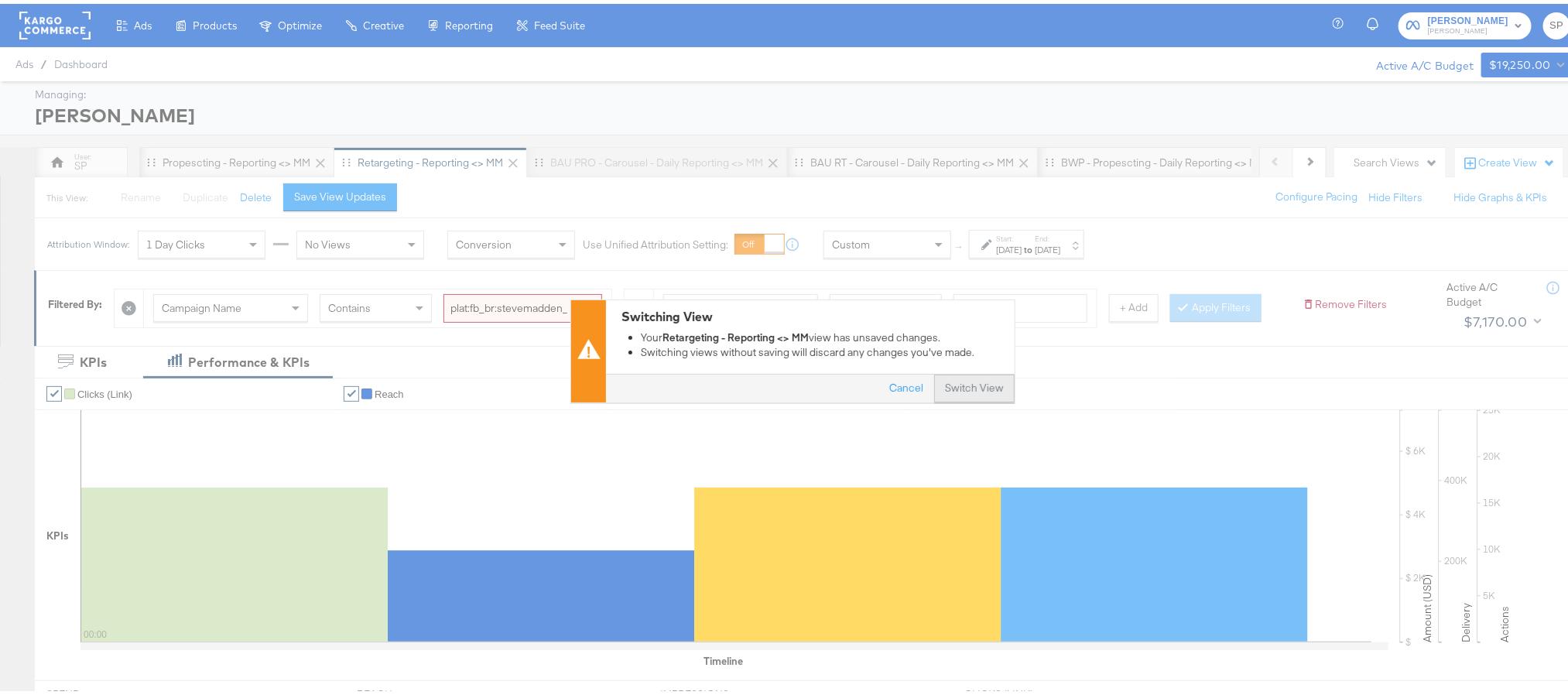
click at [976, 386] on button "Switch View" at bounding box center [974, 385] width 80 height 28
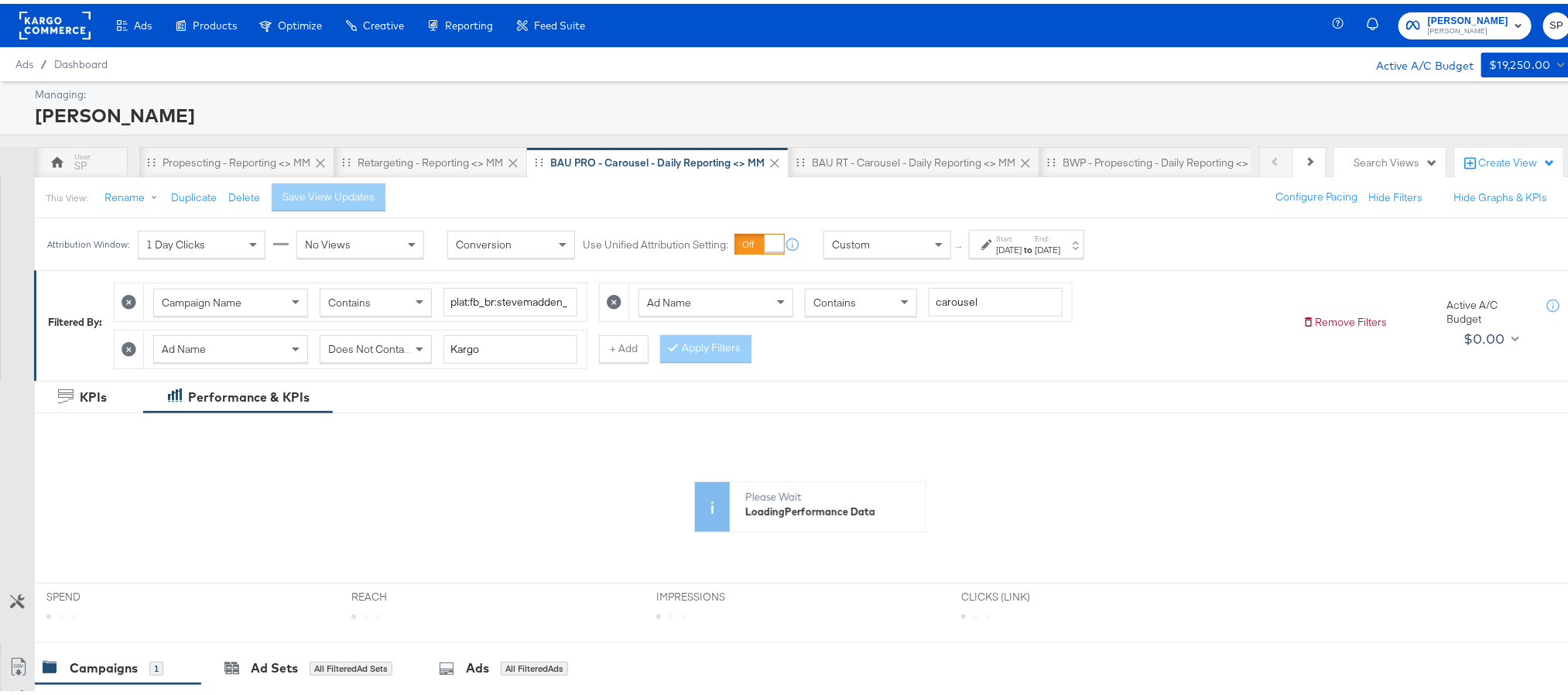
click at [1035, 243] on strong "to" at bounding box center [1028, 246] width 13 height 12
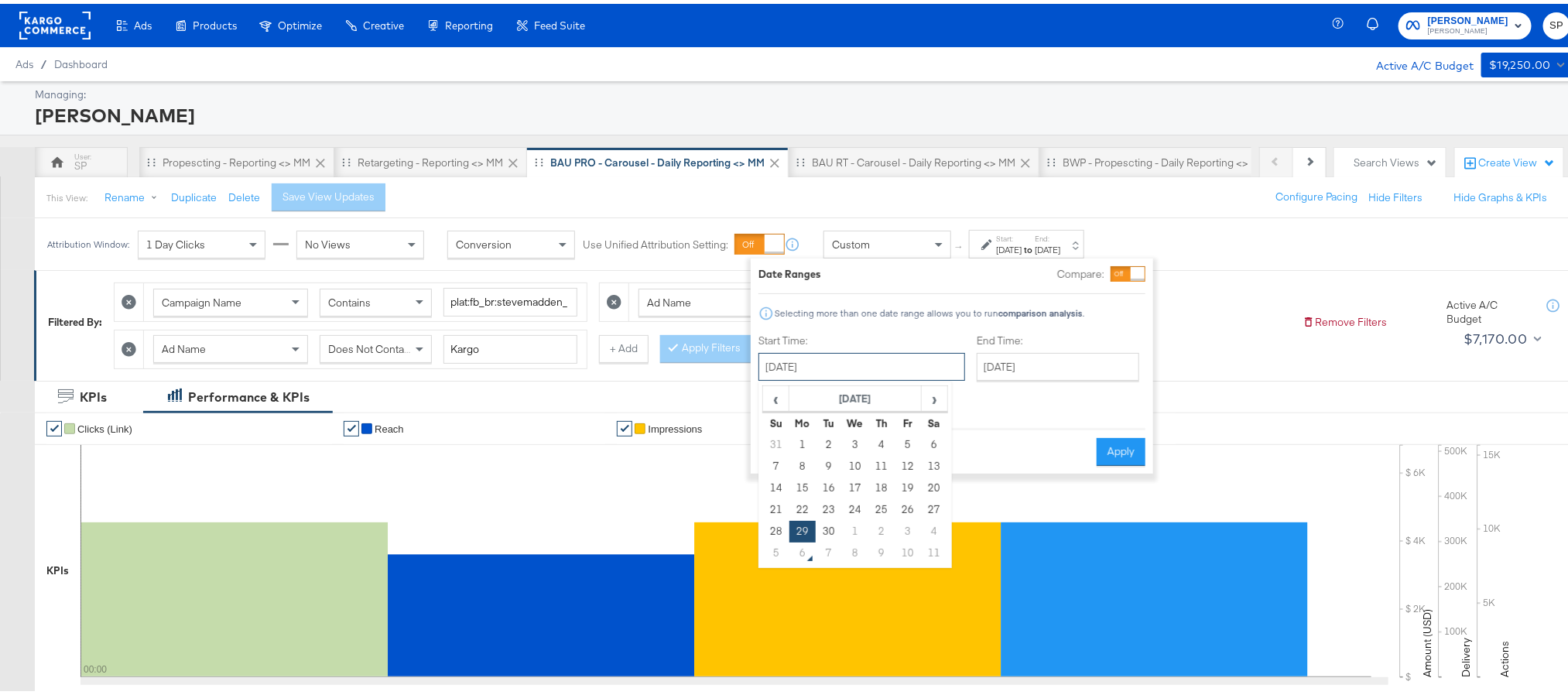
click at [857, 362] on input "September 29th 2025" at bounding box center [862, 362] width 207 height 28
click at [848, 527] on td "1" at bounding box center [855, 528] width 26 height 22
type input "October 1st 2025"
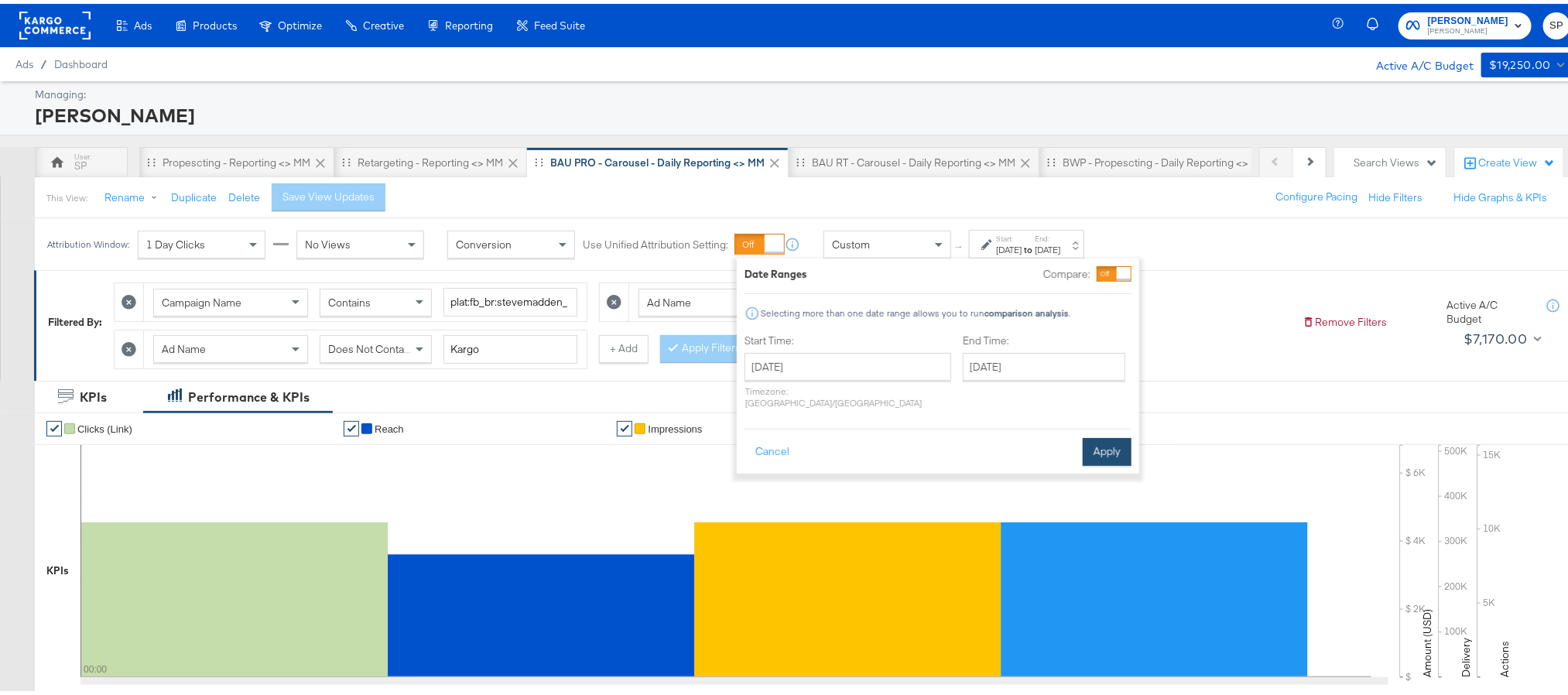
click at [1089, 448] on button "Apply" at bounding box center [1106, 448] width 49 height 28
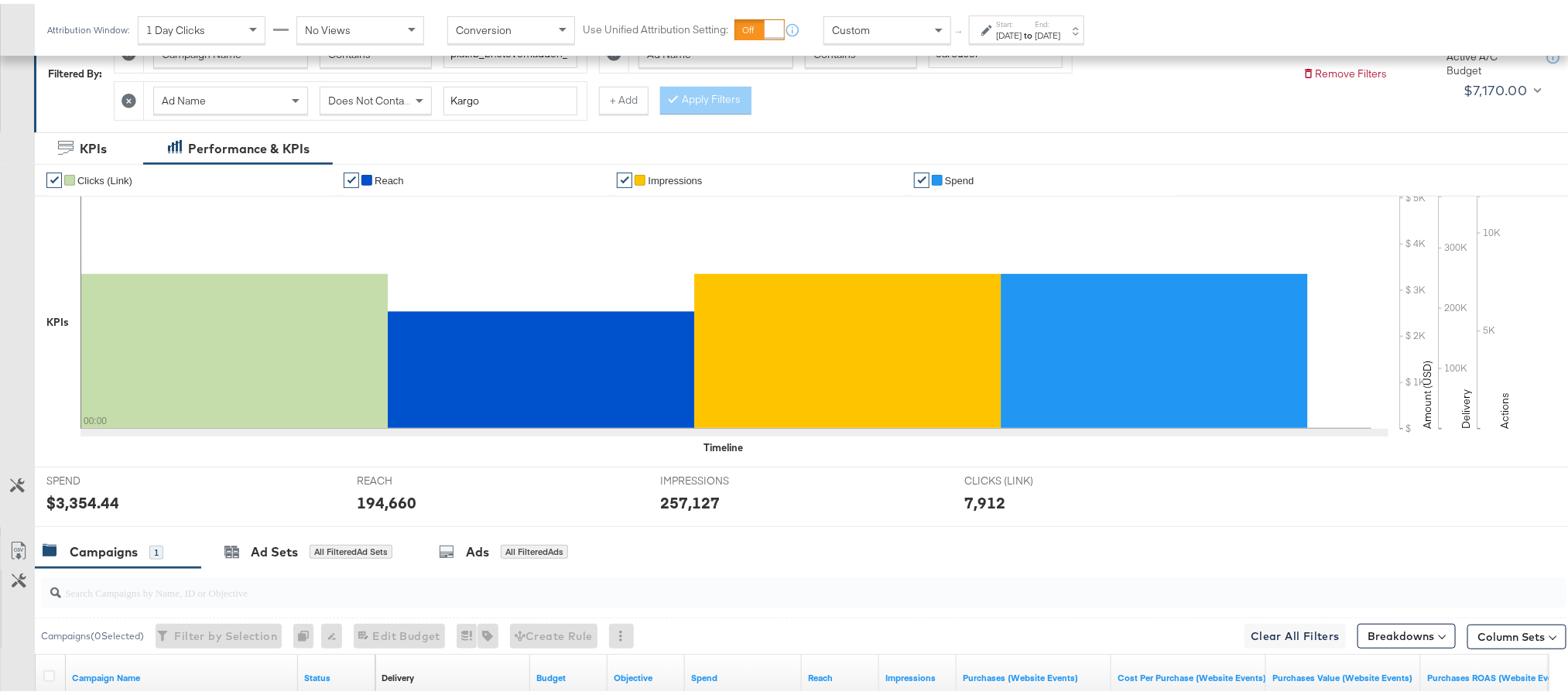
scroll to position [249, 0]
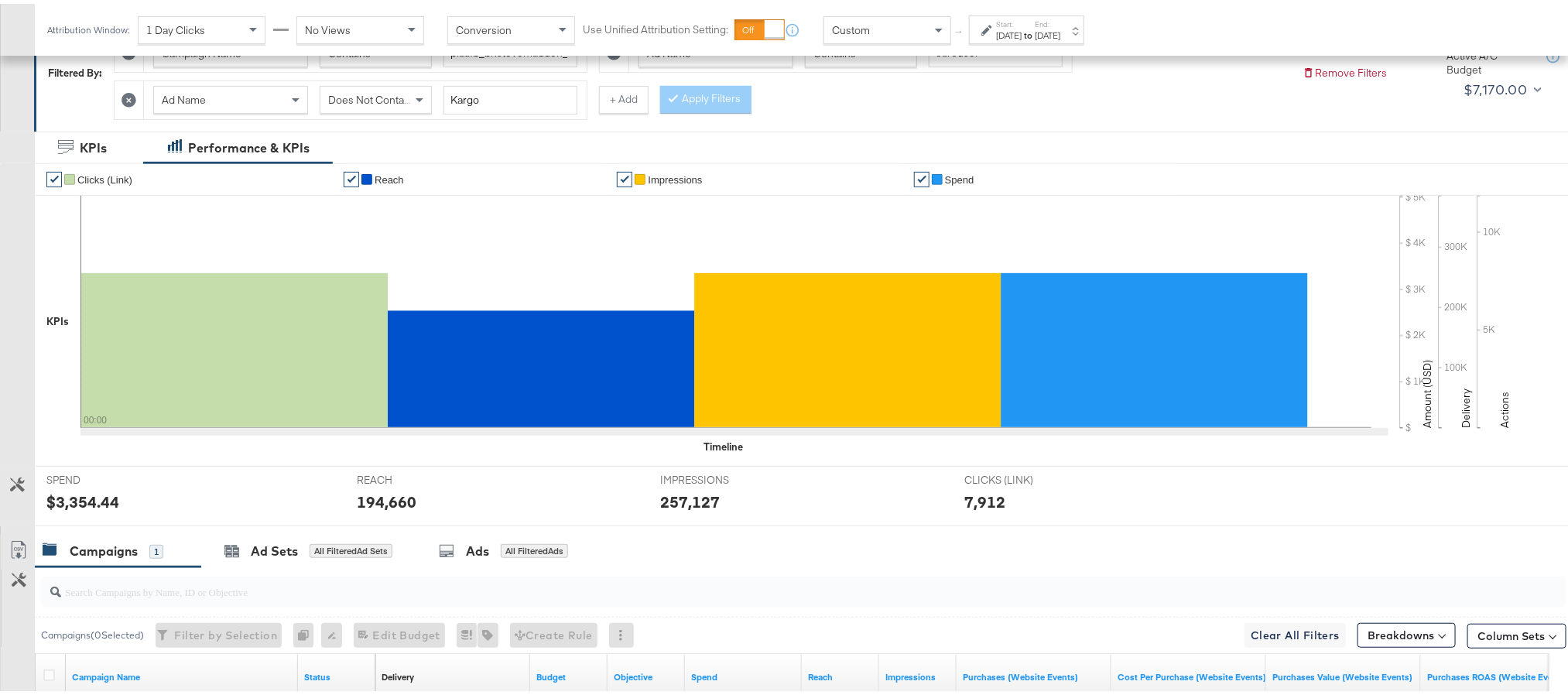
click at [1061, 23] on label "End:" at bounding box center [1048, 21] width 26 height 10
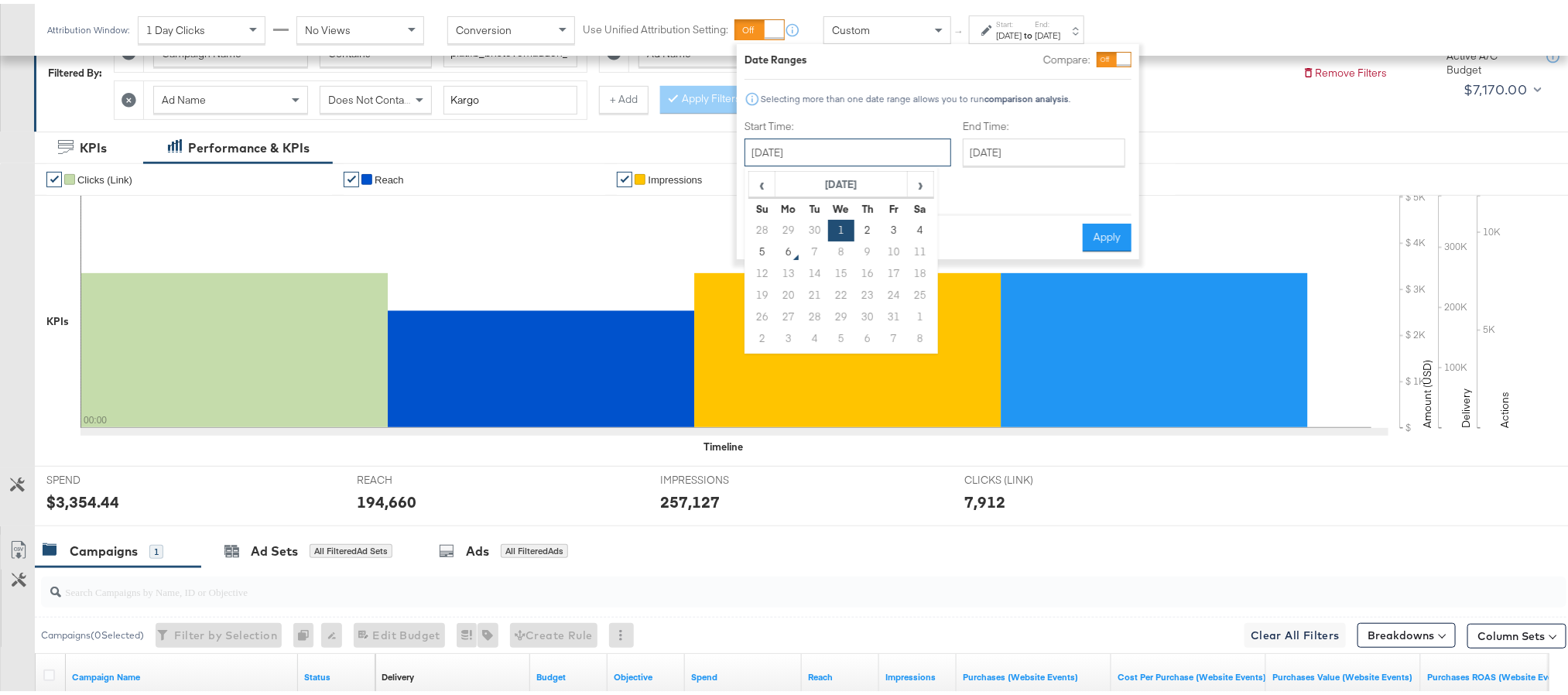
click at [815, 146] on input "October 1st 2025" at bounding box center [848, 149] width 207 height 28
click at [869, 228] on td "2" at bounding box center [867, 226] width 26 height 22
type input "October 2nd 2025"
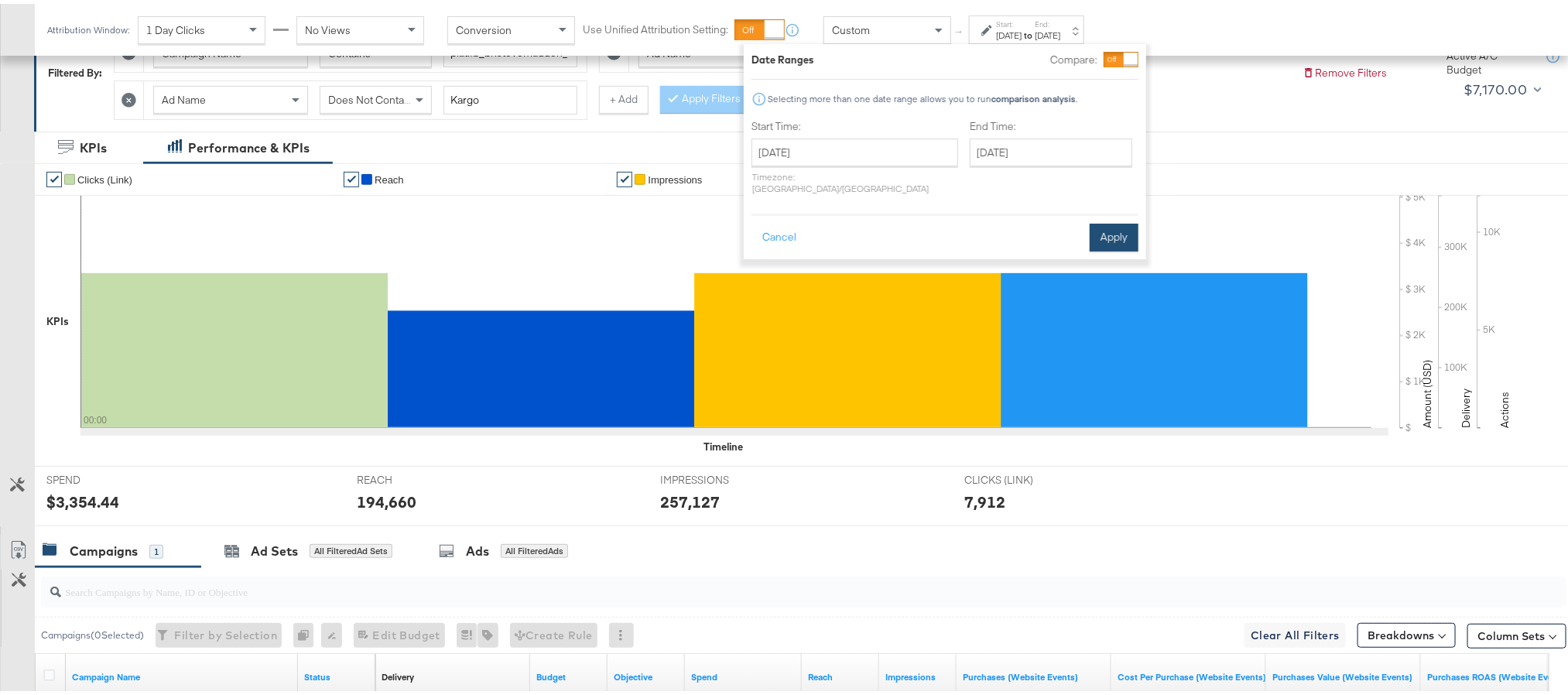
click at [1124, 228] on button "Apply" at bounding box center [1113, 233] width 49 height 28
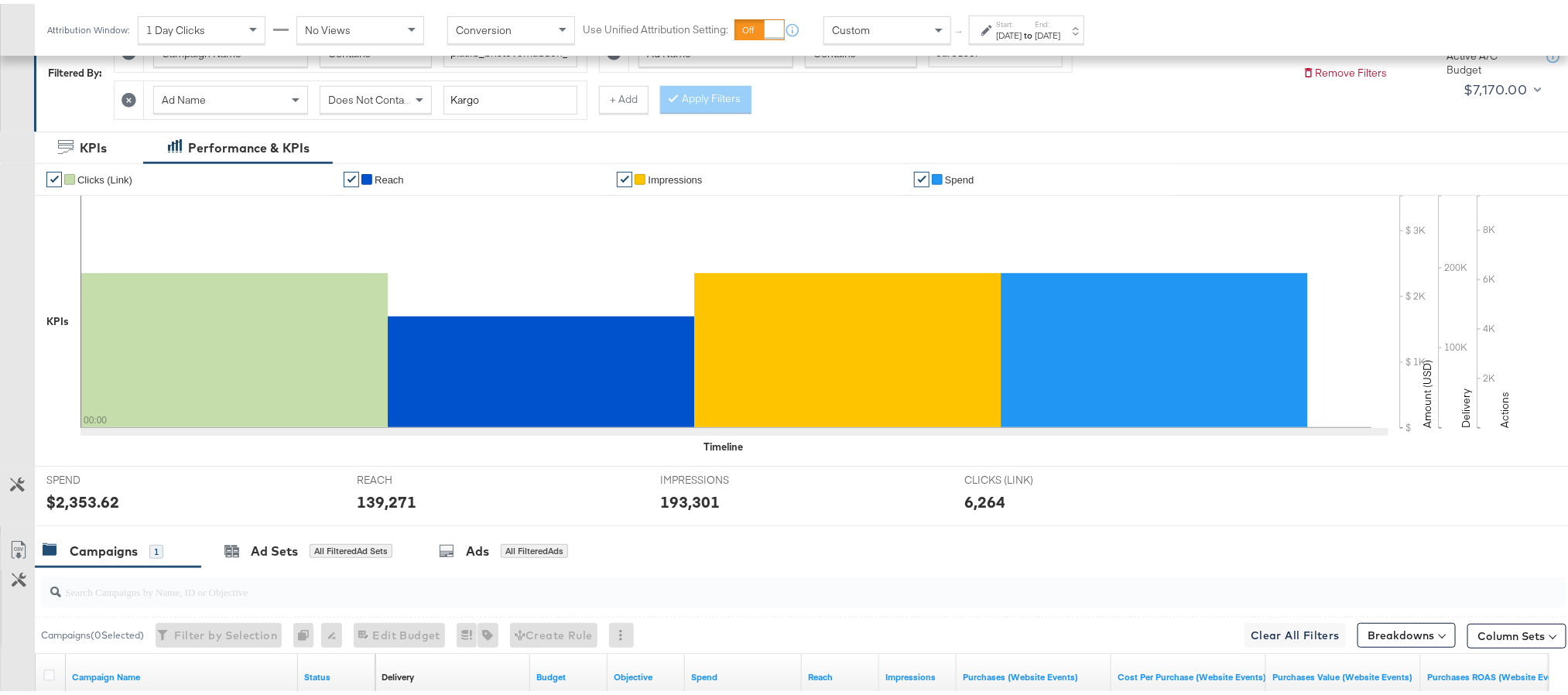
click at [98, 509] on div "$2,353.62" at bounding box center [82, 497] width 72 height 23
click at [385, 497] on div "139,271" at bounding box center [386, 497] width 60 height 23
click at [671, 502] on div "193,301" at bounding box center [690, 497] width 60 height 23
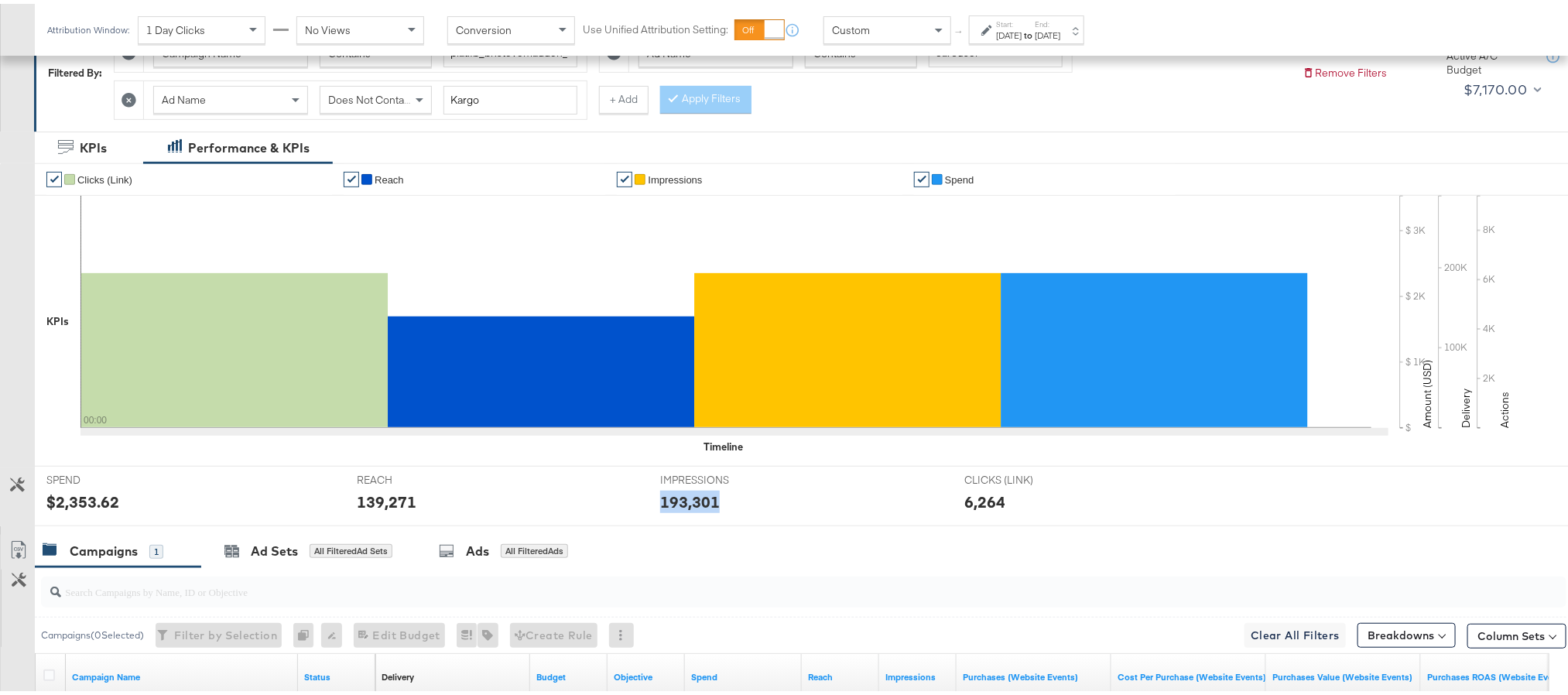
click at [671, 502] on div "193,301" at bounding box center [690, 497] width 60 height 23
click at [1035, 30] on strong "to" at bounding box center [1028, 32] width 13 height 12
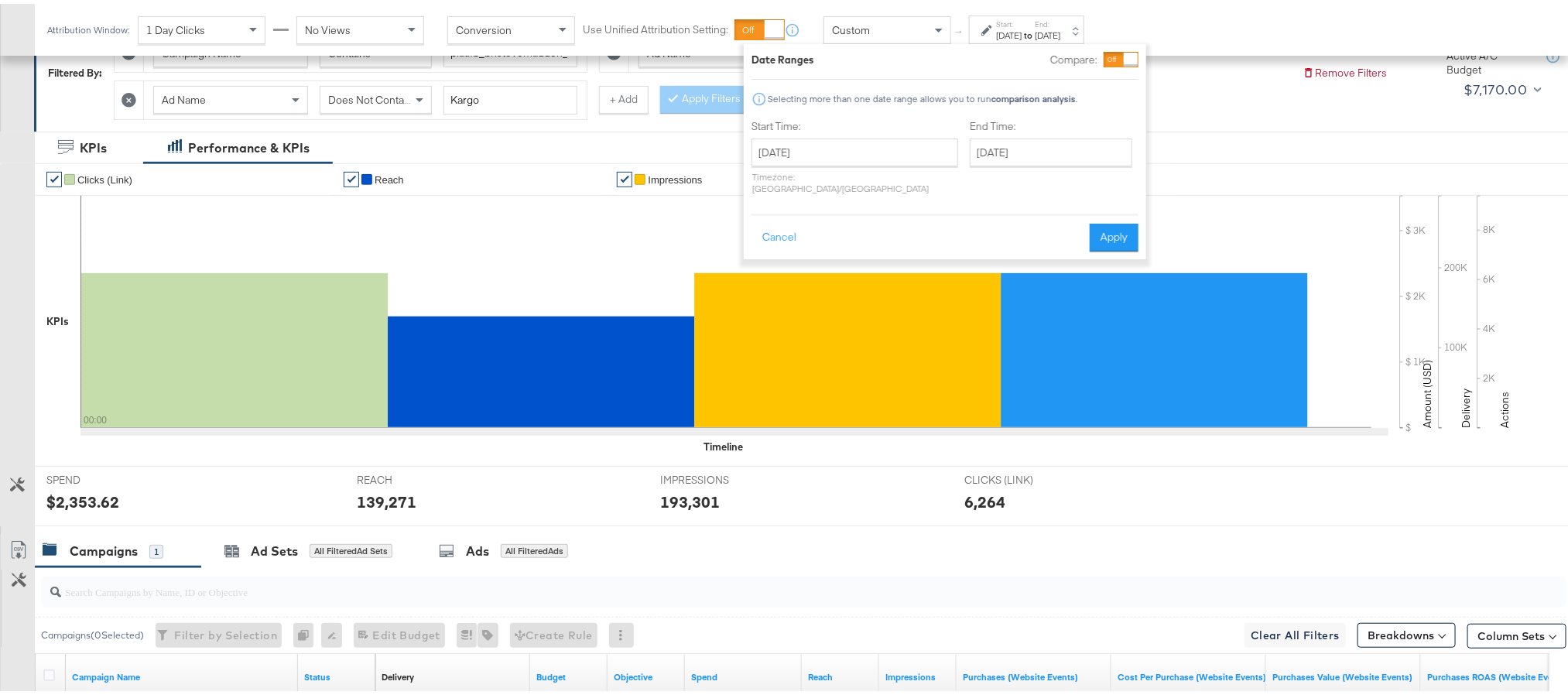
click at [883, 128] on label "Start Time:" at bounding box center [855, 122] width 207 height 15
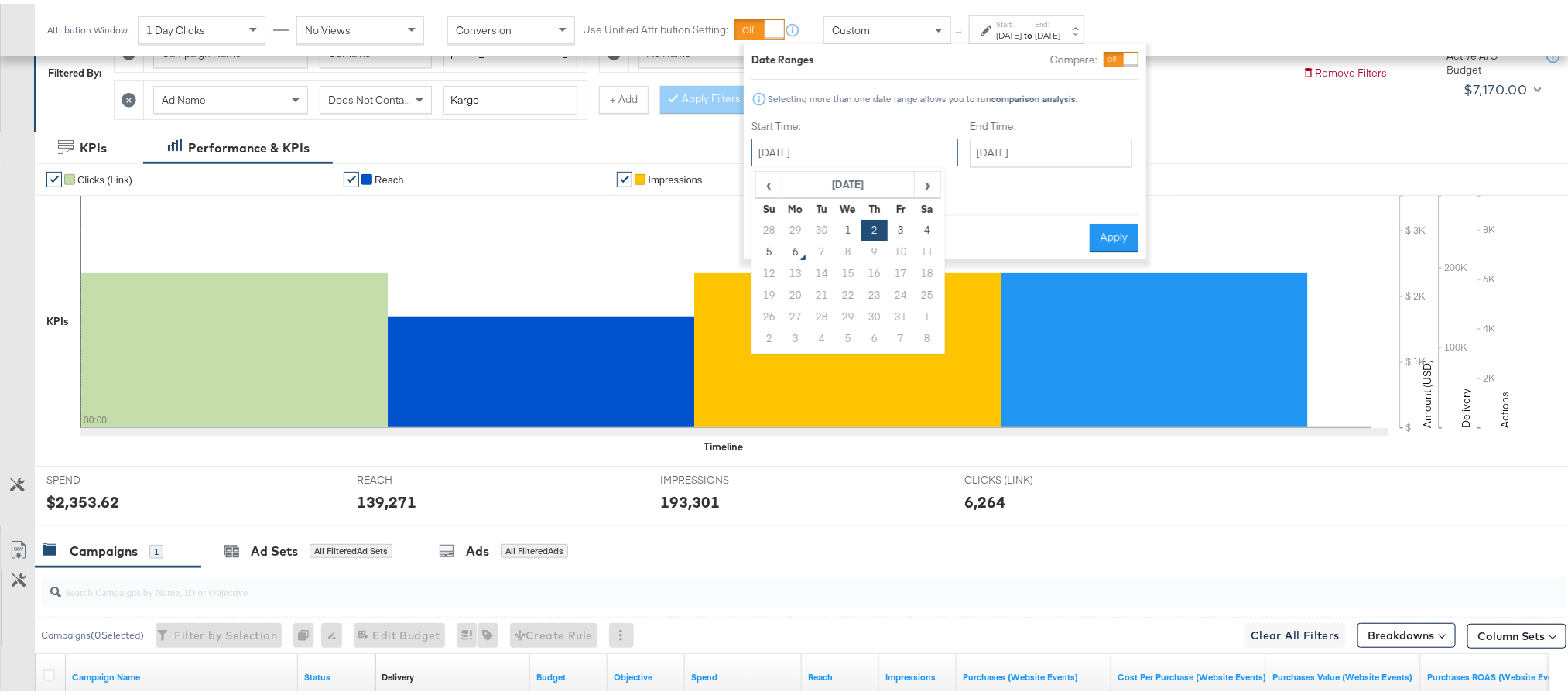
click at [869, 142] on input "October 2nd 2025" at bounding box center [855, 149] width 207 height 28
click at [899, 221] on td "3" at bounding box center [901, 226] width 26 height 22
type input "October 3rd 2025"
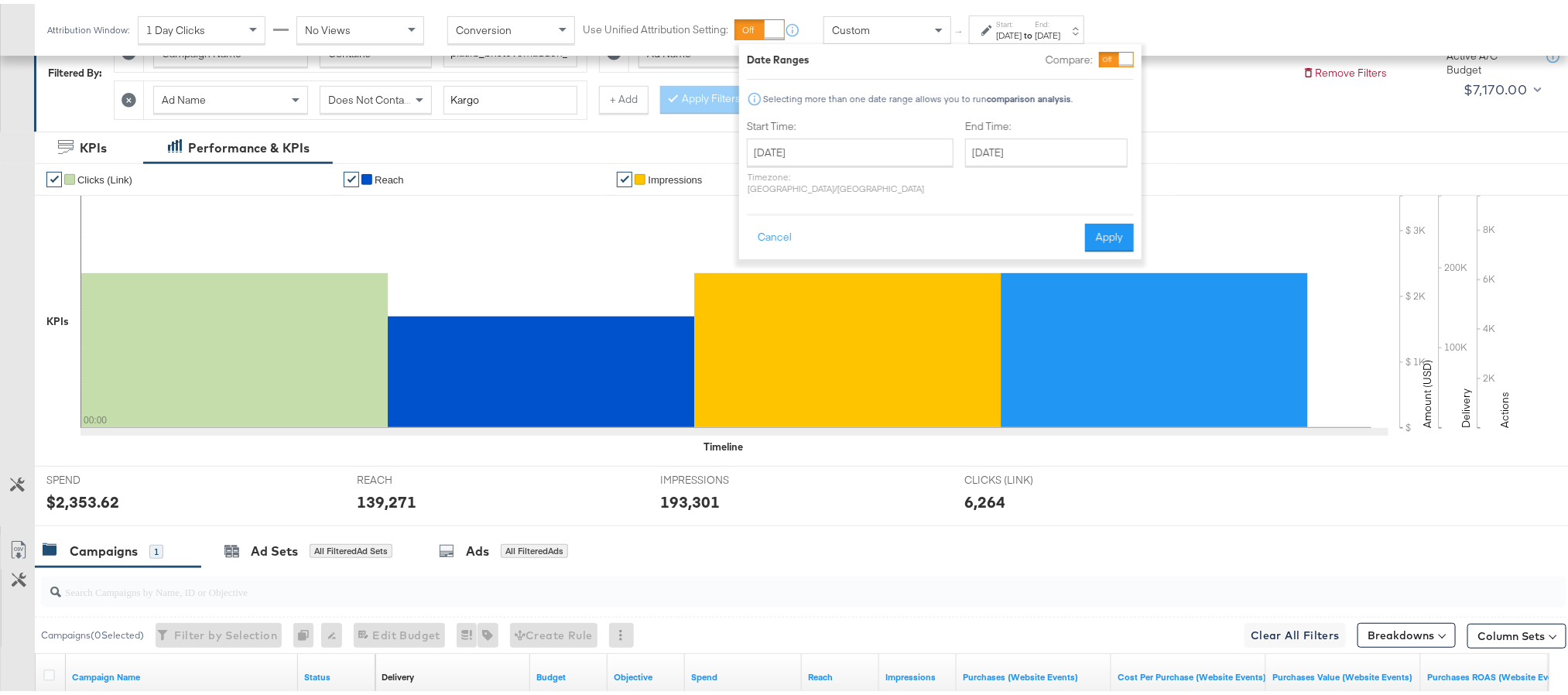
click at [100, 496] on div "$2,353.62" at bounding box center [82, 497] width 72 height 23
click at [1088, 226] on button "Apply" at bounding box center [1109, 233] width 49 height 28
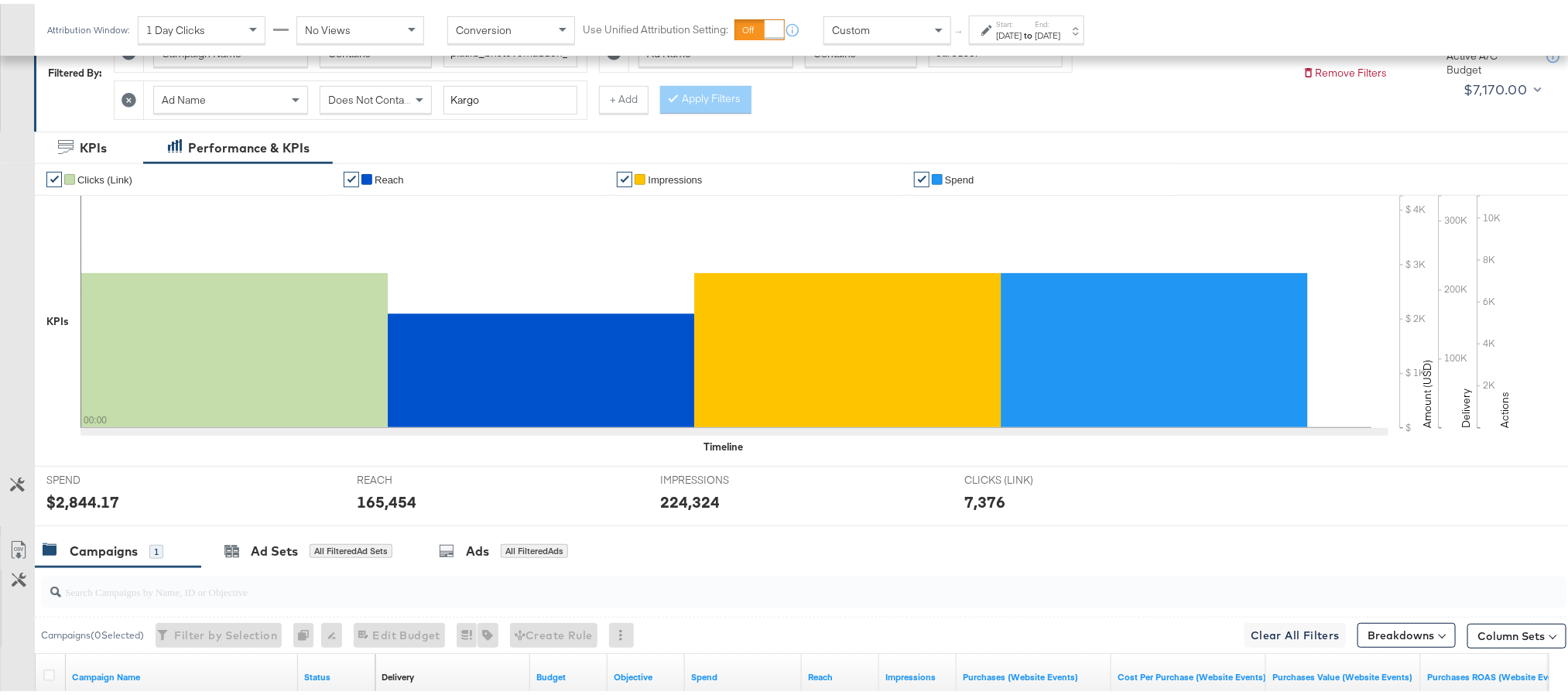
click at [83, 508] on div "$2,844.17" at bounding box center [82, 497] width 72 height 23
click at [398, 495] on div "165,454" at bounding box center [386, 497] width 60 height 23
click at [706, 503] on div "224,324" at bounding box center [690, 497] width 60 height 23
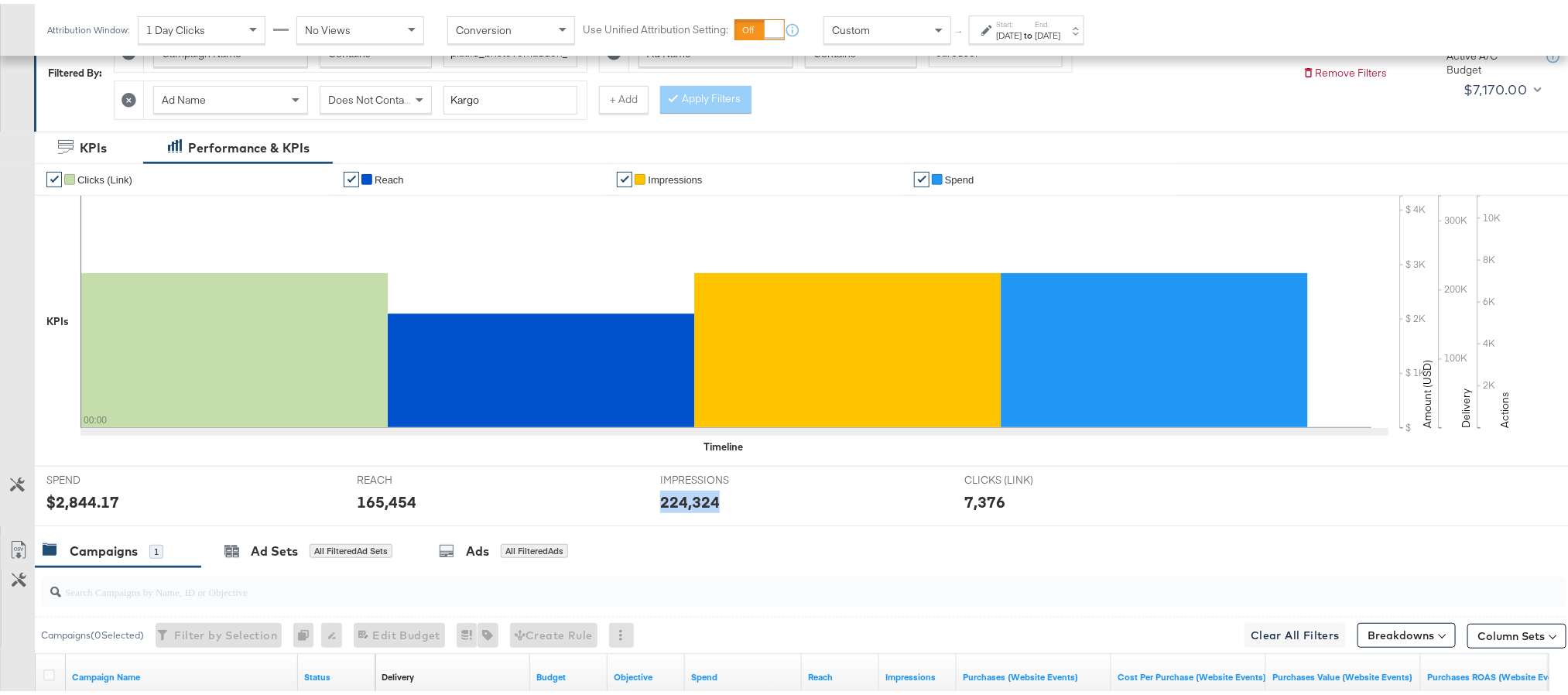
click at [706, 503] on div "224,324" at bounding box center [690, 497] width 60 height 23
click at [1082, 12] on div "Start: Oct 3rd 2025 to End: Oct 3rd 2025" at bounding box center [1027, 26] width 115 height 29
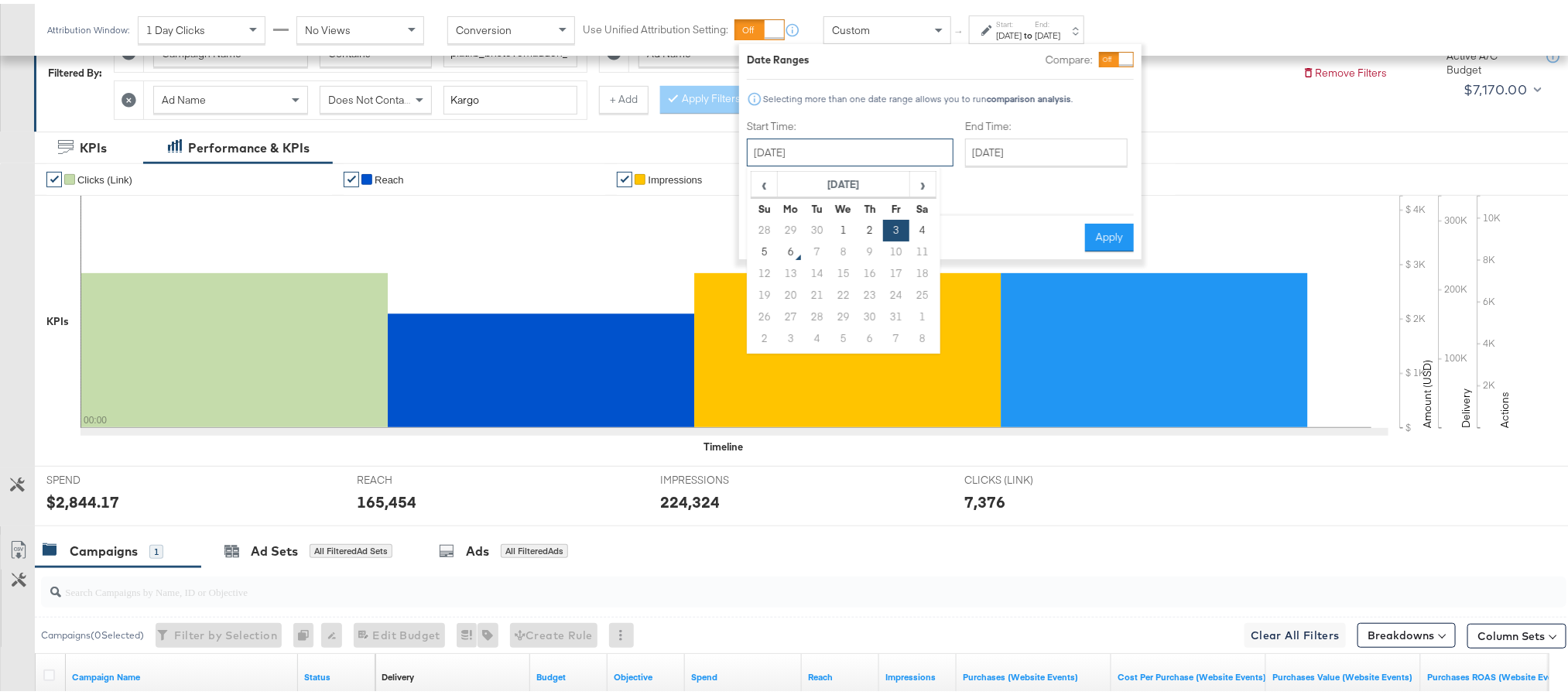
click at [854, 142] on input "October 3rd 2025" at bounding box center [850, 149] width 207 height 28
drag, startPoint x: 928, startPoint y: 213, endPoint x: 924, endPoint y: 226, distance: 13.6
click at [924, 226] on table "‹ October 2025 › Su Mo Tu We Th Fr Sa 28 29 30 1 2 3 4 5 6 7 8 9 10 11 12 13 14…" at bounding box center [843, 256] width 186 height 179
click at [924, 226] on td "4" at bounding box center [923, 226] width 26 height 22
type input "October 4th 2025"
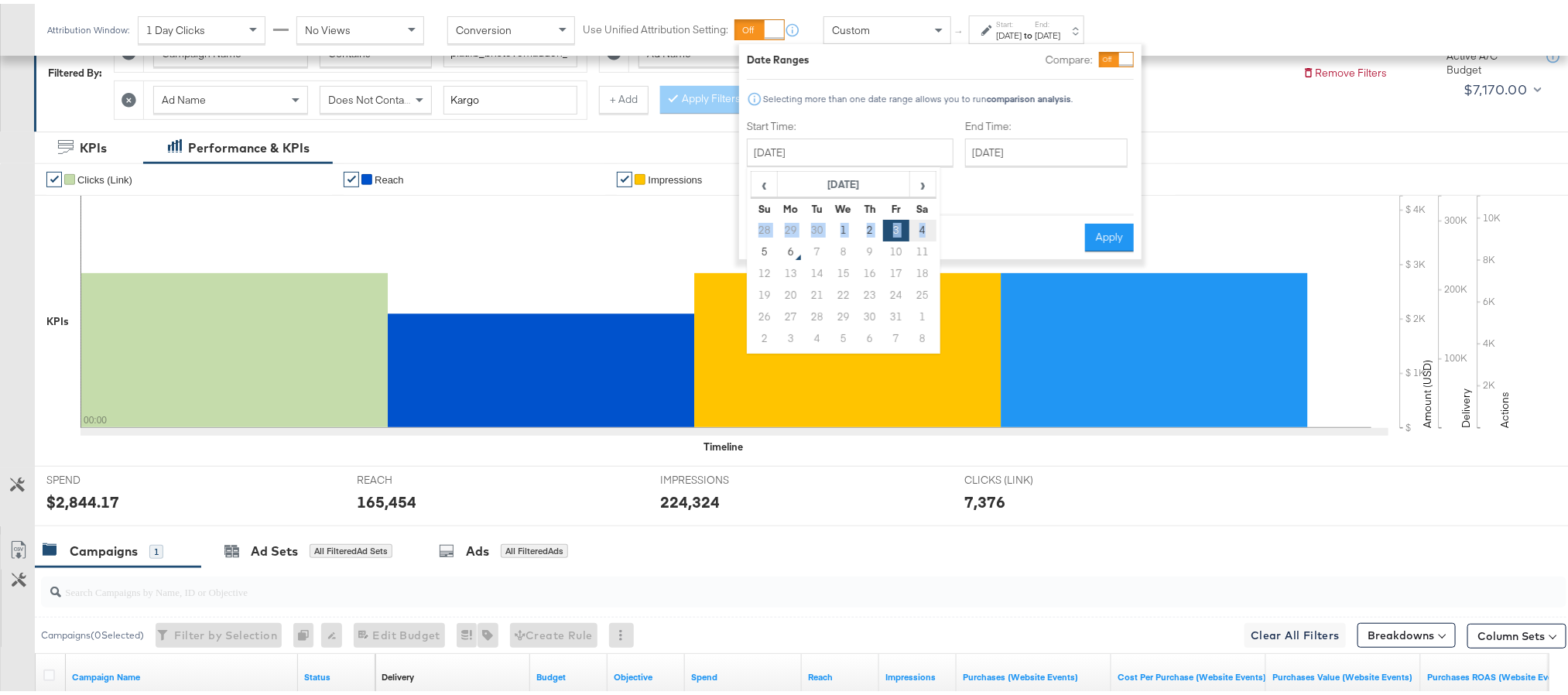
type input "October 4th 2025"
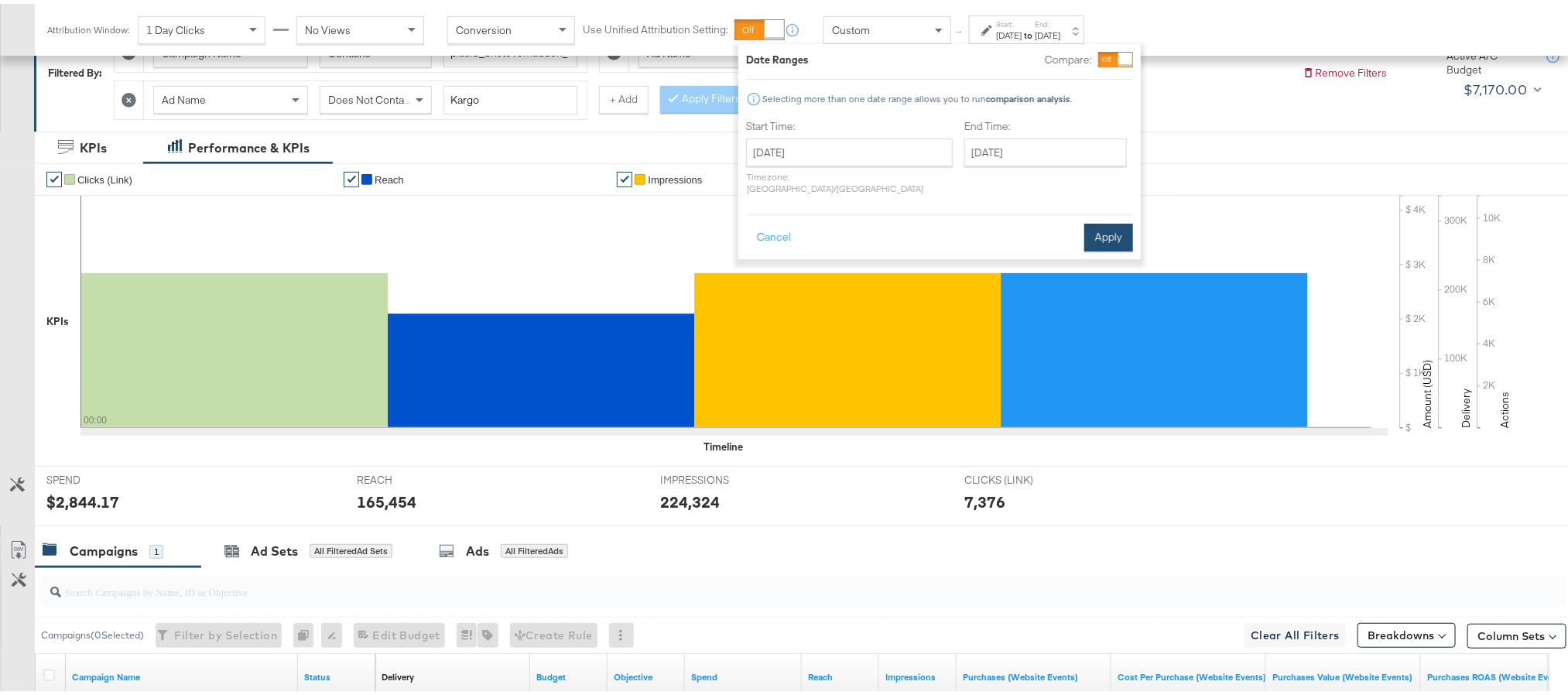
click at [1110, 228] on button "Apply" at bounding box center [1108, 233] width 49 height 28
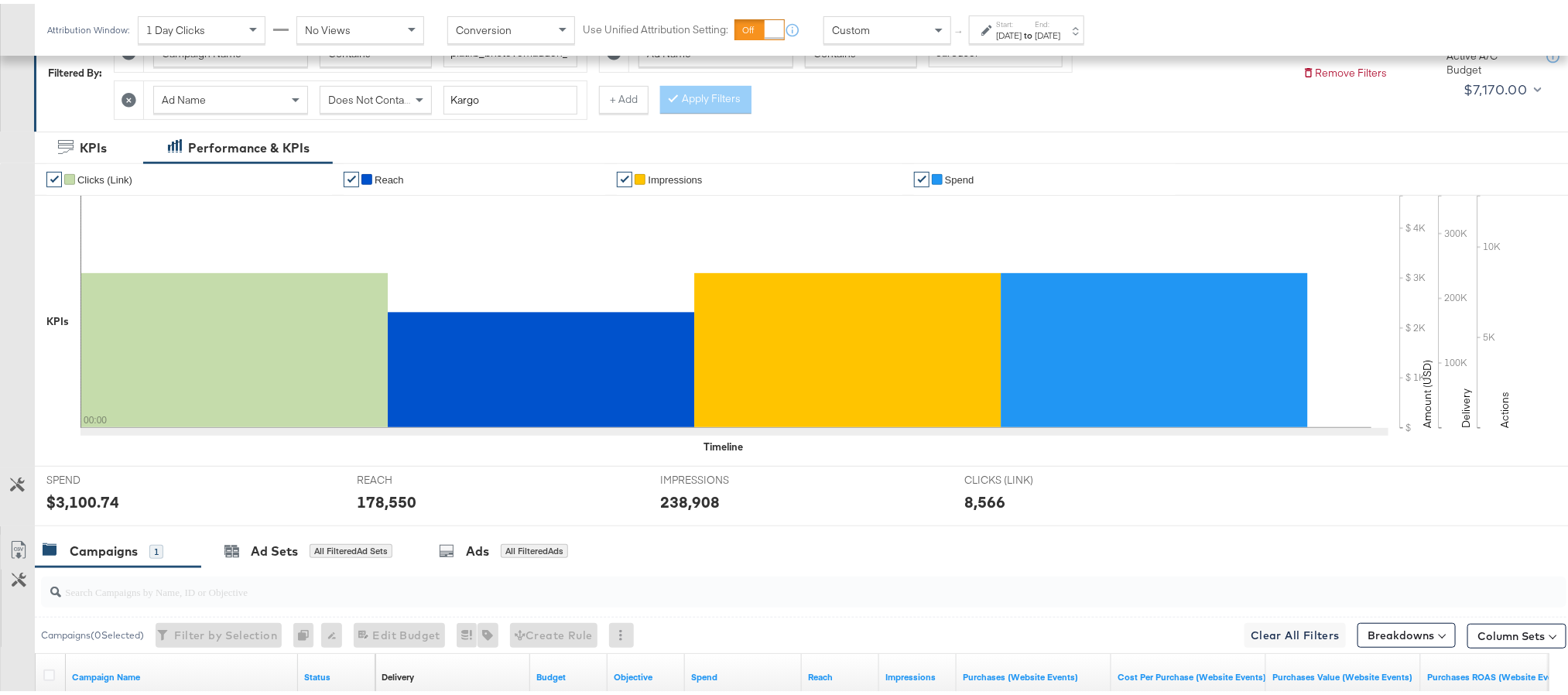
click at [93, 506] on div "$3,100.74" at bounding box center [82, 497] width 72 height 23
click at [387, 495] on div "178,550" at bounding box center [386, 497] width 60 height 23
click at [678, 508] on div "238,908" at bounding box center [690, 497] width 60 height 23
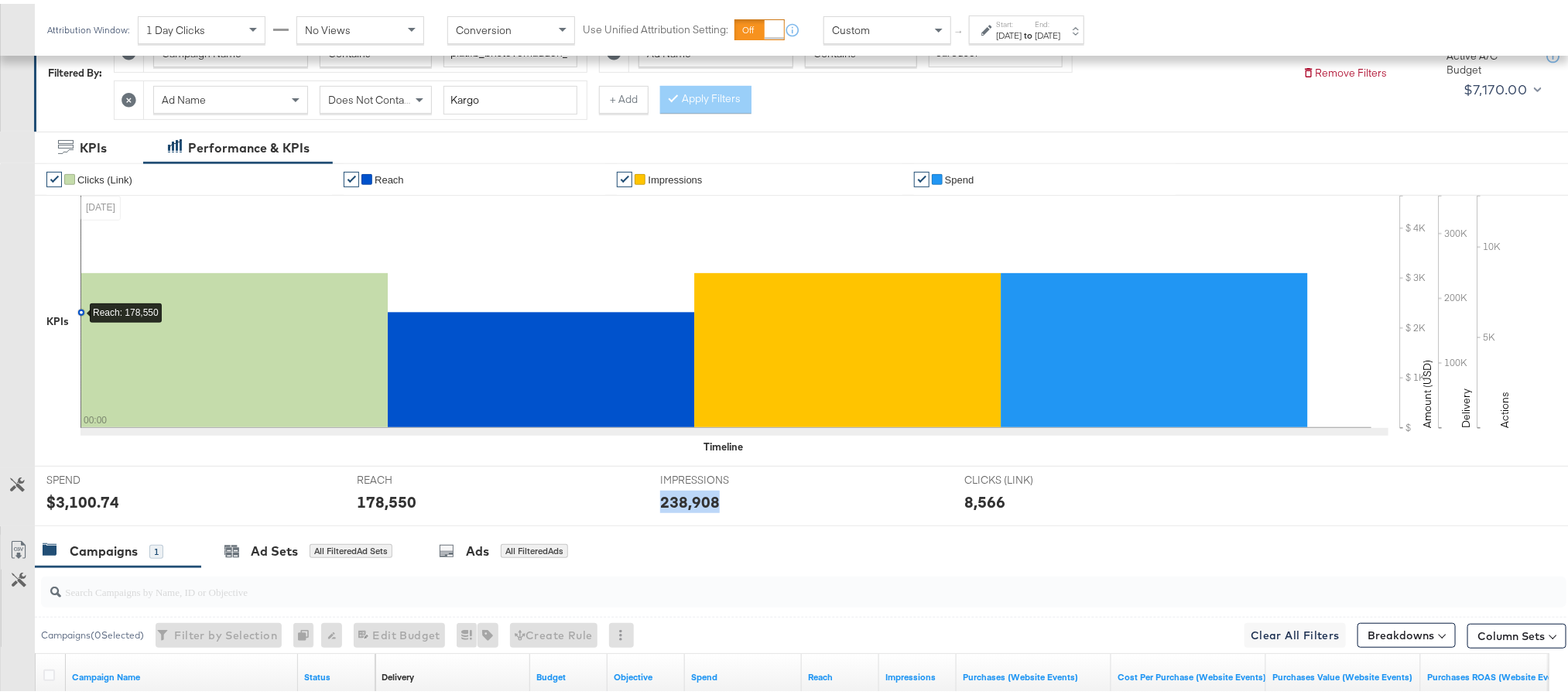
click at [678, 508] on div "238,908" at bounding box center [690, 497] width 60 height 23
click at [1061, 37] on div "Oct 4th 2025" at bounding box center [1048, 32] width 26 height 12
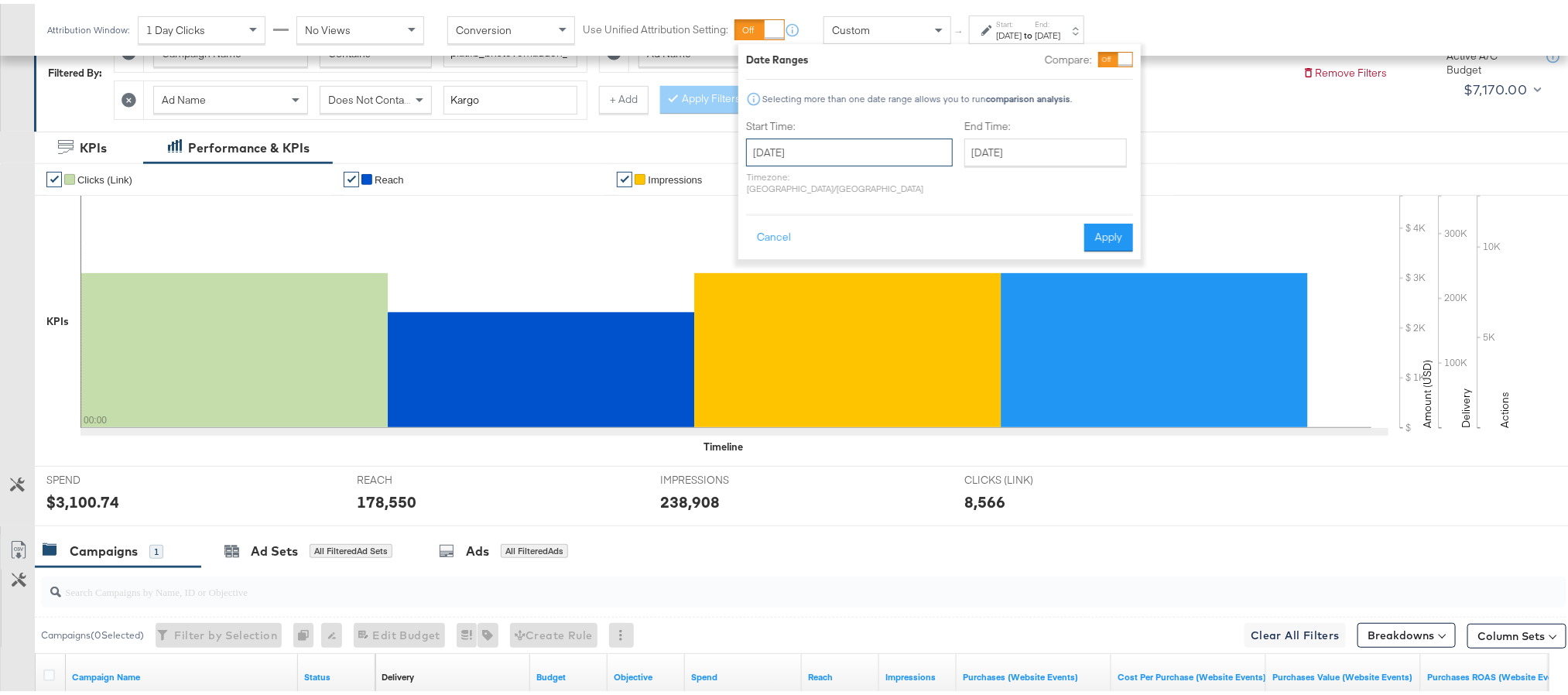
click at [889, 147] on input "October 4th 2025" at bounding box center [849, 149] width 207 height 28
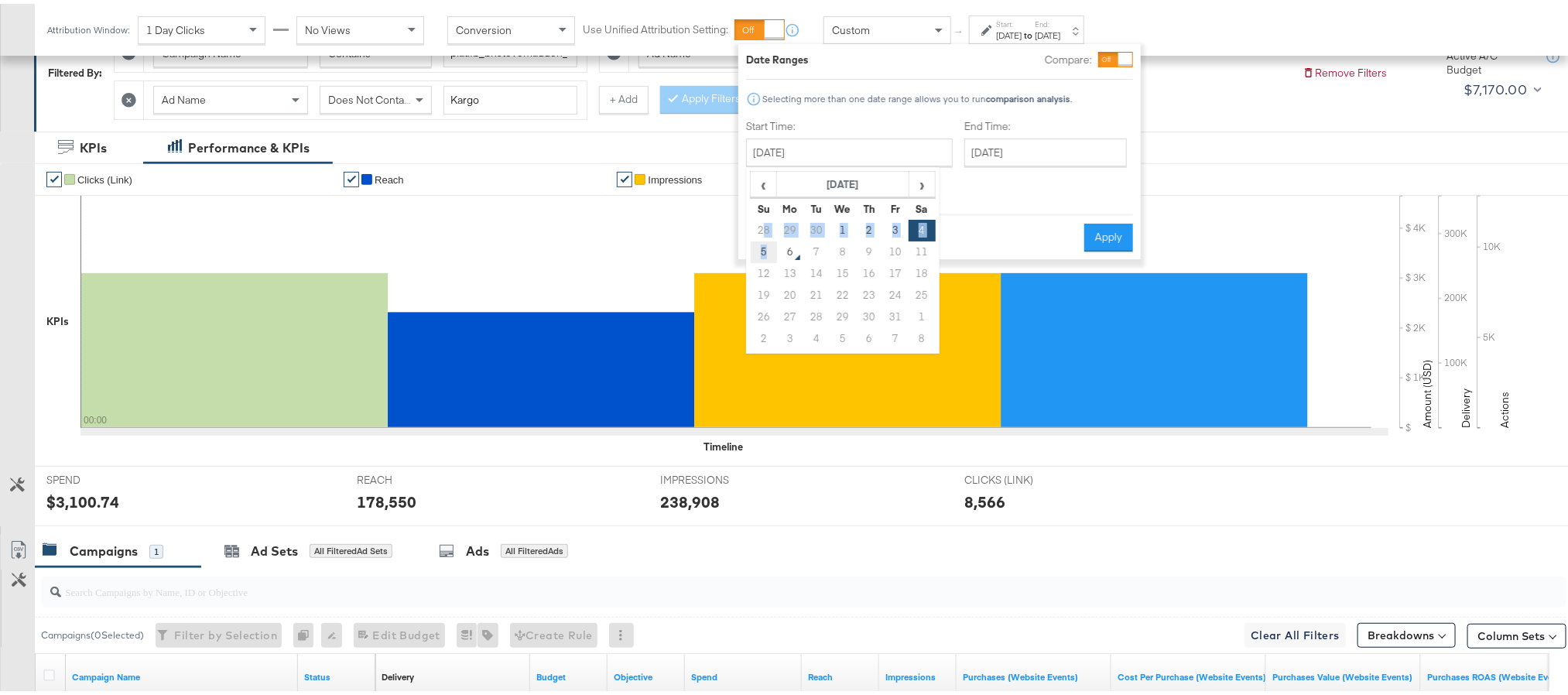
drag, startPoint x: 766, startPoint y: 235, endPoint x: 766, endPoint y: 247, distance: 12.0
click at [766, 247] on tbody "28 29 30 1 2 3 4 5 6 7 8 9 10 11 12 13 14 15 16 17 18 19 20 21 22 23 24 25 26 2…" at bounding box center [843, 280] width 185 height 130
click at [766, 247] on td "5" at bounding box center [764, 248] width 26 height 22
type input "October 5th 2025"
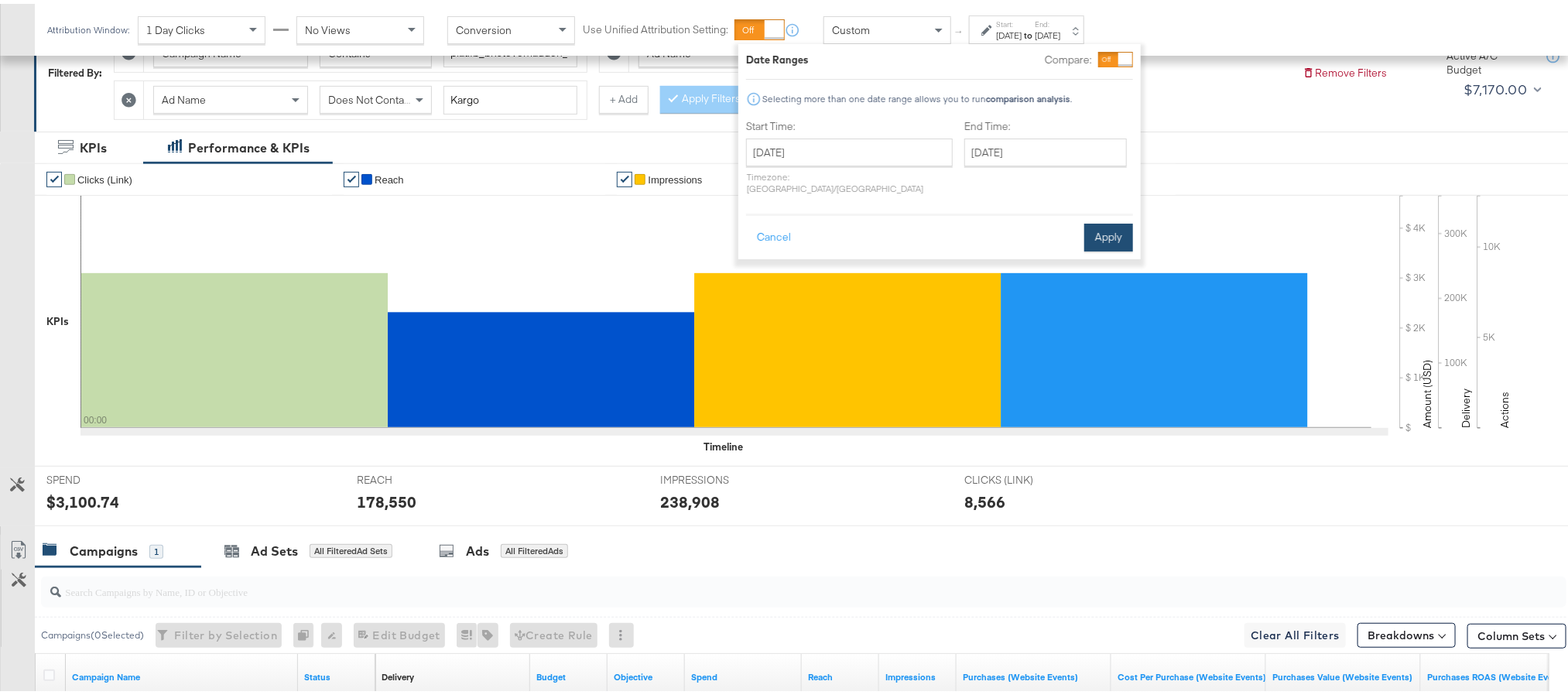
click at [1085, 222] on button "Apply" at bounding box center [1108, 233] width 49 height 28
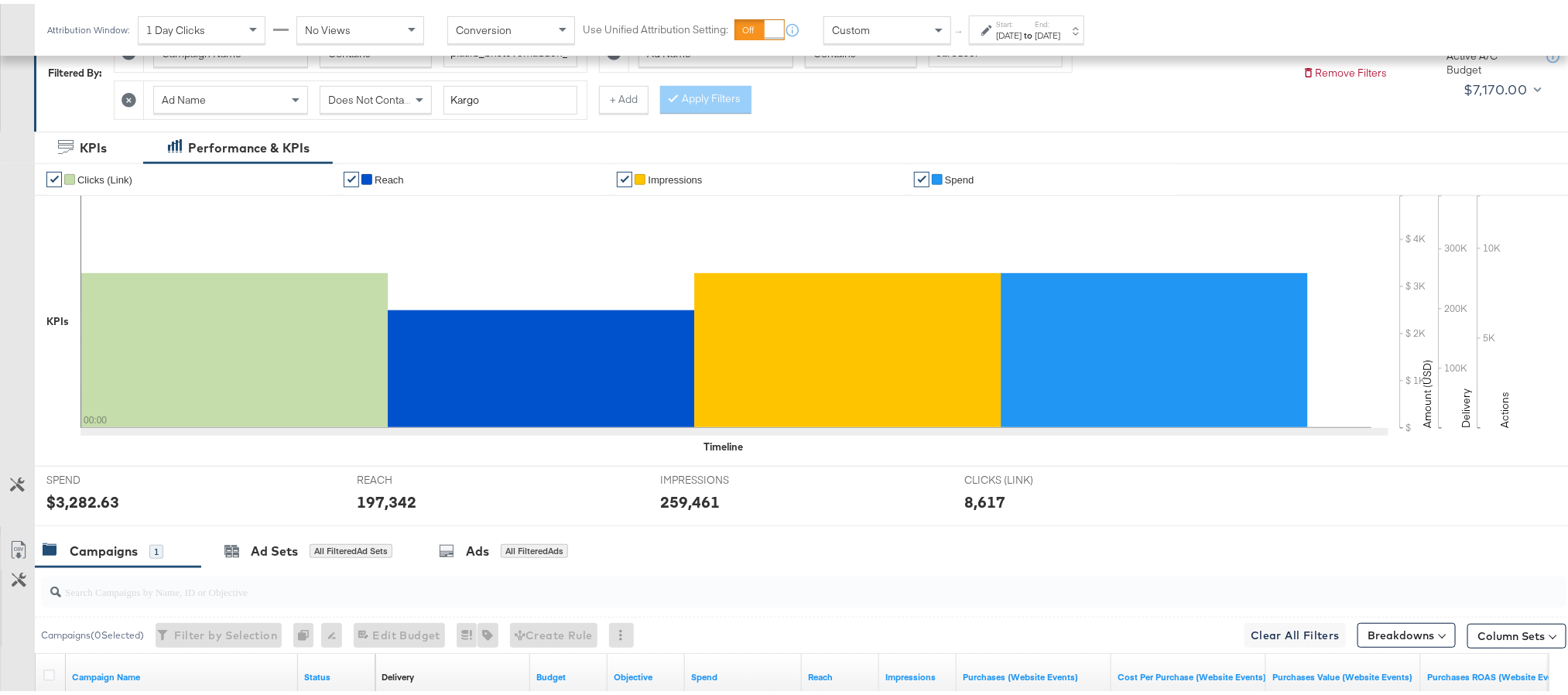
click at [79, 501] on div "$3,282.63" at bounding box center [82, 497] width 72 height 23
click at [374, 499] on div "197,342" at bounding box center [386, 497] width 60 height 23
click at [688, 506] on div "259,461" at bounding box center [690, 497] width 60 height 23
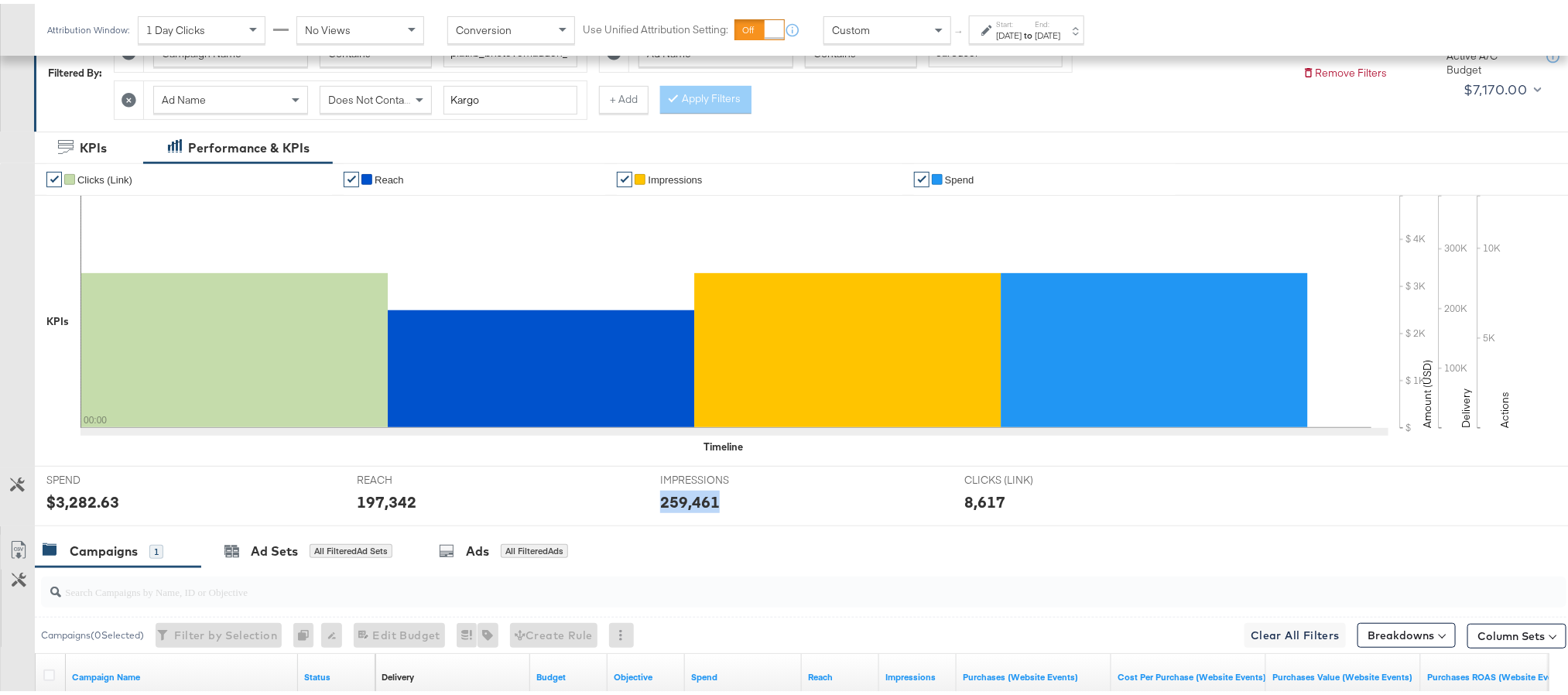
click at [688, 506] on div "259,461" at bounding box center [690, 497] width 60 height 23
click at [1061, 22] on label "End:" at bounding box center [1048, 21] width 26 height 10
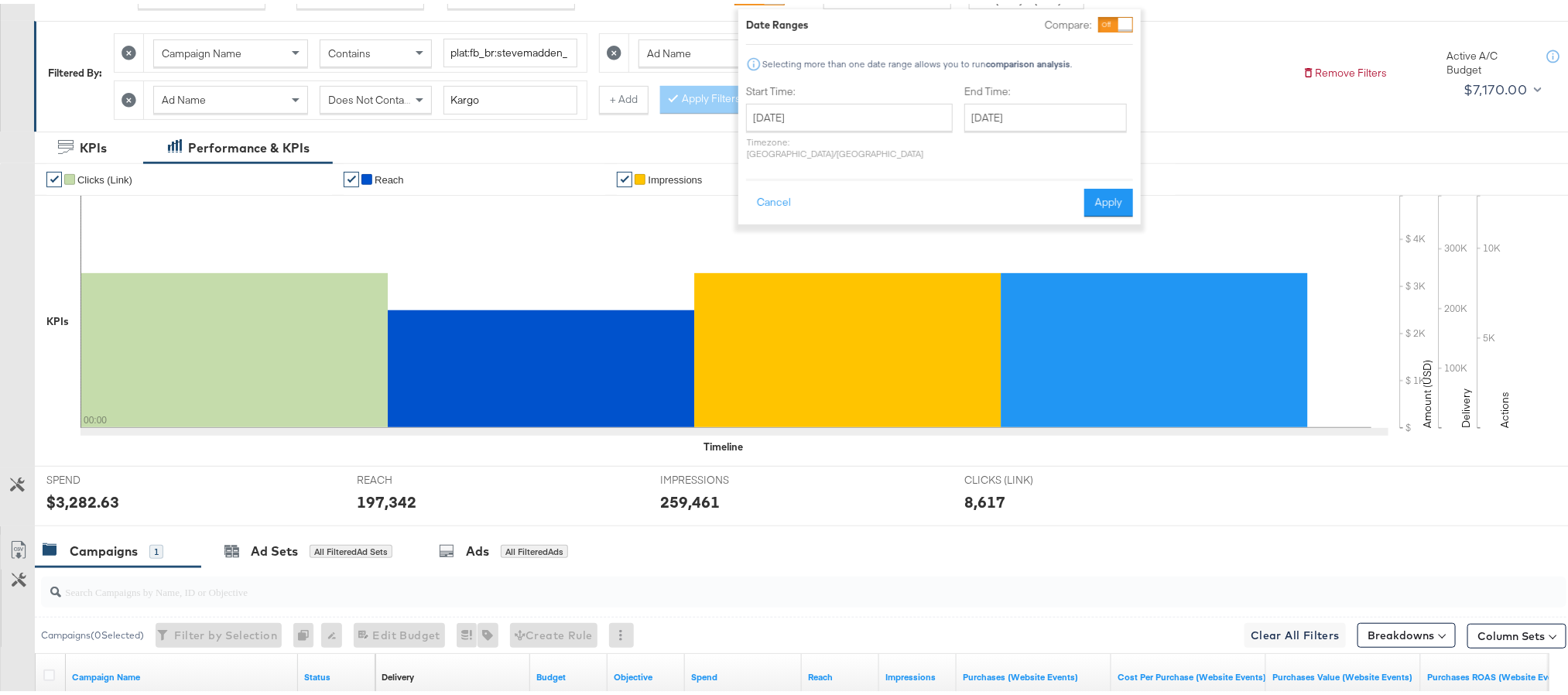
scroll to position [0, 0]
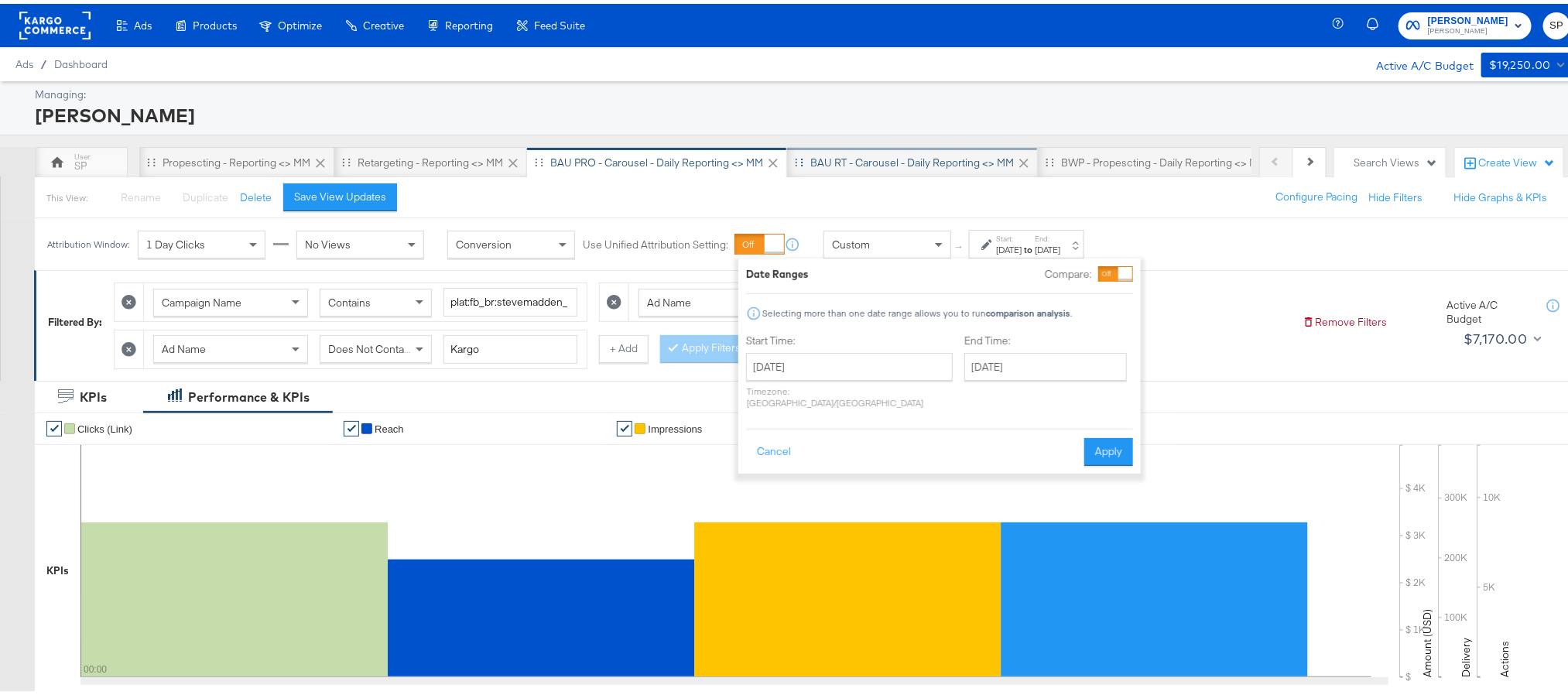
click at [878, 153] on div "BAU RT - Carousel - Daily Reporting <> MM" at bounding box center [912, 159] width 204 height 15
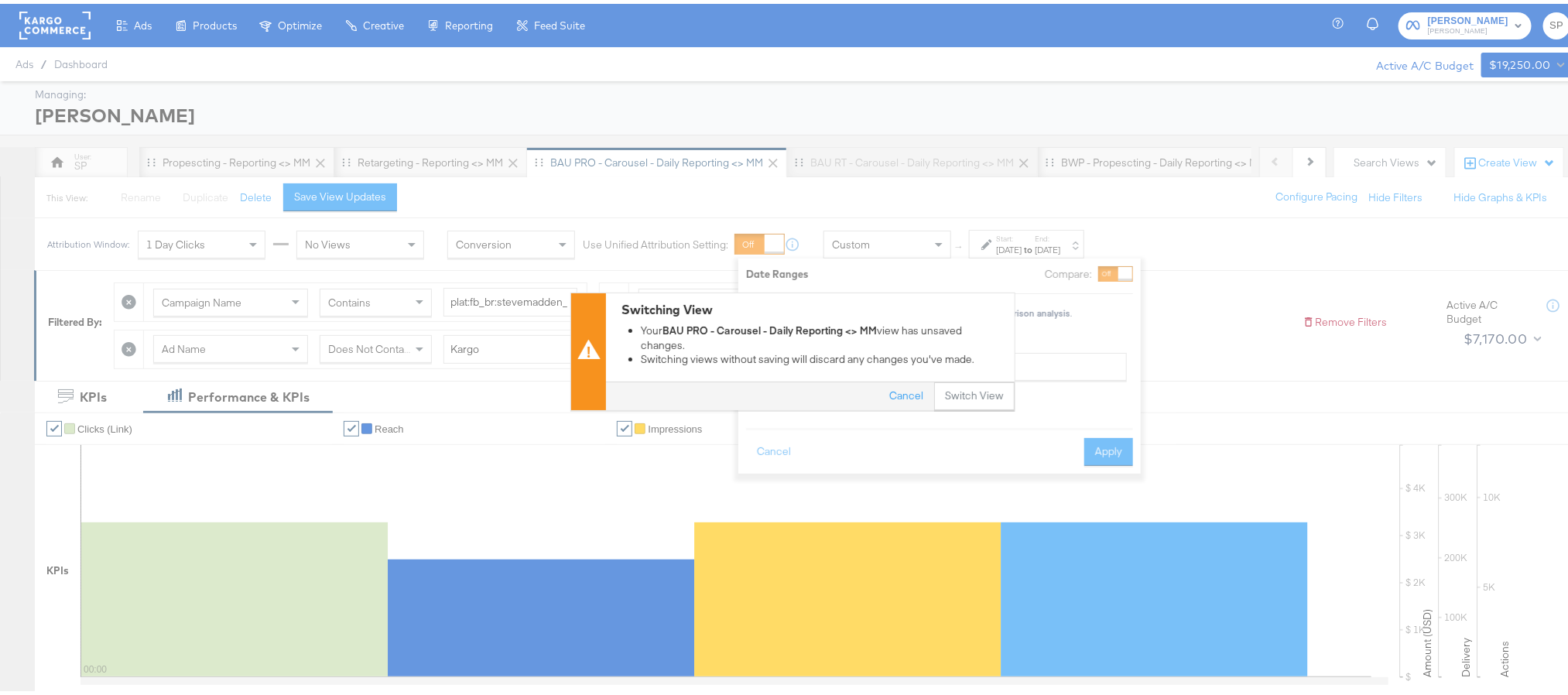
click at [969, 378] on div "Cancel Switch View" at bounding box center [809, 391] width 408 height 29
click at [969, 387] on button "Switch View" at bounding box center [974, 392] width 80 height 28
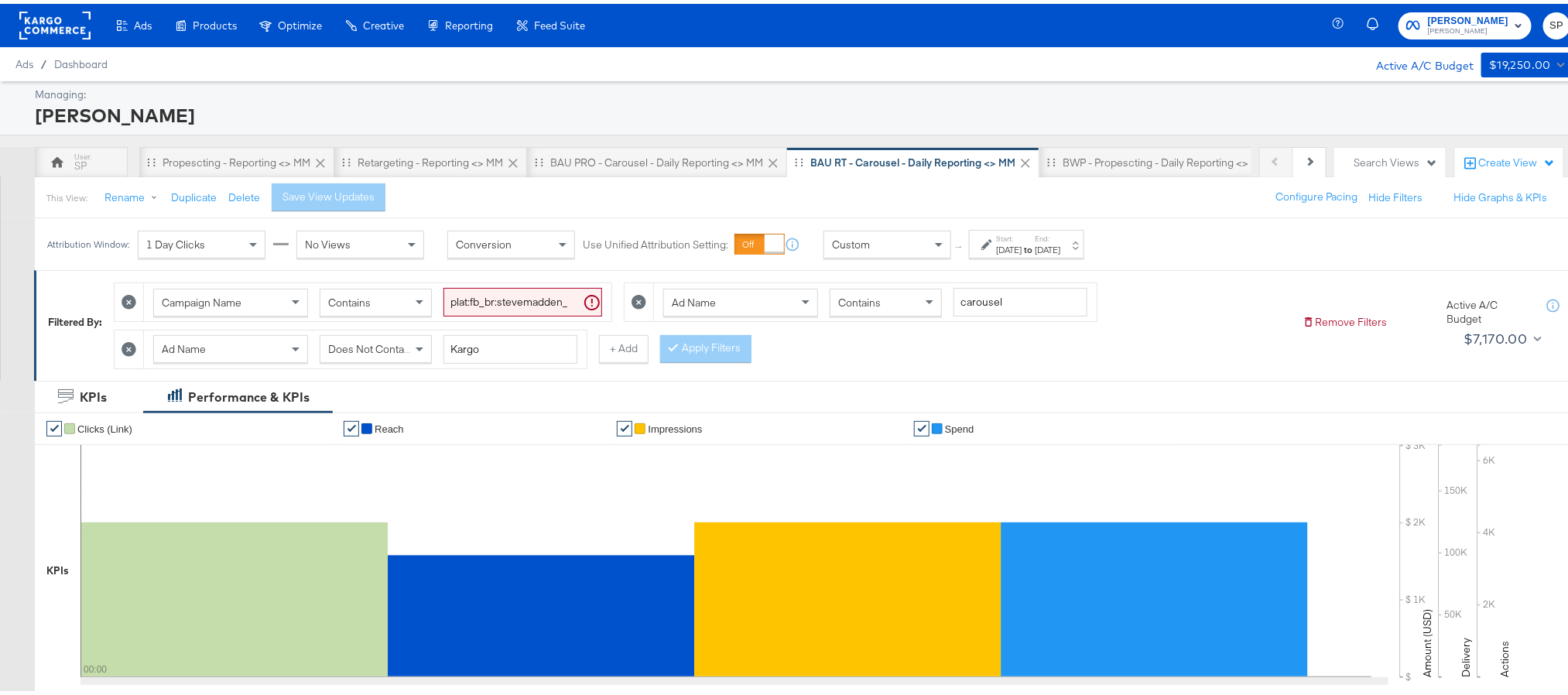
click at [1013, 250] on div "Sep 29th 2025" at bounding box center [1009, 246] width 26 height 12
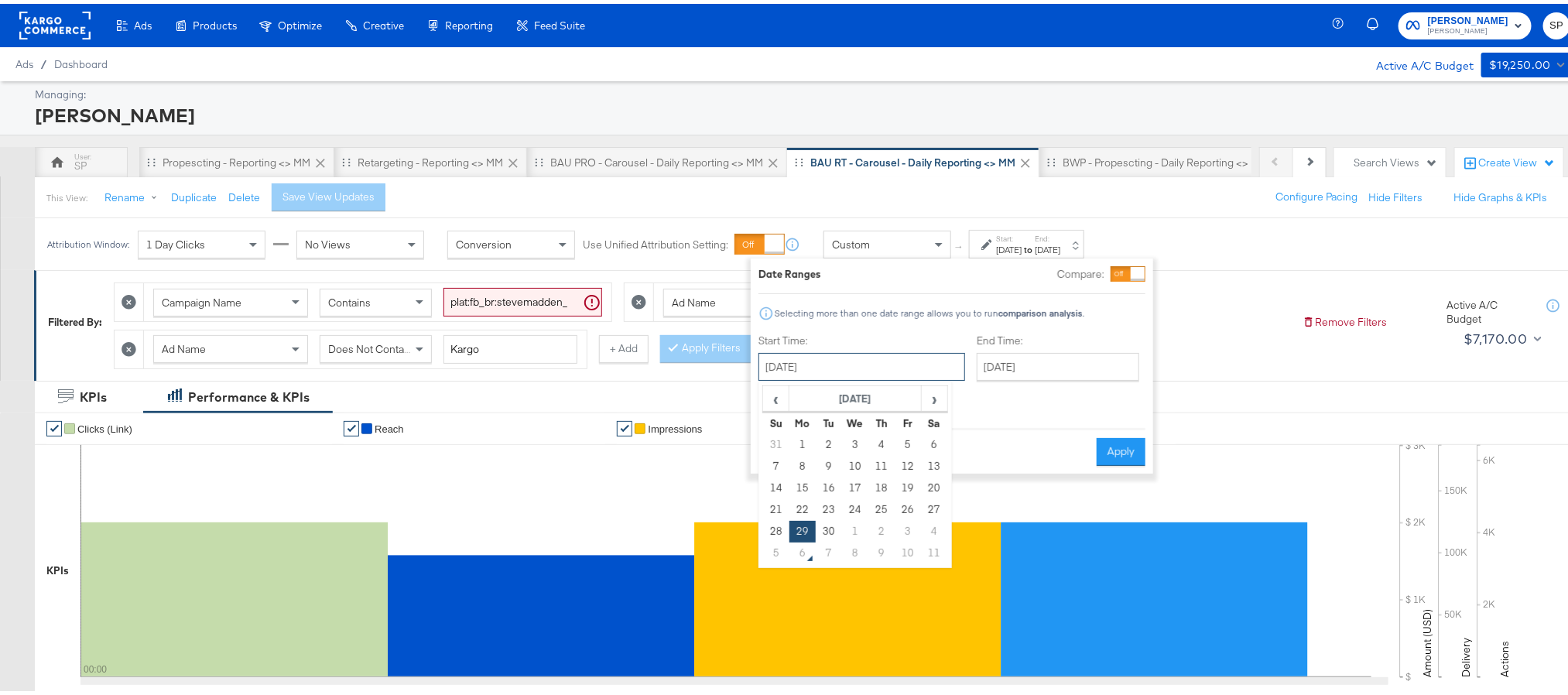
click at [888, 362] on input "September 29th 2025" at bounding box center [862, 362] width 207 height 28
click at [864, 524] on td "1" at bounding box center [855, 528] width 26 height 22
type input "October 1st 2025"
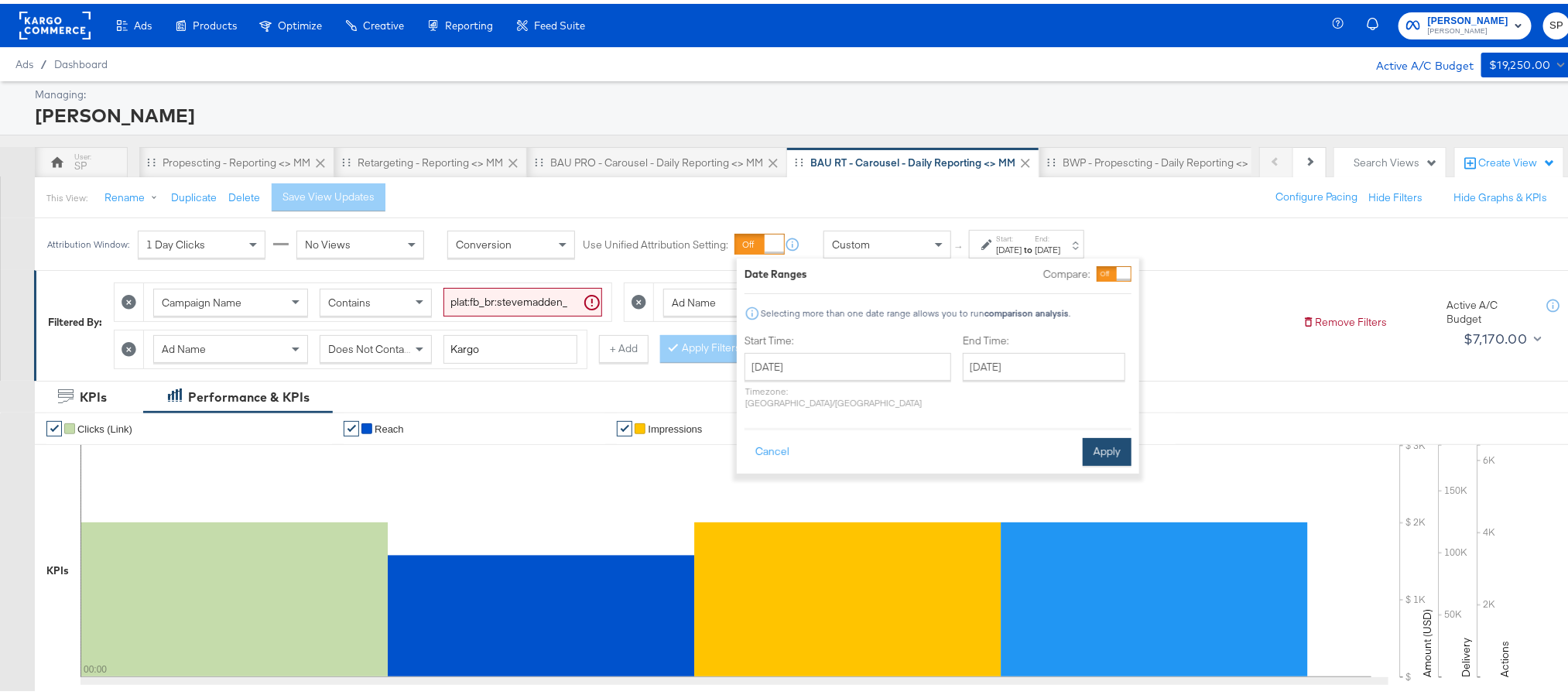
click at [1100, 440] on button "Apply" at bounding box center [1106, 448] width 49 height 28
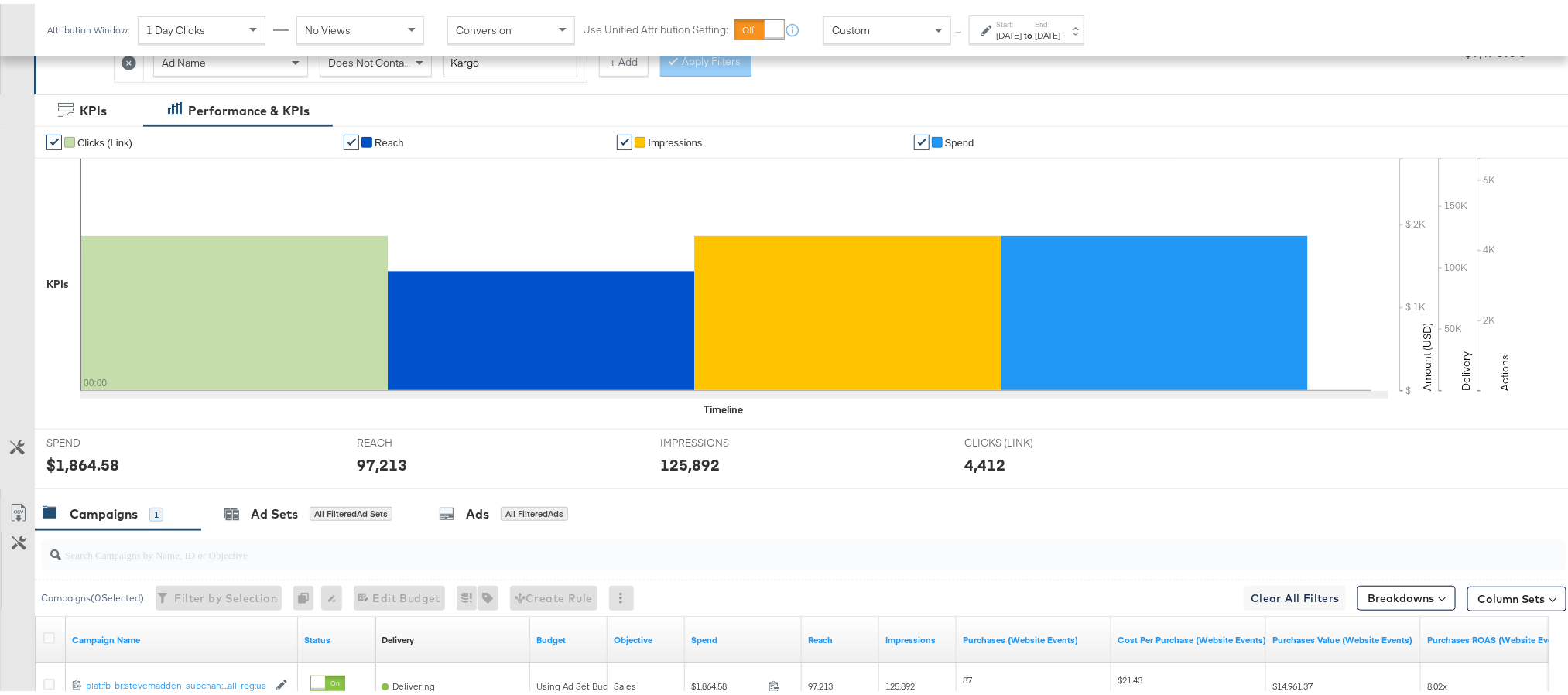
scroll to position [289, 0]
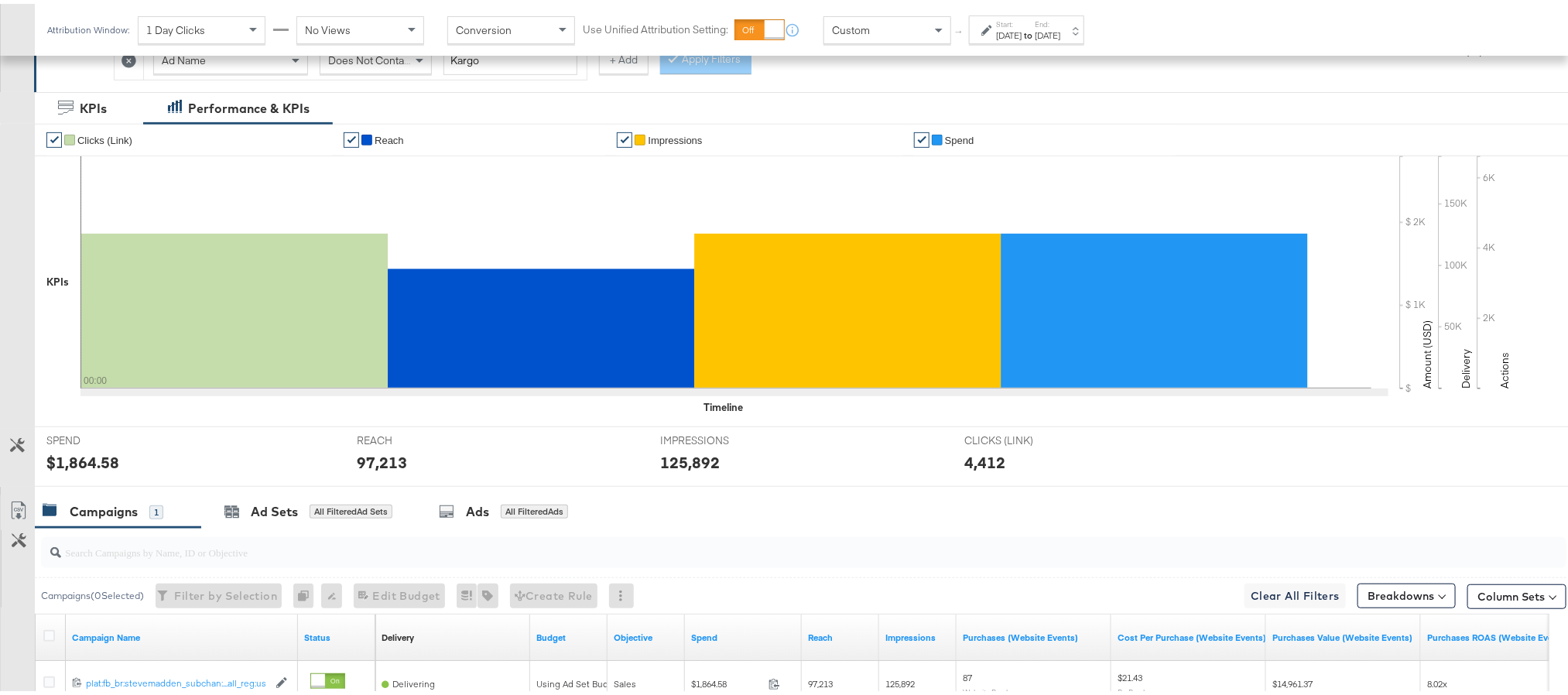
click at [95, 456] on div "$1,864.58" at bounding box center [82, 458] width 72 height 23
click at [1035, 28] on strong "to" at bounding box center [1028, 32] width 13 height 12
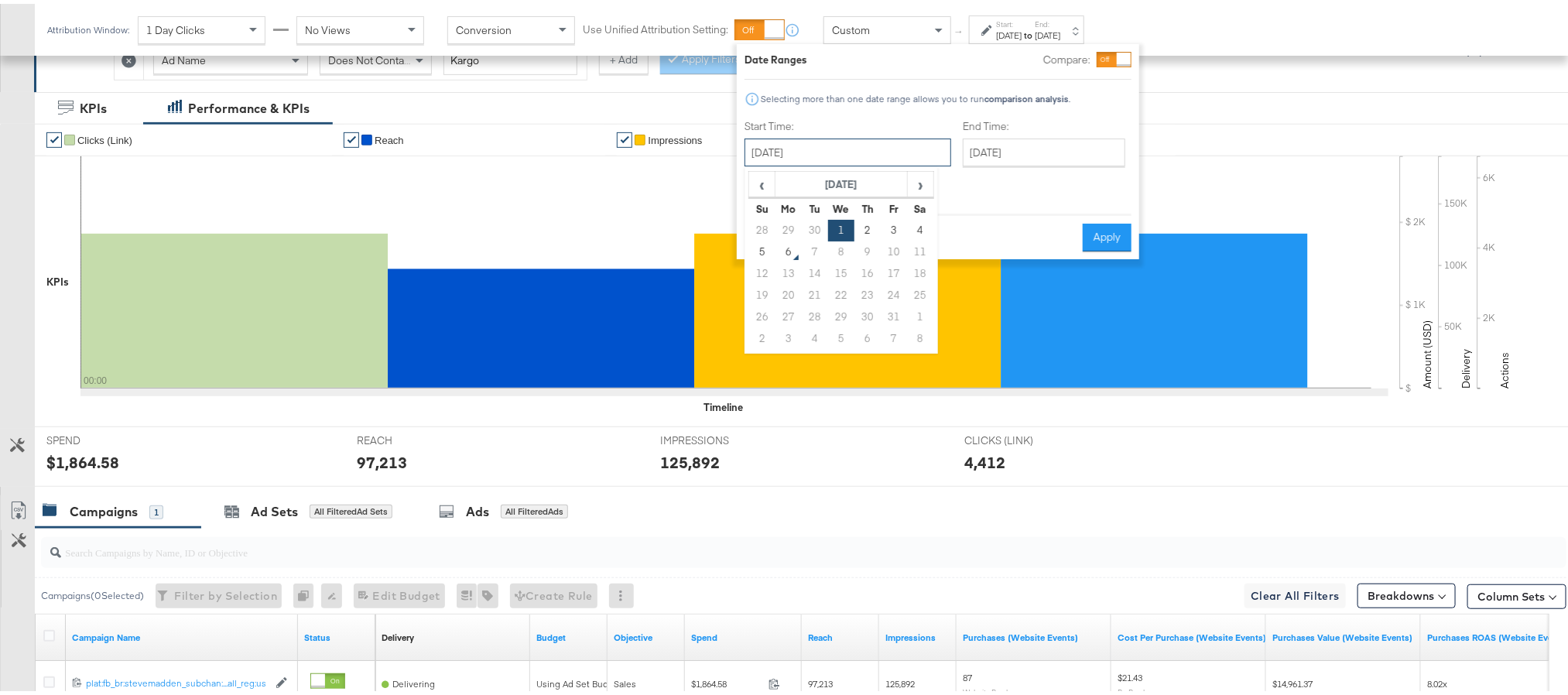
click at [812, 159] on input "October 1st 2025" at bounding box center [848, 149] width 207 height 28
click at [869, 235] on td "2" at bounding box center [867, 226] width 26 height 22
type input "October 2nd 2025"
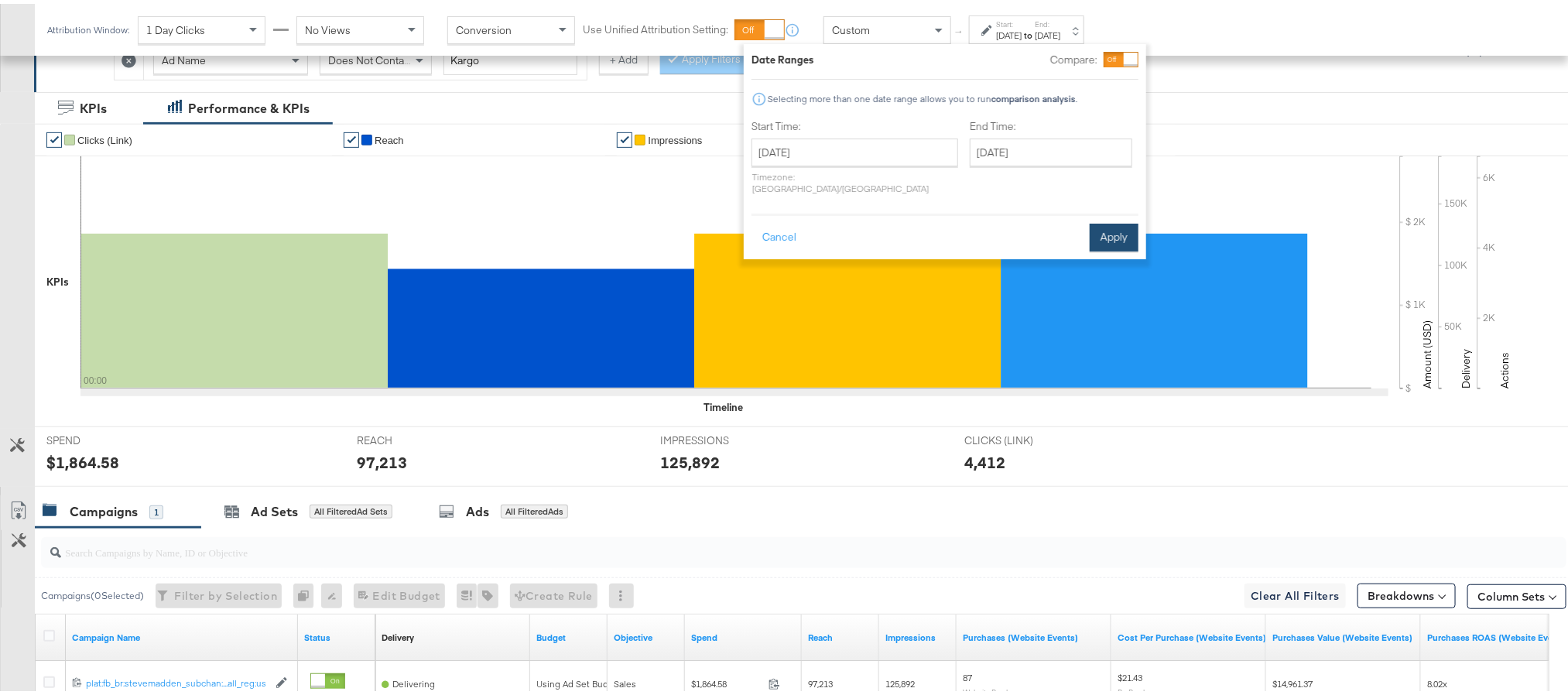
click at [1112, 220] on button "Apply" at bounding box center [1113, 233] width 49 height 28
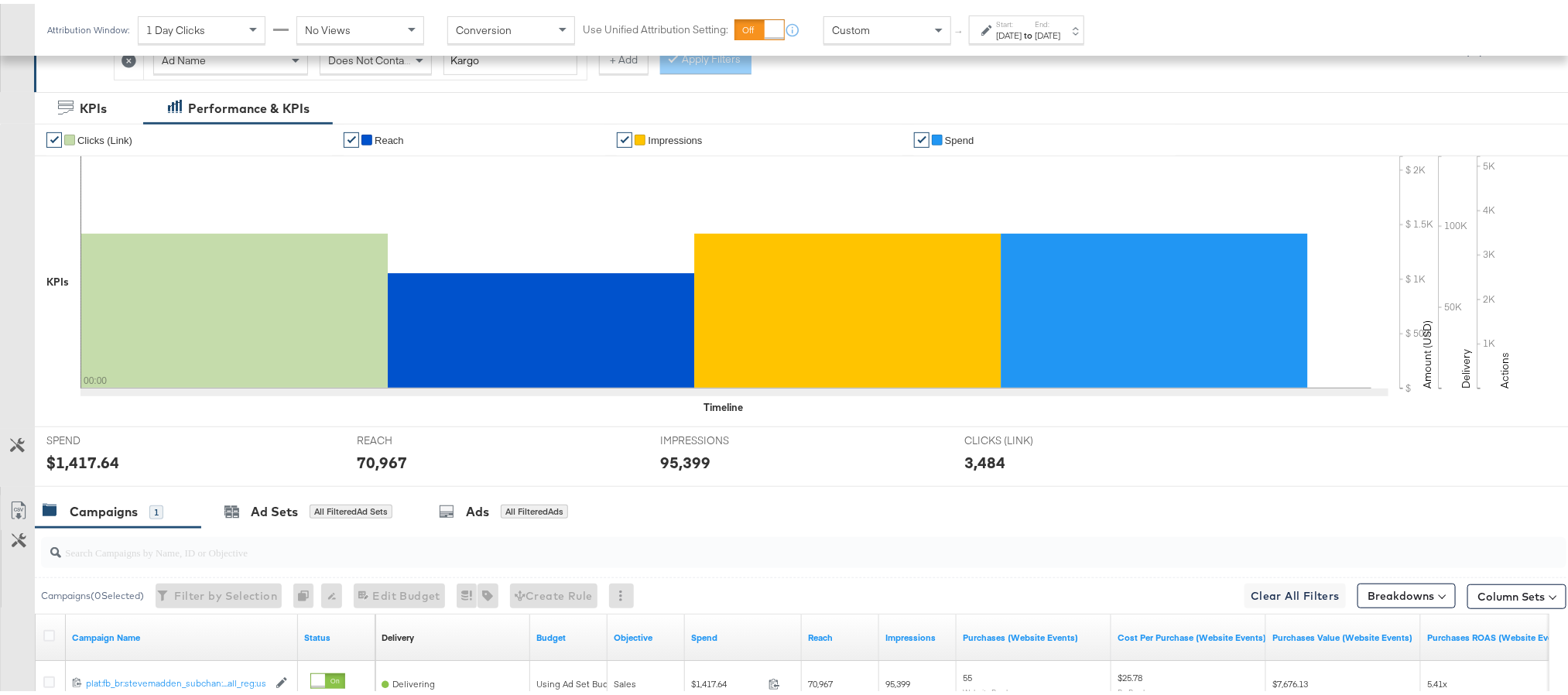
click at [62, 470] on div "$1,417.64" at bounding box center [82, 458] width 72 height 23
click at [374, 460] on div "70,967" at bounding box center [381, 458] width 51 height 23
click at [673, 465] on div "95,399" at bounding box center [685, 458] width 51 height 23
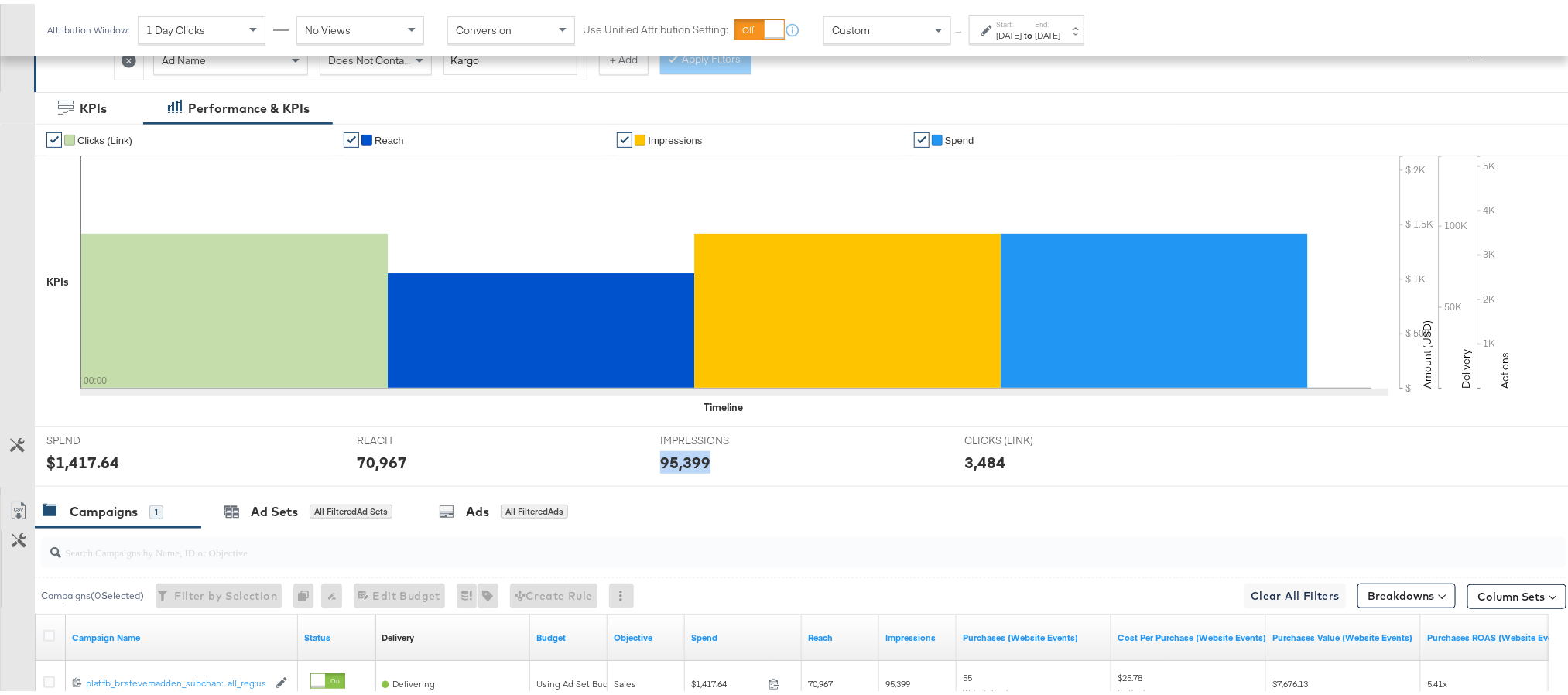
click at [673, 465] on div "95,399" at bounding box center [685, 458] width 51 height 23
click at [1022, 29] on div "Oct 2nd 2025" at bounding box center [1009, 32] width 26 height 12
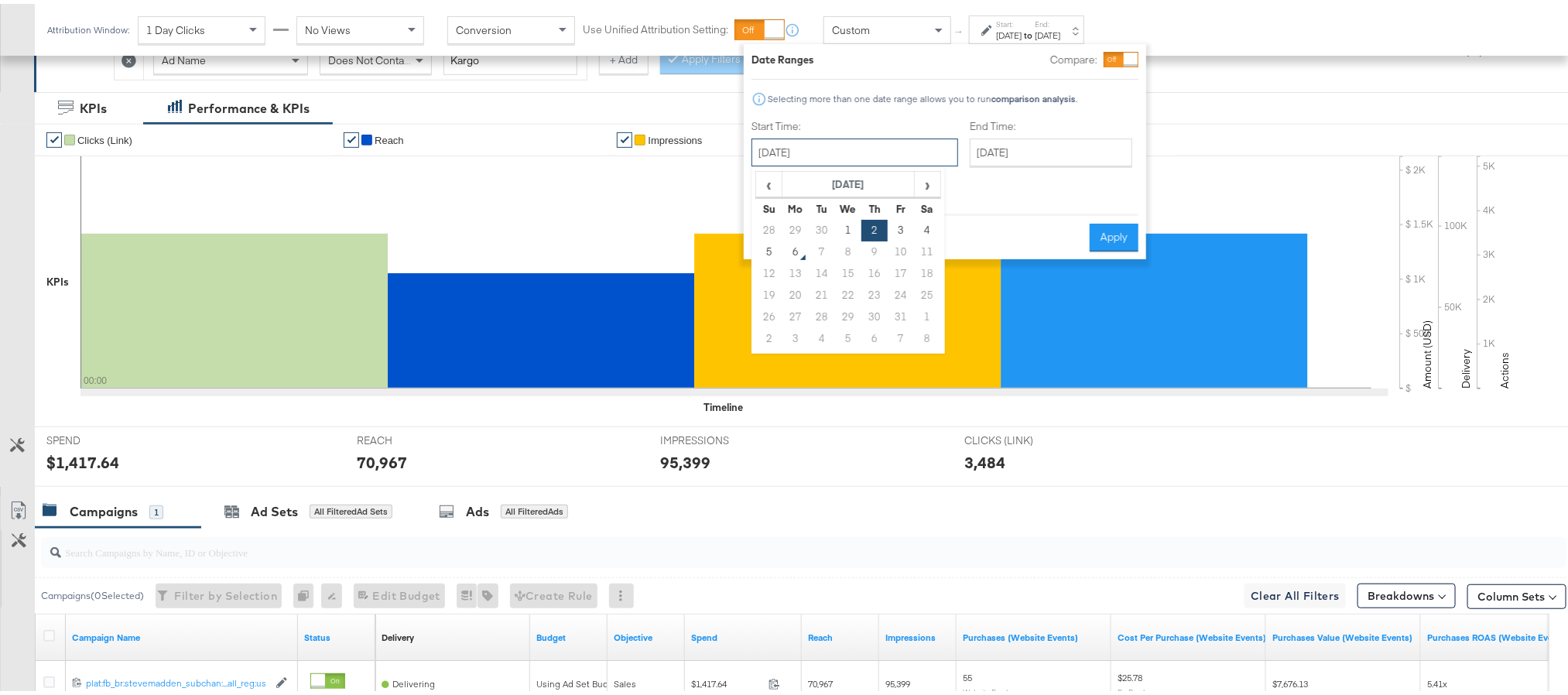
click at [850, 142] on input "October 2nd 2025" at bounding box center [855, 149] width 207 height 28
click at [904, 228] on td "3" at bounding box center [901, 226] width 26 height 22
type input "October 3rd 2025"
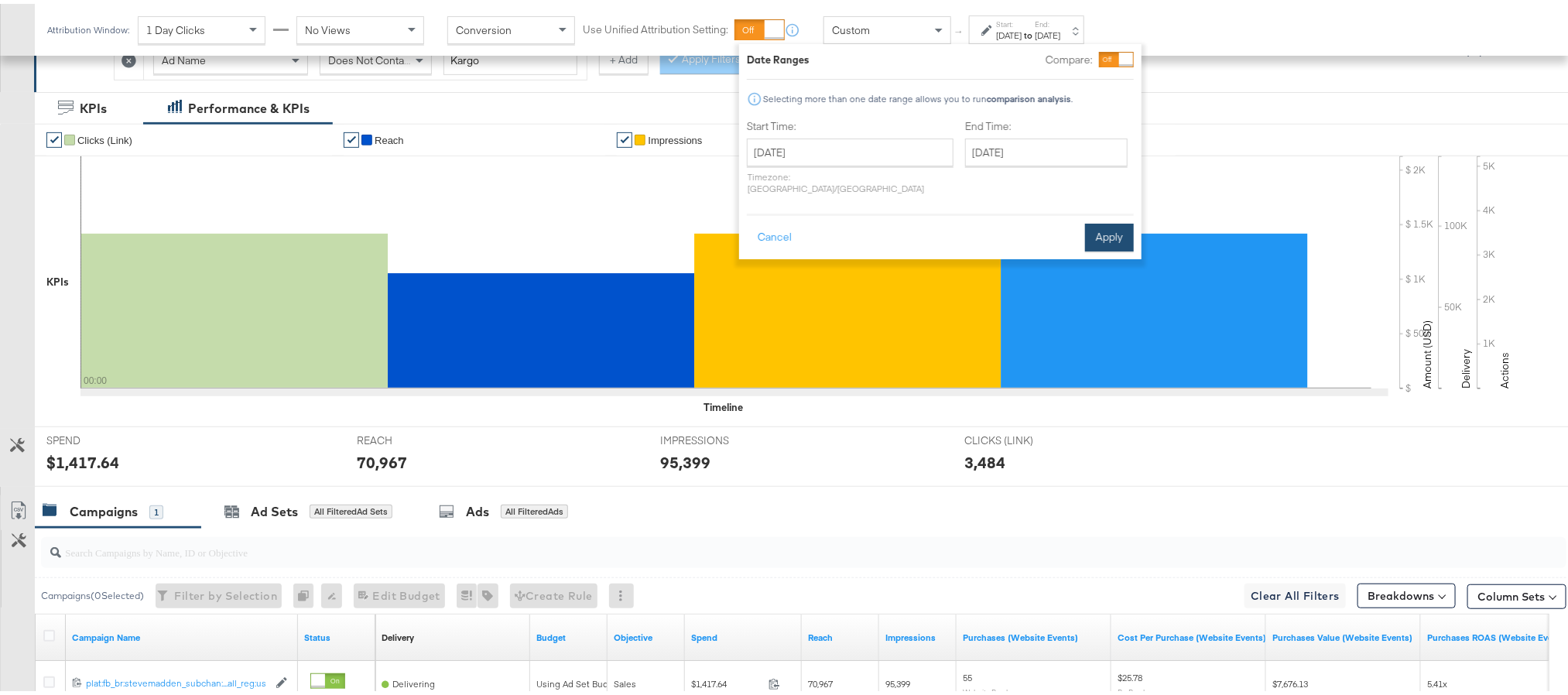
click at [1102, 234] on button "Apply" at bounding box center [1109, 233] width 49 height 28
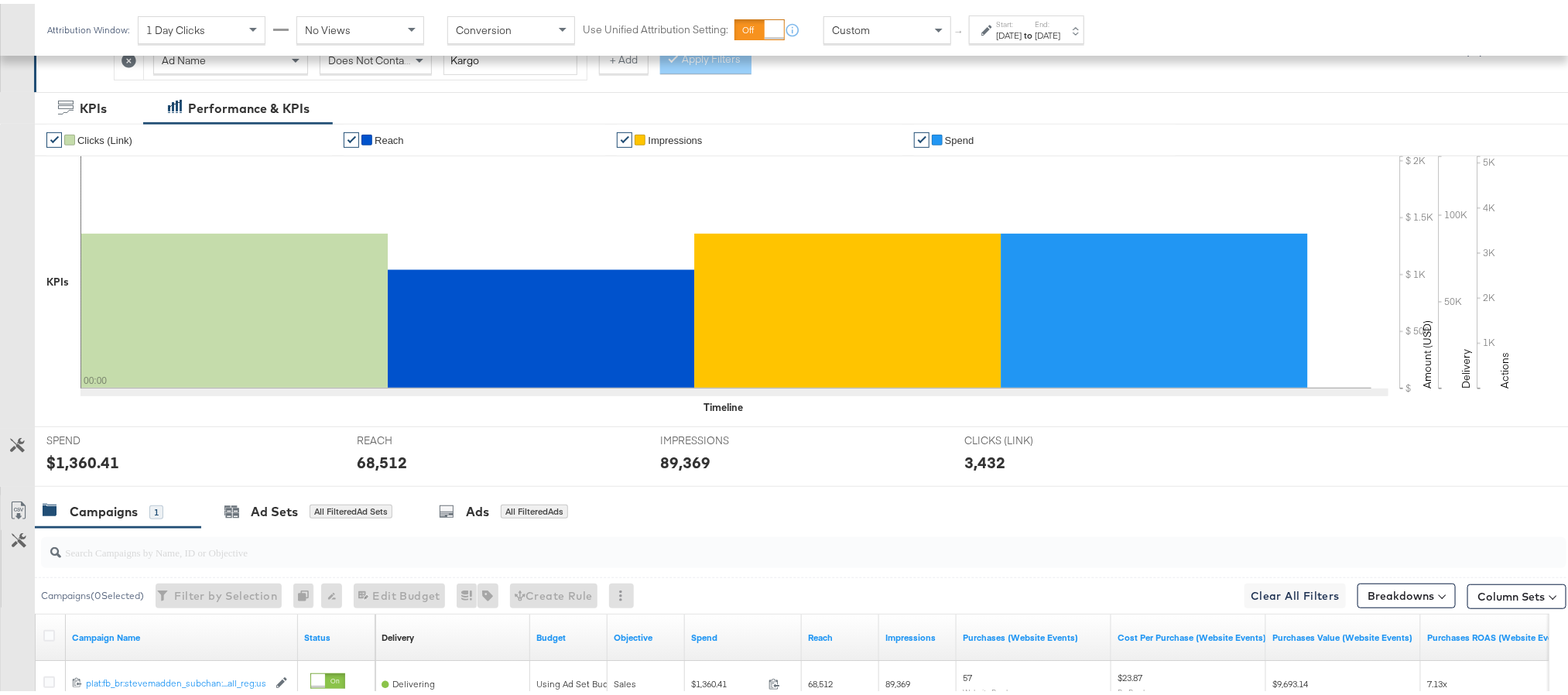
click at [82, 455] on div "$1,360.41" at bounding box center [82, 458] width 72 height 23
click at [376, 453] on div "68,512" at bounding box center [381, 458] width 51 height 23
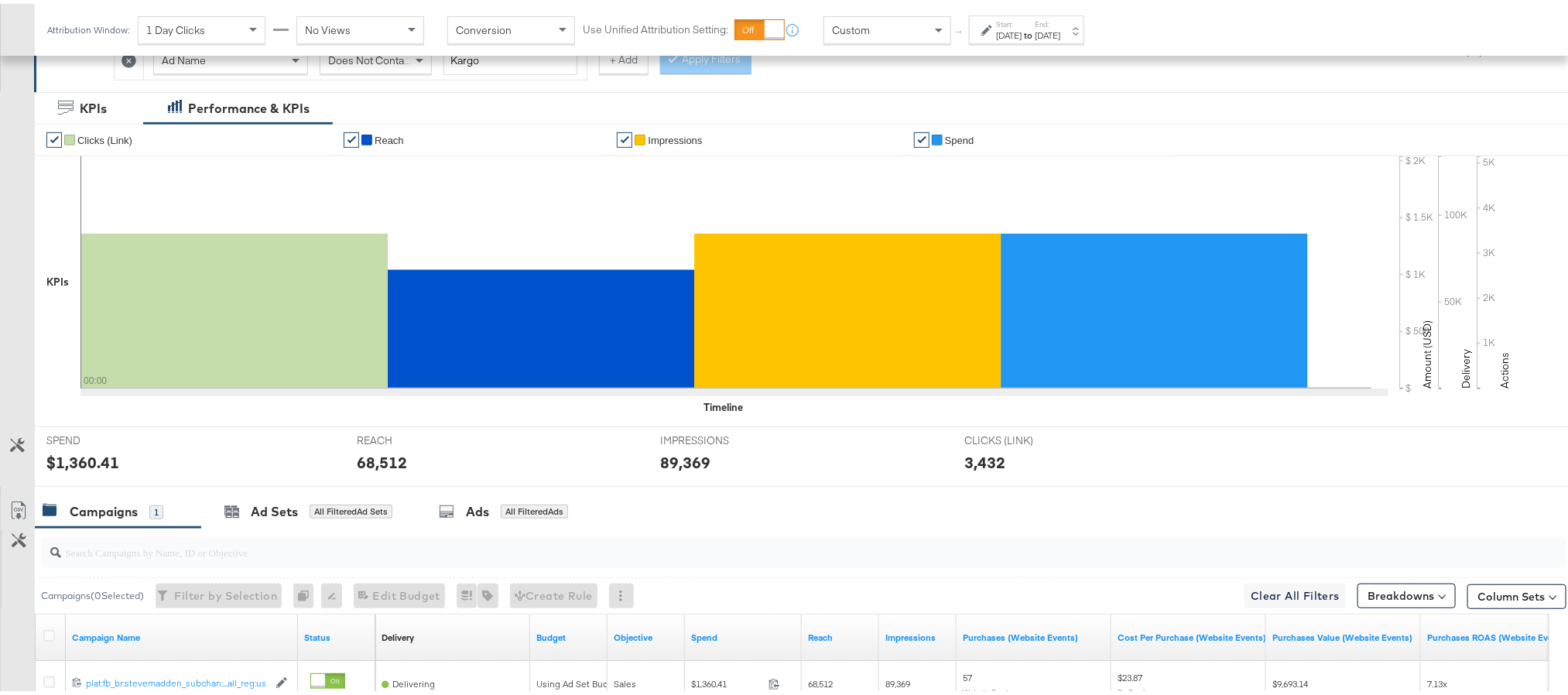
click at [685, 458] on div "89,369" at bounding box center [685, 458] width 51 height 23
click at [1061, 30] on div "Oct 3rd 2025" at bounding box center [1048, 32] width 26 height 12
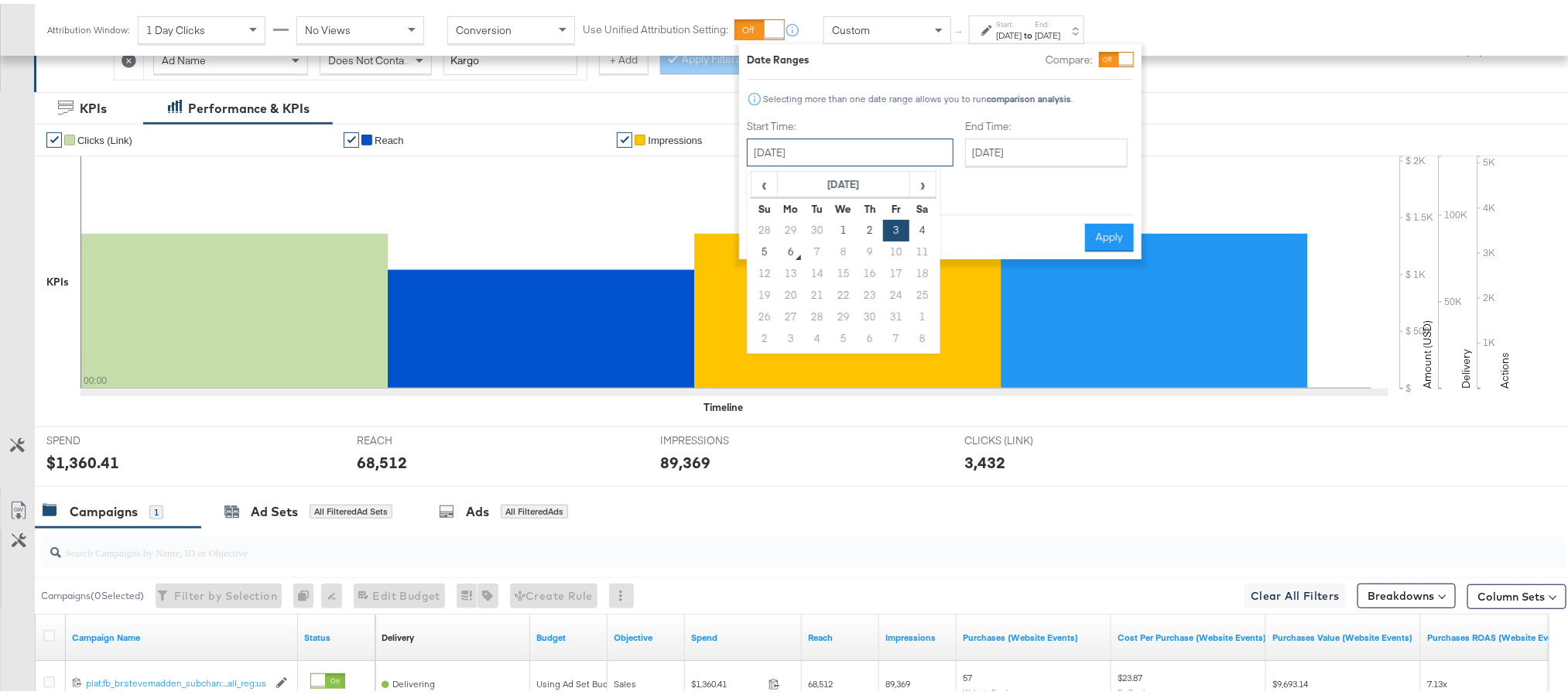
click at [820, 153] on input "October 3rd 2025" at bounding box center [850, 149] width 207 height 28
click at [930, 218] on td "4" at bounding box center [923, 226] width 26 height 22
type input "October 4th 2025"
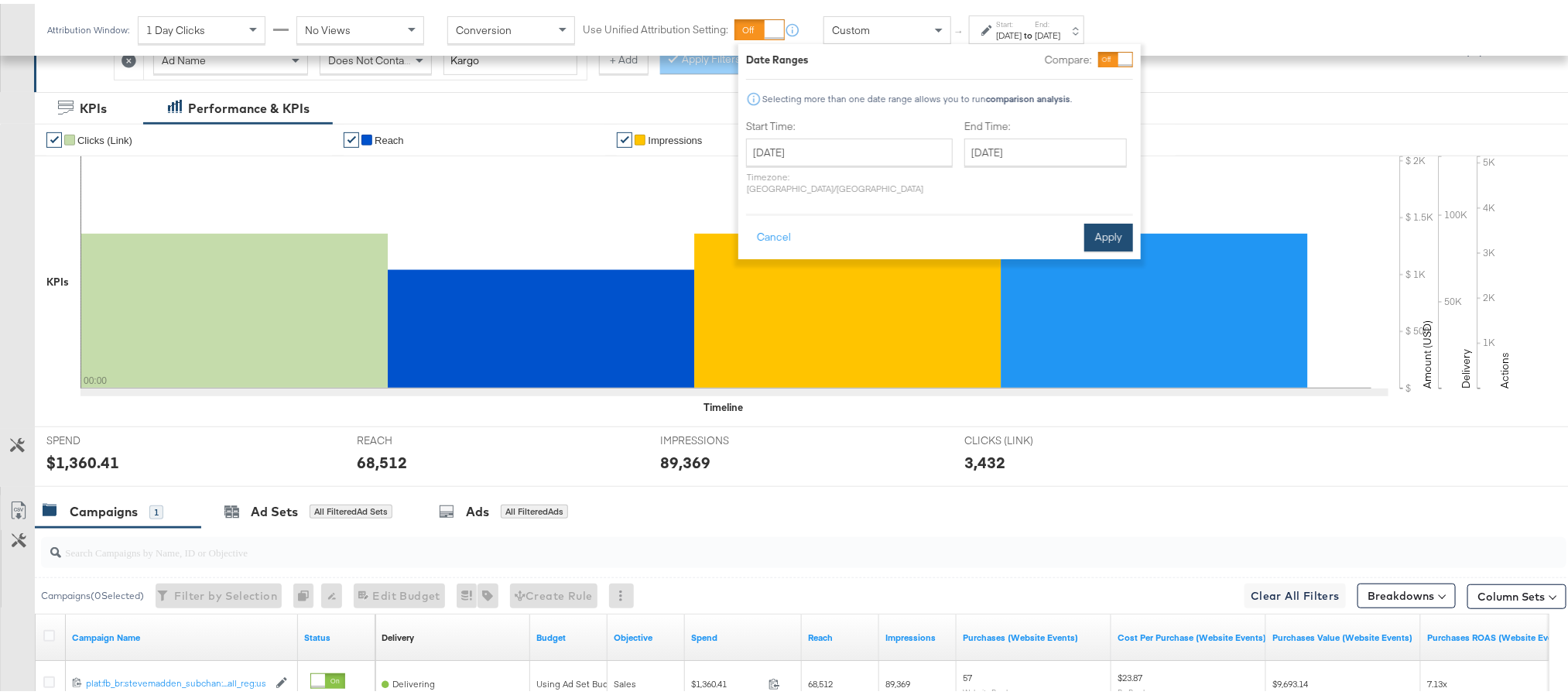
click at [1106, 219] on button "Apply" at bounding box center [1108, 233] width 49 height 28
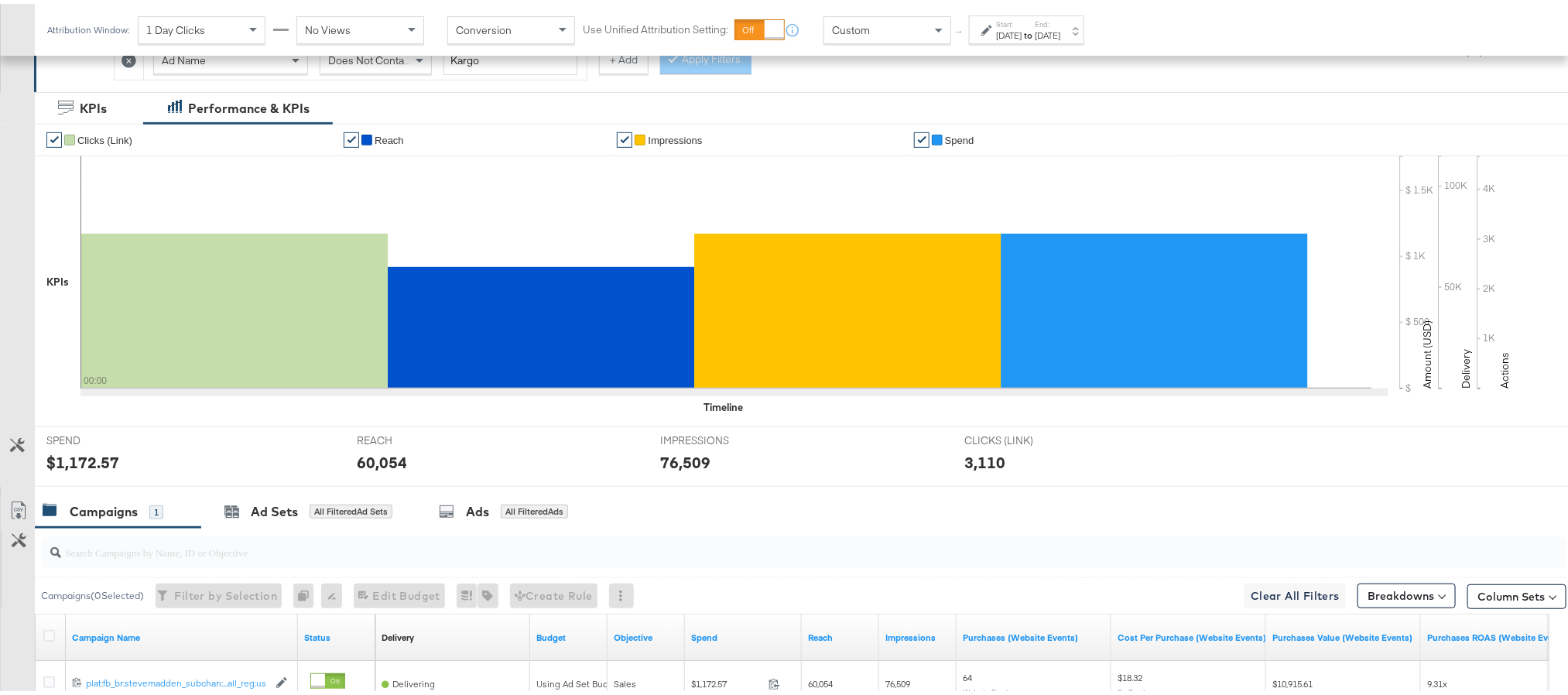
click at [91, 470] on div "$1,172.57" at bounding box center [82, 458] width 72 height 23
click at [379, 461] on div "60,054" at bounding box center [381, 458] width 51 height 23
click at [673, 467] on div "76,509" at bounding box center [685, 458] width 51 height 23
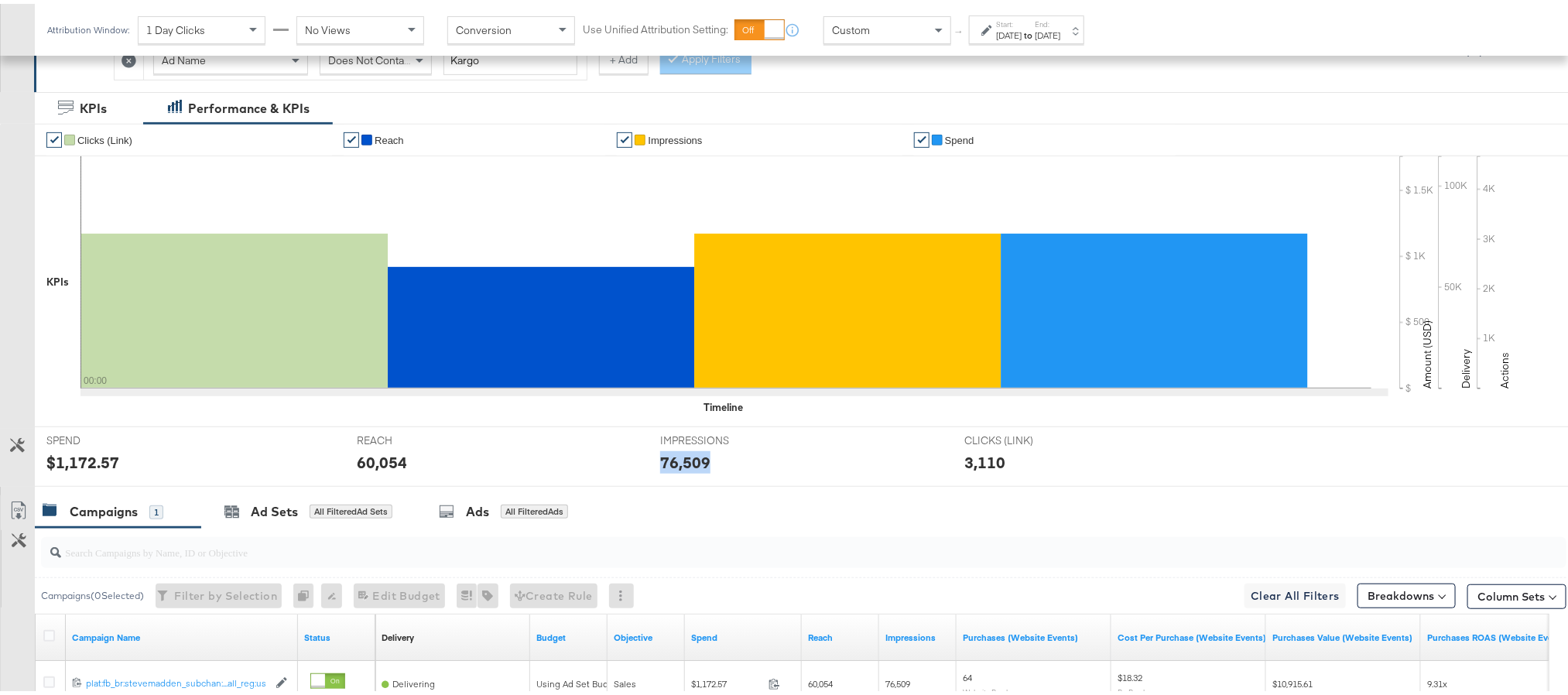
click at [673, 467] on div "76,509" at bounding box center [685, 458] width 51 height 23
click at [1022, 40] on div "Start: Oct 4th 2025 to End: Oct 4th 2025" at bounding box center [1027, 26] width 115 height 29
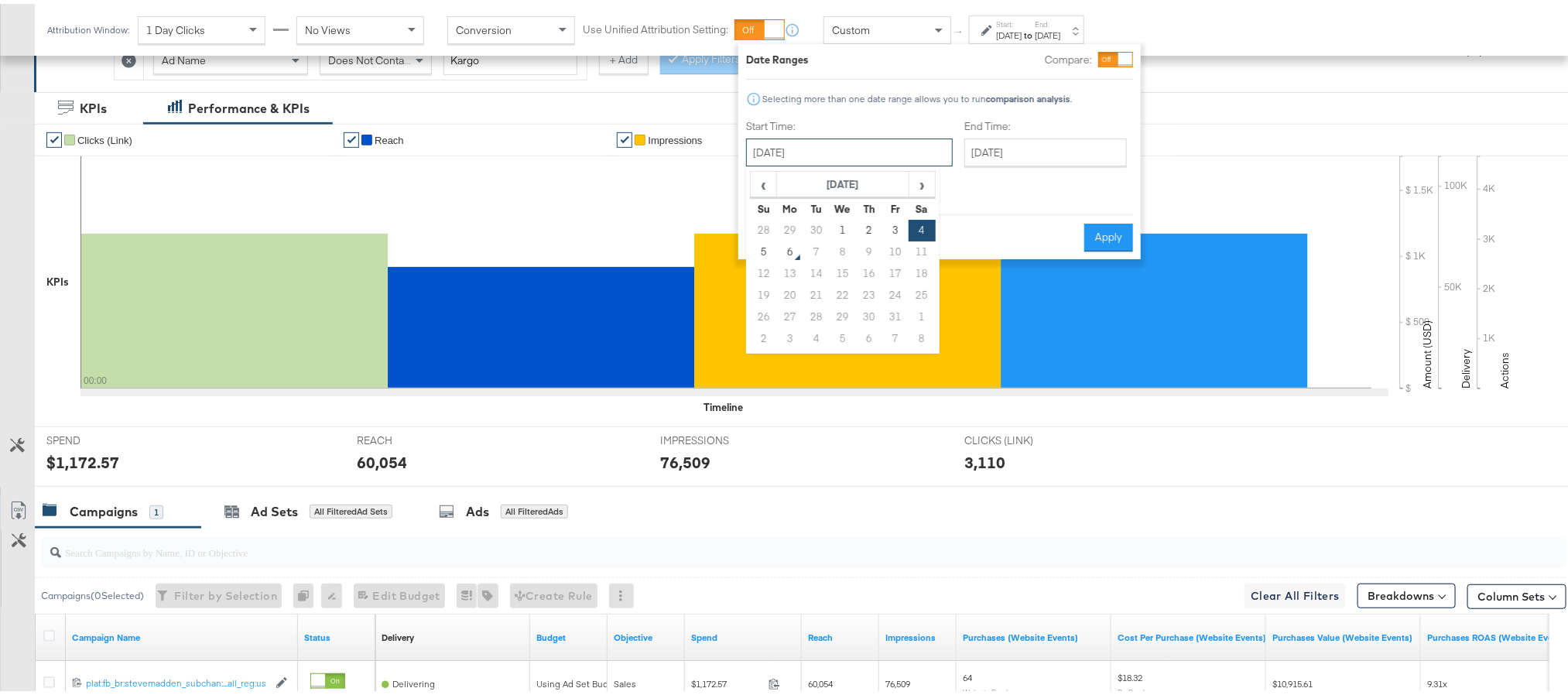
click at [885, 144] on input "October 4th 2025" at bounding box center [849, 149] width 207 height 28
click at [767, 246] on td "5" at bounding box center [764, 248] width 26 height 22
type input "October 5th 2025"
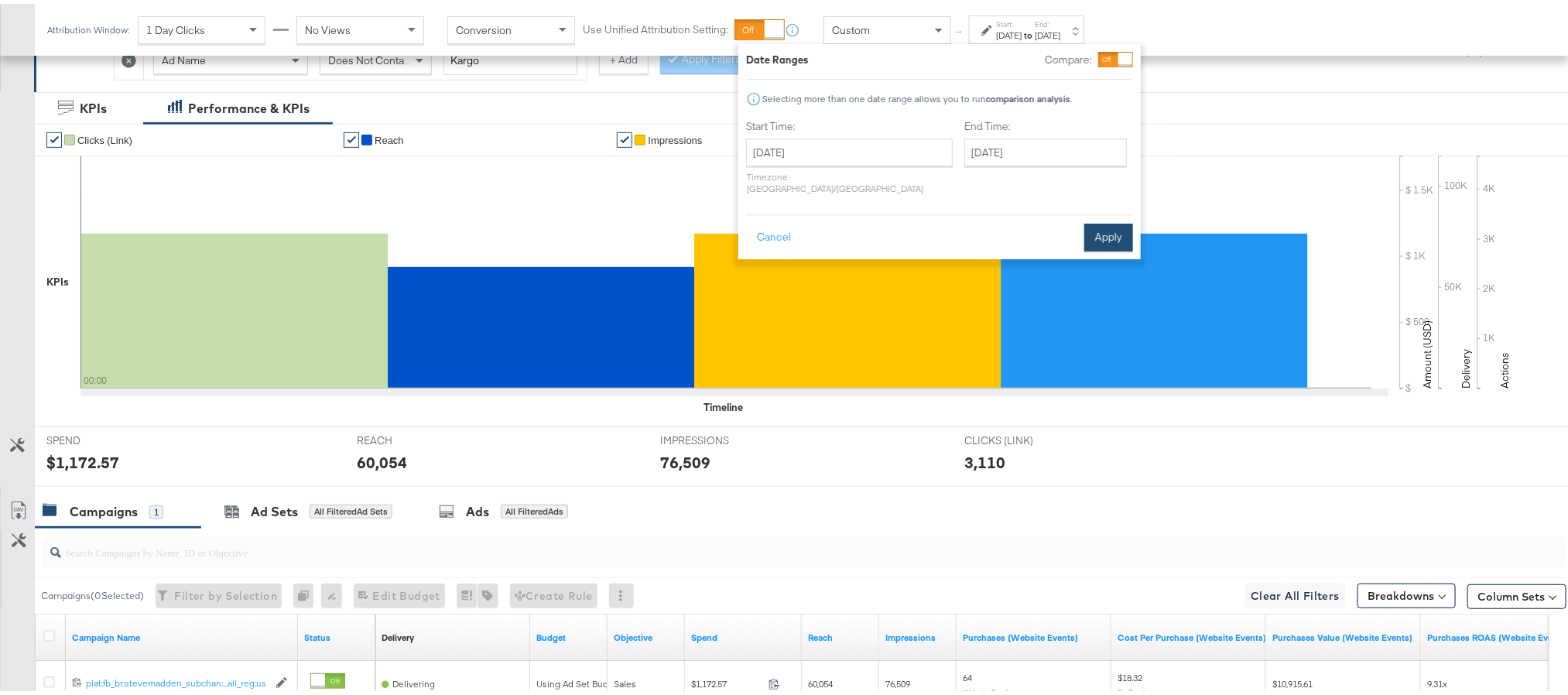
click at [1127, 219] on button "Apply" at bounding box center [1108, 233] width 49 height 28
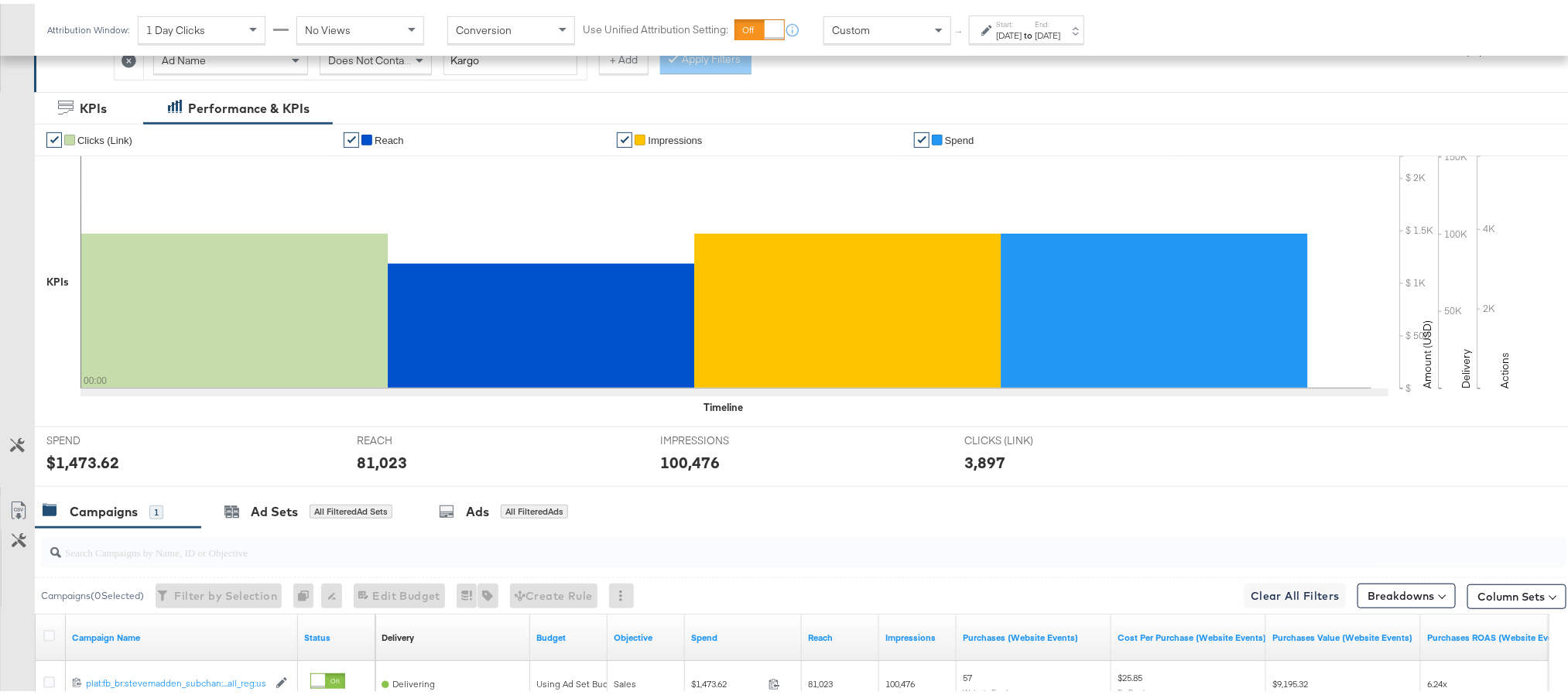
click at [65, 465] on div "$1,473.62" at bounding box center [82, 458] width 72 height 23
click at [384, 465] on div "81,023" at bounding box center [381, 458] width 51 height 23
click at [675, 467] on div "100,476" at bounding box center [690, 458] width 60 height 23
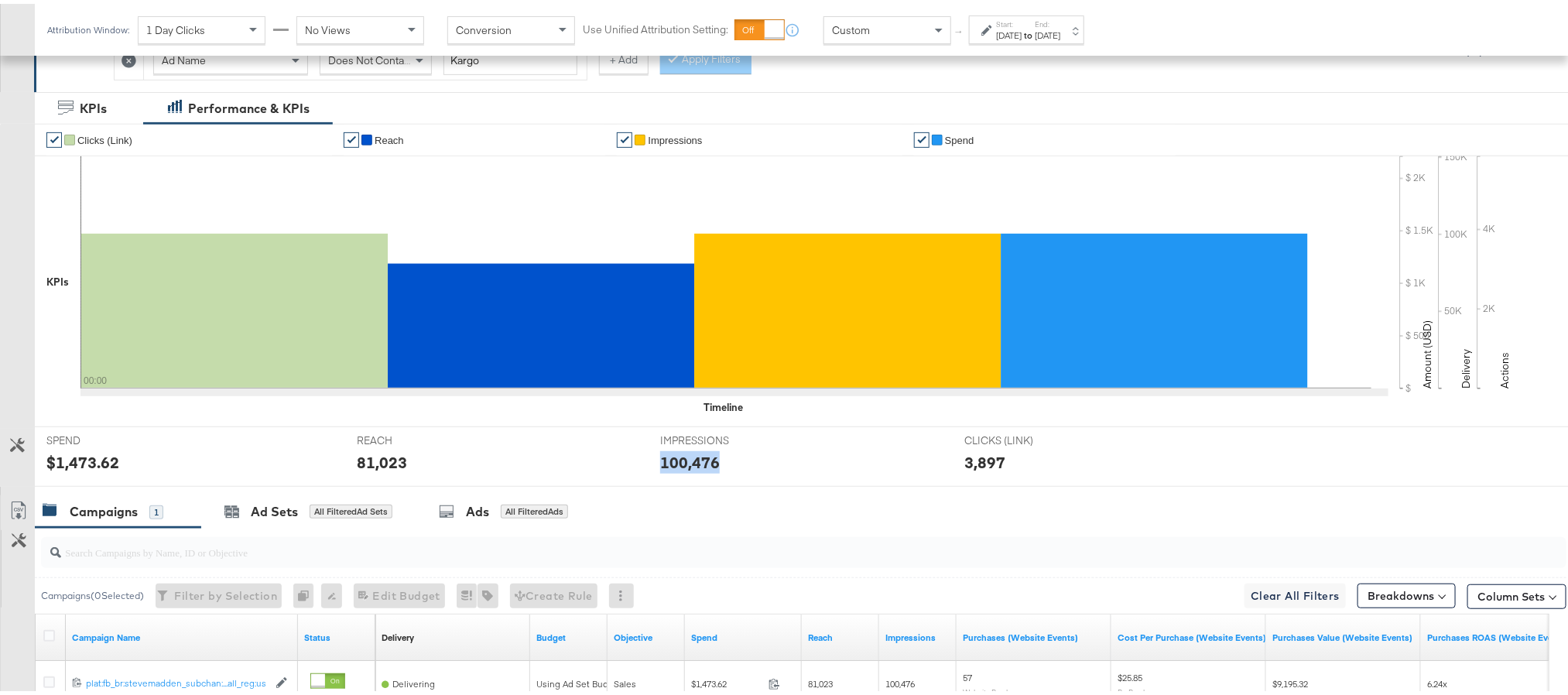
click at [675, 467] on div "100,476" at bounding box center [690, 458] width 60 height 23
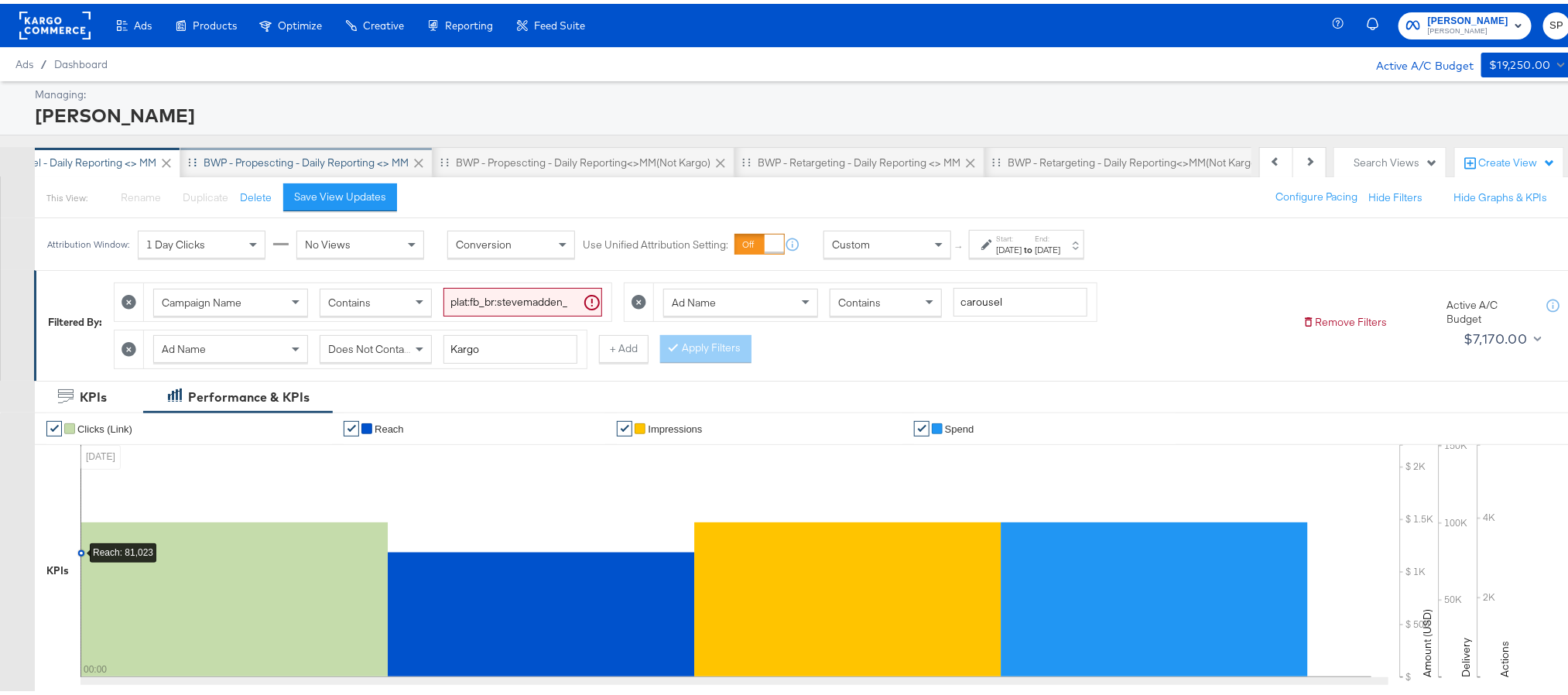
scroll to position [0, 859]
click at [359, 161] on div "BWP - Propescting - Daily Reporting <> MM" at bounding box center [304, 159] width 206 height 15
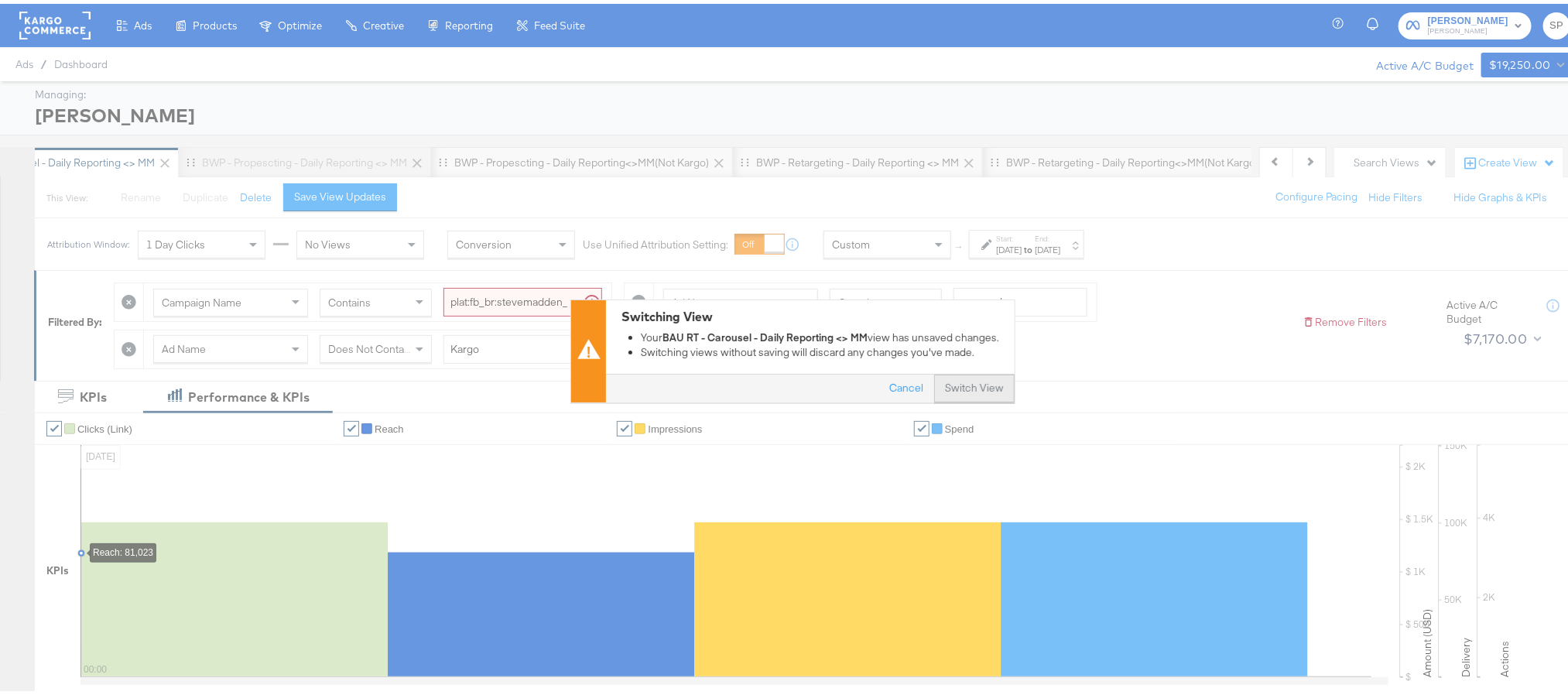
click at [987, 391] on button "Switch View" at bounding box center [974, 385] width 80 height 28
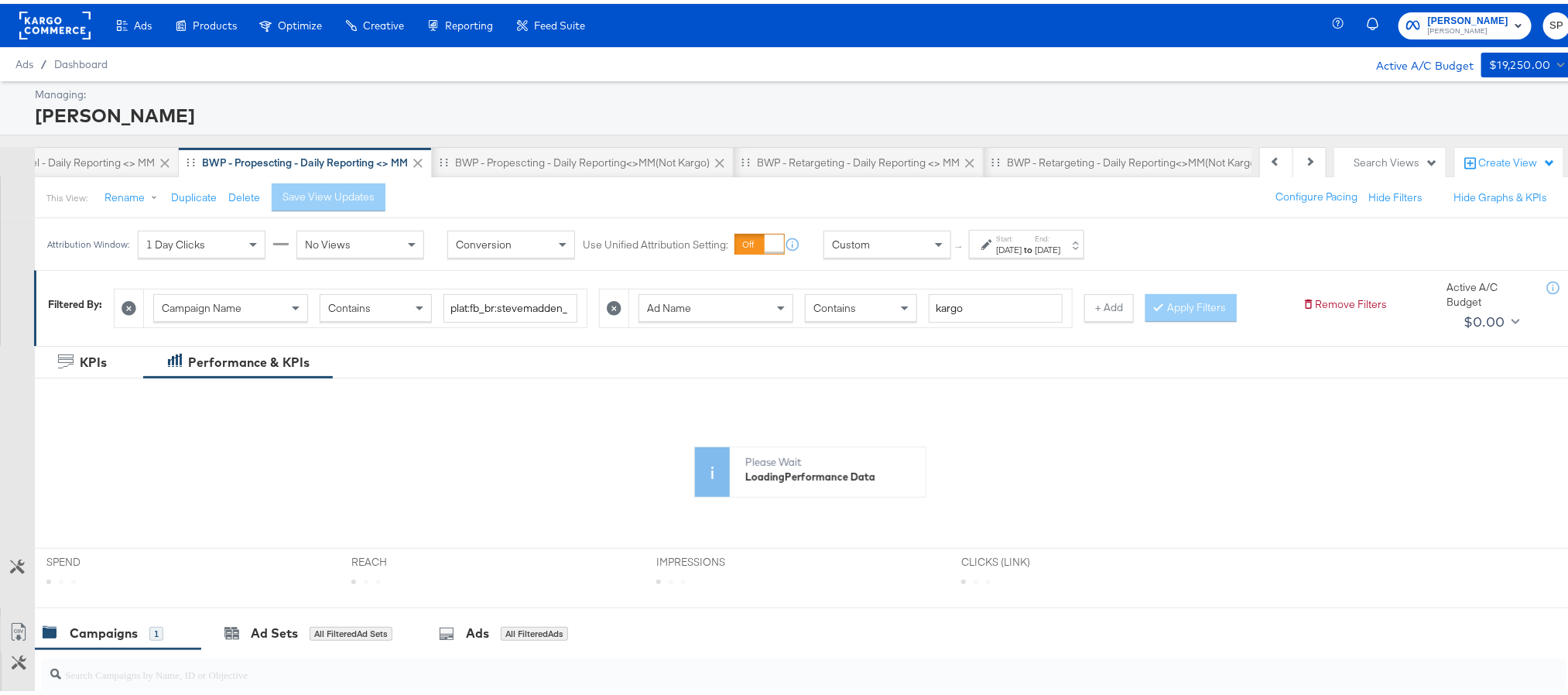
click at [1061, 244] on div "Sep 29th 2025" at bounding box center [1048, 246] width 26 height 12
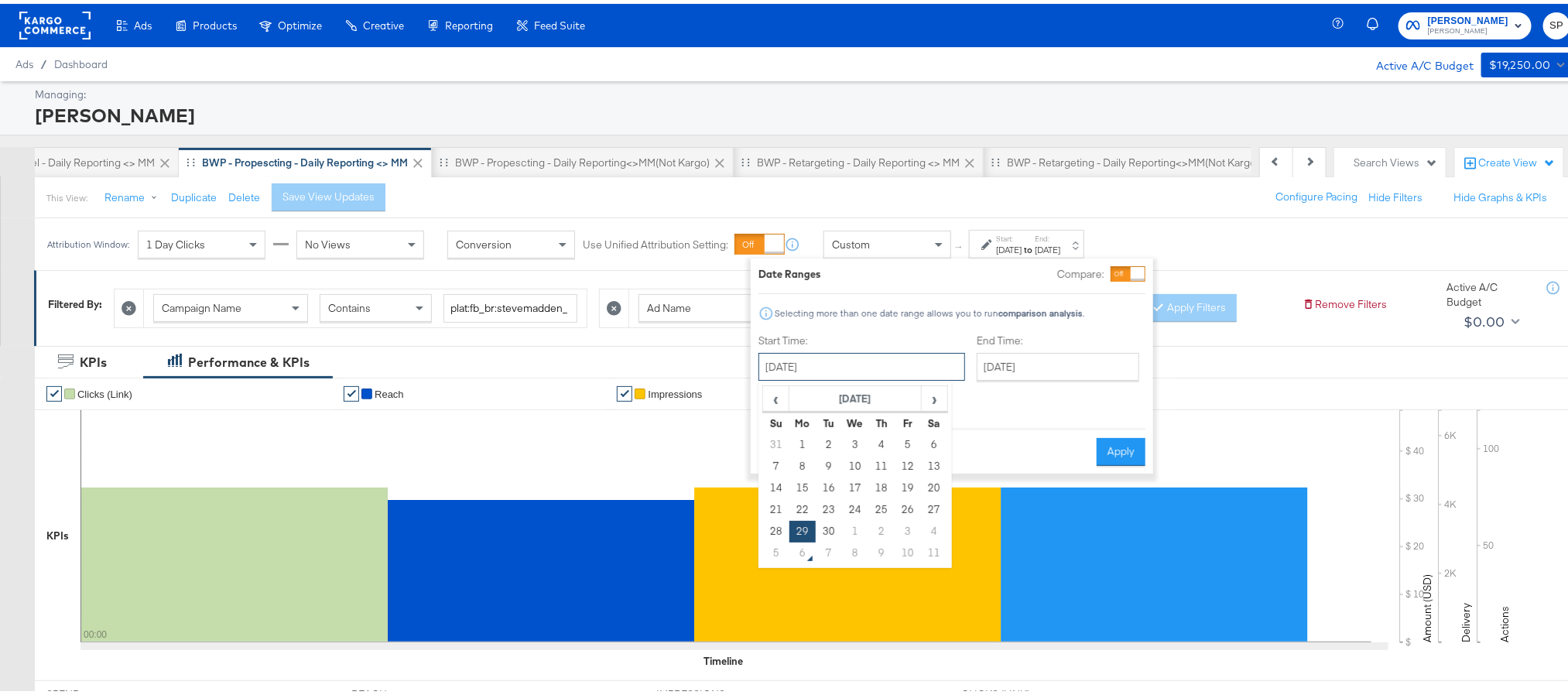
click at [846, 362] on input "September 29th 2025" at bounding box center [862, 362] width 207 height 28
click at [855, 527] on td "1" at bounding box center [855, 528] width 26 height 22
type input "October 1st 2025"
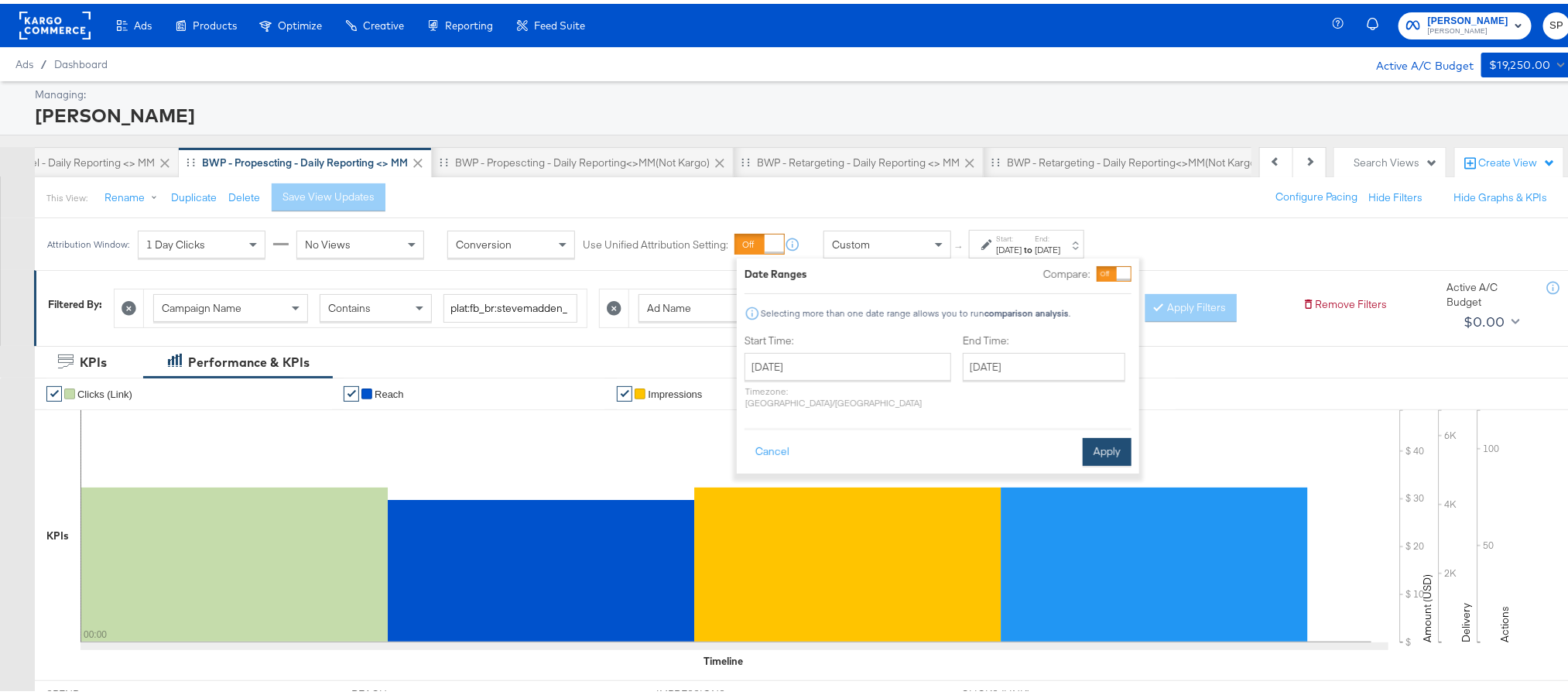
click at [1082, 444] on button "Apply" at bounding box center [1106, 448] width 49 height 28
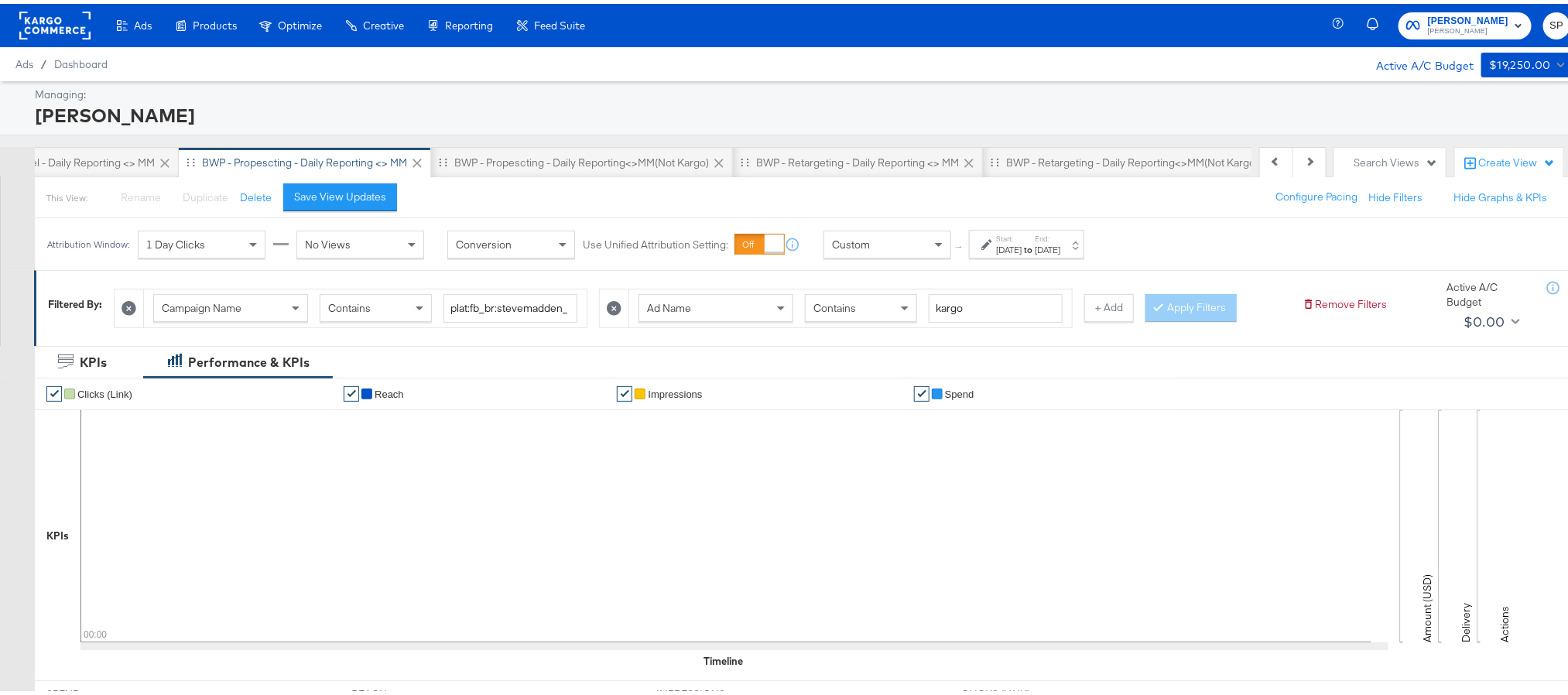
click at [1022, 241] on div "Oct 1st 2025" at bounding box center [1009, 246] width 26 height 12
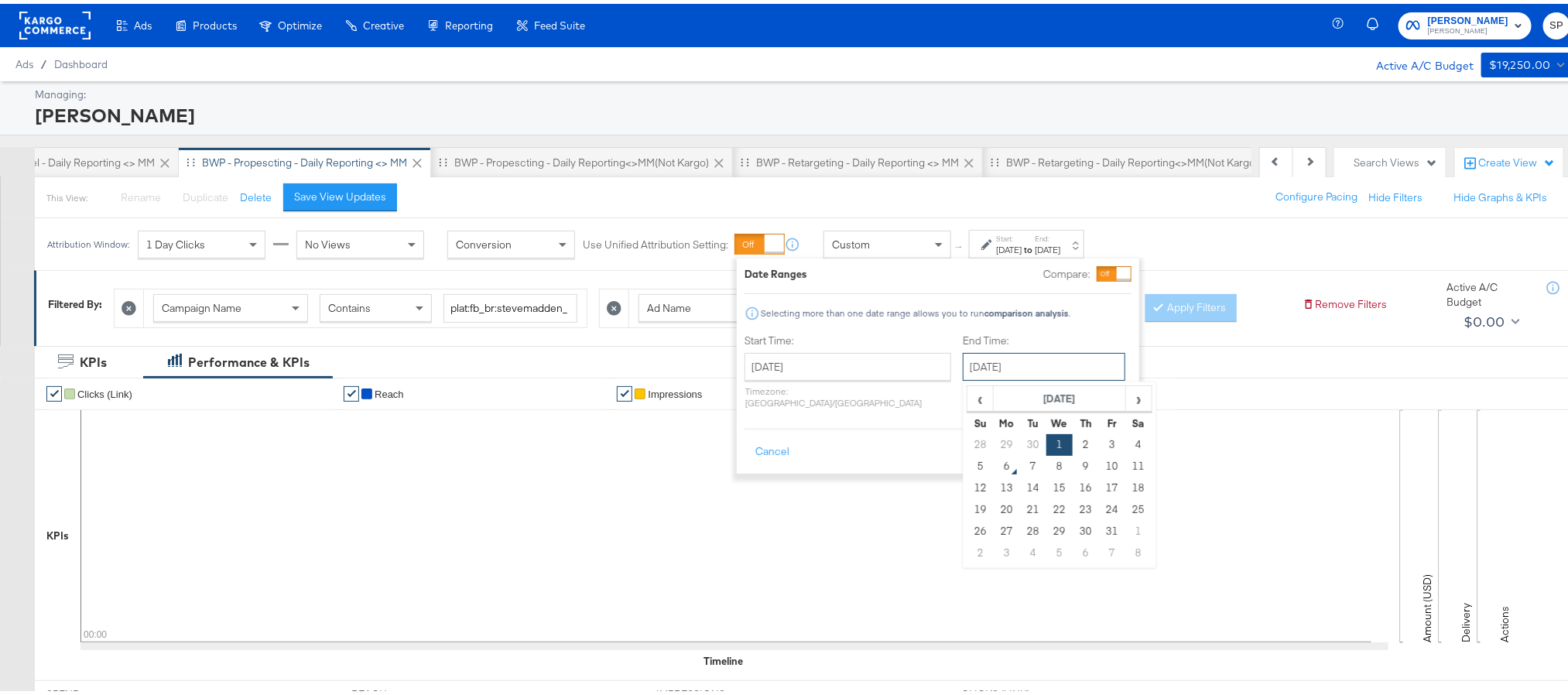
click at [980, 371] on input "October 1st 2025" at bounding box center [1044, 362] width 163 height 28
click at [967, 467] on td "5" at bounding box center [980, 463] width 26 height 22
type input "October 5th 2025"
click at [1105, 442] on button "Apply" at bounding box center [1107, 448] width 49 height 28
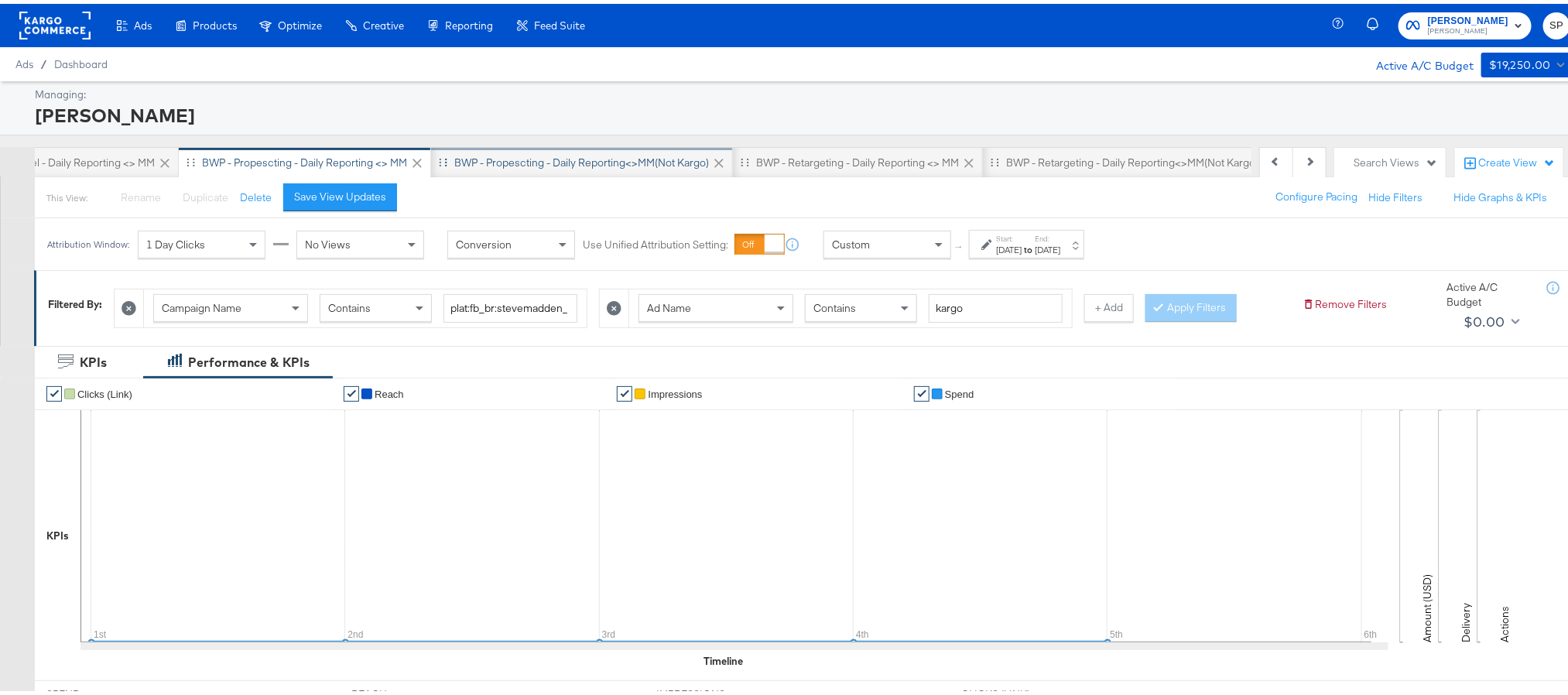
click at [600, 165] on div "BWP - Propescting - Daily Reporting<>MM(not kargo)" at bounding box center [581, 159] width 254 height 15
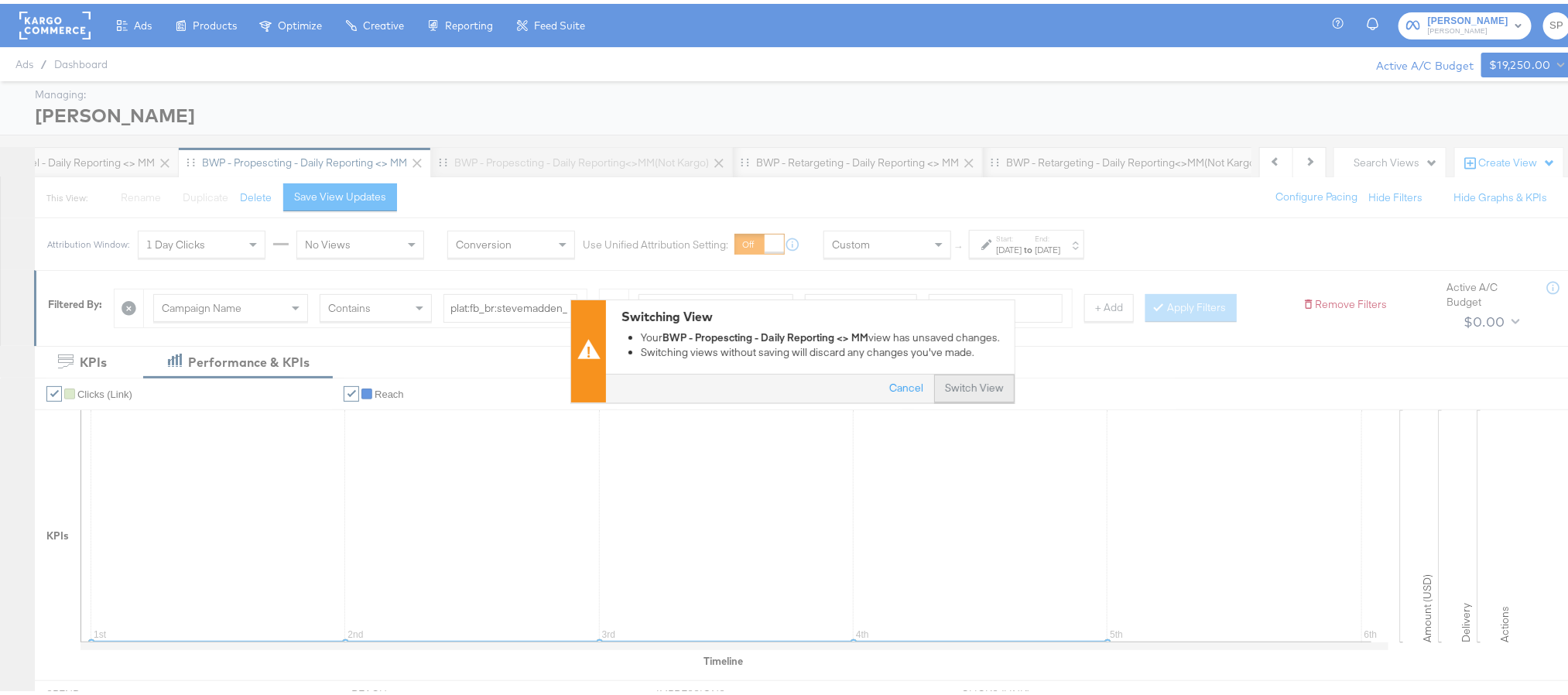
click at [973, 381] on button "Switch View" at bounding box center [974, 385] width 80 height 28
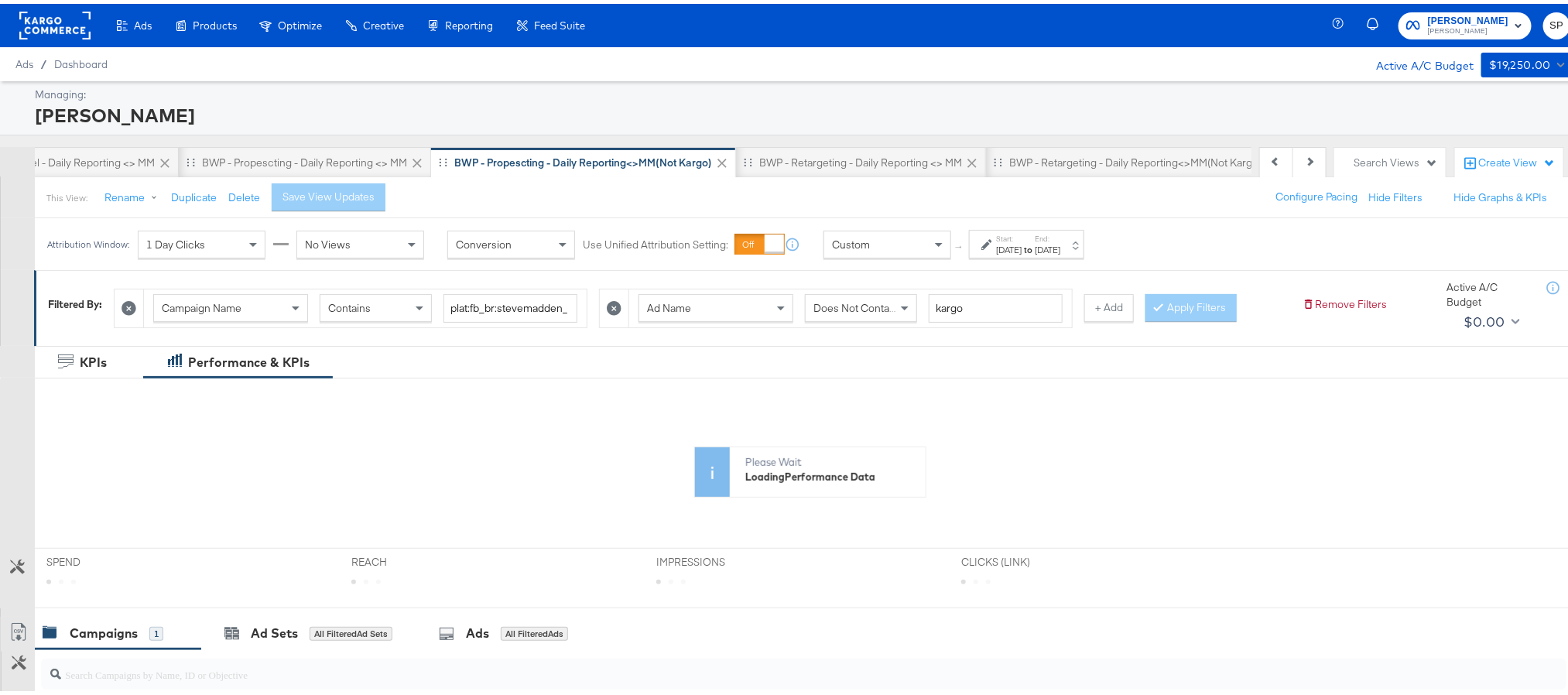
click at [1095, 226] on div "Attribution Window: 1 Day Clicks No Views Conversion Use Unified Attribution Se…" at bounding box center [569, 240] width 1069 height 52
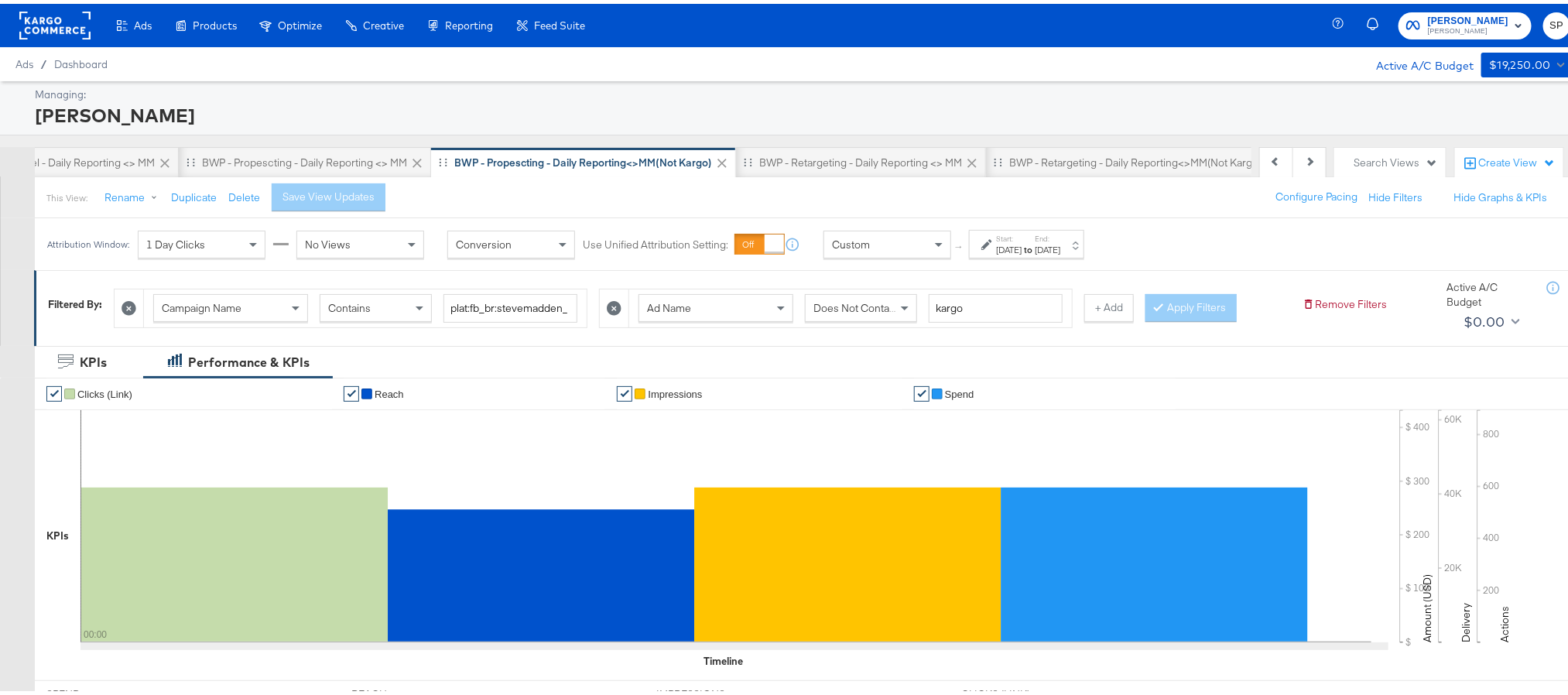
drag, startPoint x: 1060, startPoint y: 249, endPoint x: 1032, endPoint y: 262, distance: 30.9
click at [1032, 262] on div "Attribution Window: 1 Day Clicks No Views Conversion Use Unified Attribution Se…" at bounding box center [569, 240] width 1069 height 52
click at [1022, 248] on div "Sep 29th 2025" at bounding box center [1009, 246] width 26 height 12
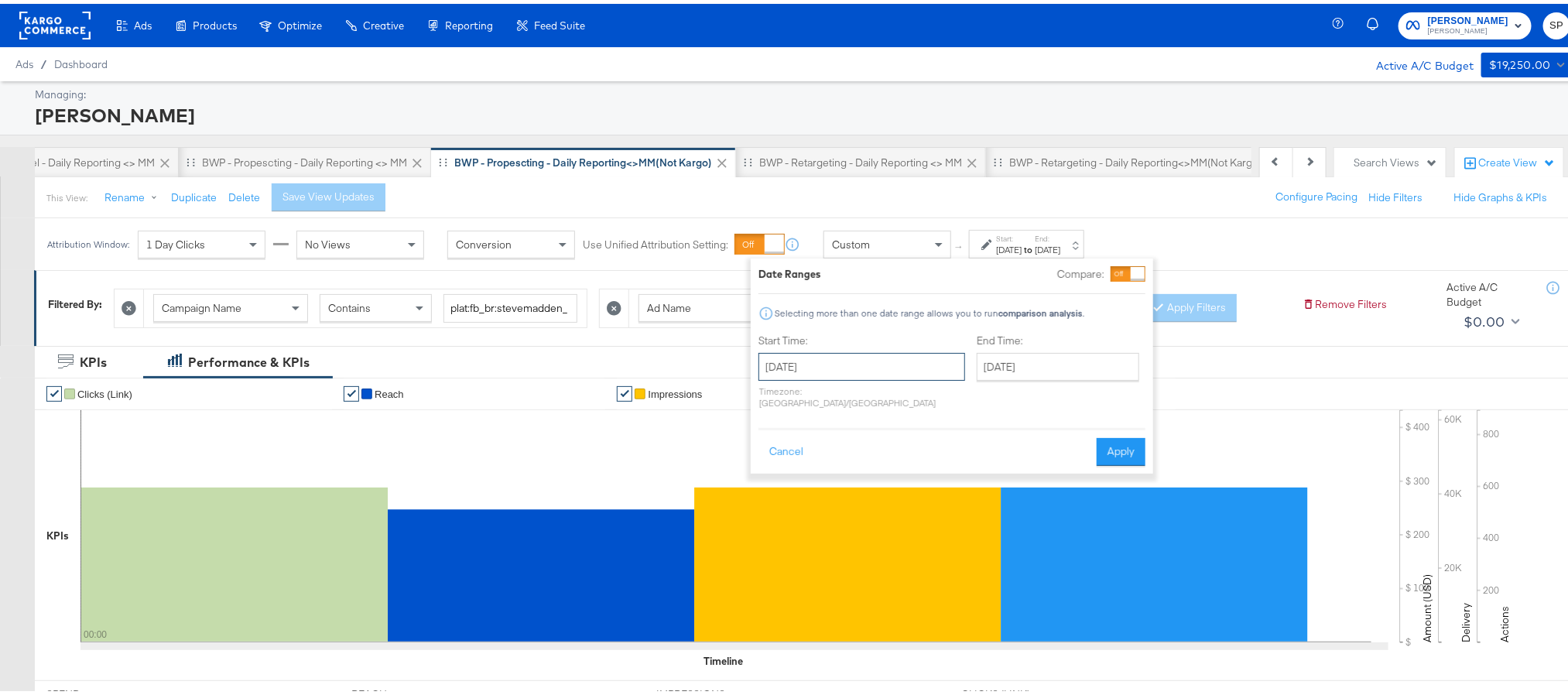
click at [841, 357] on input "September 29th 2025" at bounding box center [862, 362] width 207 height 28
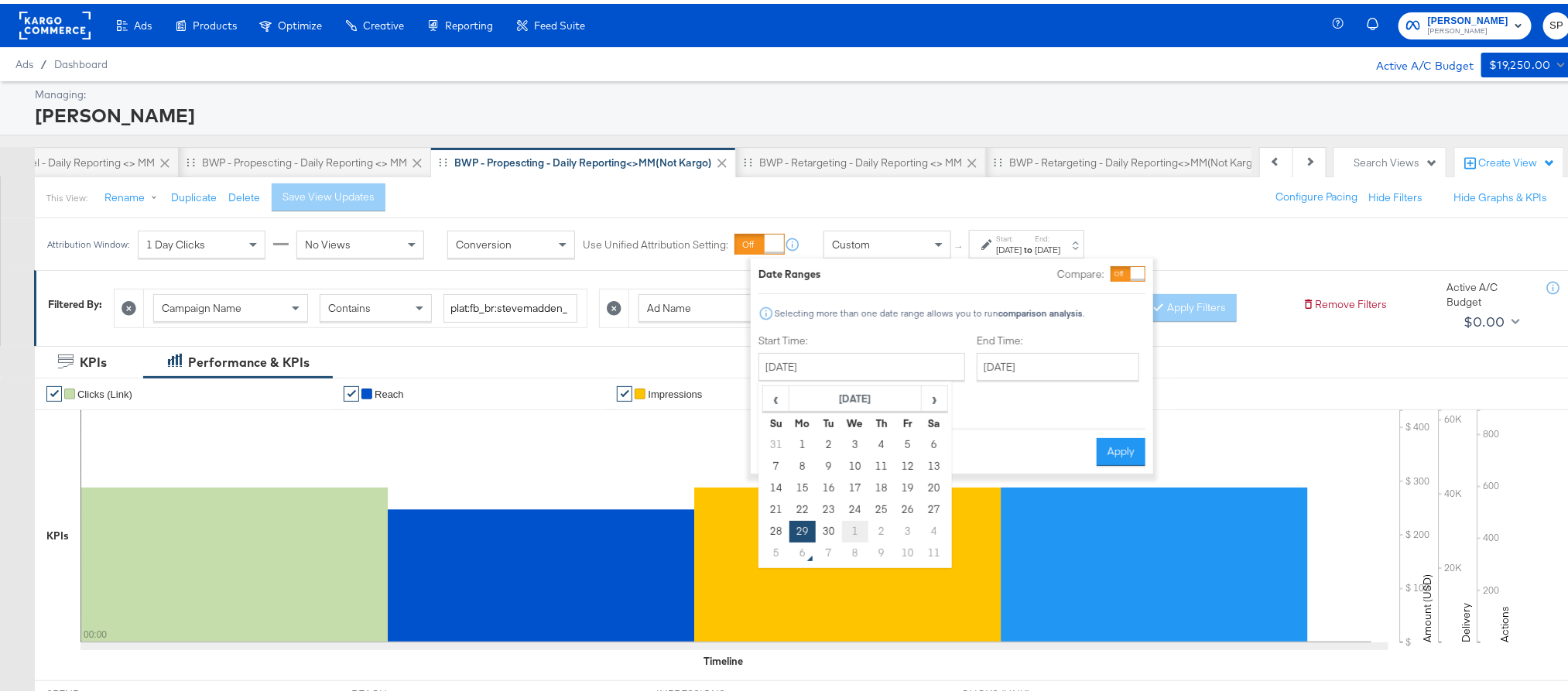
click at [857, 529] on td "1" at bounding box center [855, 528] width 26 height 22
type input "October 1st 2025"
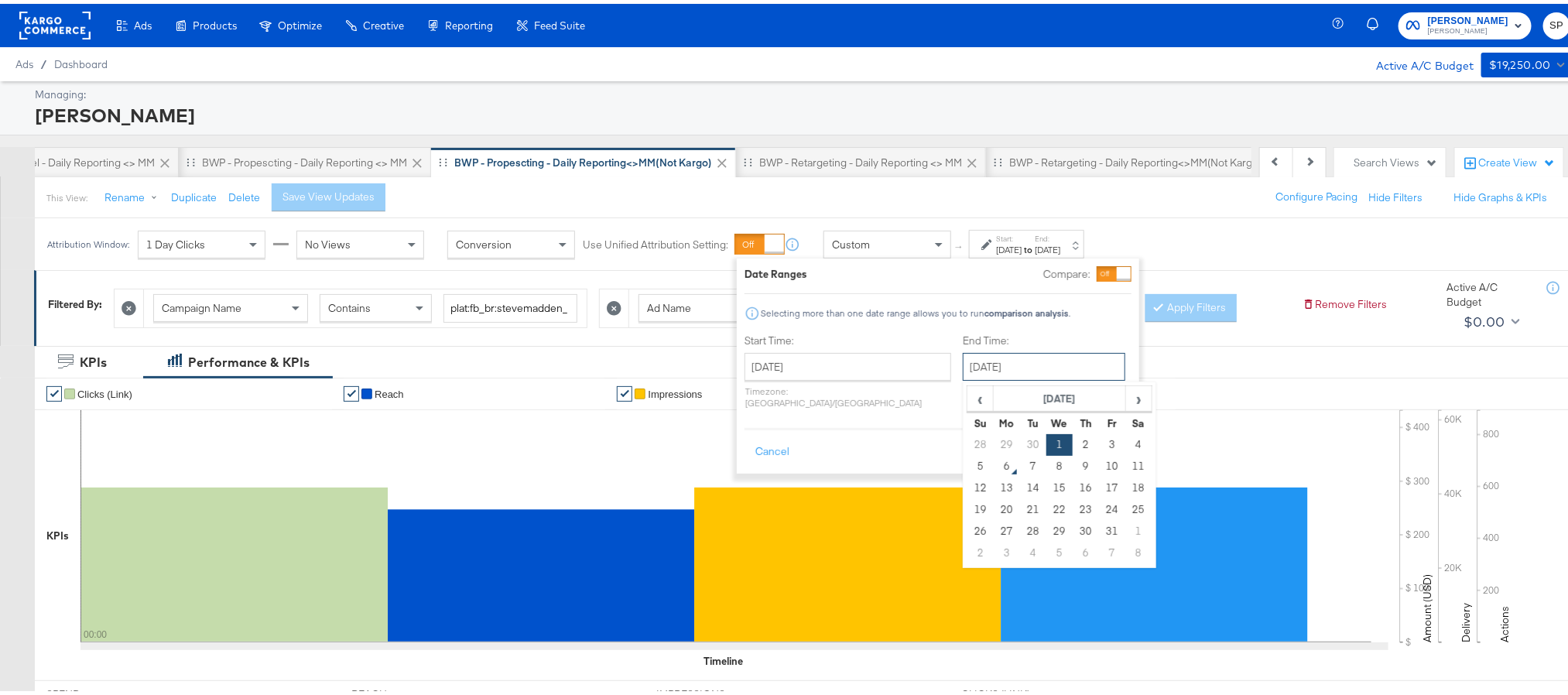
click at [1026, 372] on input "October 1st 2025" at bounding box center [1044, 362] width 163 height 28
click at [967, 463] on td "5" at bounding box center [980, 463] width 26 height 22
type input "October 5th 2025"
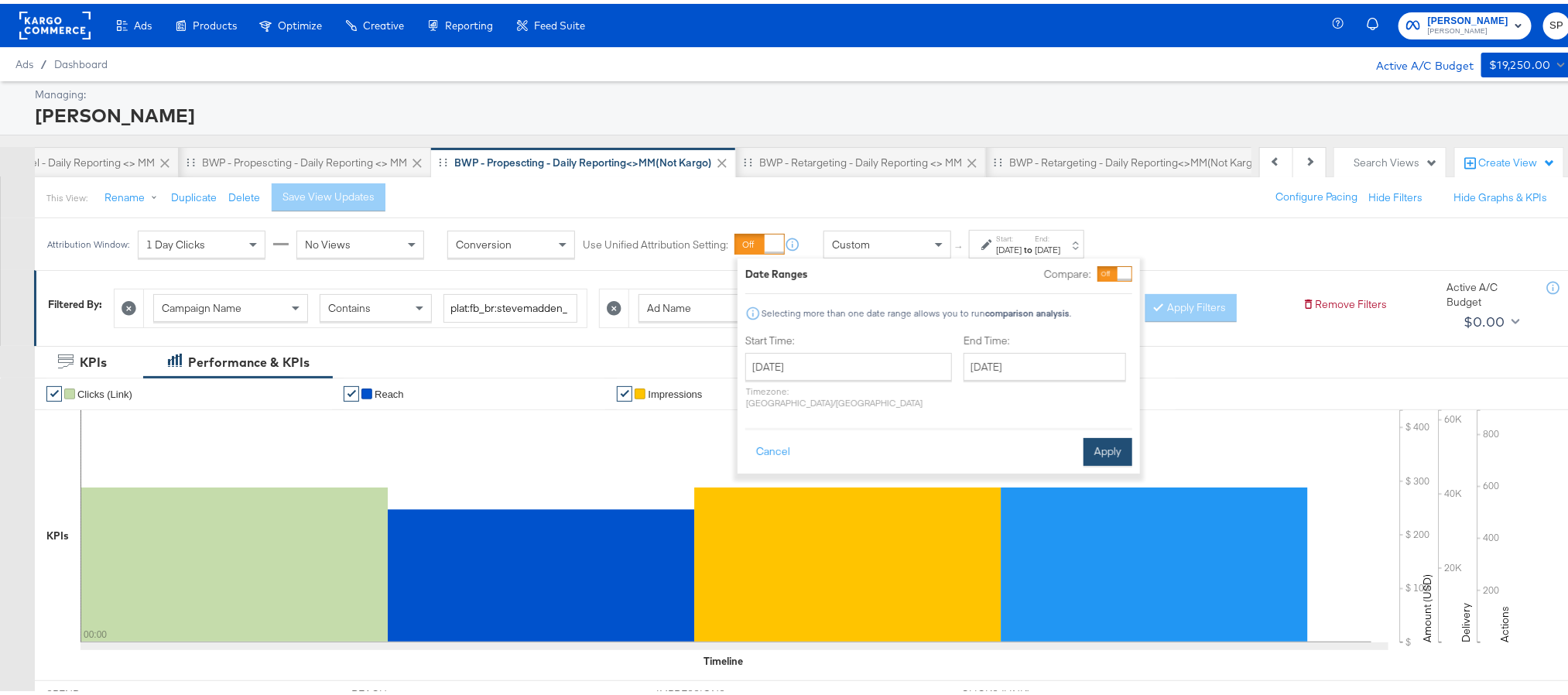
click at [1099, 440] on button "Apply" at bounding box center [1107, 448] width 49 height 28
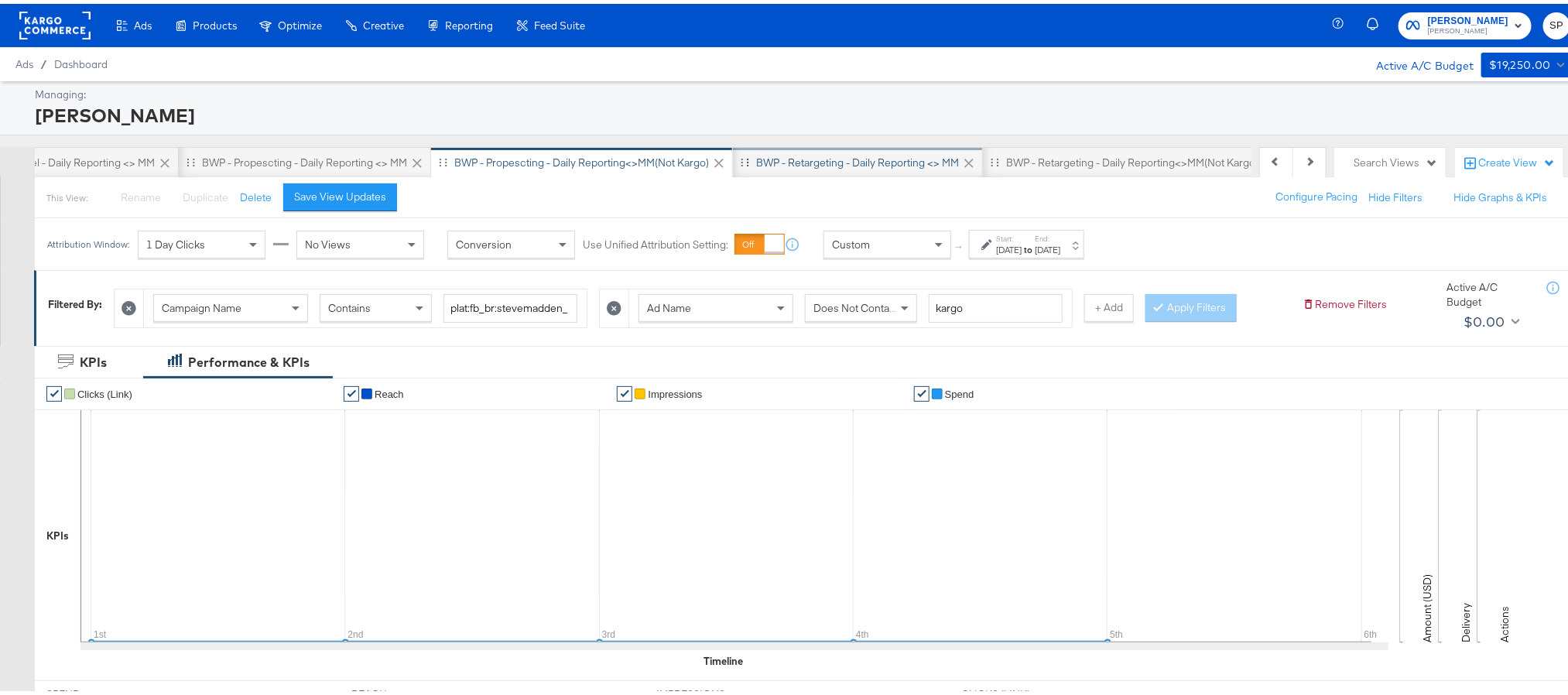
click at [790, 163] on div "BWP - Retargeting - Daily Reporting <> MM" at bounding box center [857, 159] width 203 height 15
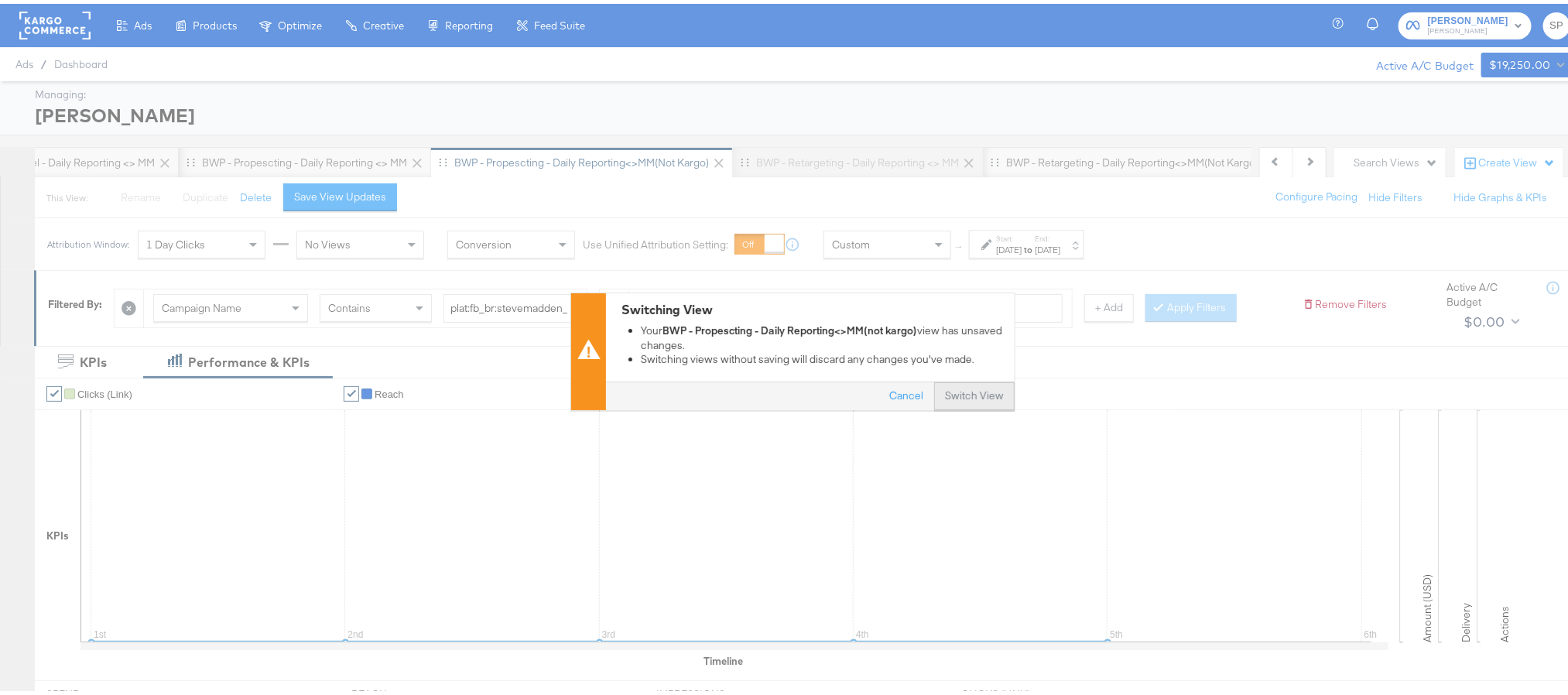
click at [966, 400] on button "Switch View" at bounding box center [974, 392] width 80 height 28
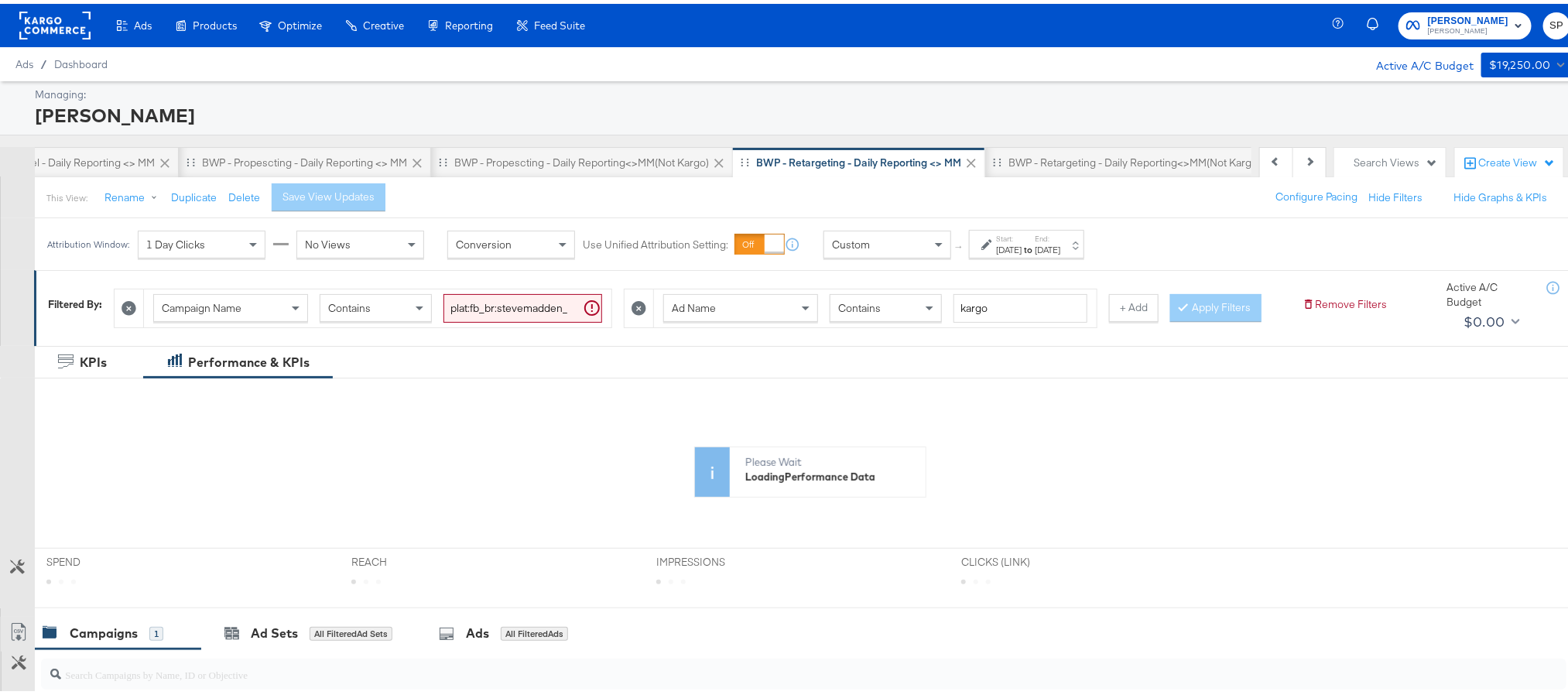
click at [1061, 246] on div "Sep 29th 2025" at bounding box center [1048, 246] width 26 height 12
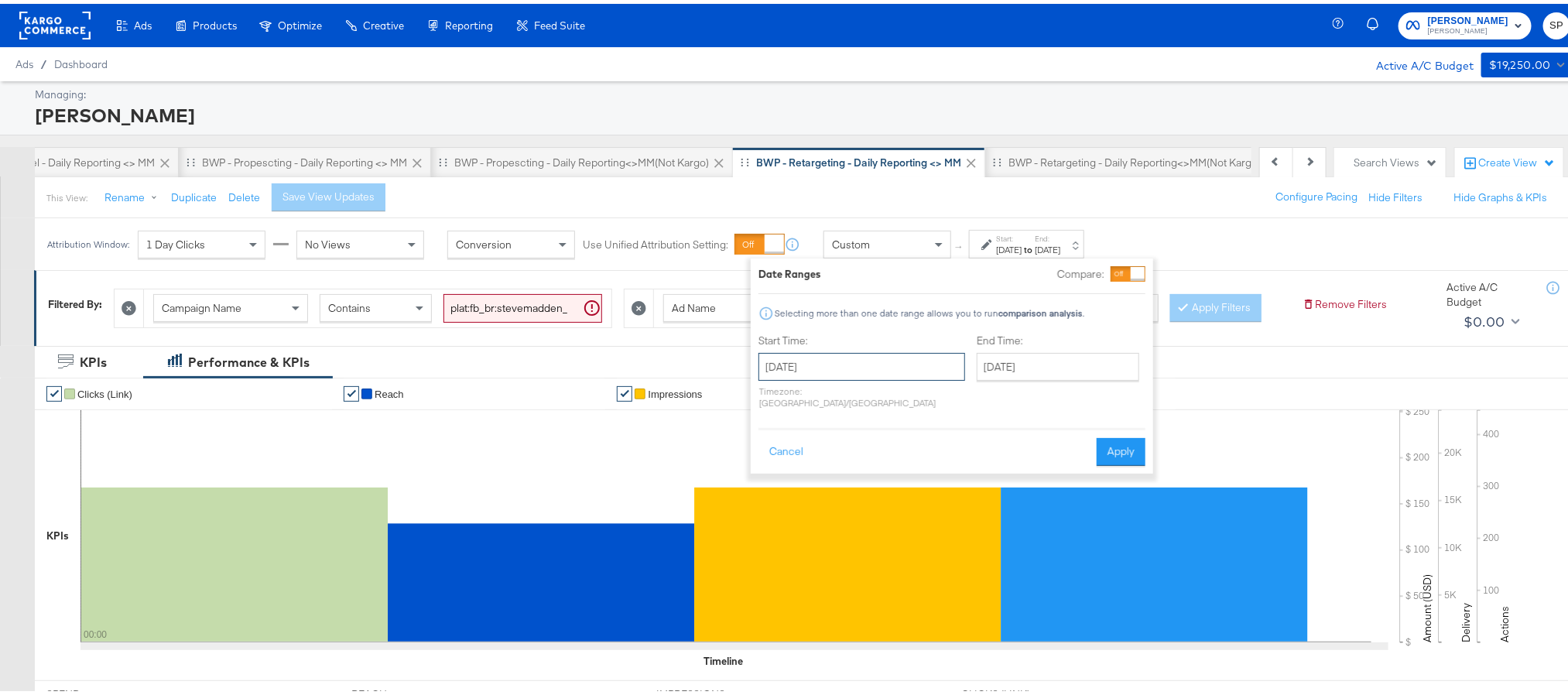
click at [883, 366] on input "September 29th 2025" at bounding box center [862, 362] width 207 height 28
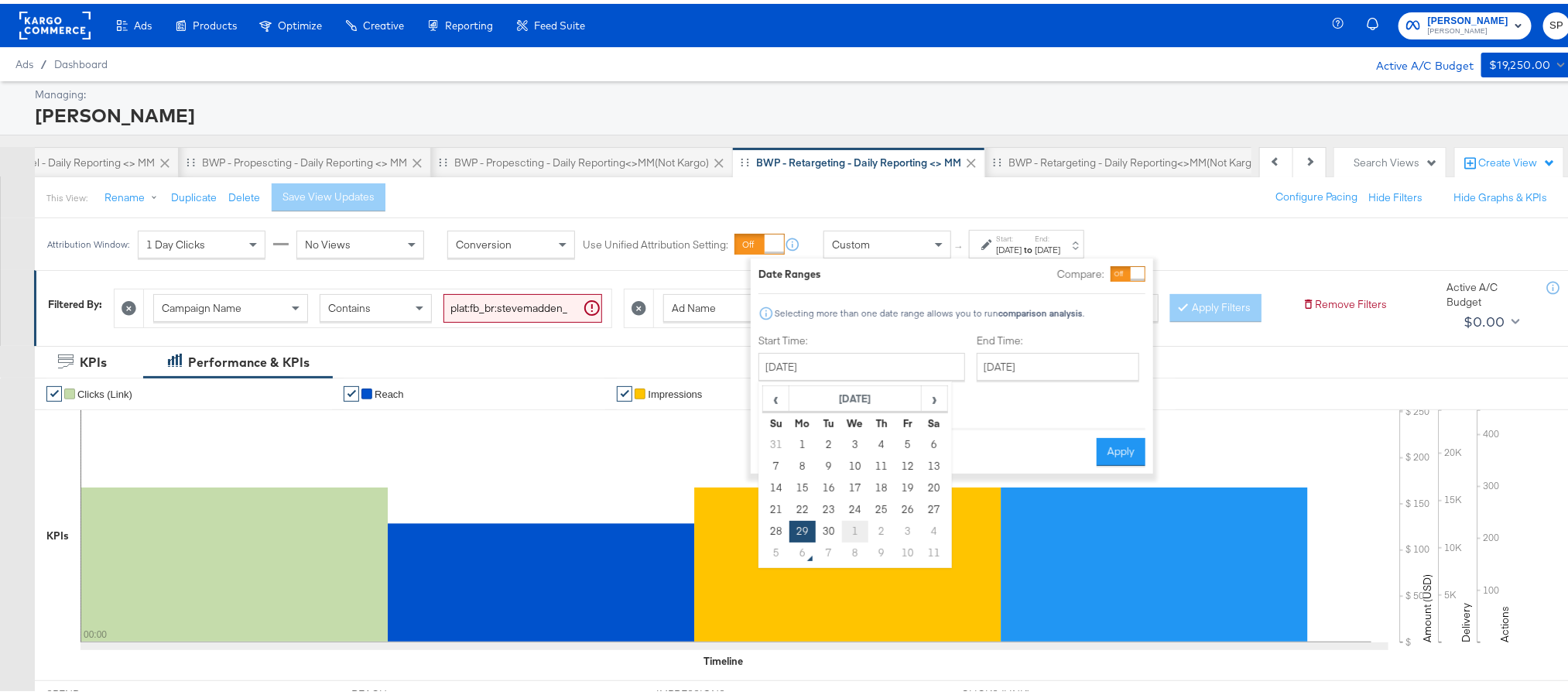
click at [857, 538] on td "1" at bounding box center [855, 528] width 26 height 22
type input "October 1st 2025"
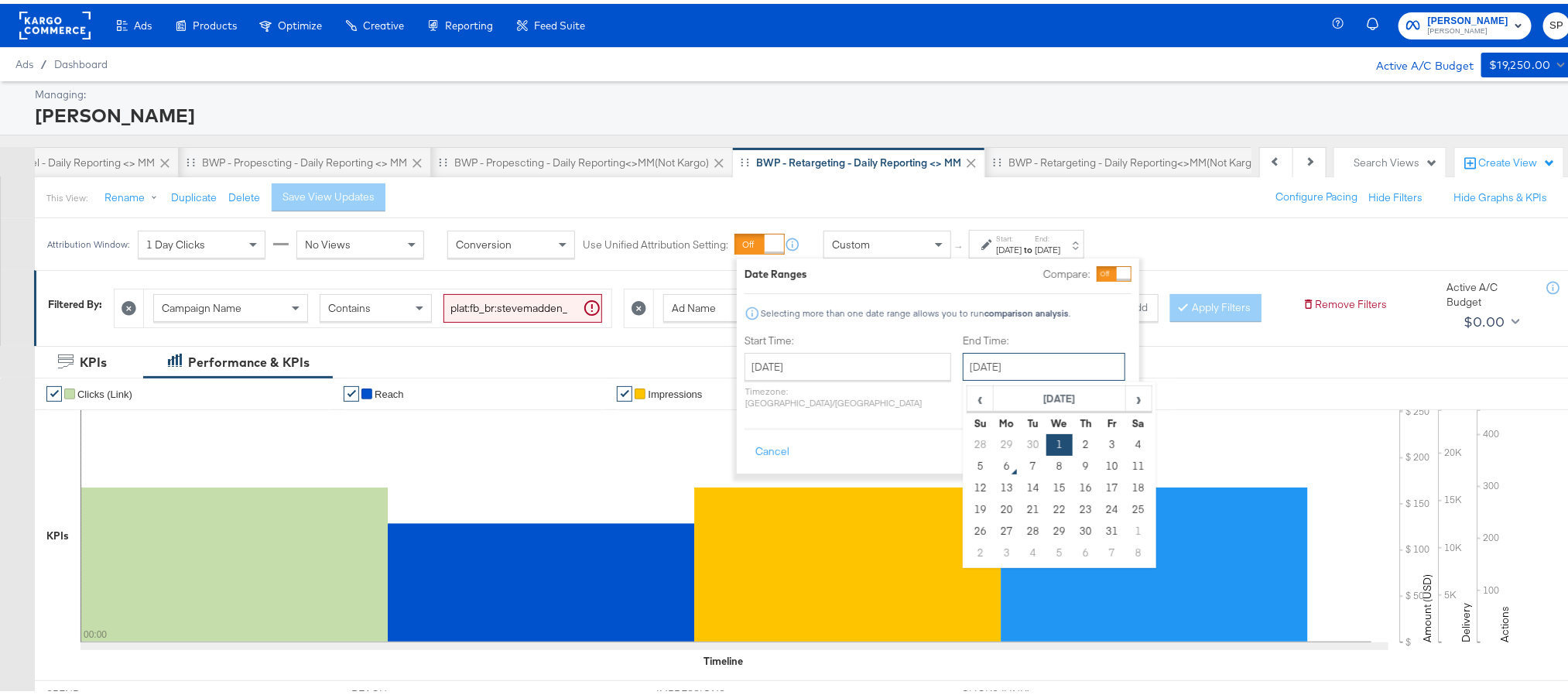
click at [994, 367] on input "October 1st 2025" at bounding box center [1044, 362] width 163 height 28
click at [967, 463] on td "5" at bounding box center [980, 463] width 26 height 22
type input "October 5th 2025"
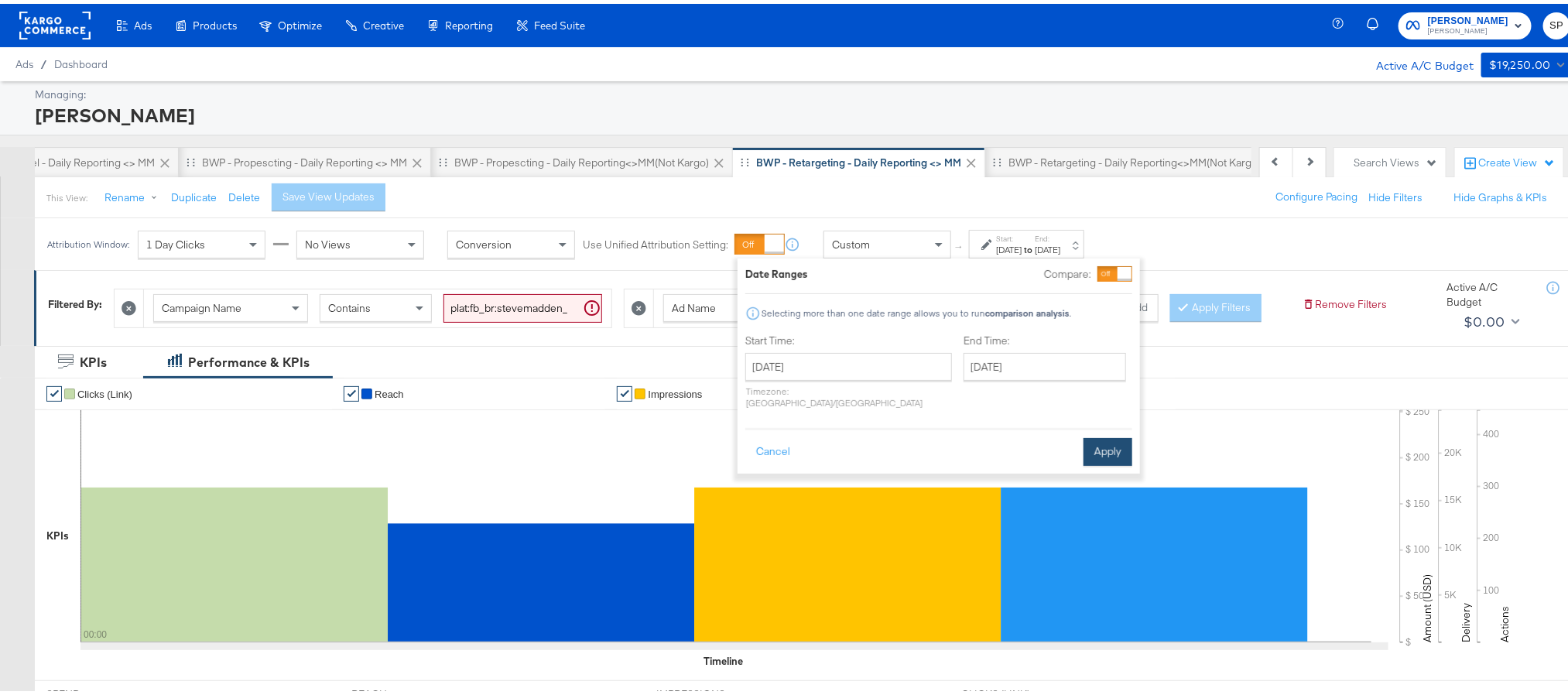
click at [1096, 435] on button "Apply" at bounding box center [1107, 448] width 49 height 28
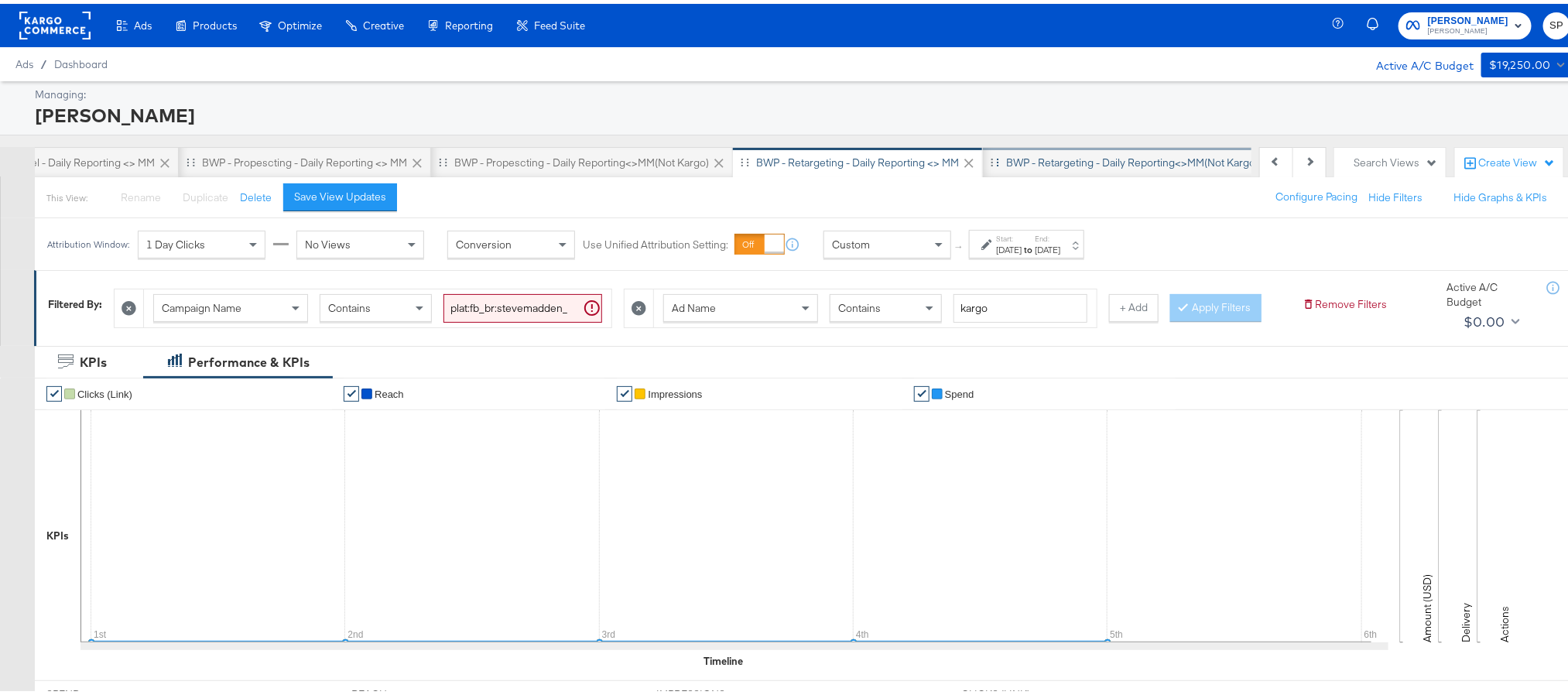
click at [1075, 167] on div "BWP - Retargeting - Daily Reporting<>MM(not kargo)" at bounding box center [1133, 158] width 300 height 31
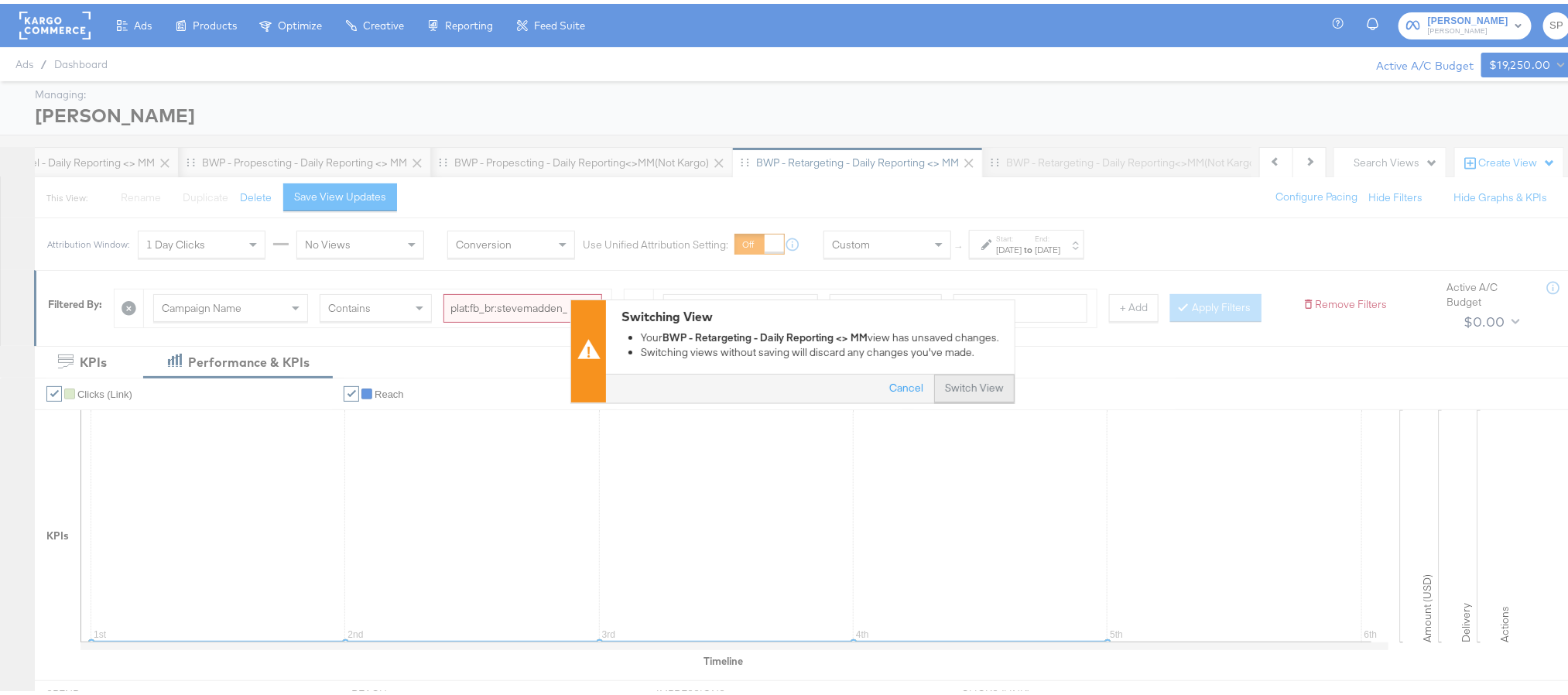
click at [952, 388] on button "Switch View" at bounding box center [974, 385] width 80 height 28
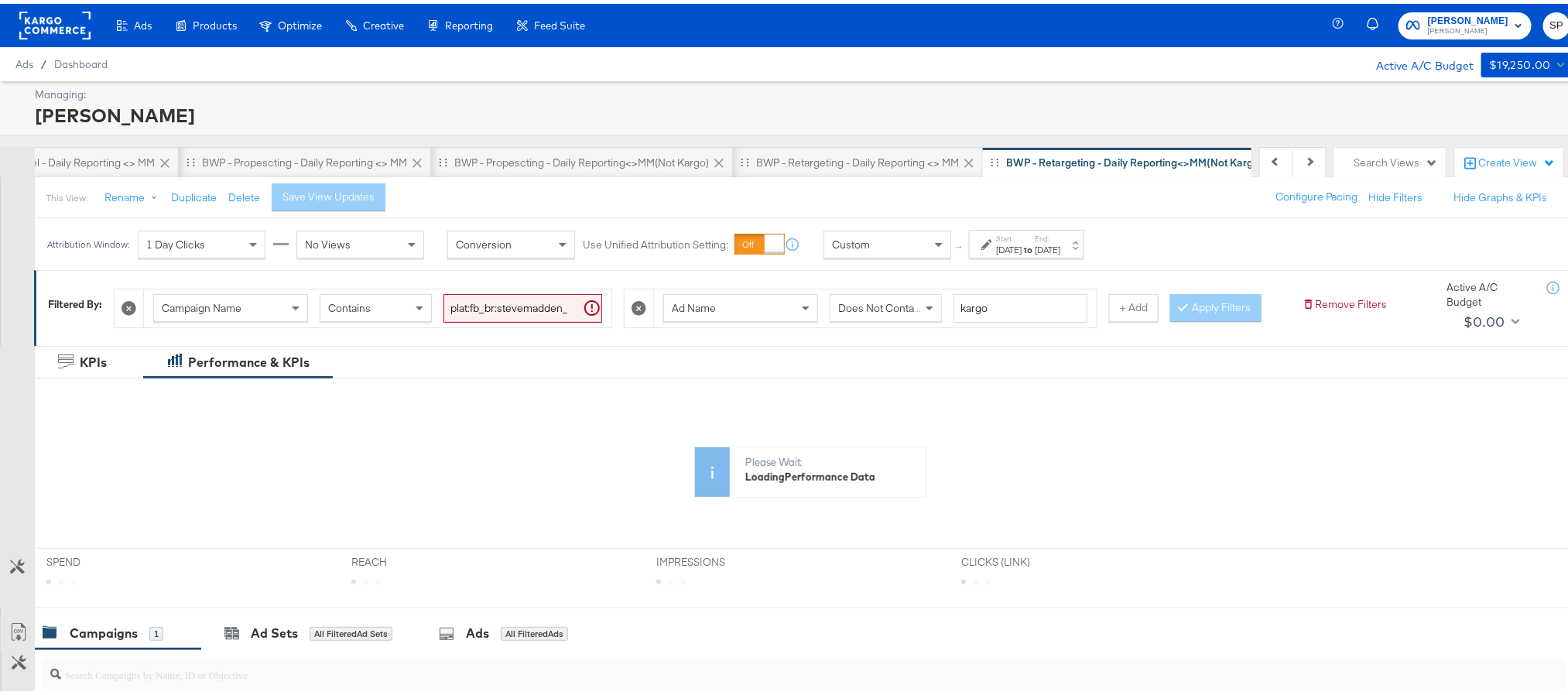
click at [1057, 237] on div "Start: Sep 29th 2025 to End: Sep 29th 2025" at bounding box center [1028, 240] width 65 height 23
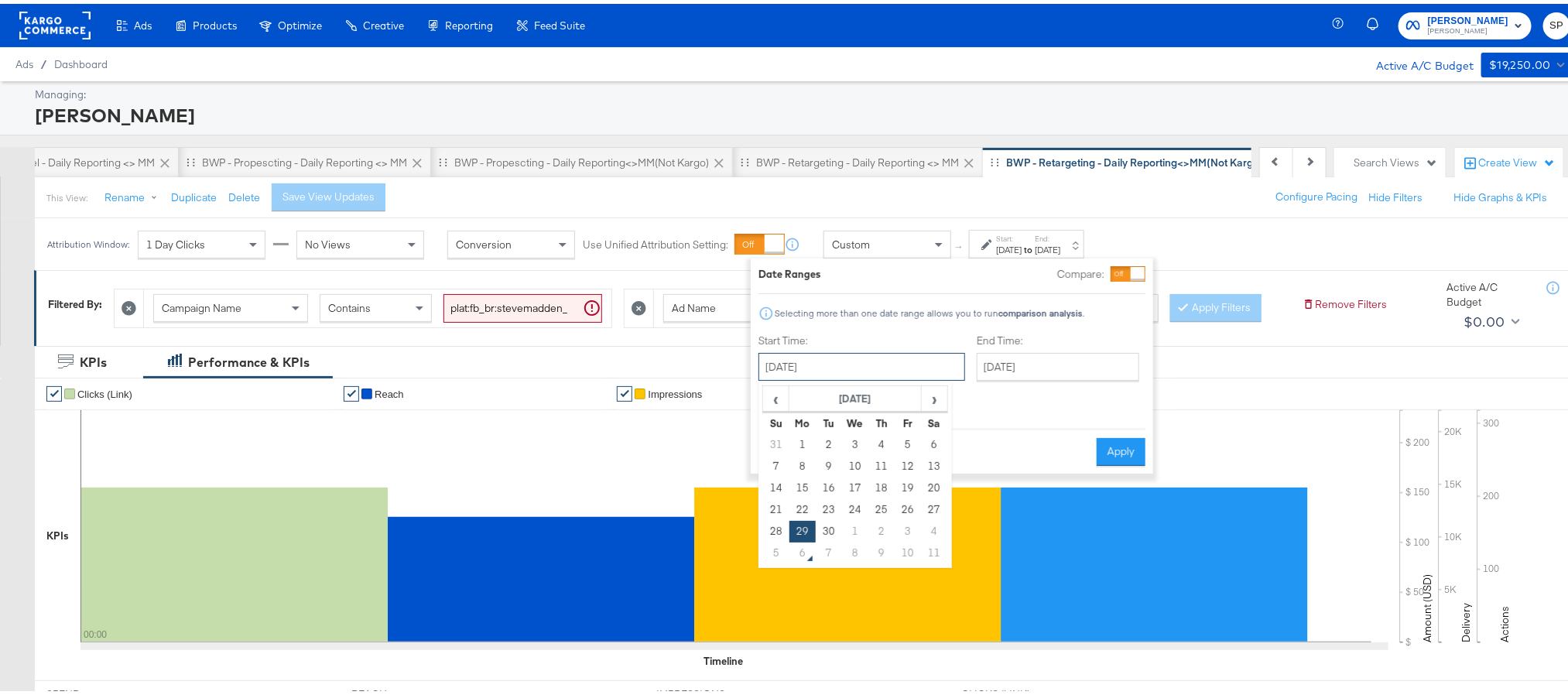
click at [888, 358] on input "September 29th 2025" at bounding box center [862, 362] width 207 height 28
click at [847, 525] on td "1" at bounding box center [855, 528] width 26 height 22
type input "October 1st 2025"
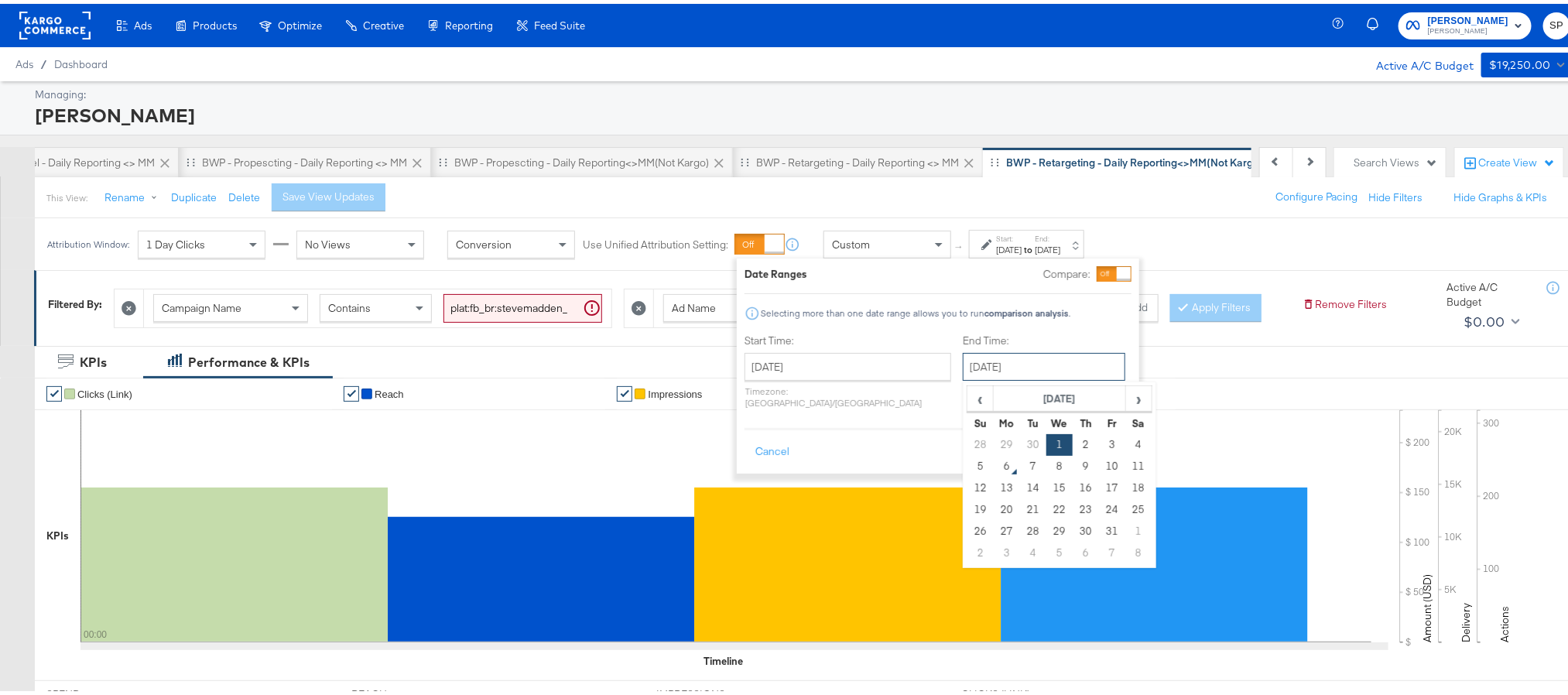
click at [989, 373] on input "October 1st 2025" at bounding box center [1044, 362] width 163 height 28
click at [967, 468] on td "5" at bounding box center [980, 463] width 26 height 22
type input "October 5th 2025"
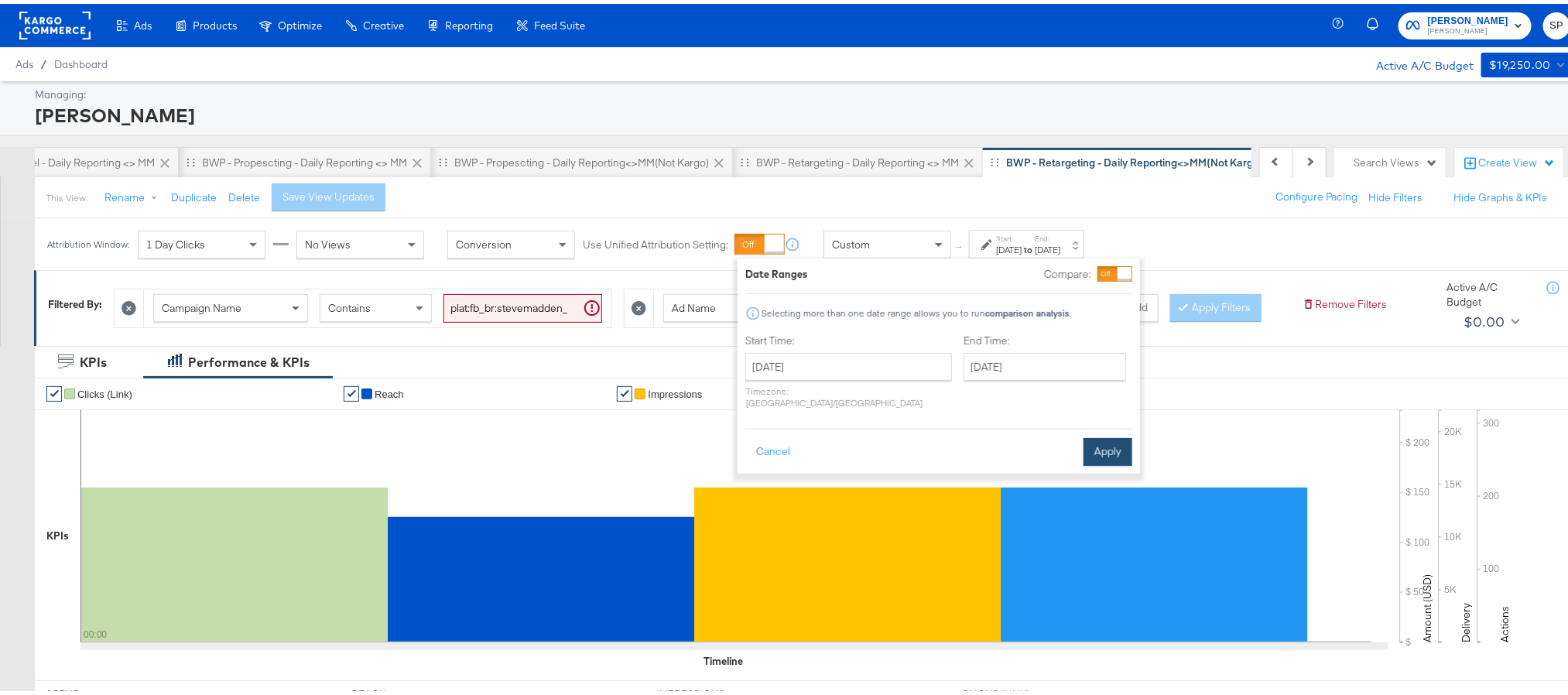
click at [1115, 434] on button "Apply" at bounding box center [1107, 448] width 49 height 28
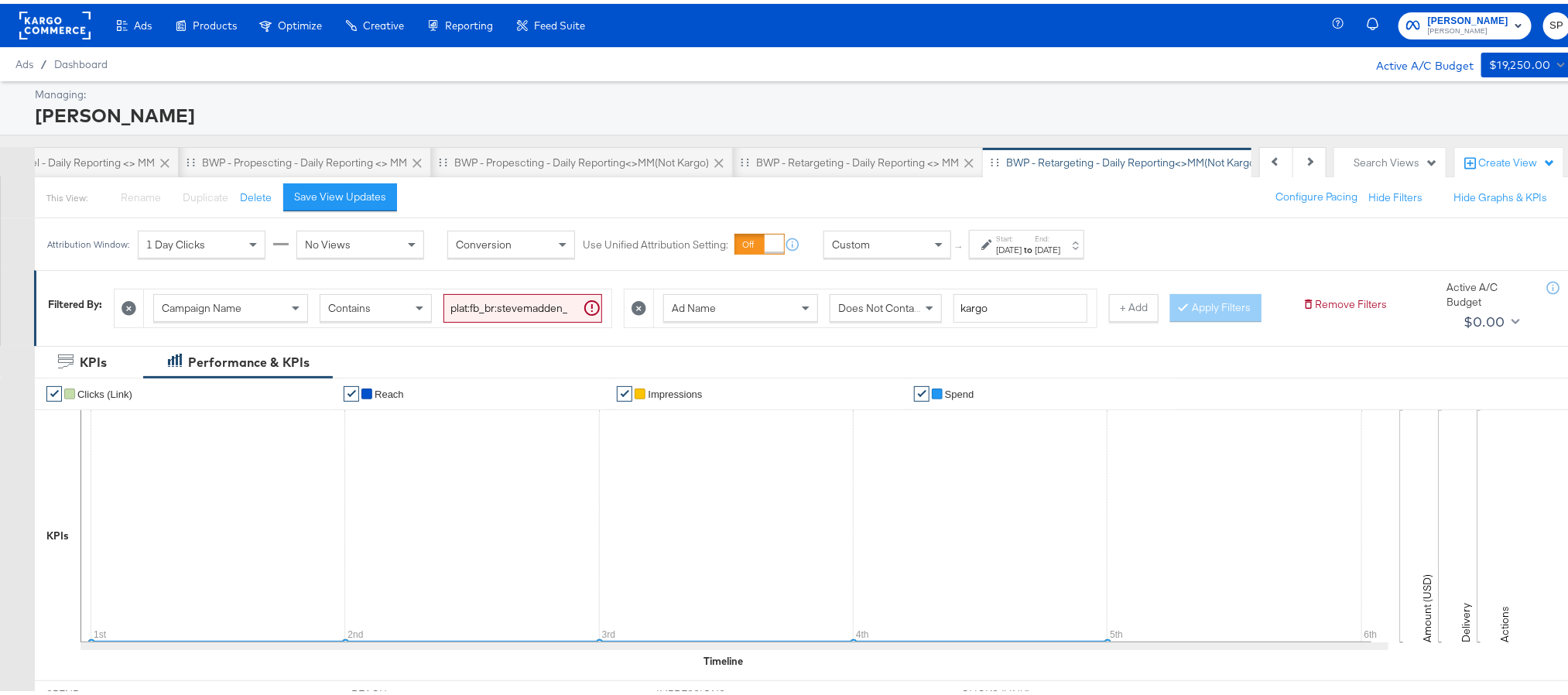
click at [64, 21] on rect at bounding box center [55, 22] width 71 height 28
